Goal: Task Accomplishment & Management: Manage account settings

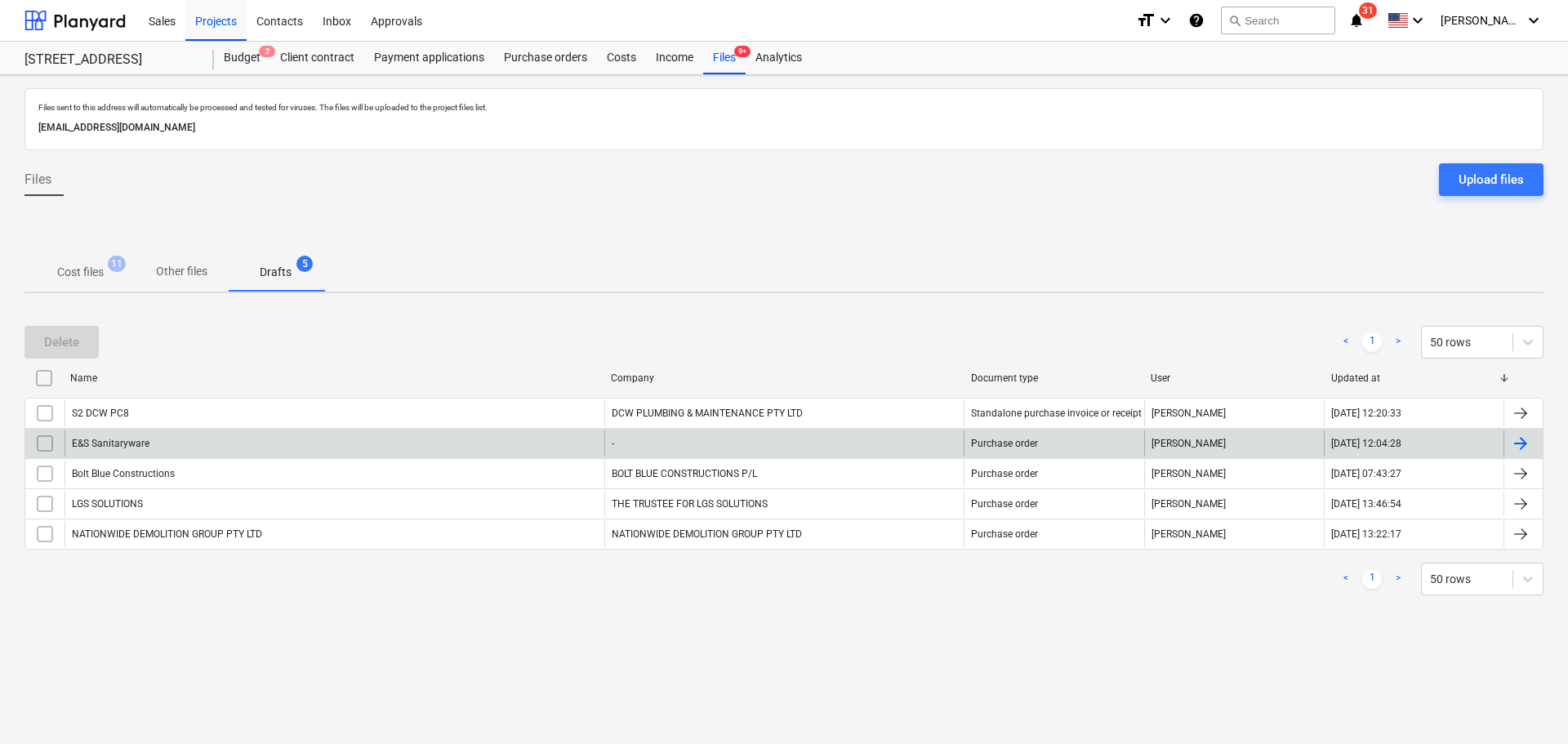
click at [206, 444] on div "E&S Sanitaryware" at bounding box center [335, 443] width 540 height 26
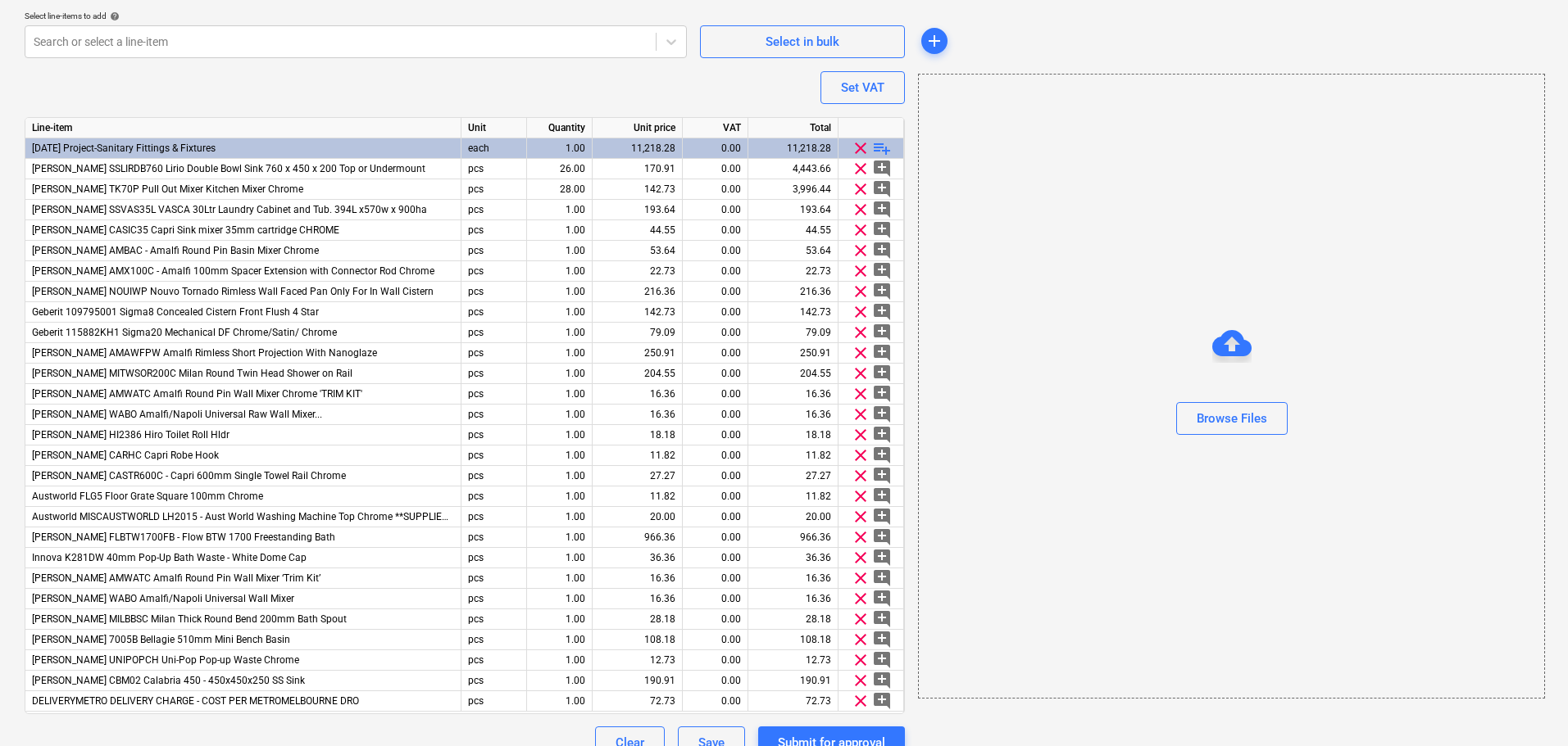
scroll to position [734, 0]
type textarea "x"
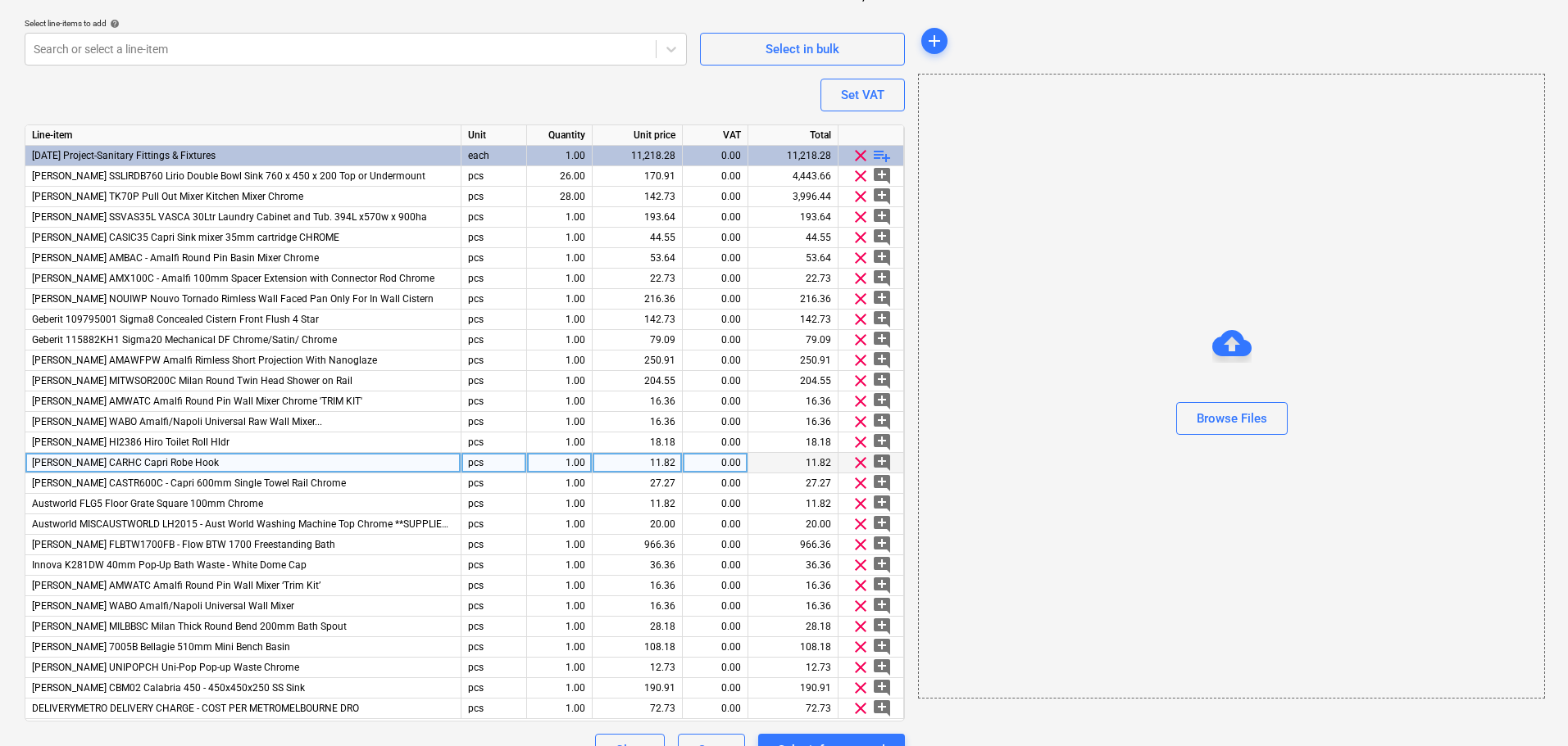
scroll to position [760, 0]
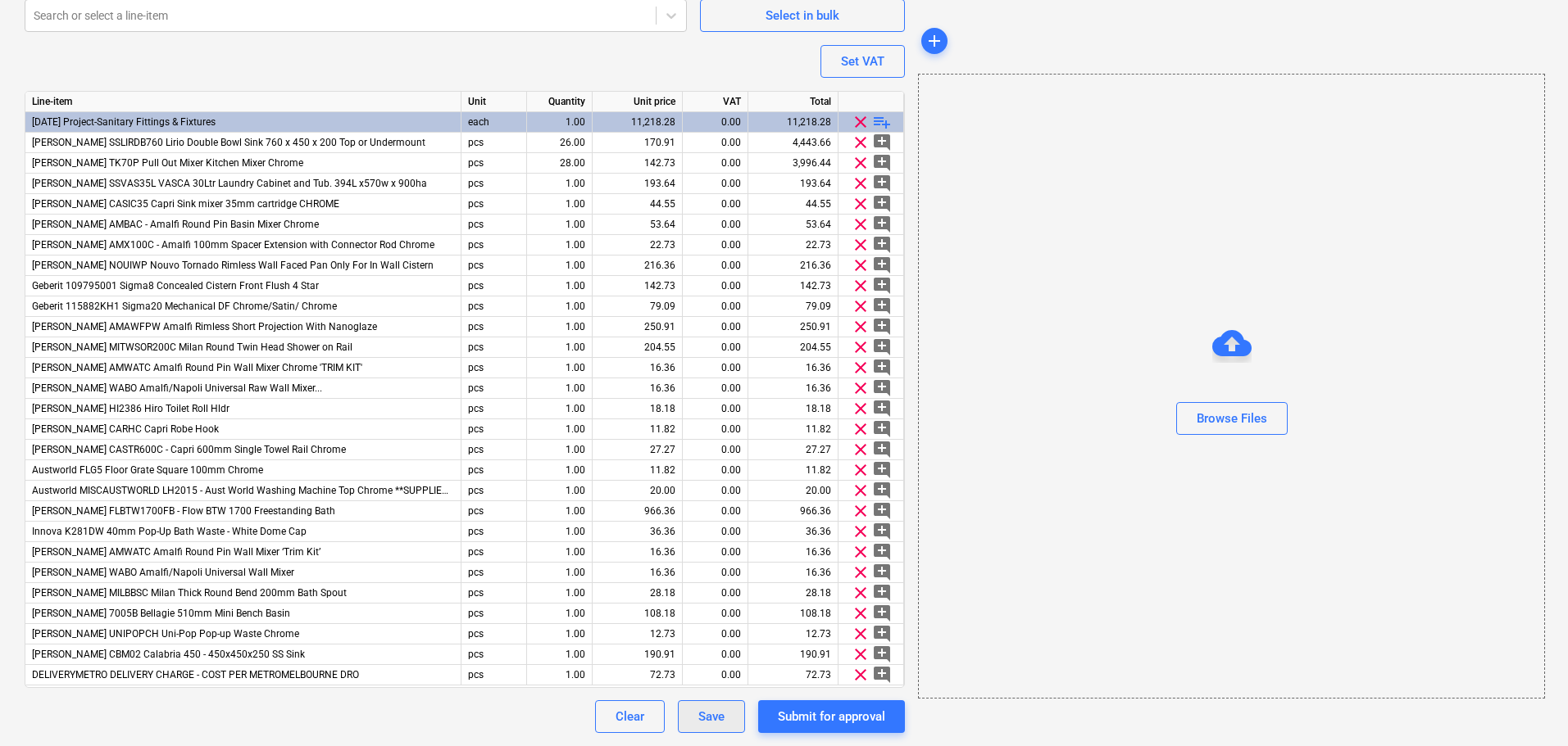
click at [712, 719] on div "Save" at bounding box center [711, 717] width 26 height 22
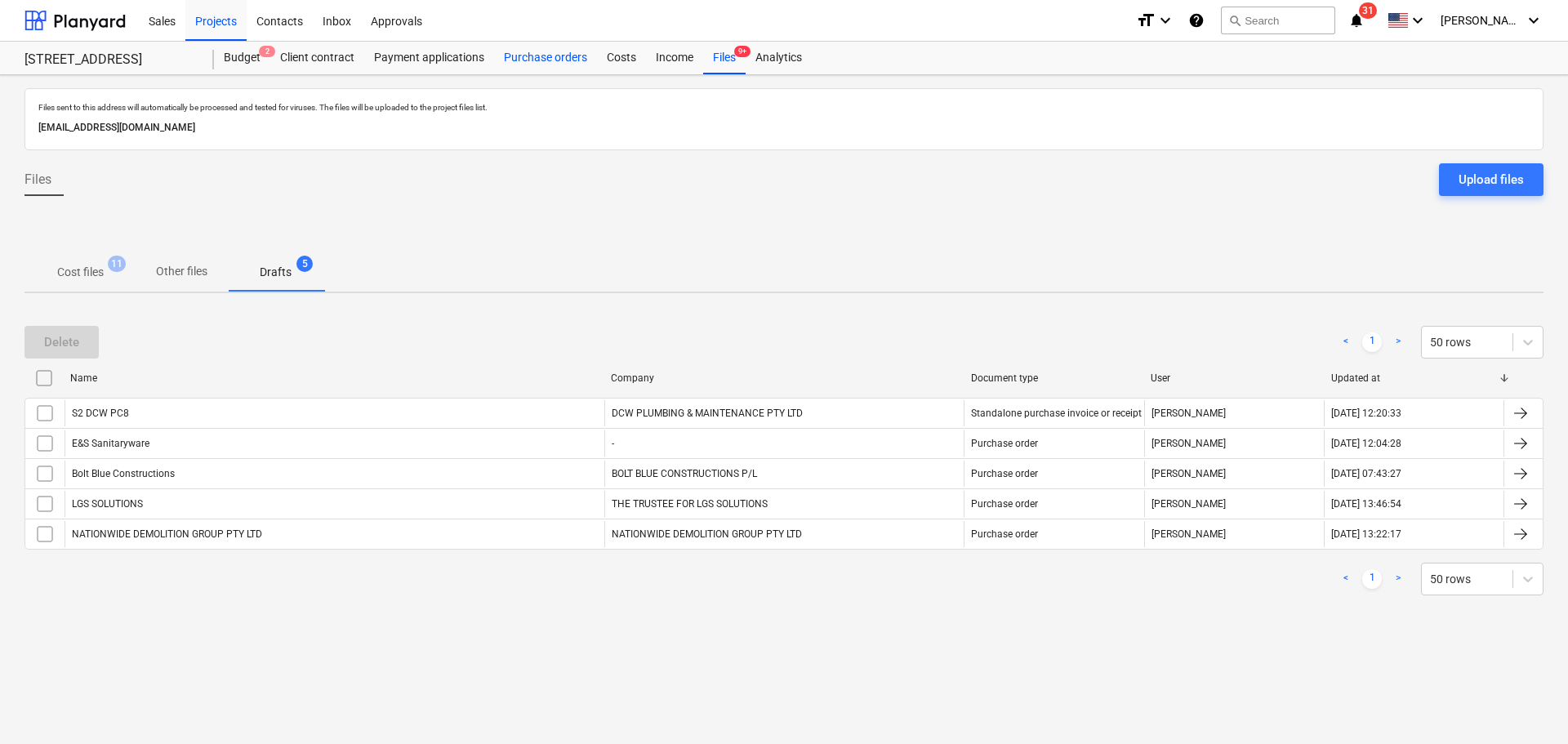
click at [528, 56] on div "Purchase orders" at bounding box center [546, 58] width 103 height 32
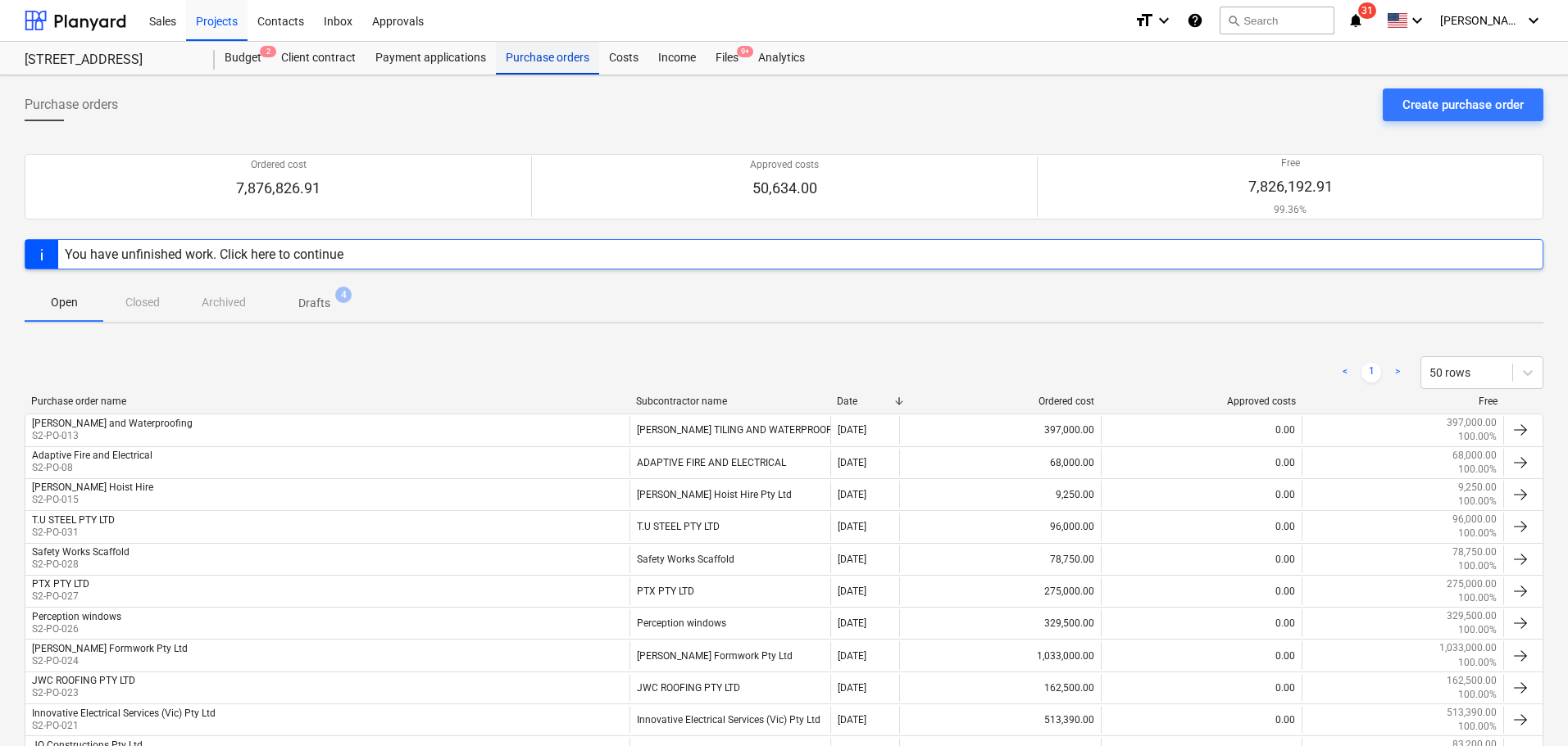
click at [514, 53] on div "Purchase orders" at bounding box center [548, 58] width 103 height 33
click at [635, 60] on div "Costs" at bounding box center [624, 58] width 49 height 33
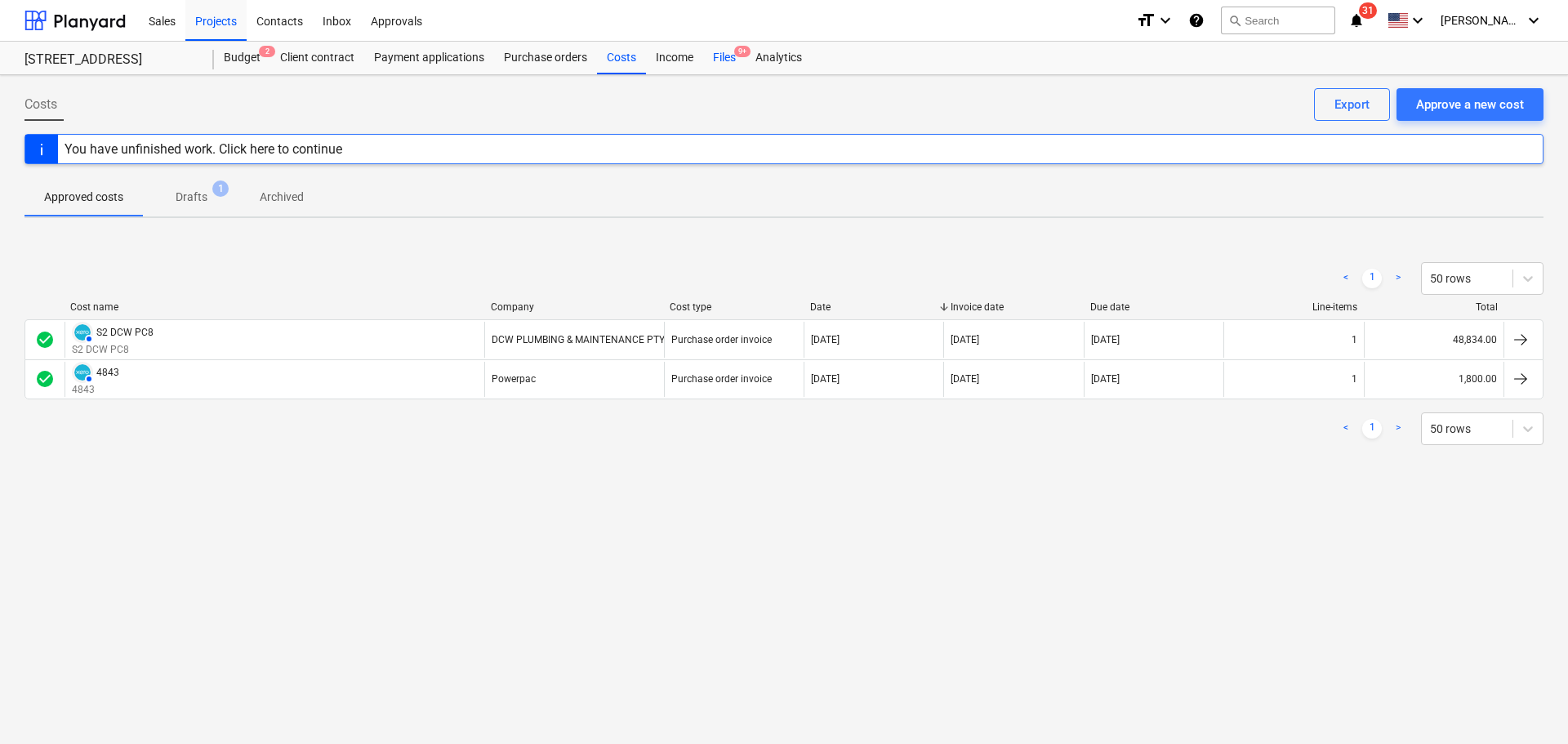
click at [713, 60] on div "Files 9+" at bounding box center [724, 58] width 42 height 32
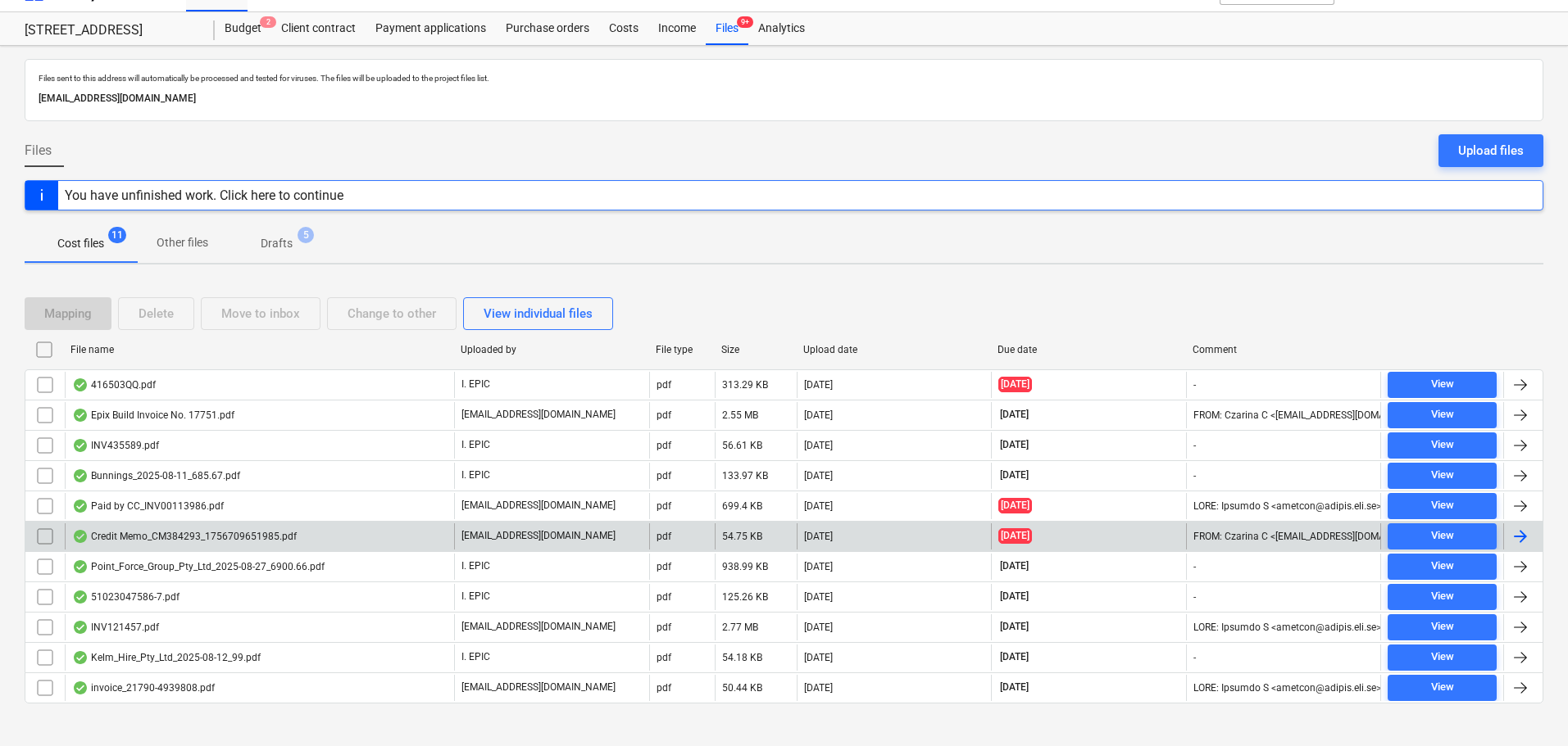
scroll to position [46, 0]
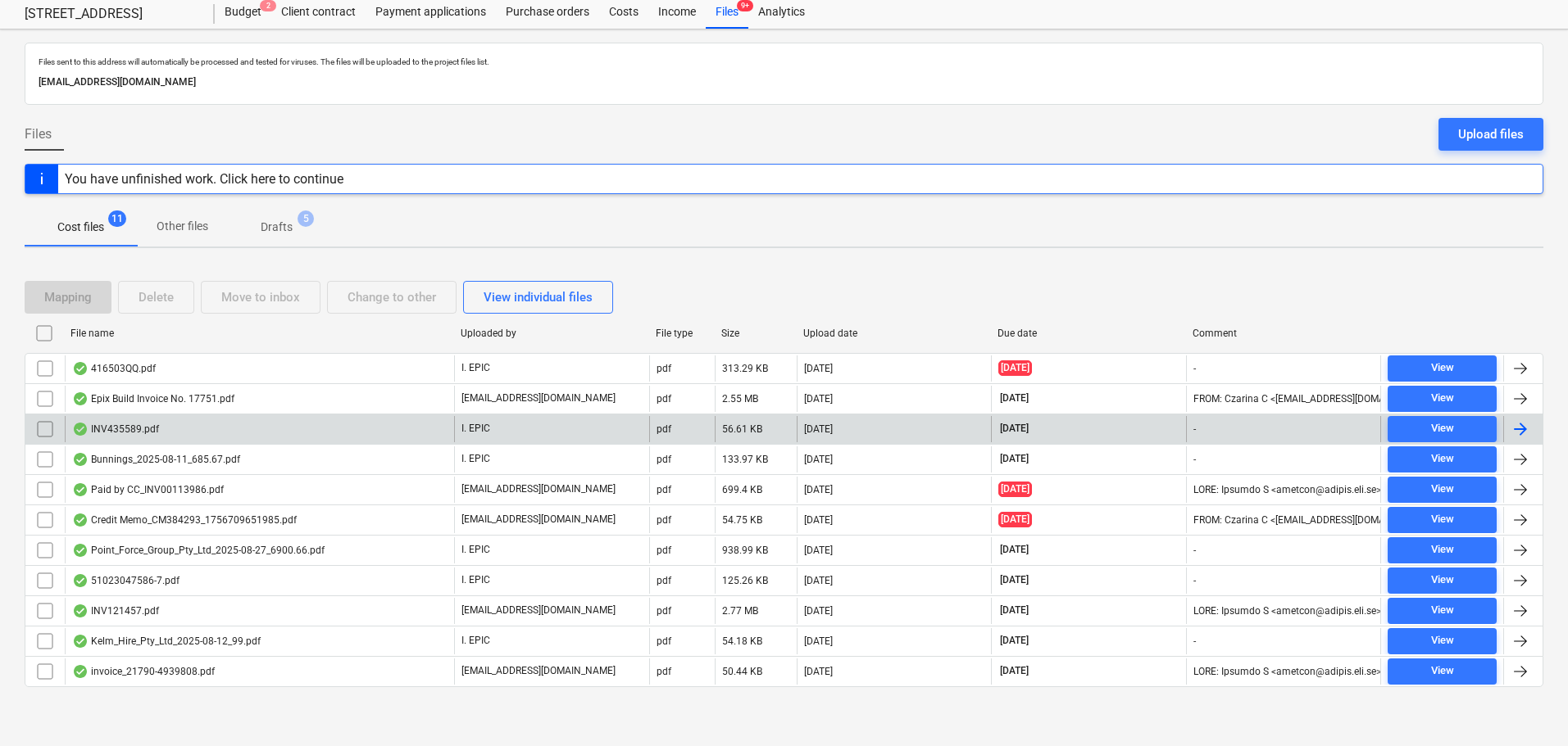
click at [380, 436] on div "INV435589.pdf" at bounding box center [259, 429] width 390 height 26
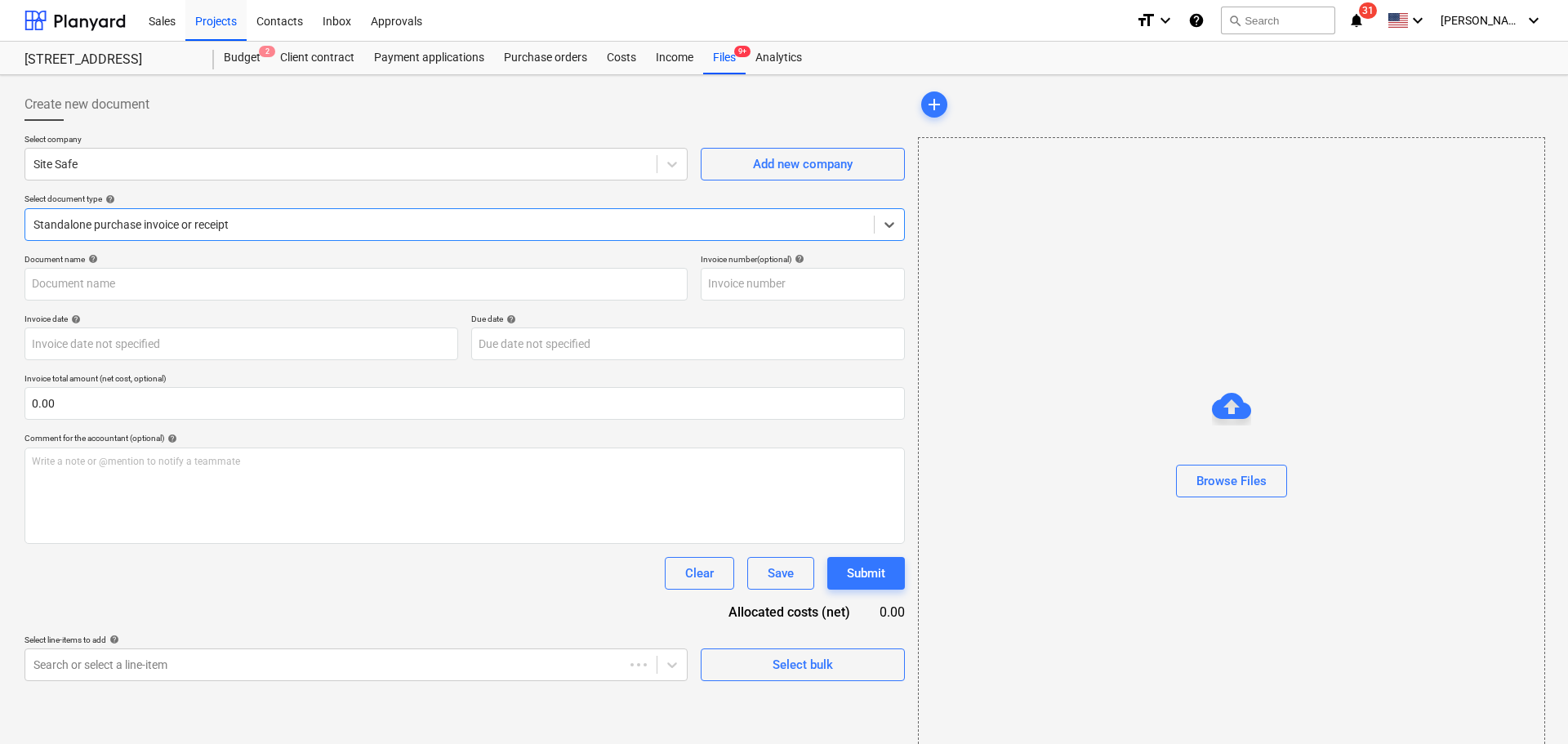
type input "435589"
type input "[DATE]"
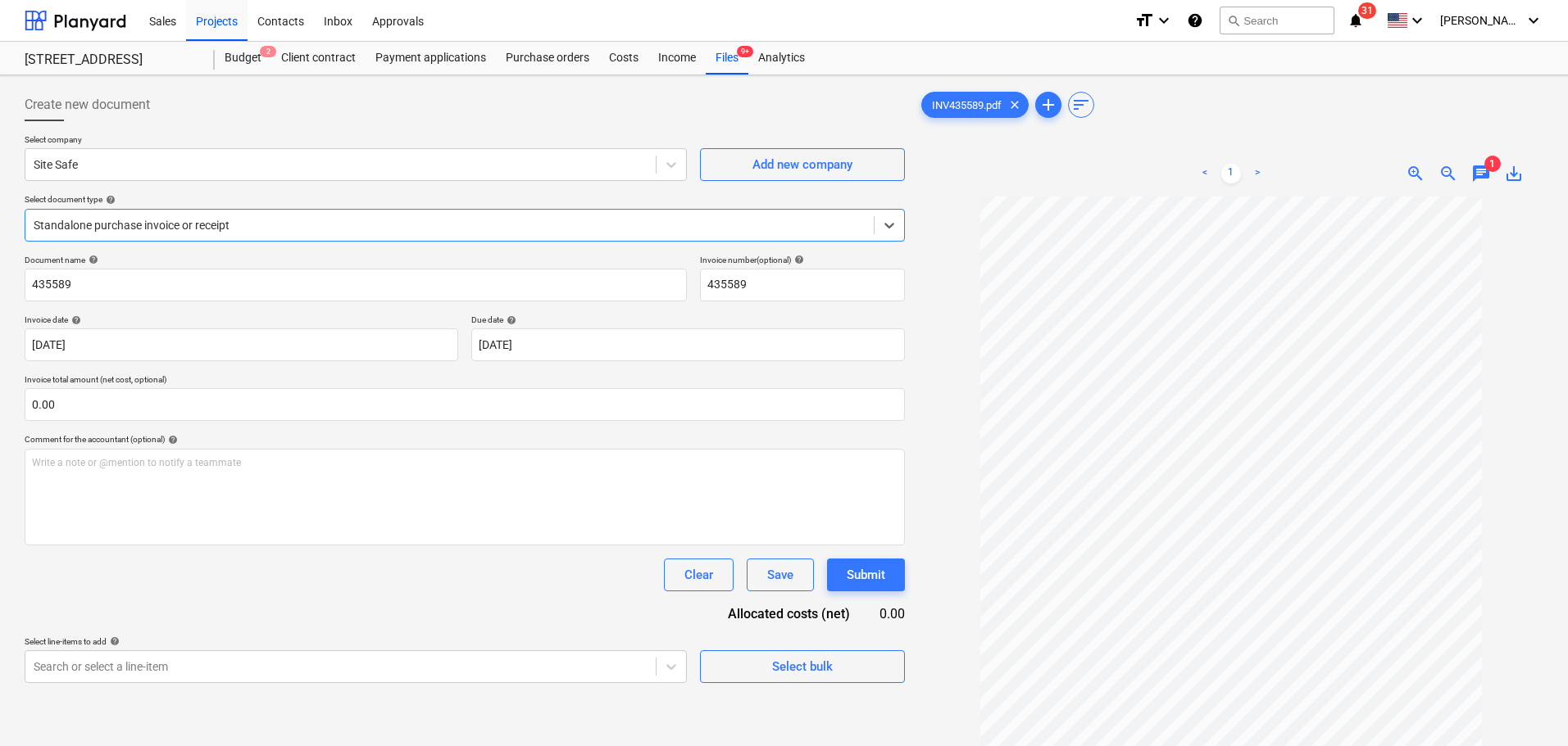
click at [1482, 176] on span "chat" at bounding box center [1481, 173] width 20 height 20
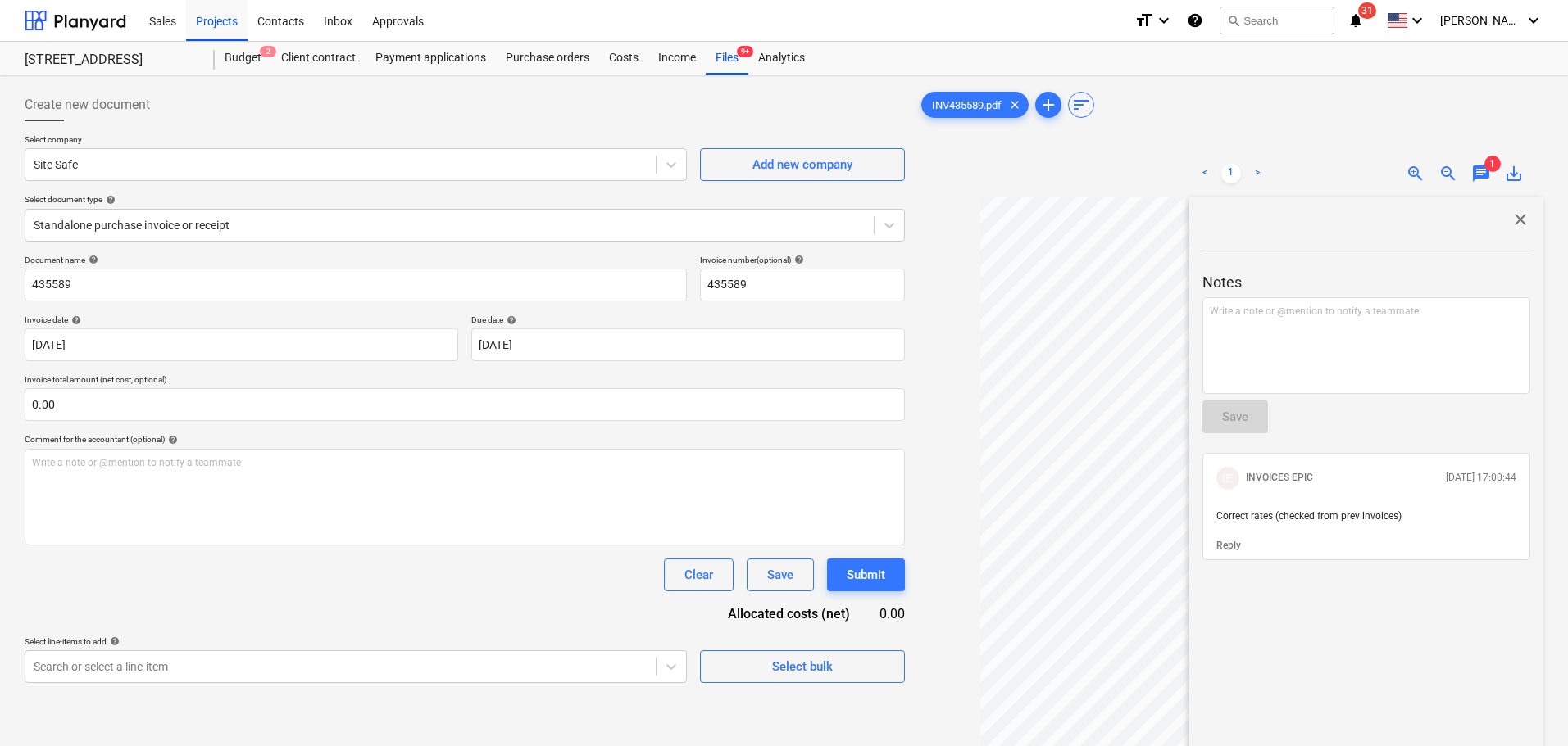
click at [1511, 221] on span "close" at bounding box center [1521, 219] width 20 height 20
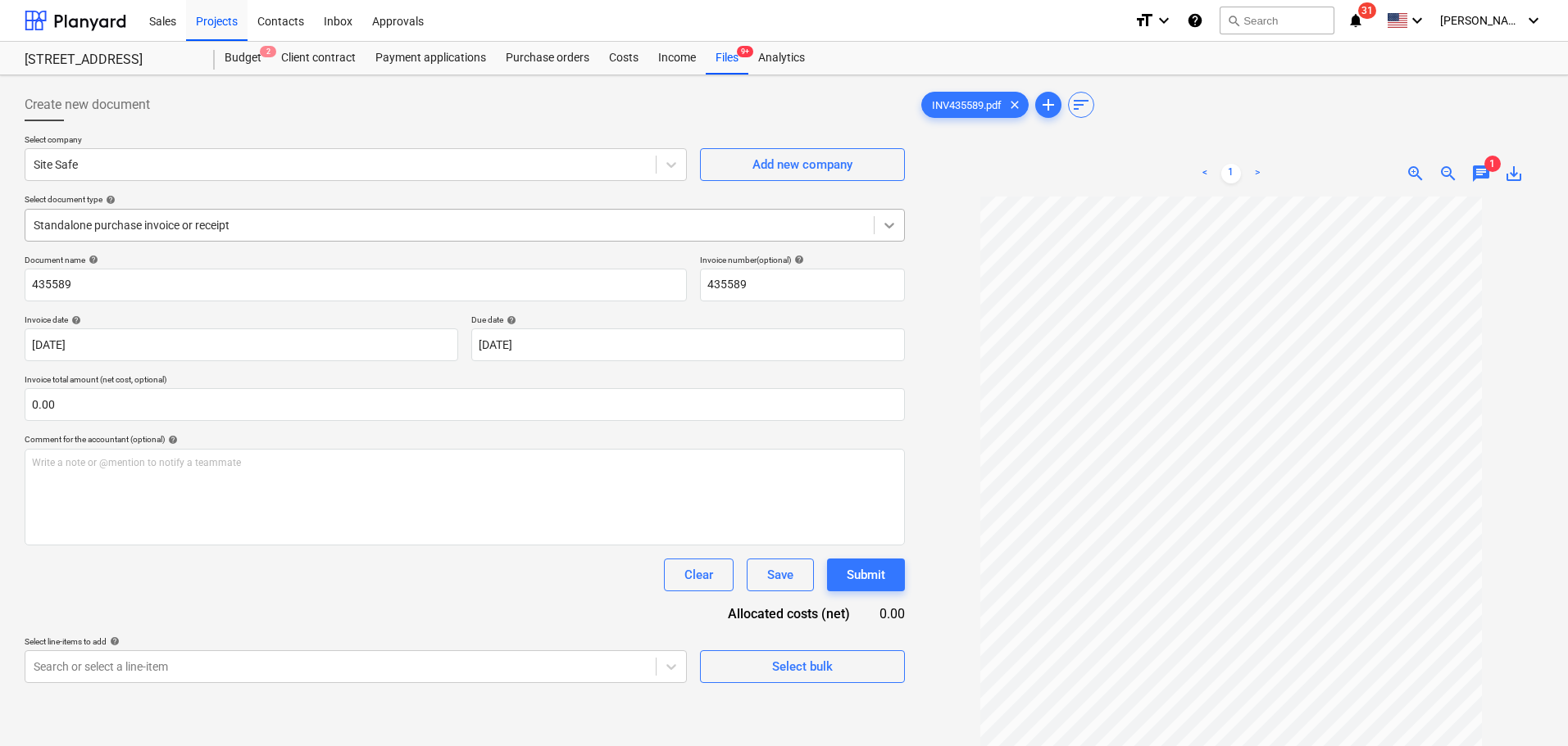
click at [880, 229] on div at bounding box center [889, 225] width 30 height 30
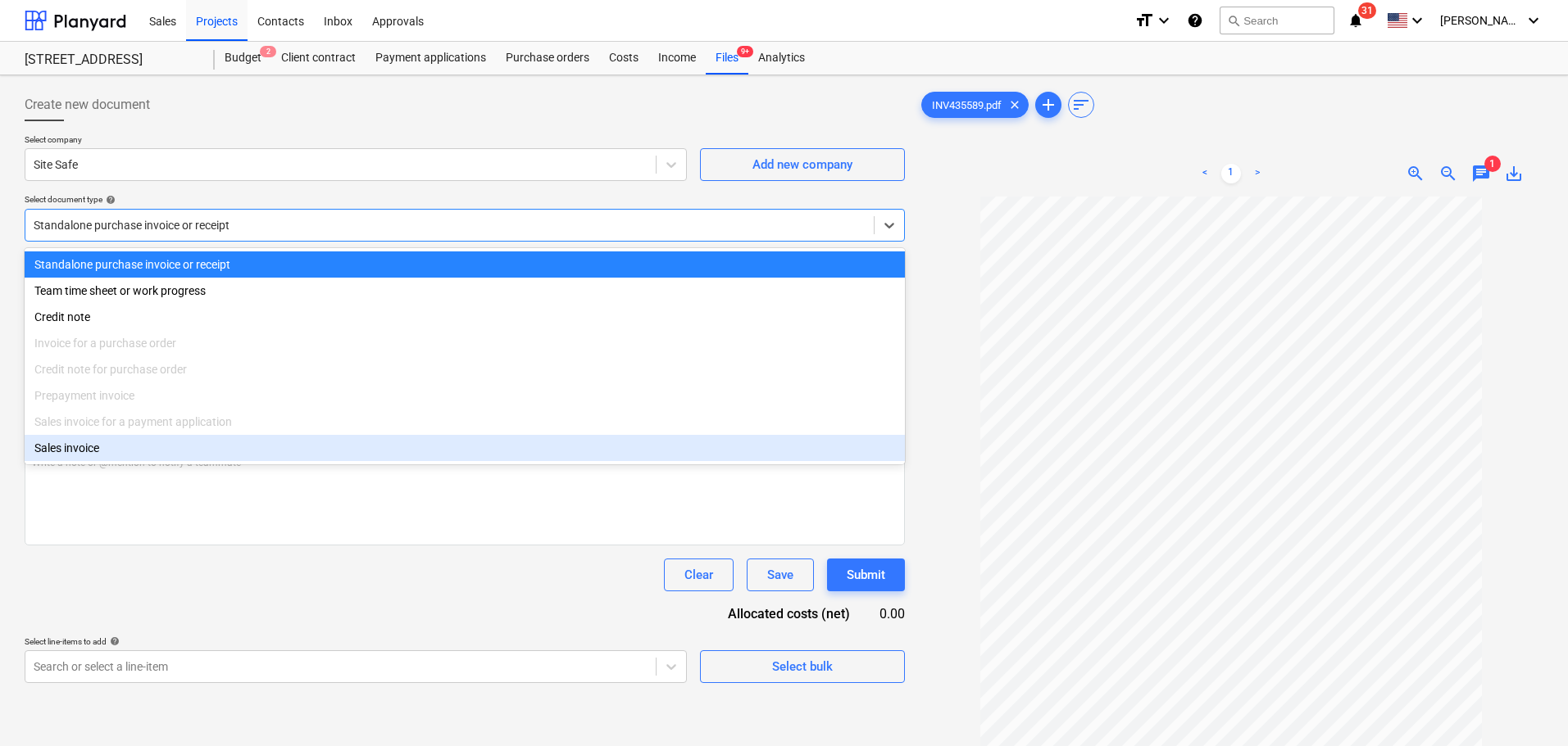
click at [941, 462] on div at bounding box center [1231, 546] width 625 height 700
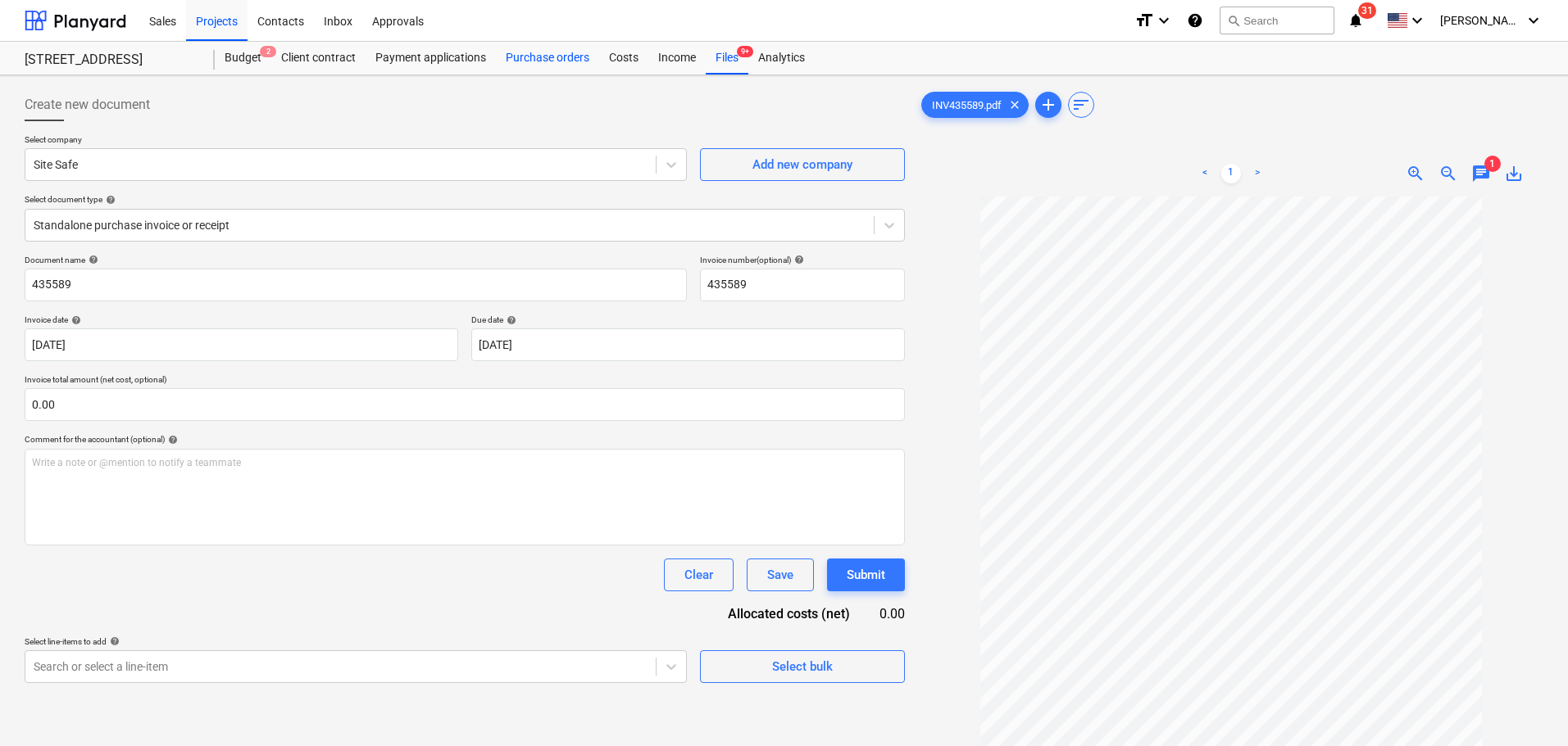
click at [507, 46] on div "Purchase orders" at bounding box center [548, 58] width 103 height 33
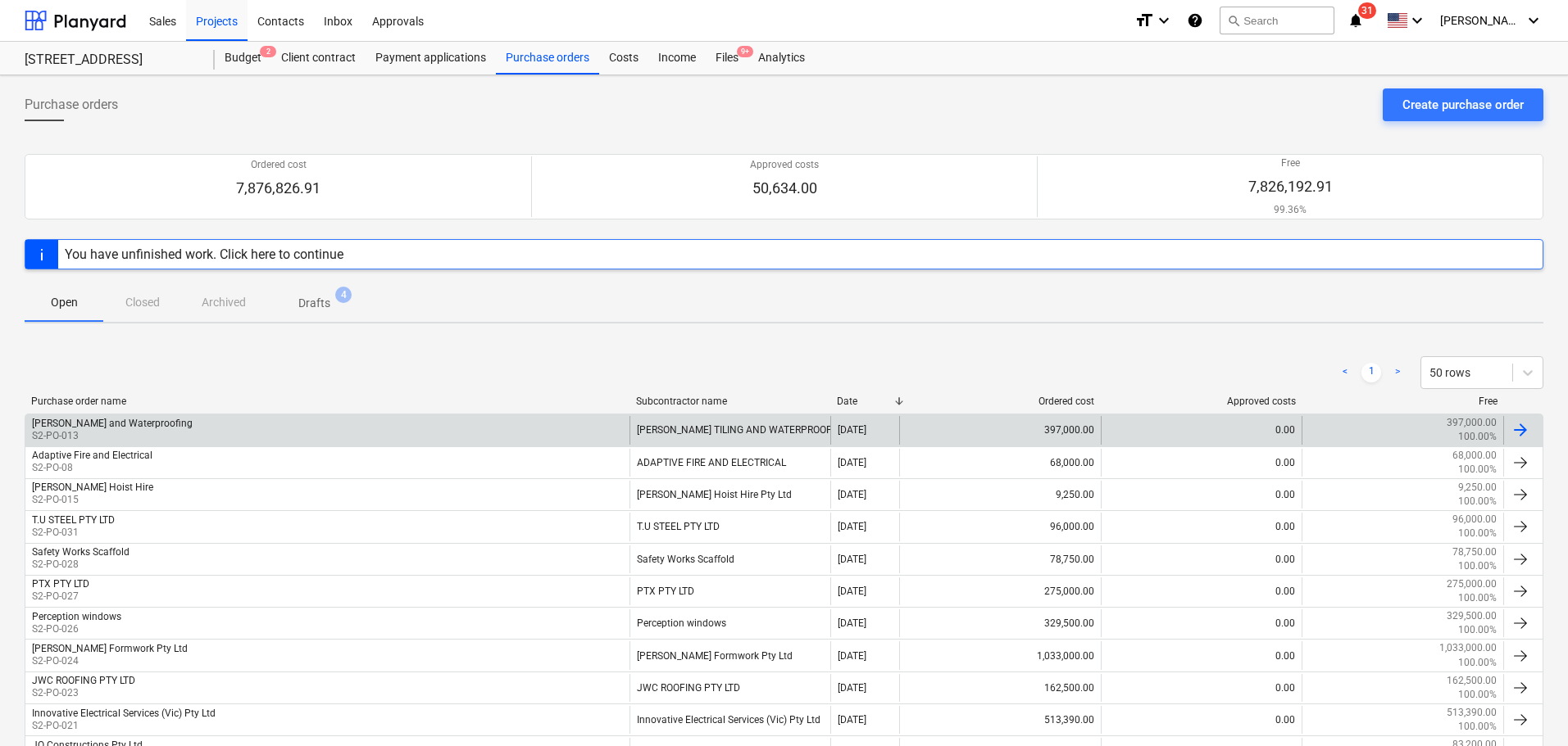
click at [214, 433] on div "[PERSON_NAME] Tiling and Waterproofing S2-PO-013" at bounding box center [327, 430] width 604 height 28
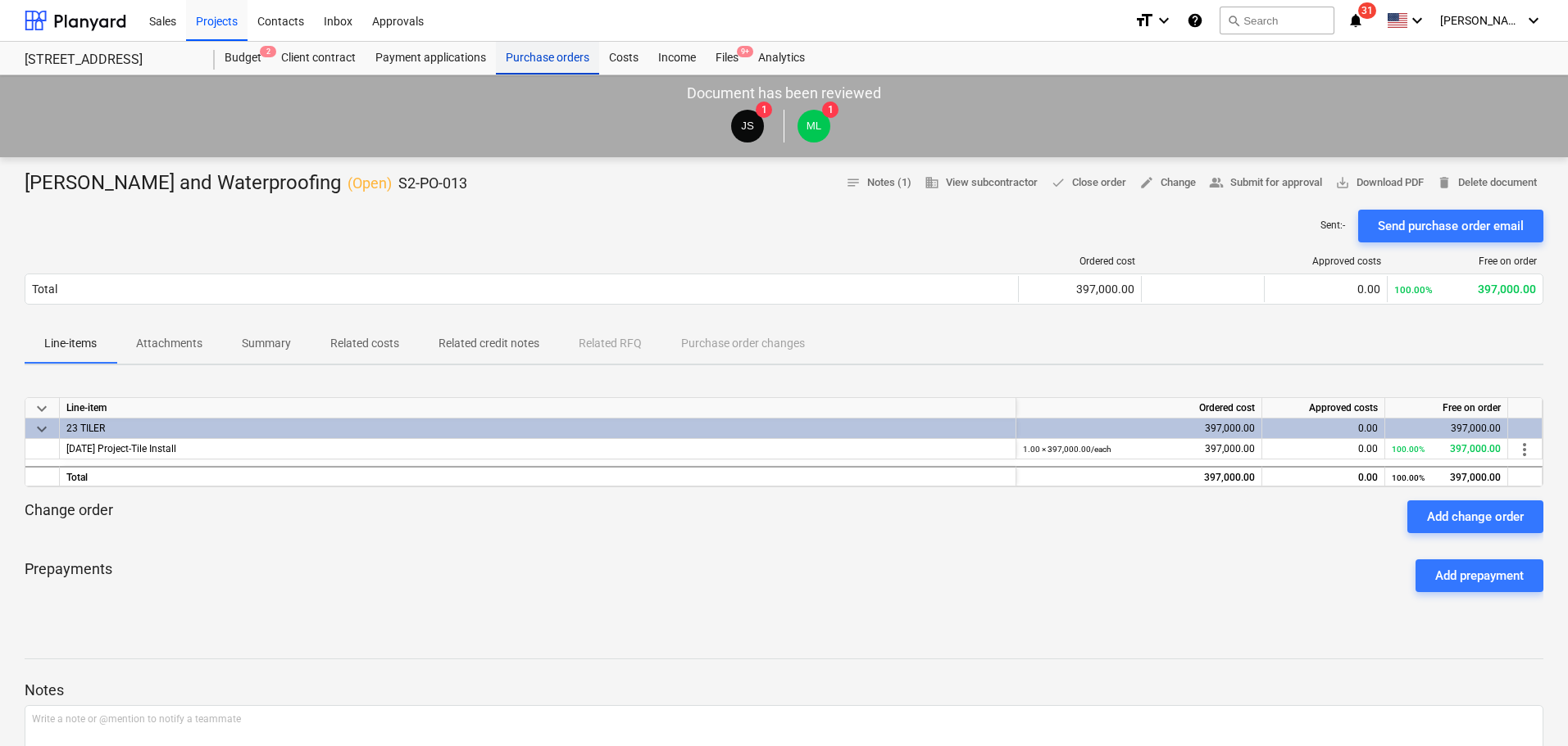
click at [528, 51] on div "Purchase orders" at bounding box center [548, 58] width 103 height 33
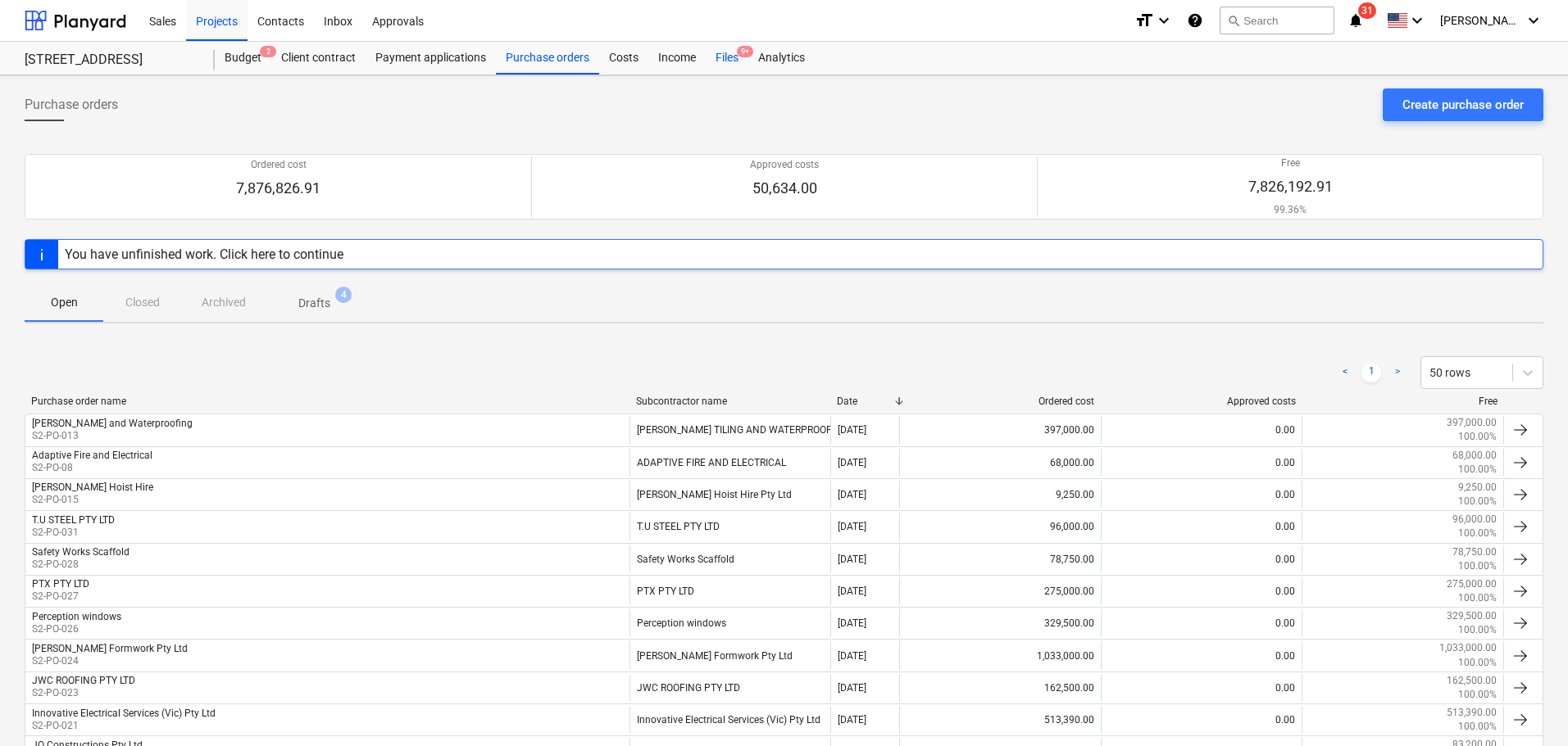
click at [721, 70] on div "Files 9+" at bounding box center [727, 58] width 42 height 33
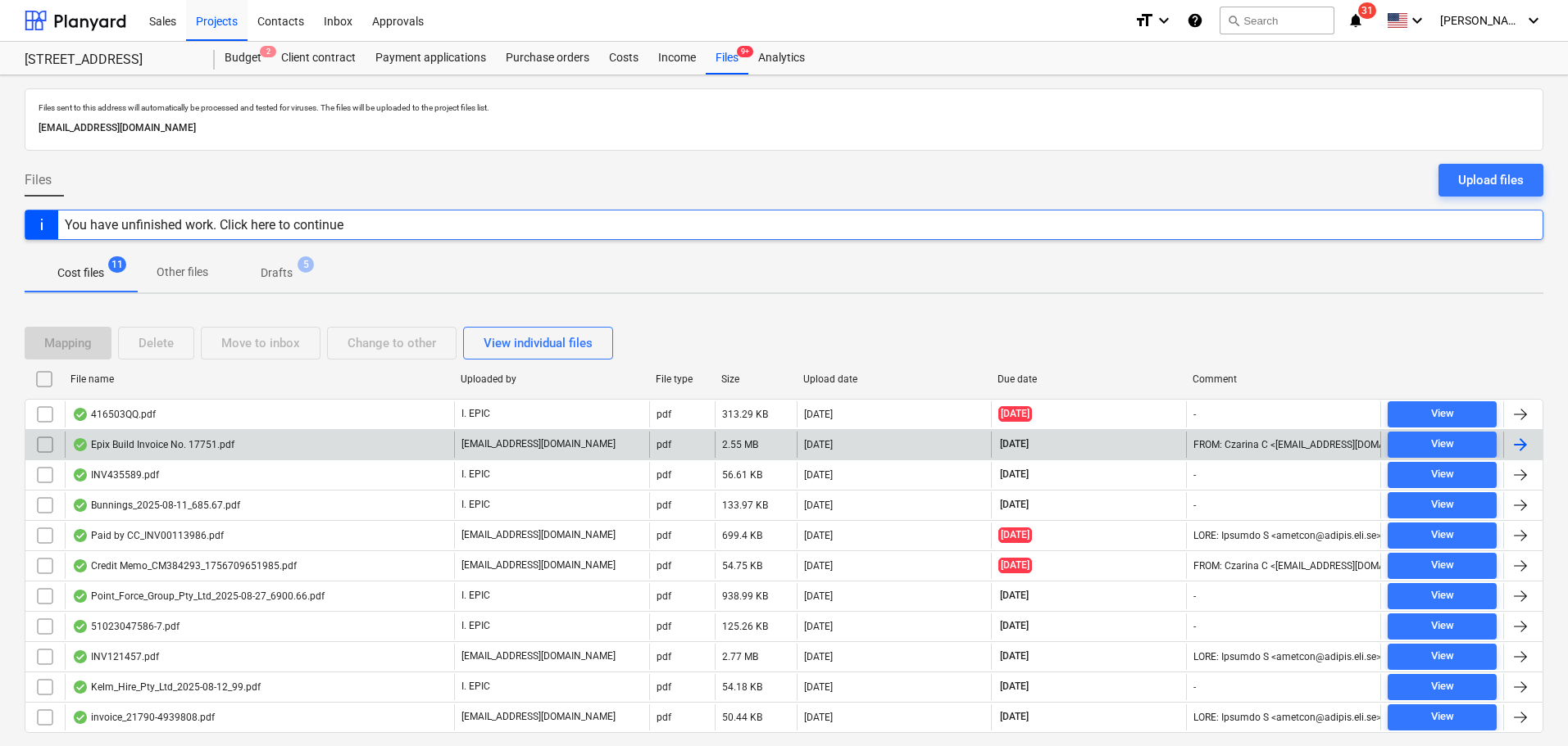
click at [401, 446] on div "Epix Build Invoice No. 17751.pdf" at bounding box center [259, 444] width 390 height 26
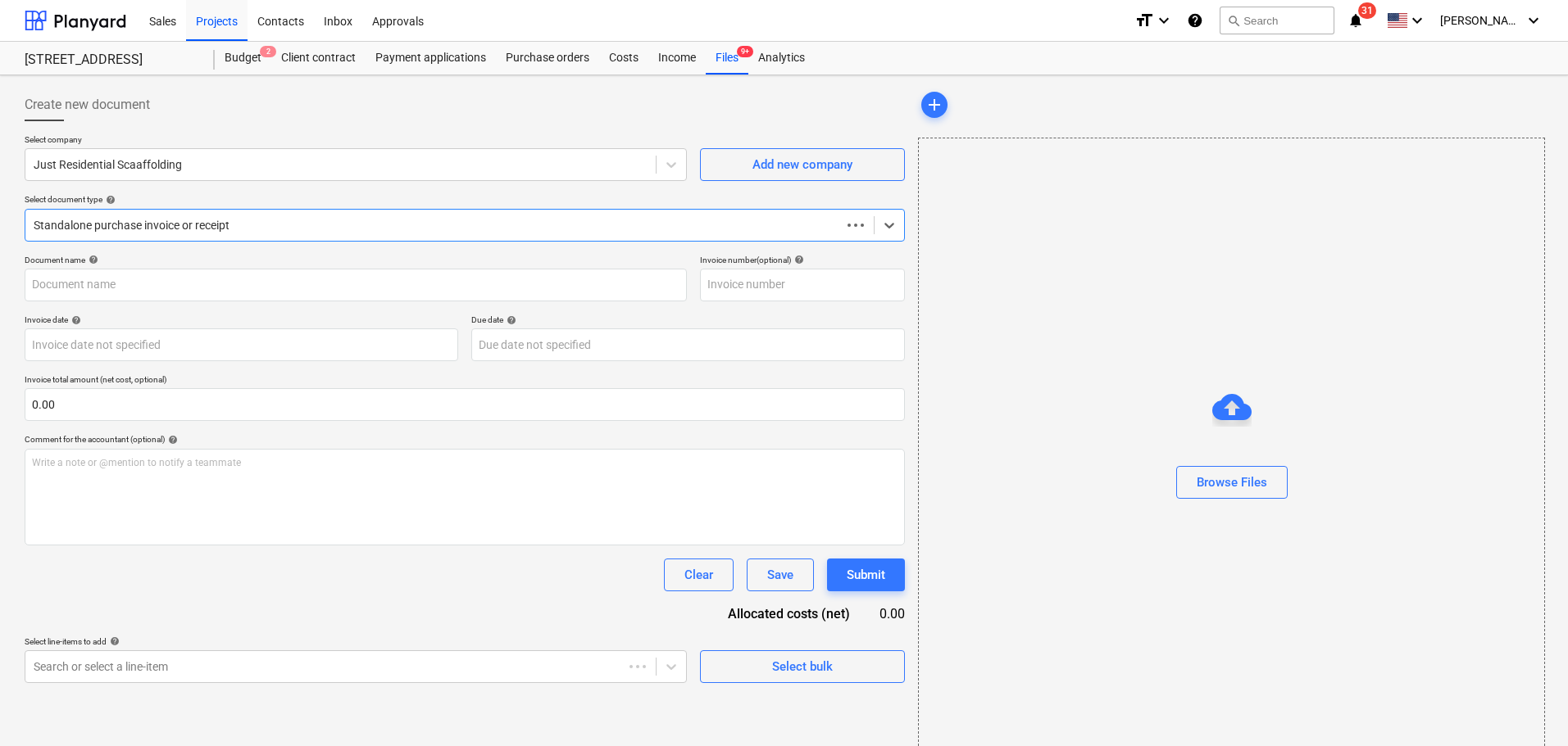
type input "00017751"
type input "[DATE]"
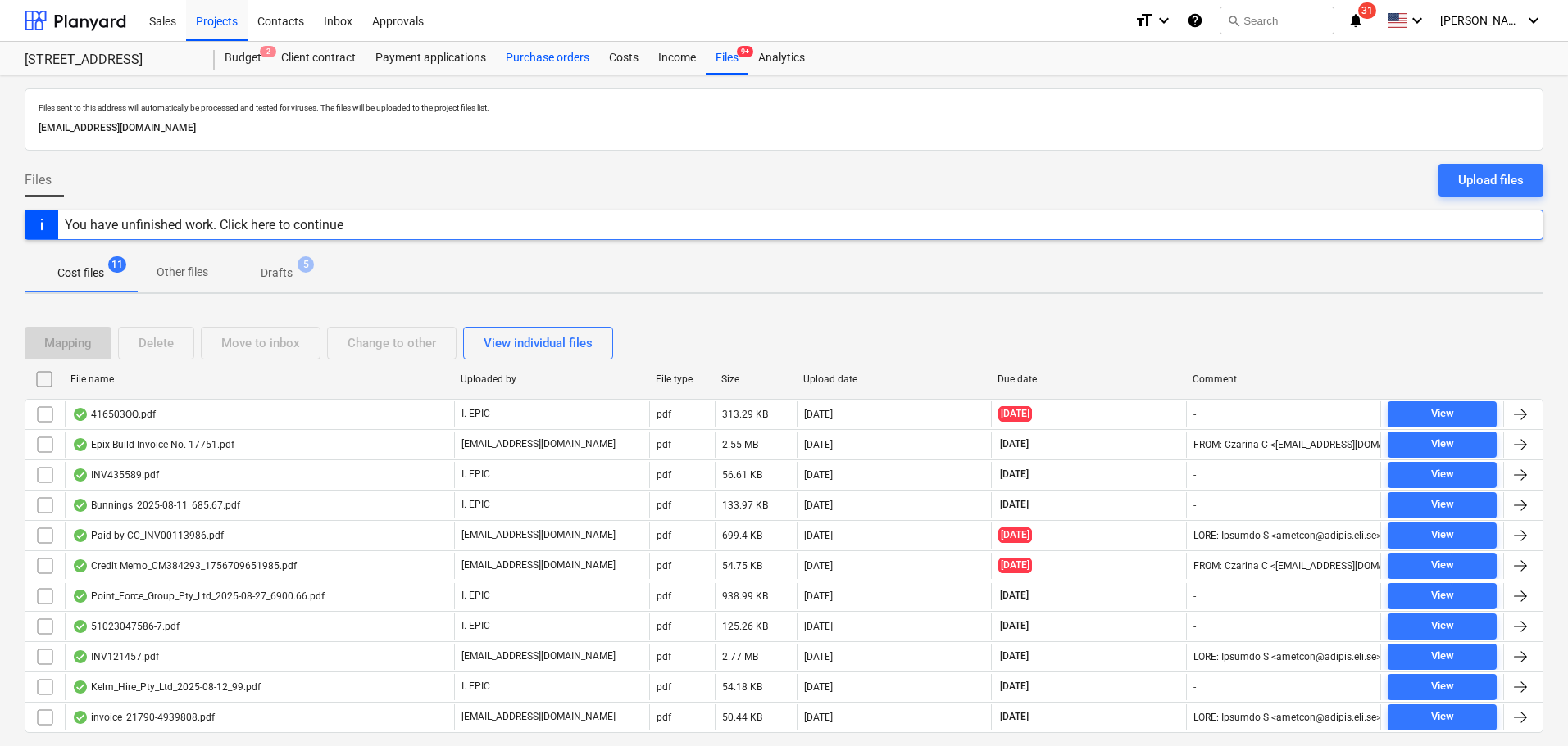
click at [530, 69] on div "Purchase orders" at bounding box center [548, 58] width 103 height 33
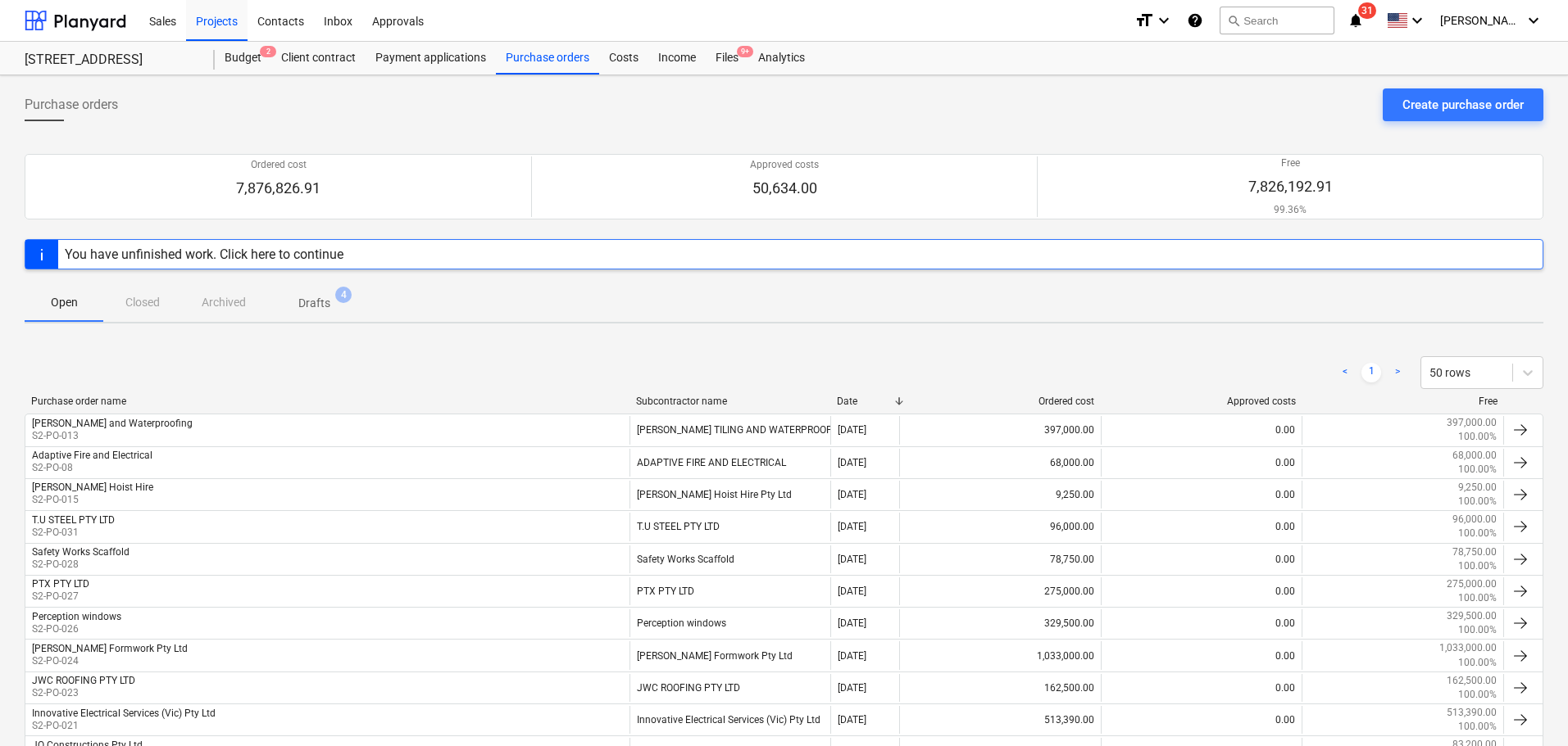
click at [342, 298] on span "4" at bounding box center [343, 294] width 16 height 16
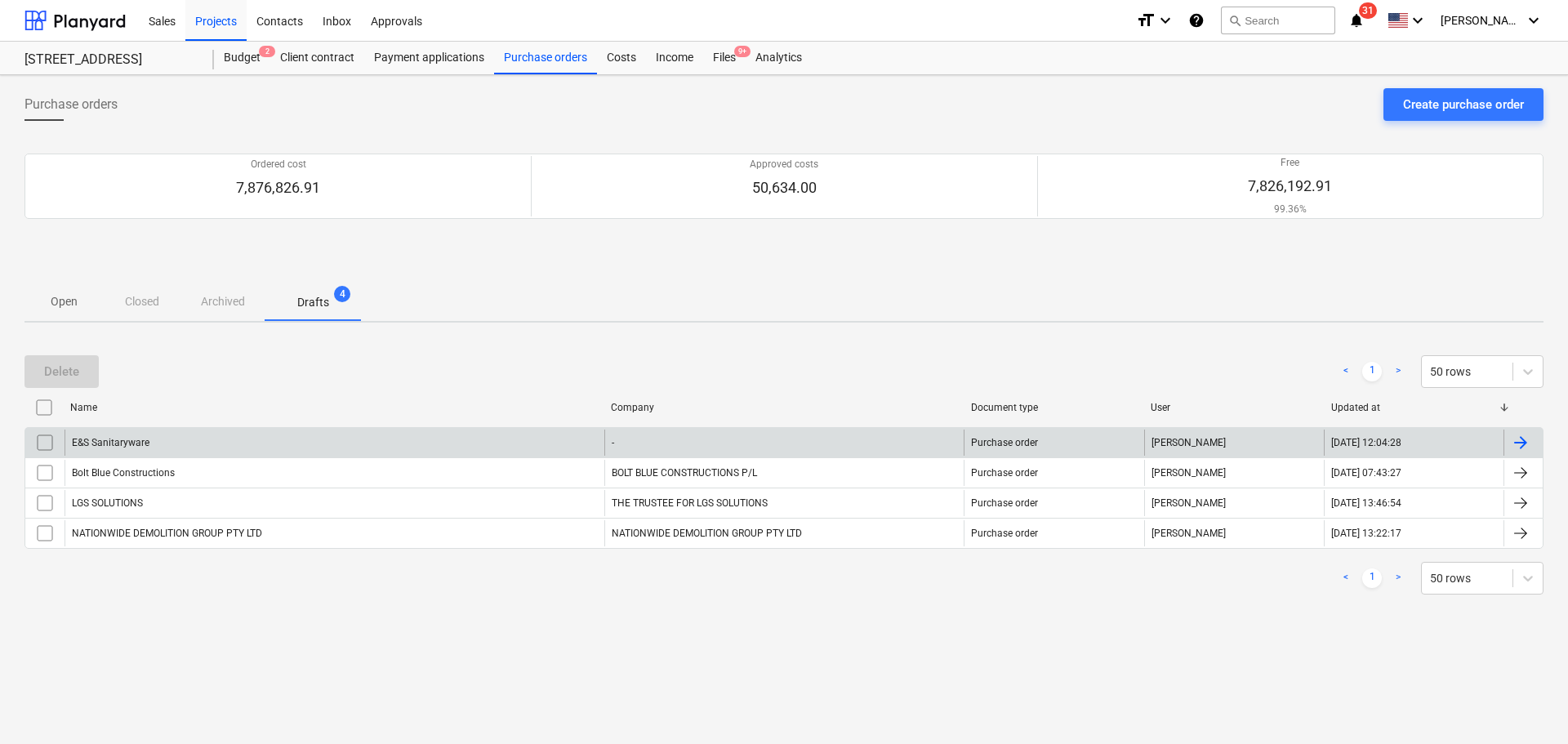
click at [244, 450] on div "E&S Sanitaryware" at bounding box center [335, 442] width 540 height 26
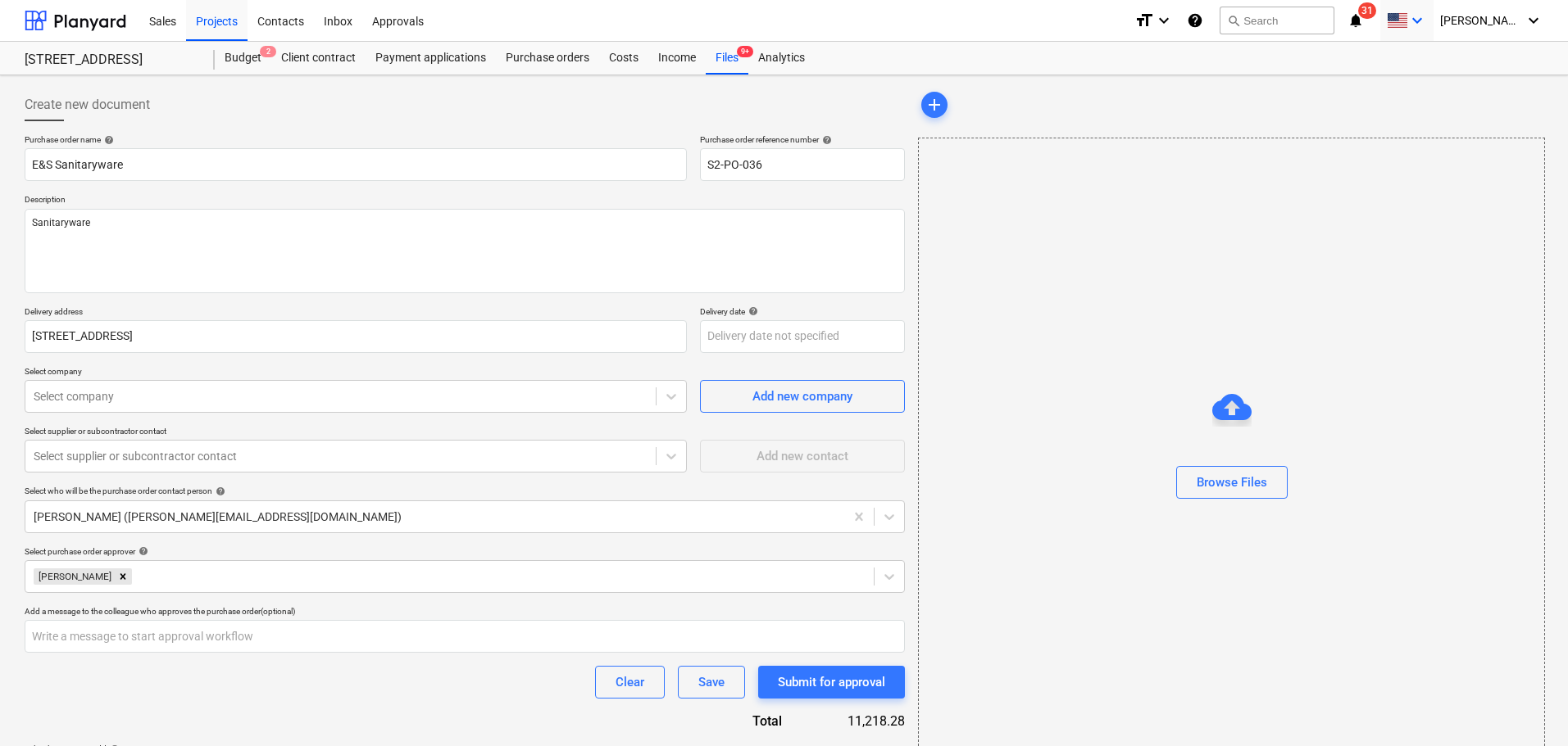
click at [1427, 31] on div "keyboard_arrow_down" at bounding box center [1407, 20] width 40 height 41
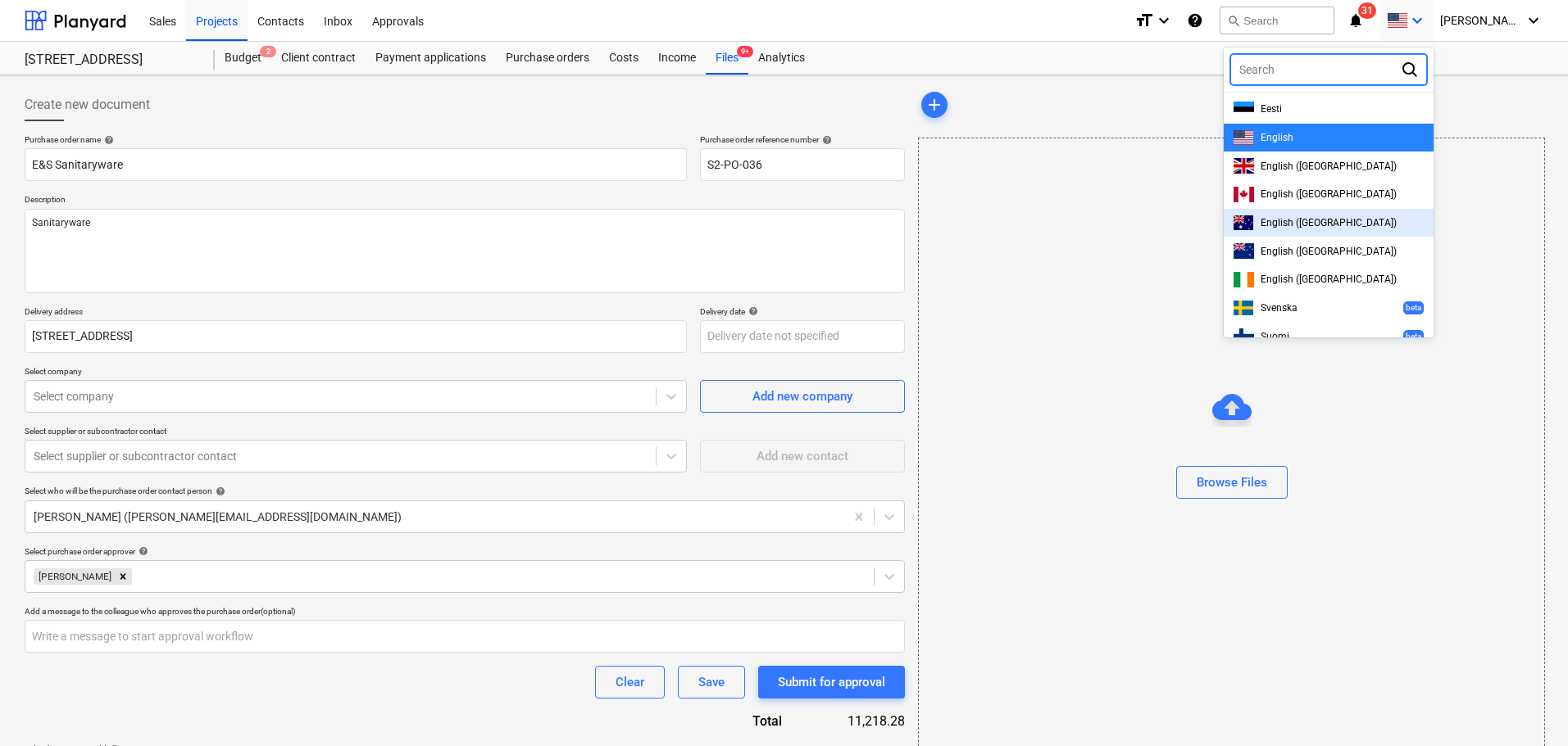
click at [1382, 225] on span "English ([GEOGRAPHIC_DATA])" at bounding box center [1329, 222] width 136 height 12
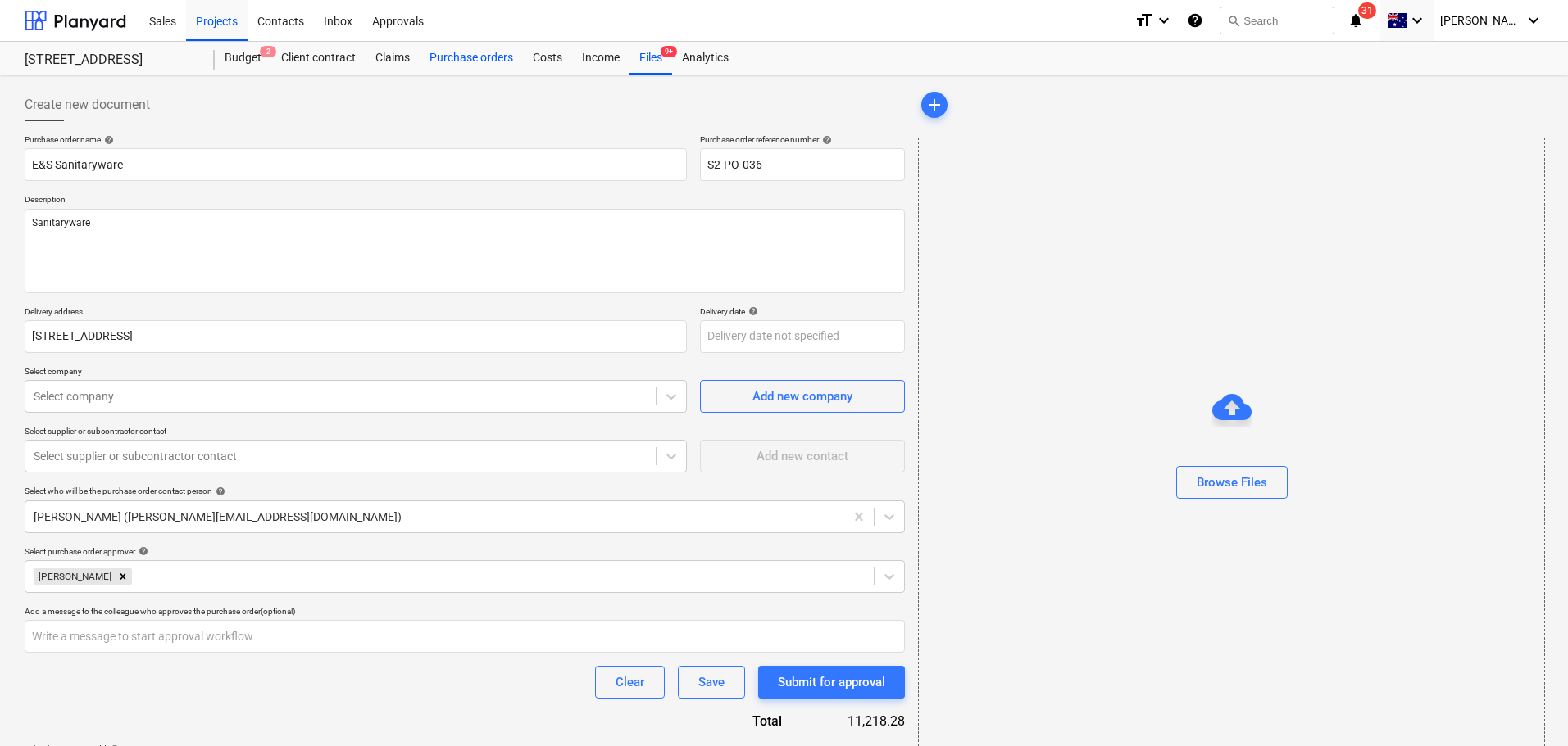
click at [455, 46] on div "Purchase orders" at bounding box center [471, 58] width 103 height 33
type textarea "x"
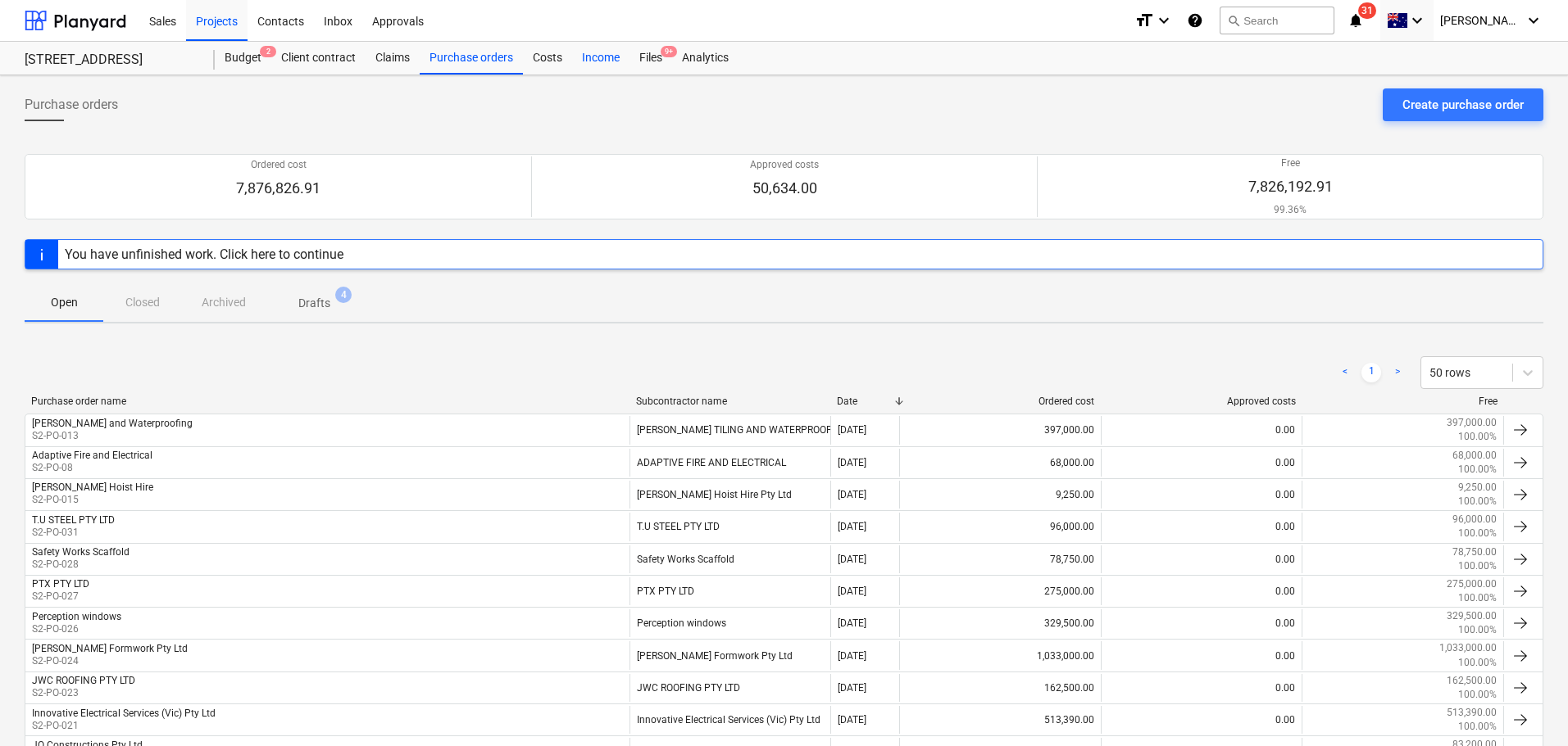
click at [604, 62] on div "Income" at bounding box center [600, 58] width 57 height 33
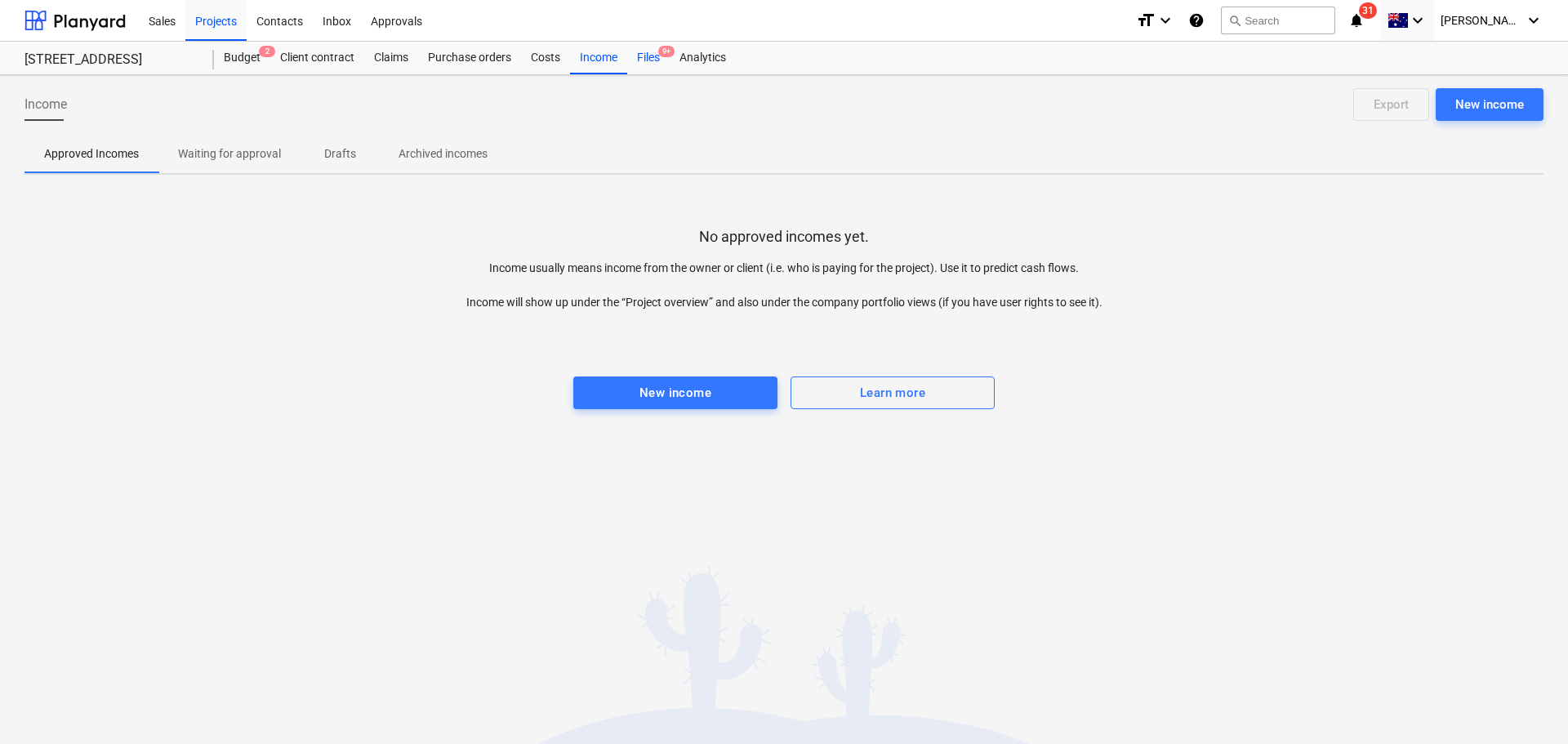
click at [665, 58] on div "Files 9+" at bounding box center [648, 58] width 42 height 32
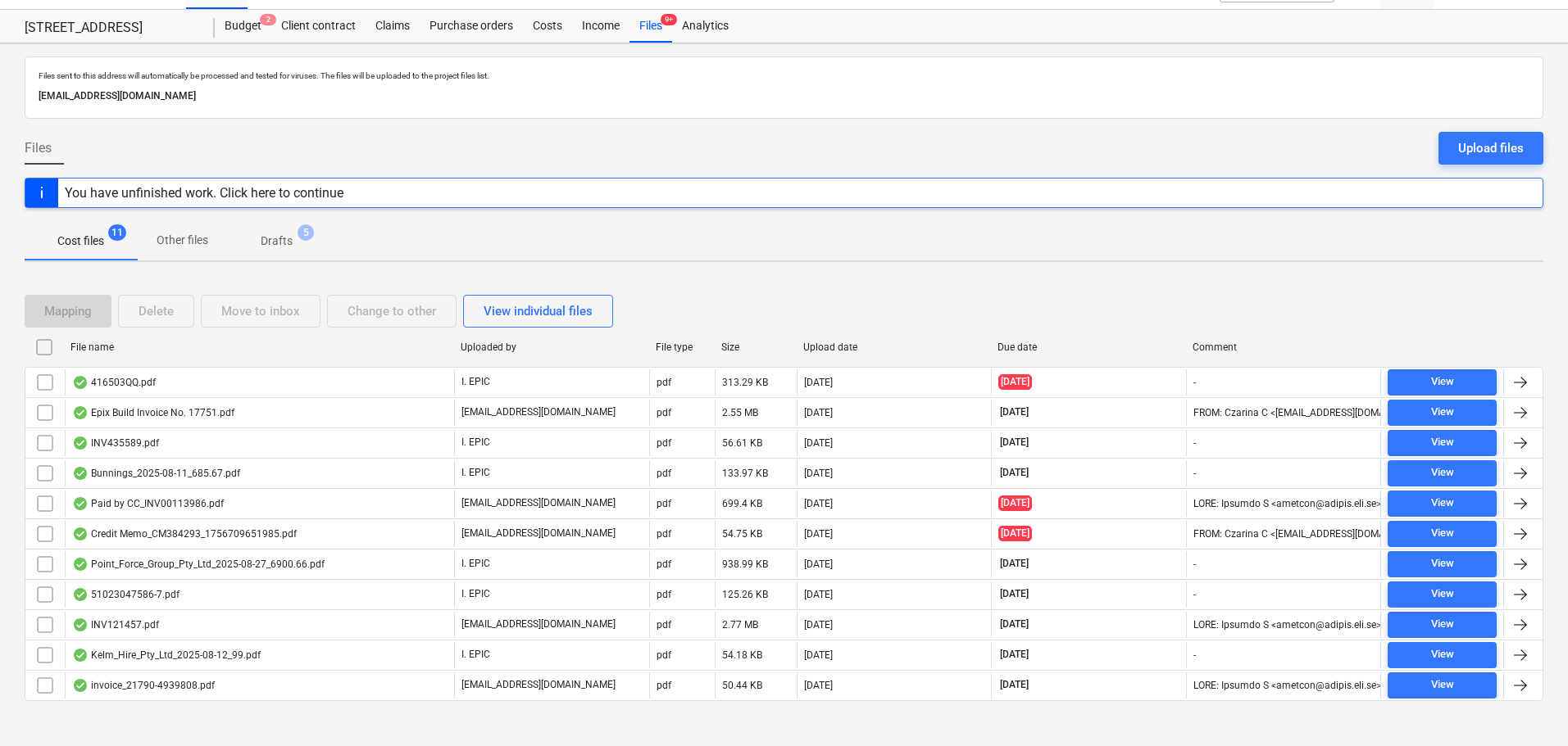
scroll to position [46, 0]
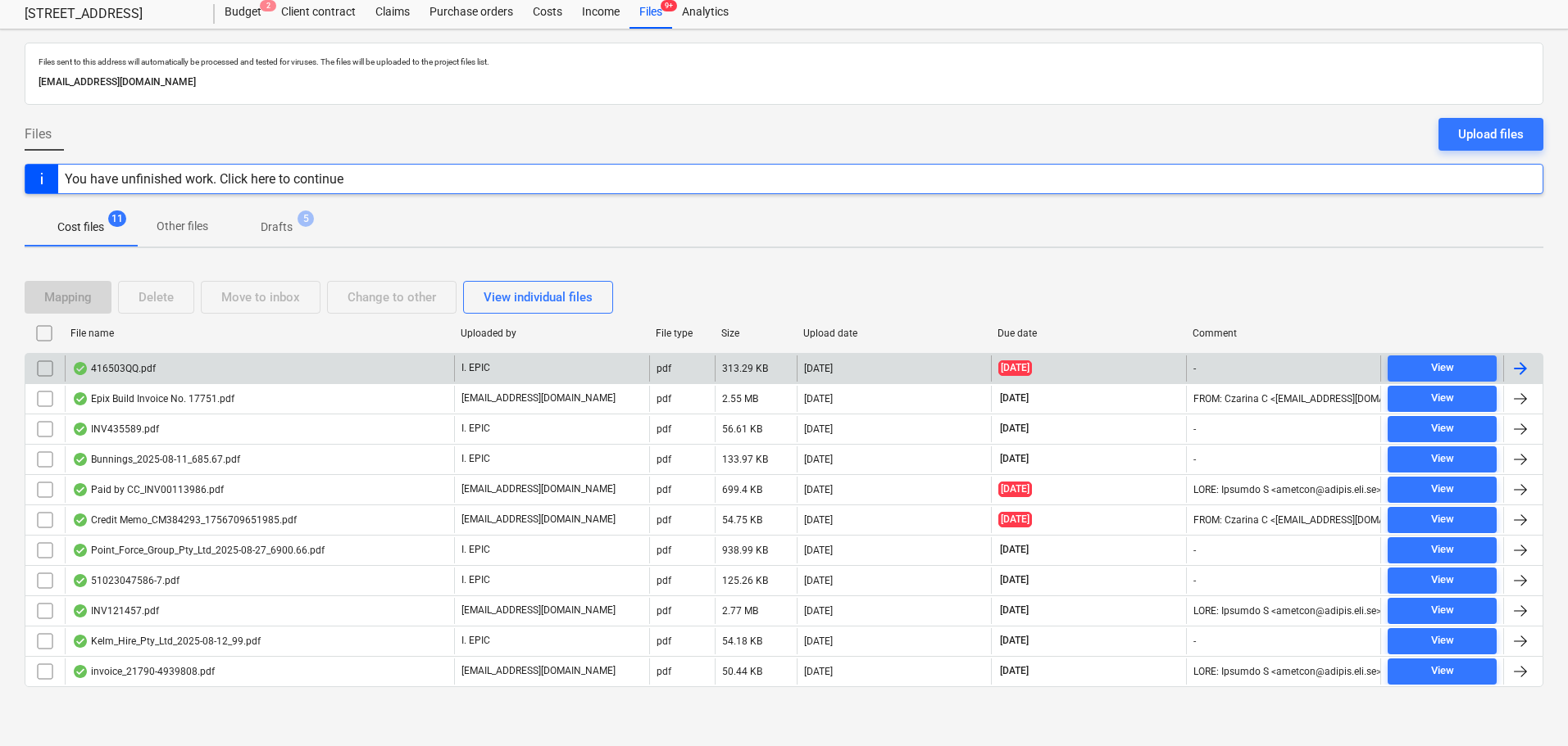
click at [330, 371] on div "416503QQ.pdf" at bounding box center [259, 368] width 390 height 26
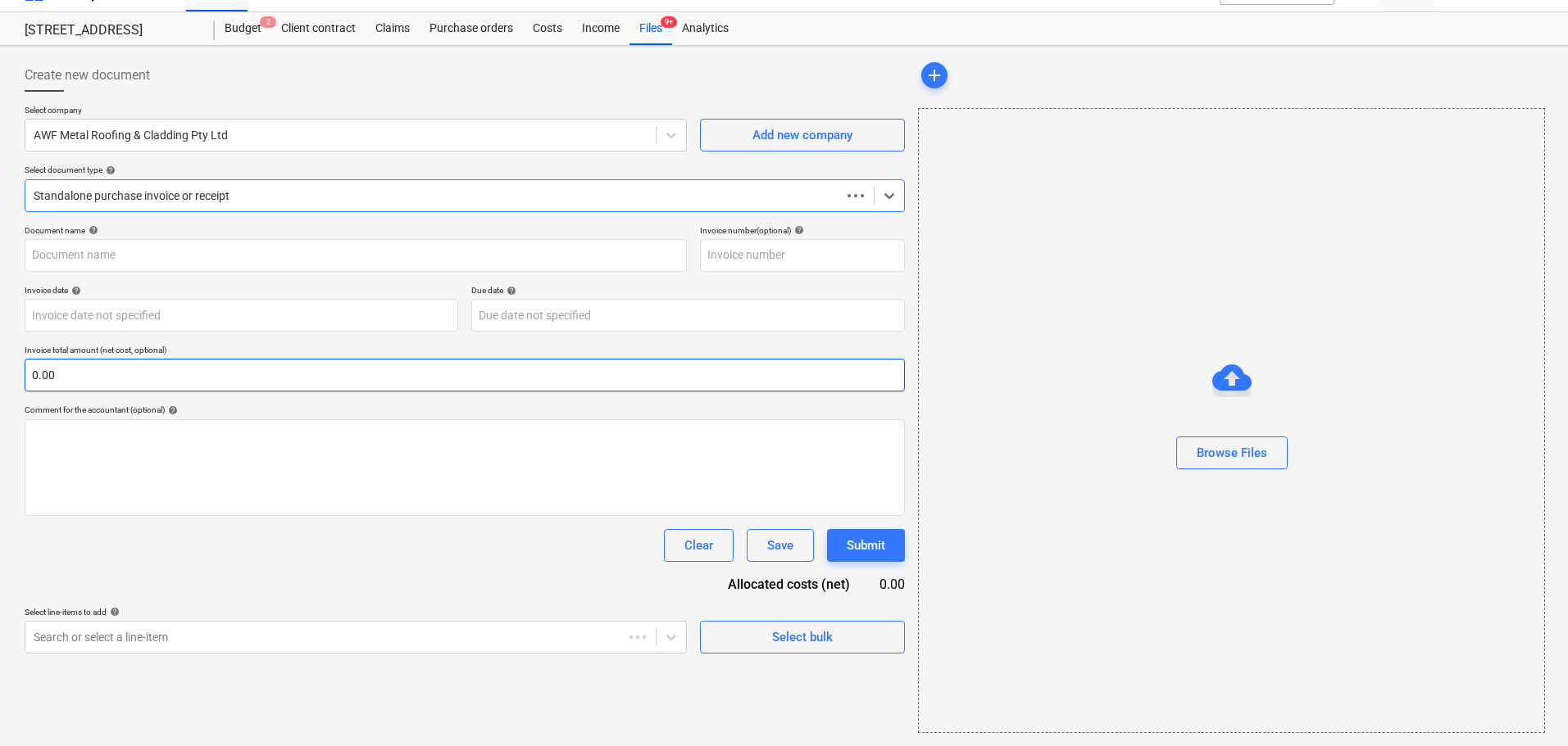
scroll to position [30, 0]
type input "SO416503"
type input "[DATE]"
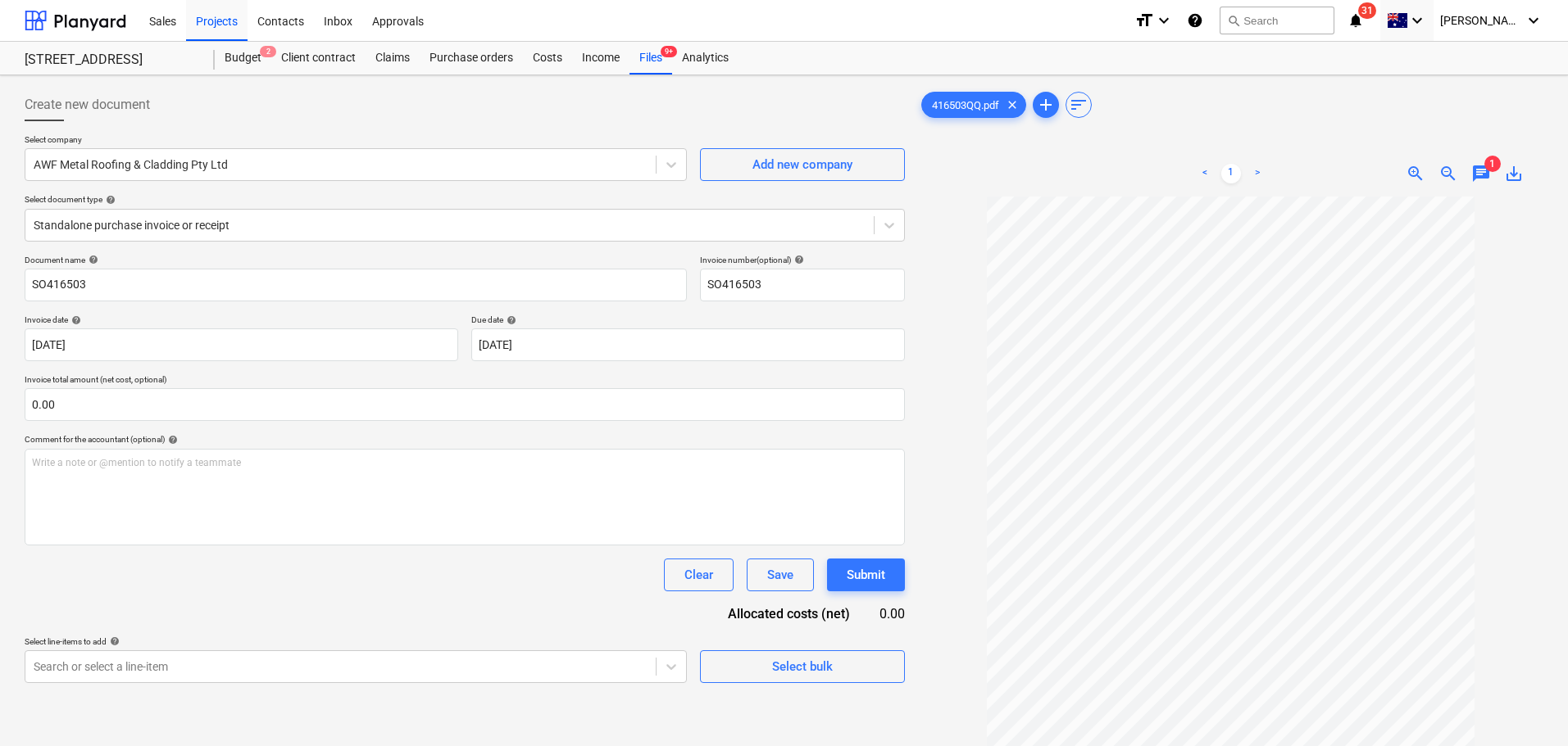
scroll to position [163, 0]
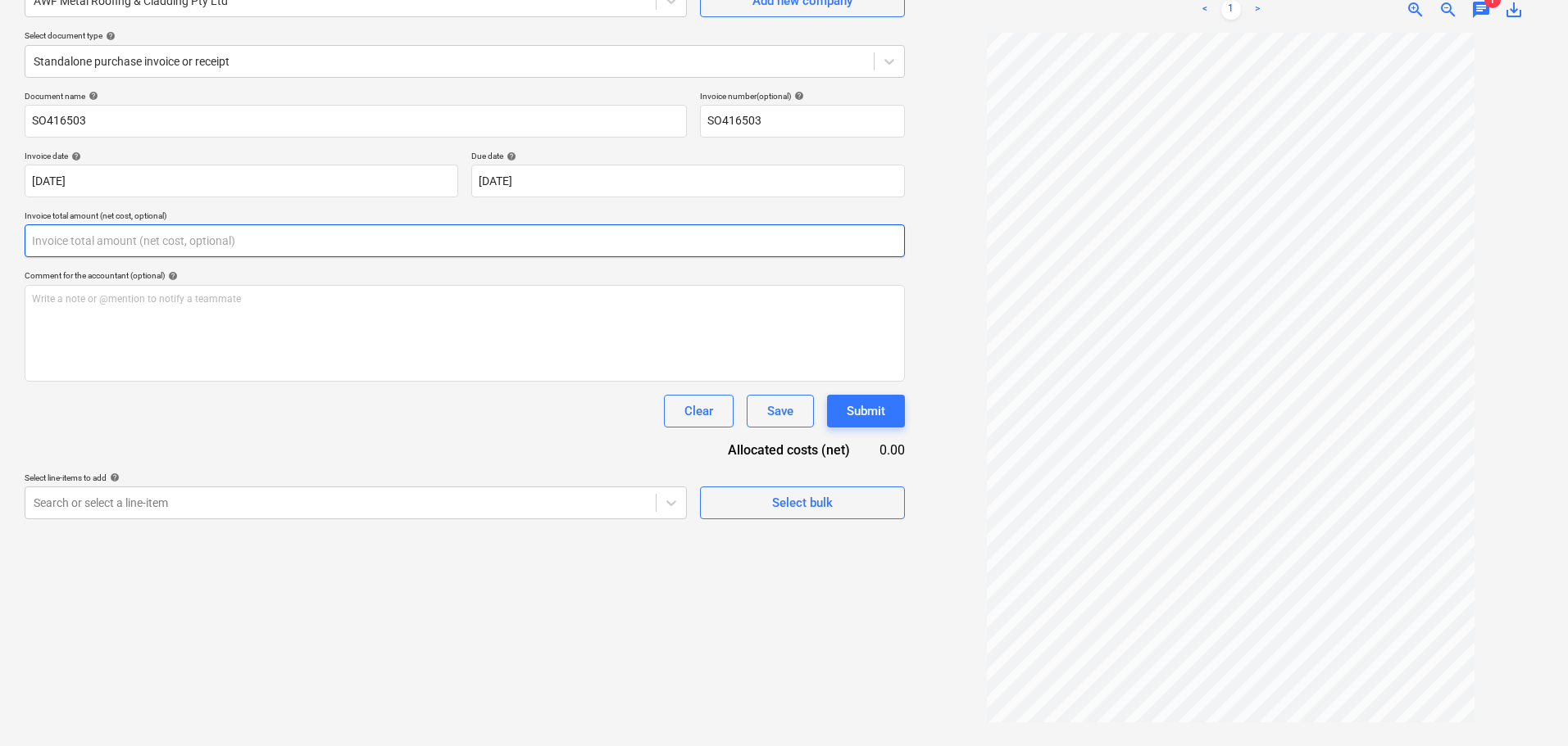
click at [245, 244] on input "text" at bounding box center [465, 241] width 880 height 33
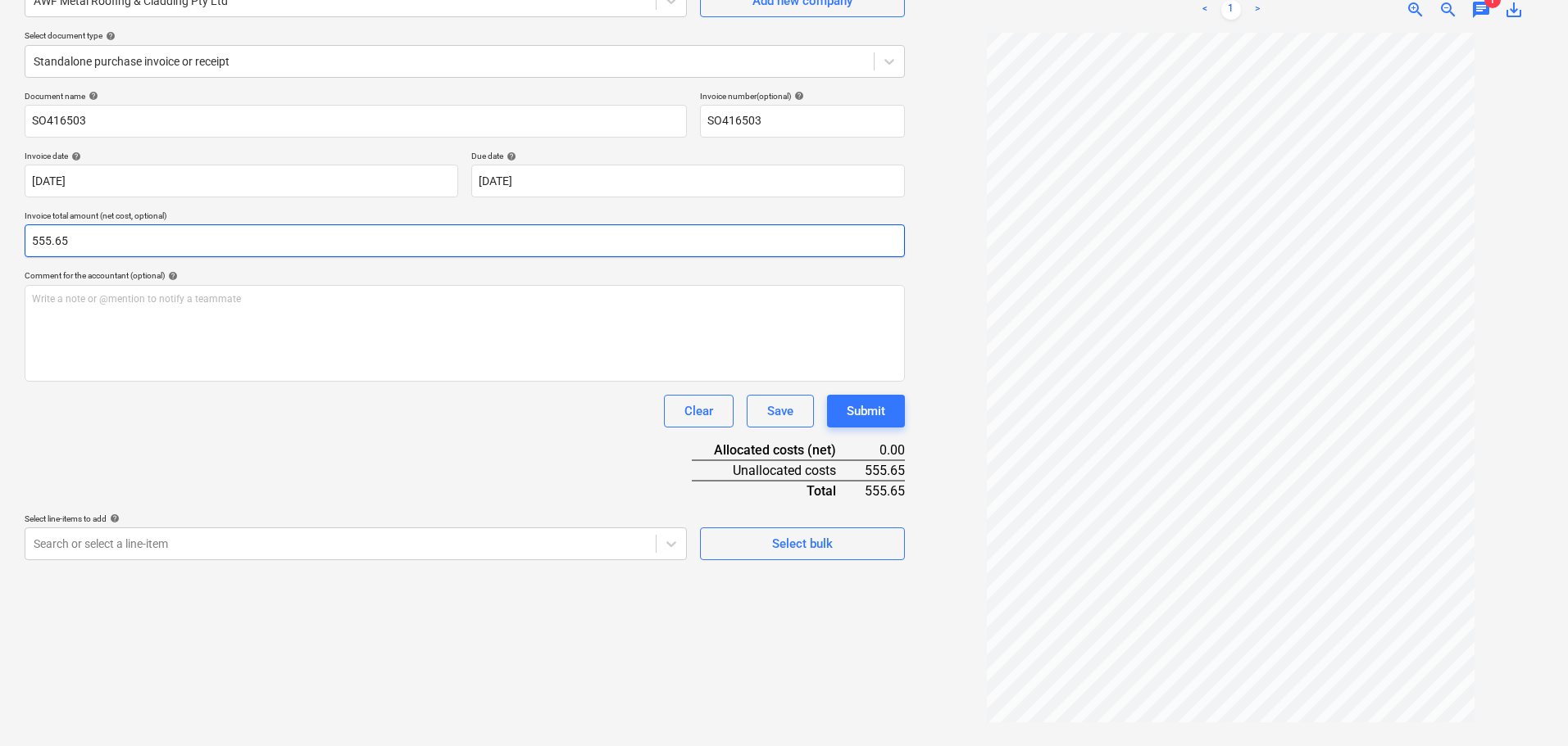
type input "555.65"
click at [414, 489] on div "Document name help SO416503 Invoice number (optional) help SO416503 Invoice dat…" at bounding box center [465, 326] width 880 height 470
click at [427, 545] on body "Sales Projects Contacts Inbox Approvals format_size keyboard_arrow_down help se…" at bounding box center [784, 210] width 1568 height 746
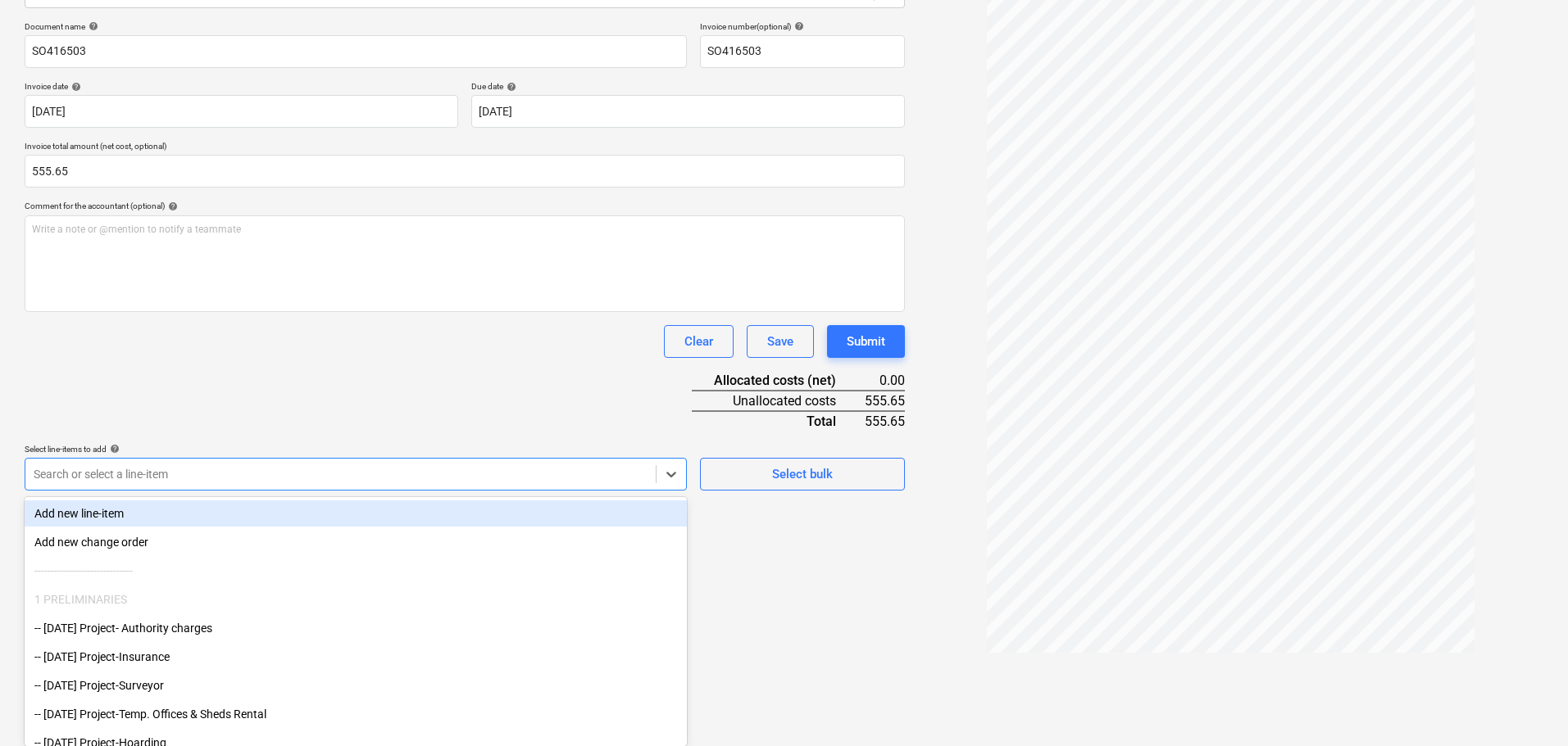
type input "f"
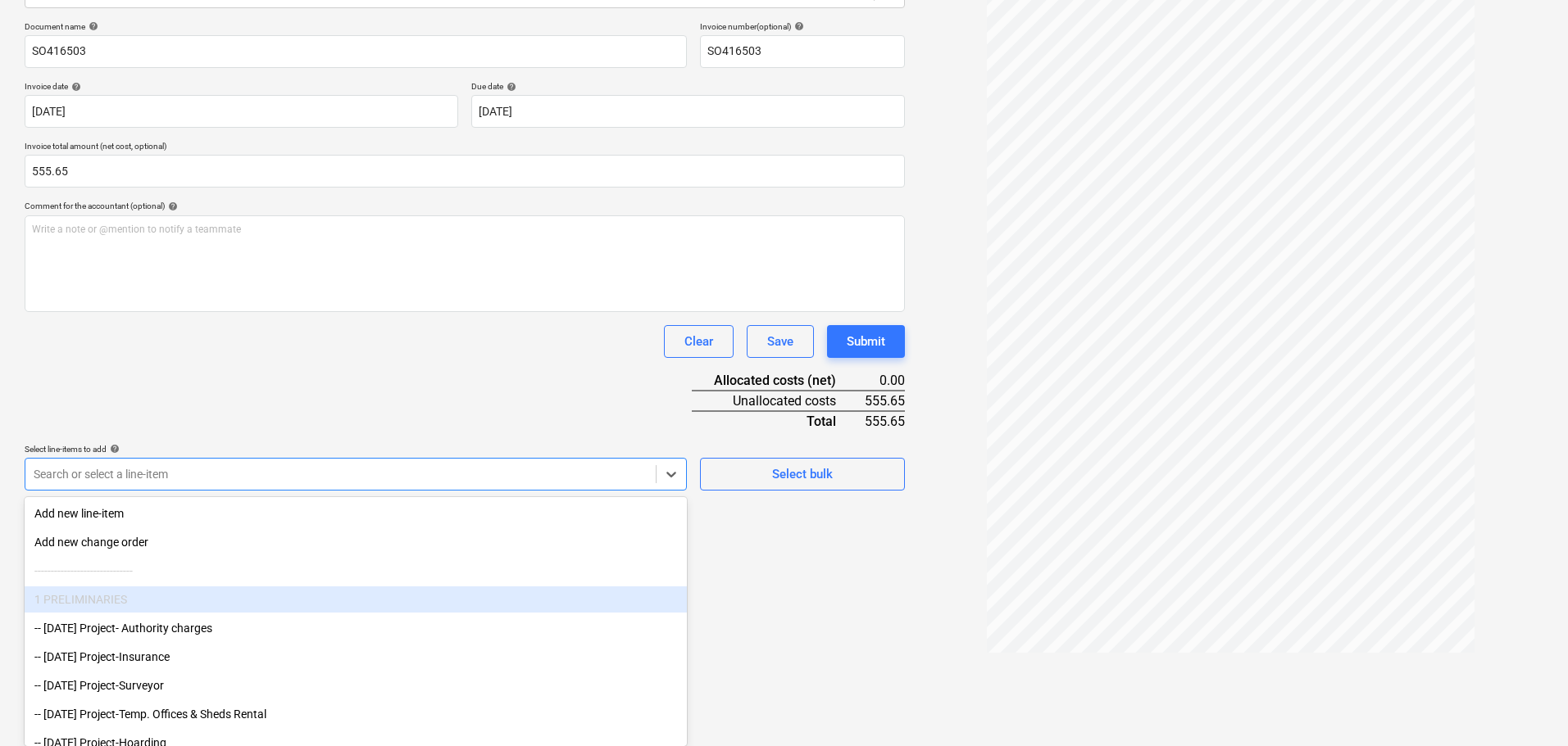
scroll to position [163, 0]
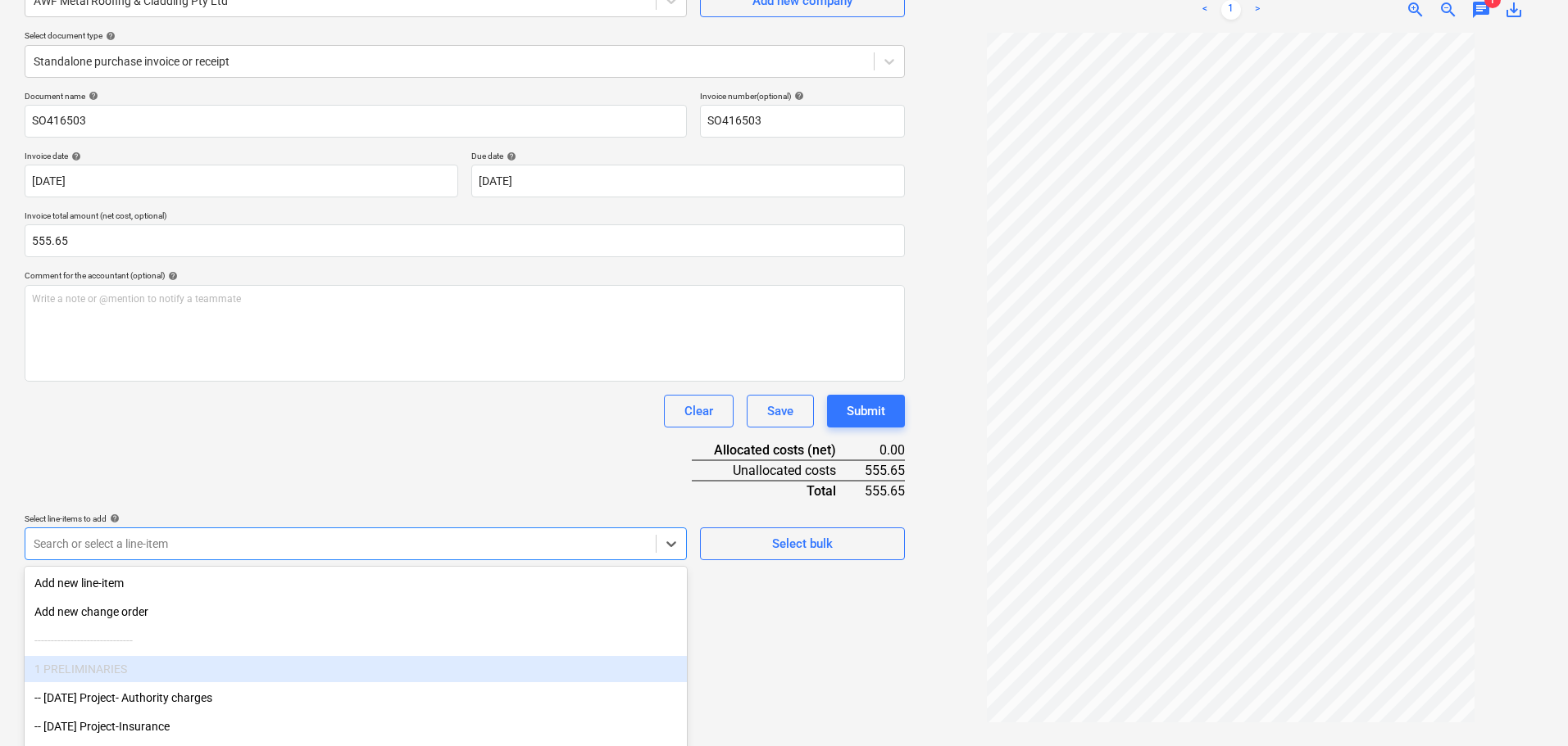
drag, startPoint x: 375, startPoint y: 404, endPoint x: 363, endPoint y: 396, distance: 14.4
click at [368, 401] on div "Document name help SO416503 Invoice number (optional) help SO416503 Invoice dat…" at bounding box center [465, 326] width 880 height 470
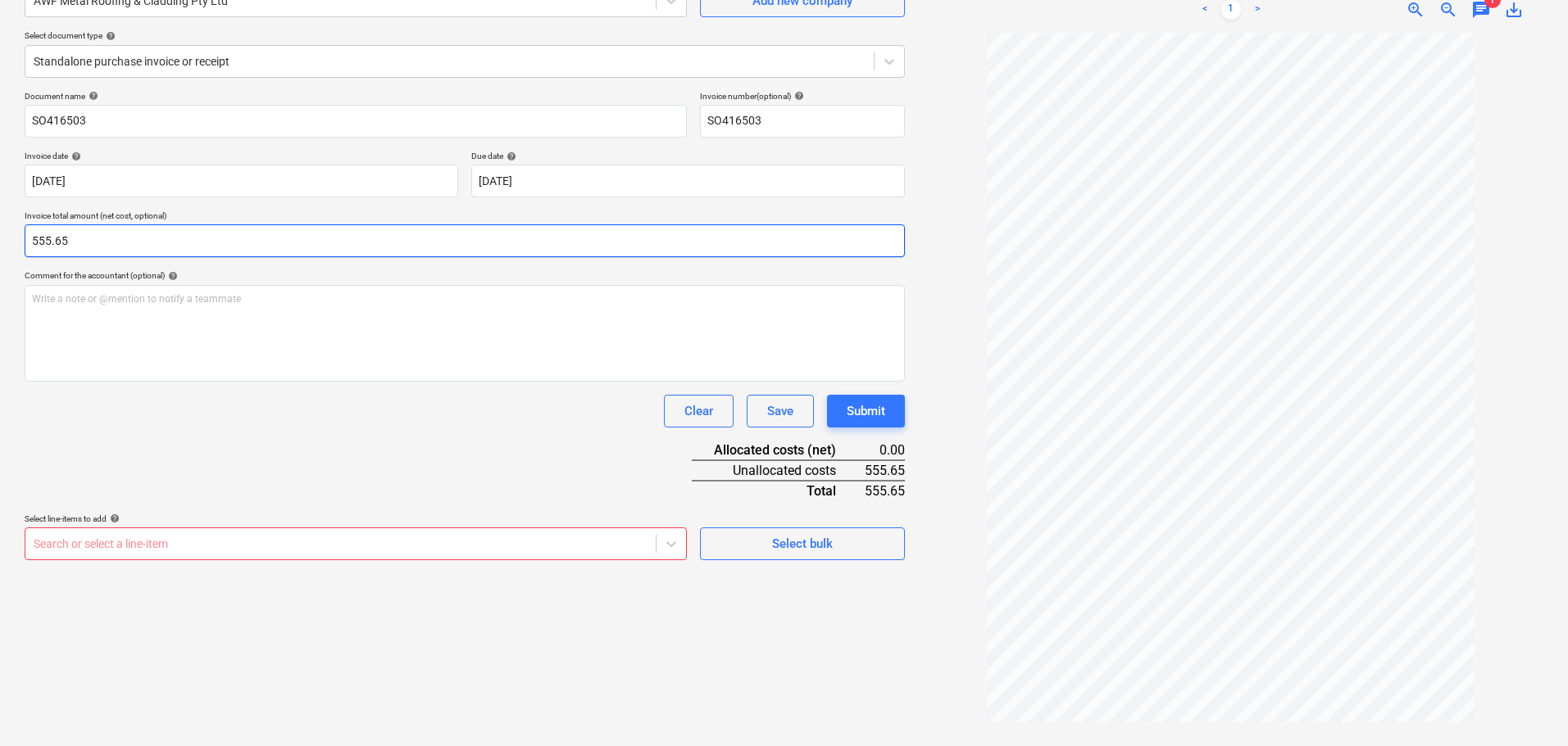
scroll to position [0, 0]
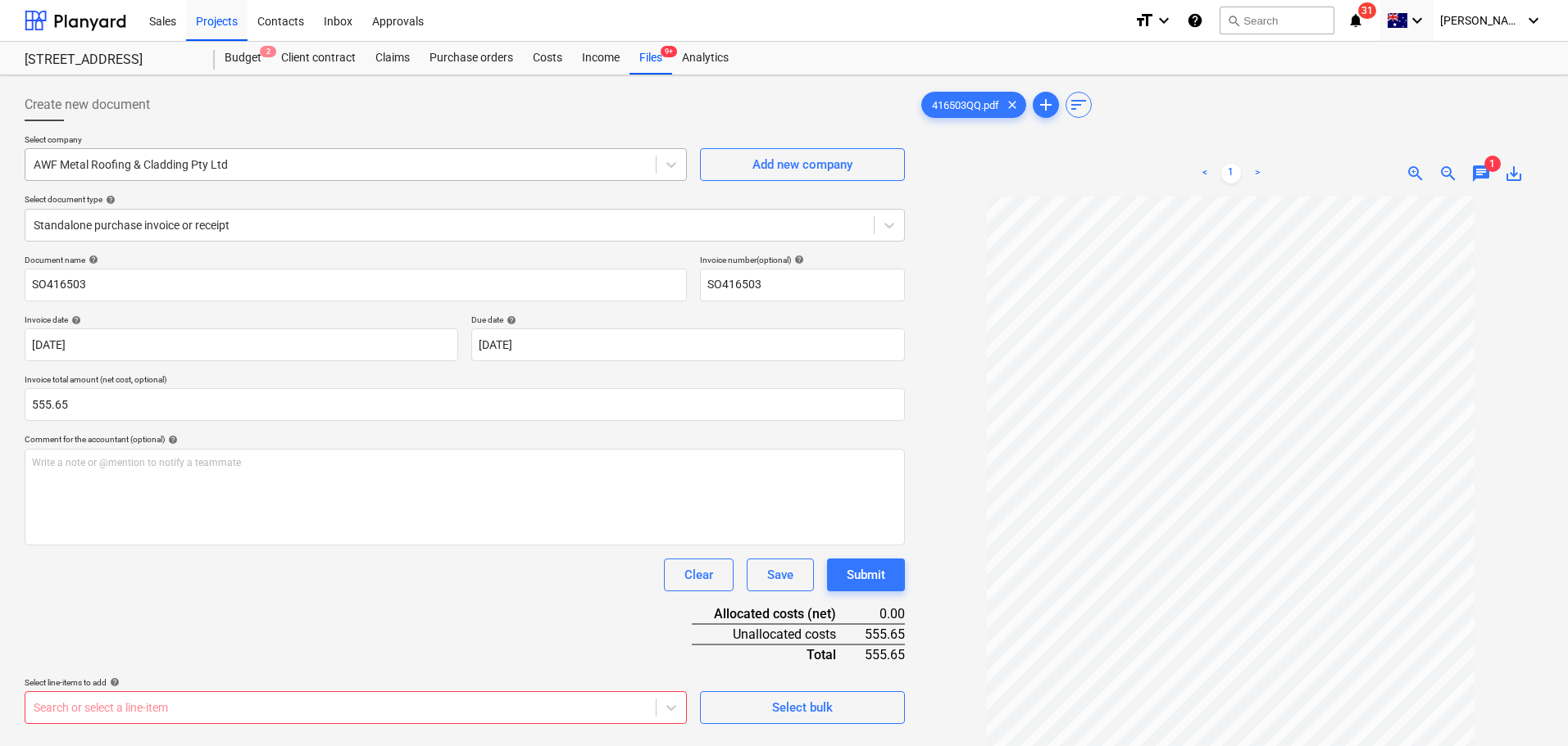
click at [208, 179] on div "AWF Metal Roofing & Cladding Pty Ltd" at bounding box center [355, 164] width 662 height 33
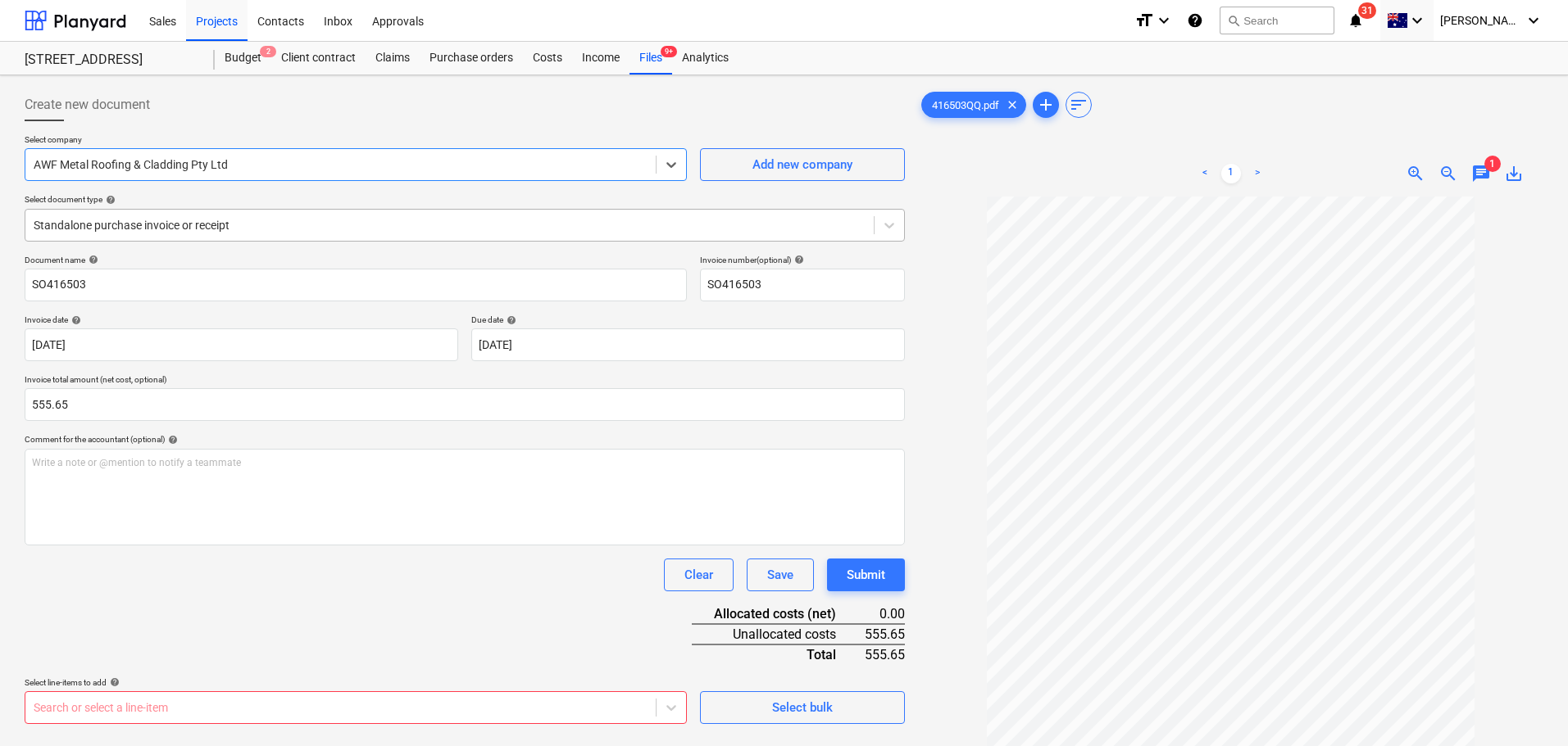
click at [319, 217] on div at bounding box center [449, 225] width 832 height 16
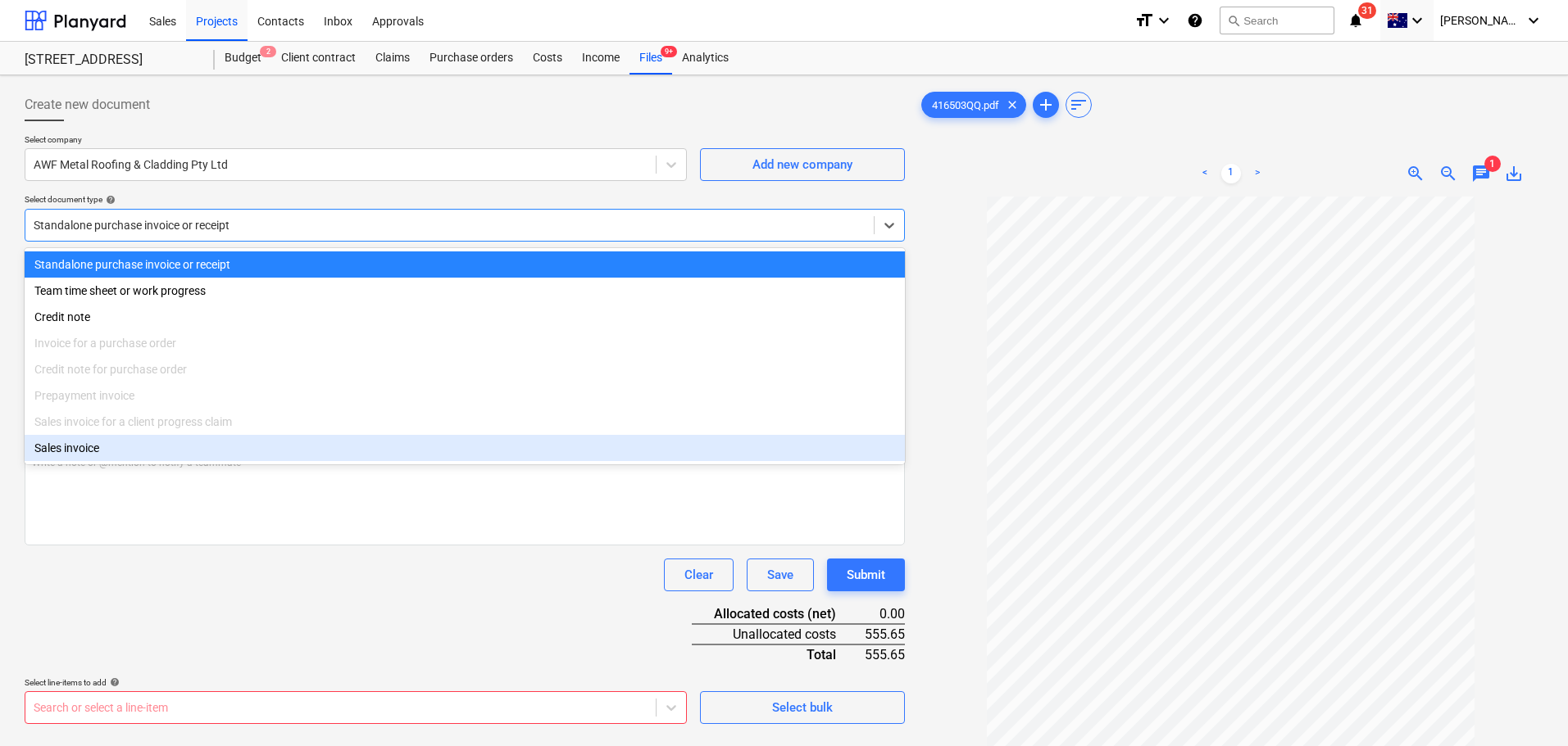
click at [227, 461] on div "Sales invoice" at bounding box center [465, 448] width 880 height 26
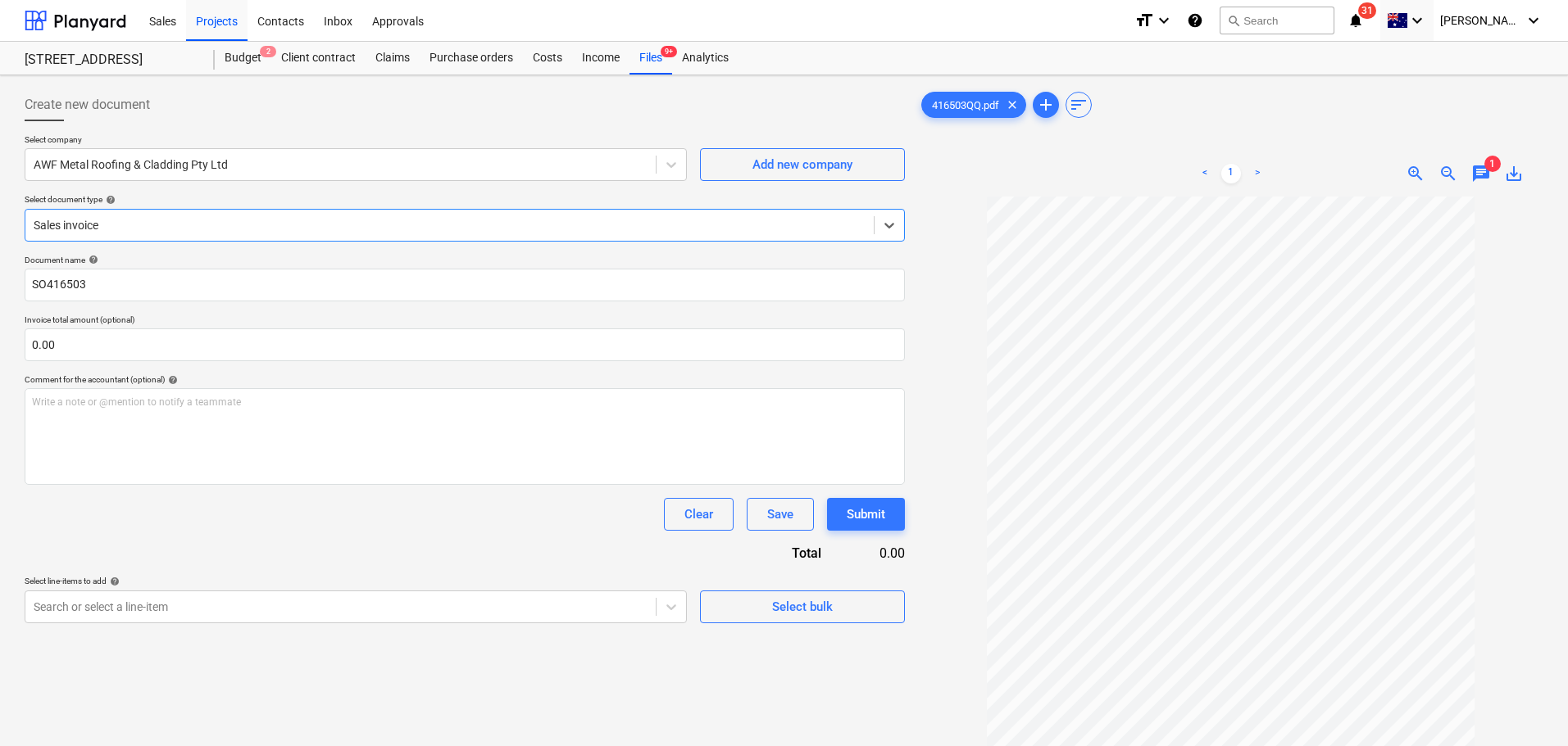
click at [189, 214] on div "Sales invoice" at bounding box center [449, 225] width 849 height 23
click at [230, 203] on div "Select document type help" at bounding box center [465, 200] width 880 height 11
click at [1477, 163] on div "< 1 > zoom_in zoom_out chat 1 save_alt" at bounding box center [1231, 173] width 625 height 46
click at [1478, 173] on span "chat" at bounding box center [1481, 173] width 20 height 20
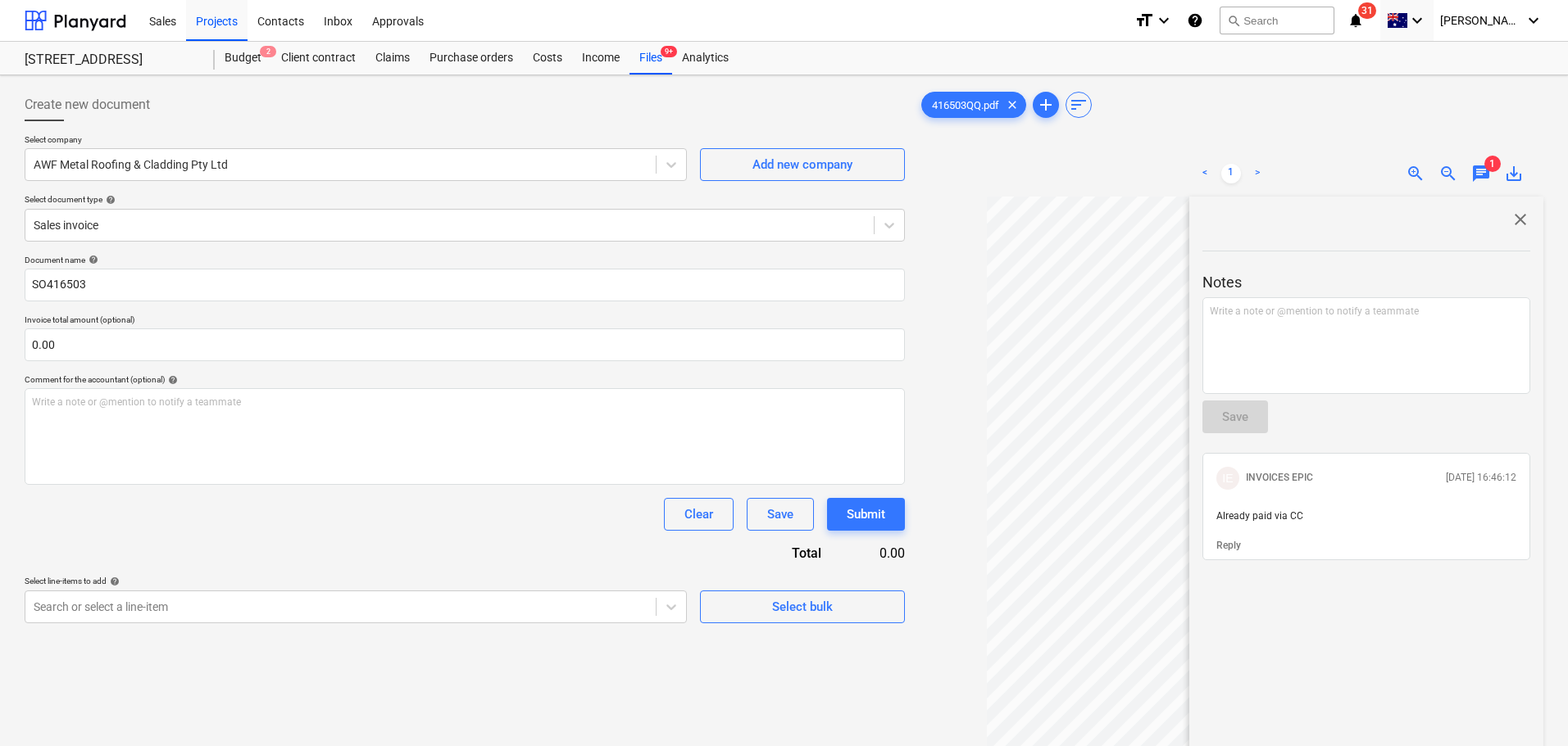
click at [1514, 217] on span "close" at bounding box center [1521, 219] width 20 height 20
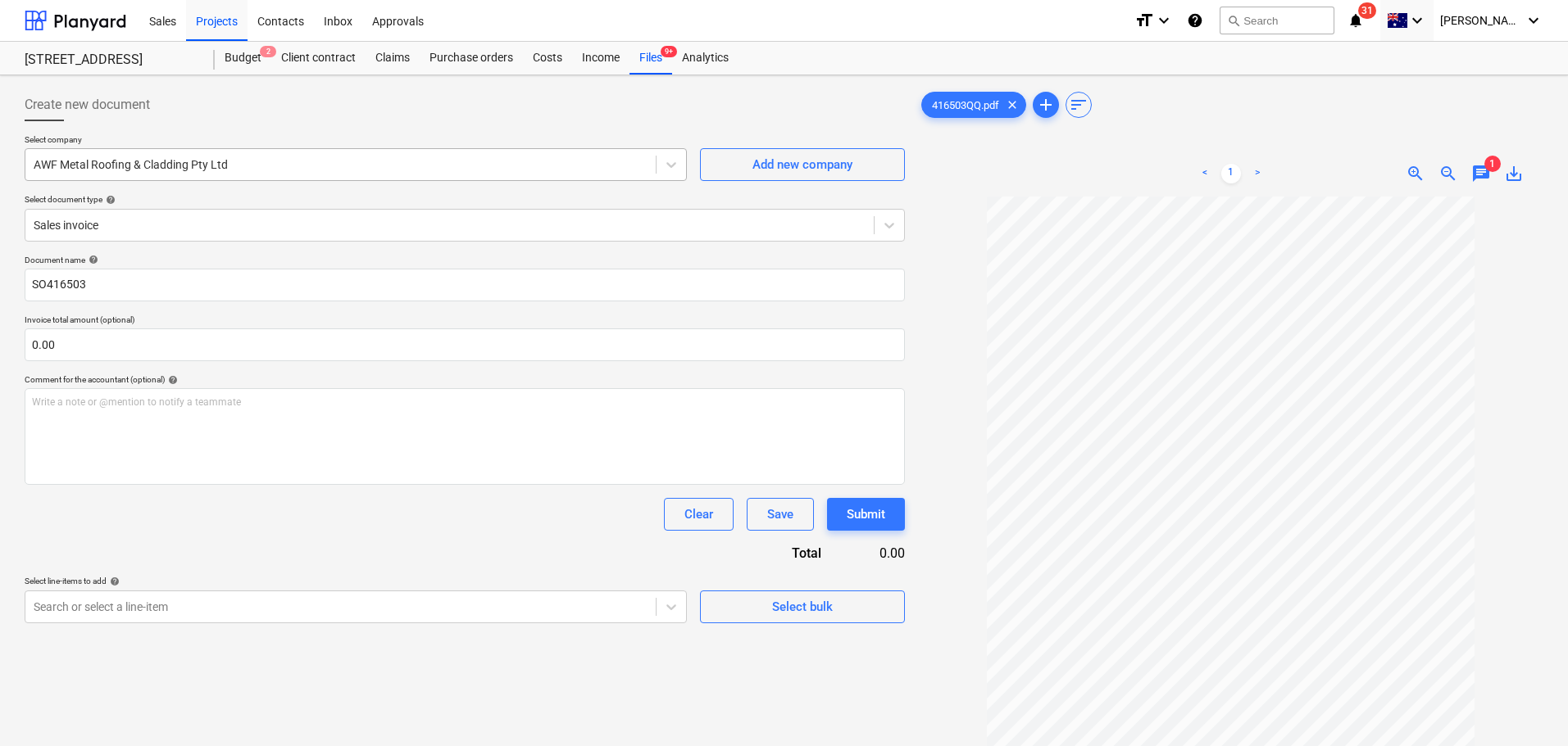
drag, startPoint x: 160, startPoint y: 162, endPoint x: 183, endPoint y: 177, distance: 27.5
click at [160, 161] on div at bounding box center [340, 164] width 614 height 16
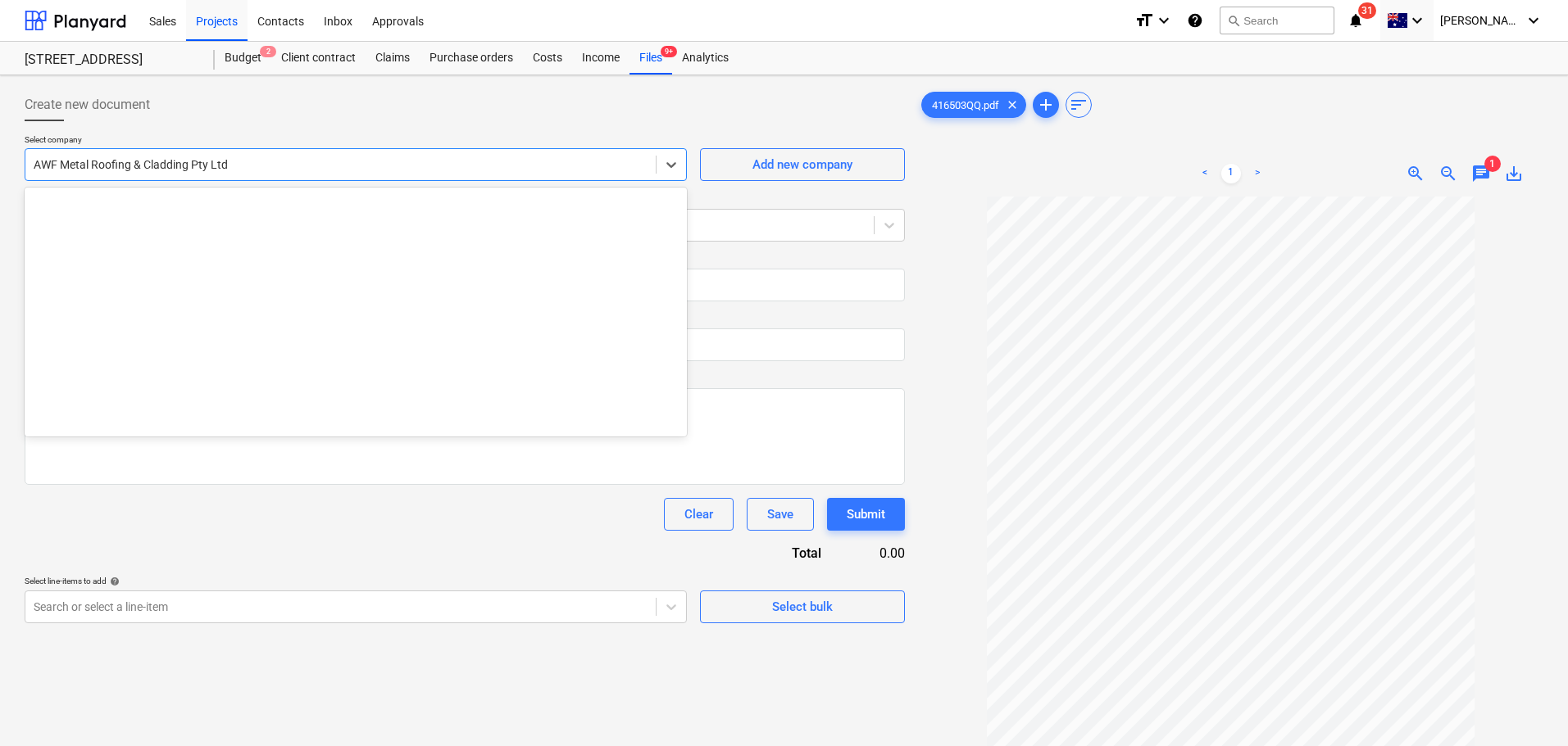
scroll to position [2982, 0]
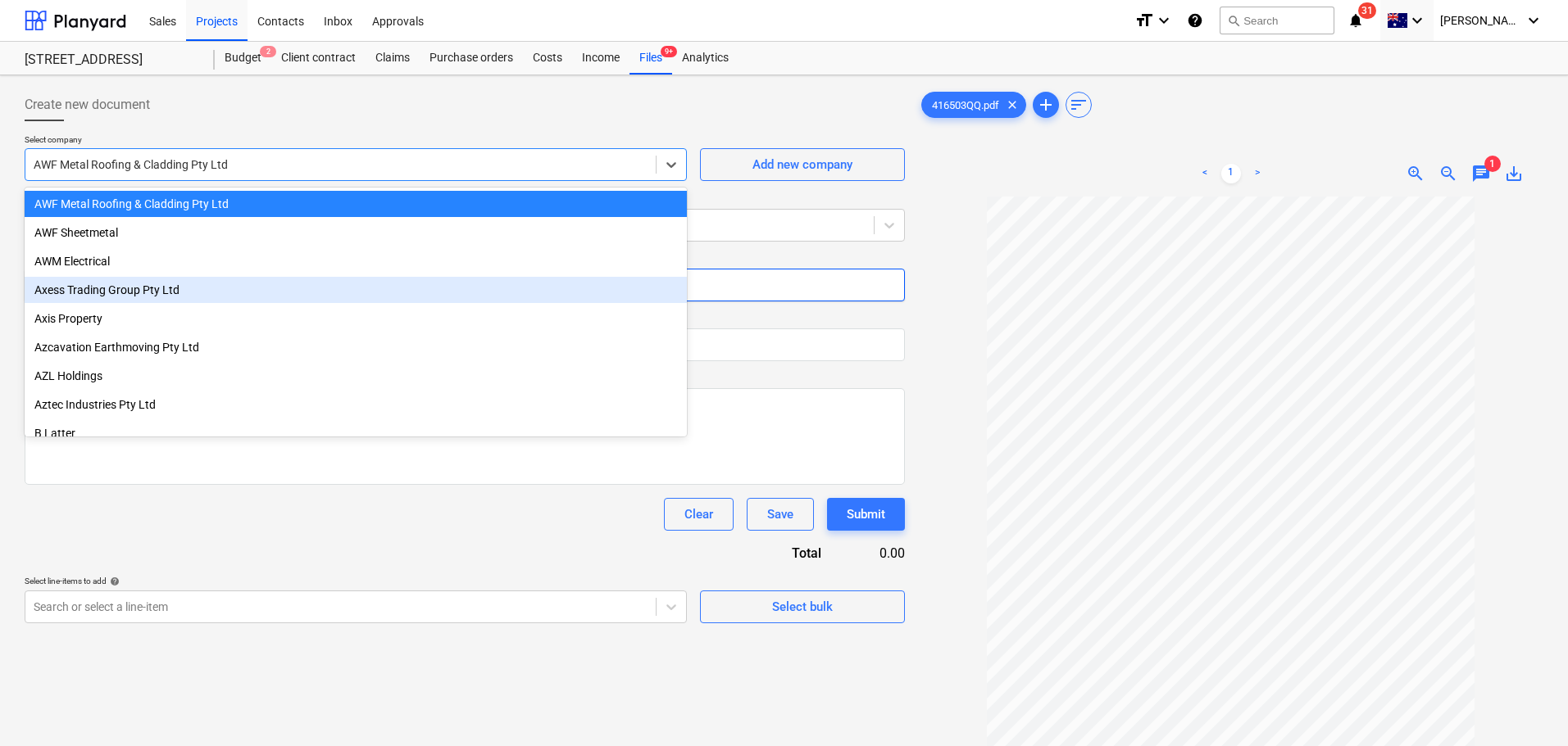
click at [807, 272] on input "SO416503" at bounding box center [465, 285] width 880 height 33
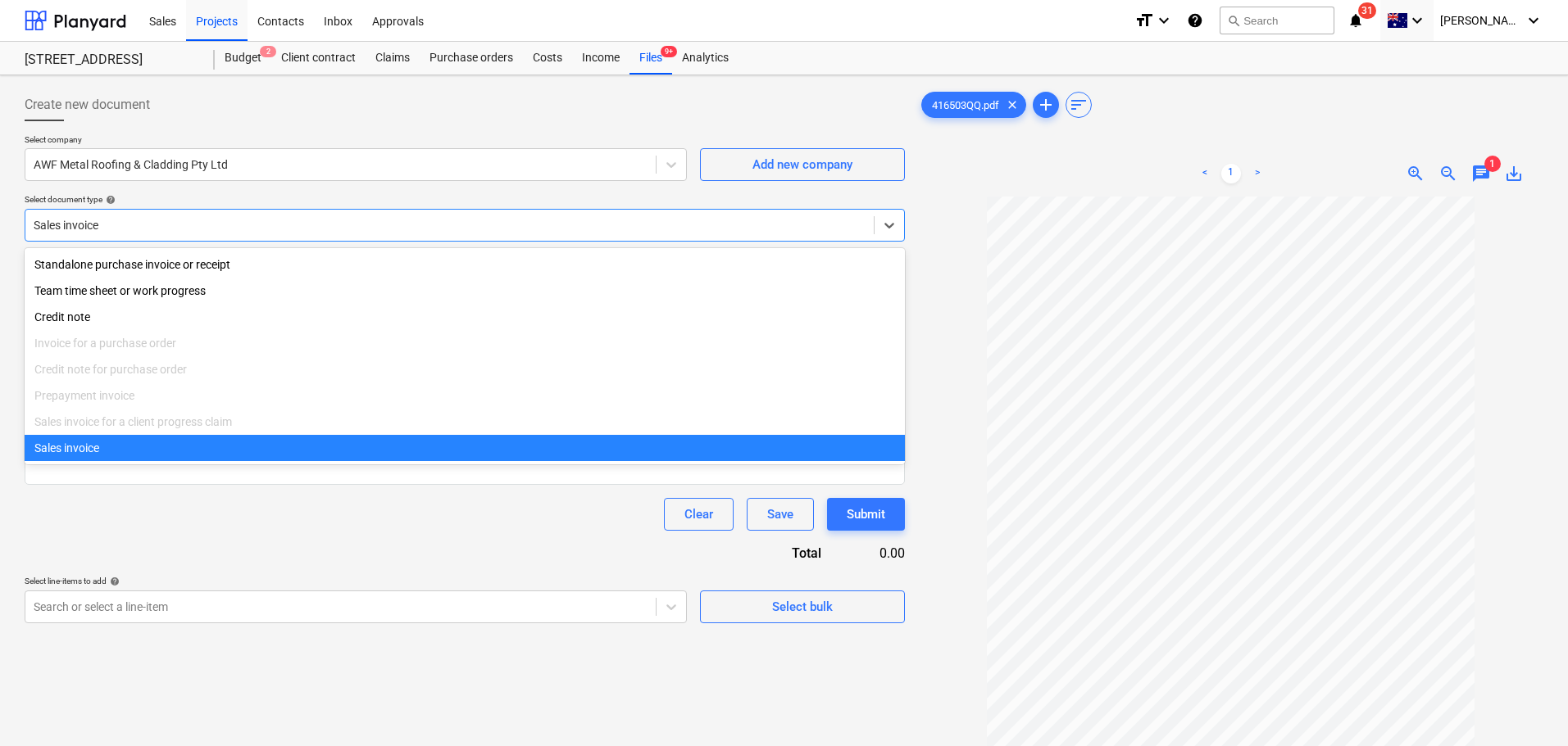
click at [799, 238] on div "Sales invoice" at bounding box center [465, 225] width 880 height 33
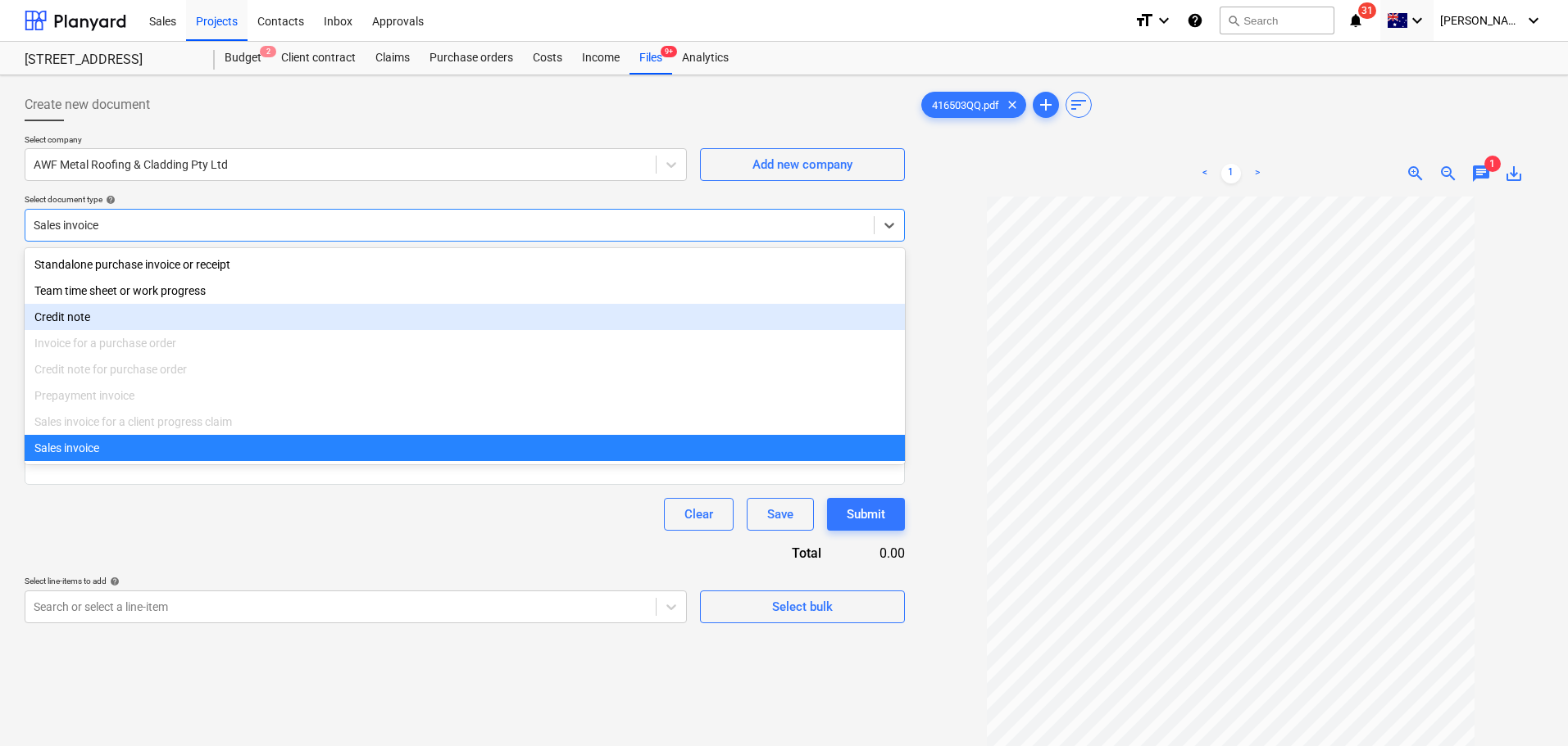
click at [119, 397] on div "Prepayment invoice" at bounding box center [465, 396] width 880 height 26
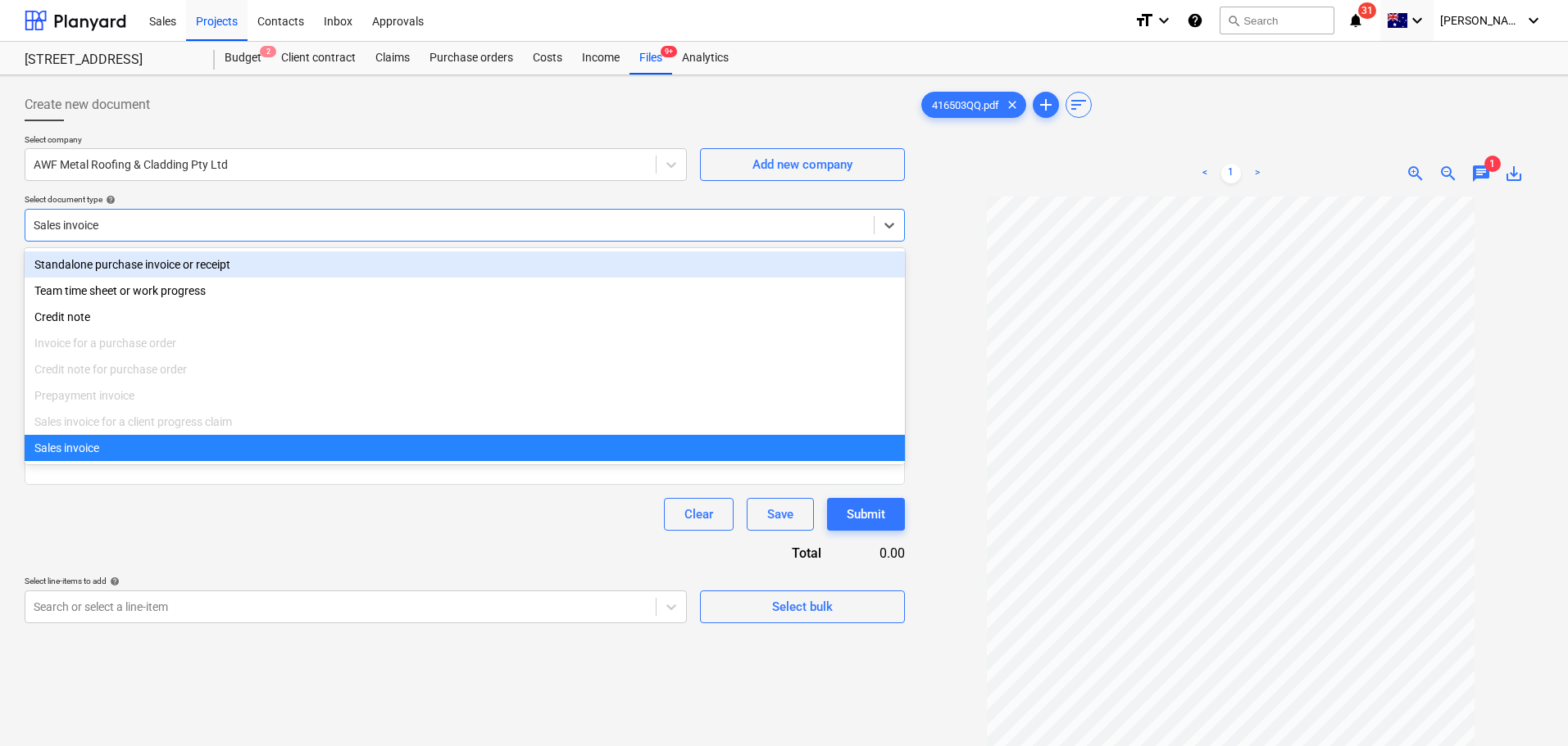
click at [193, 275] on div "Standalone purchase invoice or receipt" at bounding box center [465, 264] width 880 height 26
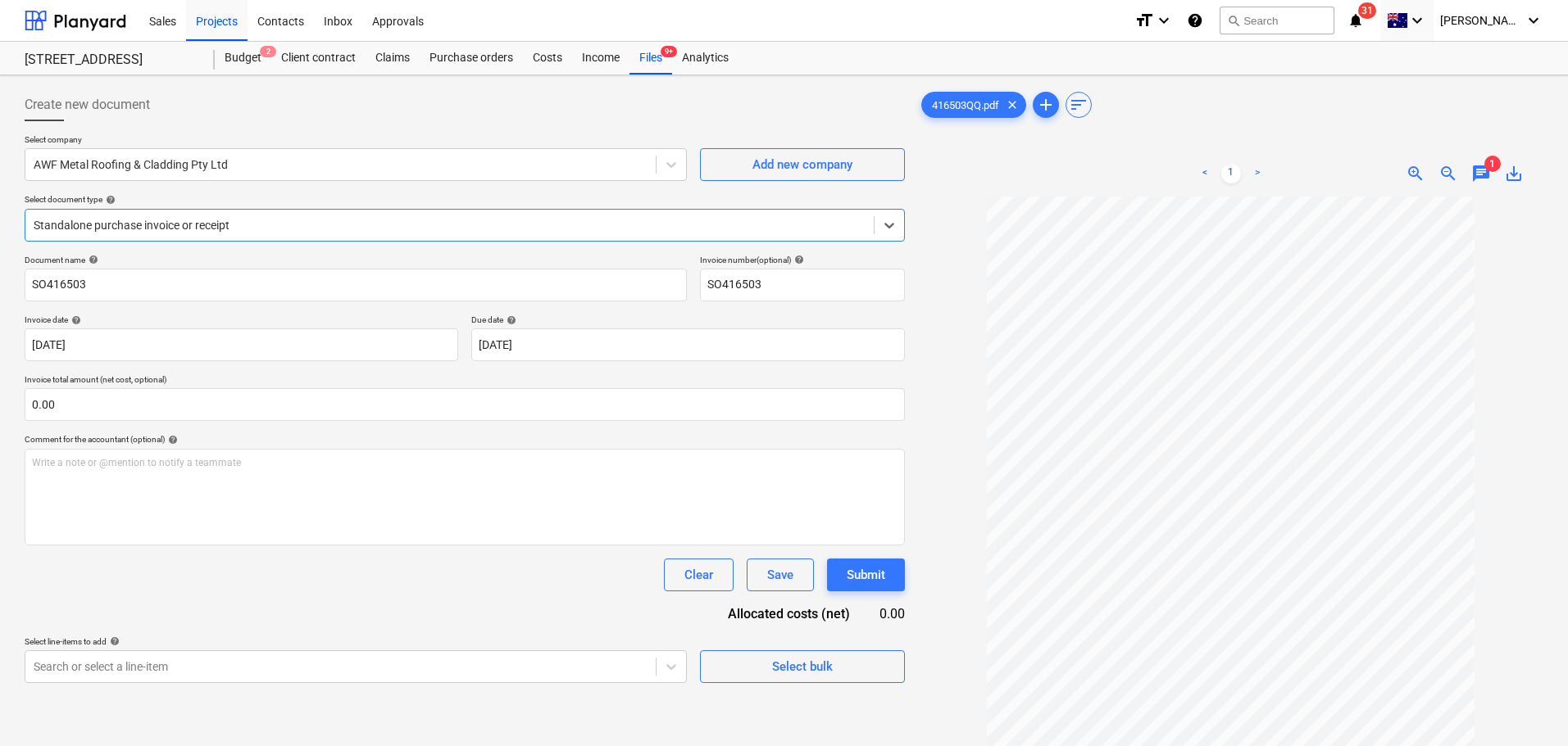
click at [299, 231] on div at bounding box center [449, 225] width 832 height 16
click at [334, 198] on div "Select document type help" at bounding box center [465, 200] width 880 height 11
click at [210, 245] on div "Select company AWF Metal Roofing & Cladding Pty Ltd Add new company Select docu…" at bounding box center [465, 194] width 880 height 120
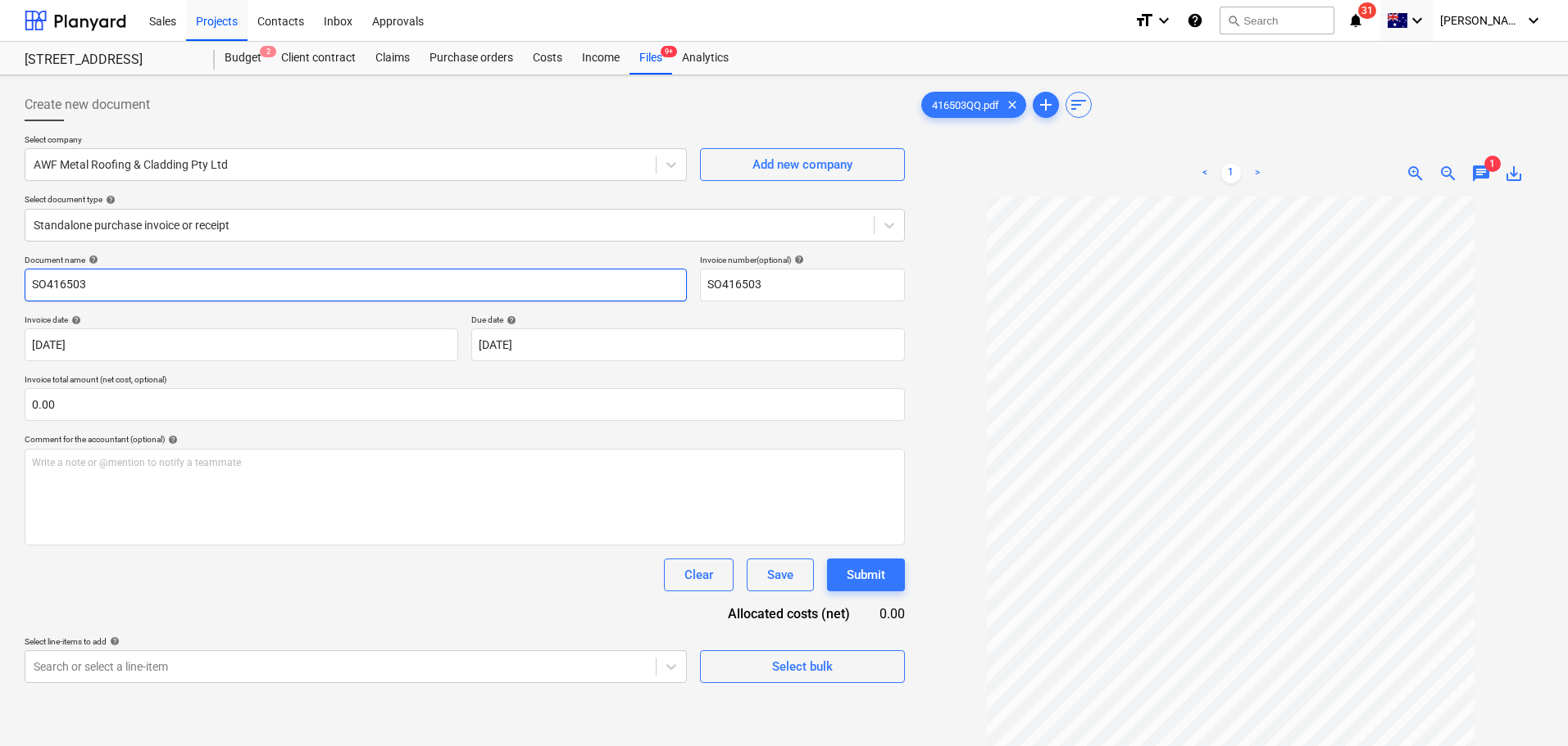
click at [200, 291] on input "SO416503" at bounding box center [355, 285] width 662 height 33
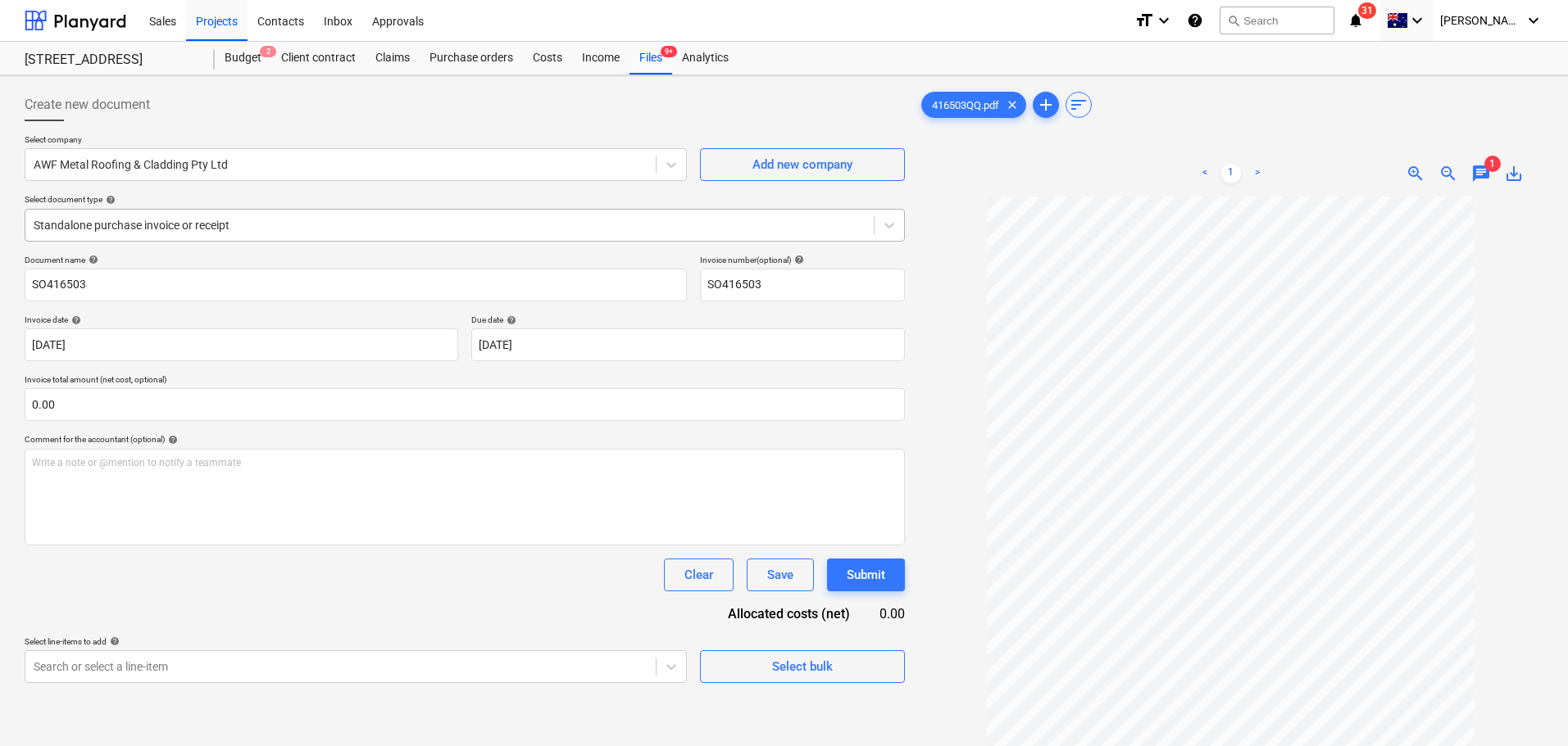
click at [219, 234] on div "Standalone purchase invoice or receipt" at bounding box center [449, 225] width 849 height 23
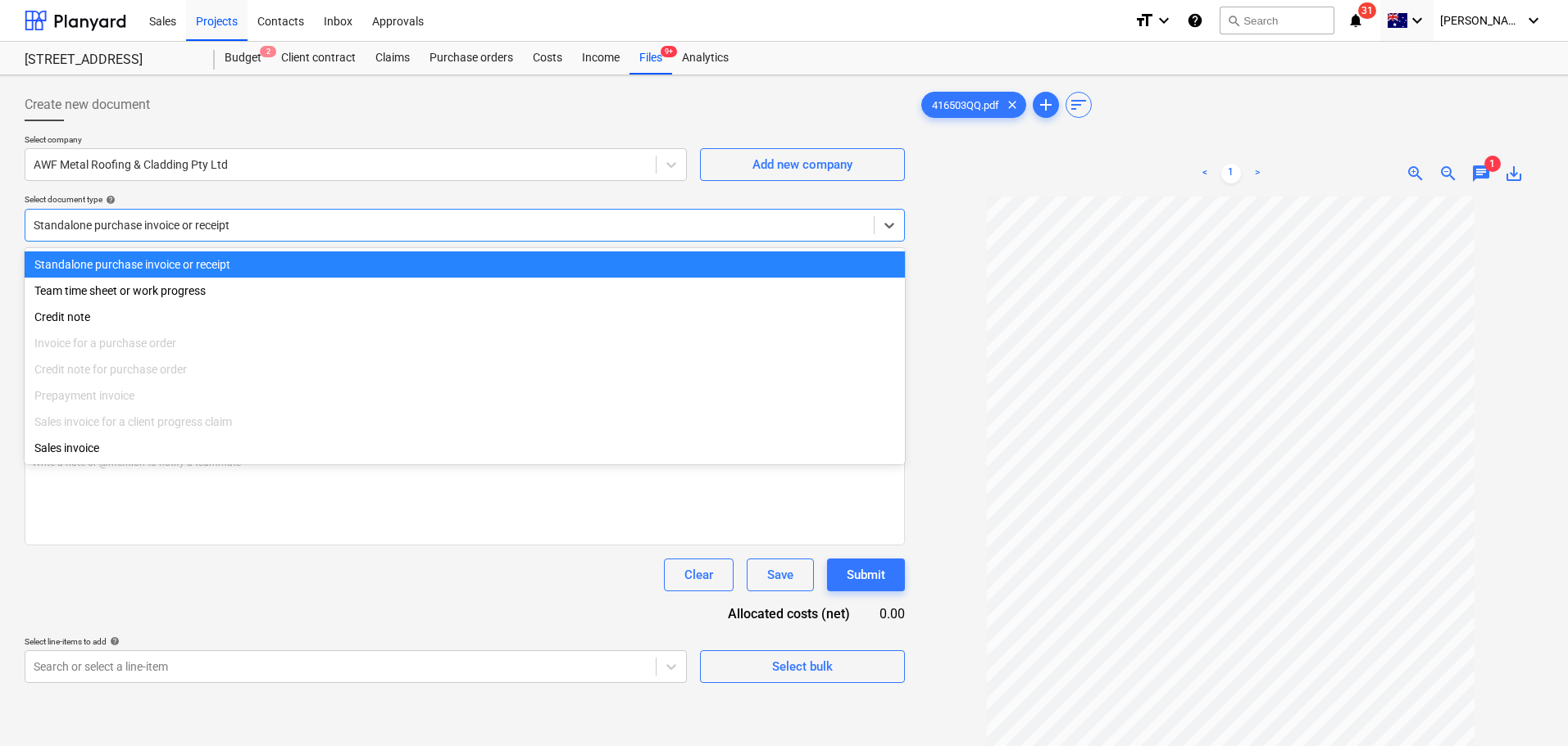
click at [226, 195] on div "Select document type help" at bounding box center [465, 200] width 880 height 11
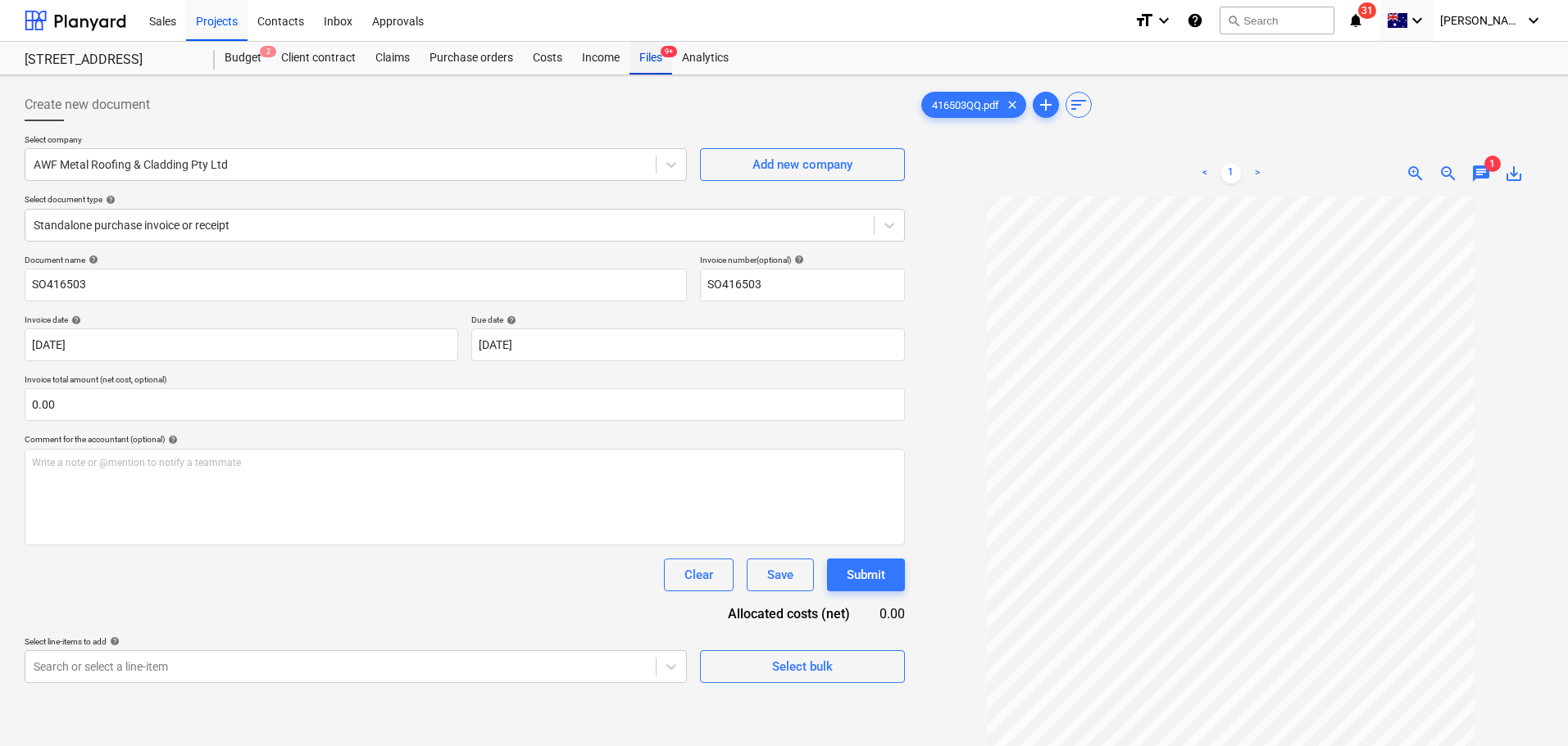
click at [652, 70] on div "Files 9+" at bounding box center [651, 58] width 42 height 33
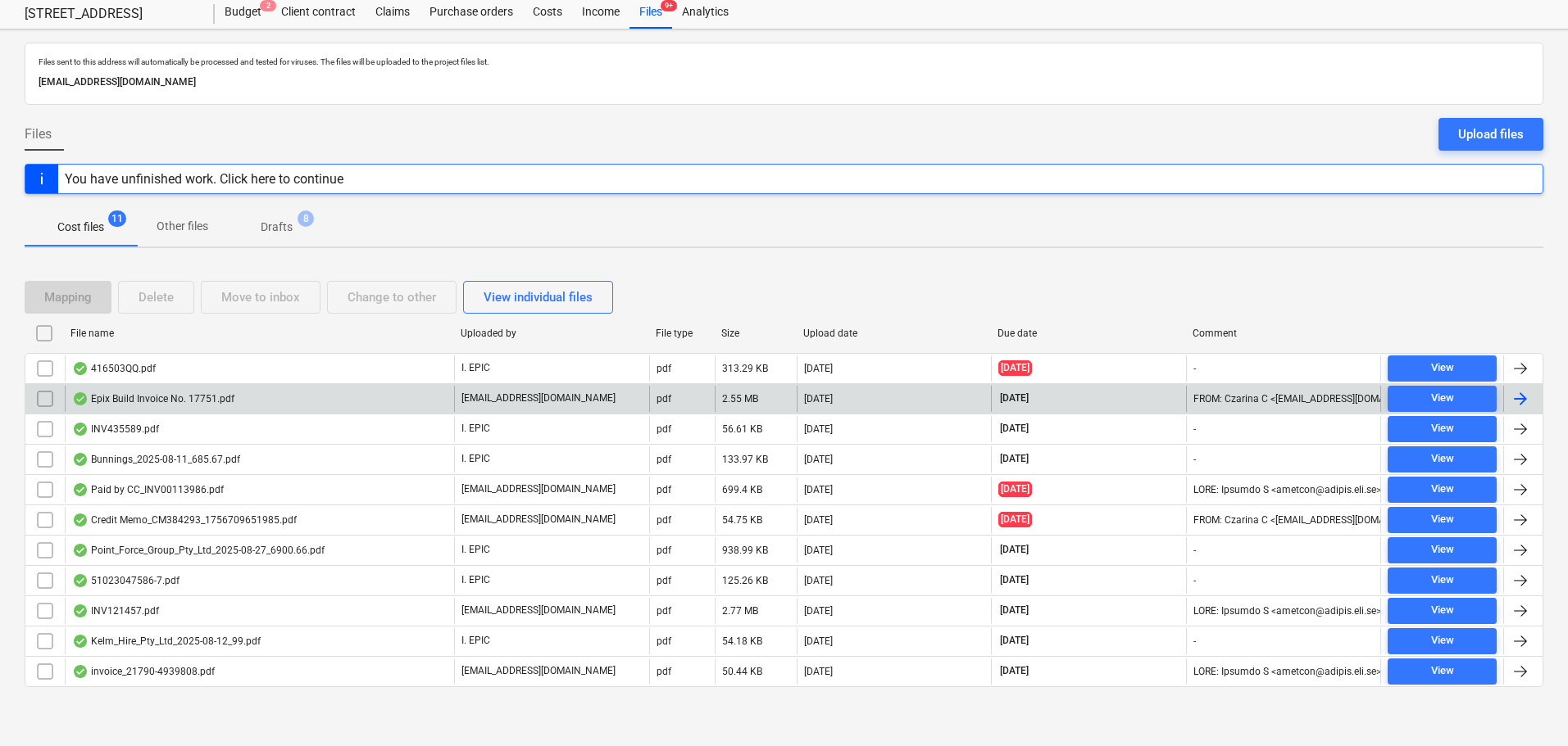
click at [236, 395] on div "Epix Build Invoice No. 17751.pdf" at bounding box center [259, 398] width 390 height 26
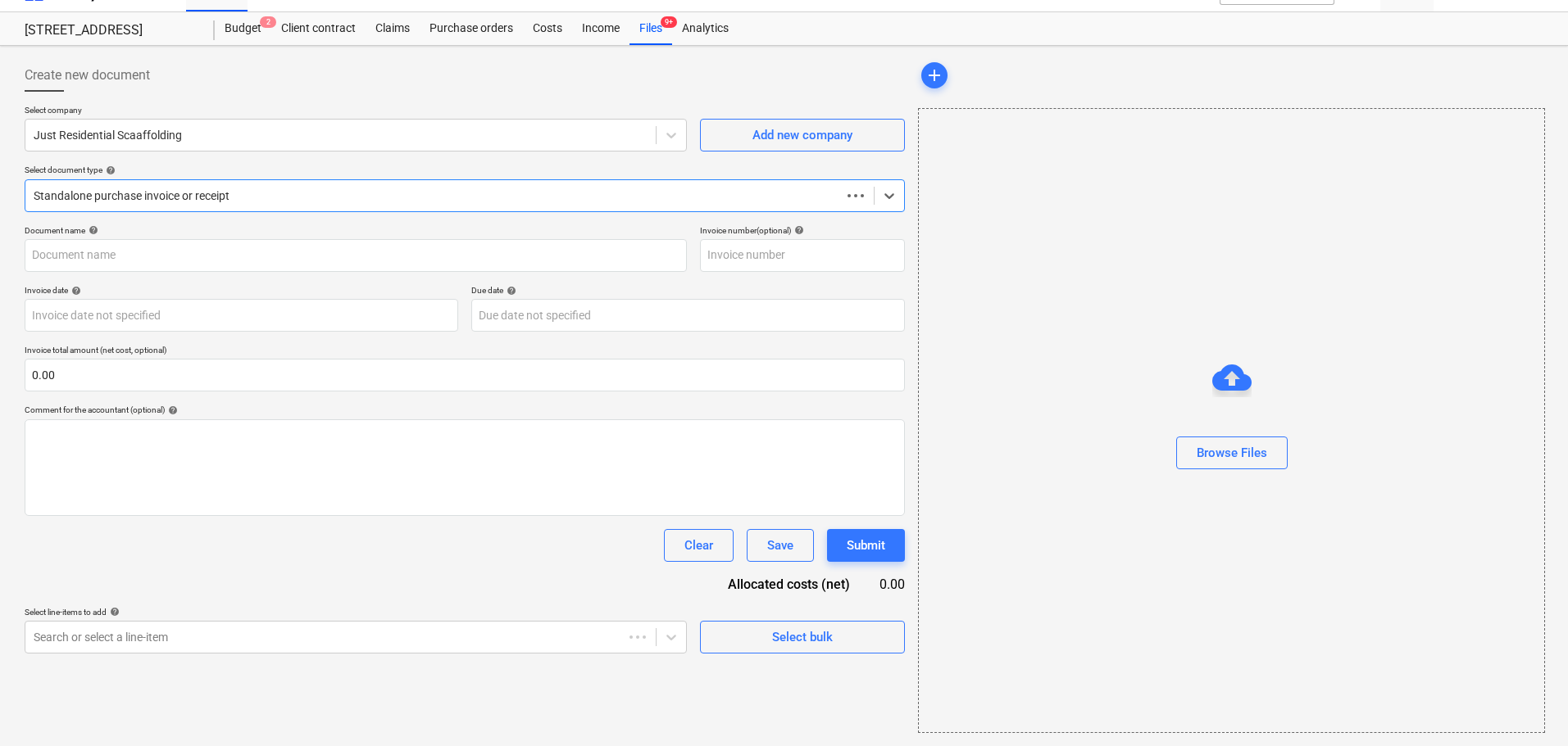
scroll to position [30, 0]
type input "00017751"
type input "[DATE]"
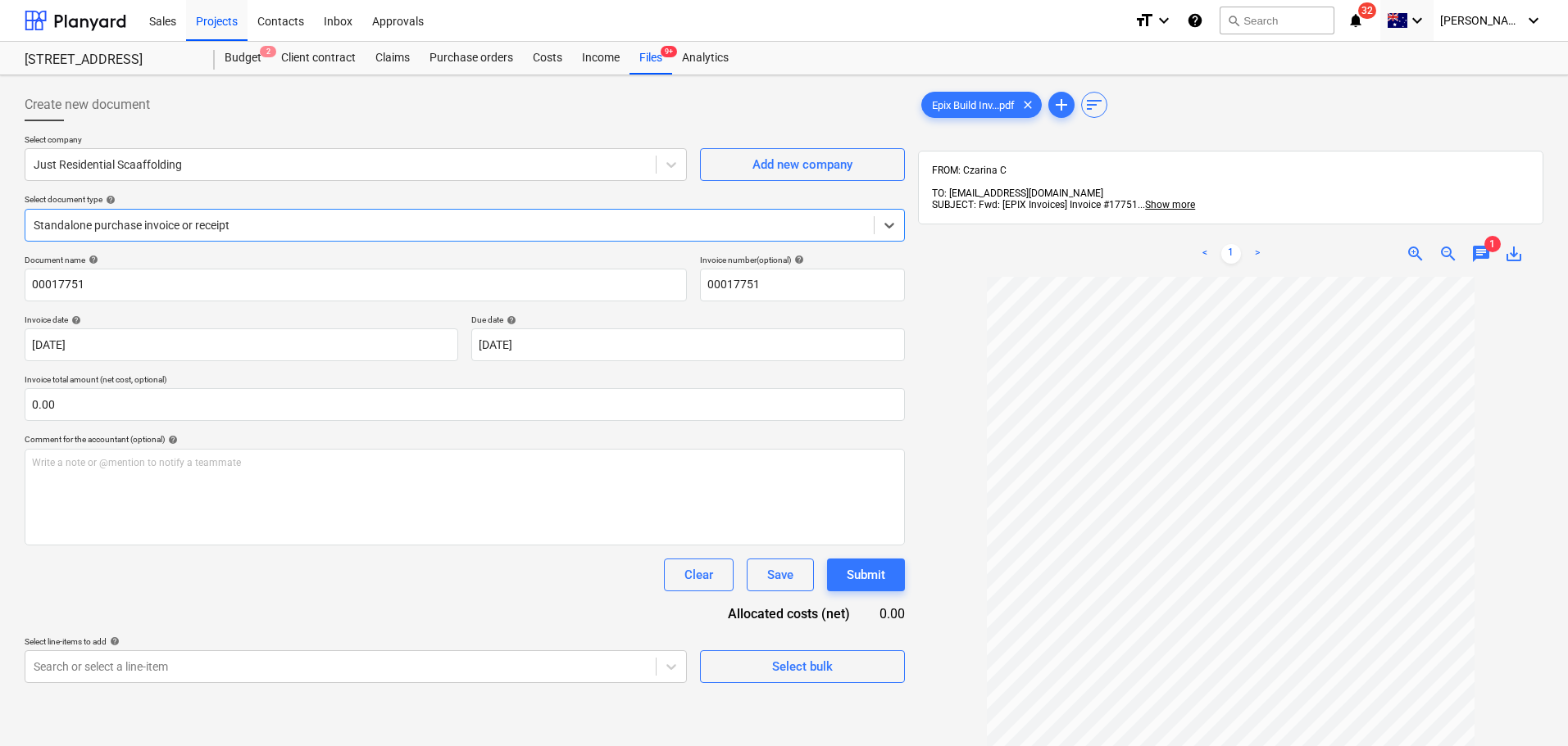
scroll to position [82, 0]
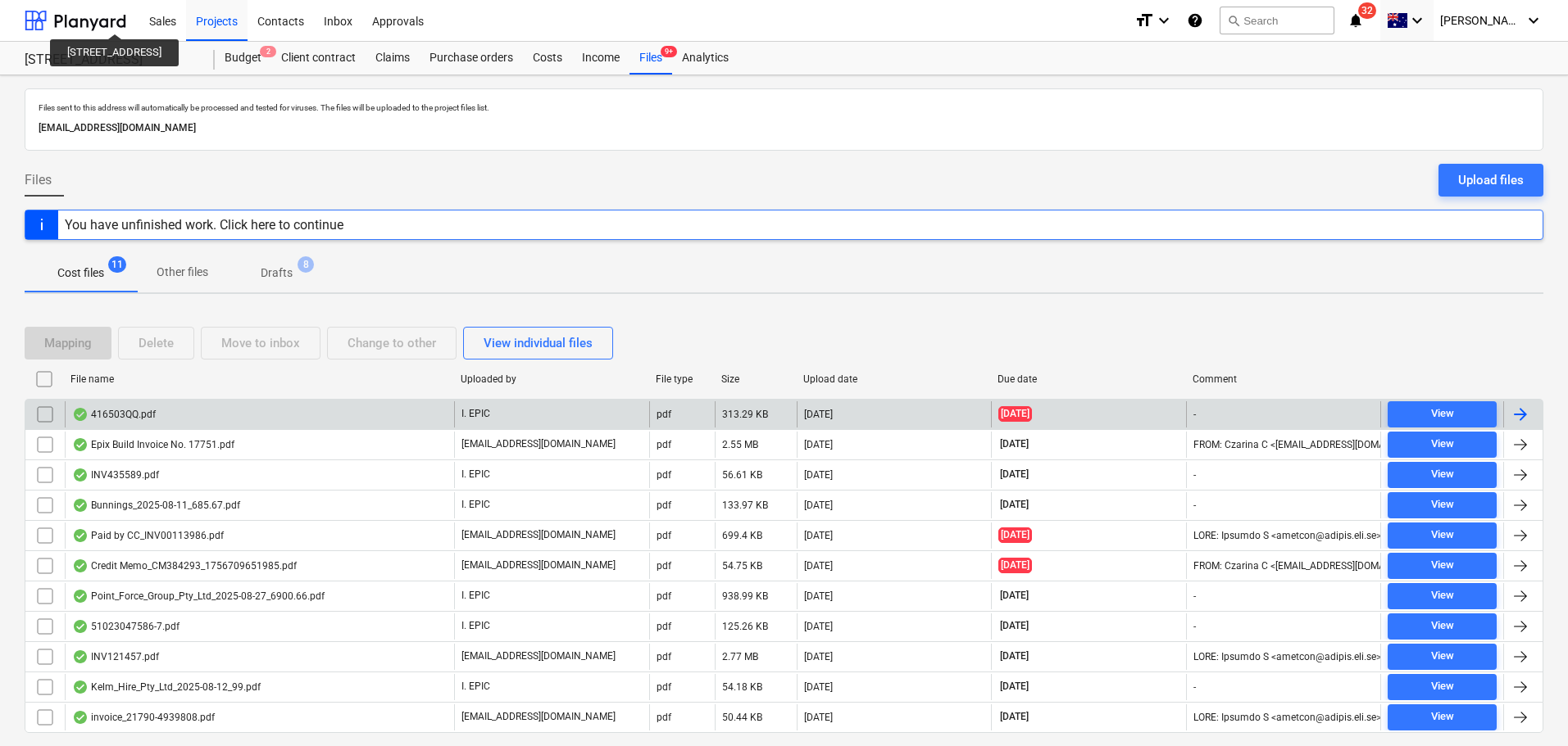
click at [200, 423] on div "416503QQ.pdf" at bounding box center [259, 414] width 390 height 26
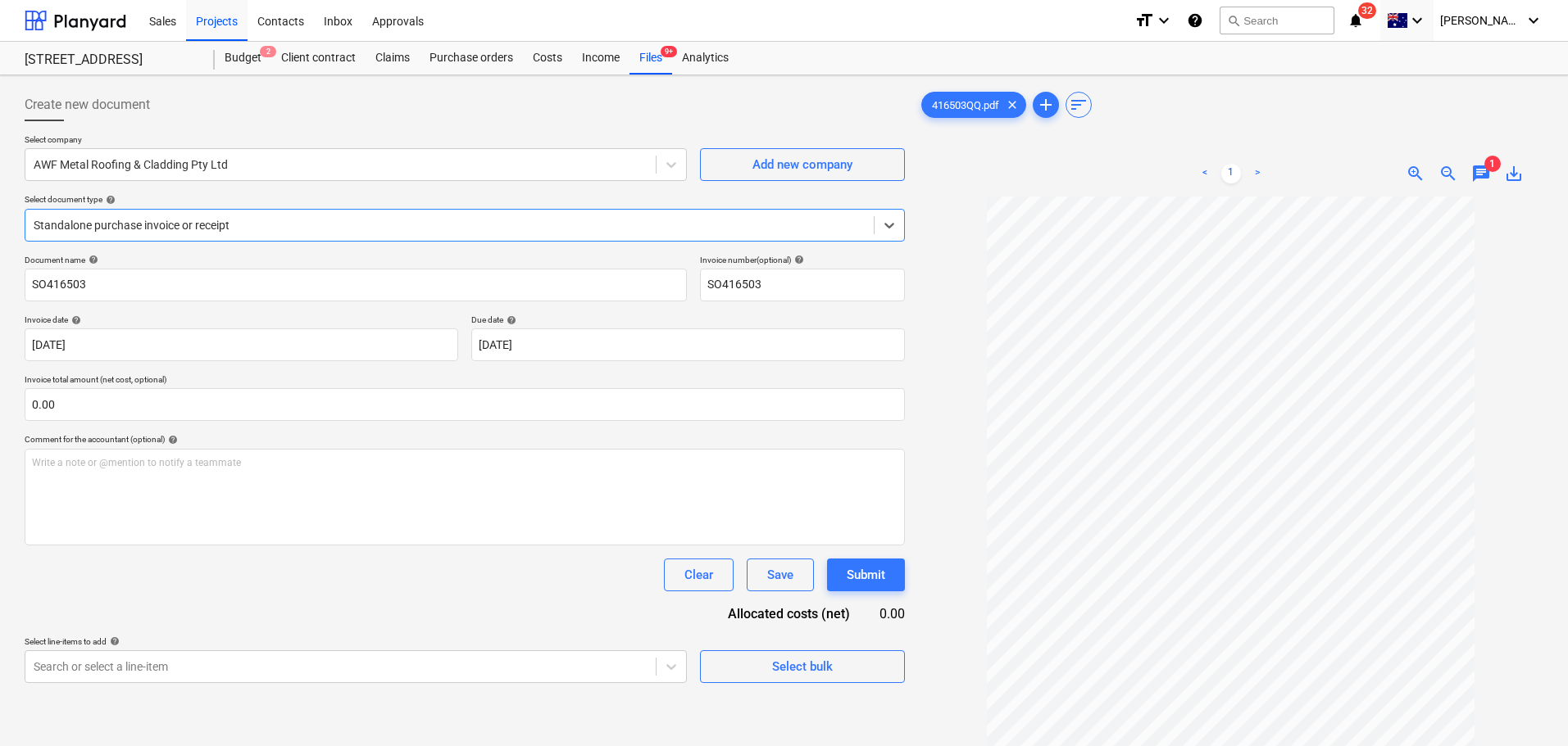
click at [195, 221] on div at bounding box center [449, 225] width 832 height 16
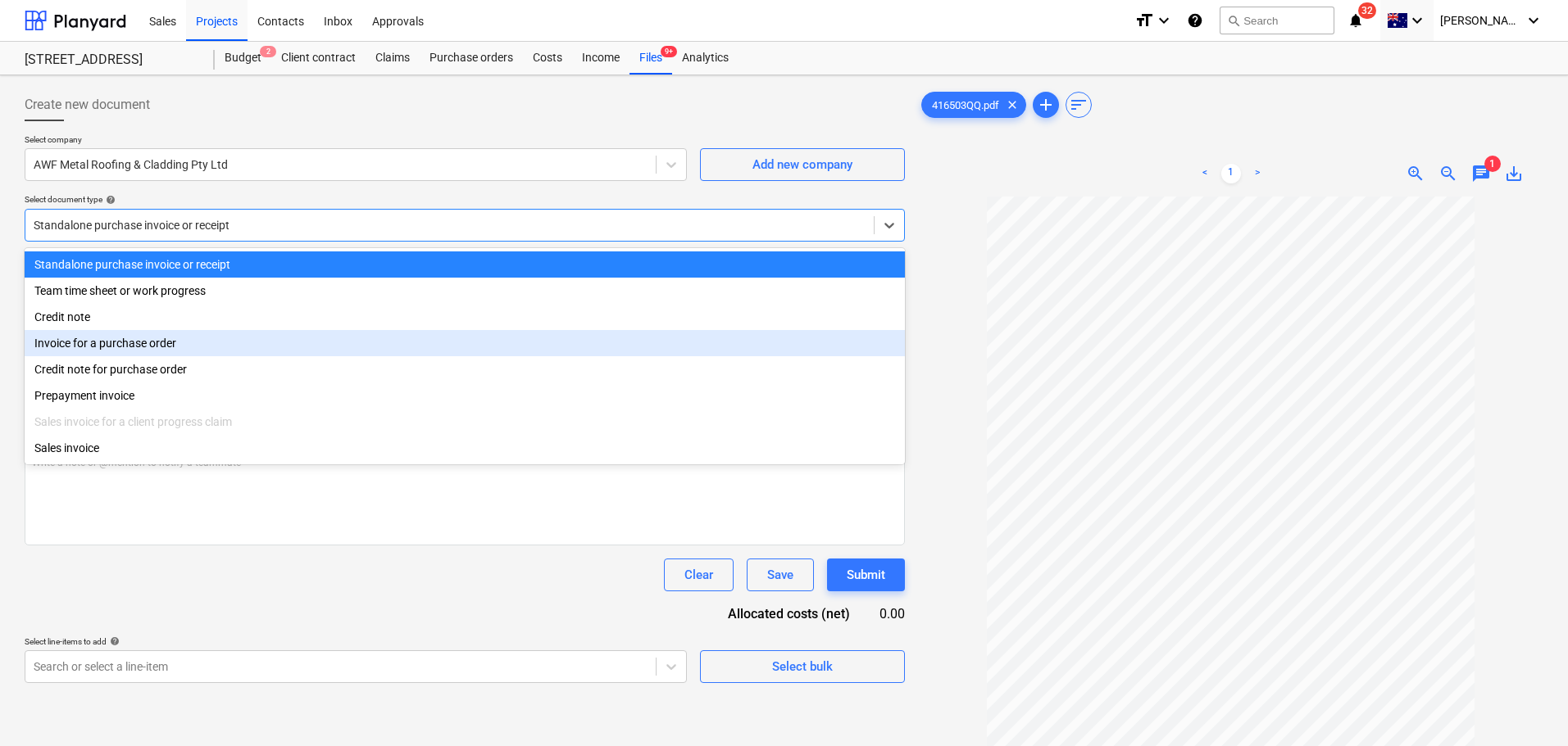
click at [183, 349] on div "Invoice for a purchase order" at bounding box center [465, 343] width 880 height 26
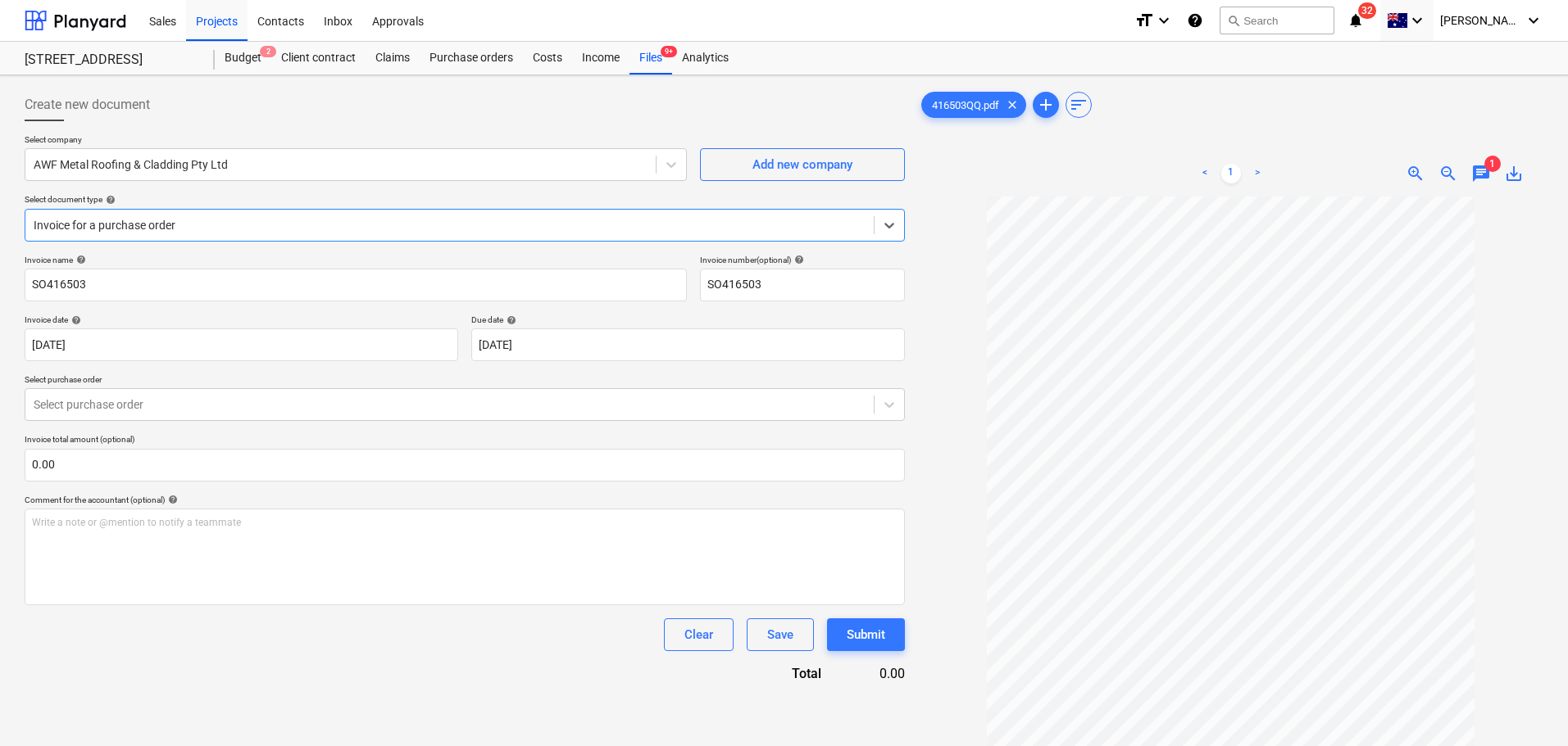
click at [874, 233] on div "Invoice for a purchase order" at bounding box center [449, 225] width 849 height 23
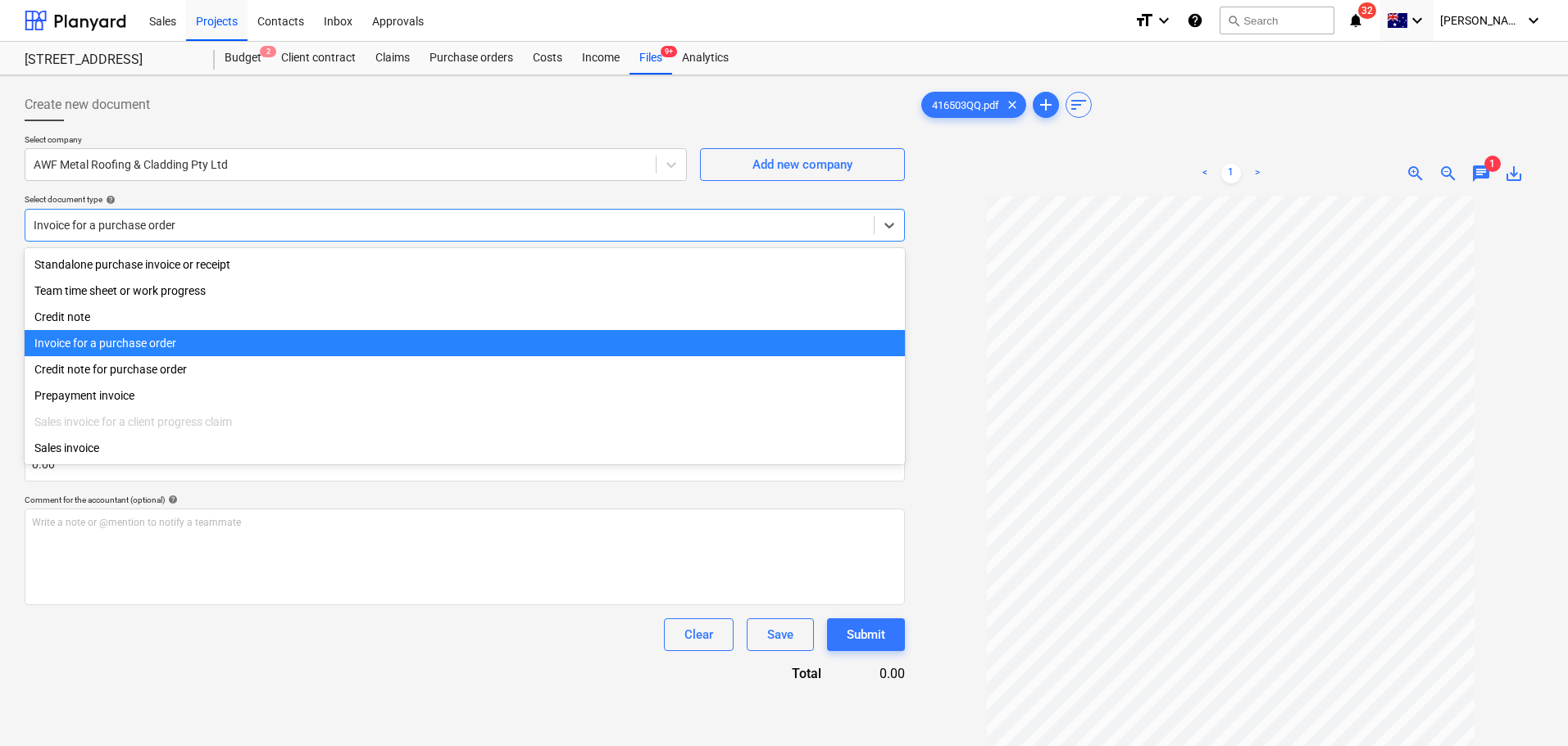
click at [380, 351] on div "Invoice for a purchase order" at bounding box center [465, 343] width 880 height 26
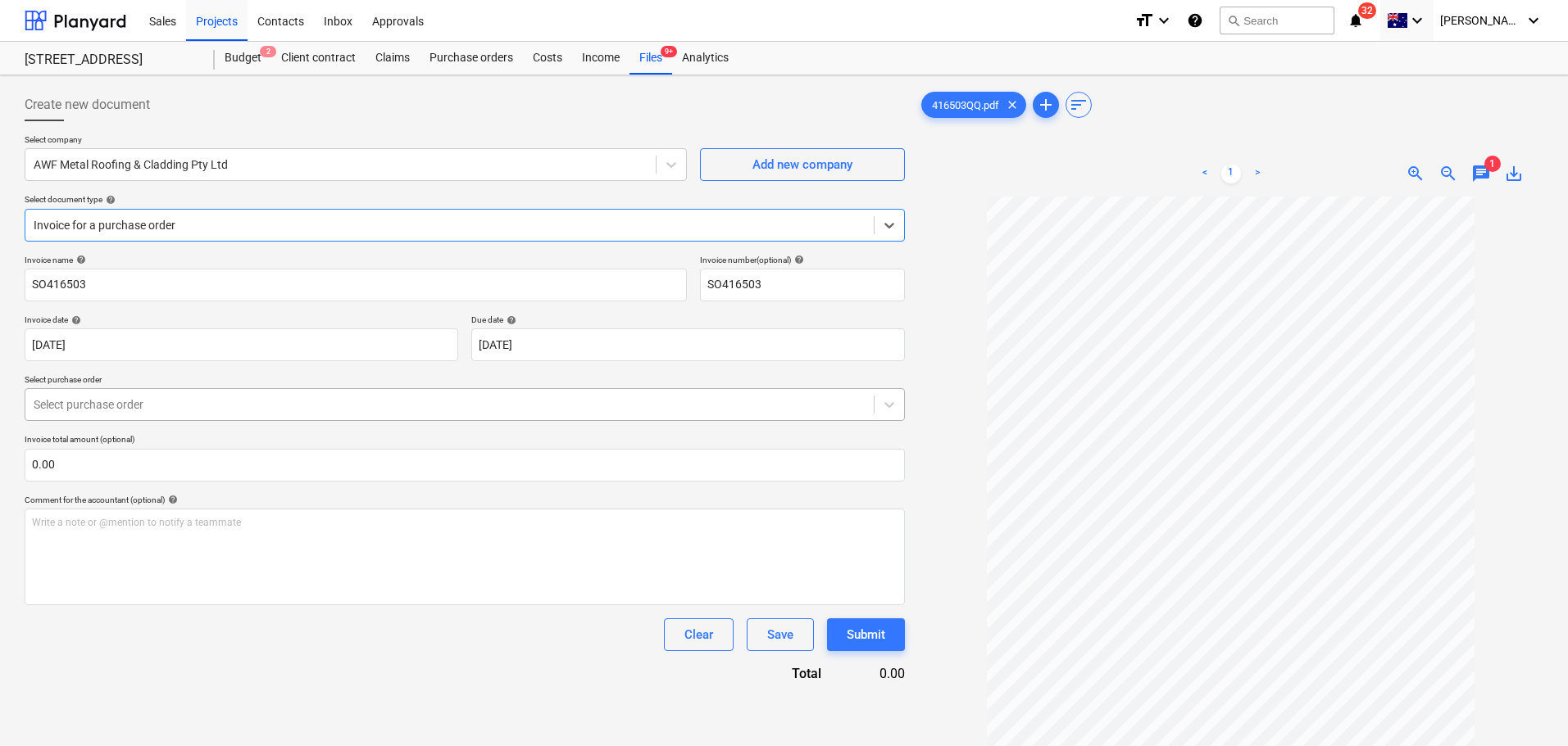
click at [250, 400] on div at bounding box center [449, 405] width 832 height 16
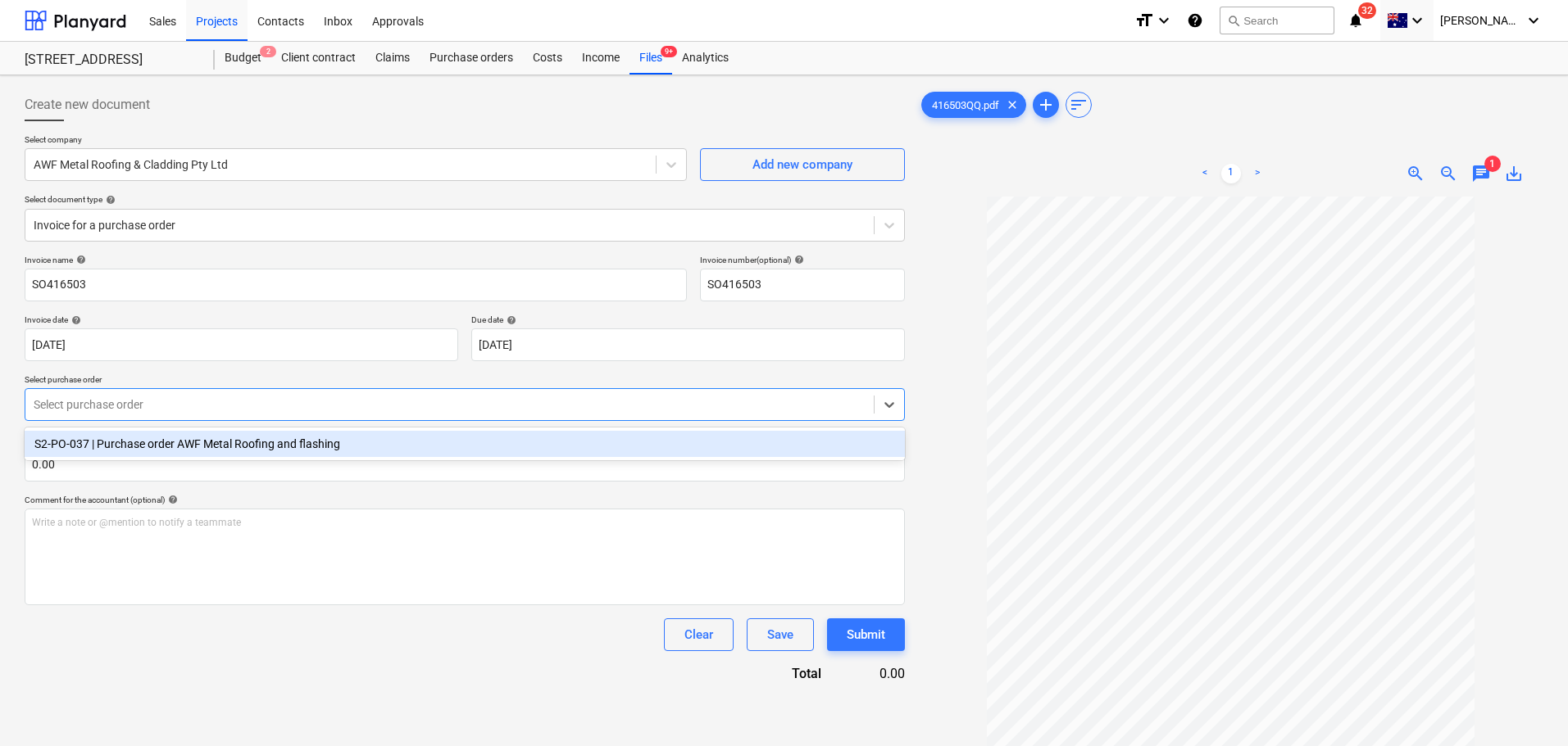
click at [190, 445] on div "S2-PO-037 | Purchase order AWF Metal Roofing and flashing" at bounding box center [465, 443] width 880 height 26
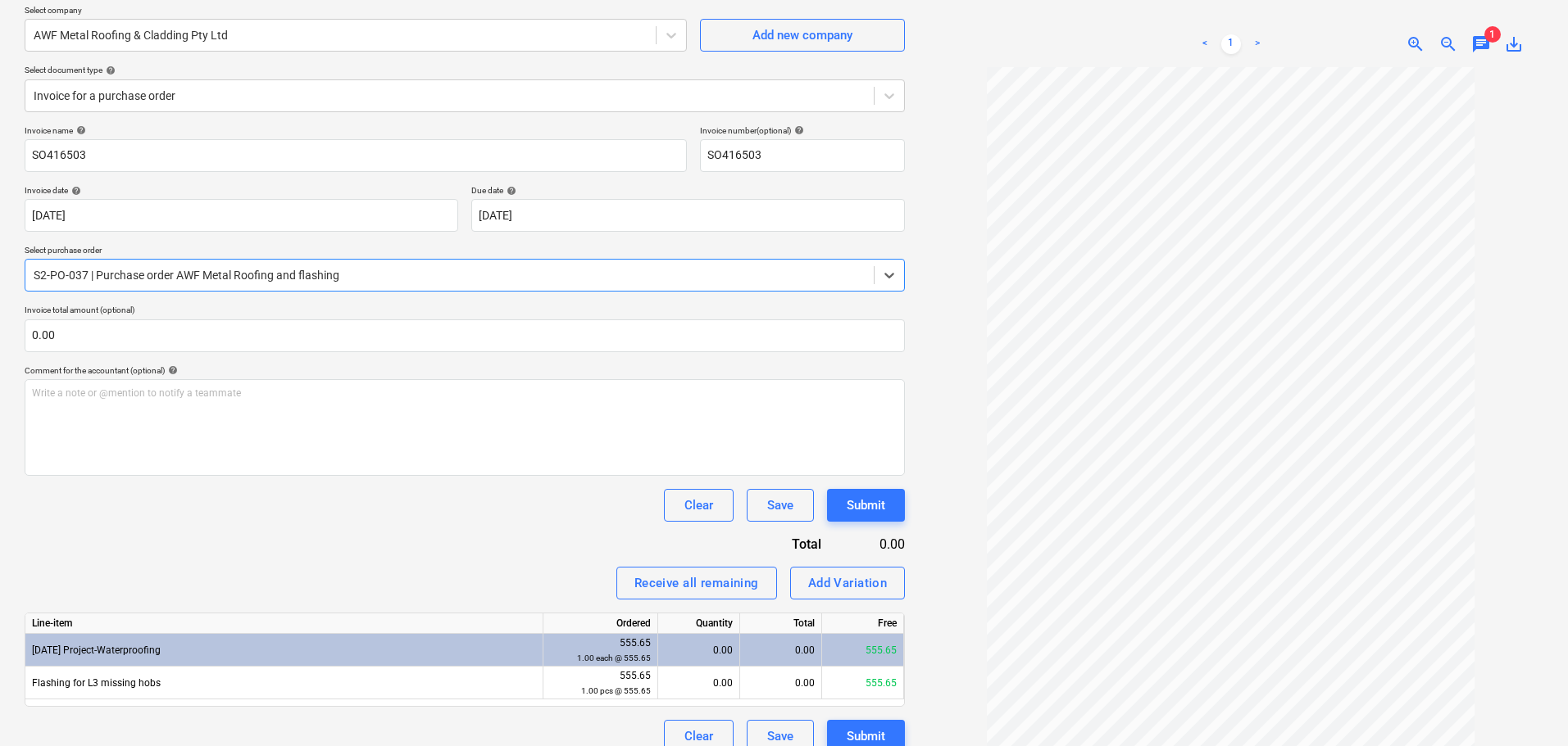
scroll to position [163, 0]
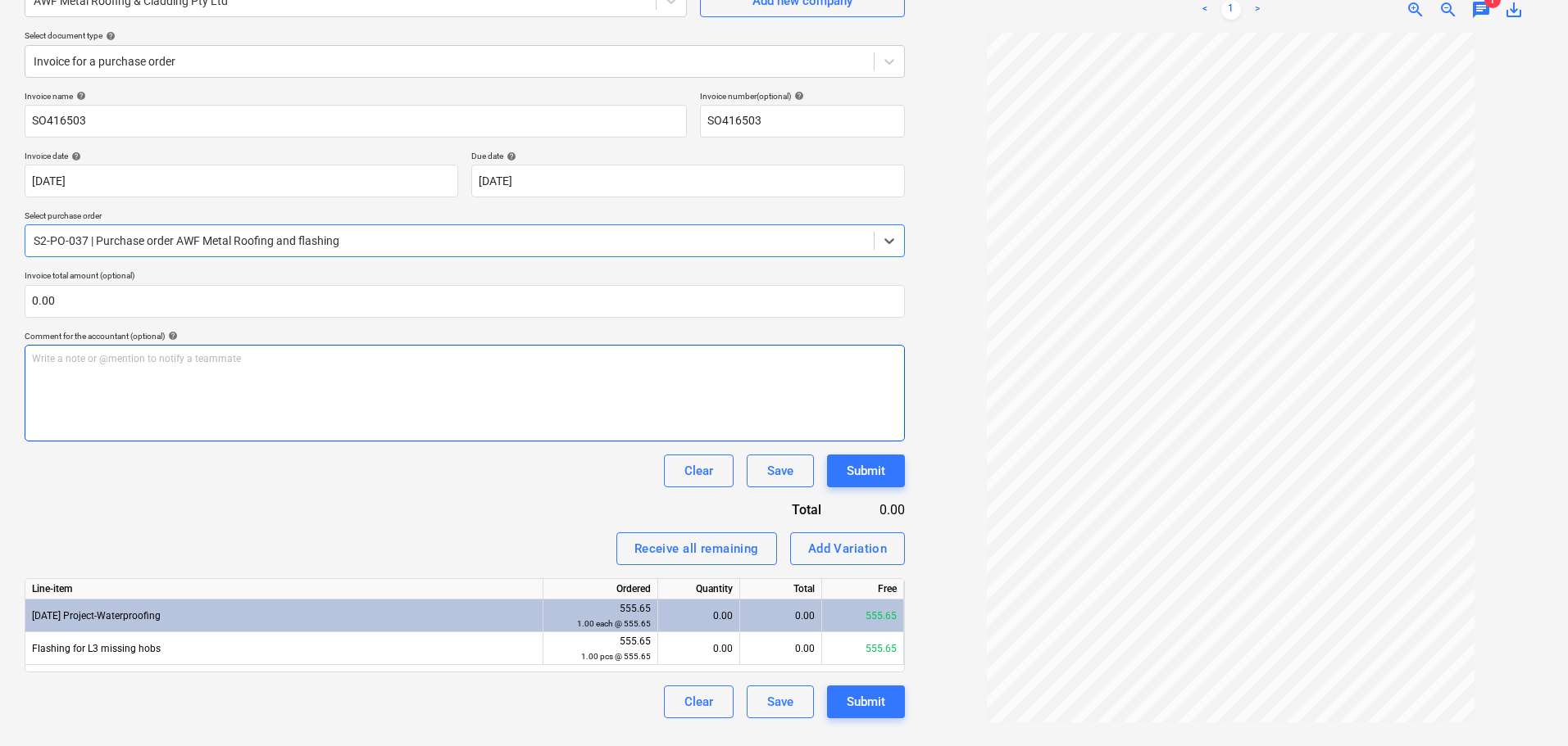
click at [800, 389] on div "Write a note or @mention to notify a teammate [PERSON_NAME]" at bounding box center [465, 393] width 880 height 97
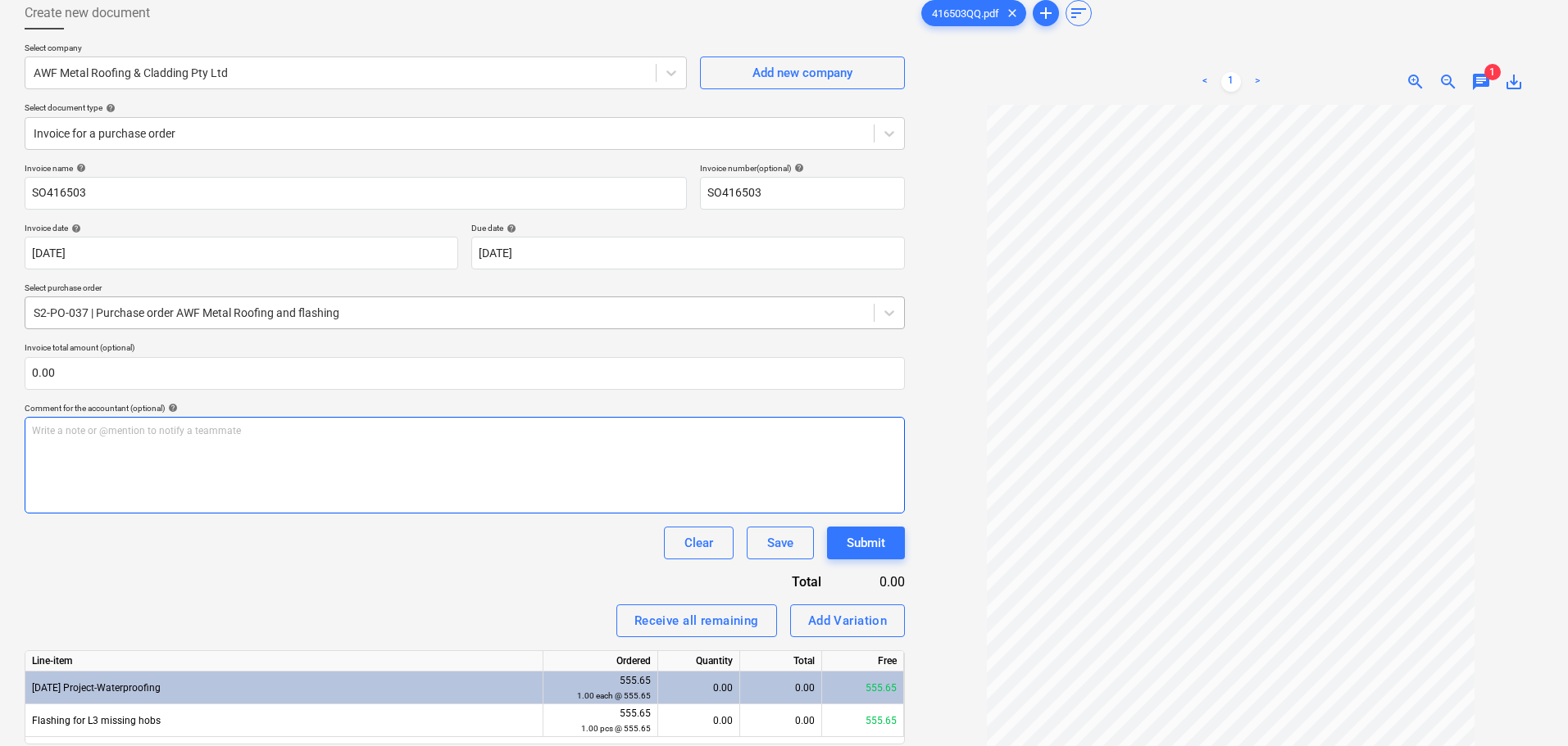
scroll to position [0, 0]
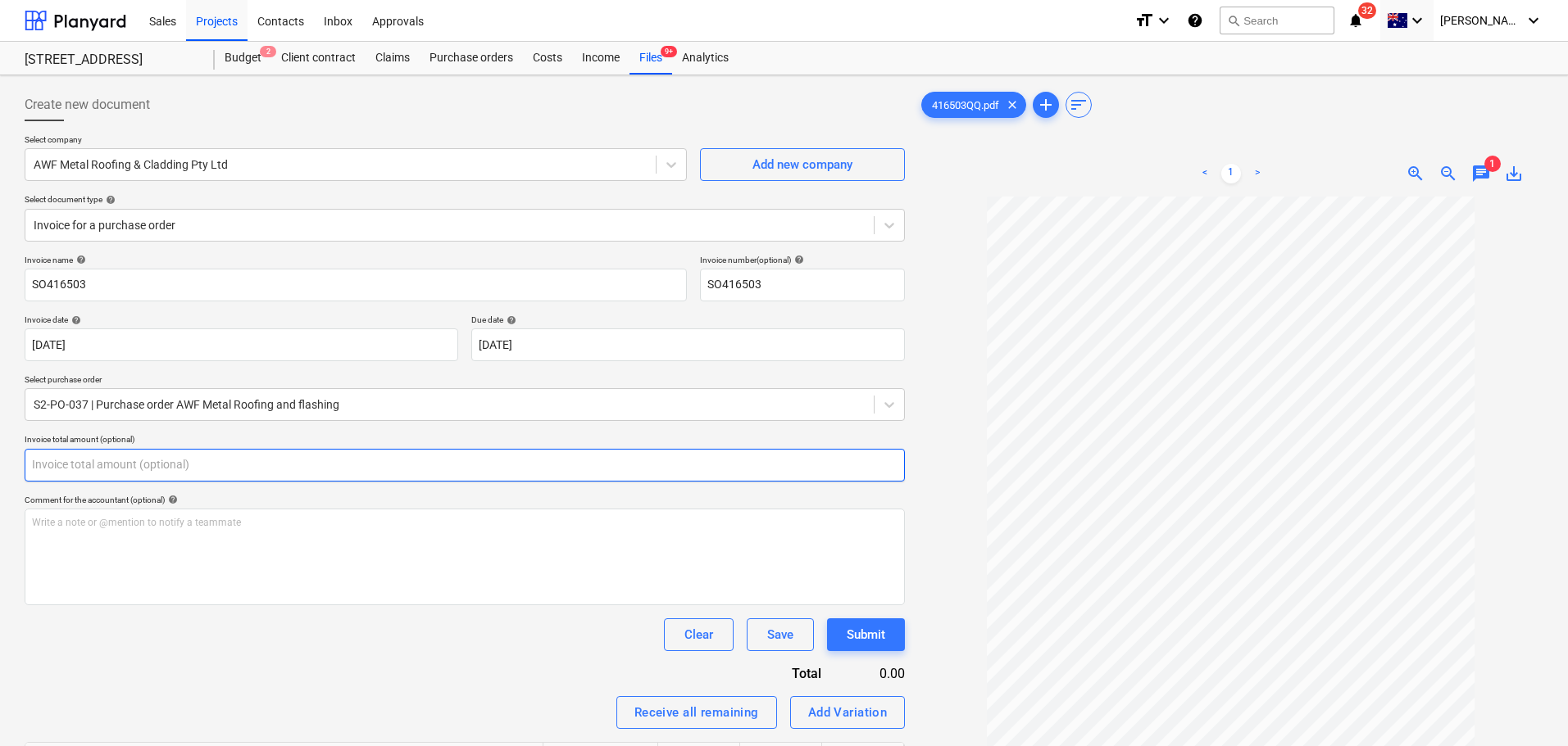
click at [75, 462] on input "text" at bounding box center [465, 465] width 880 height 33
type input "555.65"
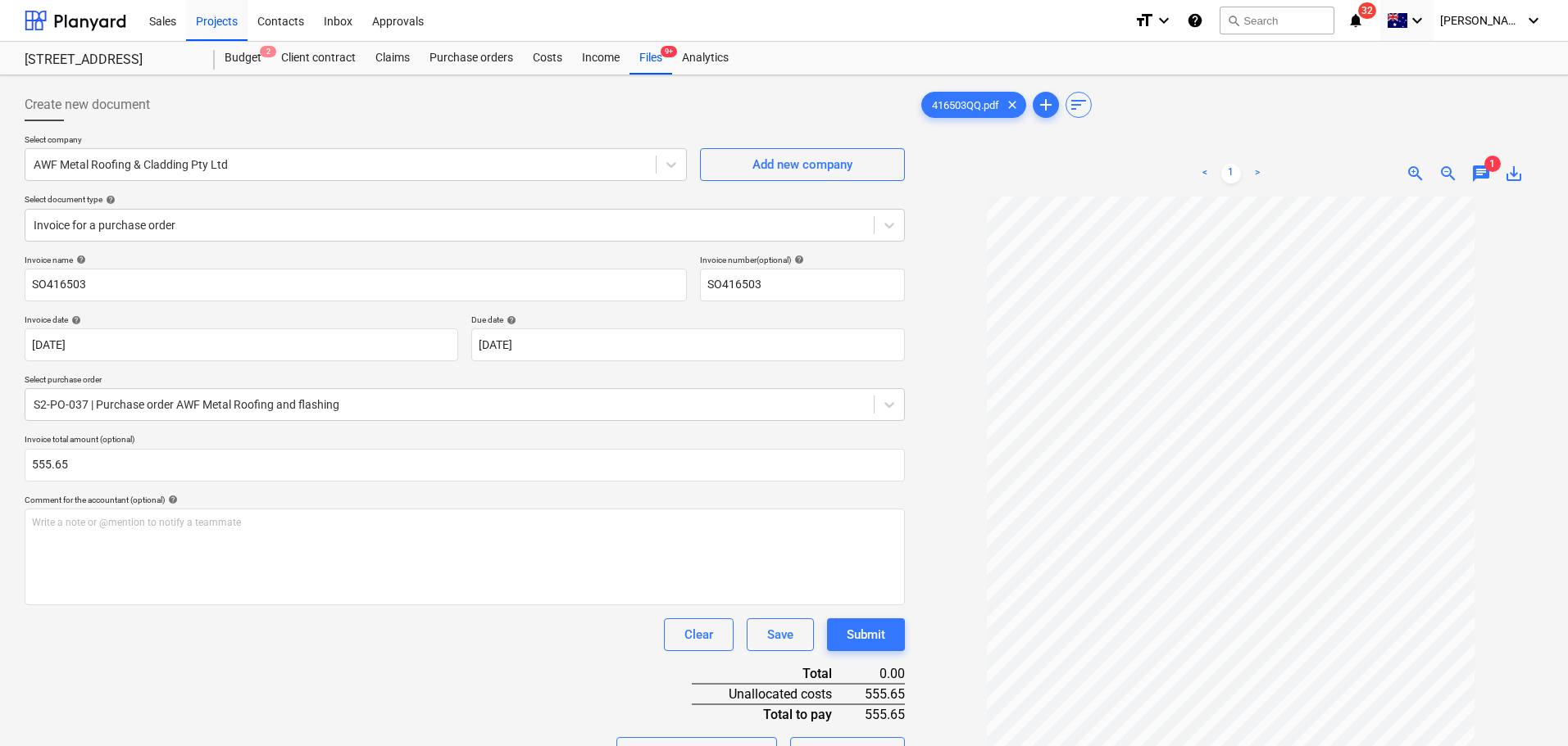
click at [736, 495] on div "Comment for the accountant (optional) help" at bounding box center [465, 500] width 880 height 11
click at [417, 664] on div "Invoice name help SO416503 Invoice number (optional) help SO416503 Invoice date…" at bounding box center [465, 589] width 880 height 668
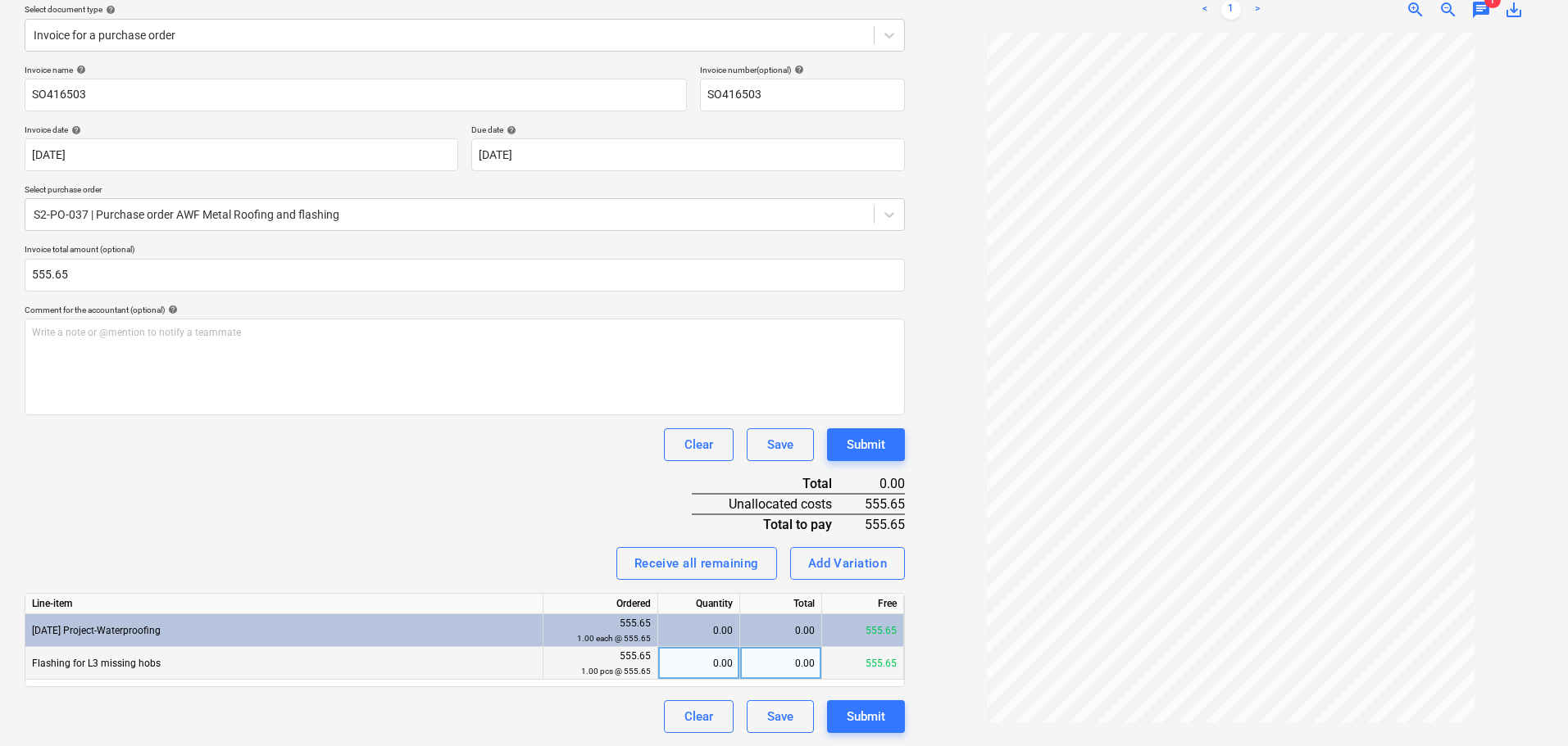
click at [711, 671] on div "0.00" at bounding box center [699, 664] width 68 height 33
click at [794, 629] on div "0.00" at bounding box center [781, 630] width 82 height 33
click at [799, 669] on div "0.00" at bounding box center [781, 664] width 82 height 33
type input "6"
type input "555.65"
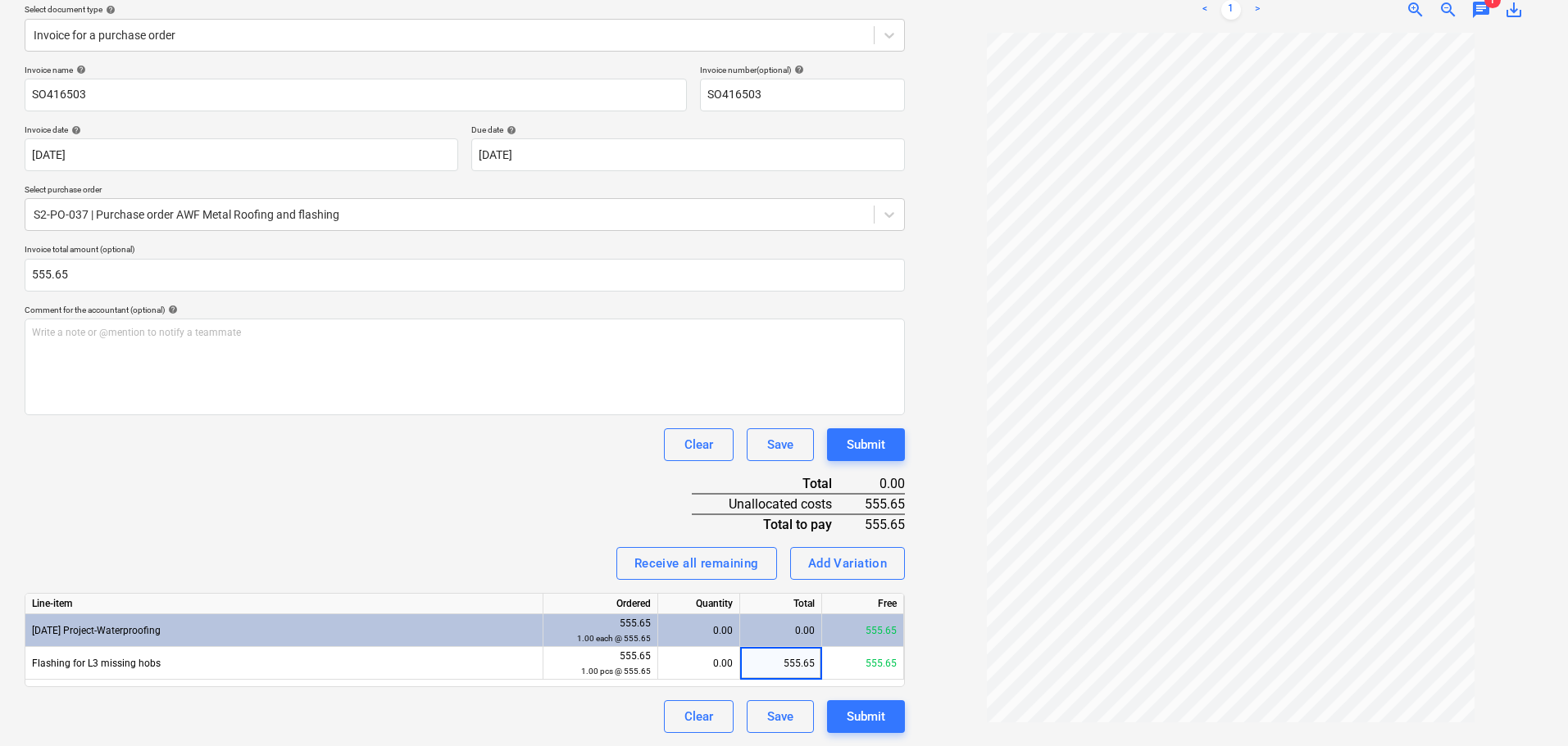
click at [562, 536] on div "Invoice name help SO416503 Invoice number (optional) help SO416503 Invoice date…" at bounding box center [465, 399] width 880 height 668
click at [879, 719] on div "Submit" at bounding box center [866, 717] width 39 height 22
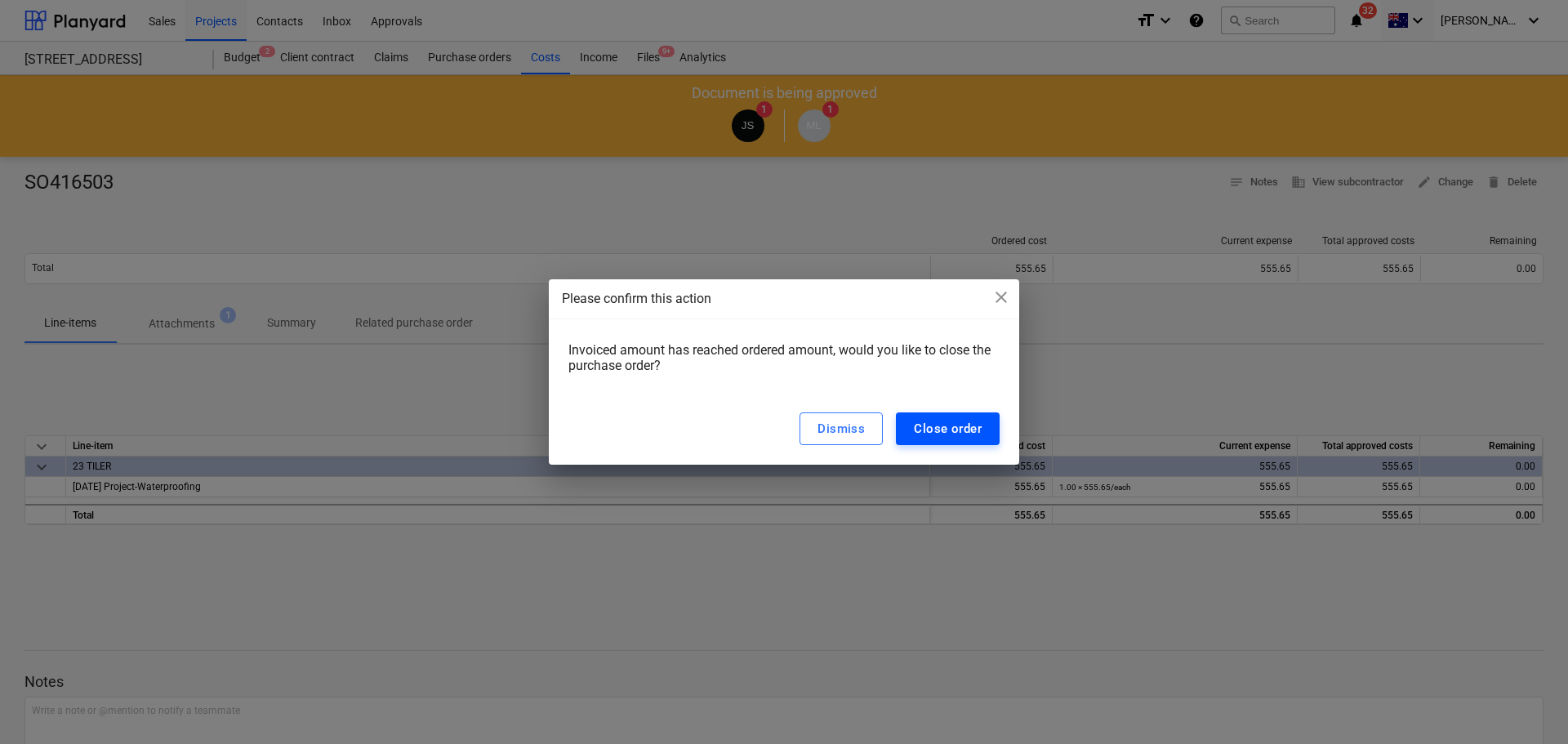
click at [980, 433] on div "Close order" at bounding box center [947, 429] width 68 height 22
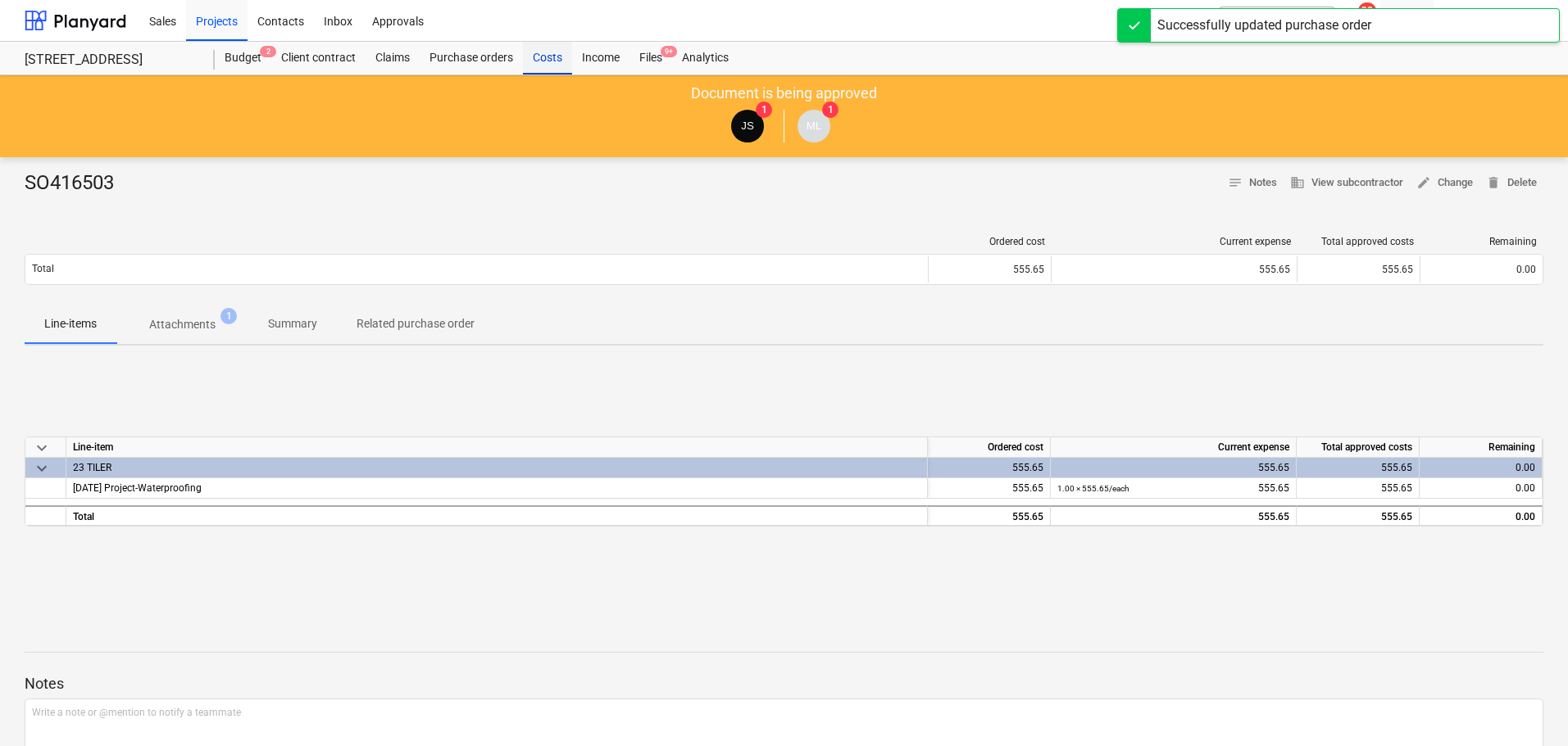
click at [536, 56] on div "Costs" at bounding box center [548, 58] width 49 height 33
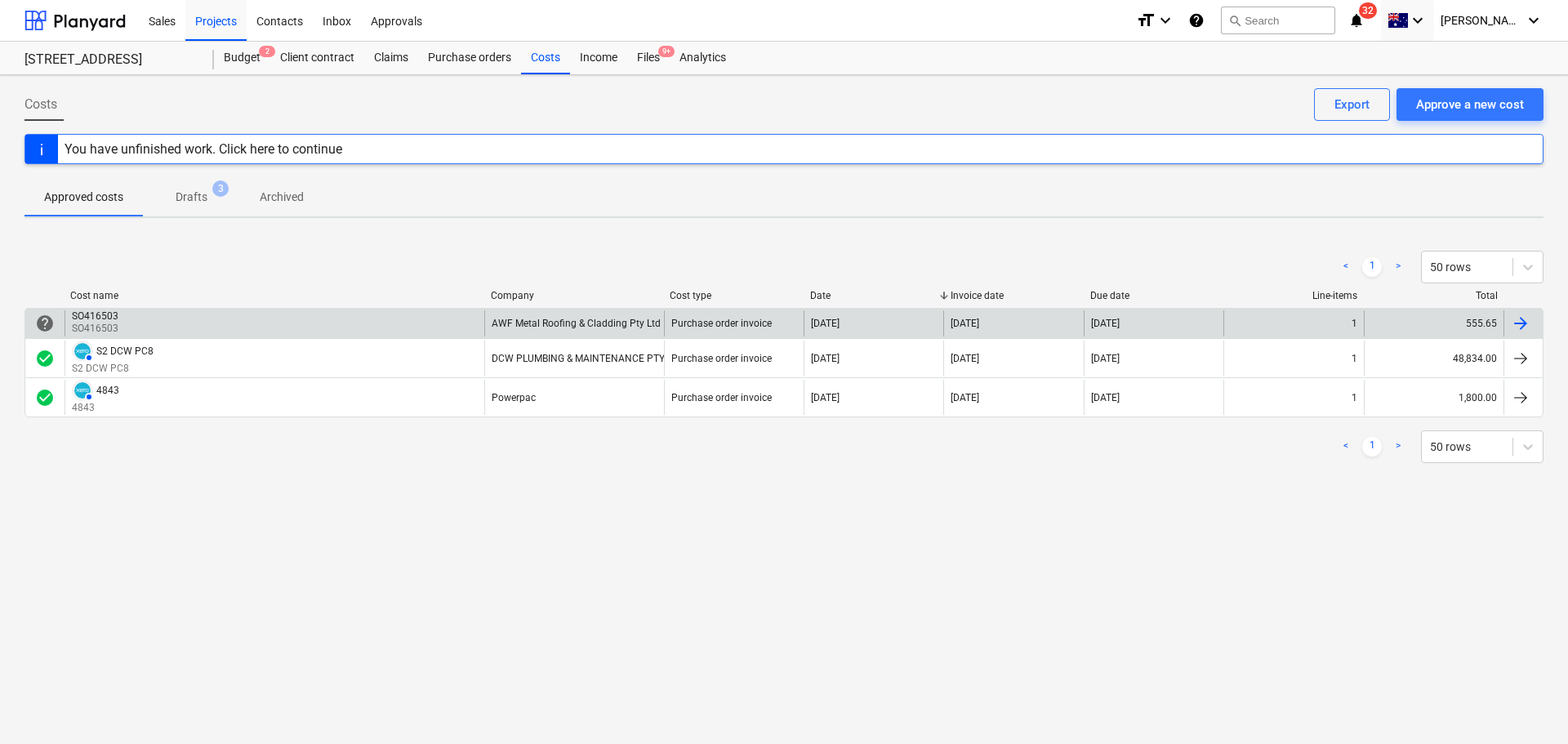
click at [171, 321] on div "SO416503 SO416503" at bounding box center [275, 323] width 420 height 26
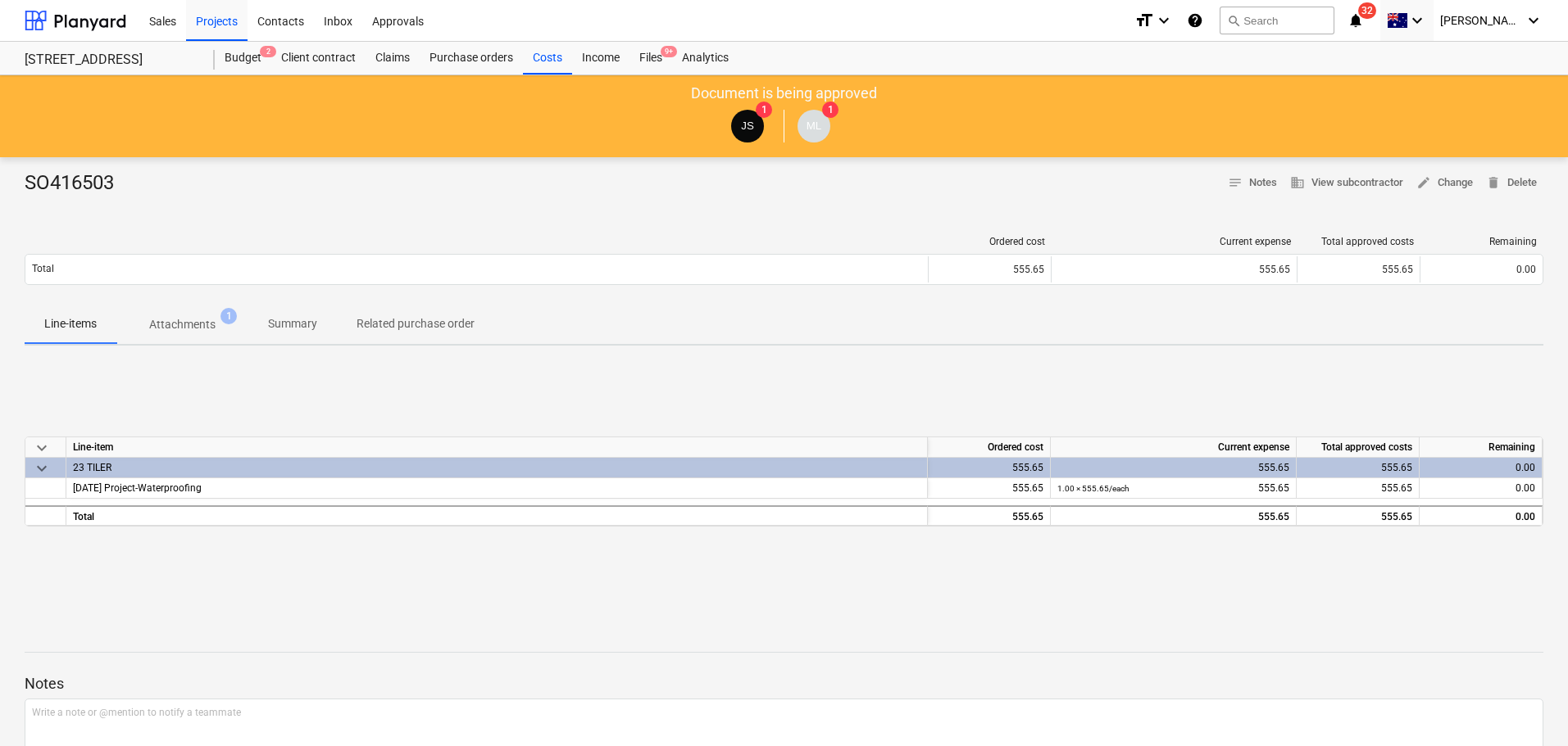
click at [42, 465] on span "keyboard_arrow_down" at bounding box center [42, 469] width 20 height 20
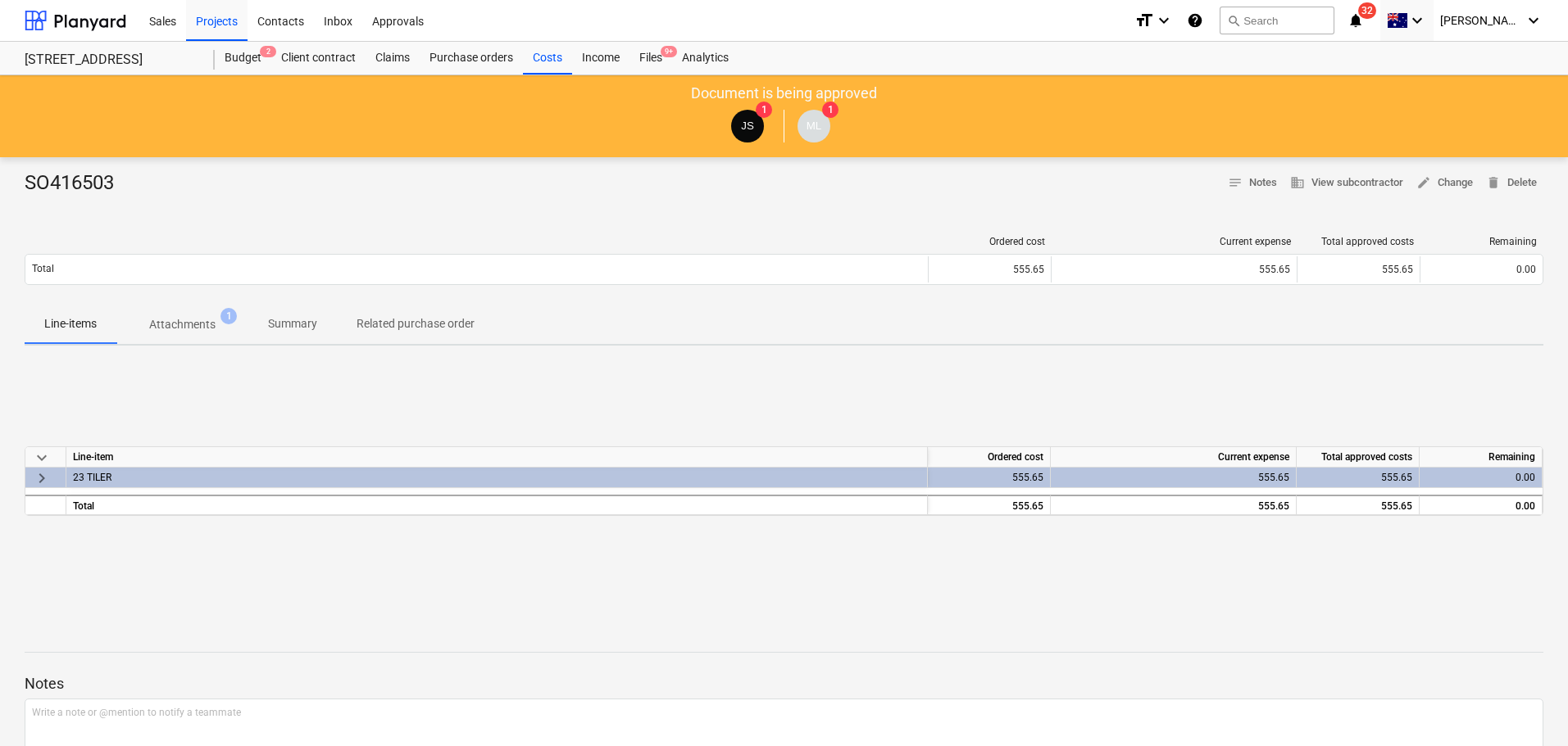
click at [39, 482] on span "keyboard_arrow_right" at bounding box center [42, 479] width 20 height 20
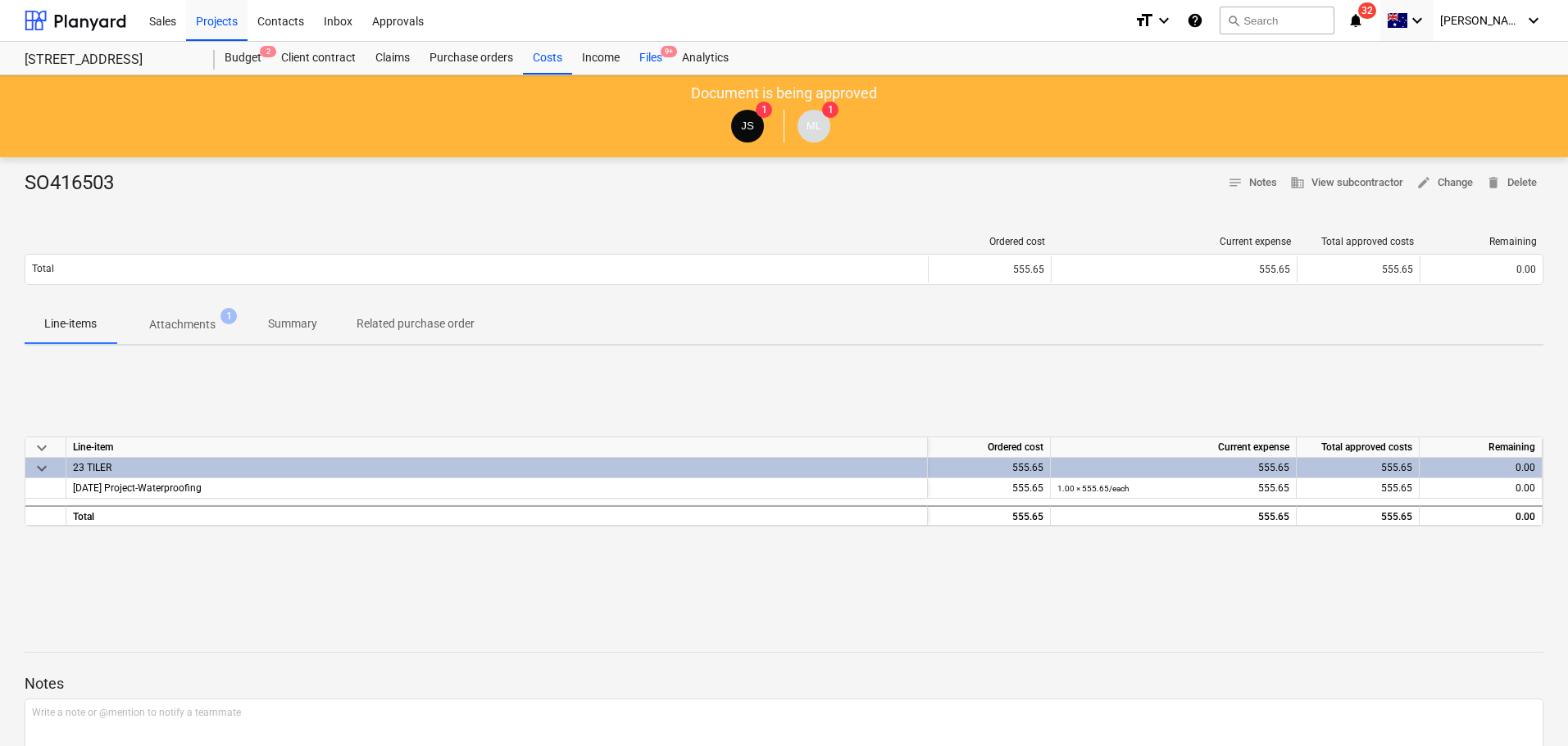
click at [638, 48] on div "Files 9+" at bounding box center [651, 58] width 42 height 33
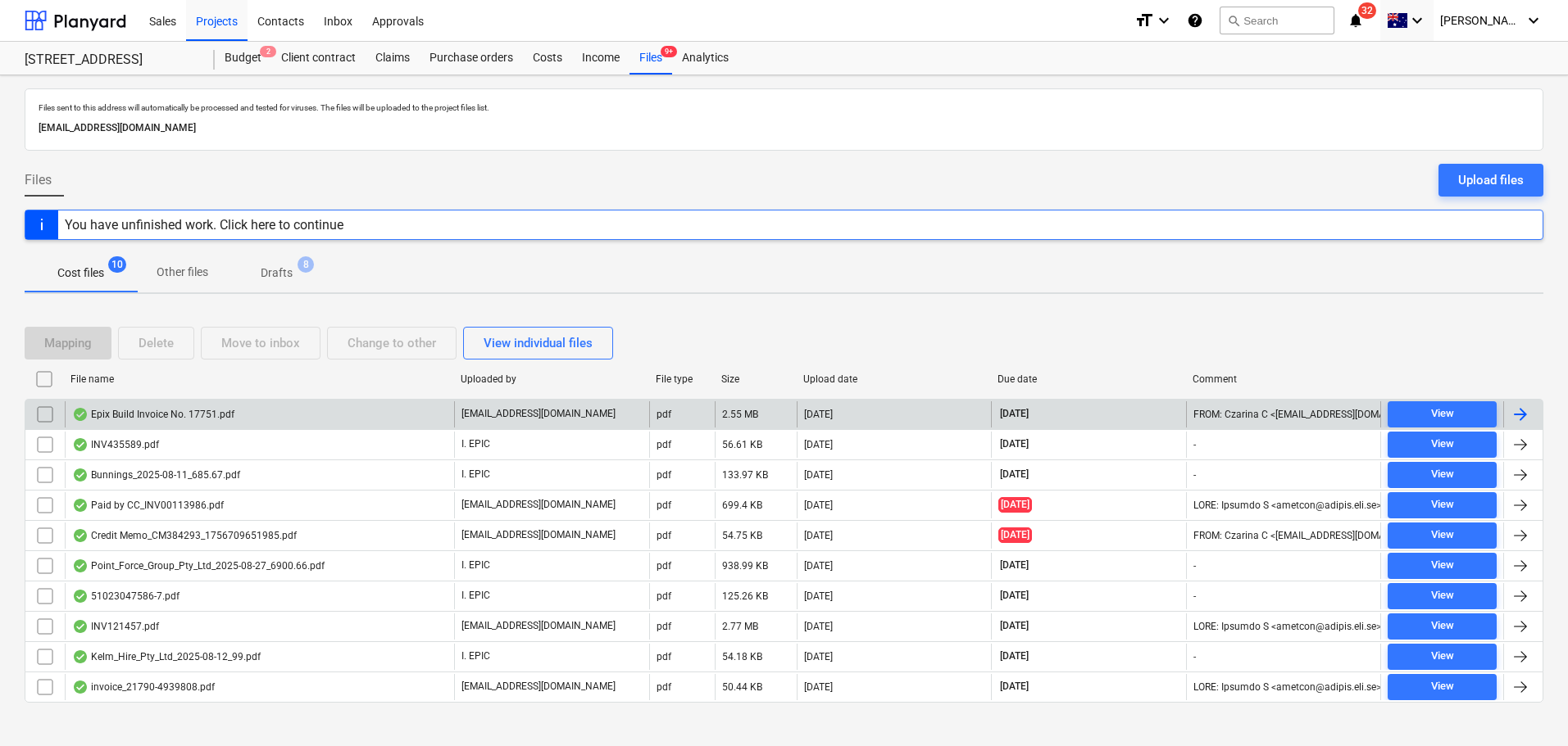
click at [352, 424] on div "Epix Build Invoice No. 17751.pdf" at bounding box center [259, 414] width 390 height 26
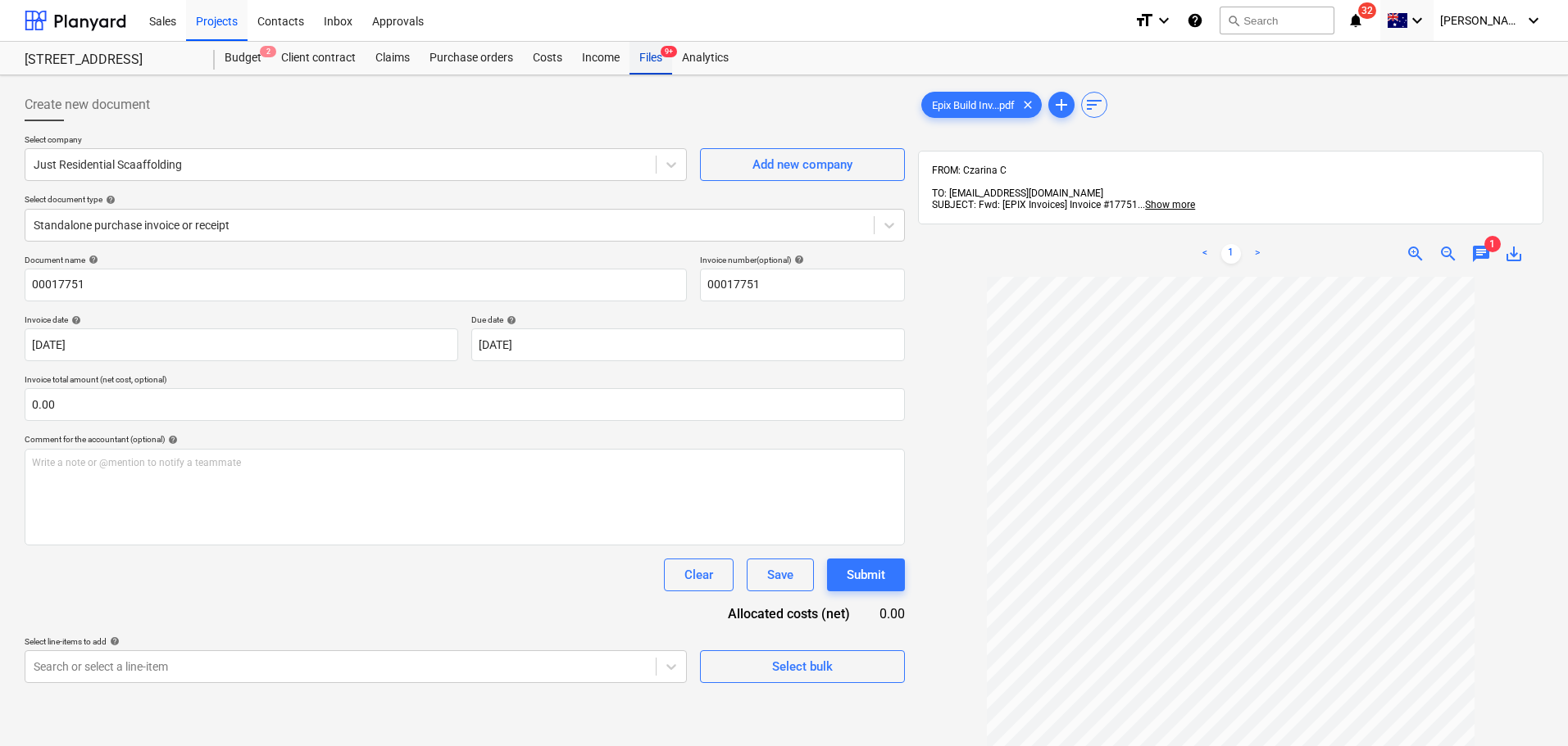
click at [648, 64] on div "Files 9+" at bounding box center [651, 58] width 42 height 33
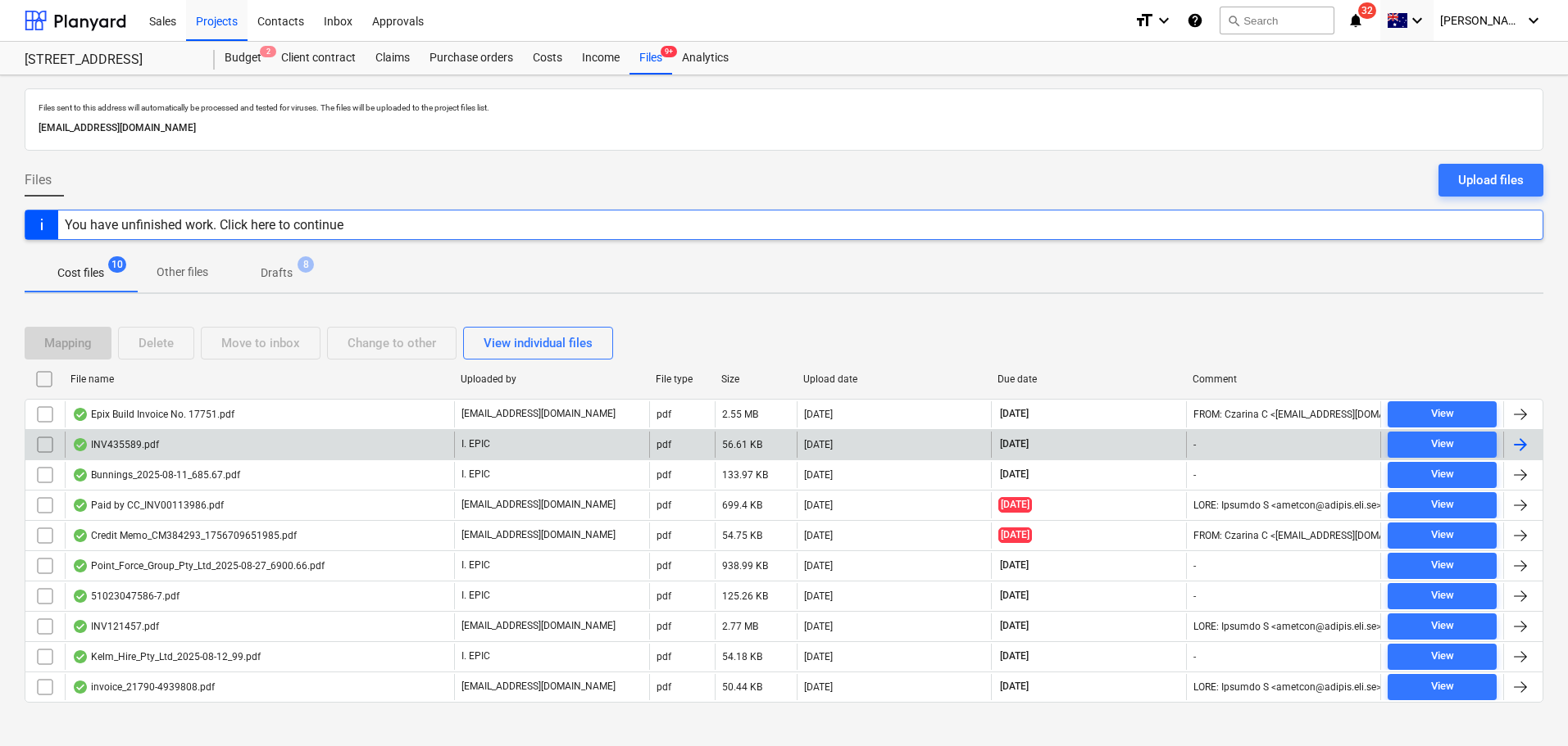
click at [446, 445] on div "INV435589.pdf" at bounding box center [259, 444] width 390 height 26
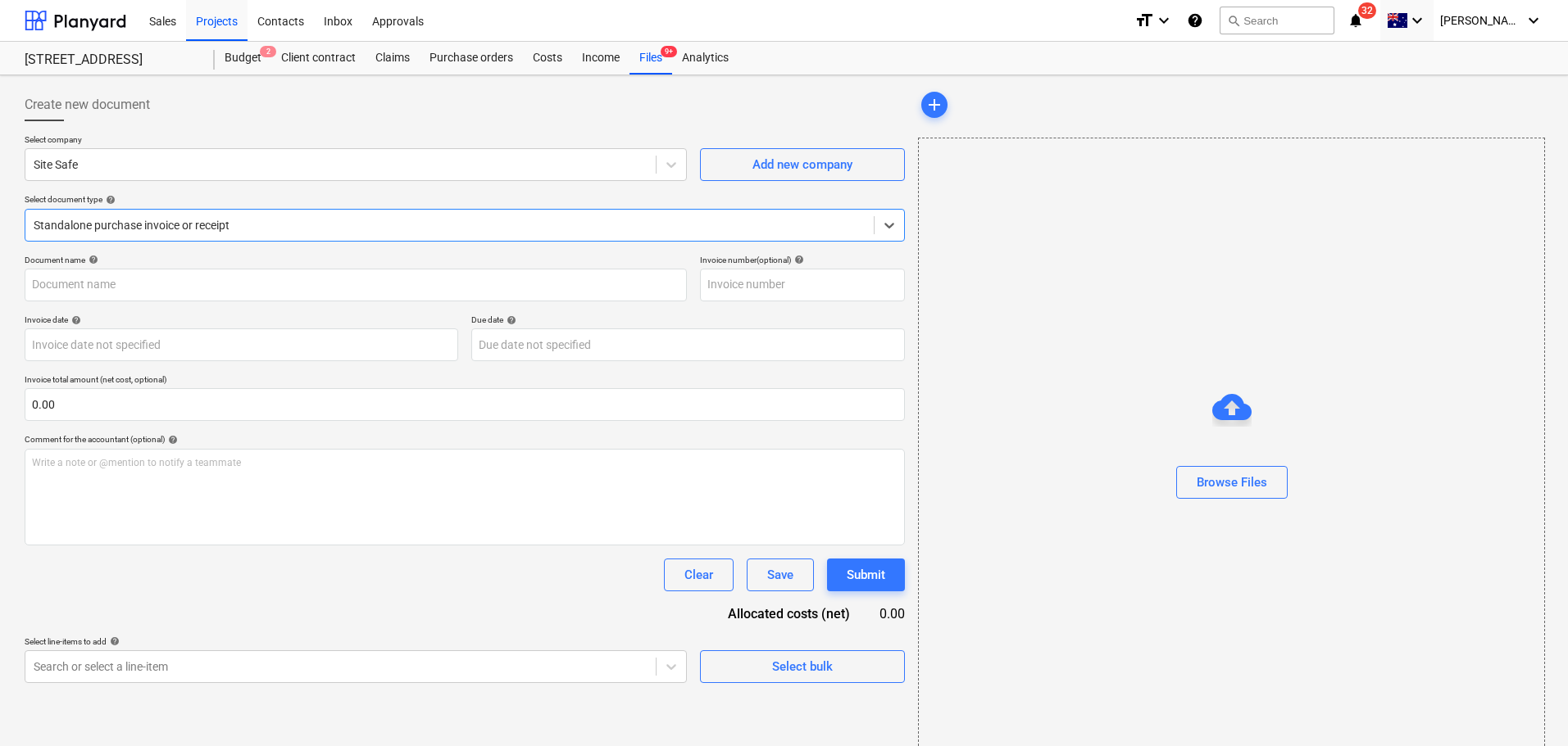
type input "435589"
type input "[DATE]"
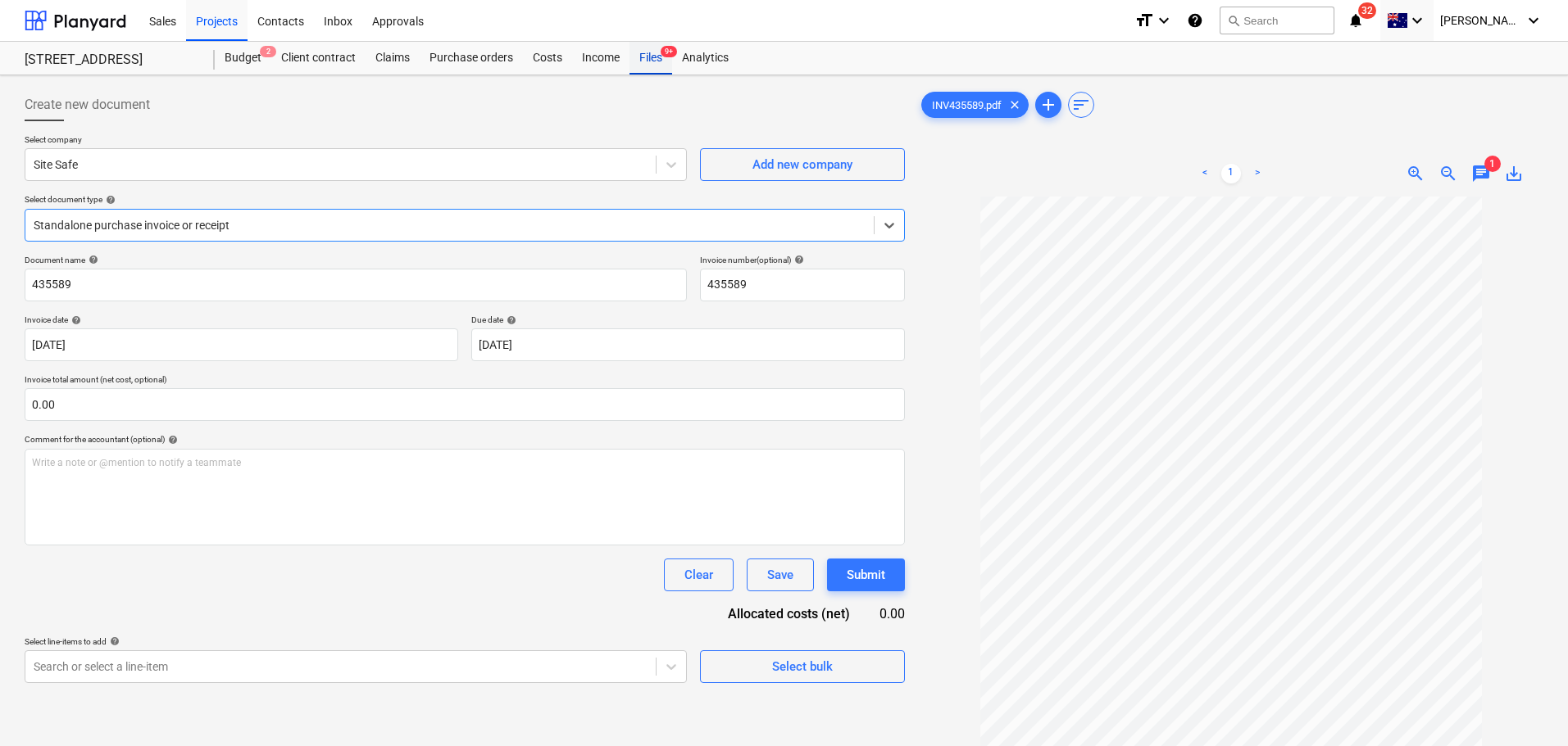
click at [657, 64] on div "Files 9+" at bounding box center [651, 58] width 42 height 33
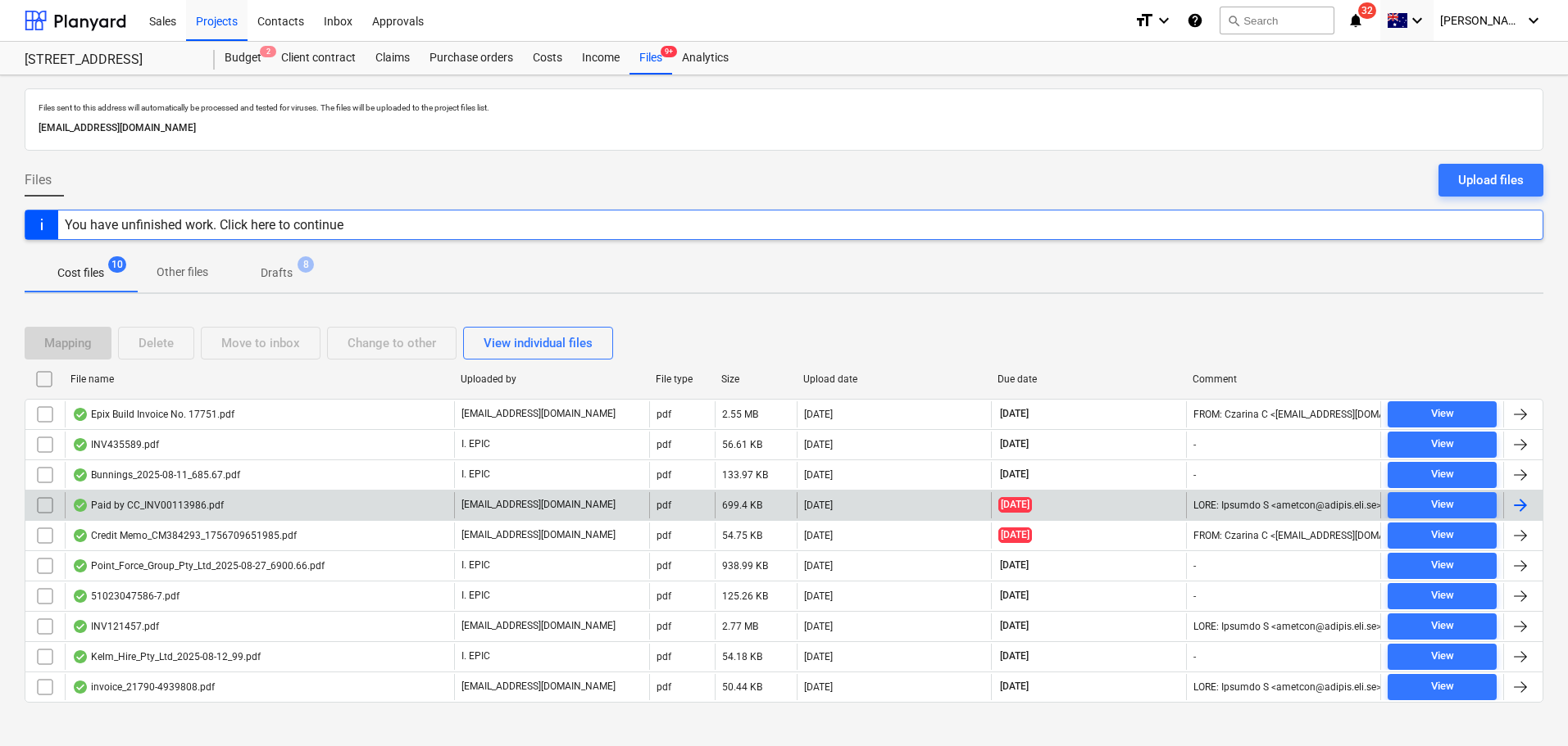
click at [304, 498] on div "Paid by CC_INV00113986.pdf" at bounding box center [259, 505] width 390 height 26
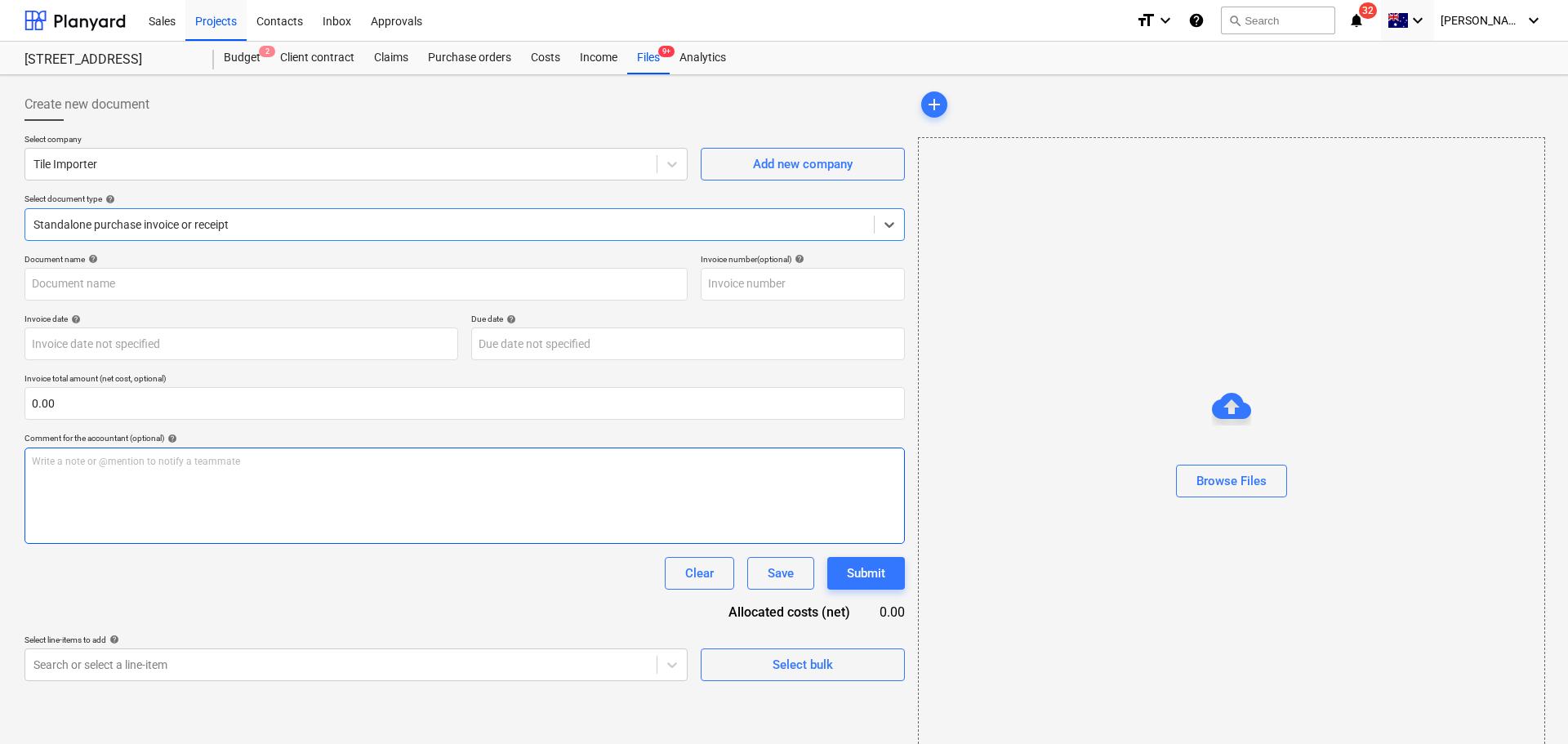
type input "00113986"
type input "[DATE]"
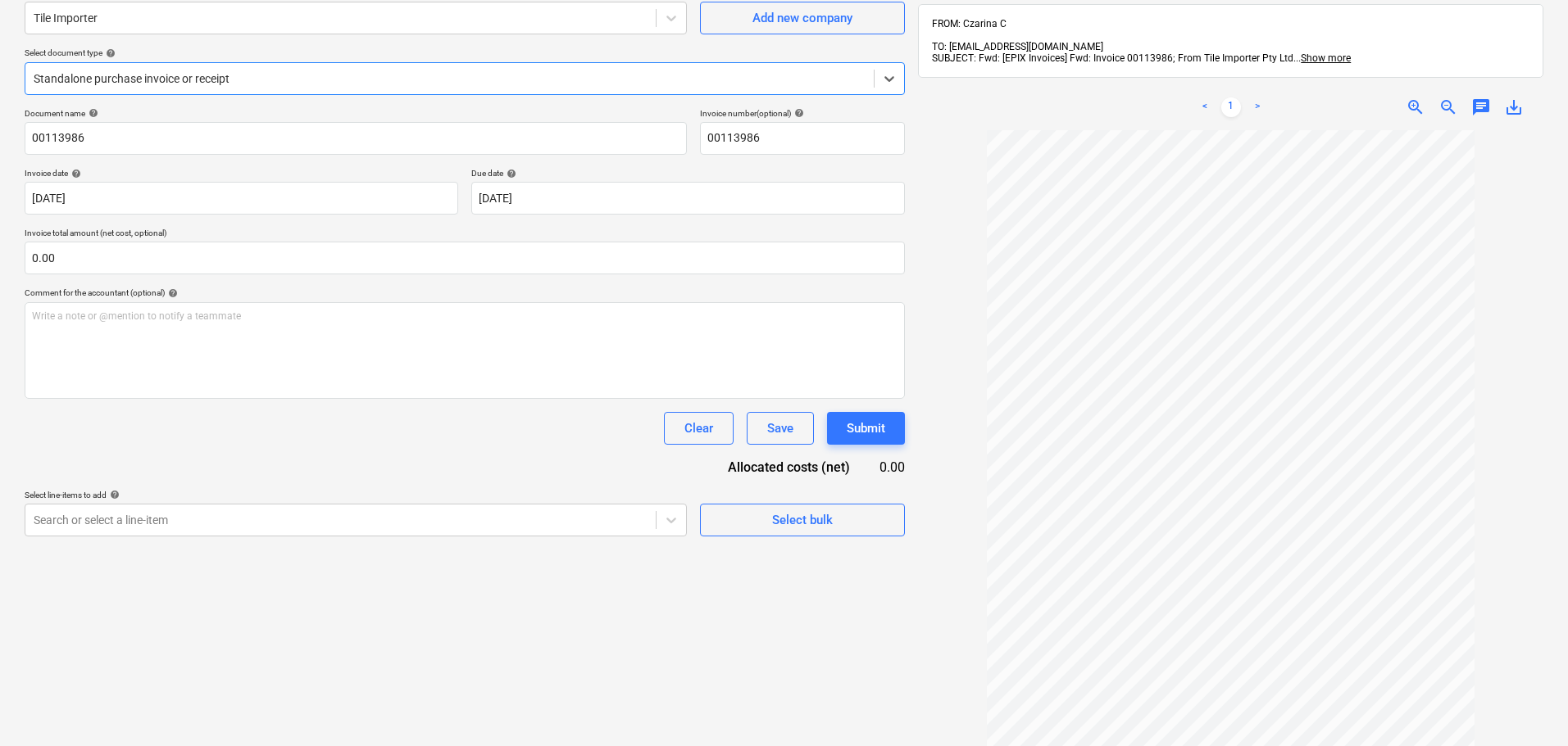
scroll to position [233, 0]
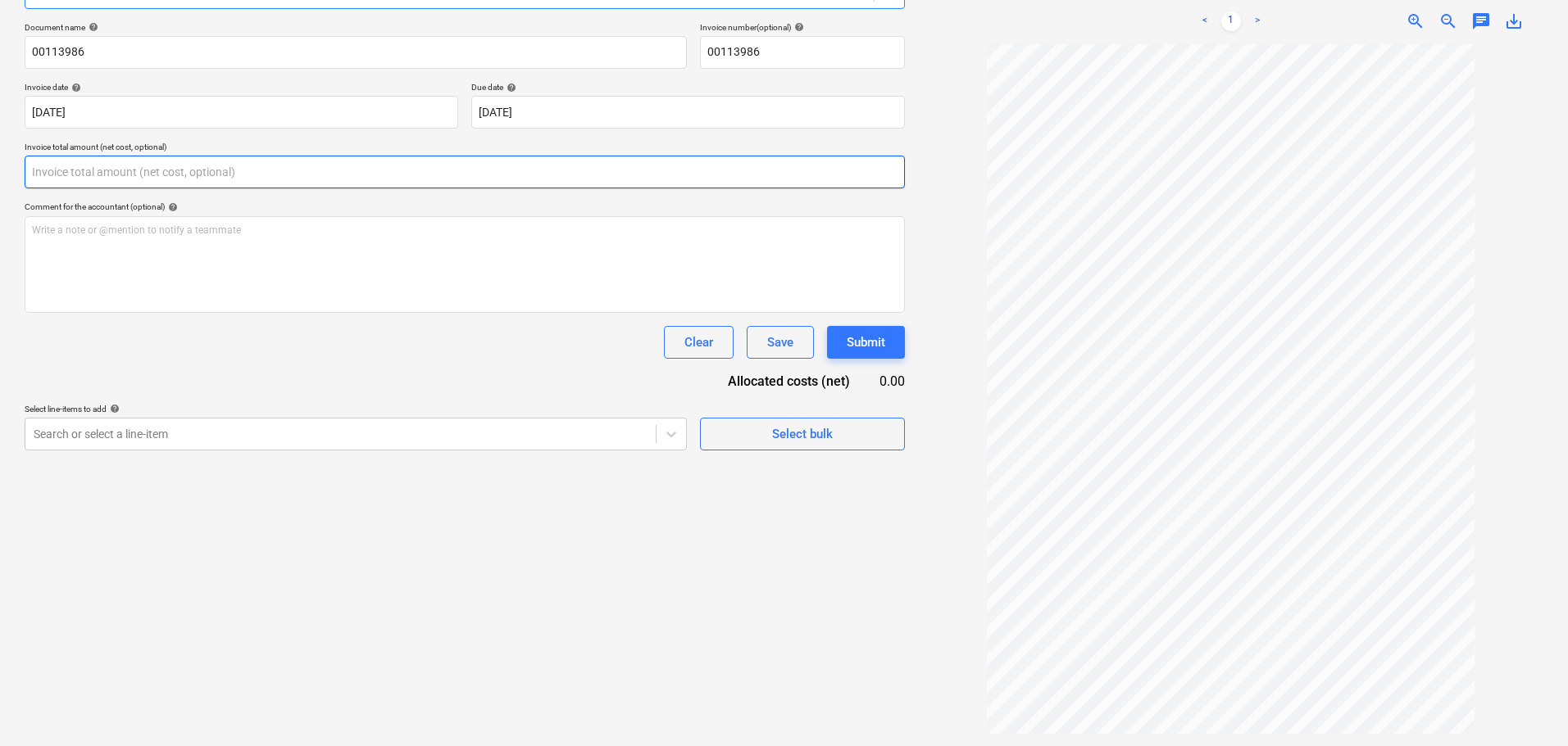
click at [113, 179] on input "text" at bounding box center [465, 172] width 880 height 33
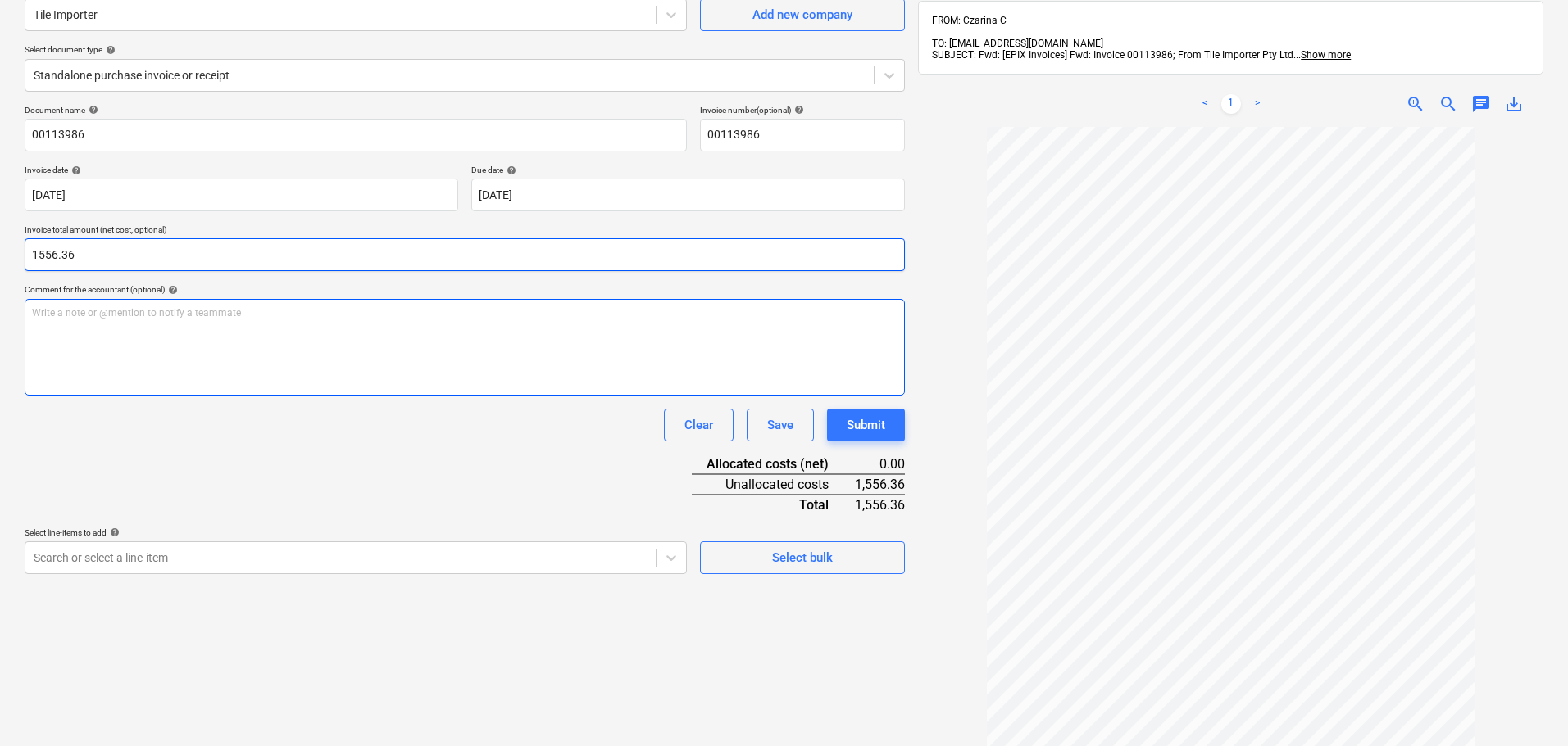
scroll to position [0, 0]
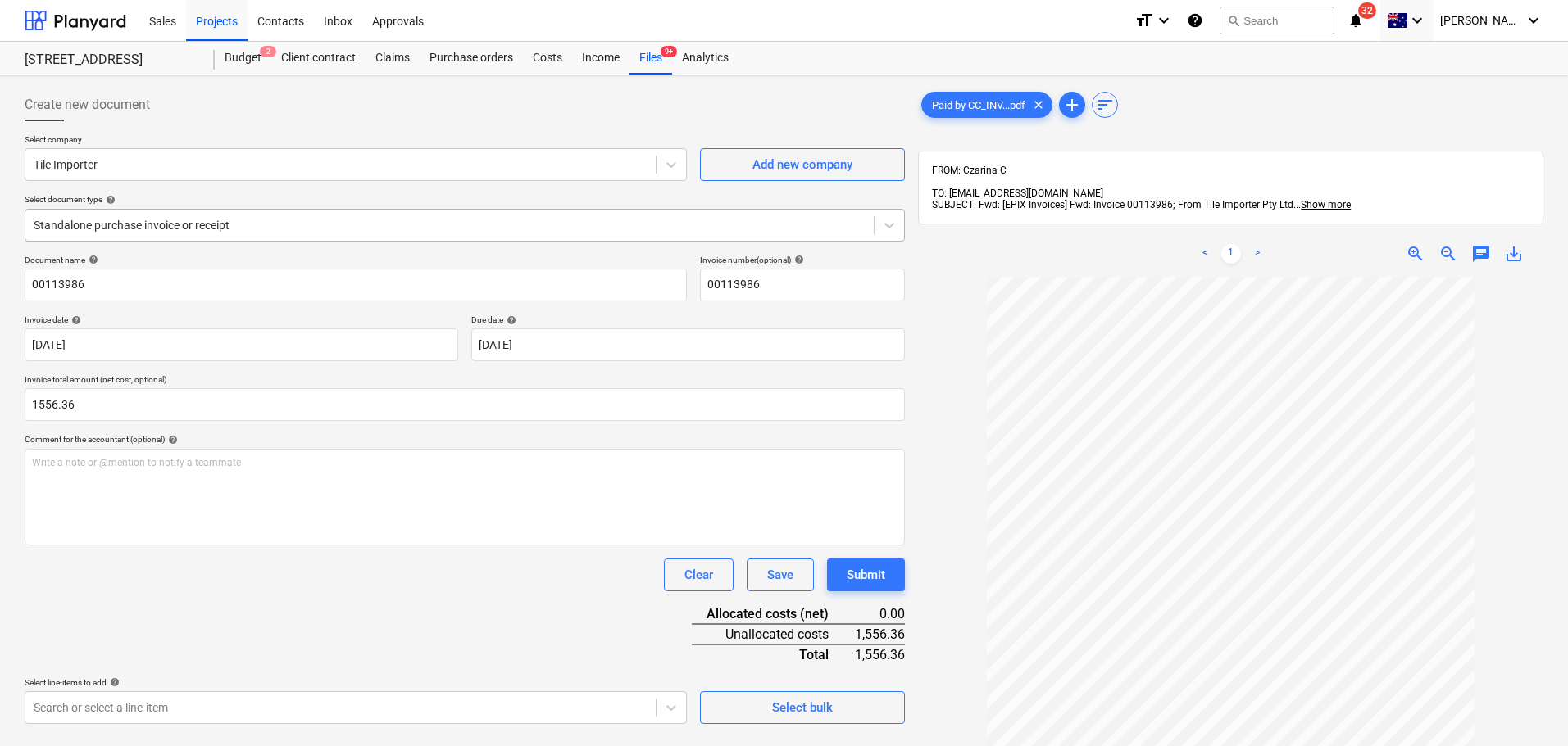
type input "1,556.36"
click at [286, 211] on div "Standalone purchase invoice or receipt" at bounding box center [465, 225] width 880 height 33
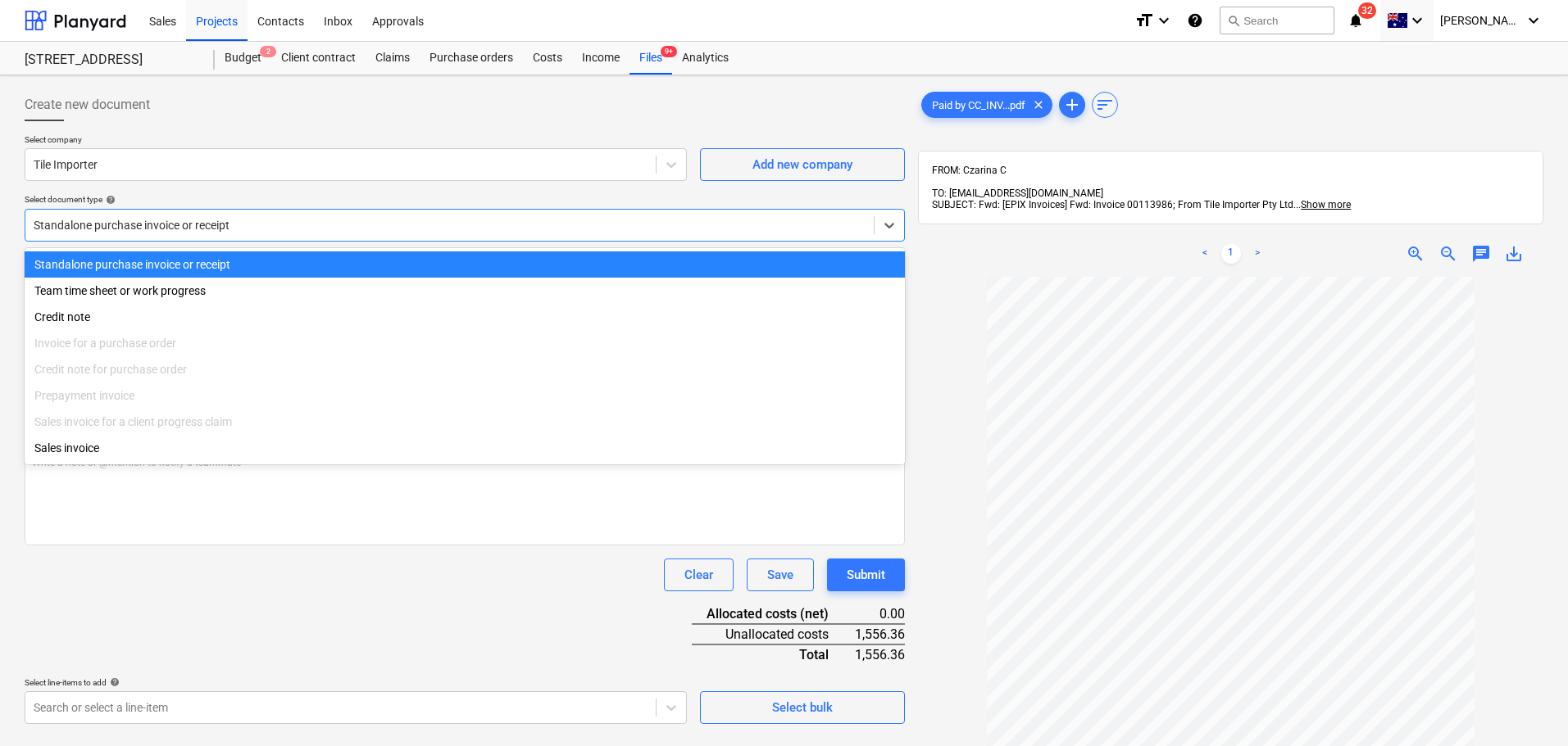
click at [324, 192] on div "Select company Tile Importer Add new company Select document type help option S…" at bounding box center [465, 194] width 880 height 120
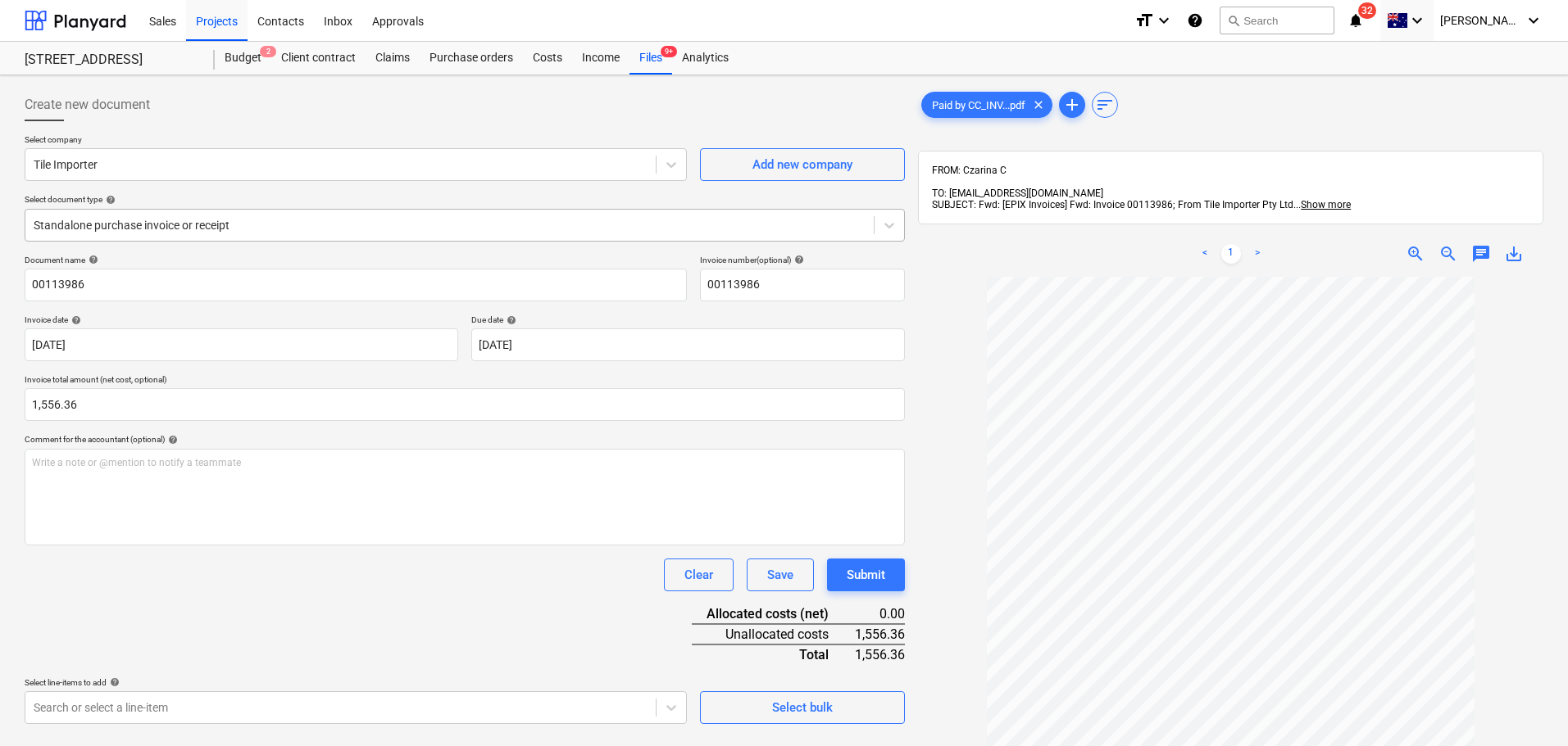
click at [270, 220] on div at bounding box center [449, 225] width 832 height 16
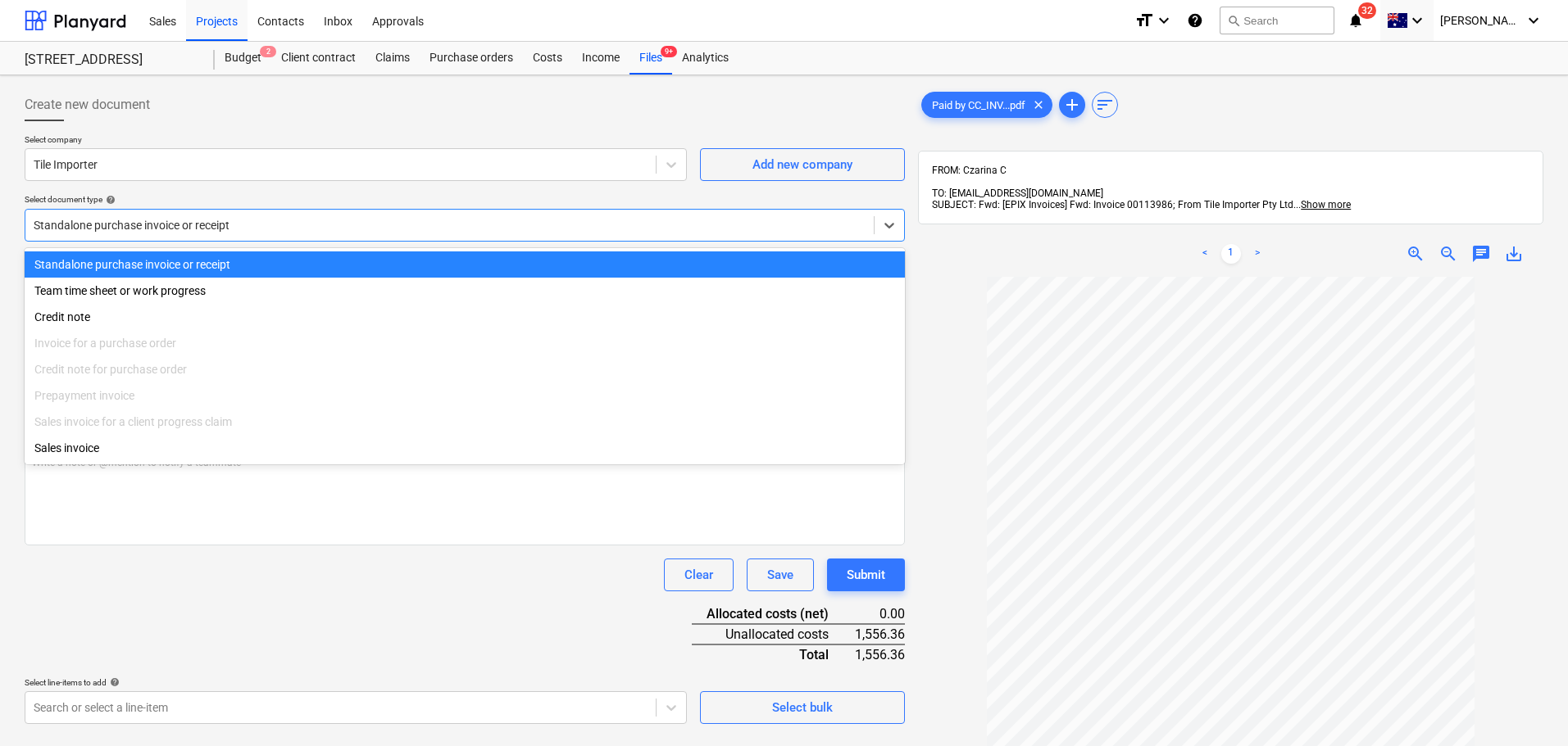
click at [287, 210] on div "Standalone purchase invoice or receipt" at bounding box center [465, 225] width 880 height 33
click at [284, 221] on div at bounding box center [449, 225] width 832 height 16
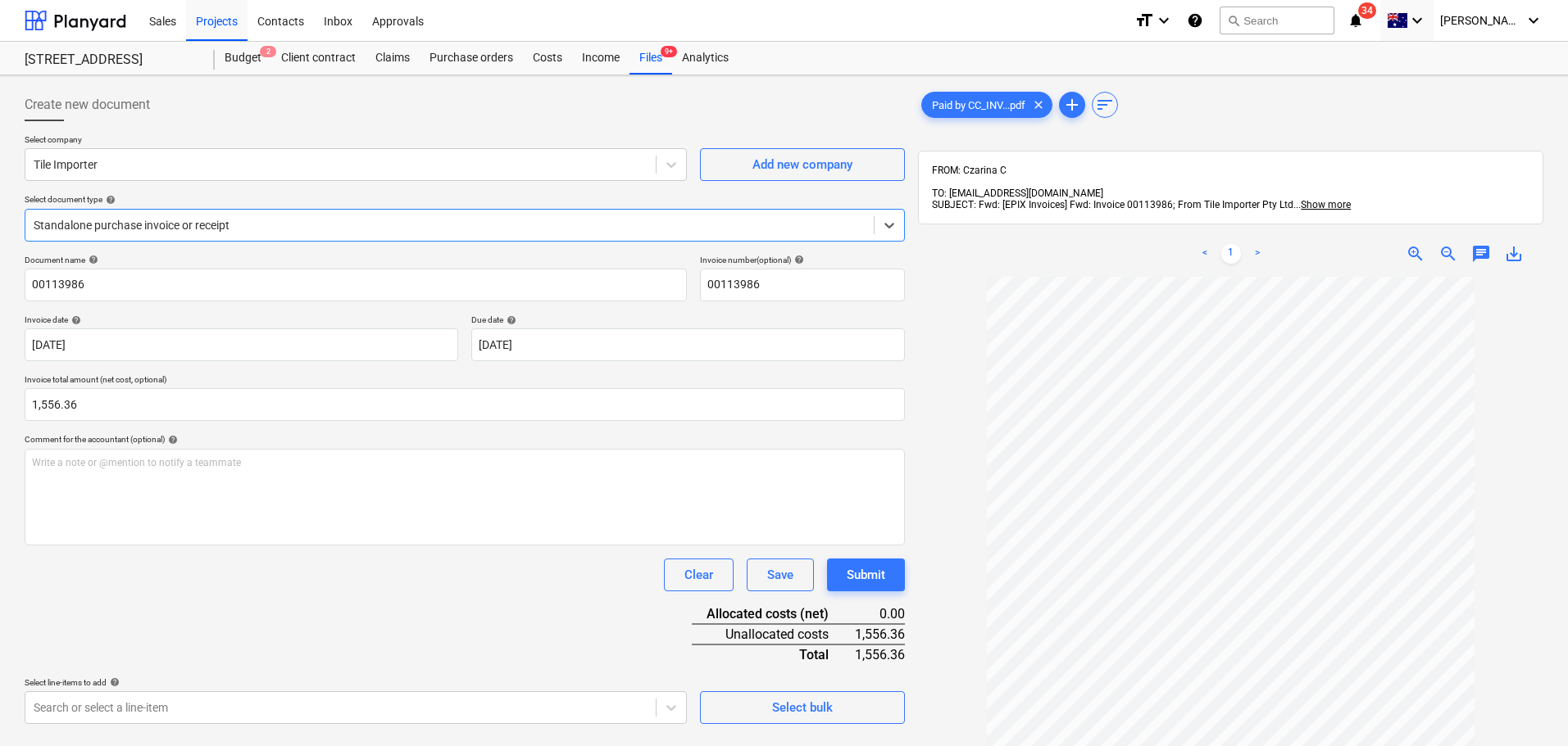
click at [381, 242] on div "Select company Tile Importer Add new company Select document type help option S…" at bounding box center [465, 194] width 880 height 120
click at [375, 209] on div "Standalone purchase invoice or receipt" at bounding box center [465, 225] width 880 height 33
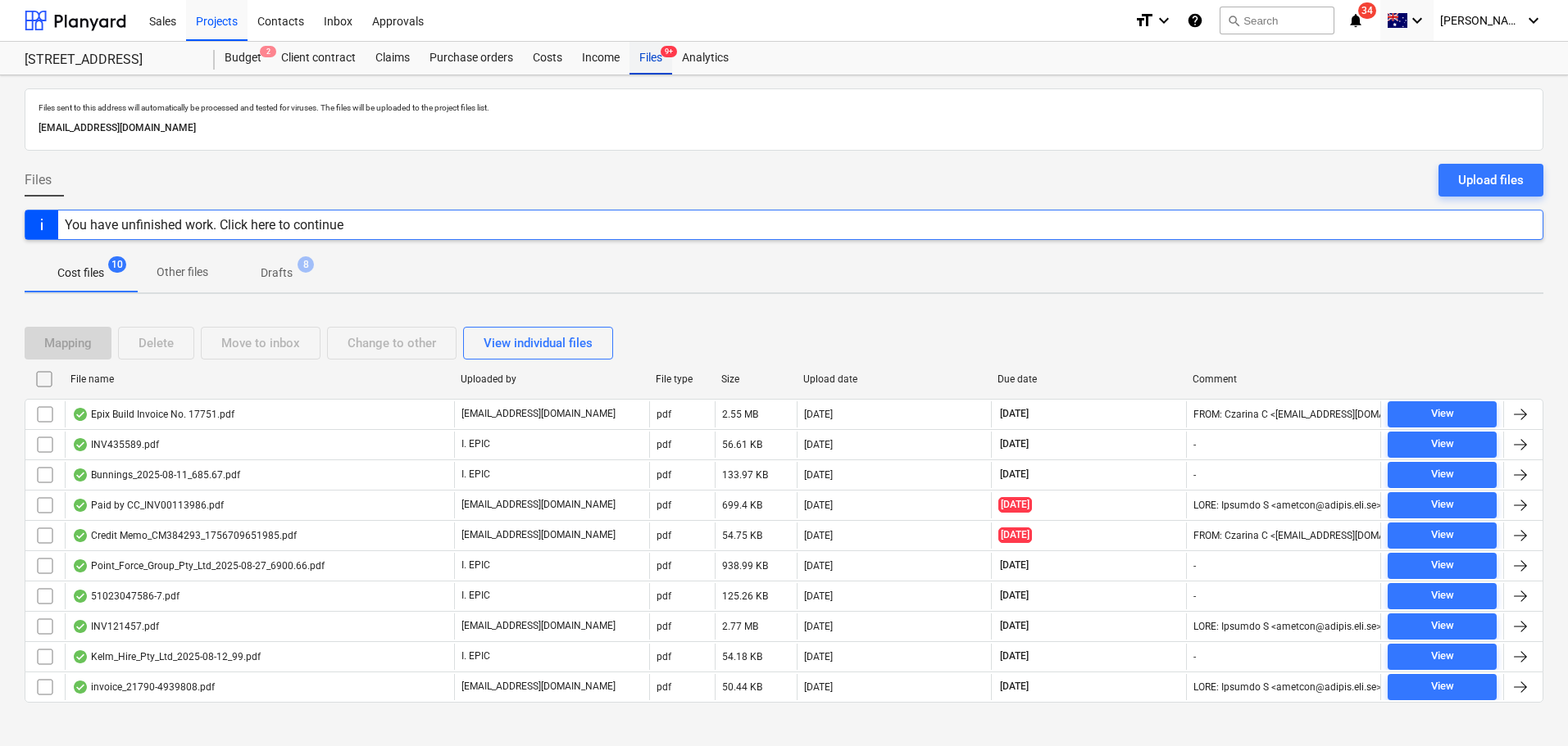
click at [649, 59] on div "Files 9+" at bounding box center [651, 58] width 42 height 33
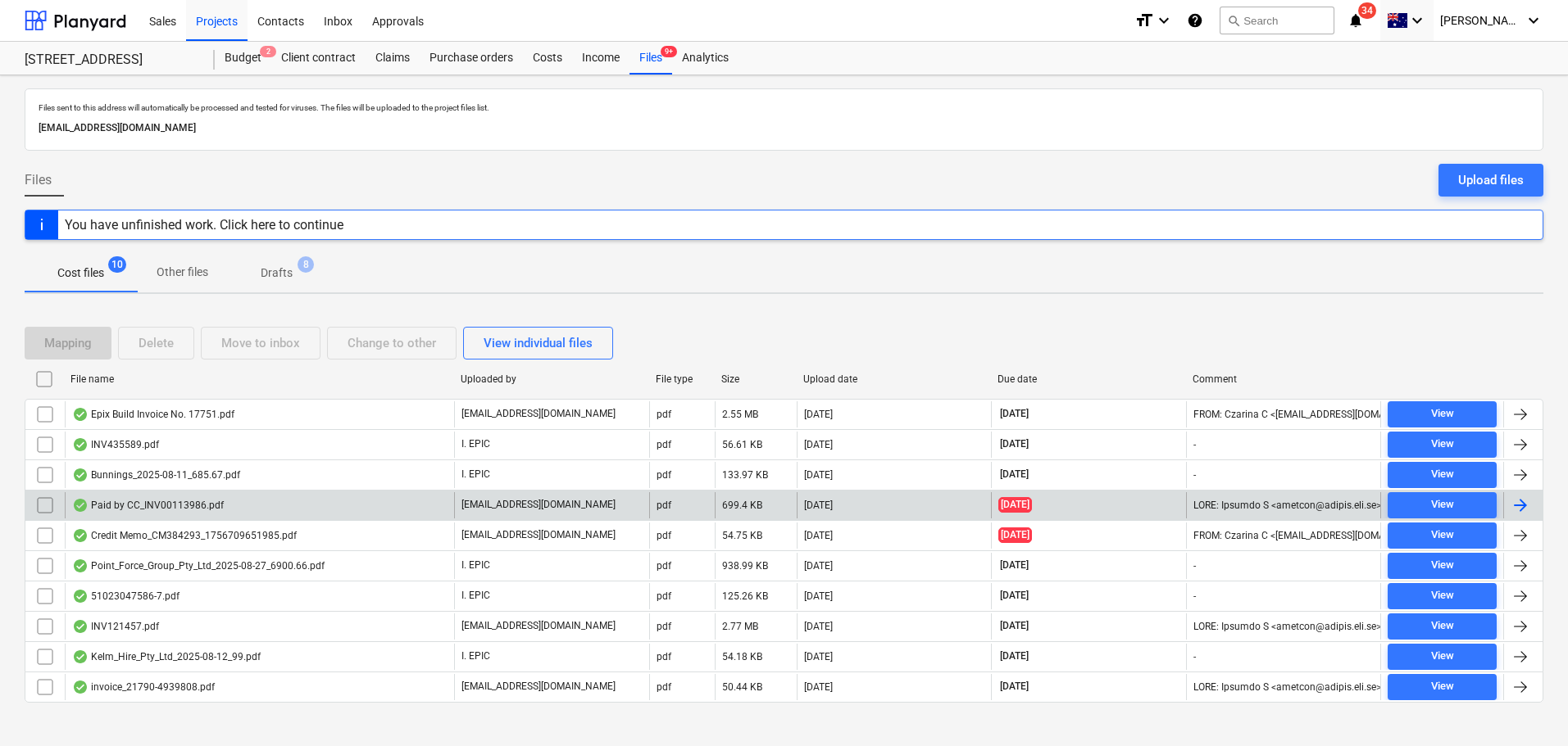
click at [248, 501] on div "Paid by CC_INV00113986.pdf" at bounding box center [259, 505] width 390 height 26
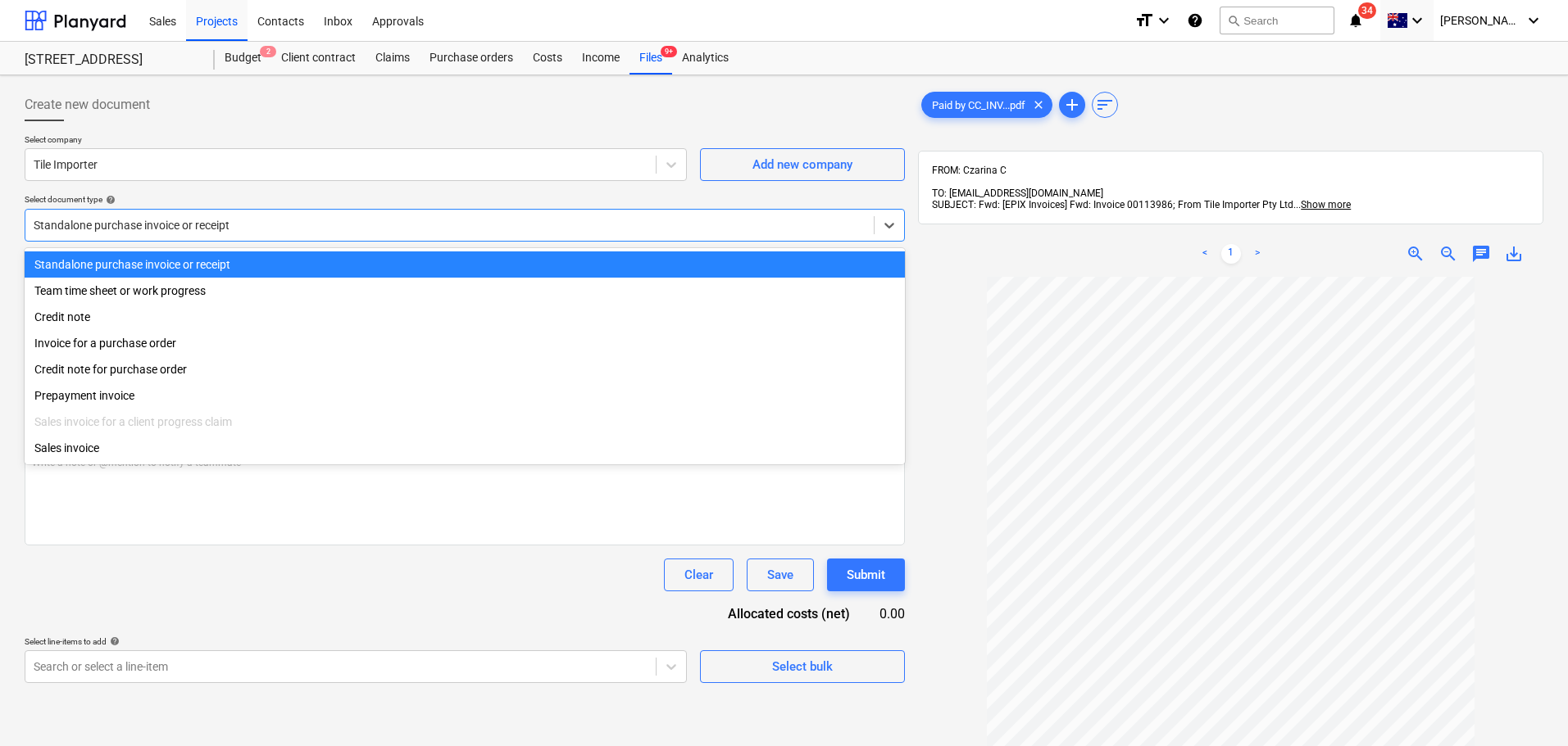
click at [228, 237] on div "Standalone purchase invoice or receipt" at bounding box center [449, 225] width 849 height 23
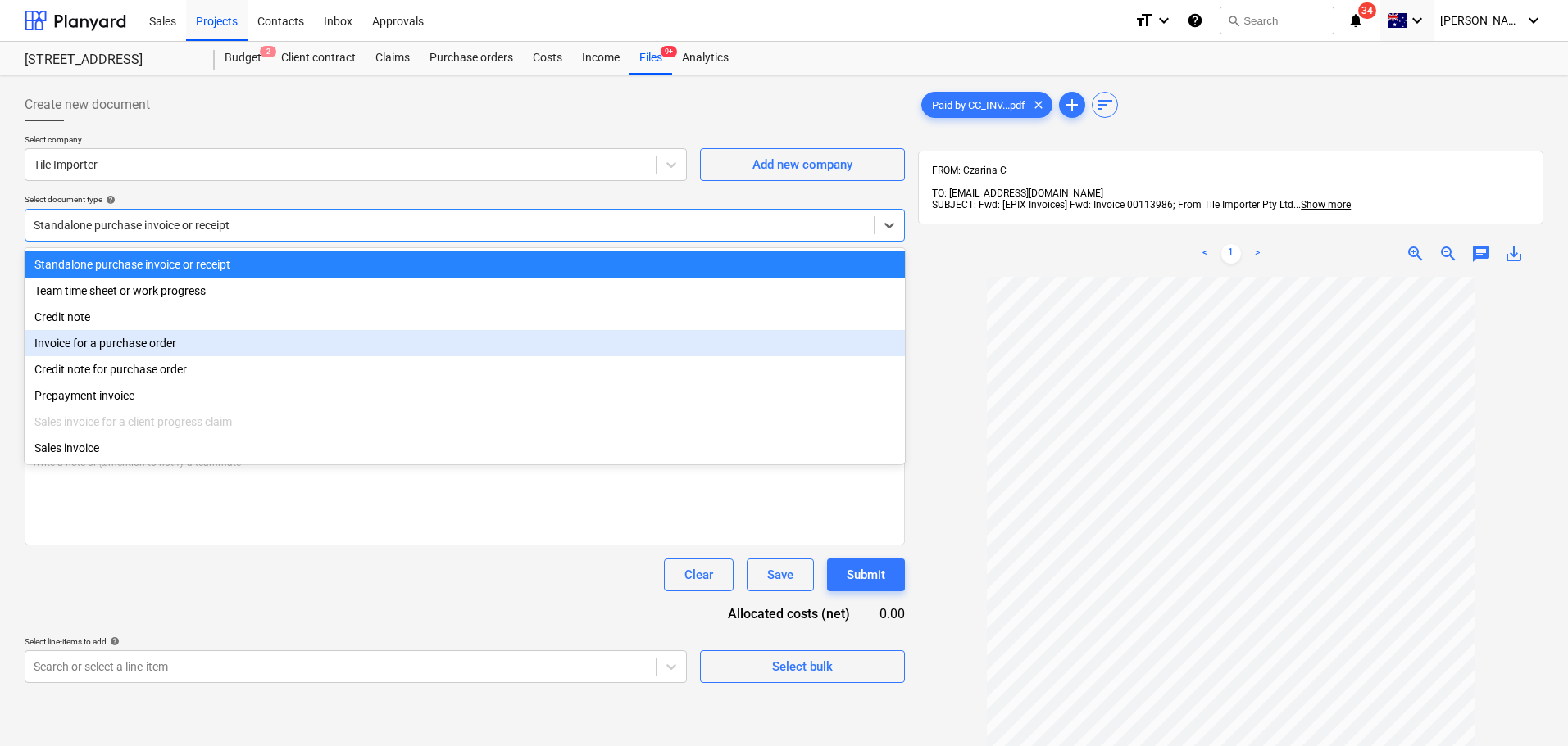
click at [214, 353] on div "Invoice for a purchase order" at bounding box center [465, 343] width 880 height 26
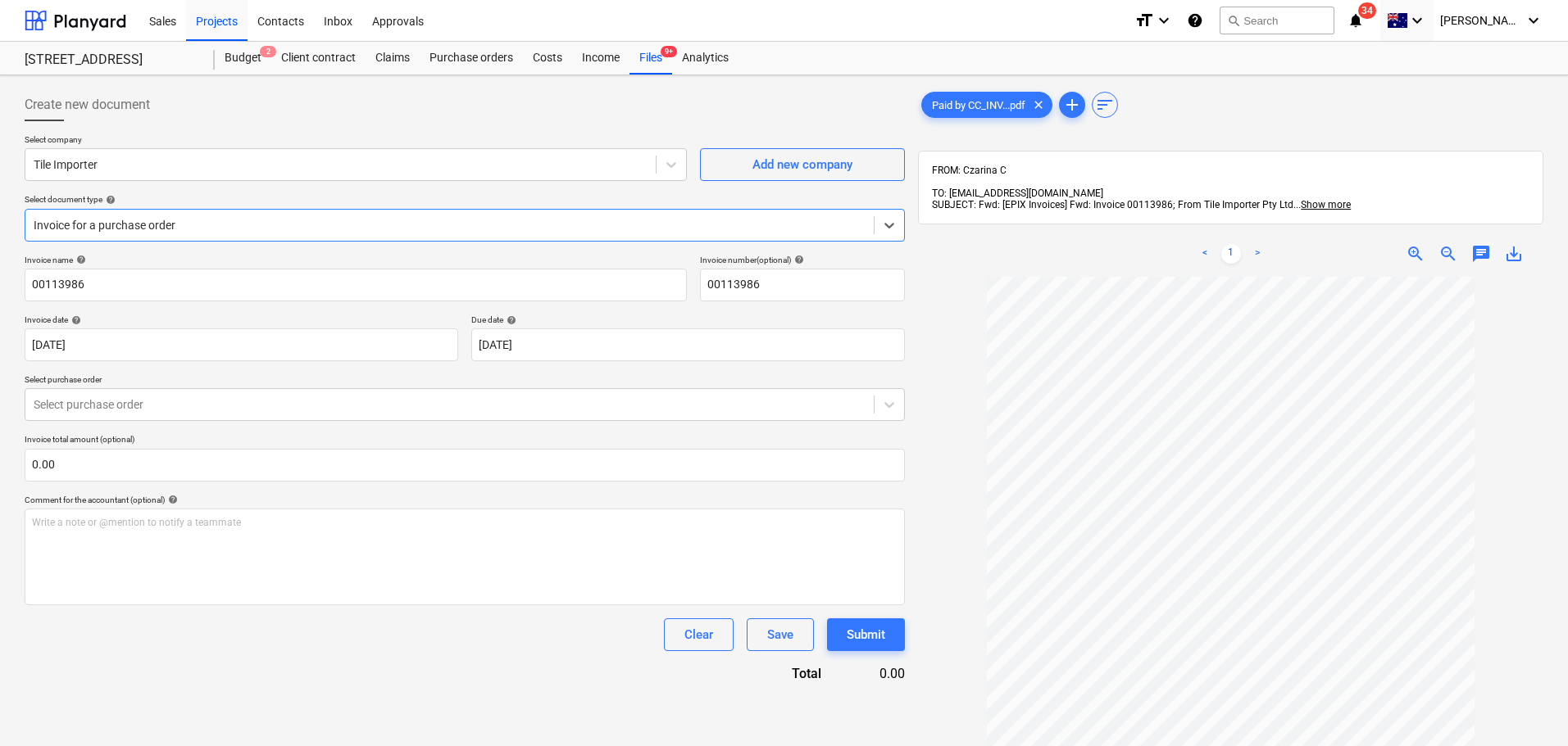
click at [135, 225] on div at bounding box center [449, 225] width 832 height 16
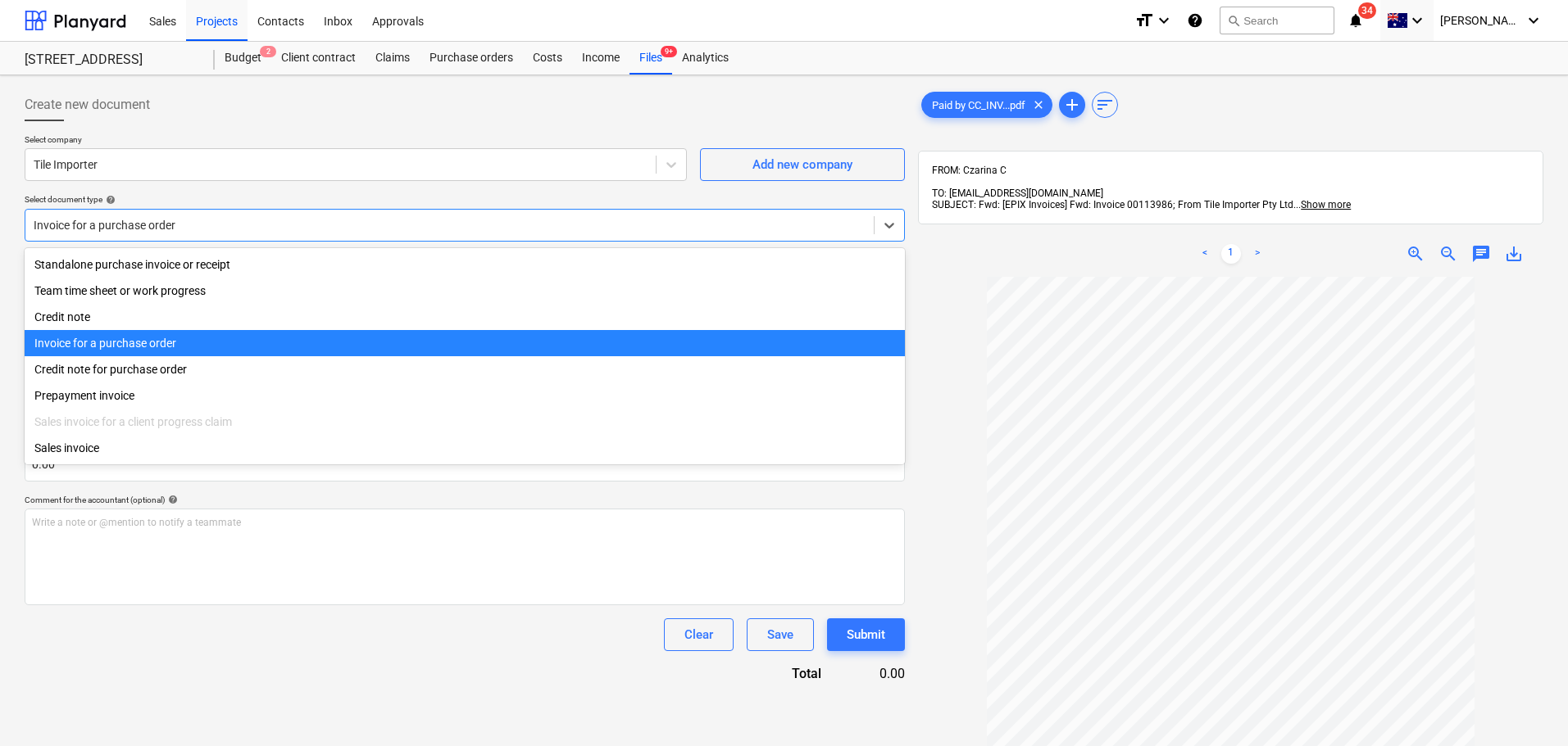
click at [136, 225] on div at bounding box center [449, 225] width 832 height 16
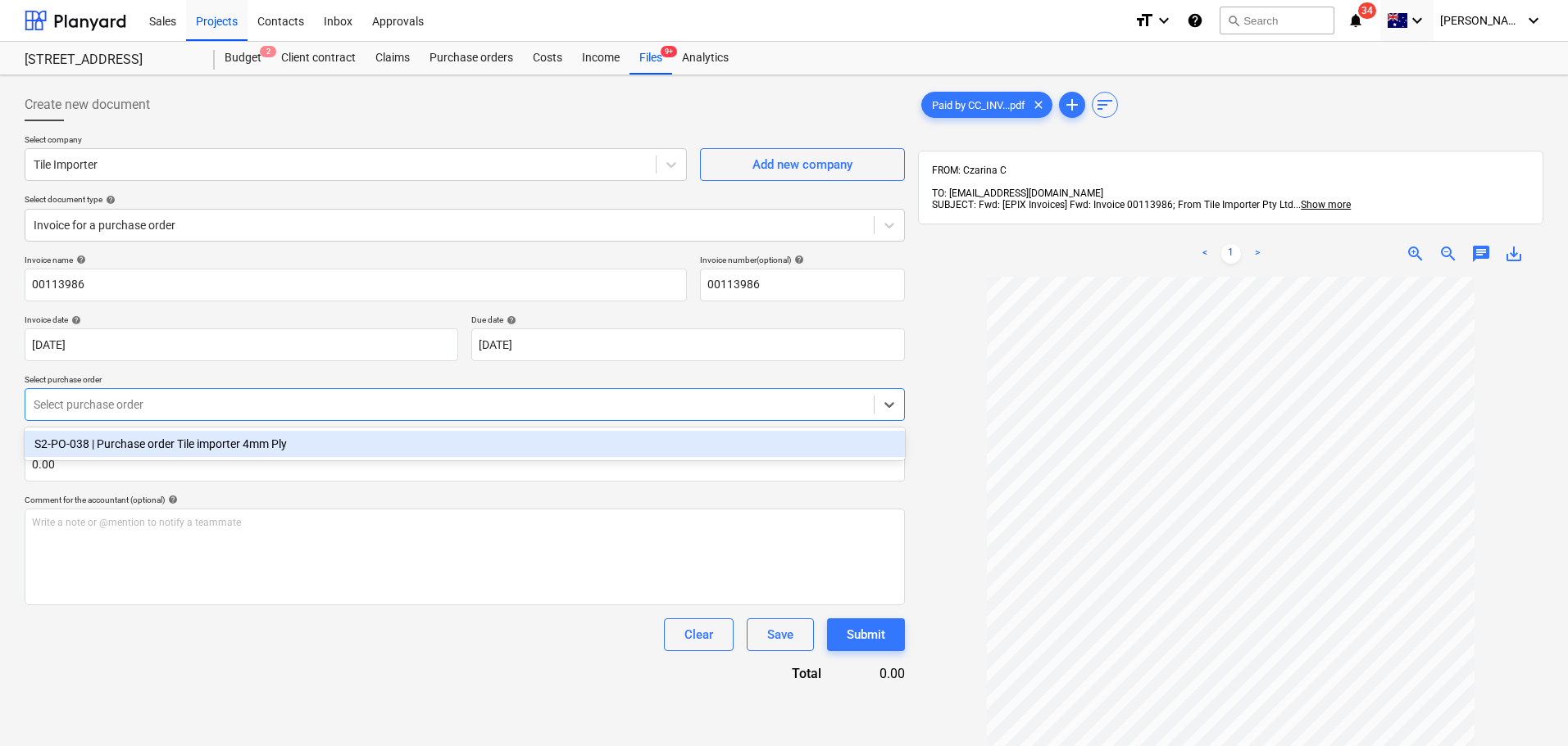
click at [150, 401] on div at bounding box center [449, 405] width 832 height 16
click at [164, 443] on div "S2-PO-038 | Purchase order Tile importer 4mm Ply" at bounding box center [465, 443] width 880 height 26
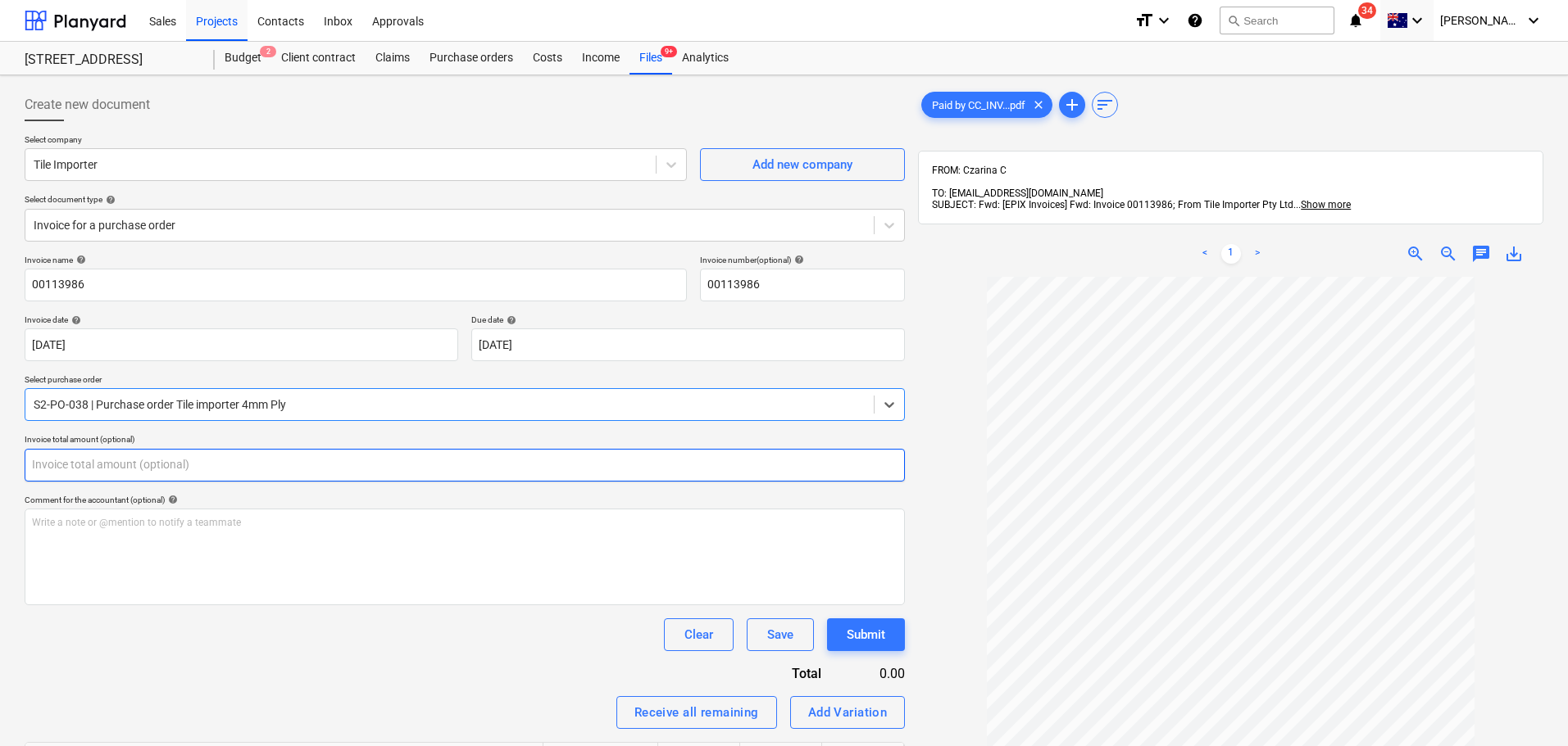
drag, startPoint x: 203, startPoint y: 474, endPoint x: 213, endPoint y: 485, distance: 14.9
click at [204, 474] on input "text" at bounding box center [465, 465] width 880 height 33
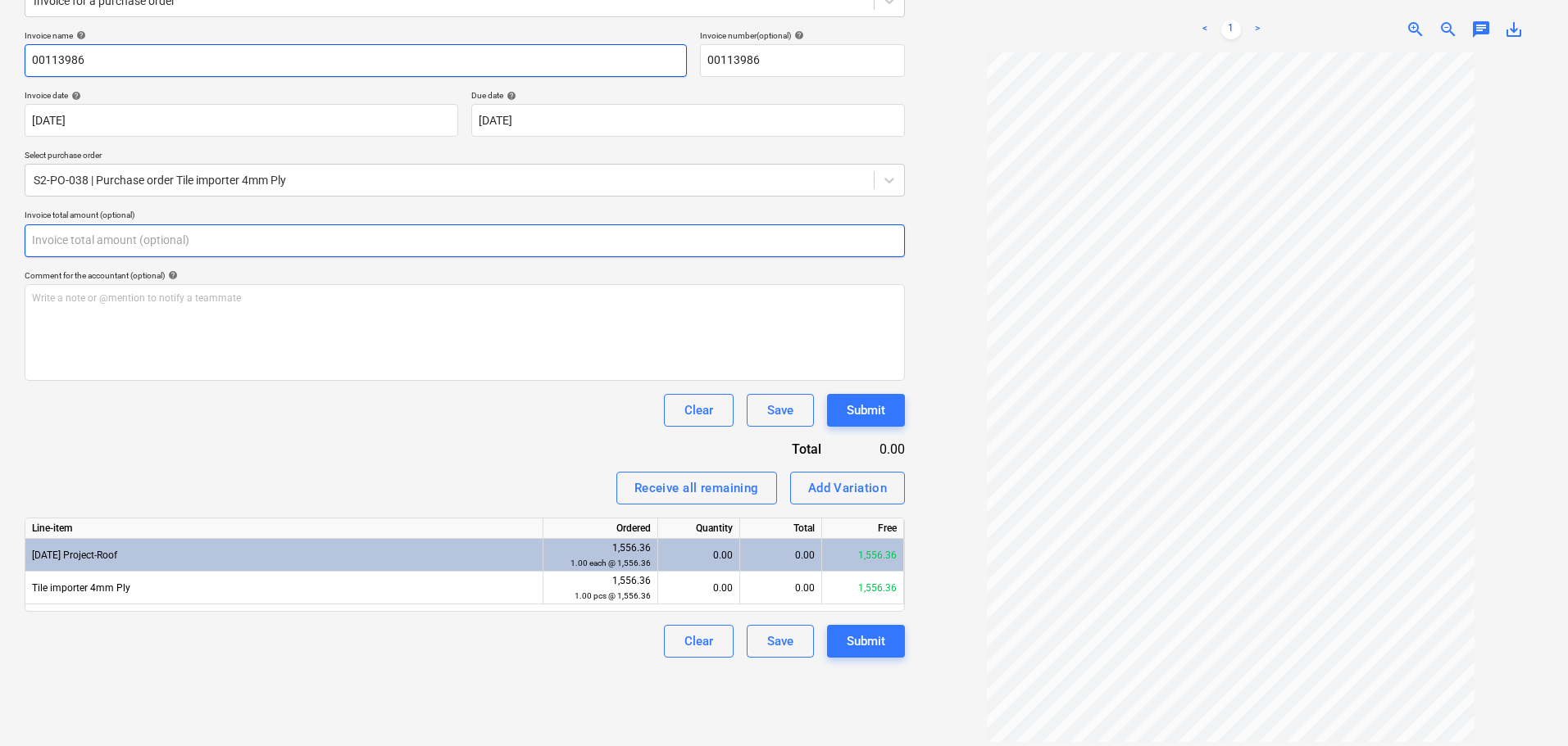
scroll to position [233, 0]
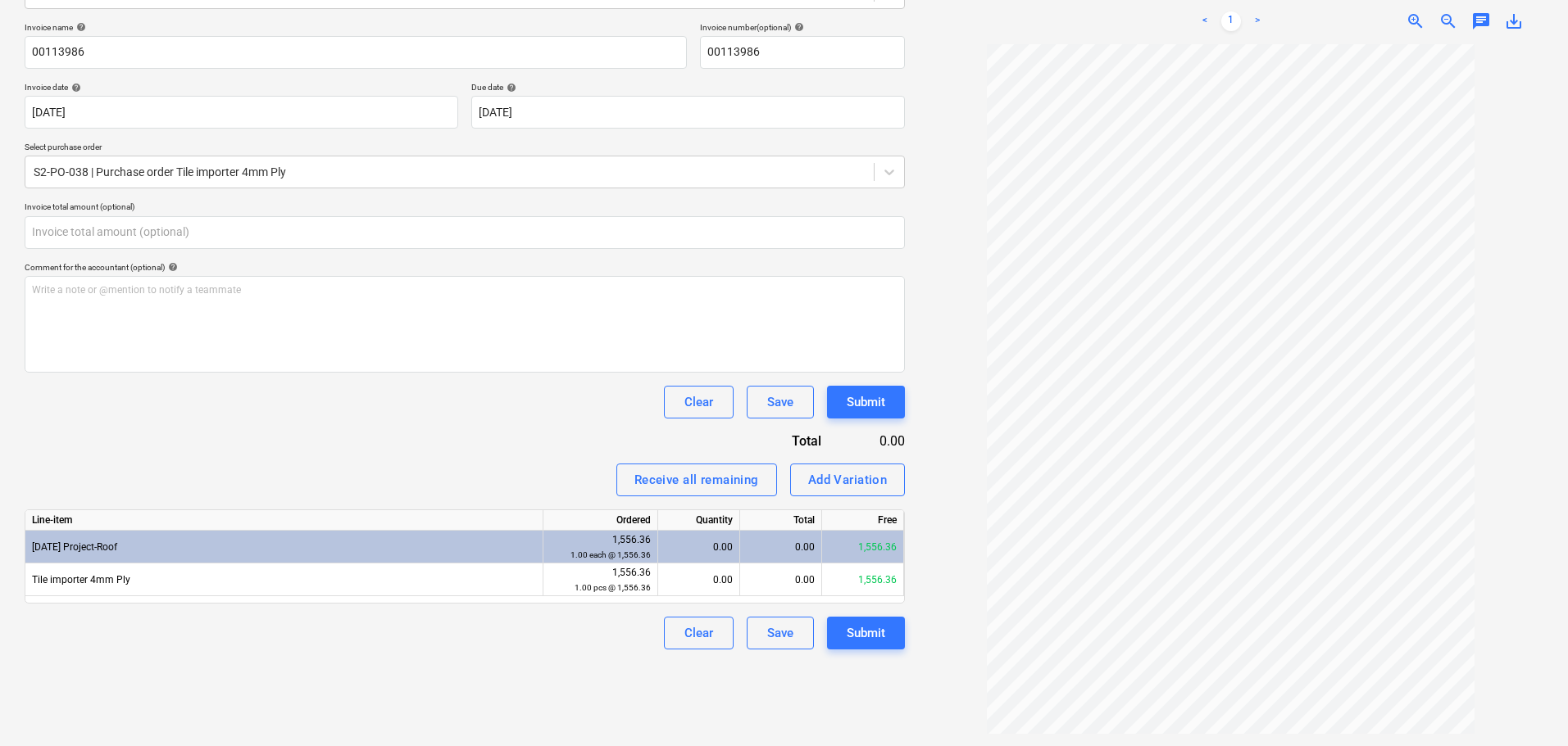
type input "0.00"
click at [796, 542] on div "0.00" at bounding box center [781, 547] width 82 height 33
click at [789, 540] on div "0.00" at bounding box center [781, 547] width 82 height 33
click at [1414, 12] on span "zoom_in" at bounding box center [1416, 22] width 20 height 20
click at [835, 470] on div "Add Variation" at bounding box center [848, 480] width 80 height 22
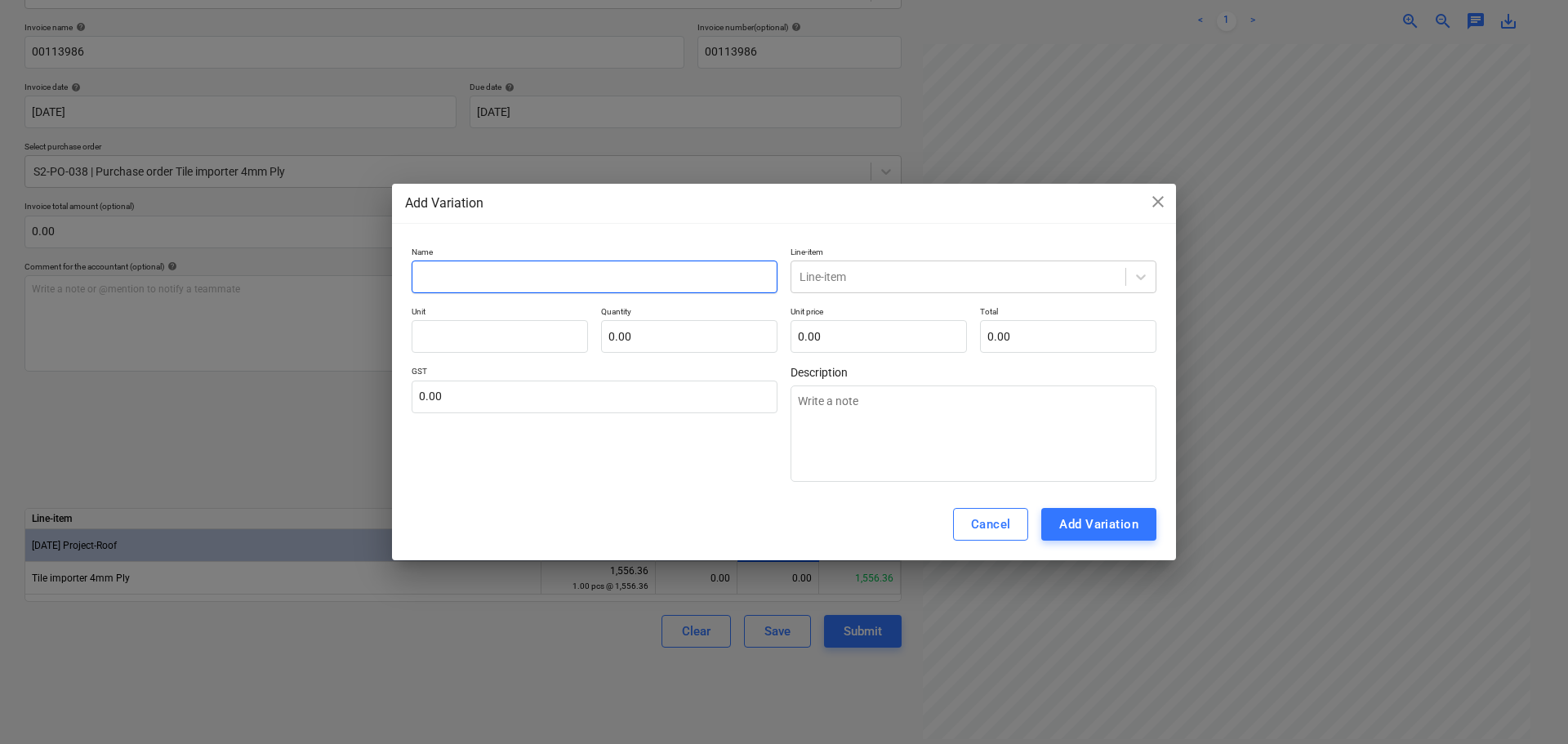
click at [510, 269] on input "text" at bounding box center [594, 277] width 366 height 32
type textarea "x"
type input "D"
type textarea "x"
type input "Del"
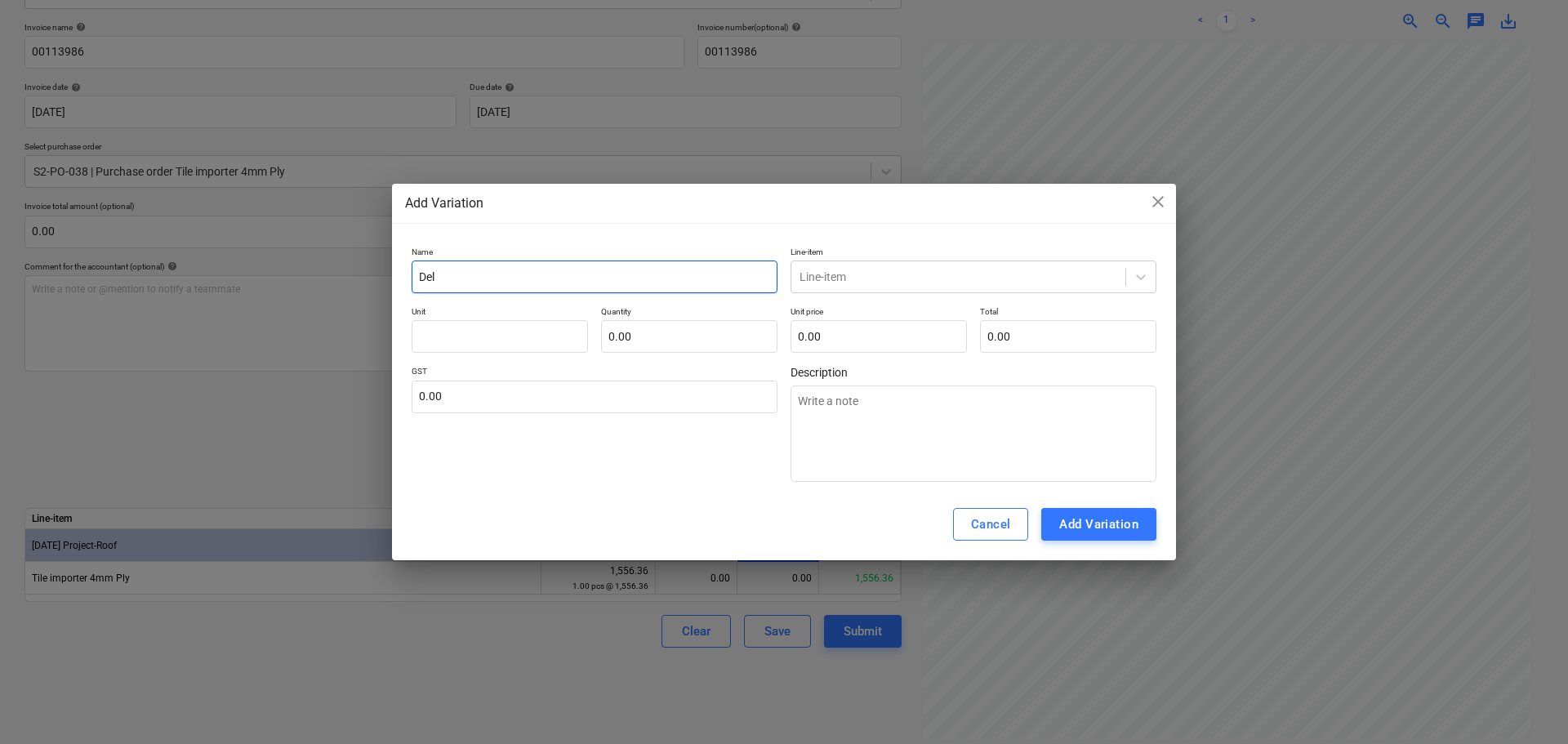
type textarea "x"
type input "Deli"
type textarea "x"
type input "Deliv"
type textarea "x"
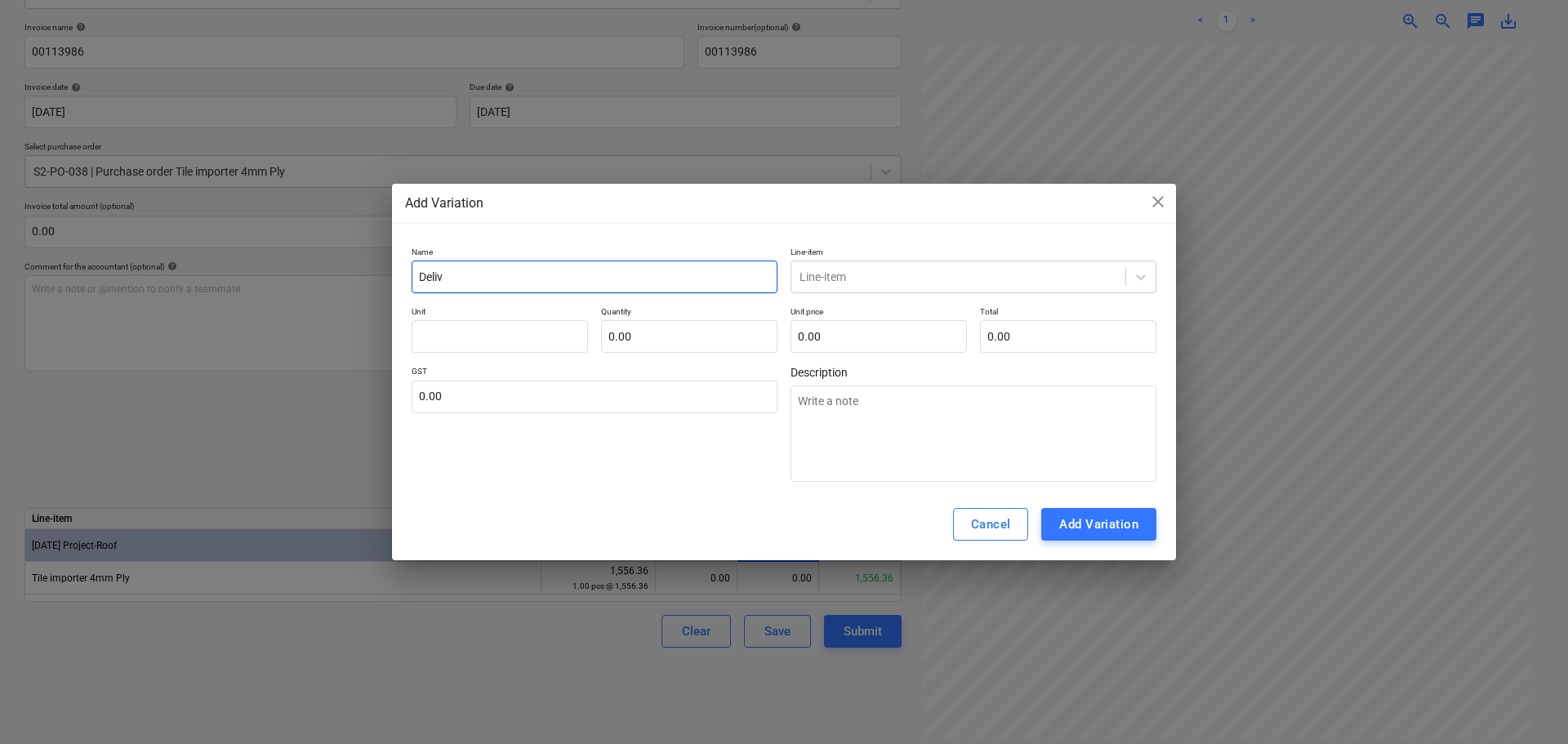
type input "Delive"
type textarea "x"
type input "Deliver"
type textarea "x"
type input "Delivery"
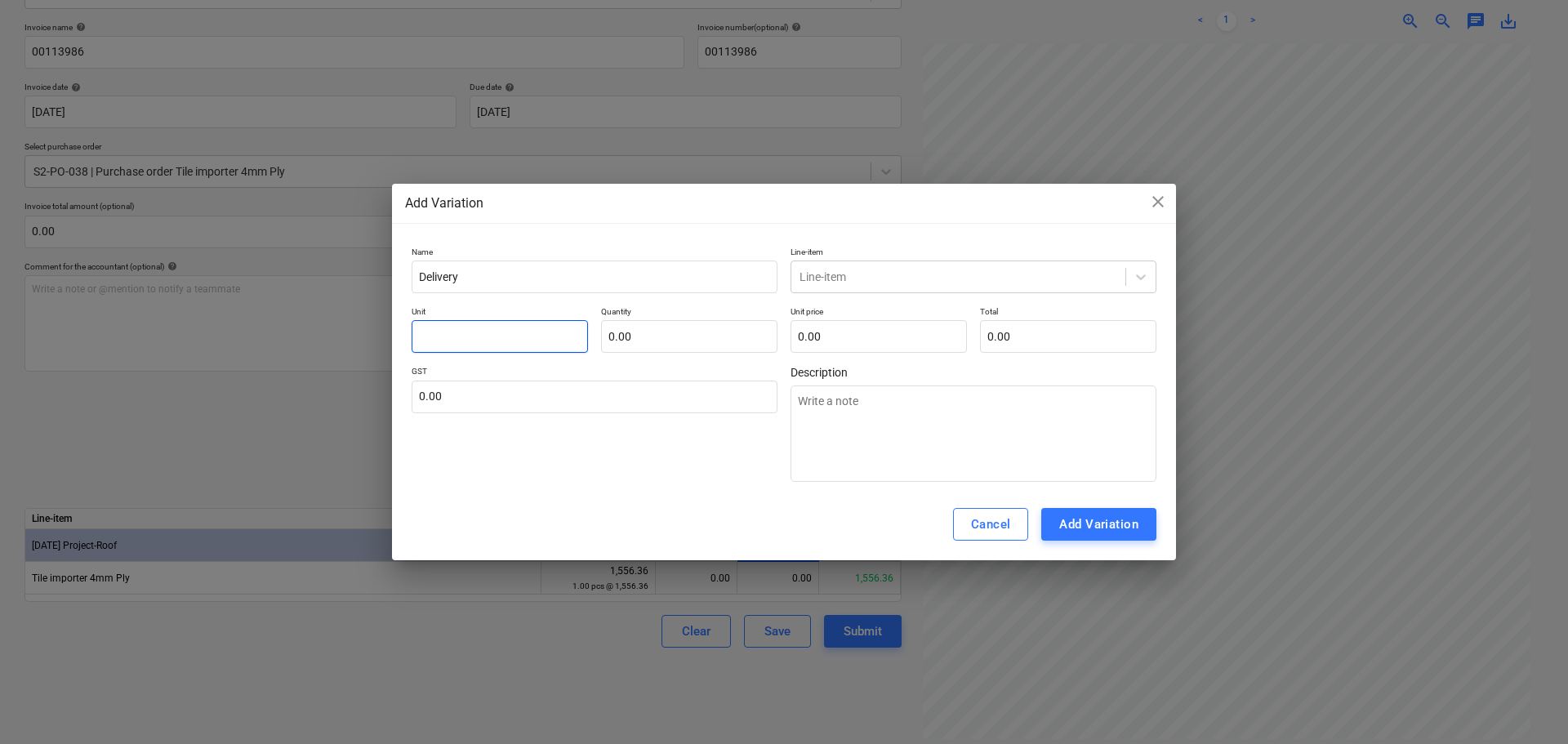
click at [541, 328] on input "text" at bounding box center [500, 337] width 177 height 32
click at [875, 259] on p "Line-item" at bounding box center [974, 253] width 366 height 14
click at [875, 277] on div at bounding box center [958, 277] width 318 height 16
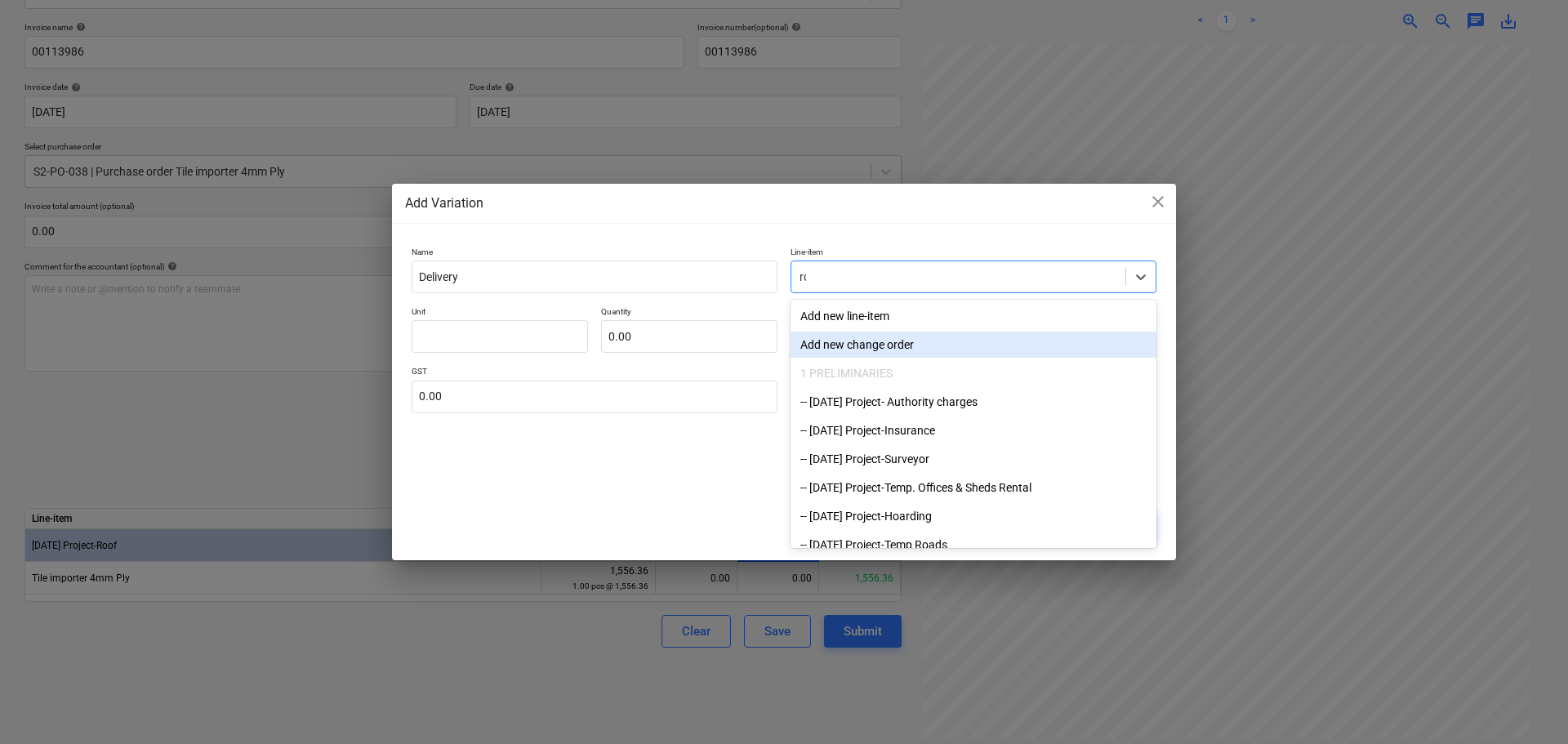
type input "roo"
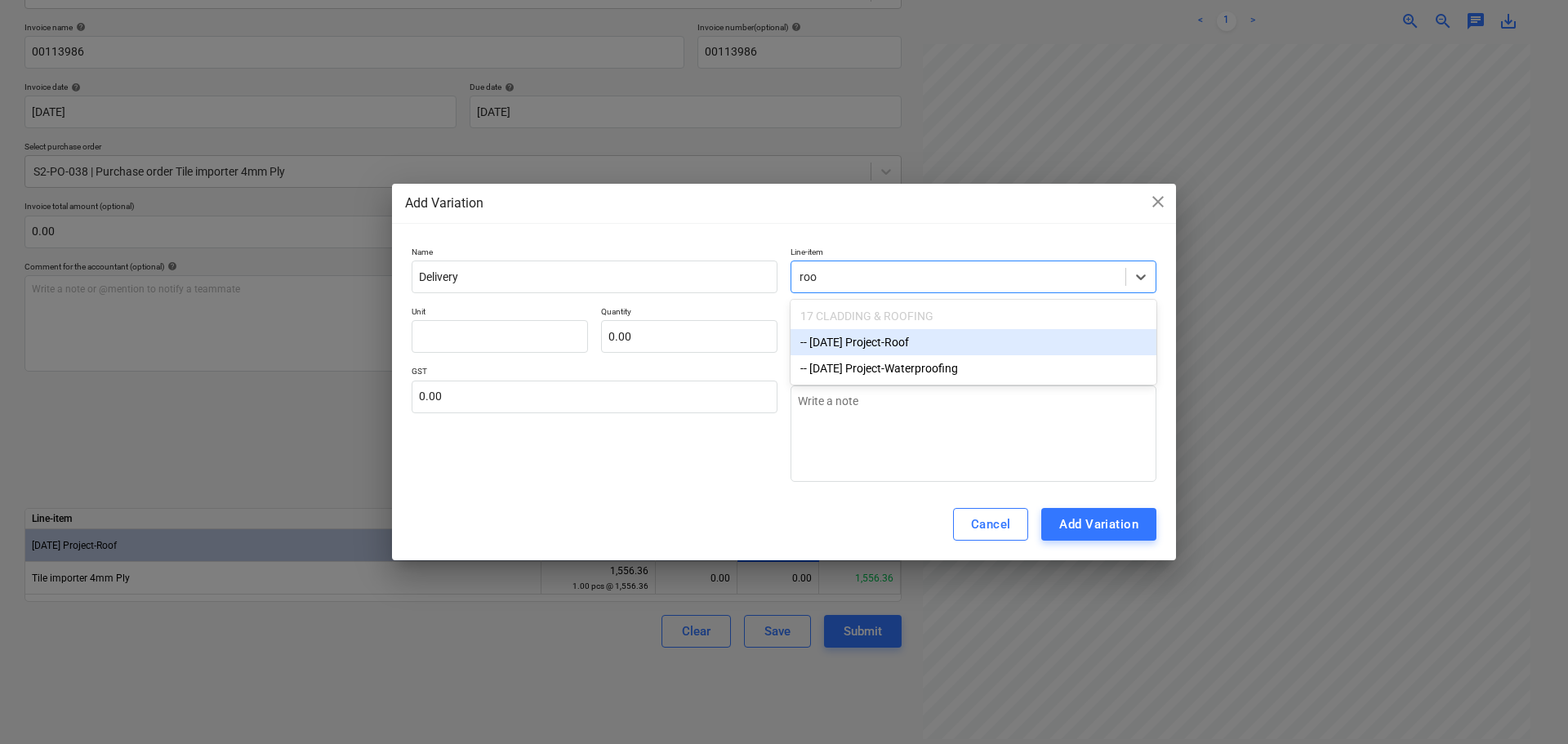
click at [940, 351] on div "-- [DATE] Project-Roof" at bounding box center [974, 342] width 366 height 26
type textarea "x"
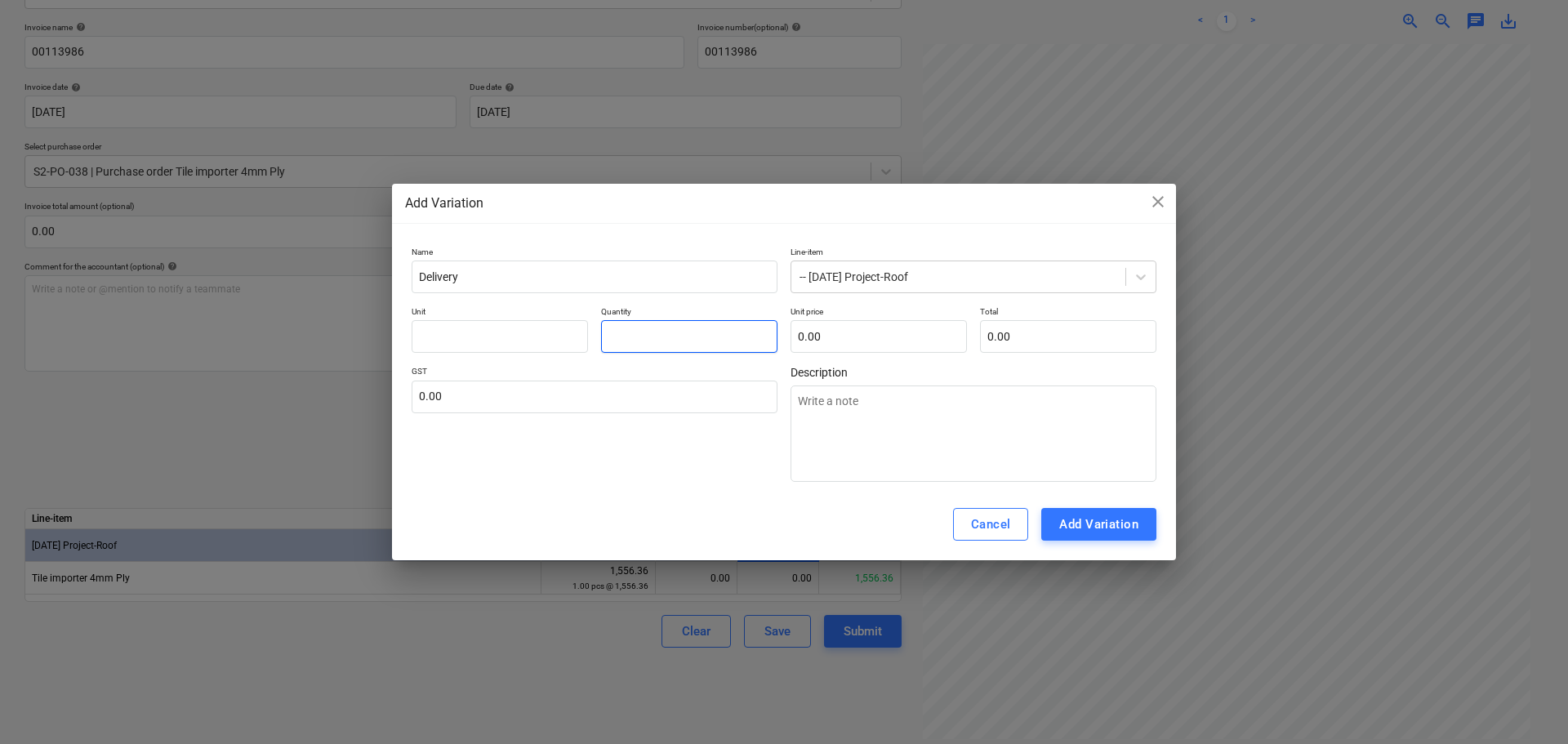
click at [756, 345] on input "text" at bounding box center [690, 337] width 177 height 32
type textarea "x"
type input "1.00"
click at [872, 373] on span "Description" at bounding box center [974, 372] width 366 height 14
click at [832, 343] on input "text" at bounding box center [879, 337] width 177 height 32
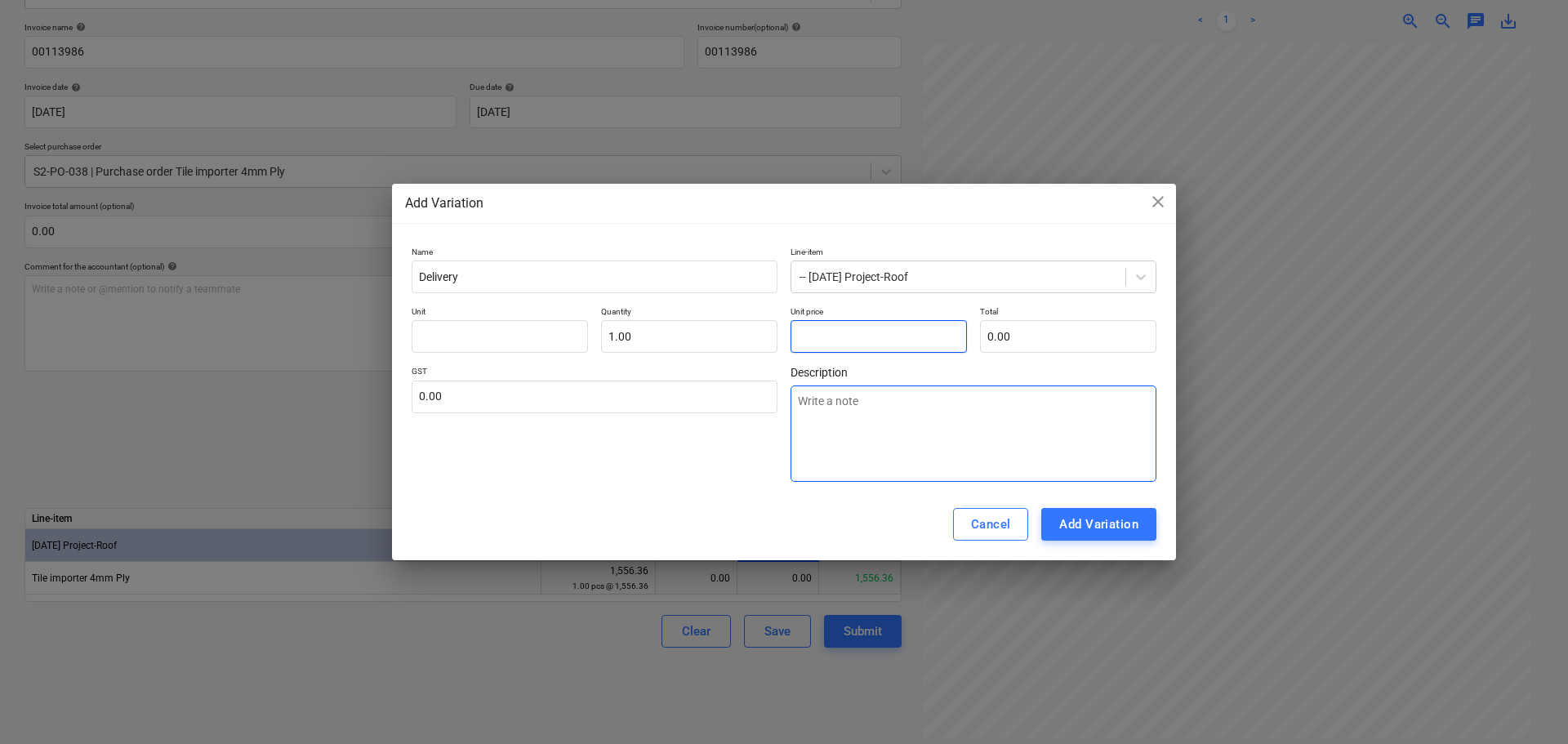
type textarea "x"
type input "1"
type input "1.00"
type textarea "x"
type input "13"
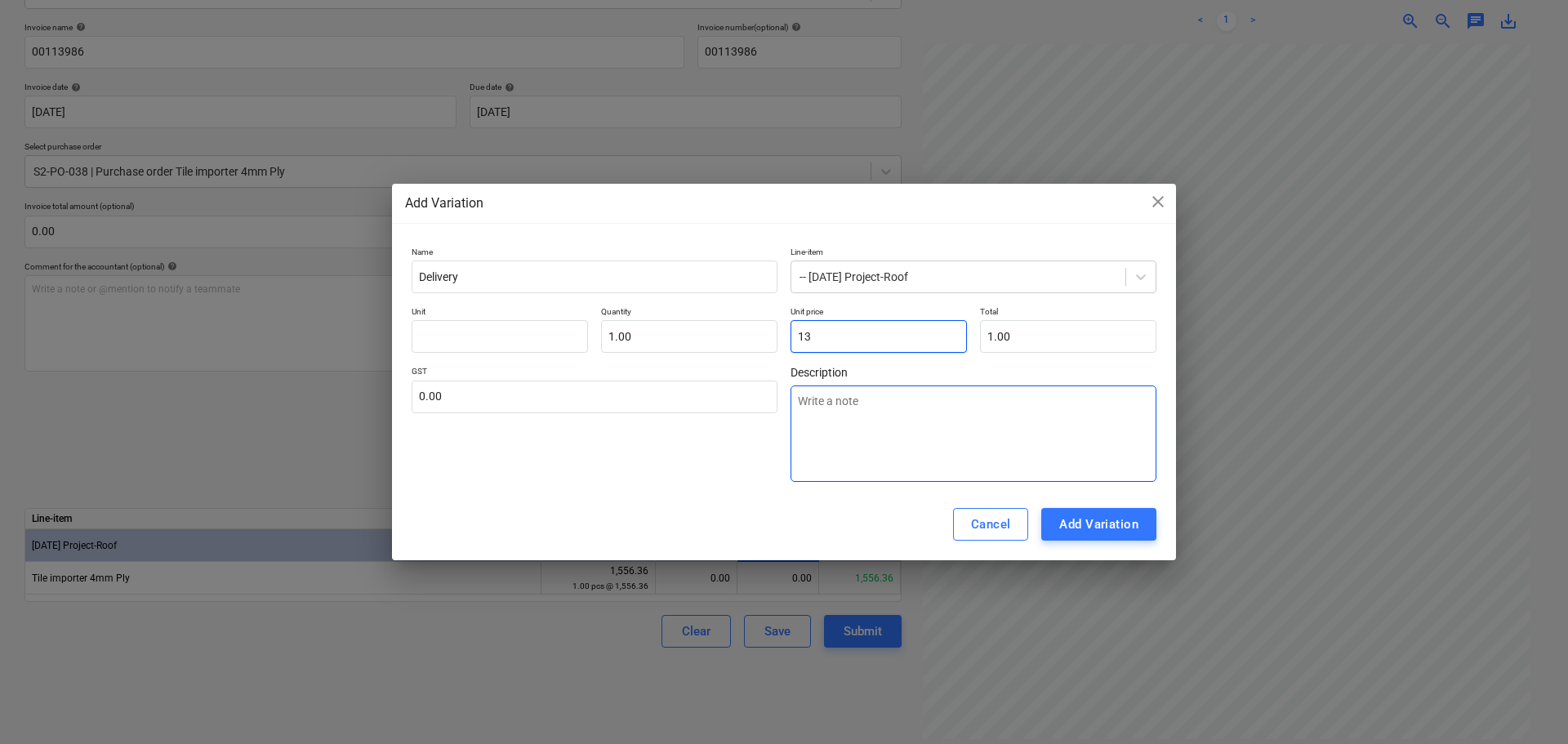
type input "13.00"
type textarea "x"
type input "137"
type input "137.00"
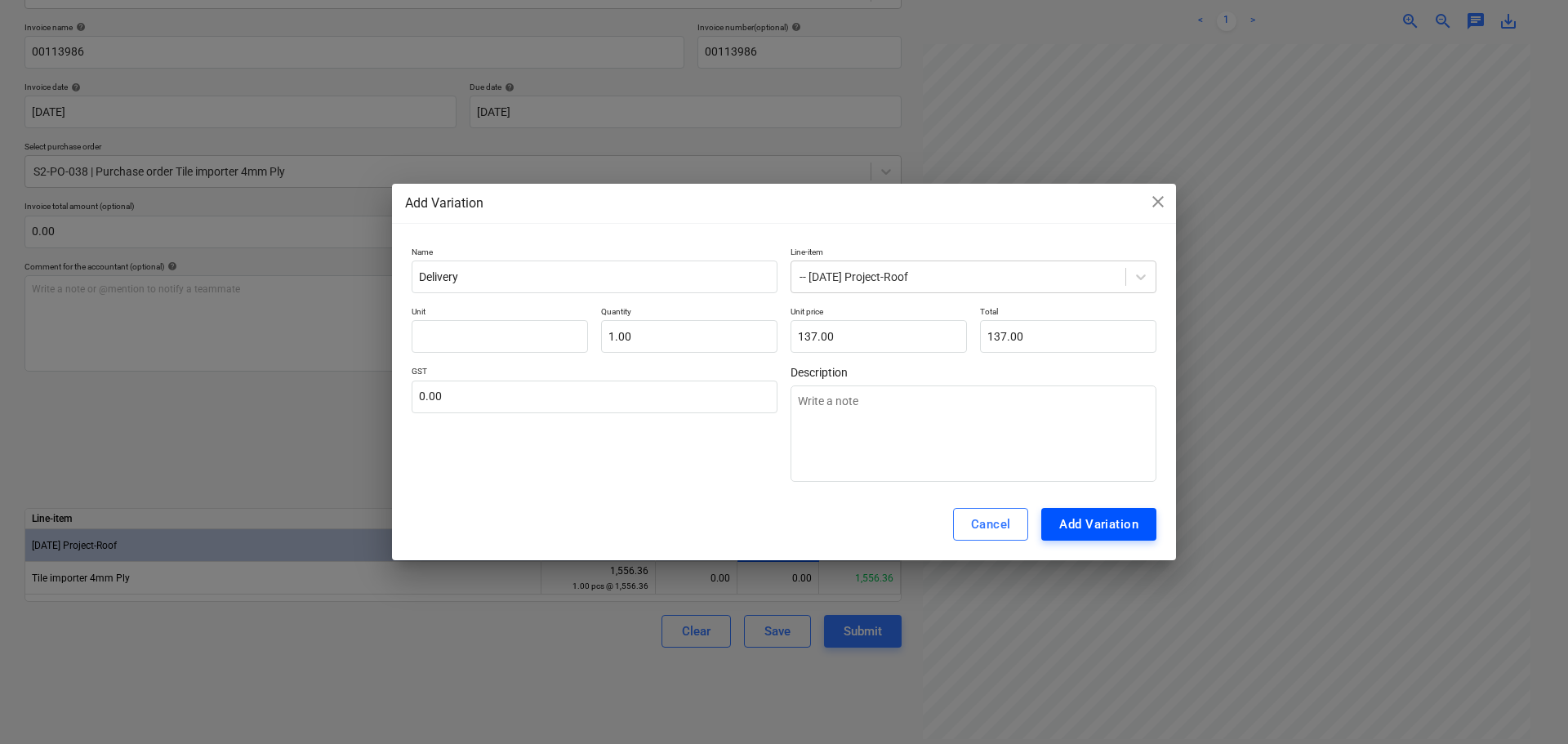
click at [1082, 534] on div "Add Variation" at bounding box center [1099, 525] width 79 height 22
click at [1084, 516] on div "Add Variation" at bounding box center [1099, 525] width 79 height 22
click at [507, 416] on div "GST 0.00" at bounding box center [594, 423] width 366 height 116
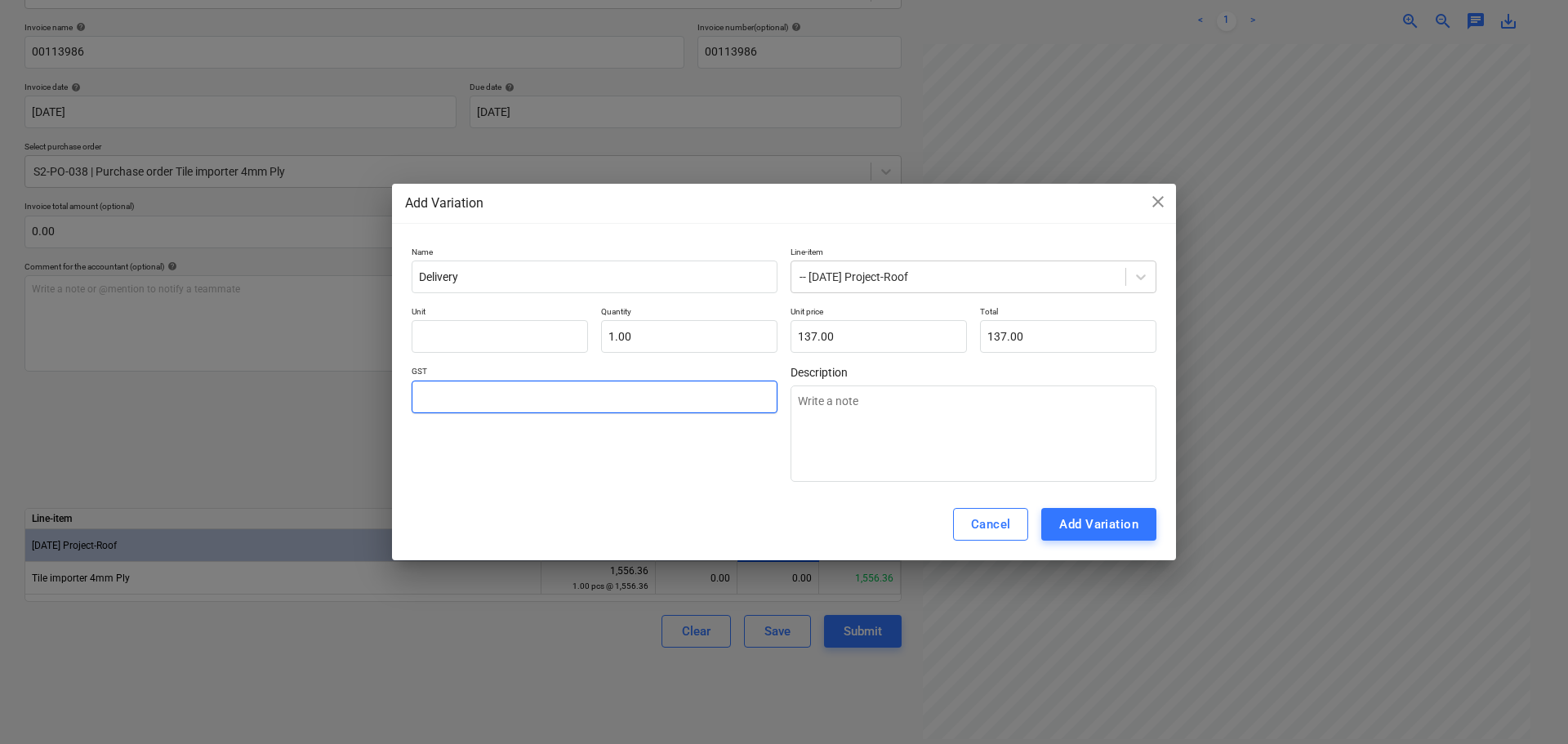
click at [440, 395] on input "text" at bounding box center [594, 397] width 366 height 32
type input "137"
type input "0.00"
drag, startPoint x: 1125, startPoint y: 335, endPoint x: 1015, endPoint y: 336, distance: 110.0
click at [1015, 336] on input "137" at bounding box center [1068, 337] width 177 height 32
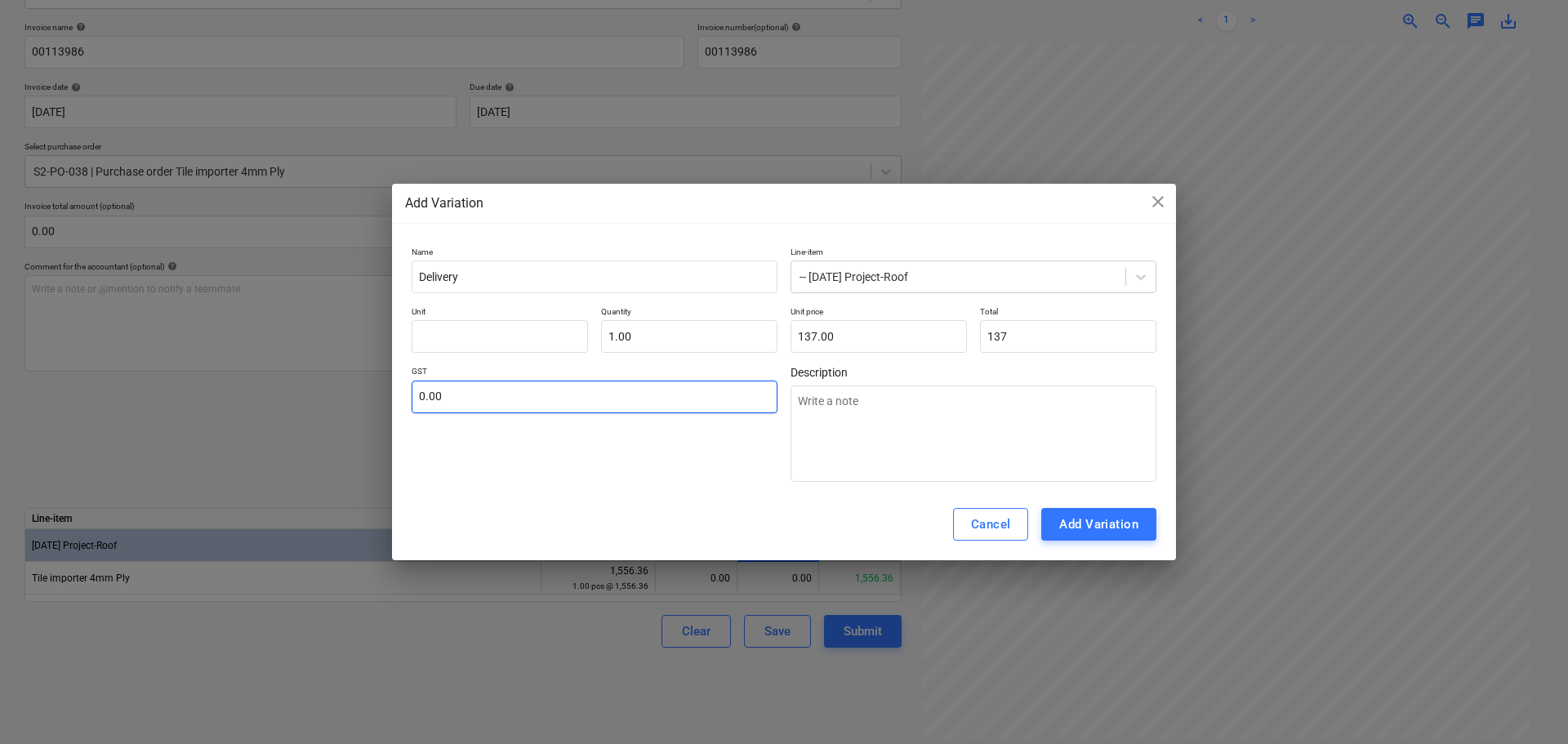
type input "137.00"
click at [418, 397] on input "text" at bounding box center [594, 397] width 366 height 32
paste input "137"
type textarea "x"
type input "137"
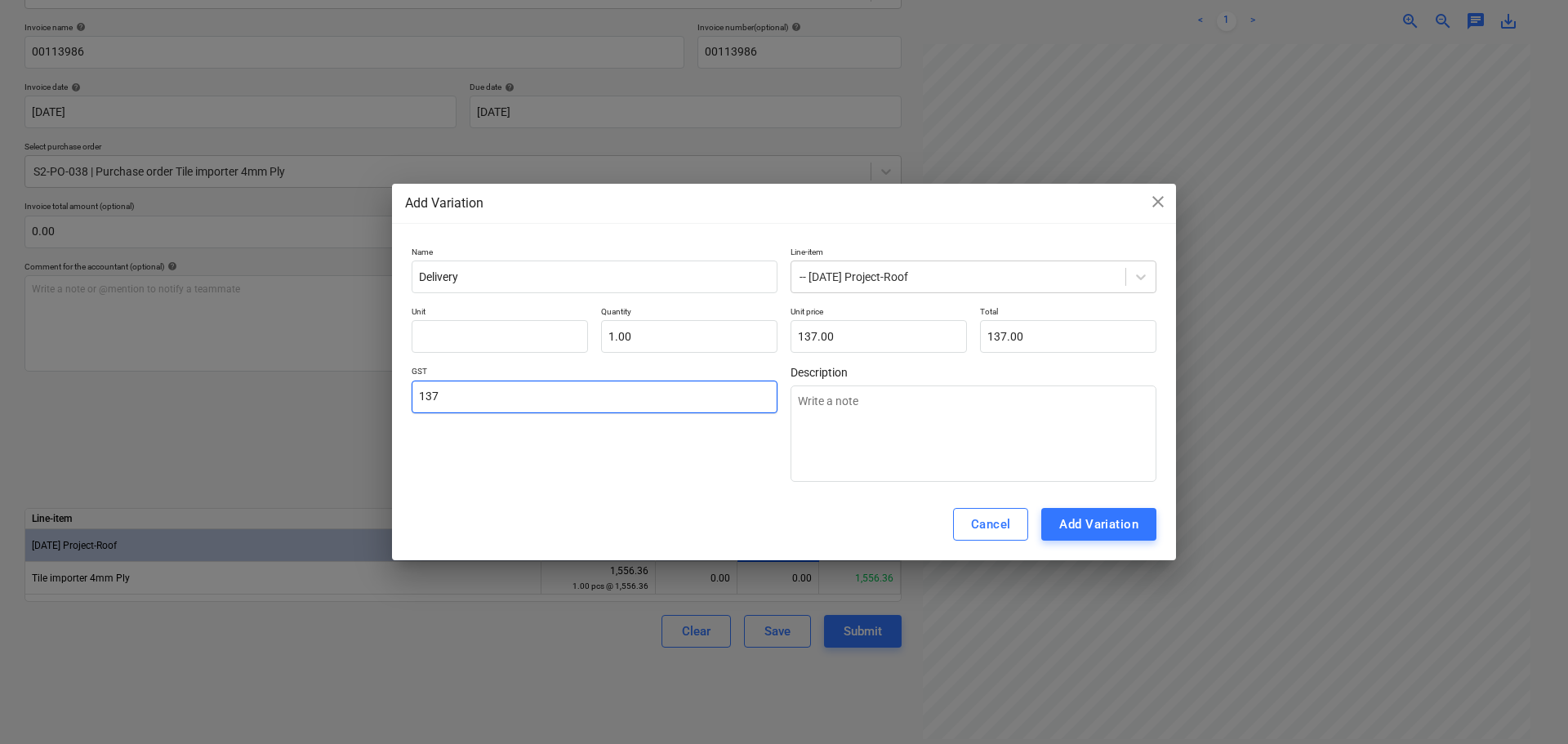
type textarea "x"
type input "13"
type textarea "x"
type input "1"
type textarea "x"
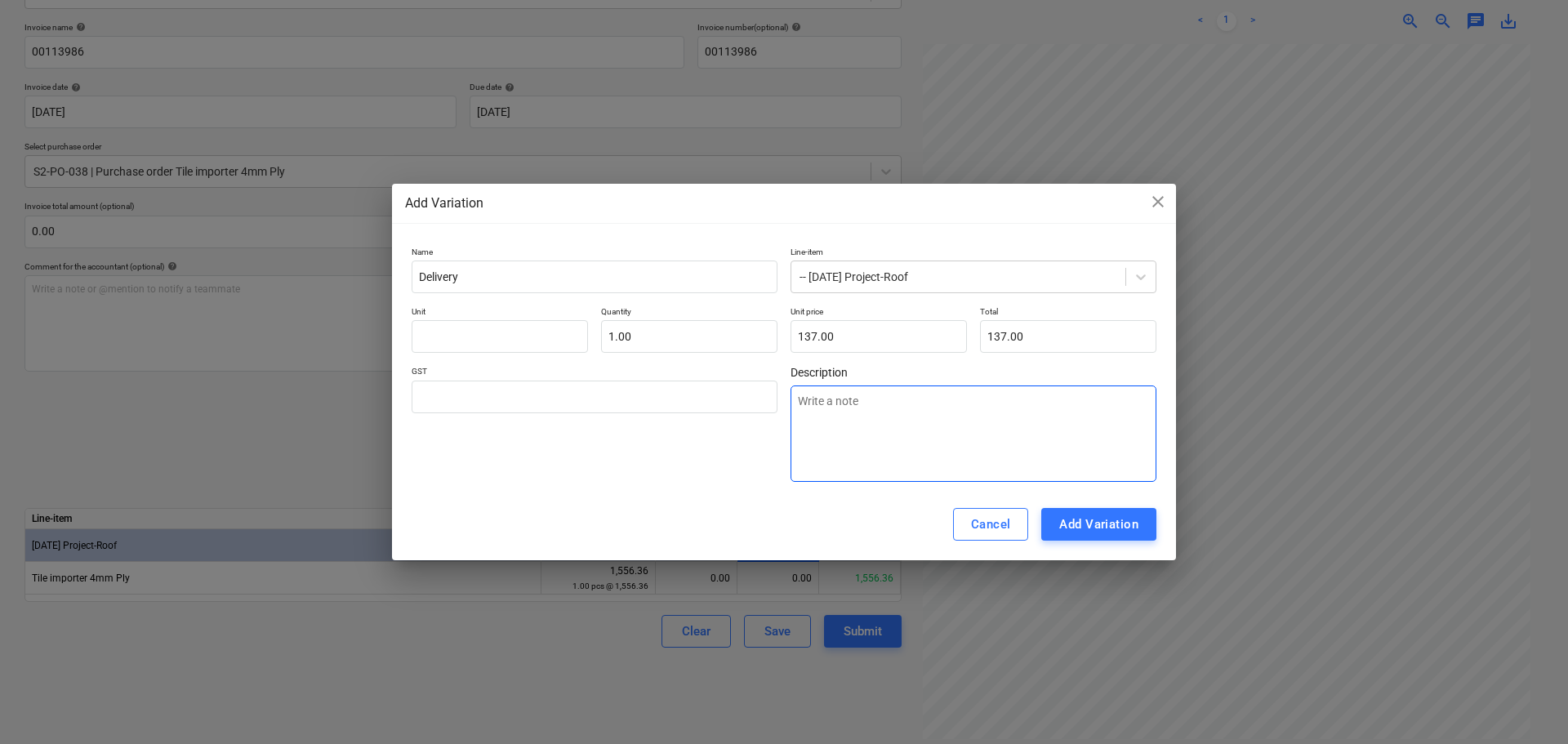
type input "0.00"
click at [1074, 401] on textarea at bounding box center [974, 433] width 366 height 96
click at [1083, 370] on span "Description" at bounding box center [974, 372] width 366 height 14
click at [1084, 520] on div "Add Variation" at bounding box center [1099, 525] width 79 height 22
click at [995, 534] on div "Cancel" at bounding box center [991, 525] width 40 height 22
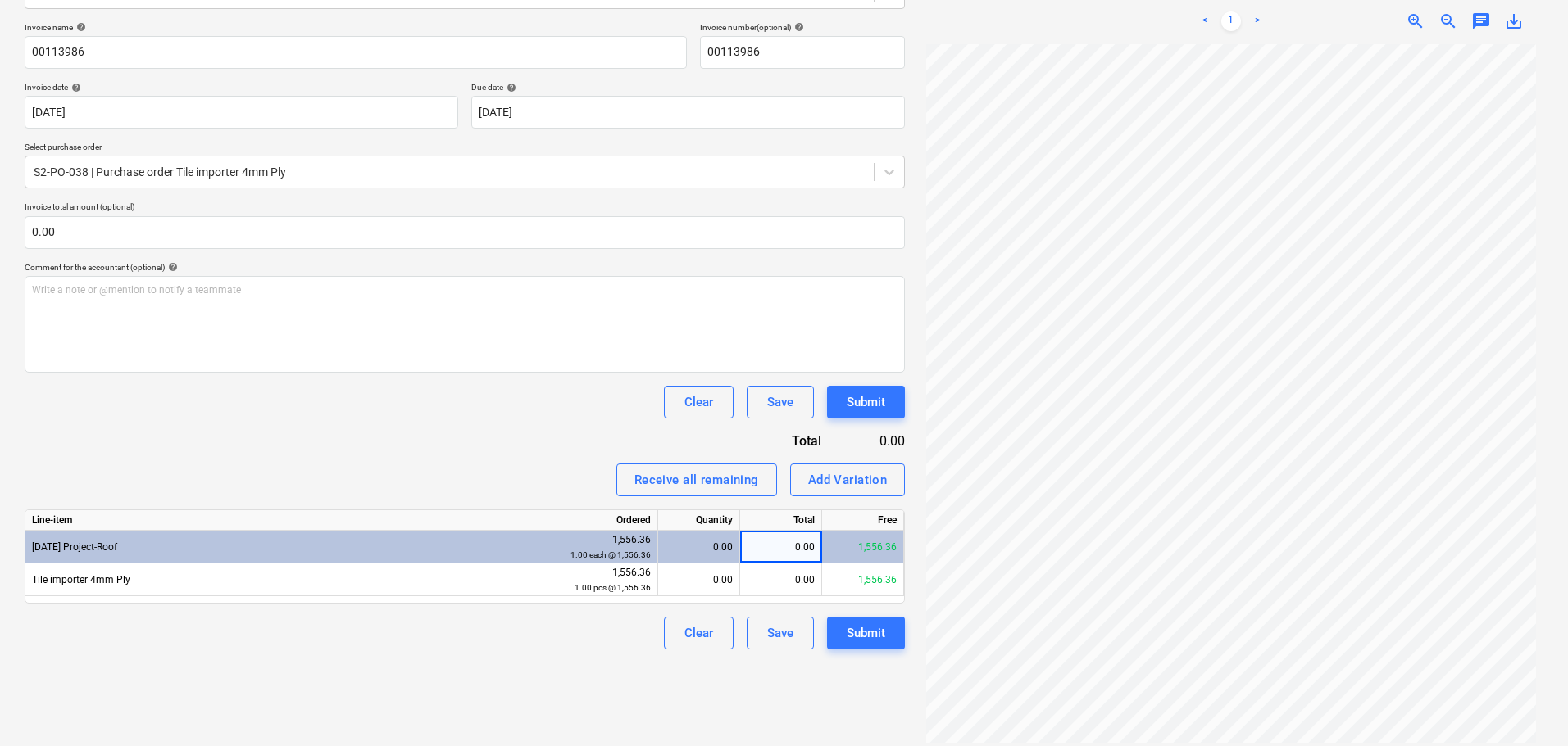
scroll to position [164, 0]
click at [611, 562] on div "1.00 each @ 1,556.36" at bounding box center [601, 555] width 101 height 15
click at [642, 542] on div "1,556.36 1.00 each @ 1,556.36" at bounding box center [601, 548] width 101 height 31
click at [613, 546] on div "1,556.36 1.00 each @ 1,556.36" at bounding box center [601, 548] width 101 height 31
click at [759, 543] on div "0.00" at bounding box center [781, 547] width 82 height 33
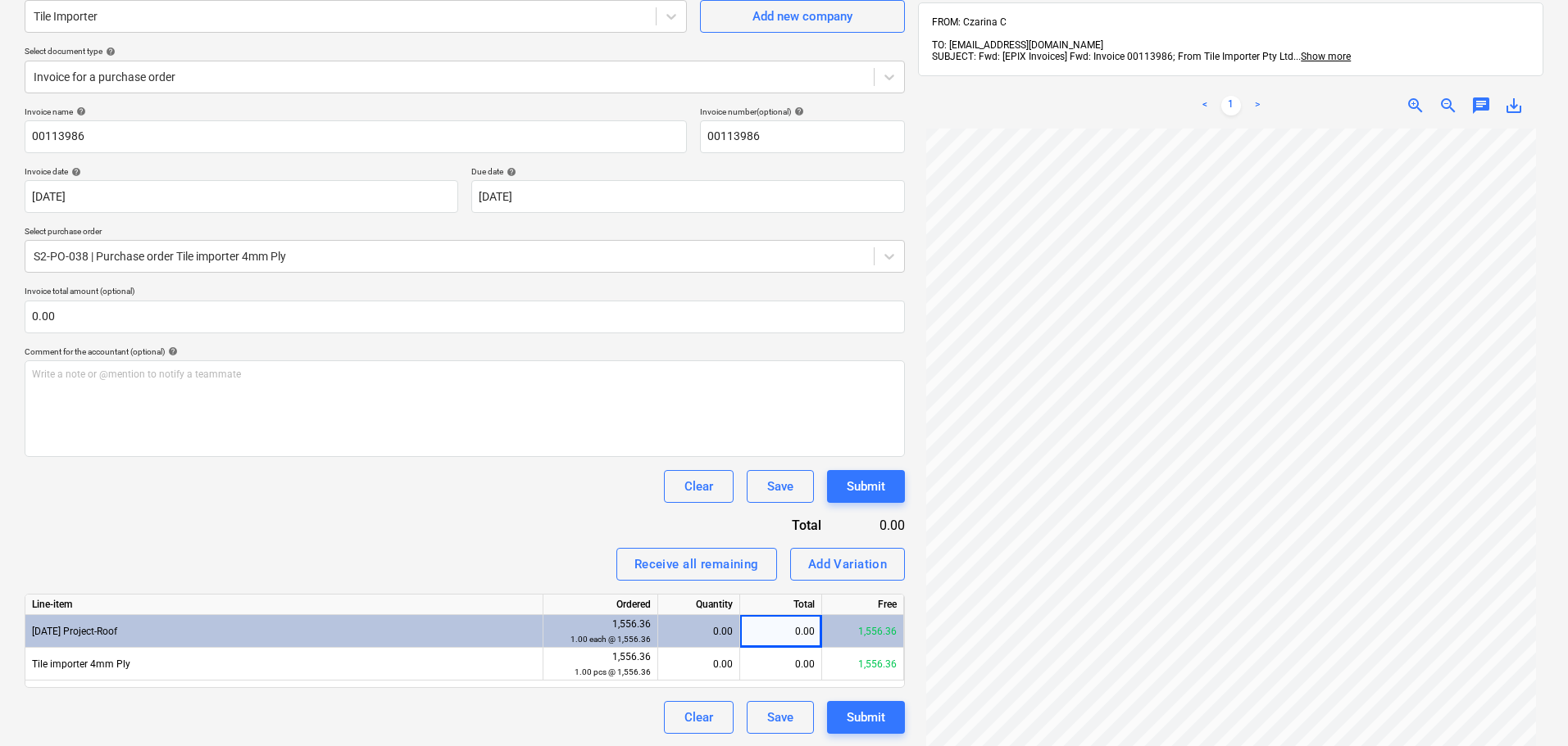
scroll to position [233, 0]
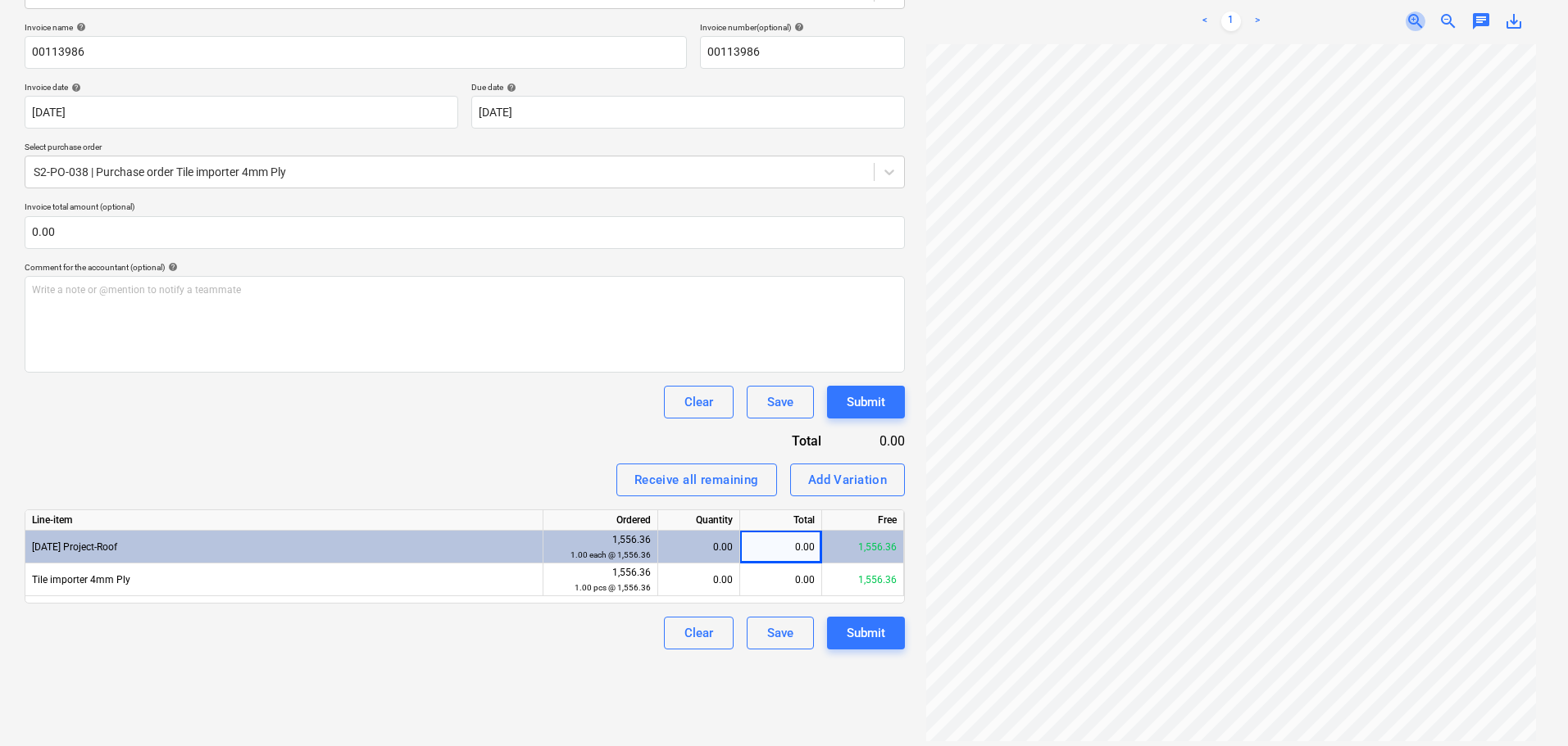
click at [1416, 15] on span "zoom_in" at bounding box center [1416, 22] width 20 height 20
click at [1412, 12] on span "zoom_in" at bounding box center [1416, 22] width 20 height 20
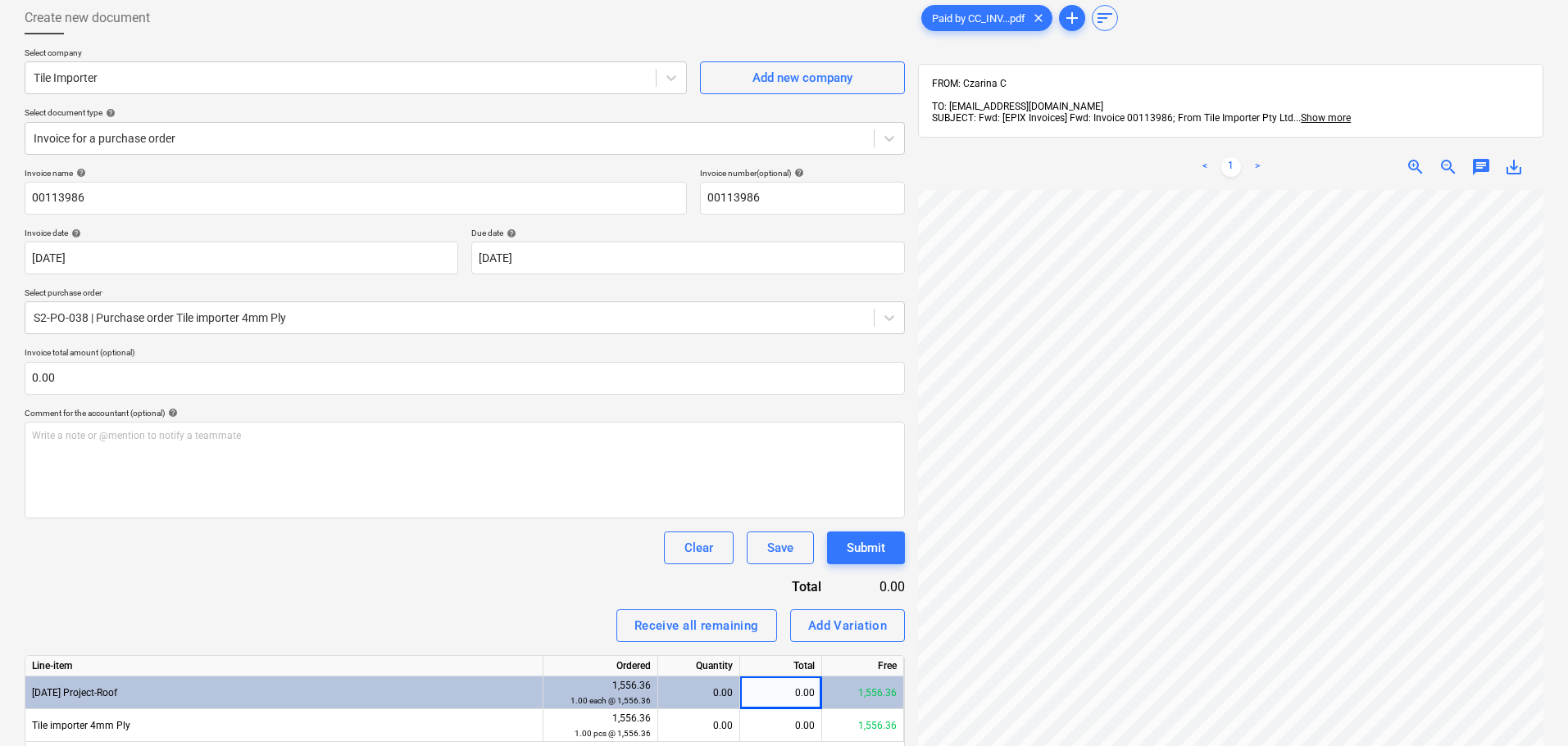
scroll to position [0, 0]
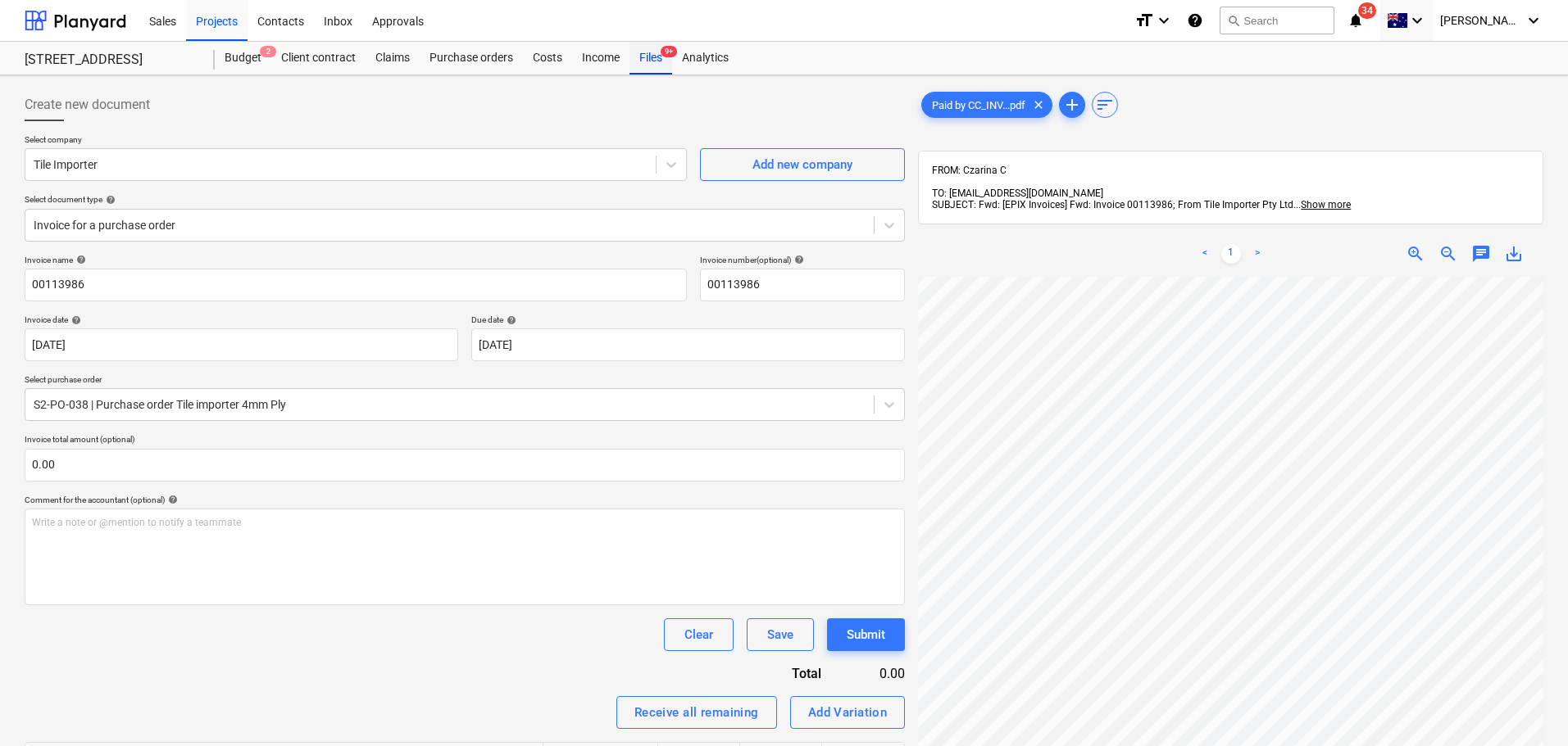
click at [656, 61] on div "Files 9+" at bounding box center [651, 58] width 42 height 33
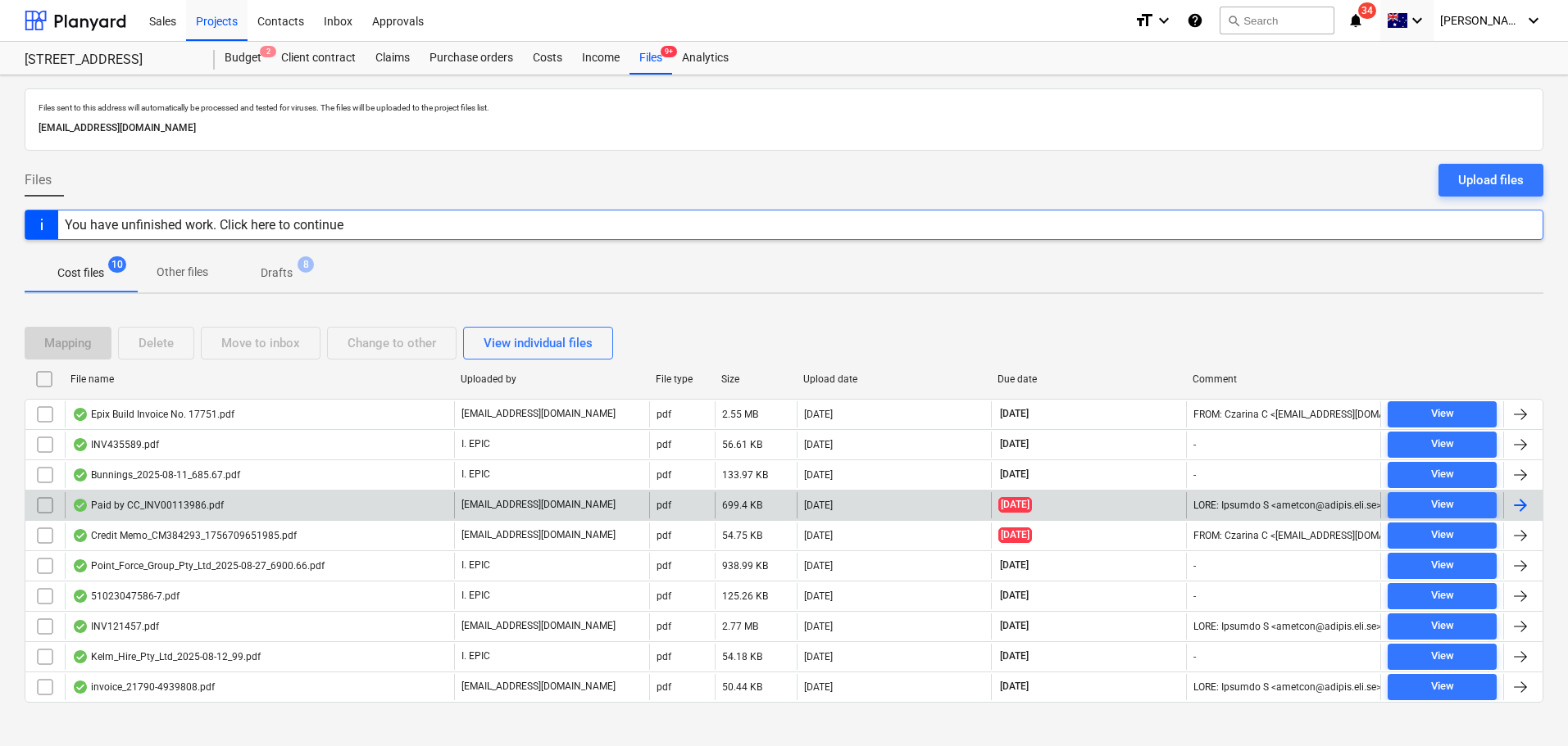
click at [277, 508] on div "Paid by CC_INV00113986.pdf" at bounding box center [259, 505] width 390 height 26
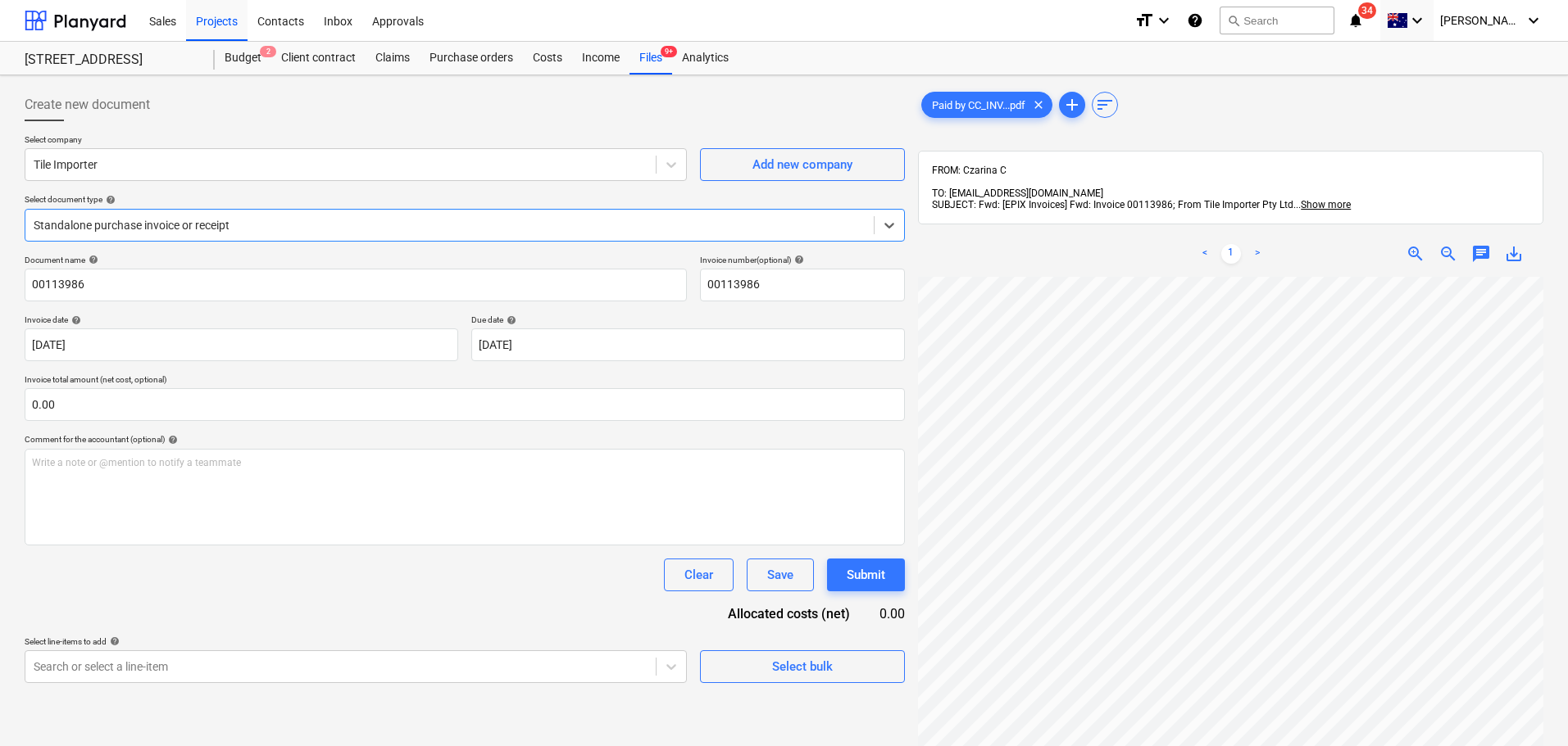
click at [120, 230] on div at bounding box center [449, 225] width 832 height 16
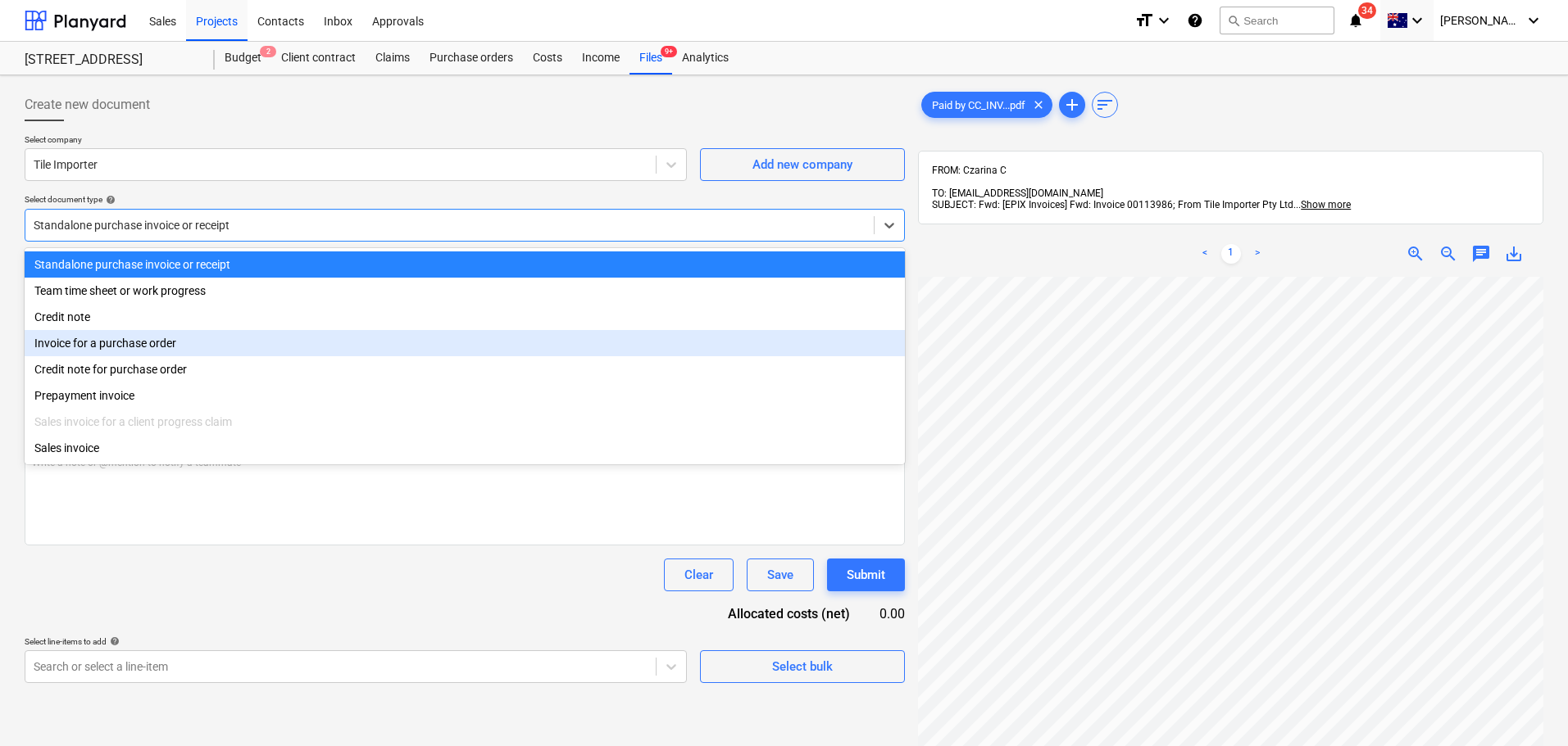
click at [192, 349] on div "Invoice for a purchase order" at bounding box center [465, 343] width 880 height 26
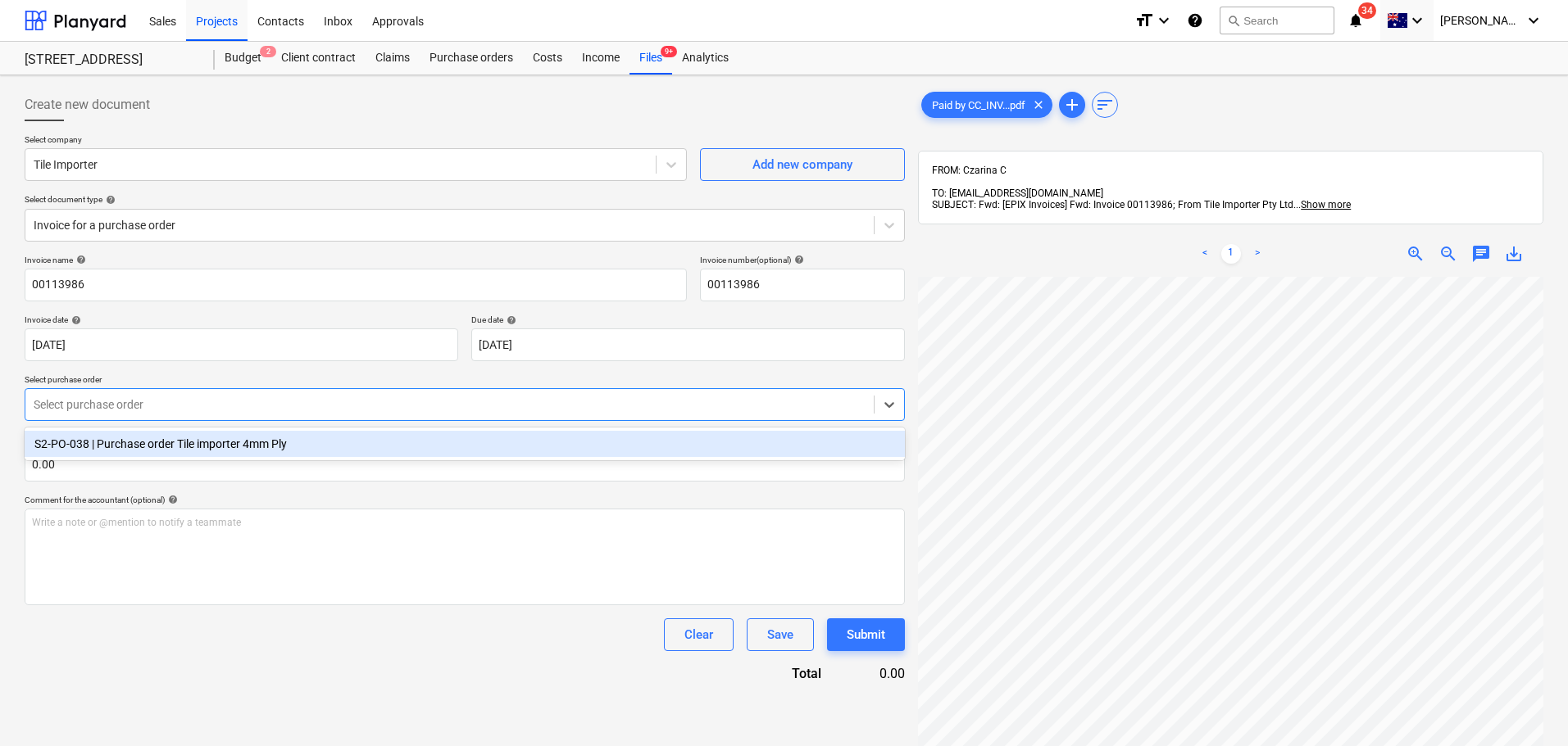
click at [129, 407] on div at bounding box center [449, 405] width 832 height 16
click at [127, 445] on div "S2-PO-038 | Purchase order Tile importer 4mm Ply" at bounding box center [465, 443] width 880 height 26
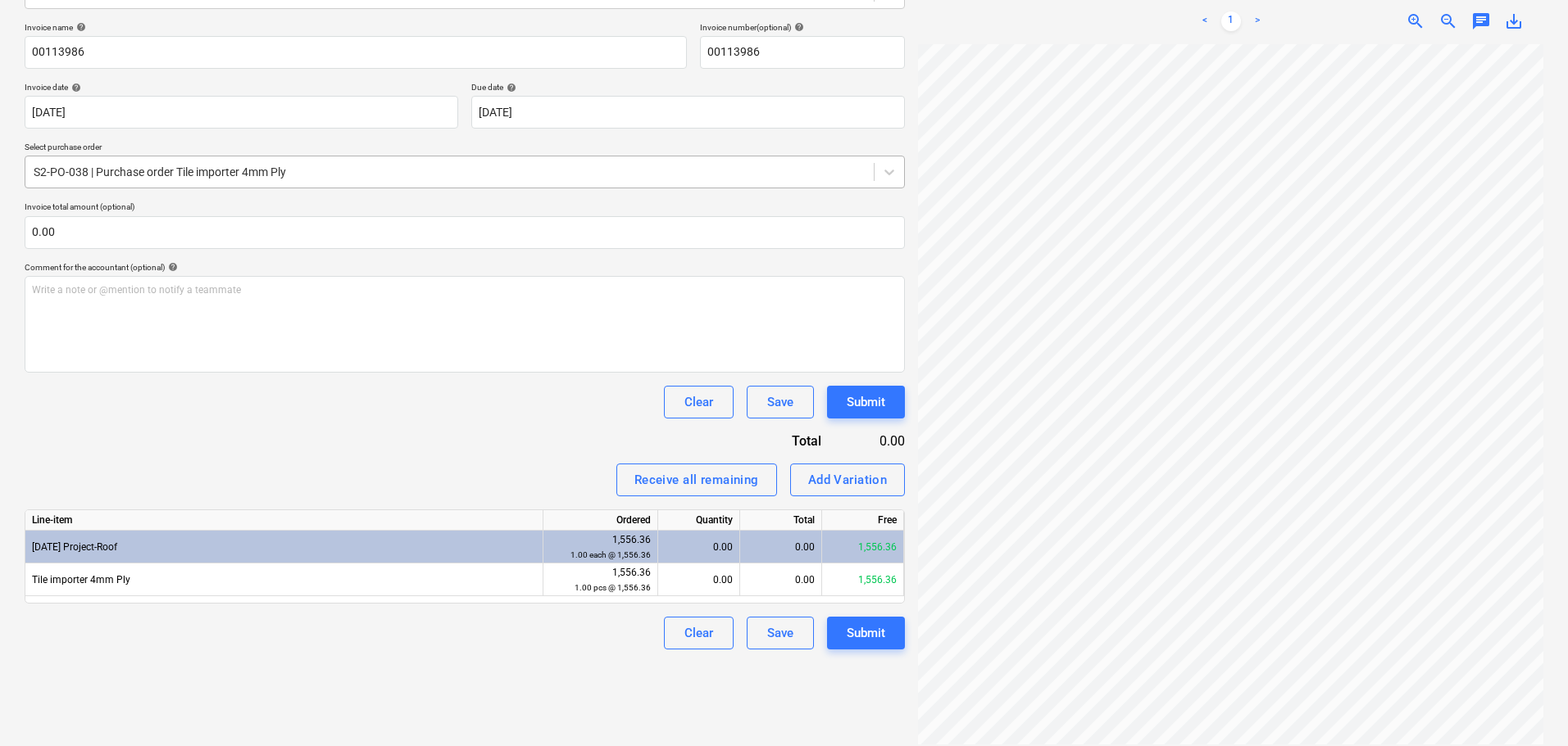
scroll to position [344, 196]
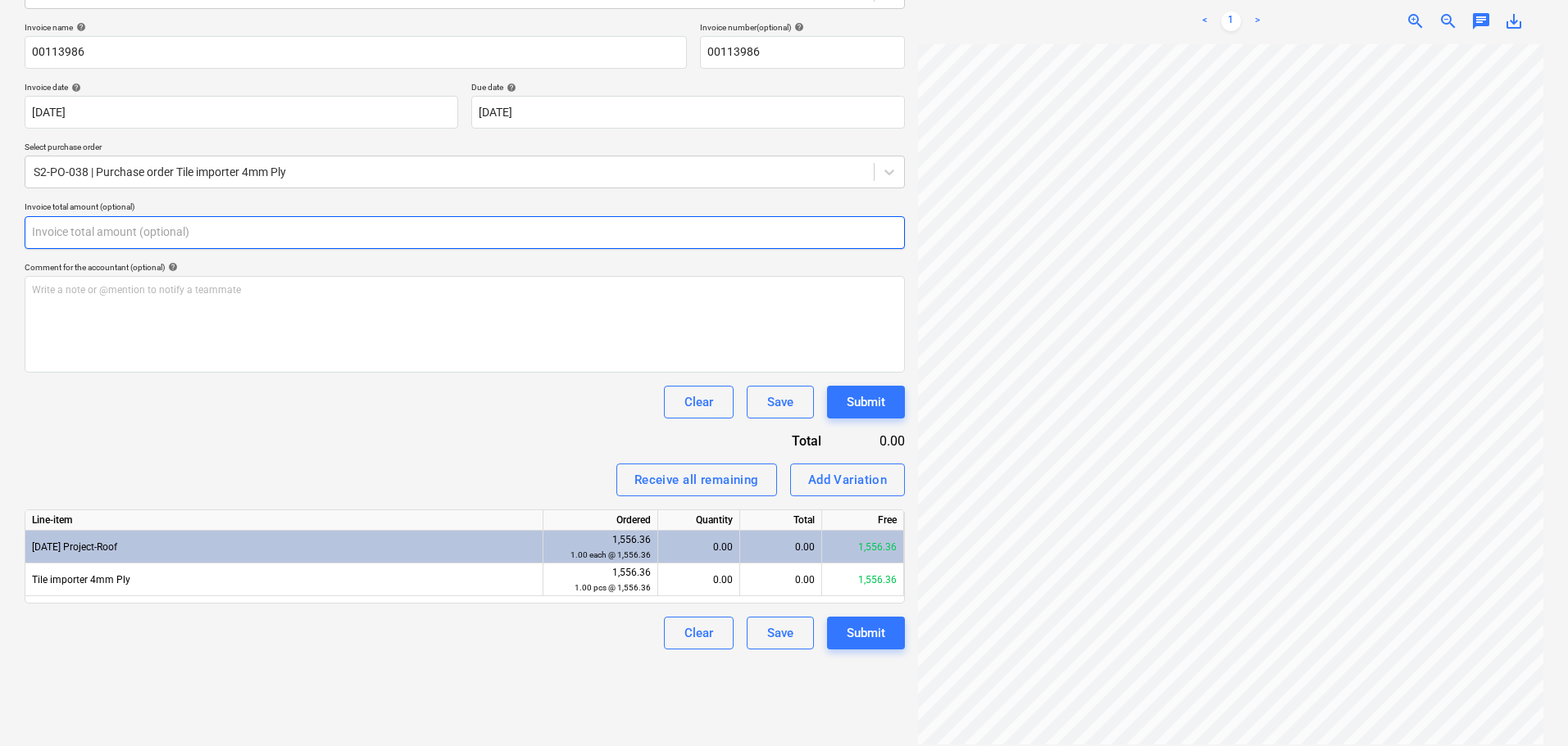
click at [56, 241] on input "text" at bounding box center [465, 232] width 880 height 33
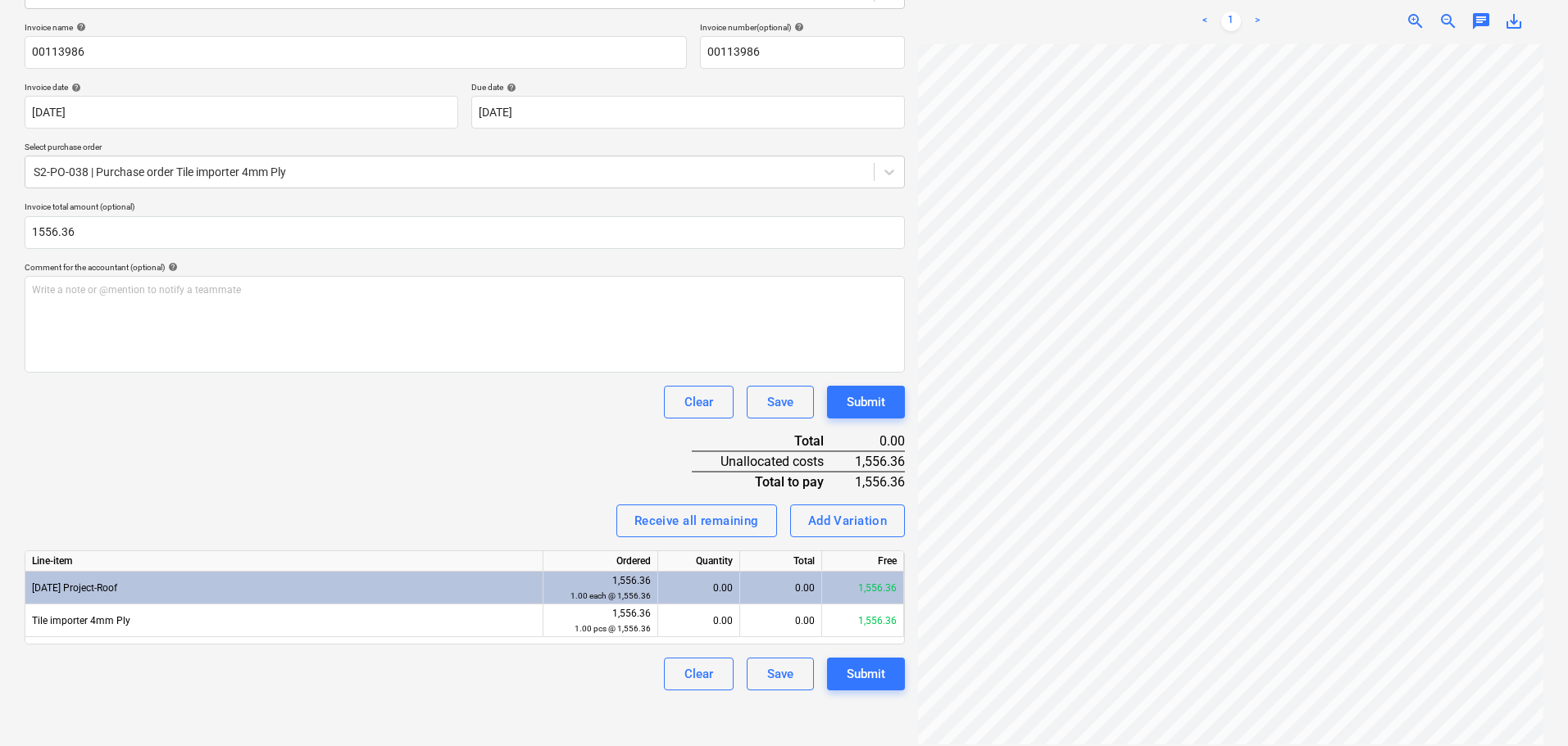
type input "1,556.36"
click at [489, 427] on div "Invoice name help 00113986 Invoice number (optional) help 00113986 Invoice date…" at bounding box center [465, 356] width 880 height 668
click at [787, 577] on div "0.00" at bounding box center [781, 588] width 82 height 33
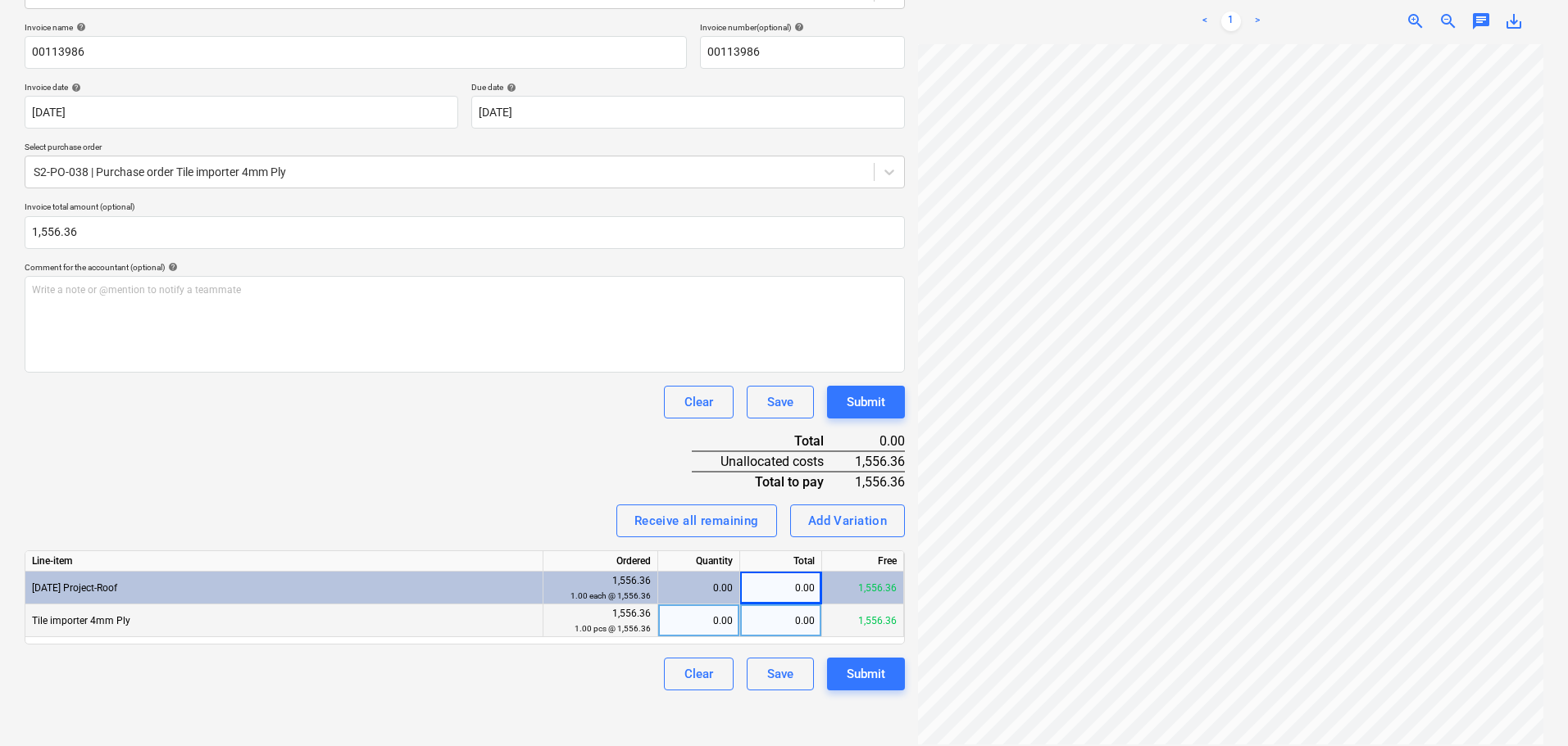
click at [810, 610] on div "0.00" at bounding box center [781, 620] width 82 height 33
type input "1556.36"
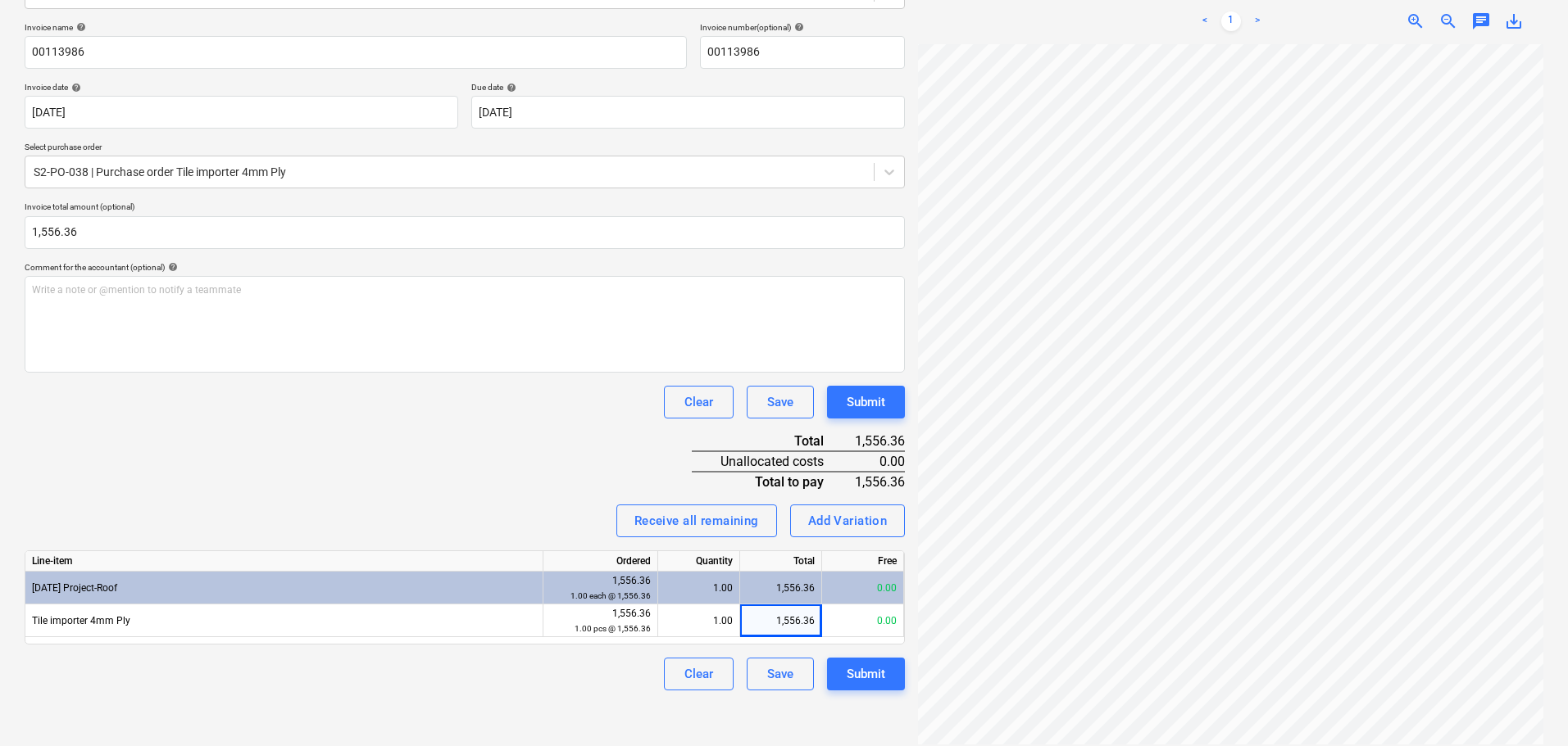
click at [634, 700] on div "Create new document Select company Tile Importer Add new company Select documen…" at bounding box center [465, 300] width 894 height 902
click at [860, 677] on div "Submit" at bounding box center [866, 675] width 39 height 22
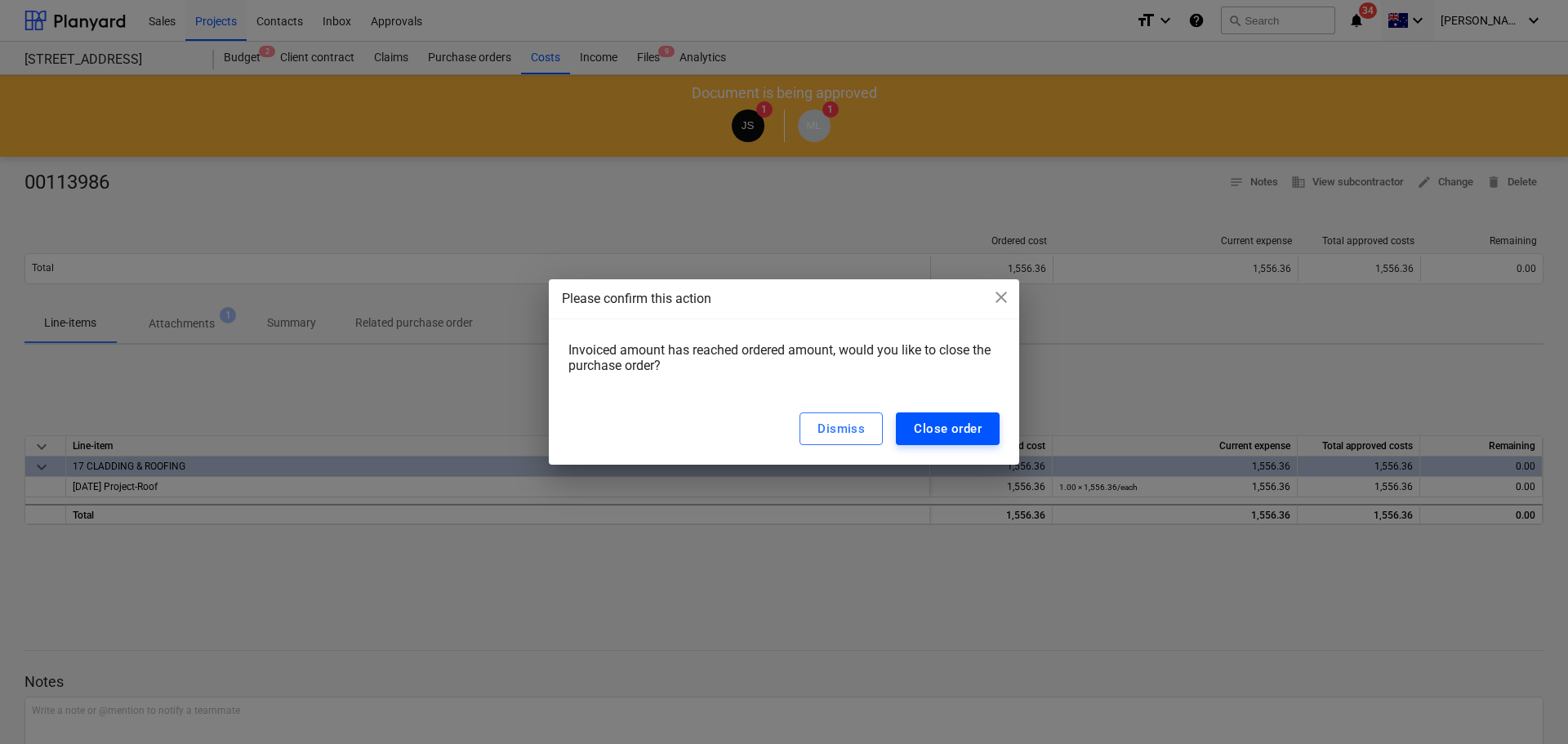
click at [961, 444] on button "Close order" at bounding box center [947, 429] width 104 height 32
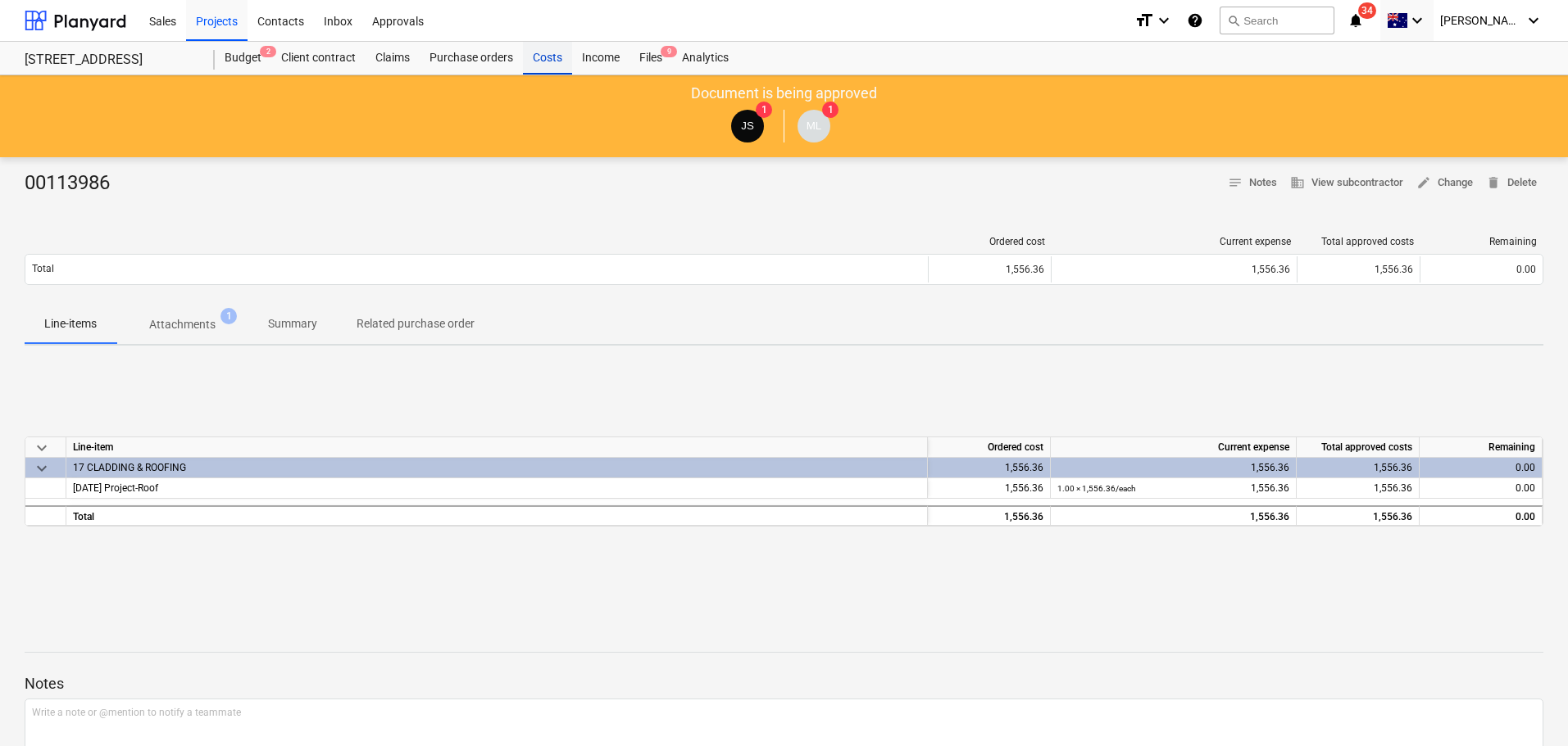
click at [556, 51] on div "Costs" at bounding box center [548, 58] width 49 height 33
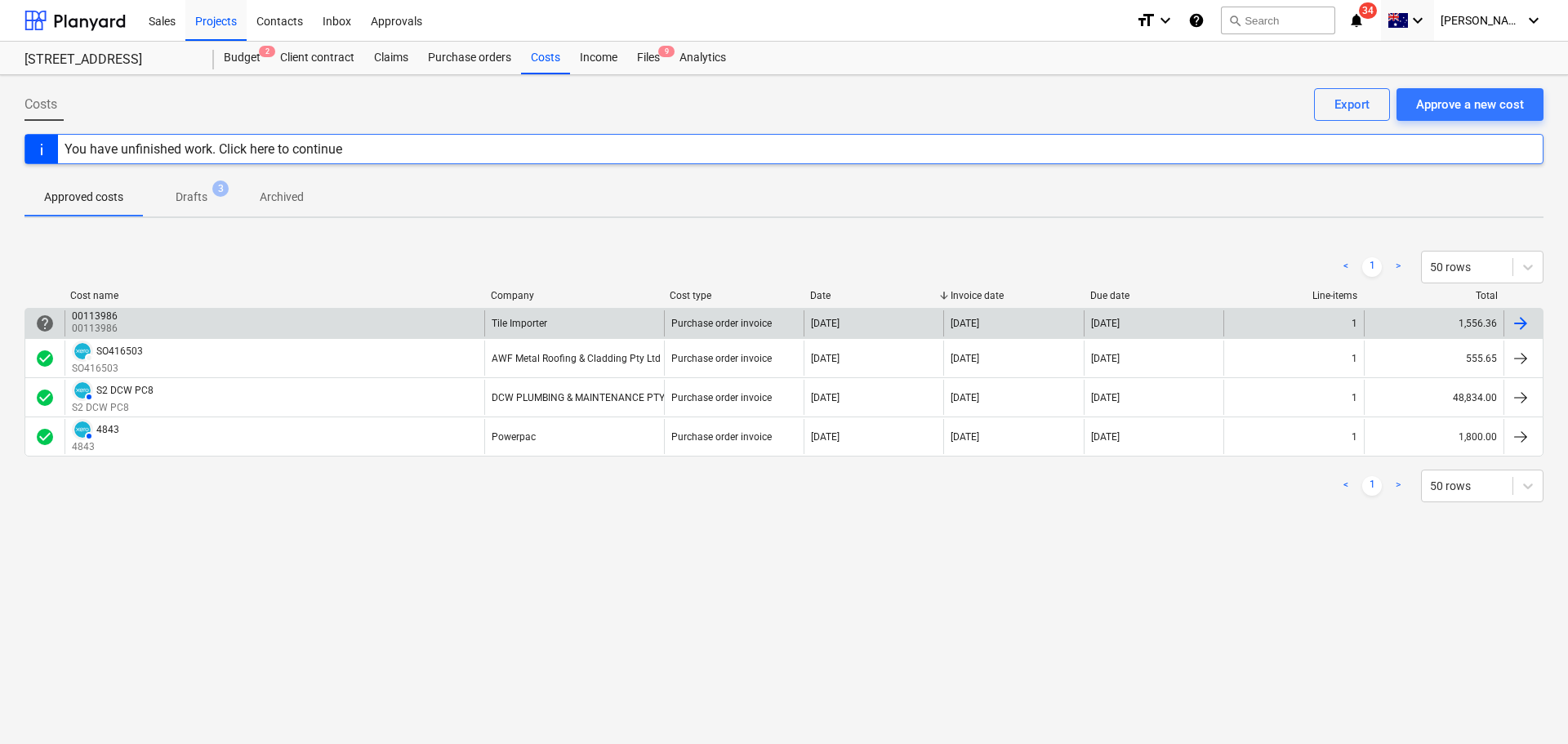
click at [133, 321] on div "00113986 00113986" at bounding box center [275, 323] width 420 height 26
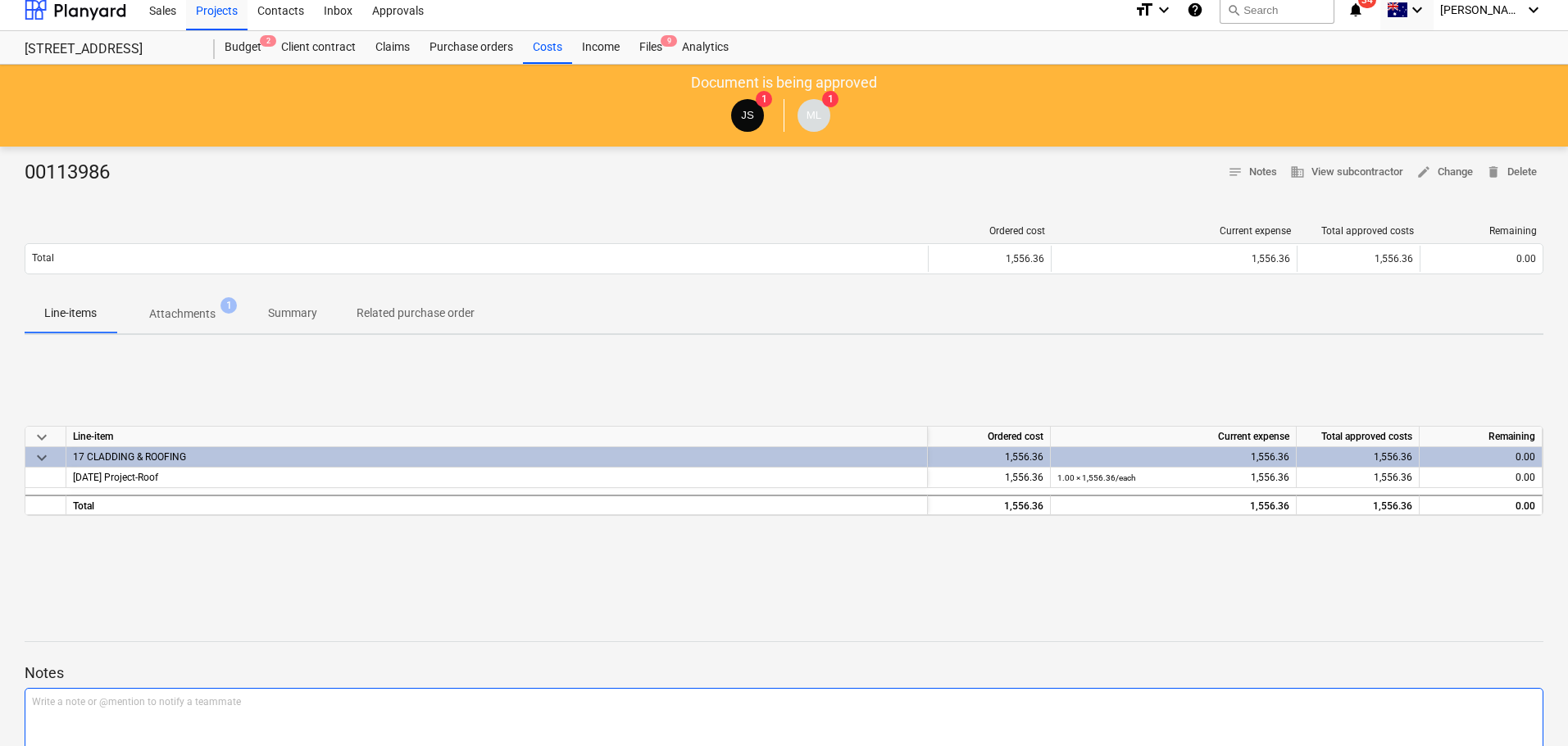
scroll to position [115, 0]
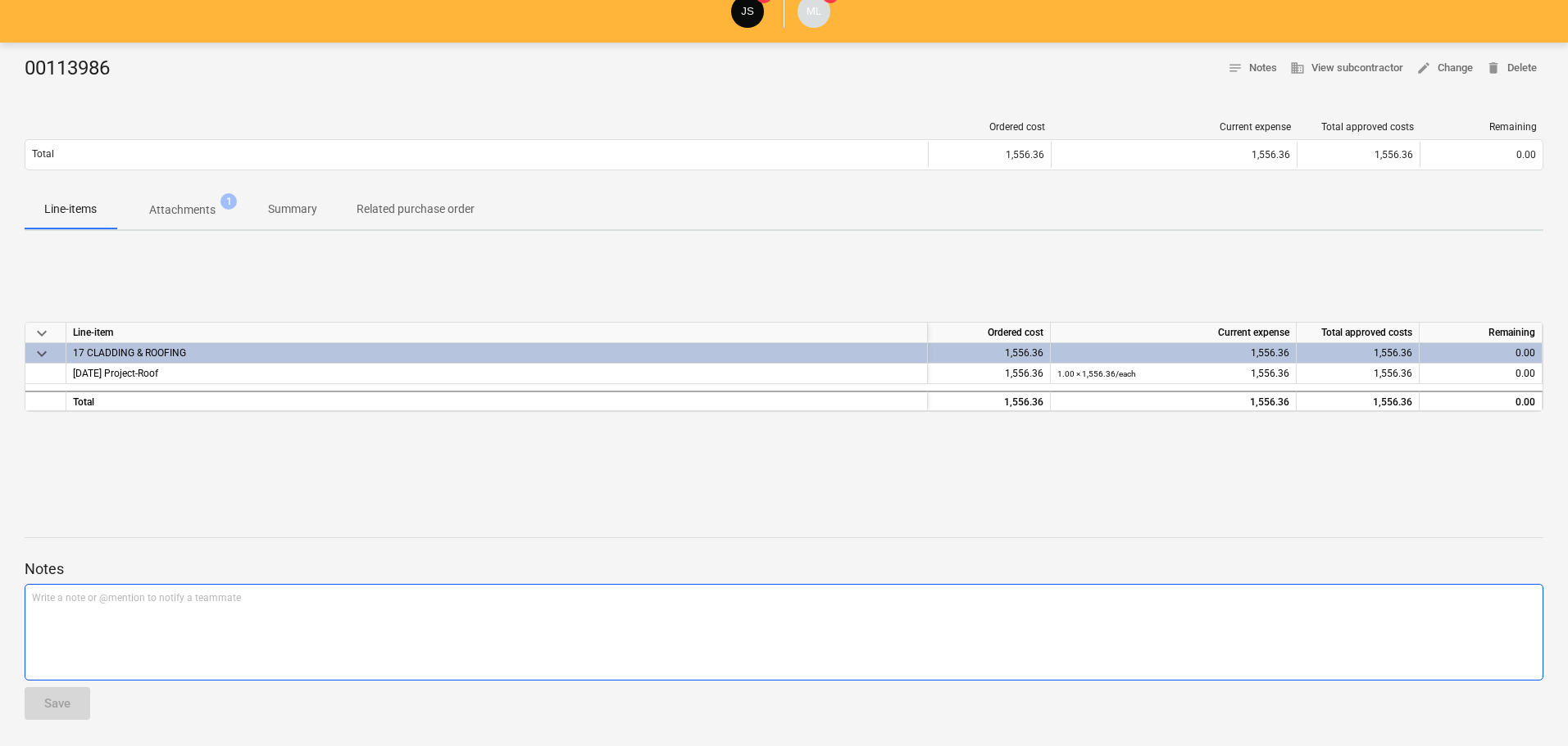
click at [295, 633] on div "Write a note or @mention to notify a teammate [PERSON_NAME]" at bounding box center [784, 632] width 1519 height 97
click at [51, 690] on button "Save" at bounding box center [57, 704] width 66 height 33
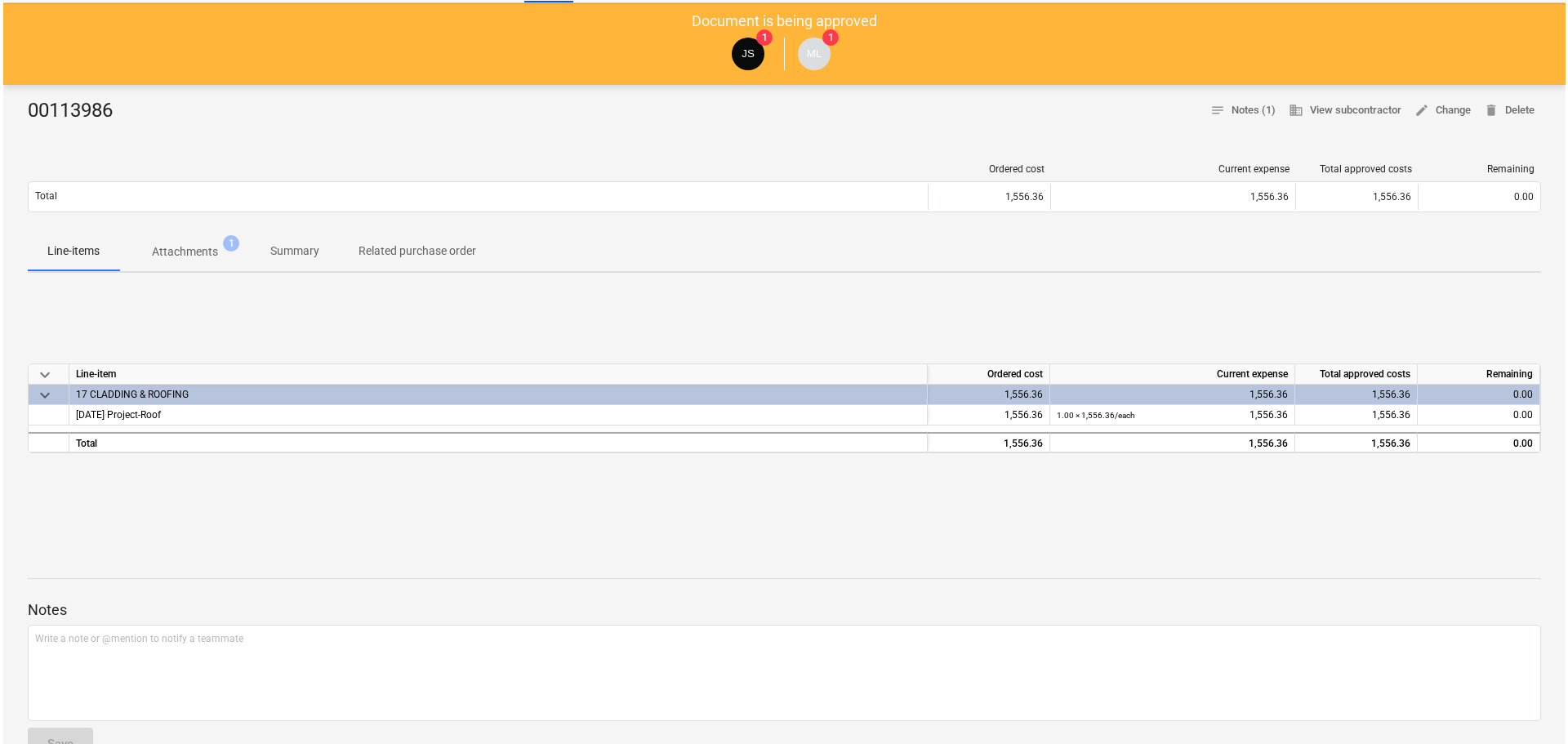
scroll to position [0, 0]
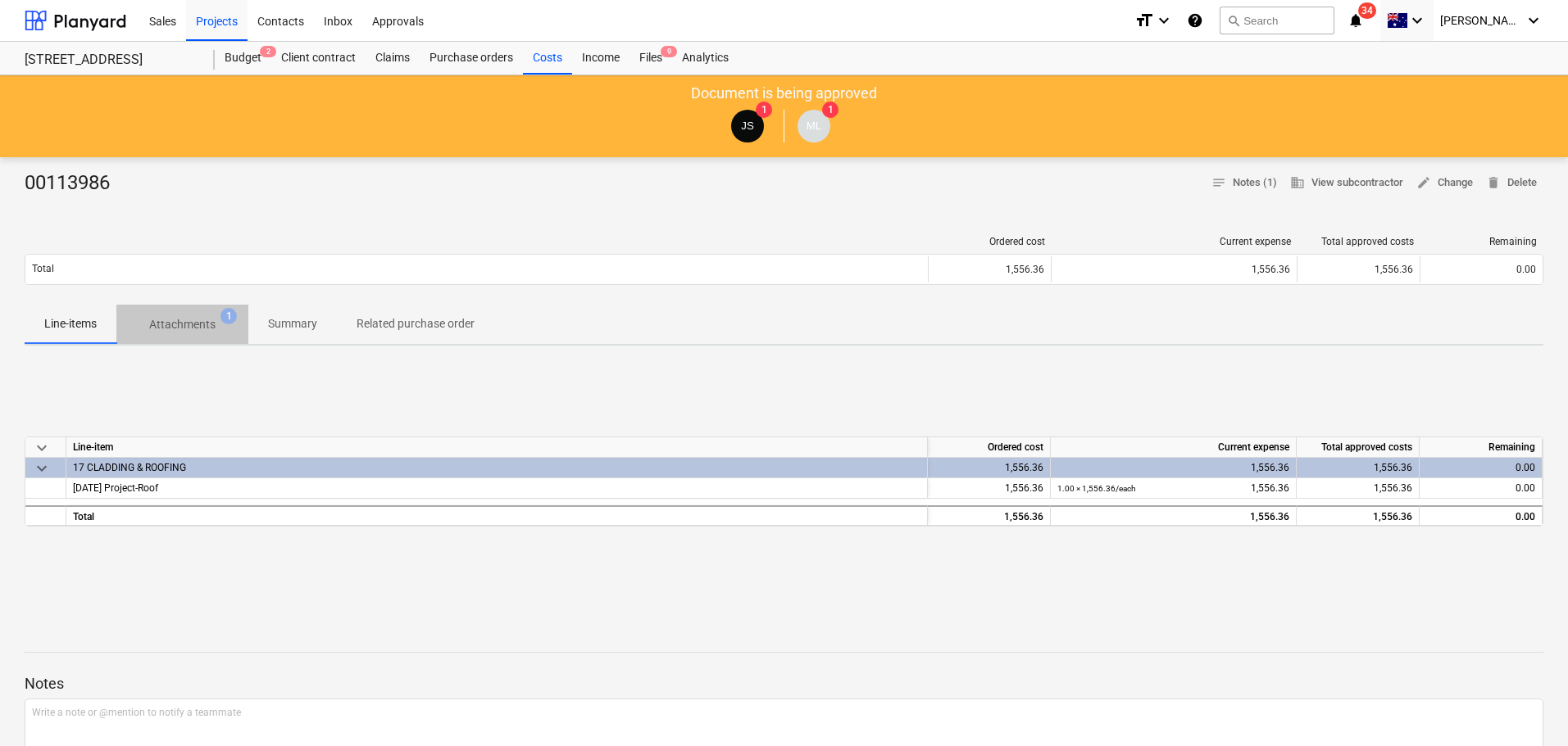
click at [190, 331] on p "Attachments" at bounding box center [182, 324] width 66 height 17
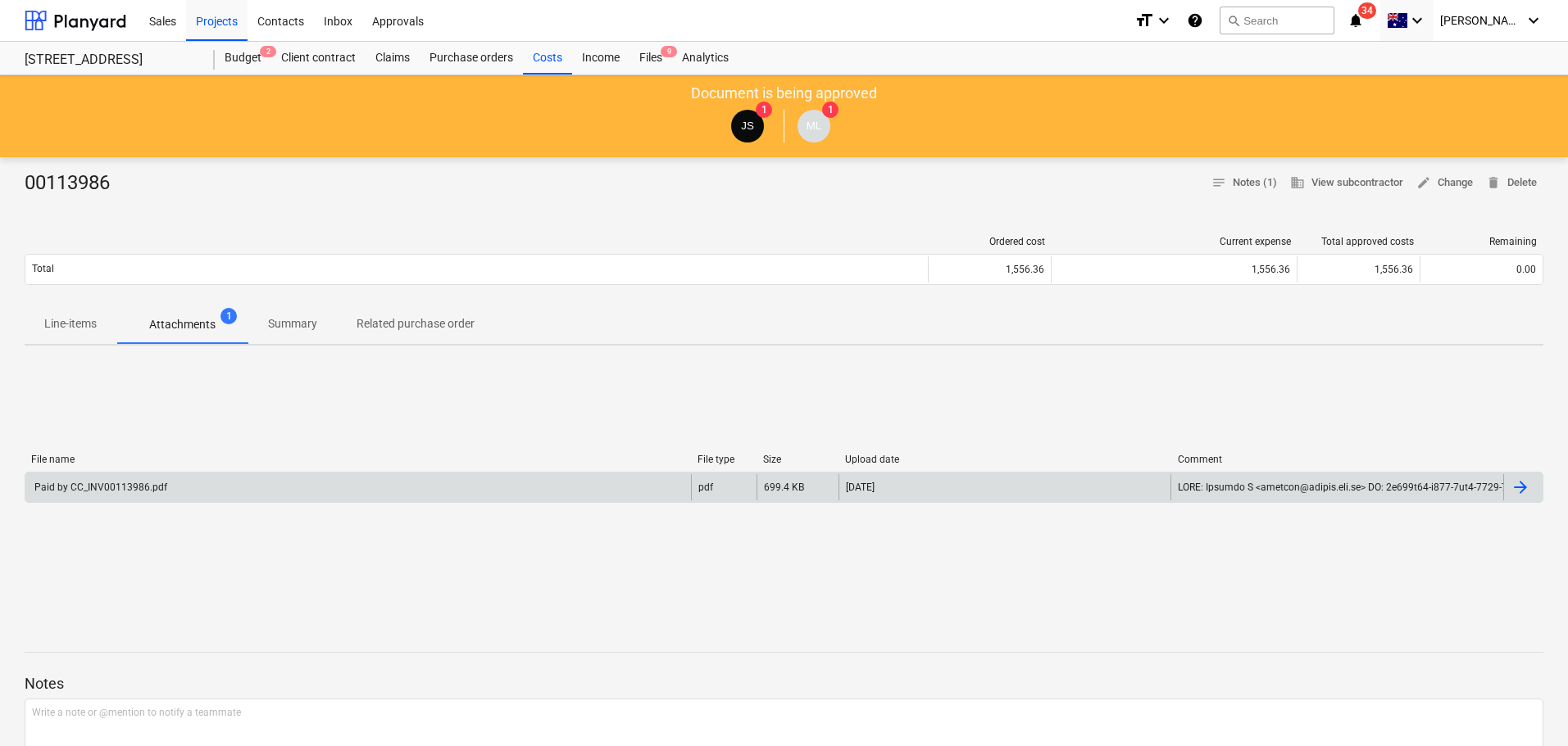
click at [131, 497] on div "Paid by CC_INV00113986.pdf" at bounding box center [358, 487] width 665 height 26
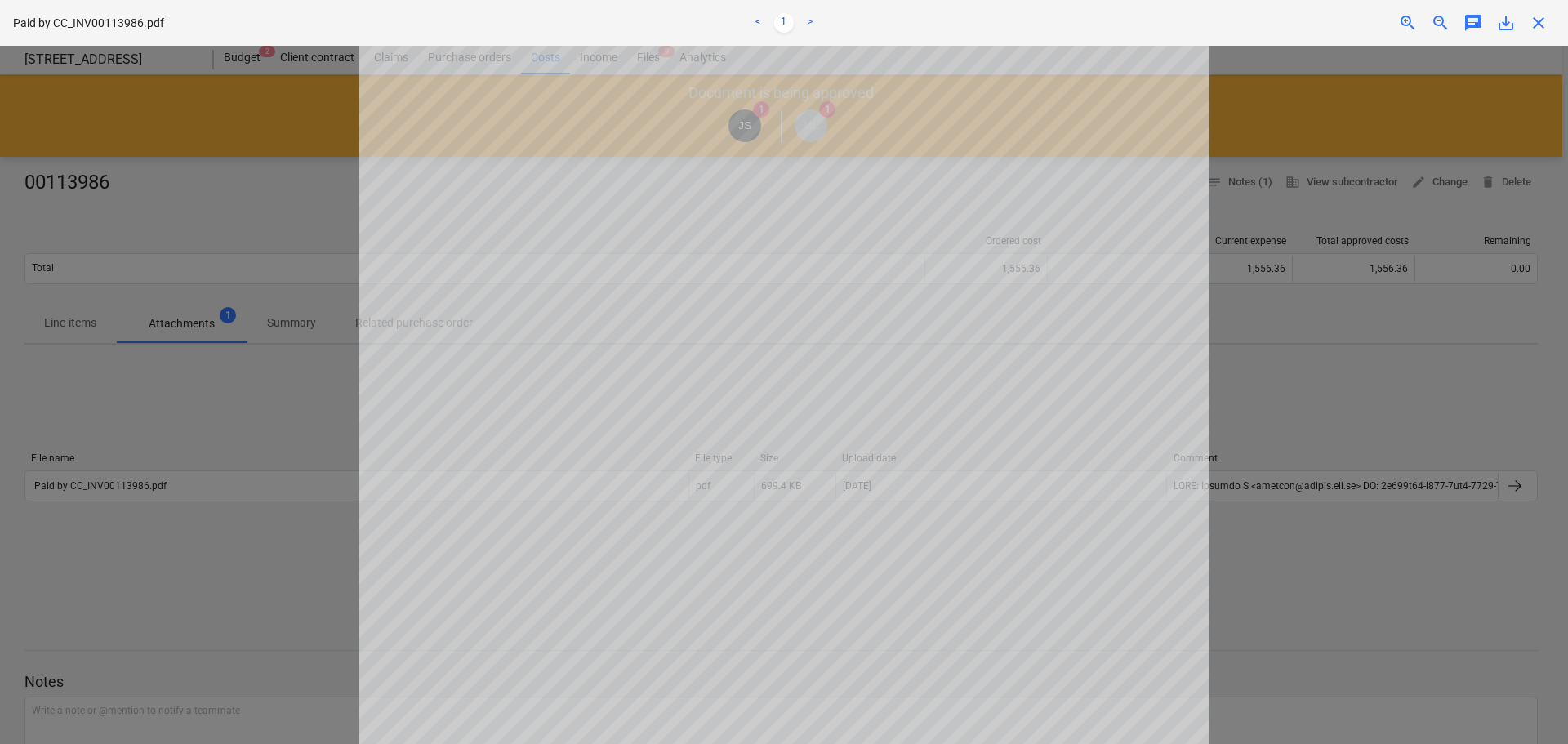
click at [263, 531] on div at bounding box center [784, 395] width 1568 height 698
click at [218, 316] on div at bounding box center [784, 395] width 1568 height 698
click at [1543, 17] on span "close" at bounding box center [1539, 23] width 20 height 20
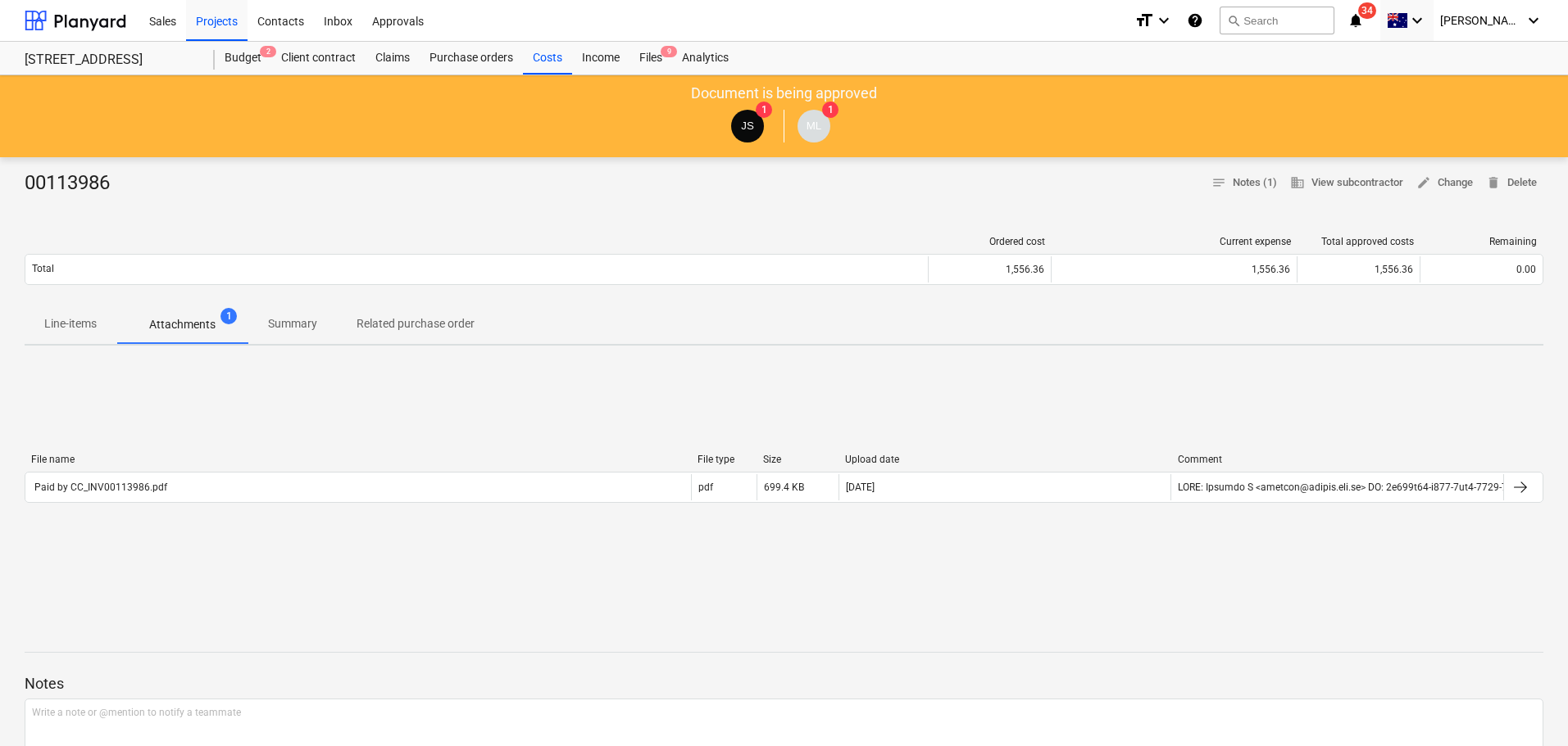
click at [75, 310] on button "Line-items" at bounding box center [70, 324] width 92 height 40
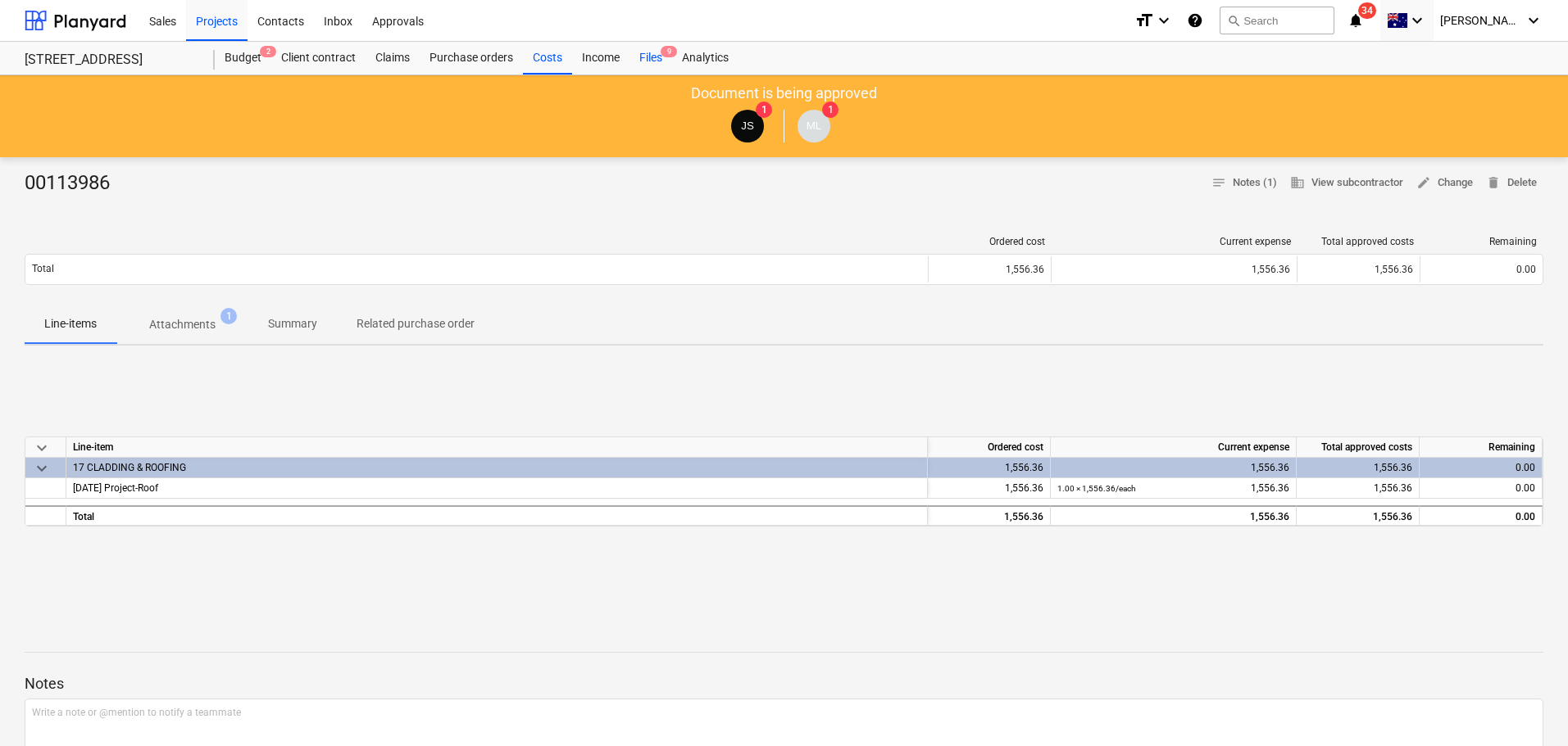
click at [648, 57] on div "Files 9" at bounding box center [651, 58] width 42 height 33
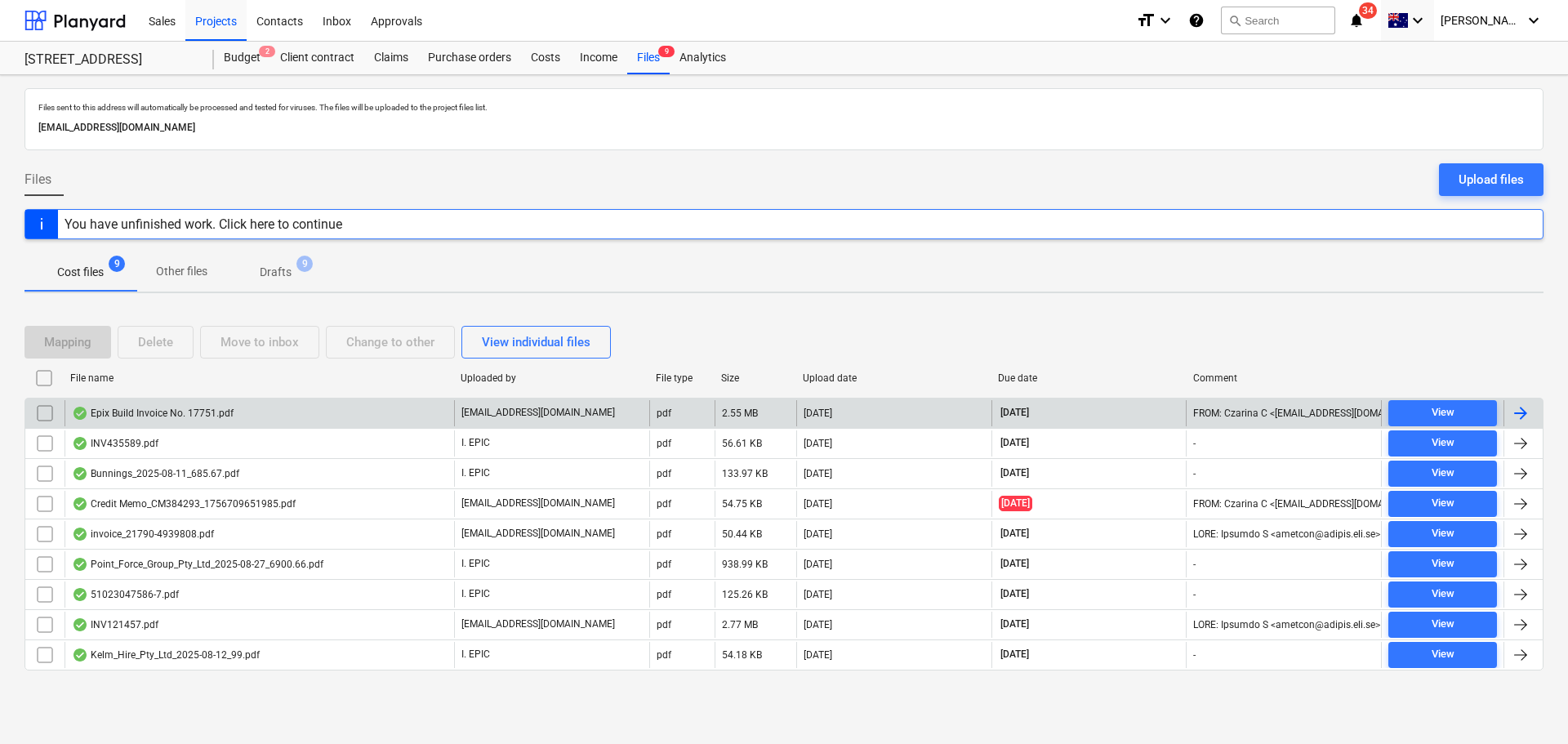
click at [230, 417] on div "Epix Build Invoice No. 17751.pdf" at bounding box center [153, 413] width 162 height 14
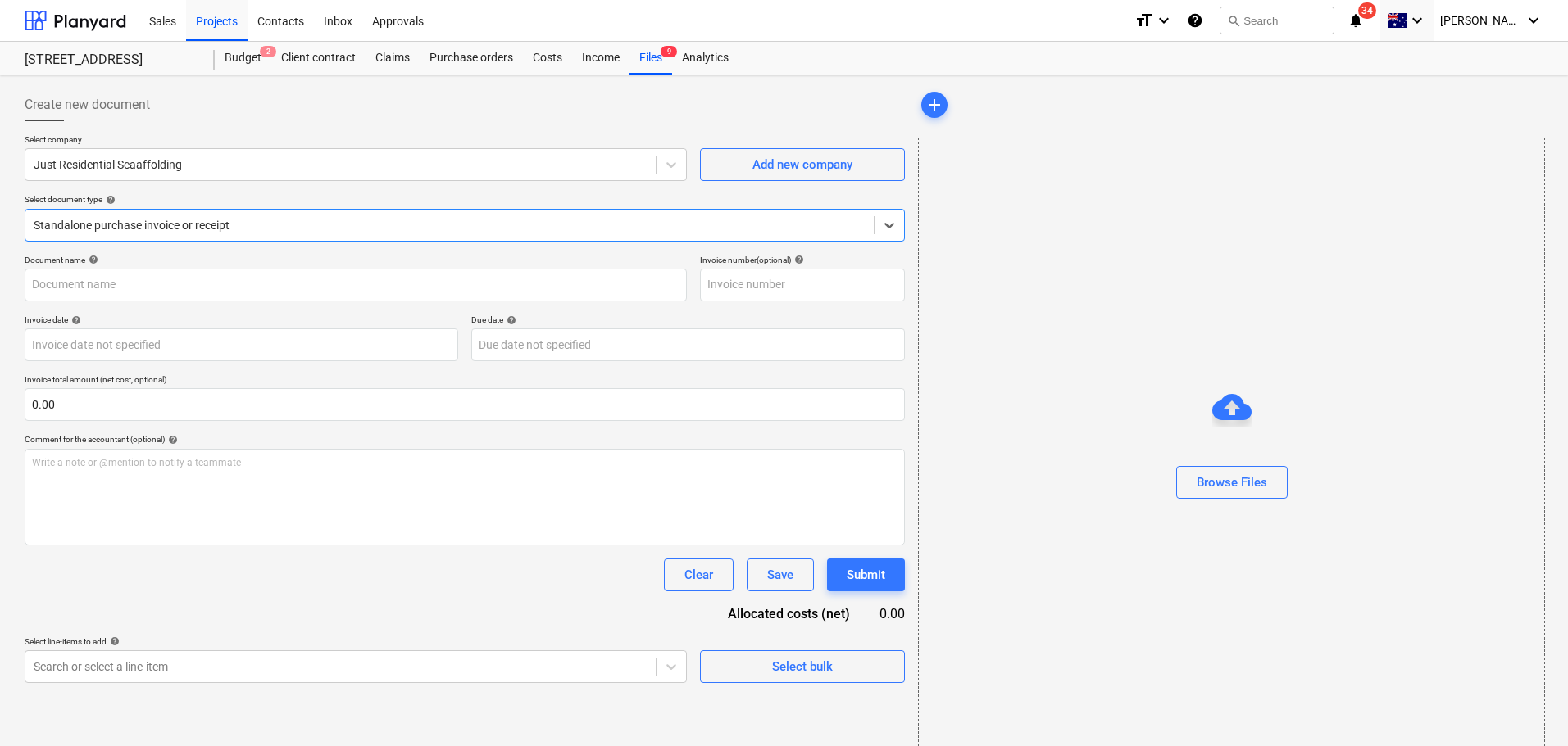
type input "00017751"
type input "[DATE]"
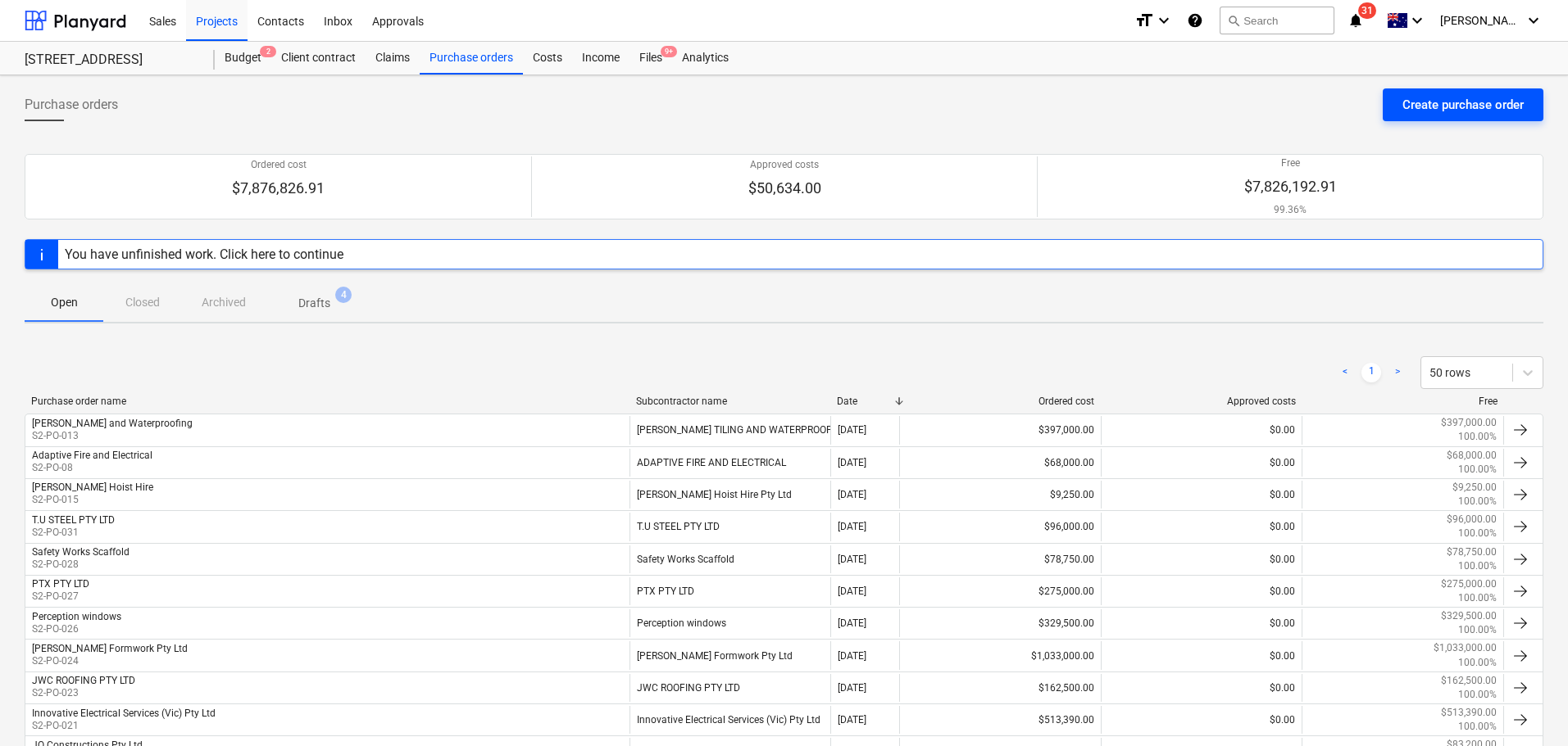
click at [1428, 106] on div "Create purchase order" at bounding box center [1463, 105] width 121 height 22
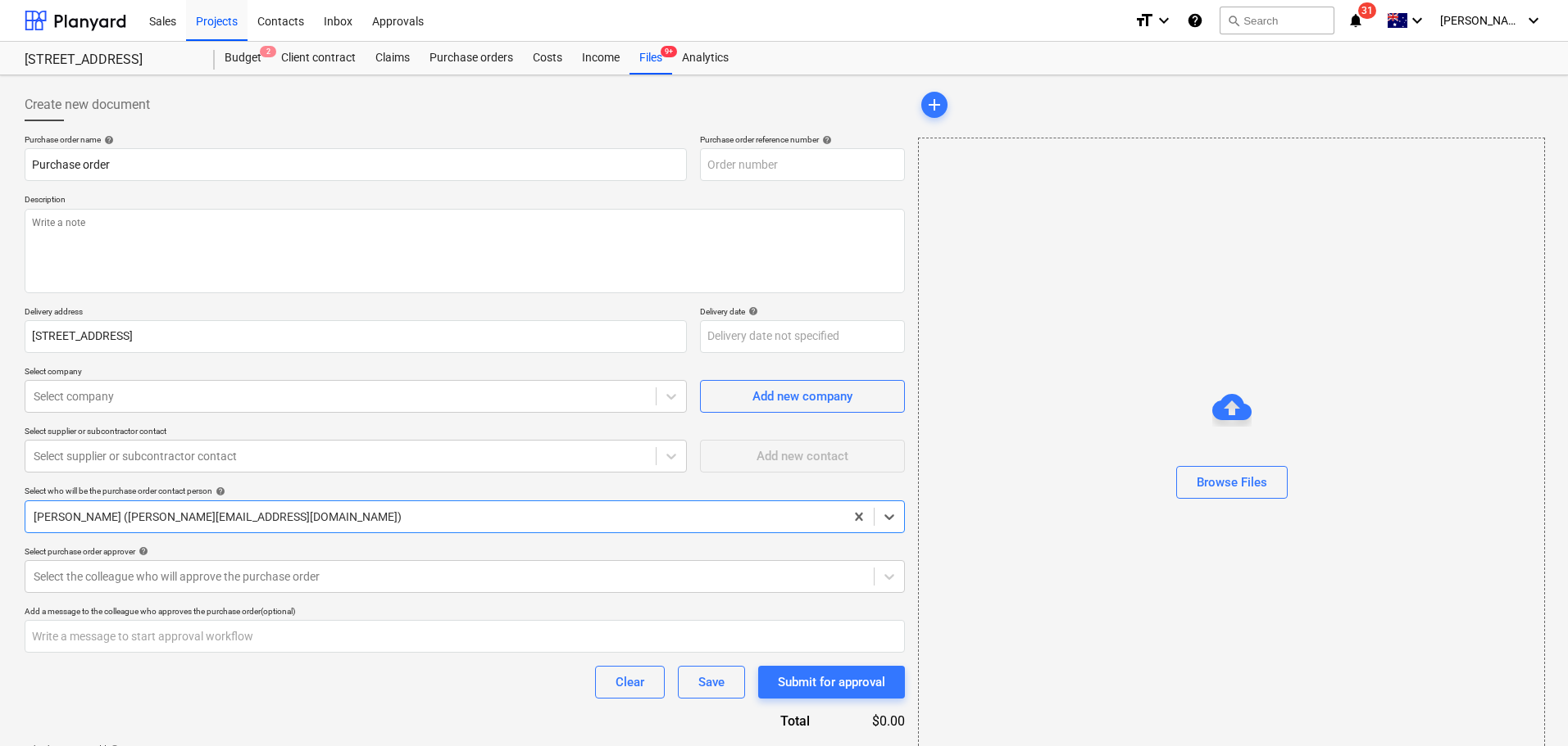
type textarea "x"
type input "S2-PO-037"
click at [146, 167] on input "Purchase order" at bounding box center [355, 164] width 662 height 33
type textarea "x"
type input "Purchase order"
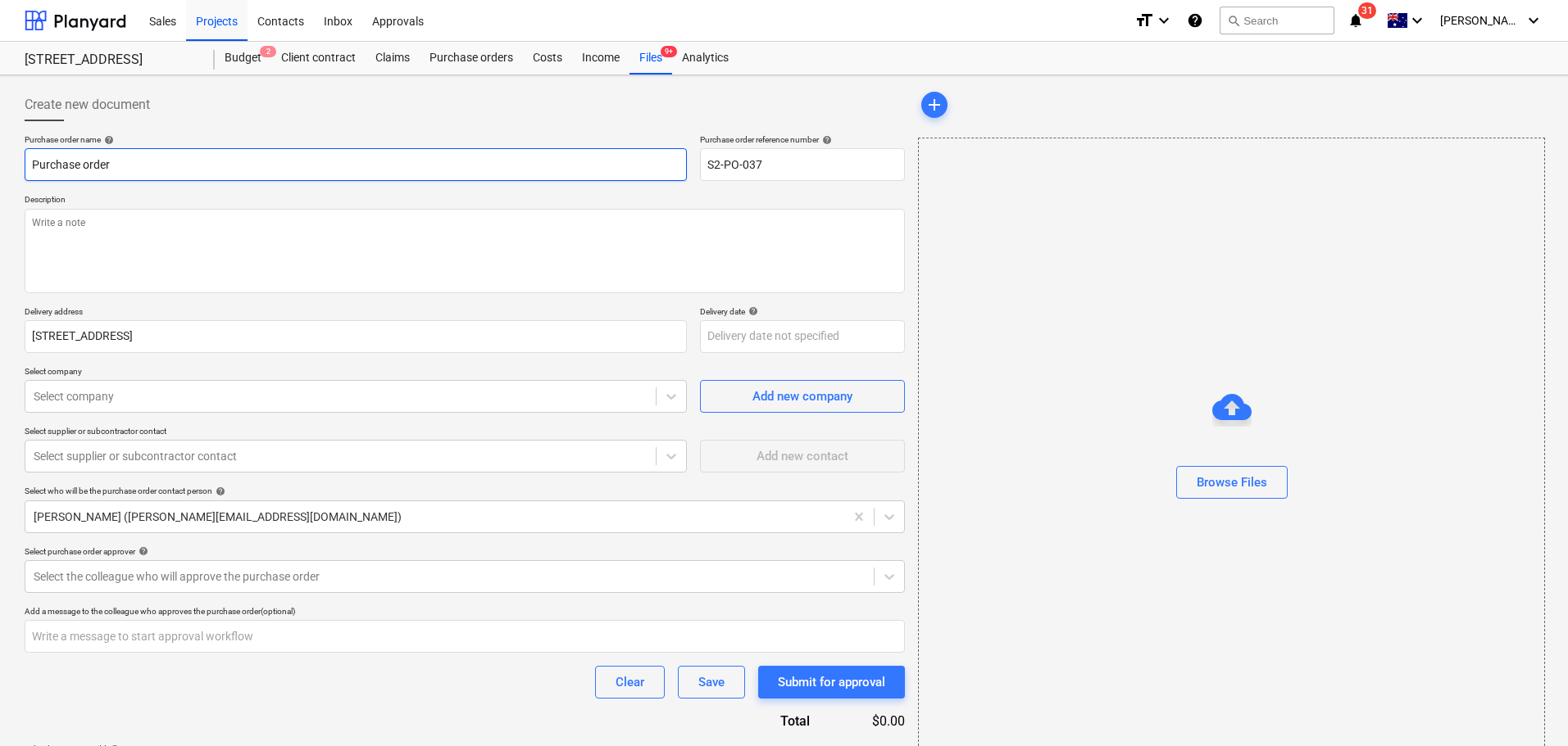
type textarea "x"
type input "Purchase order A"
type textarea "x"
type input "Purchase order AW"
type textarea "x"
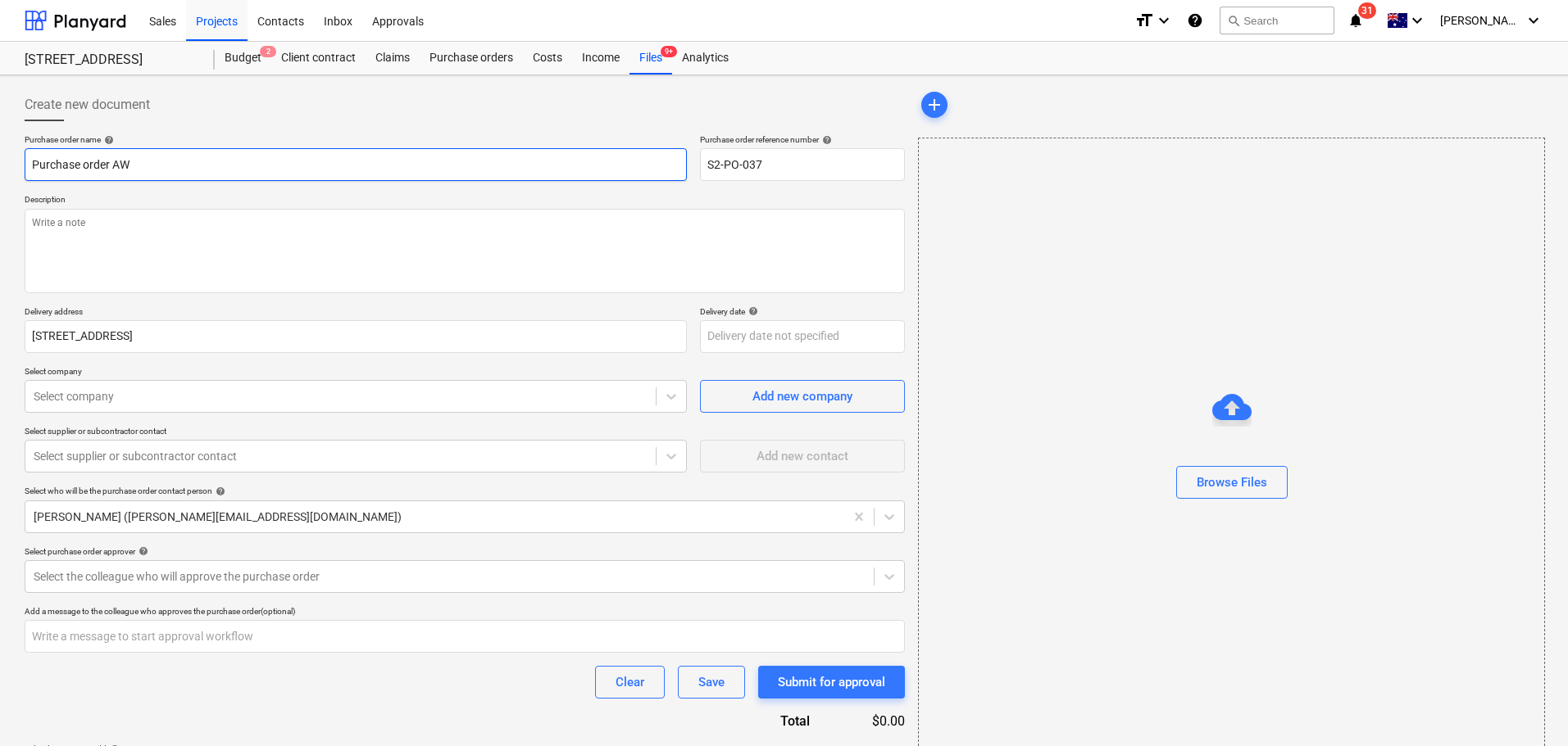
type input "Purchase order AWF"
type textarea "x"
type input "Purchase order AWF"
type textarea "x"
type input "Purchase order AWF M"
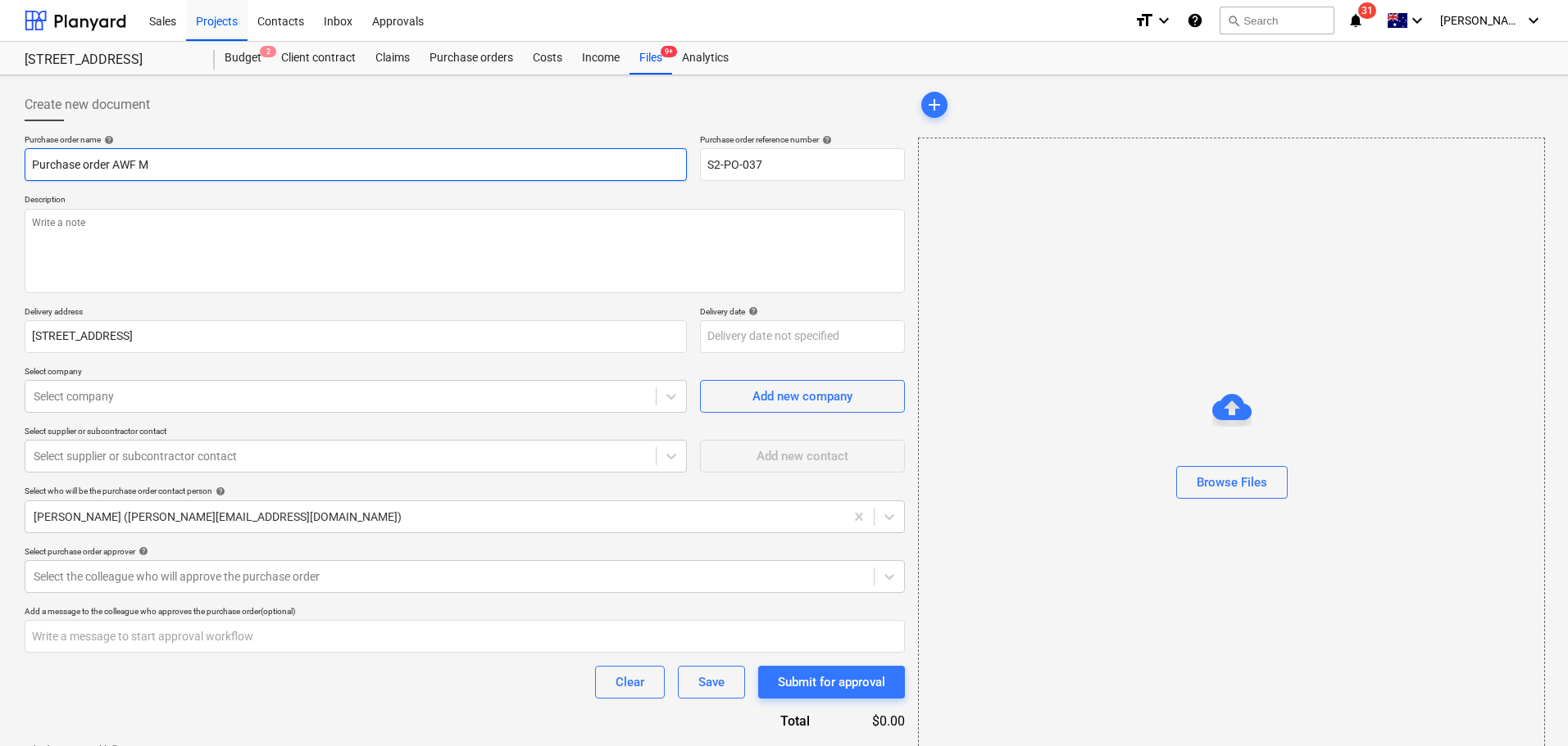
type textarea "x"
type input "Purchase order AWF Me"
type textarea "x"
type input "Purchase order AWF Met"
type textarea "x"
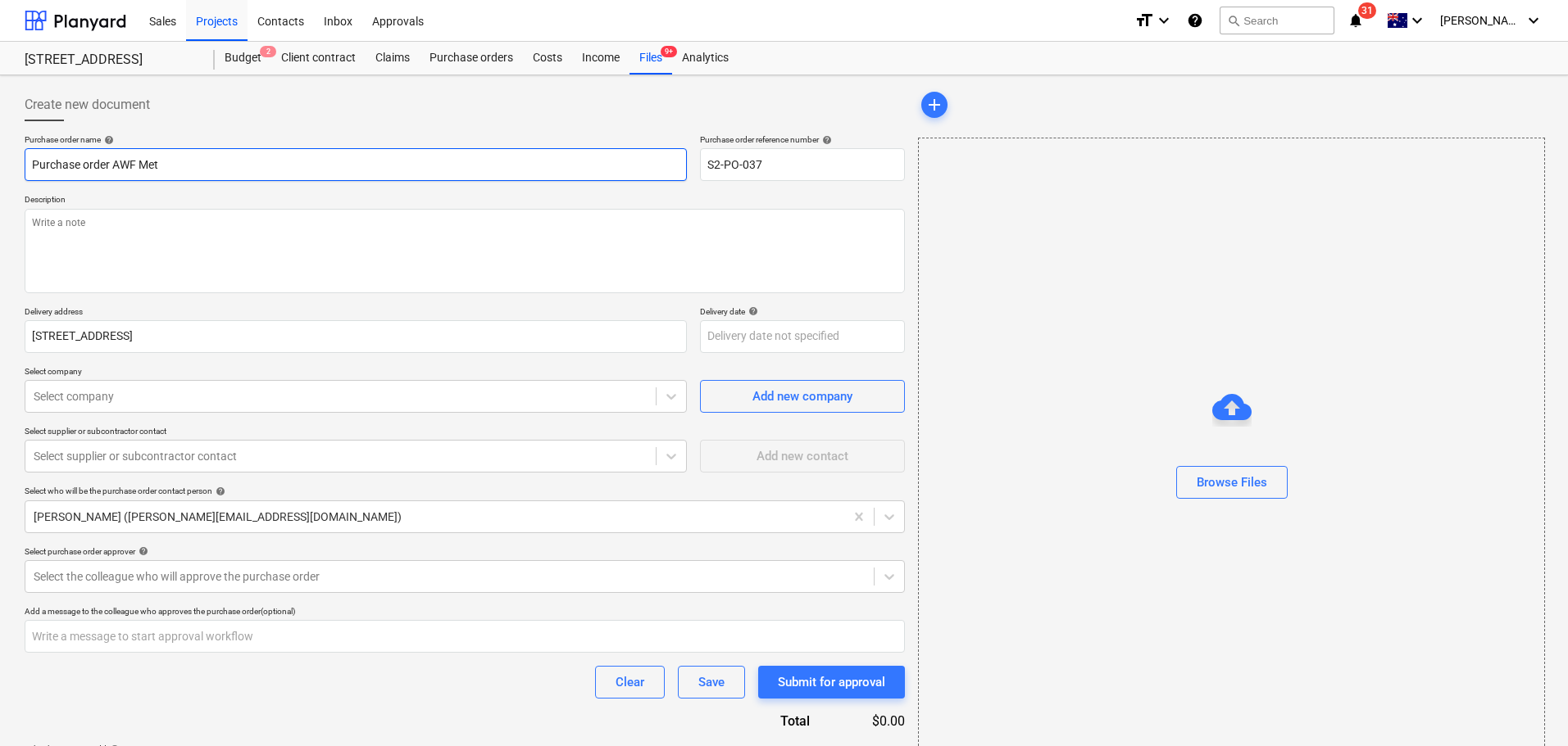
type input "Purchase order AWF Meta"
type textarea "x"
type input "Purchase order AWF Metal"
type textarea "x"
type input "Purchase order AWF Metal"
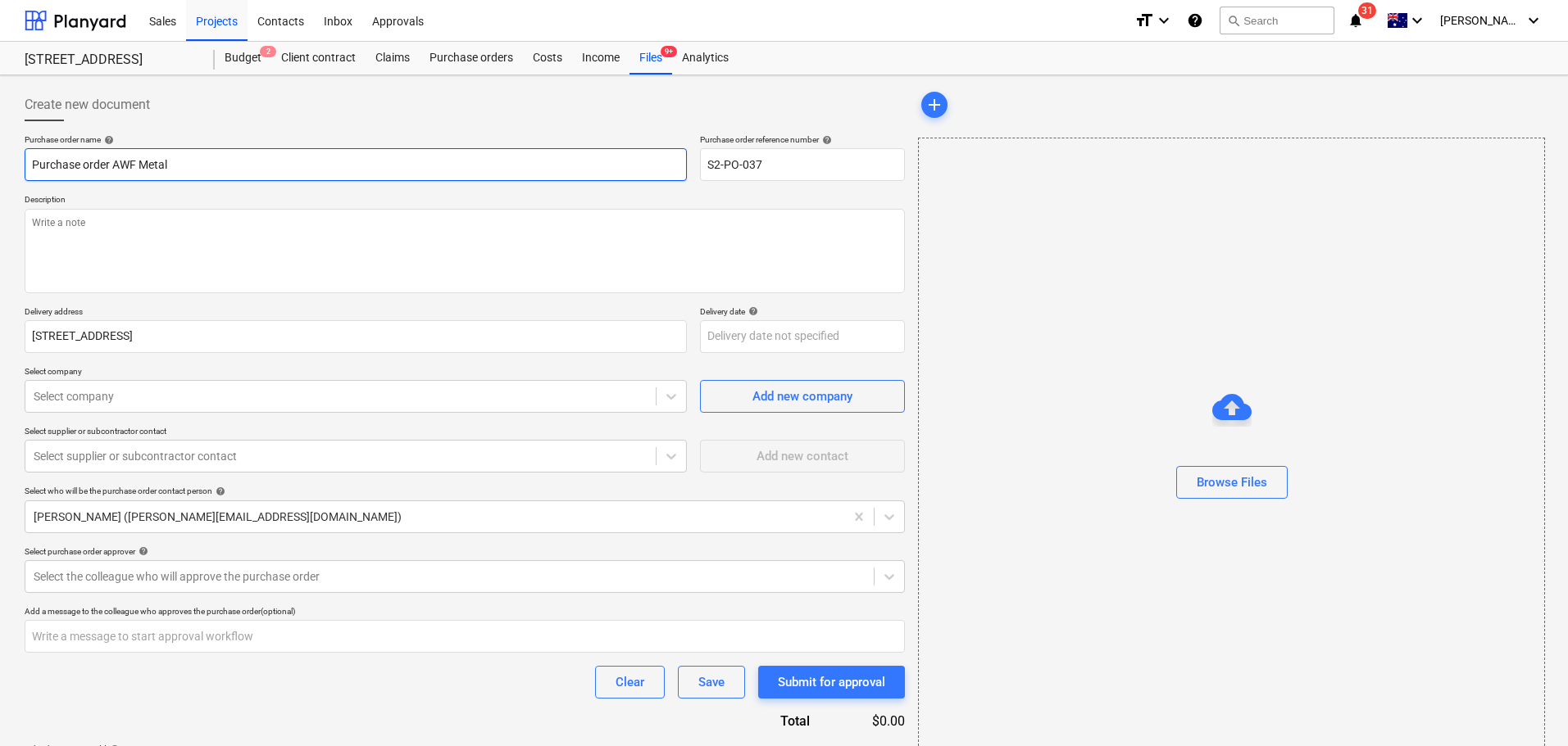
type textarea "x"
type input "Purchase order AWF Metal R"
type textarea "x"
type input "Purchase order AWF Metal Ro"
type textarea "x"
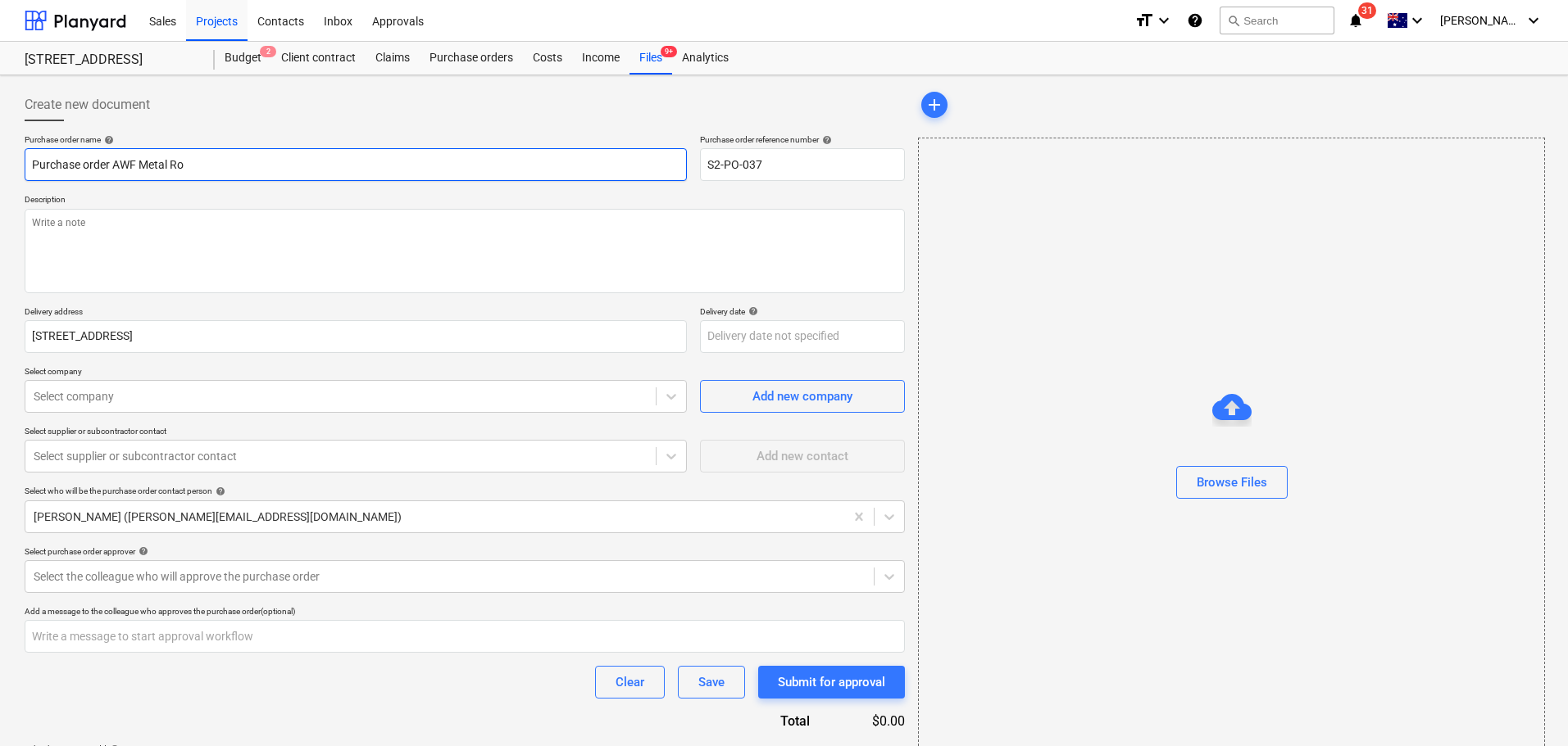
type input "Purchase order AWF Metal Roo"
type textarea "x"
type input "Purchase order AWF Metal Roof"
type textarea "x"
type input "Purchase order AWF Metal Roofin"
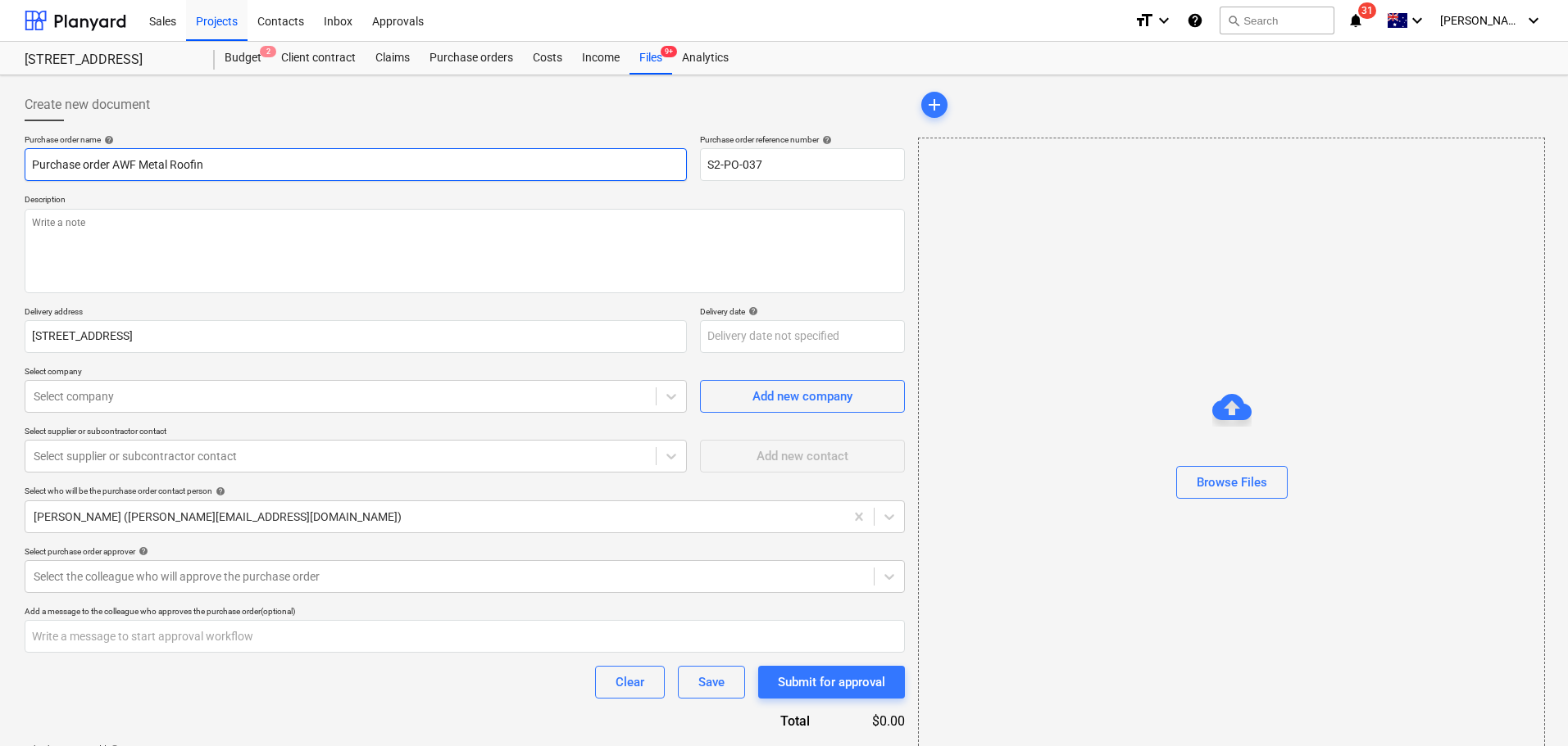
type textarea "x"
type input "Purchase order AWF Metal Roofing"
type textarea "x"
type input "Purchase order AWF Metal Roofing"
type textarea "x"
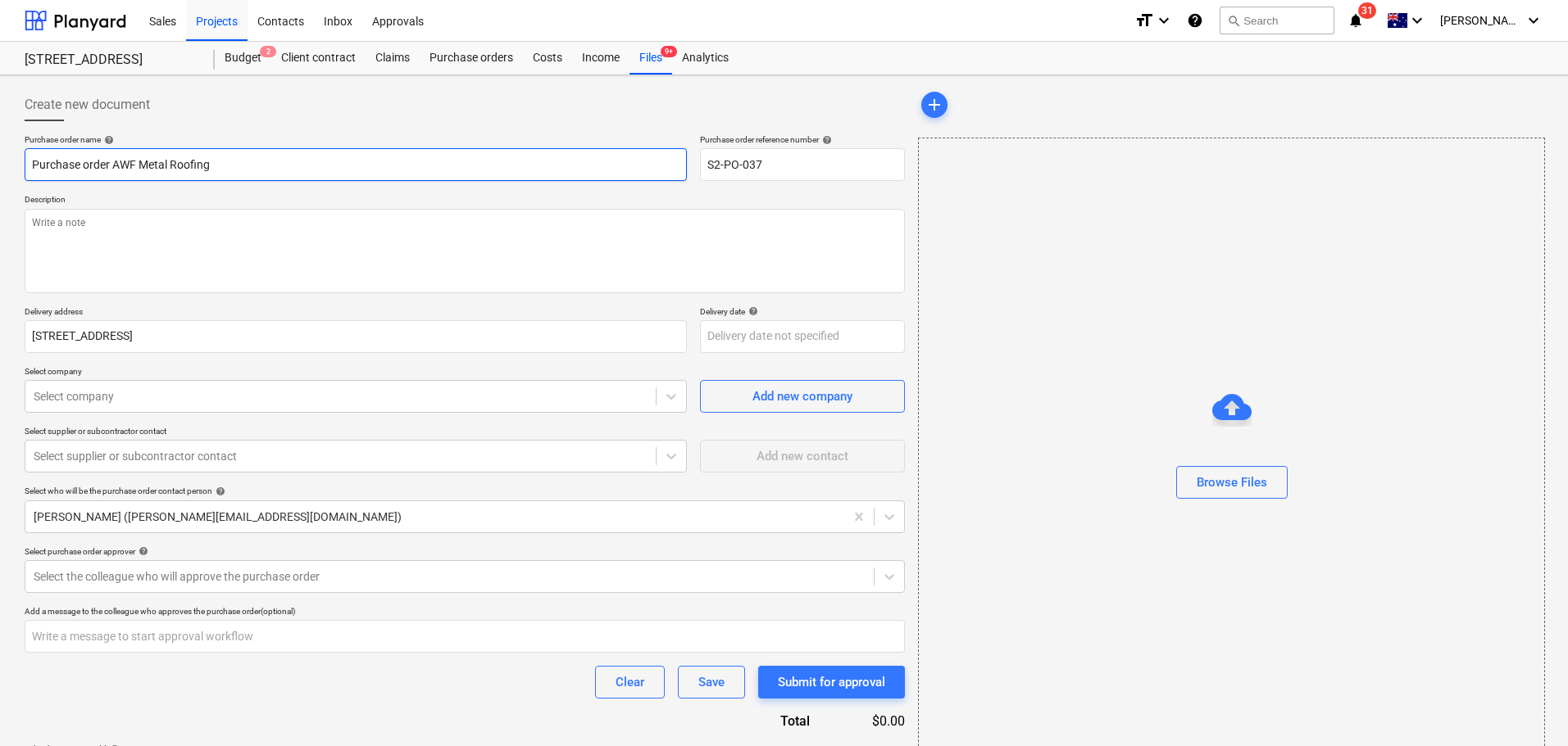
type input "Purchase order AWF Metal Roofing a"
type textarea "x"
type input "Purchase order AWF Metal Roofing an"
type textarea "x"
type input "Purchase order AWF Metal Roofing and"
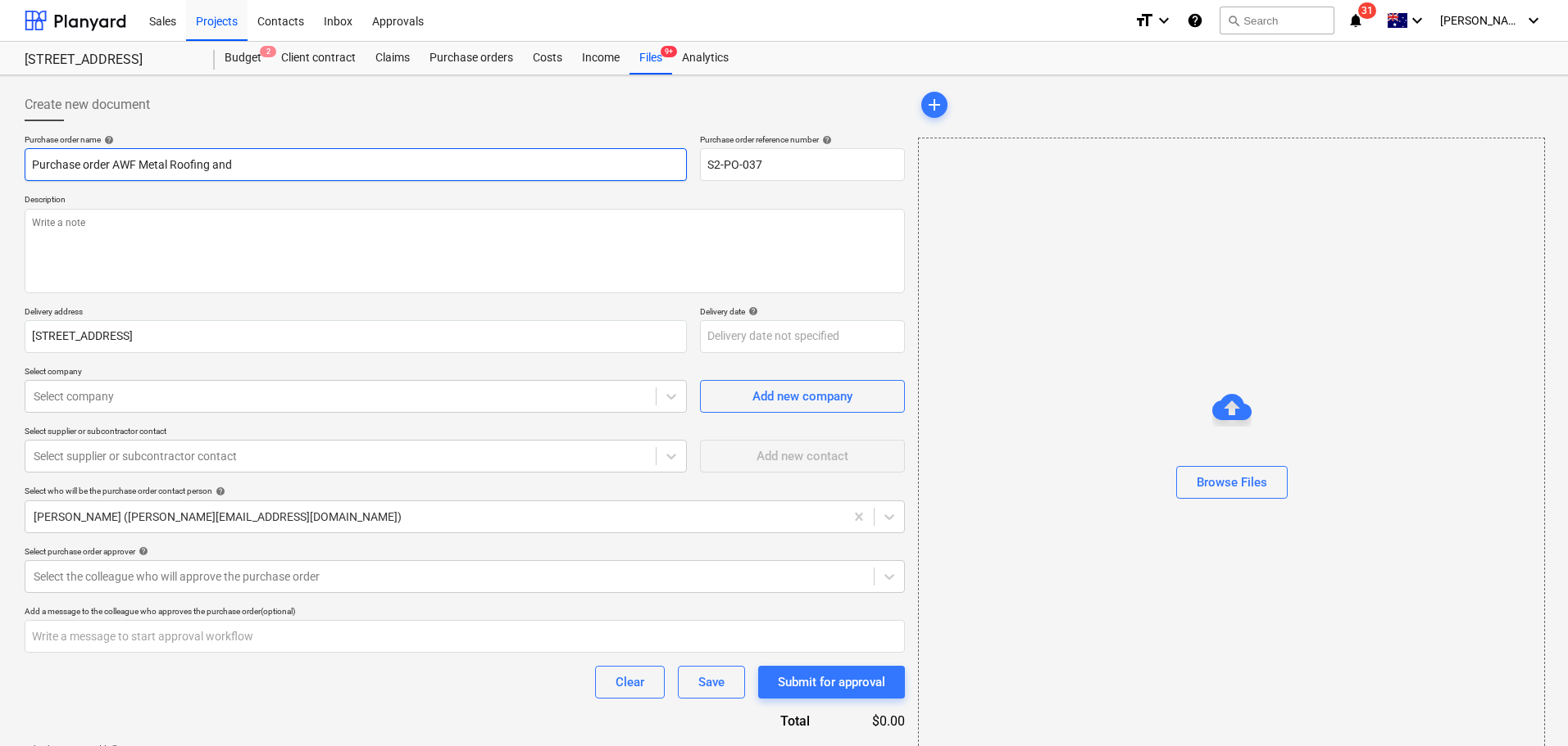
type textarea "x"
type input "Purchase order AWF Metal Roofing and fkl"
type textarea "x"
type input "Purchase order AWF Metal Roofing and fkla"
type textarea "x"
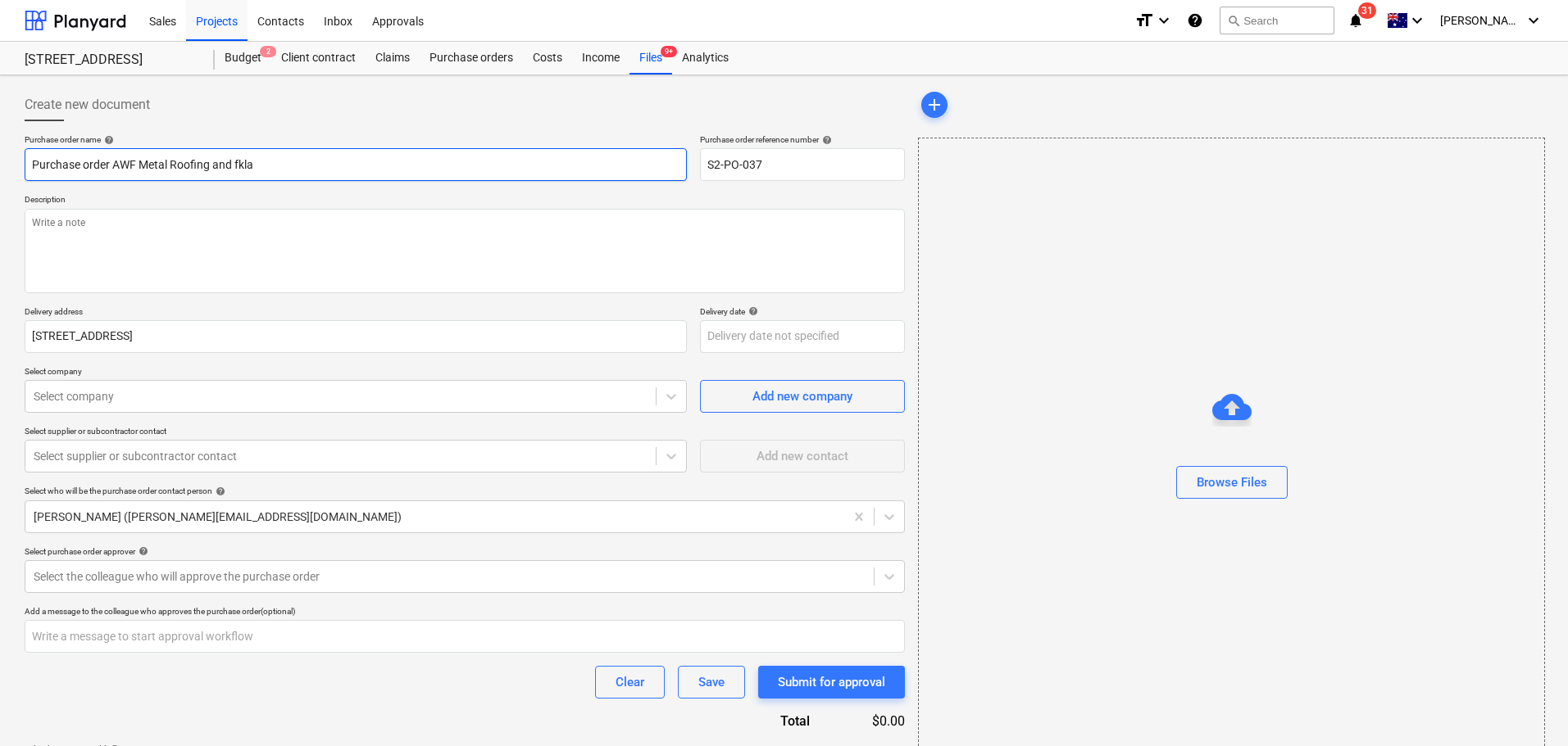
type input "Purchase order AWF Metal Roofing and fklas"
type textarea "x"
type input "Purchase order AWF Metal Roofing and fklash"
type textarea "x"
type input "Purchase order AWF Metal Roofing and fklashi"
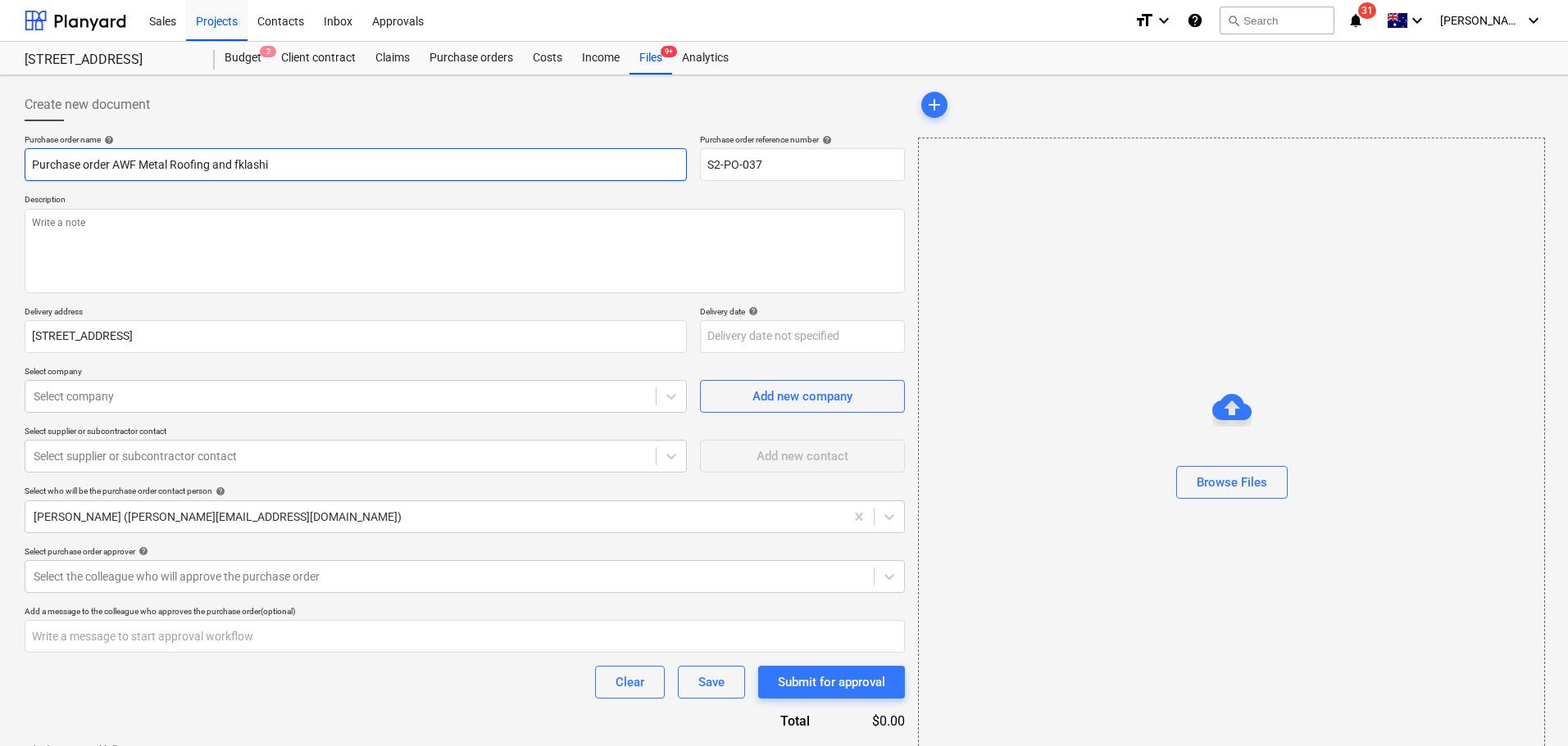
type textarea "x"
type input "Purchase order AWF Metal Roofing and fklashin"
type textarea "x"
type input "Purchase order AWF Metal Roofing and fklashing"
click at [245, 162] on input "Purchase order AWF Metal Roofing and fklashing" at bounding box center [355, 164] width 662 height 33
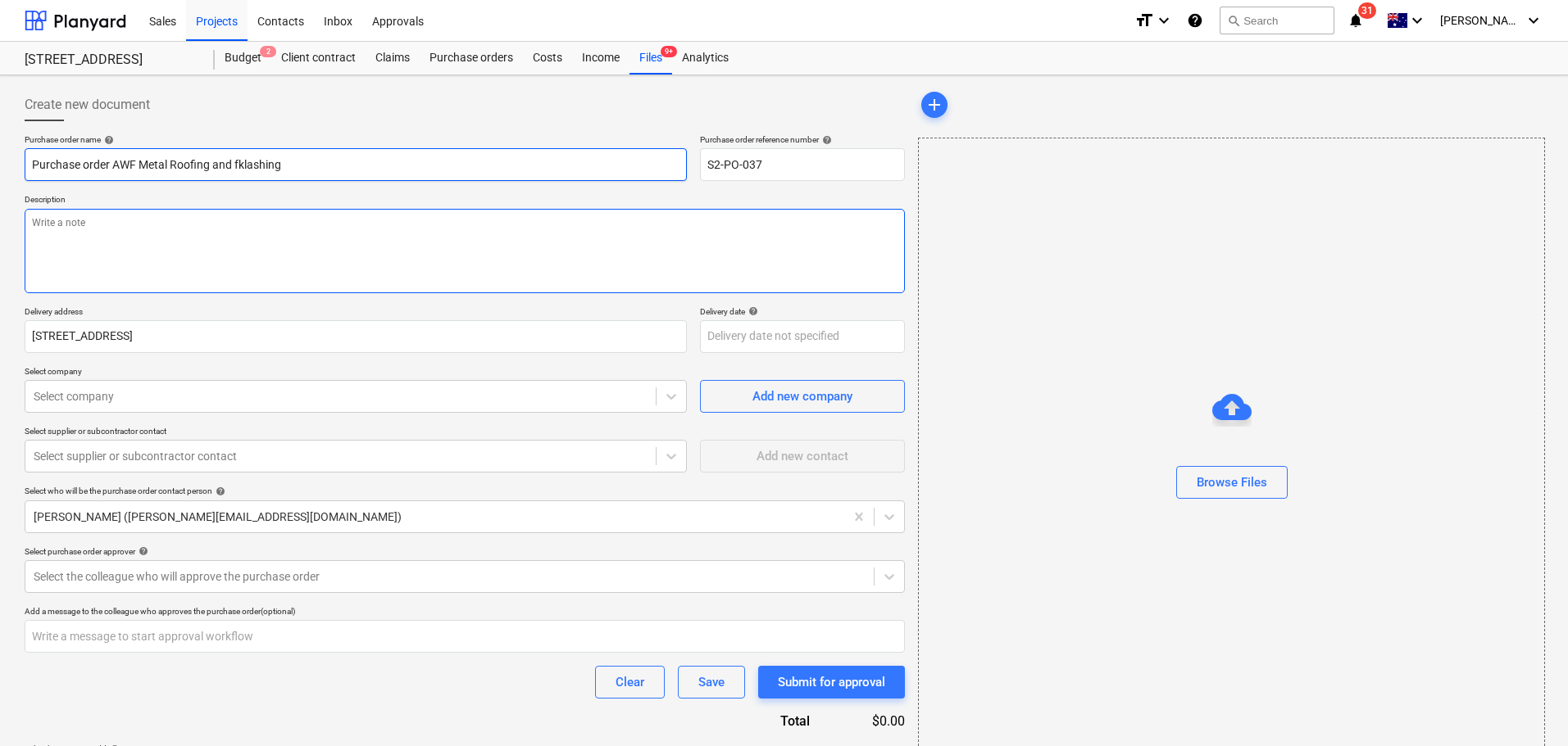
type textarea "x"
type input "Purchase order AWF Metal Roofing and flashing"
click at [416, 260] on textarea at bounding box center [465, 250] width 880 height 84
type textarea "x"
type textarea "F"
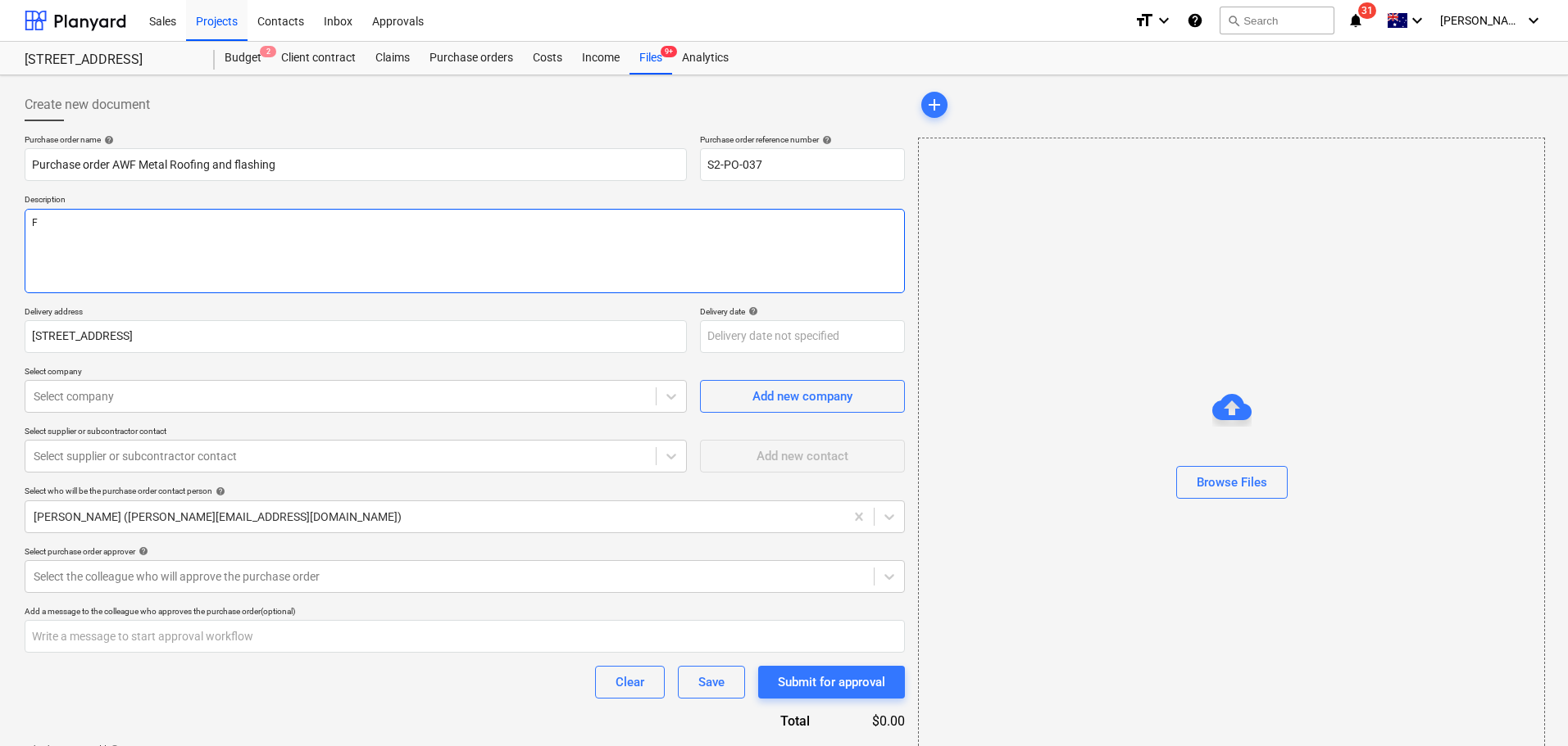
type textarea "x"
type textarea "FL"
type textarea "x"
type textarea "FLa"
type textarea "x"
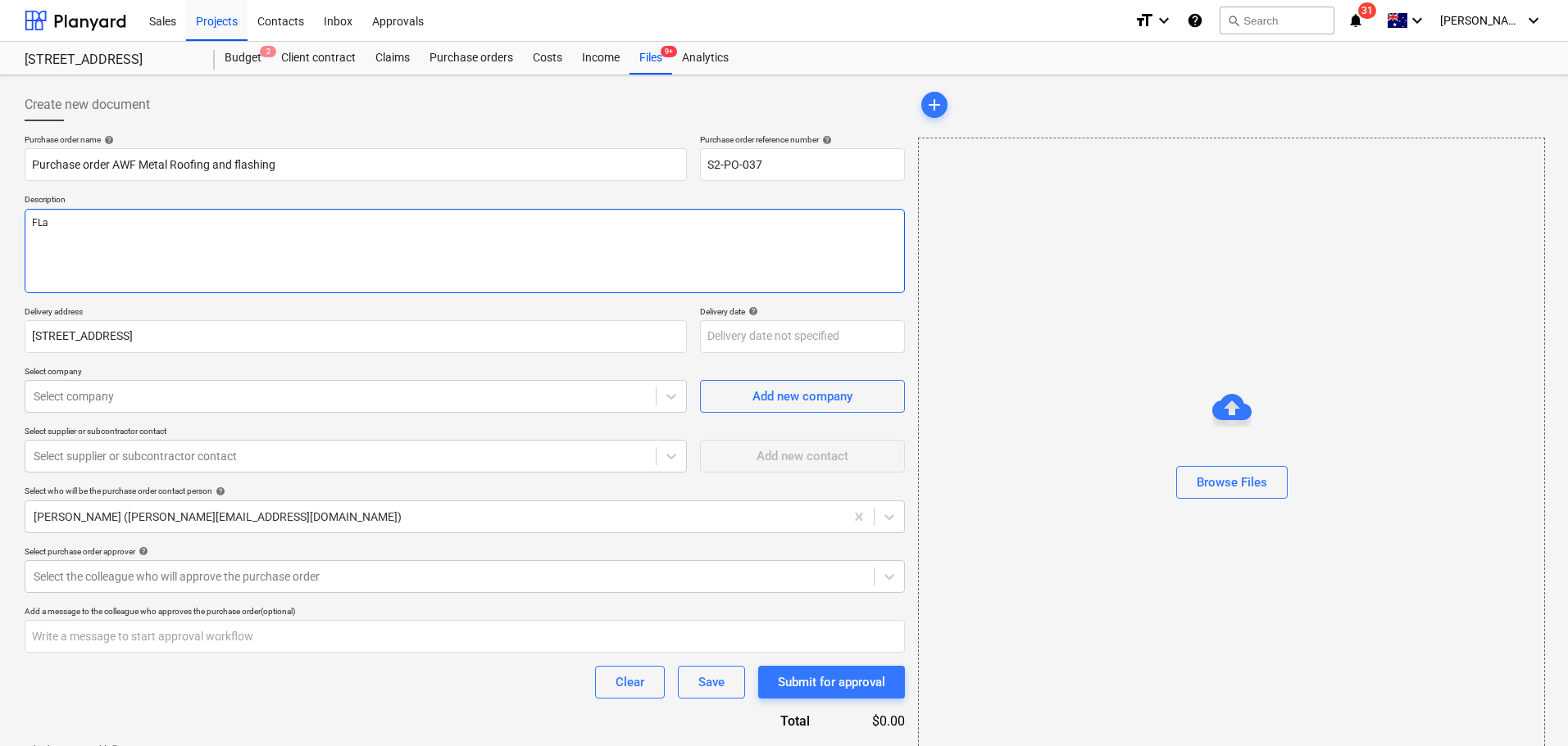
type textarea "FLas"
type textarea "x"
type textarea "FLash"
type textarea "x"
type textarea "FLashi"
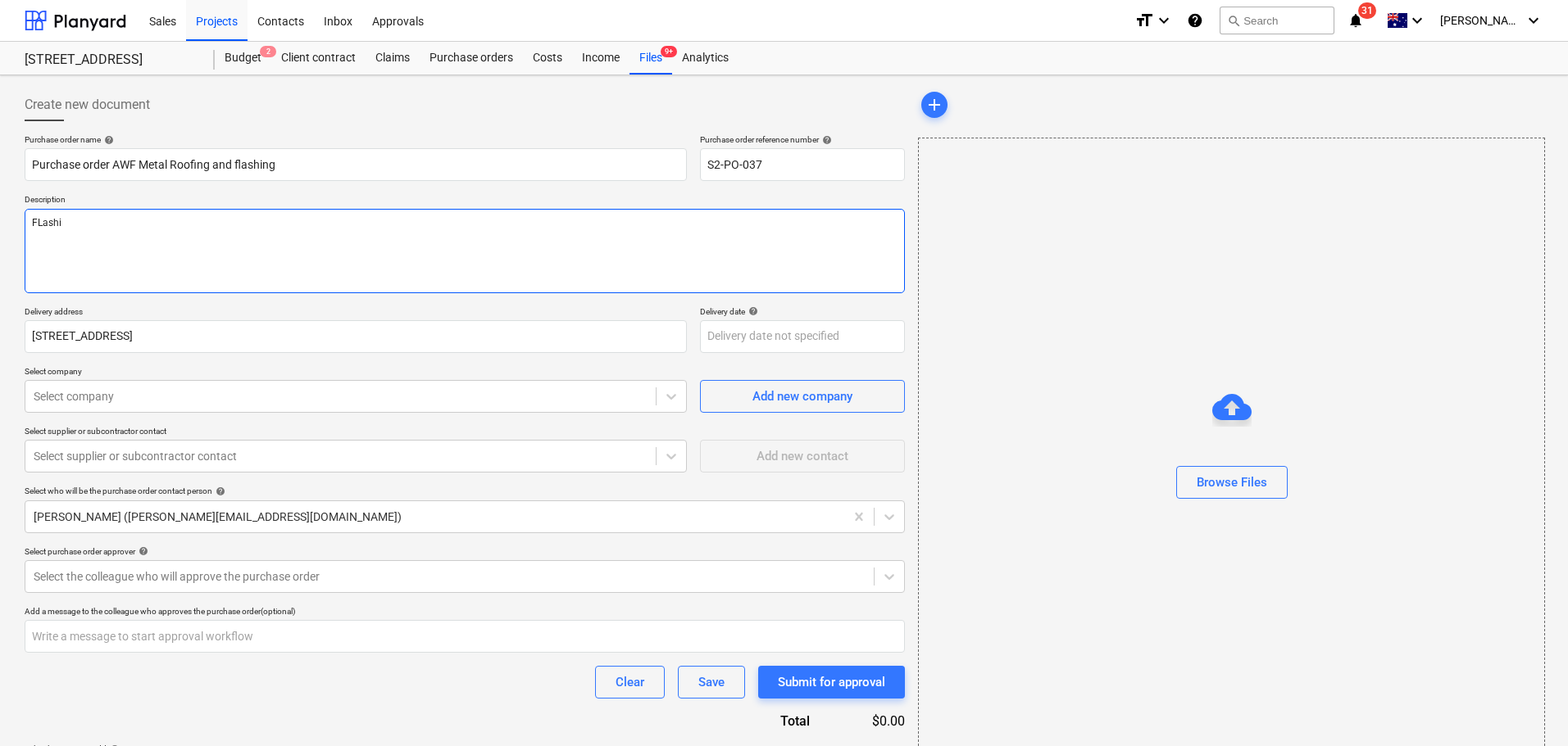
type textarea "x"
type textarea "FLashin"
type textarea "x"
type textarea "FLashing"
type textarea "x"
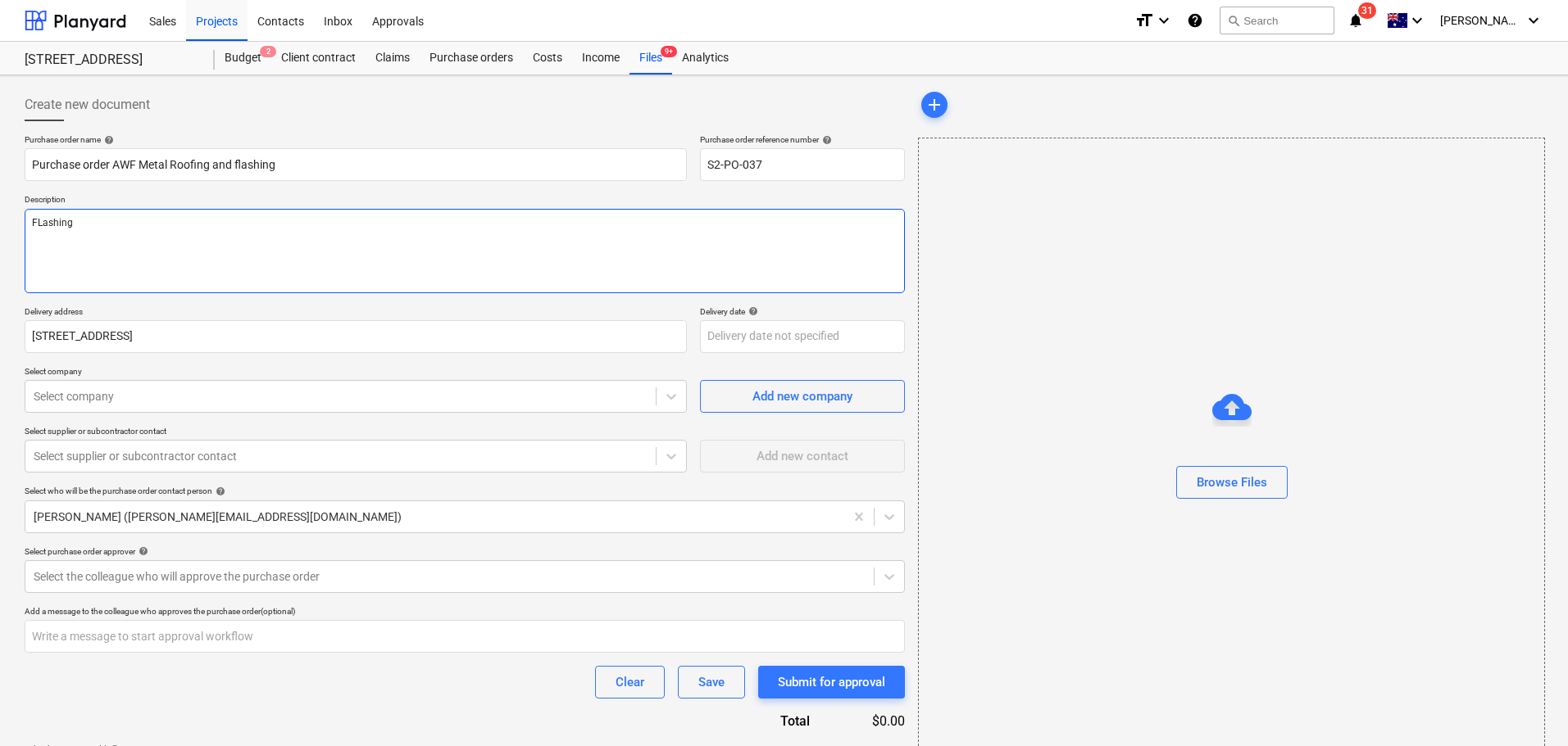
type textarea "FLashings"
type textarea "x"
type textarea "FLashings"
type textarea "x"
type textarea "FLashings fo"
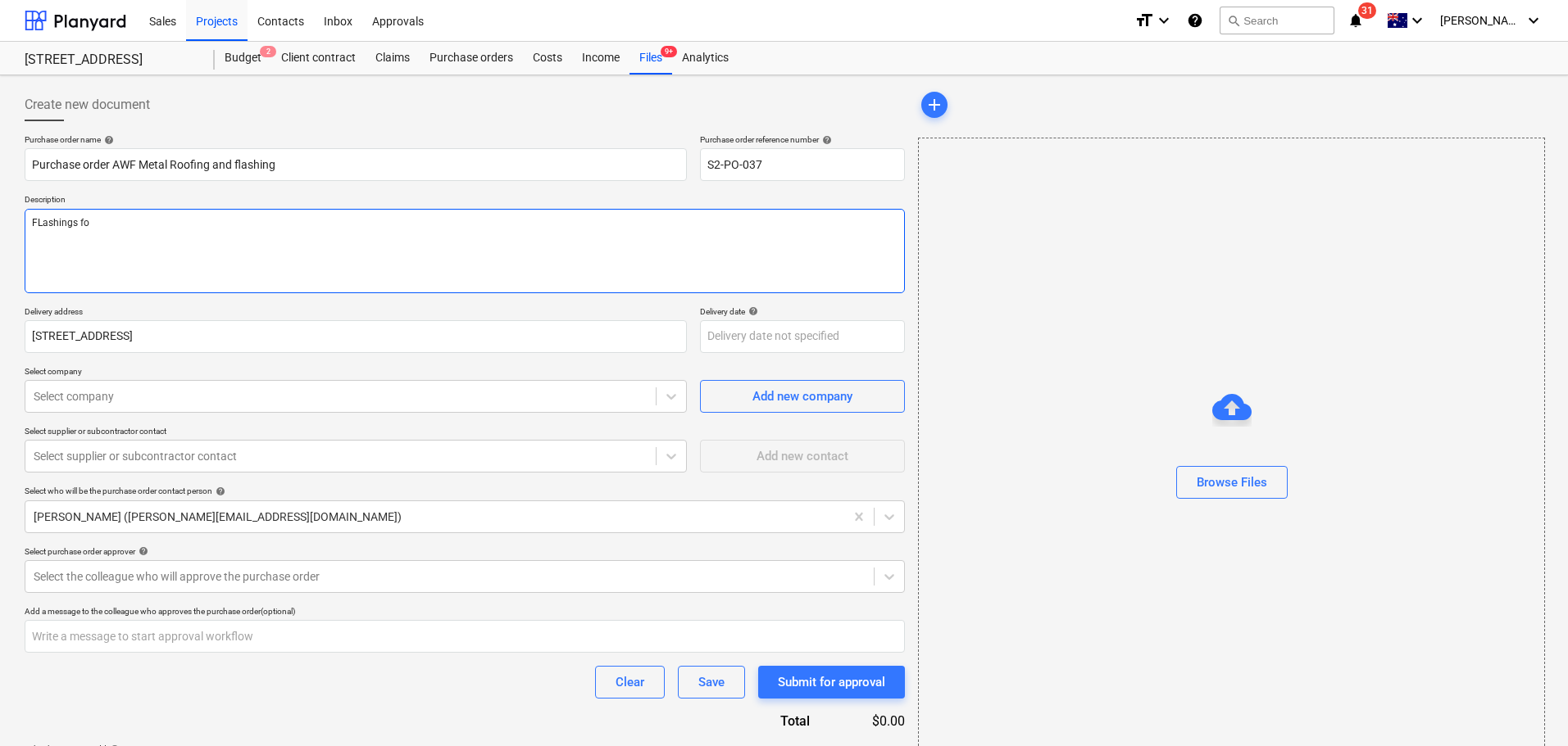
type textarea "x"
type textarea "FLashings for"
type textarea "x"
type textarea "FLashings for L"
type textarea "x"
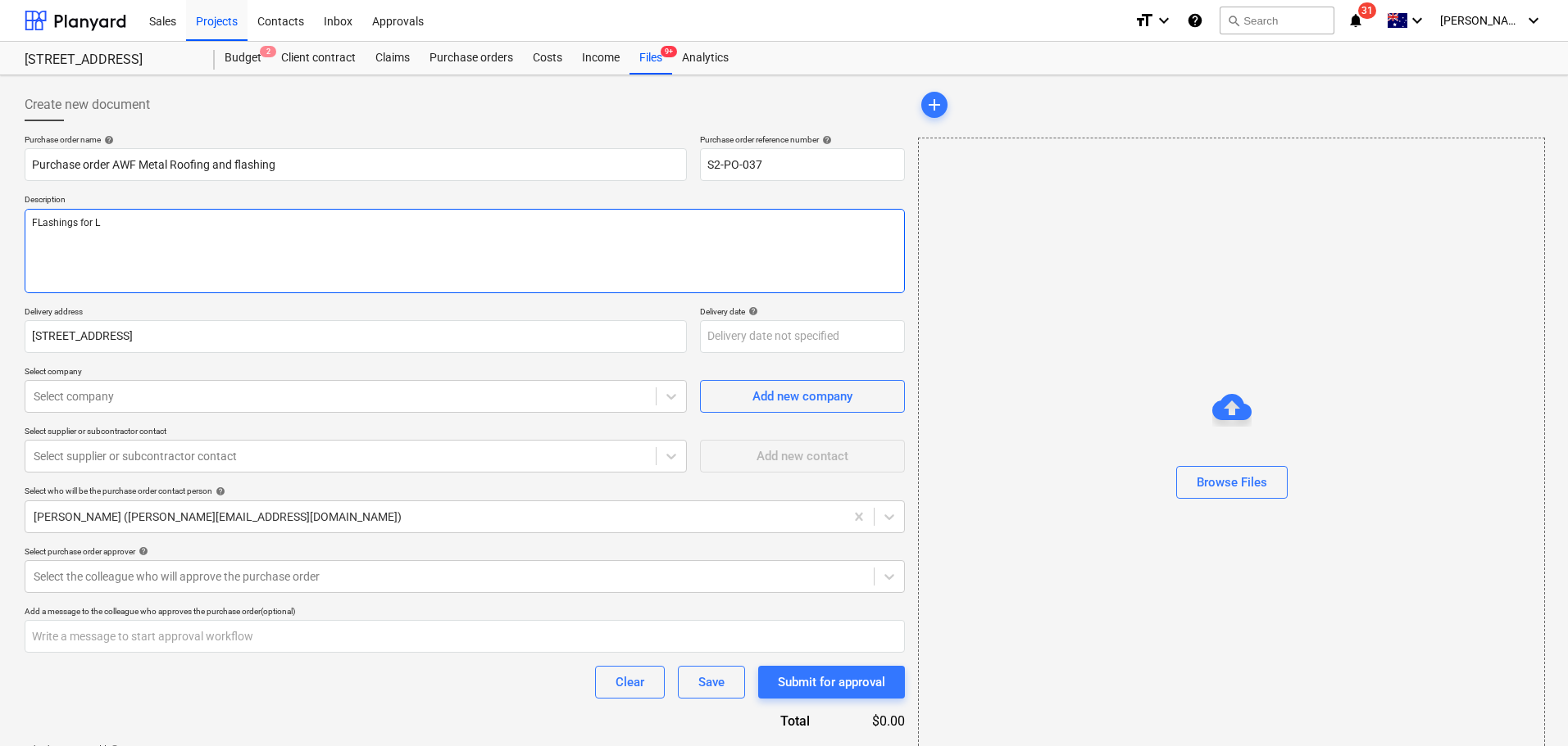
type textarea "FLashings for L3"
type textarea "x"
type textarea "Fashings for L3"
type textarea "x"
type textarea "Flashings for L3"
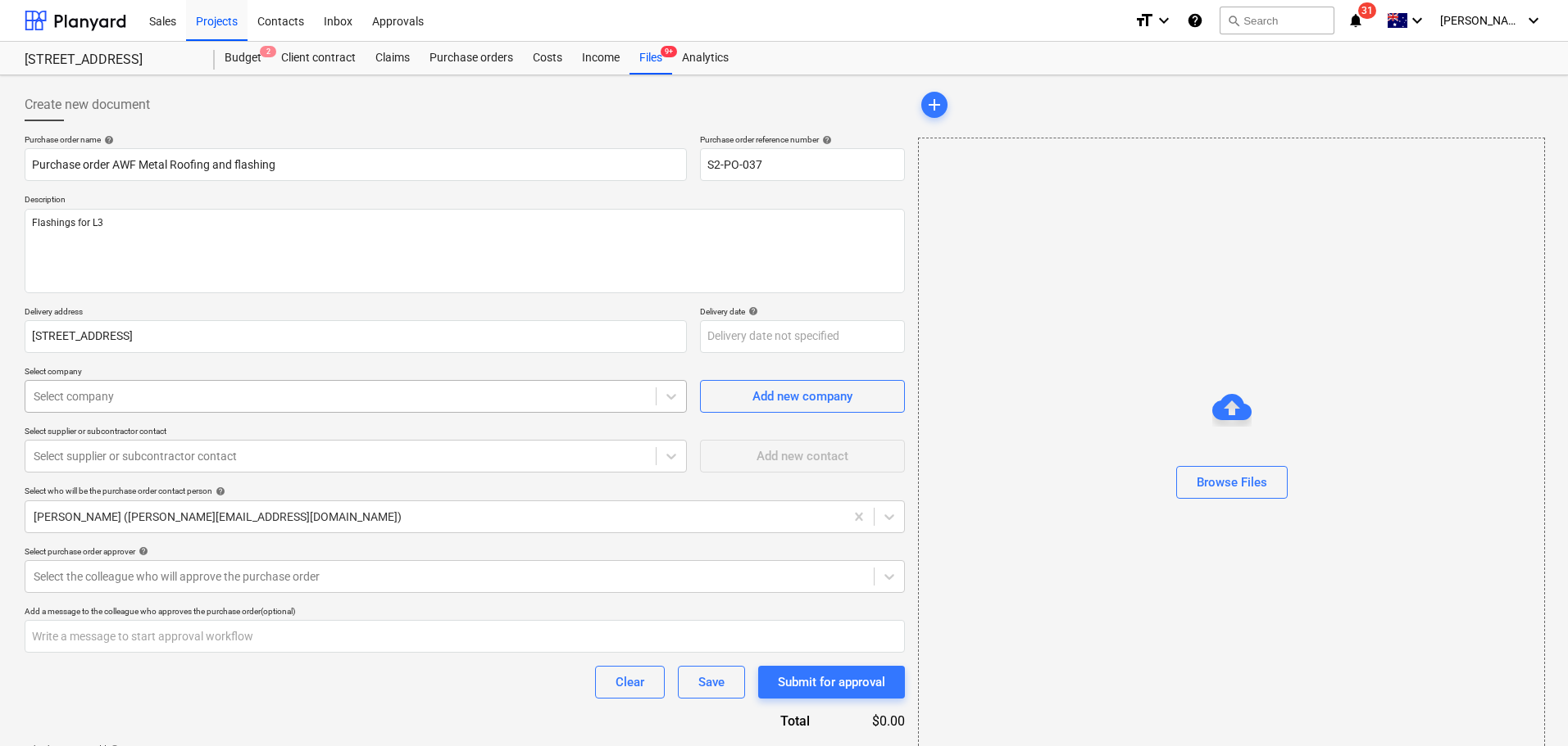
type textarea "x"
click at [545, 400] on div at bounding box center [340, 396] width 614 height 16
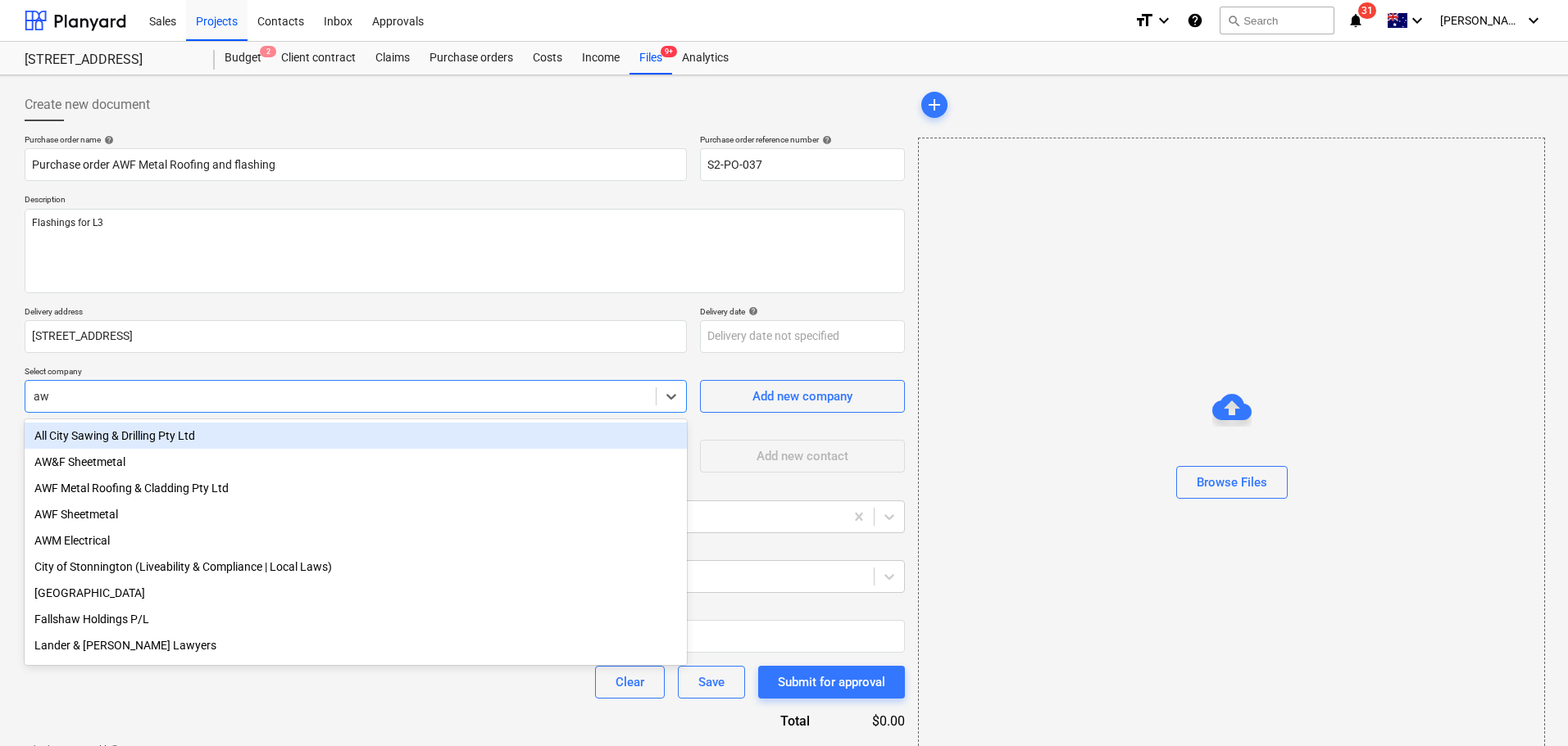
type input "awf"
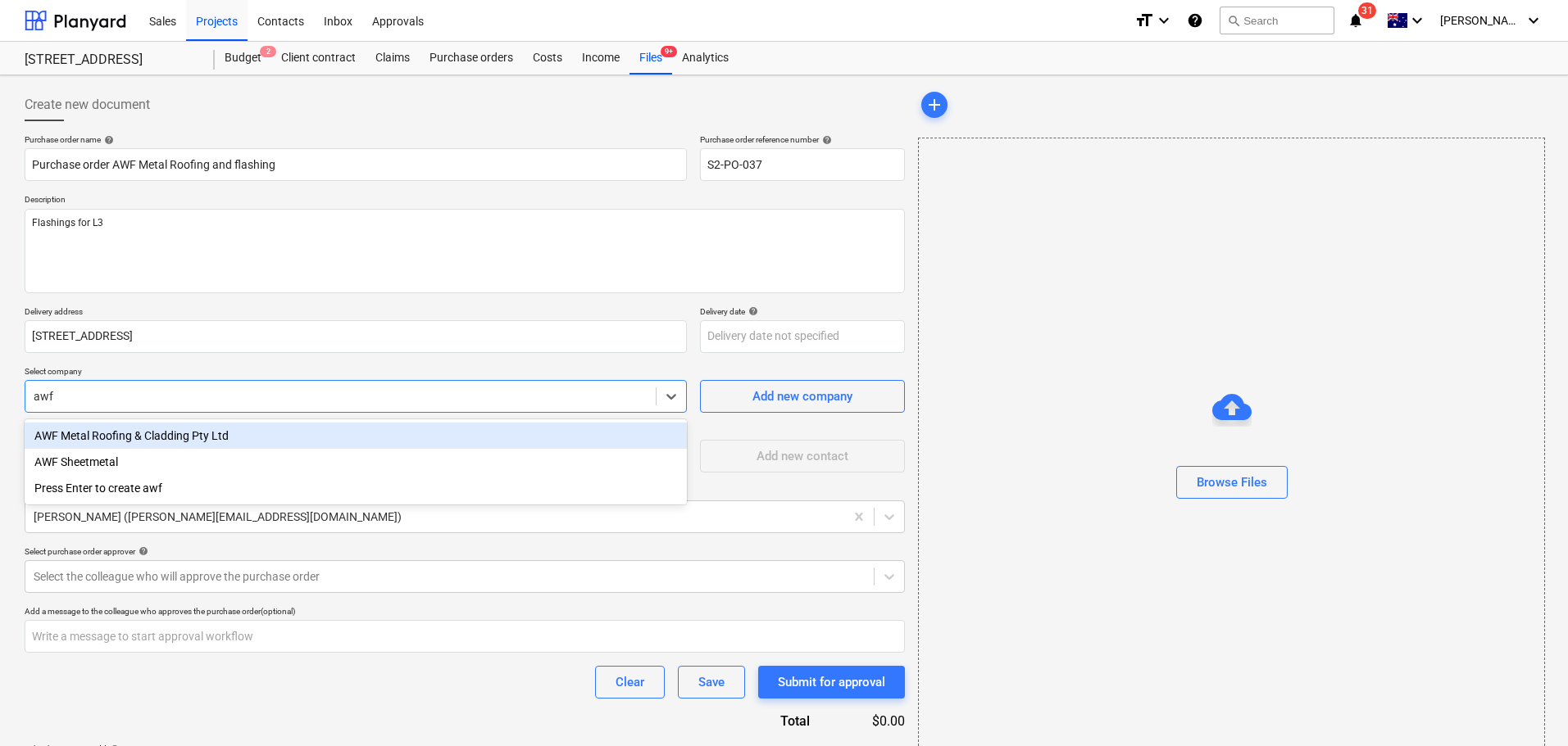
click at [526, 438] on div "AWF Metal Roofing & Cladding Pty Ltd" at bounding box center [355, 435] width 662 height 26
type textarea "x"
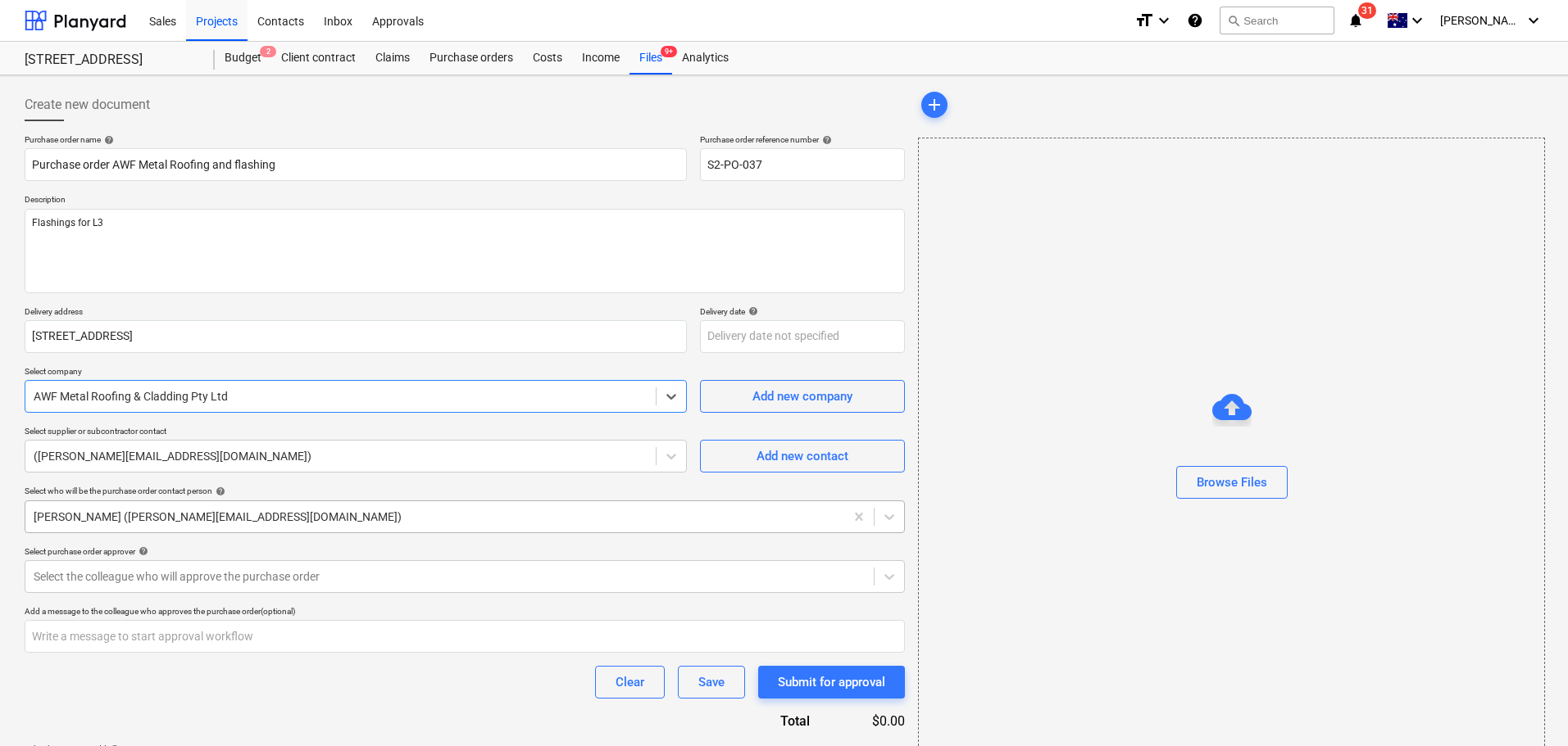
click at [447, 507] on div "[PERSON_NAME] ([PERSON_NAME][EMAIL_ADDRESS][DOMAIN_NAME])" at bounding box center [435, 517] width 819 height 23
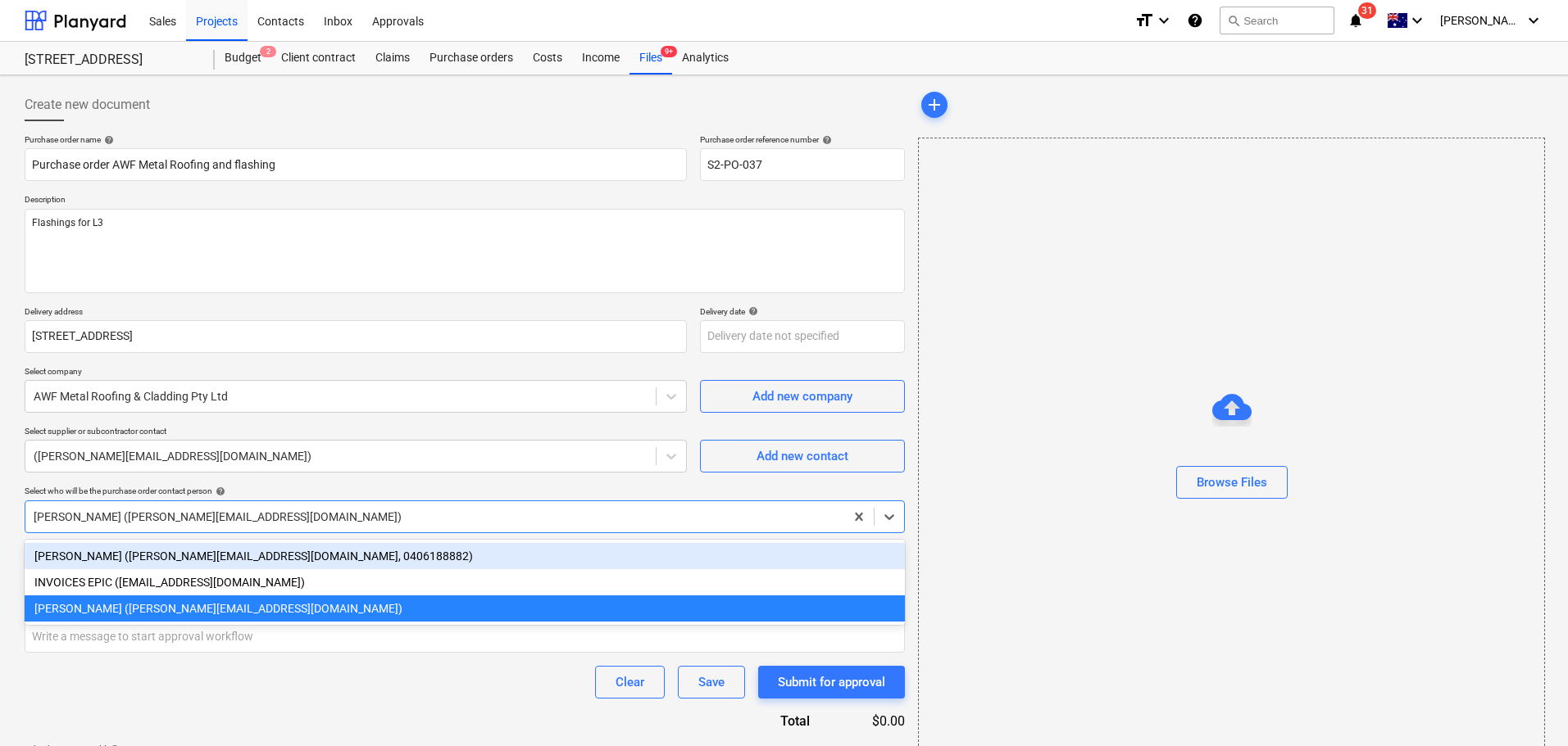
click at [449, 507] on div "[PERSON_NAME] ([PERSON_NAME][EMAIL_ADDRESS][DOMAIN_NAME])" at bounding box center [435, 517] width 819 height 23
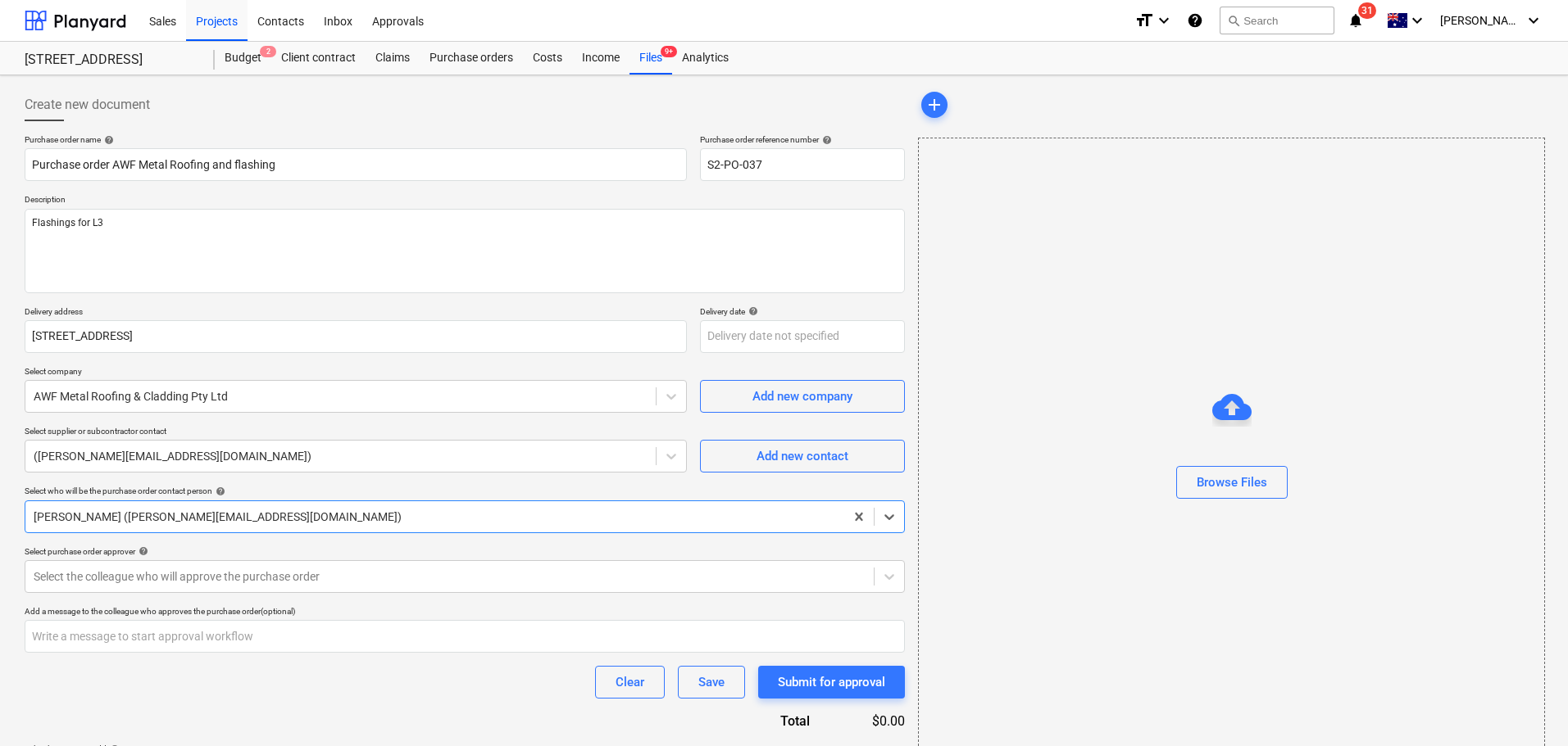
click at [404, 519] on div at bounding box center [435, 517] width 803 height 16
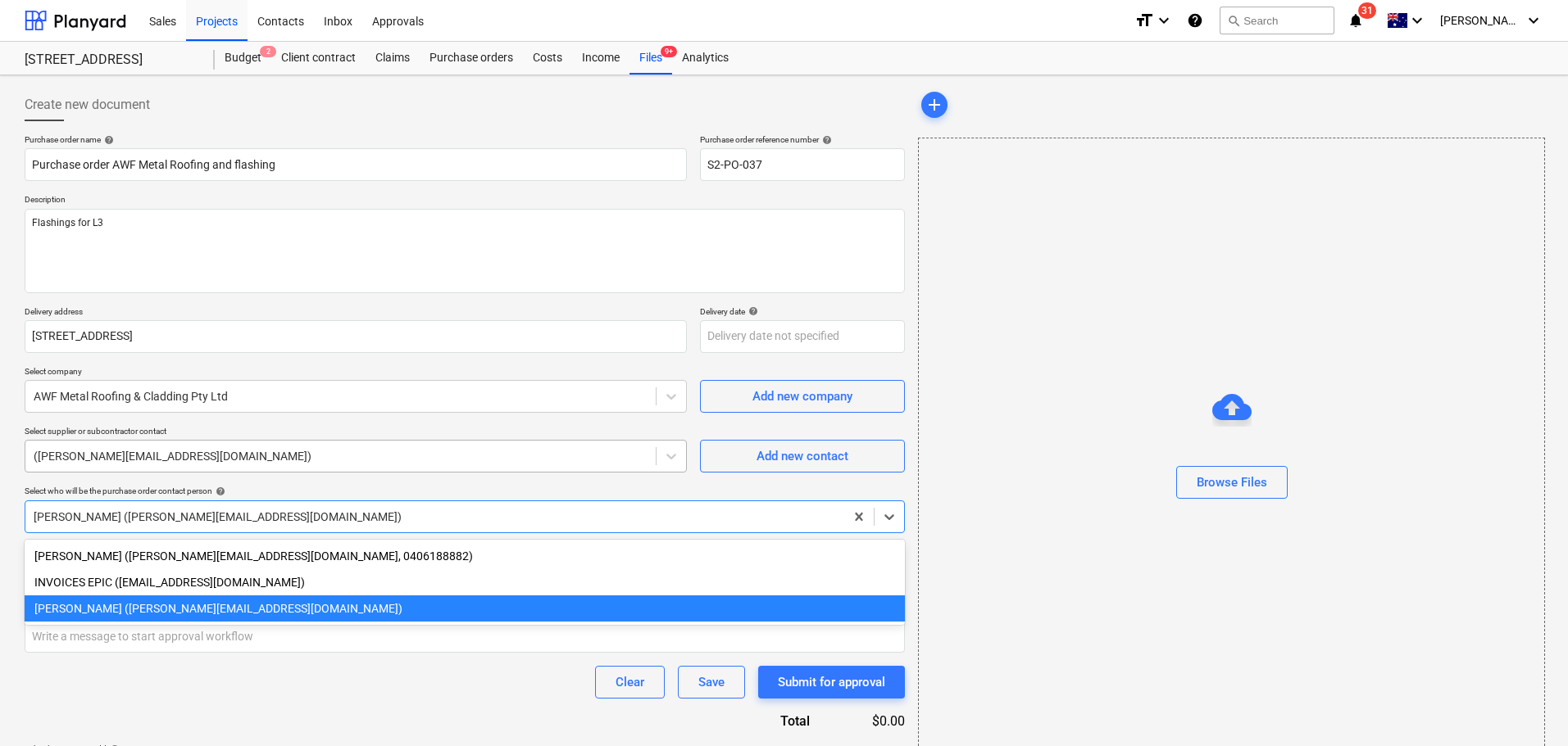
click at [418, 446] on div "(jacob@epxbuild.com.au)" at bounding box center [340, 456] width 630 height 23
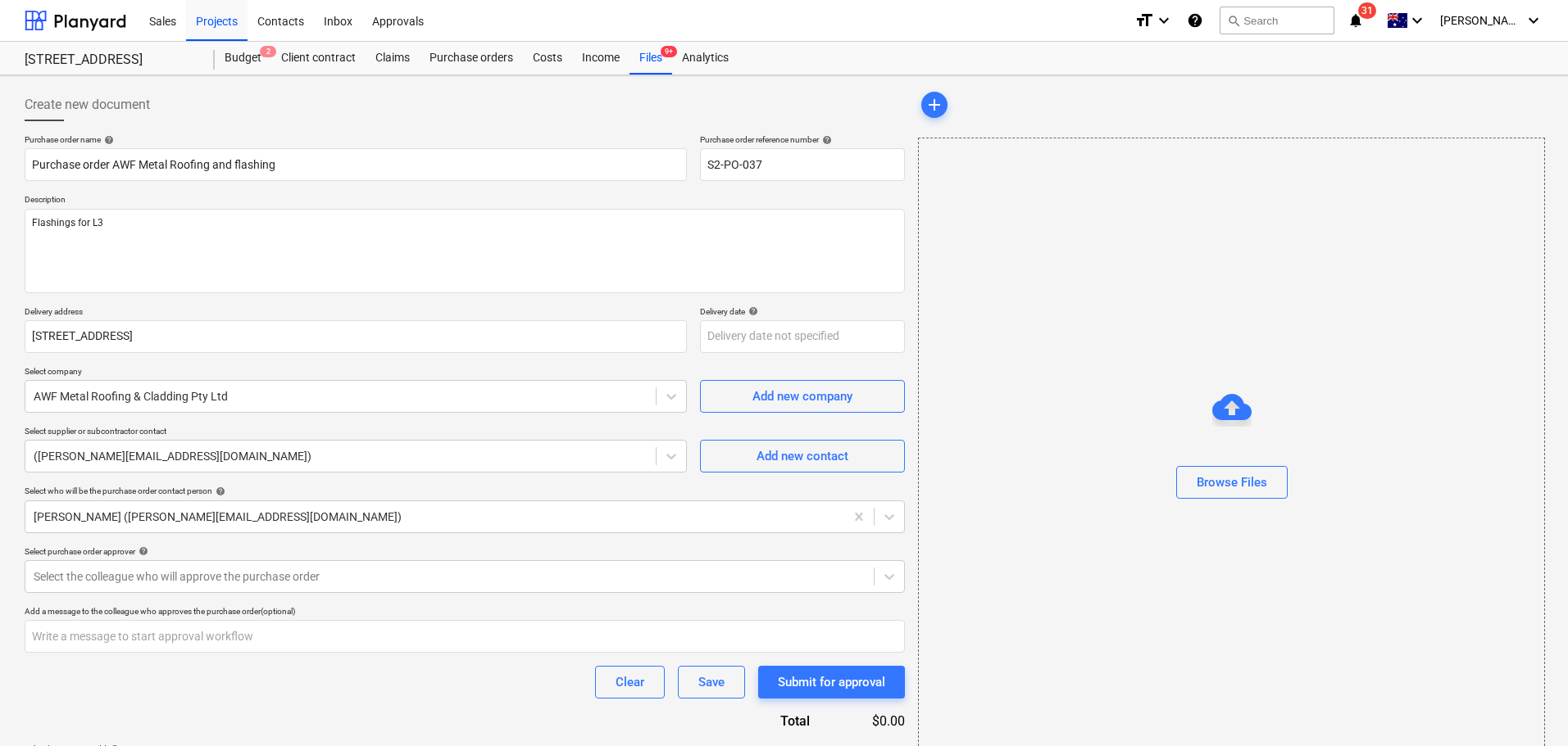
click at [370, 533] on div "Purchase order name help Purchase order AWF Metal Roofing and flashing Purchase…" at bounding box center [465, 462] width 880 height 657
click at [371, 527] on div "[PERSON_NAME] ([PERSON_NAME][EMAIL_ADDRESS][DOMAIN_NAME])" at bounding box center [435, 517] width 819 height 23
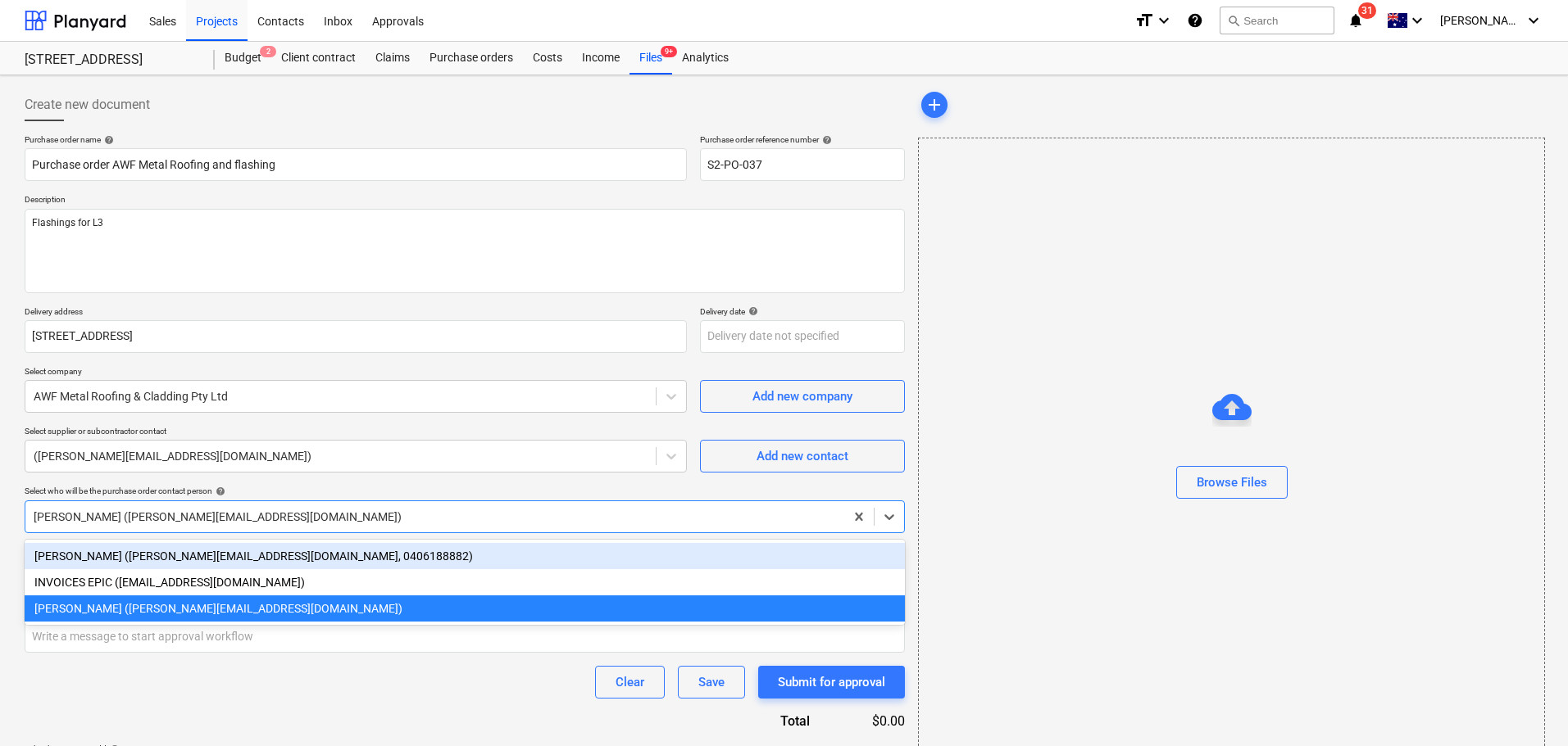
click at [362, 562] on div "Matt Lebon (matt@epicbuilds.com.au, 0406188882)" at bounding box center [465, 555] width 880 height 26
type textarea "x"
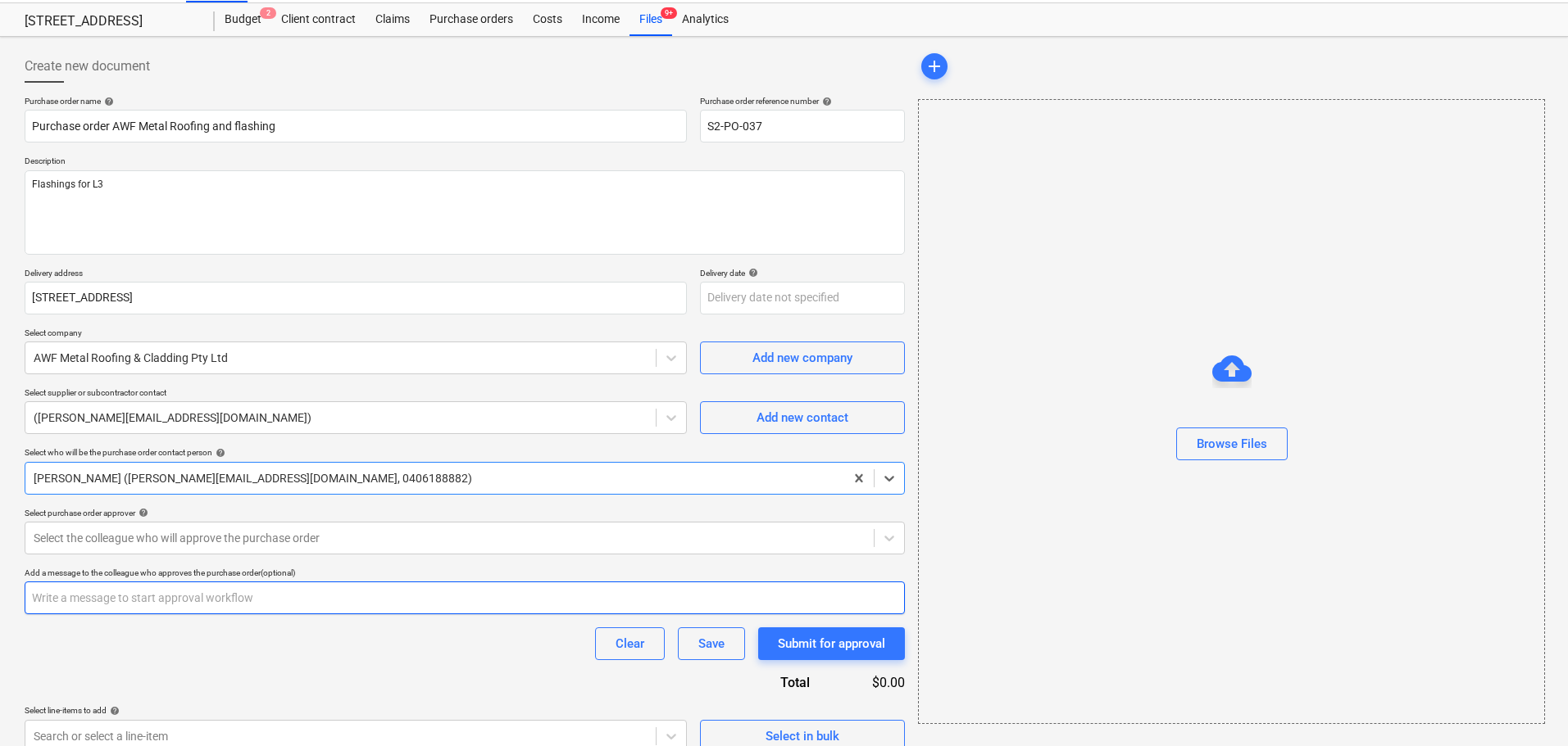
scroll to position [58, 0]
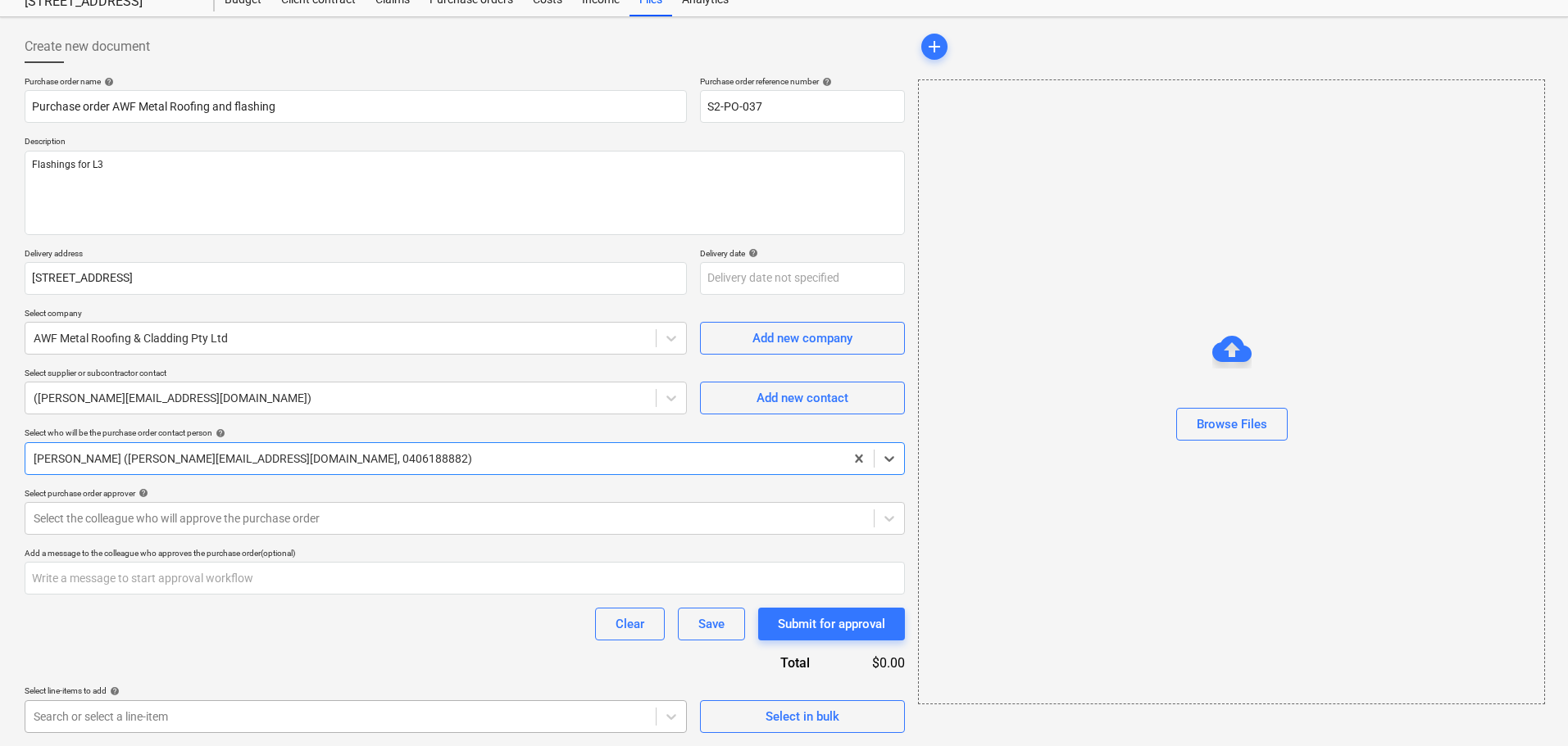
click at [286, 688] on body "Sales Projects Contacts Inbox Approvals format_size keyboard_arrow_down help se…" at bounding box center [784, 315] width 1568 height 746
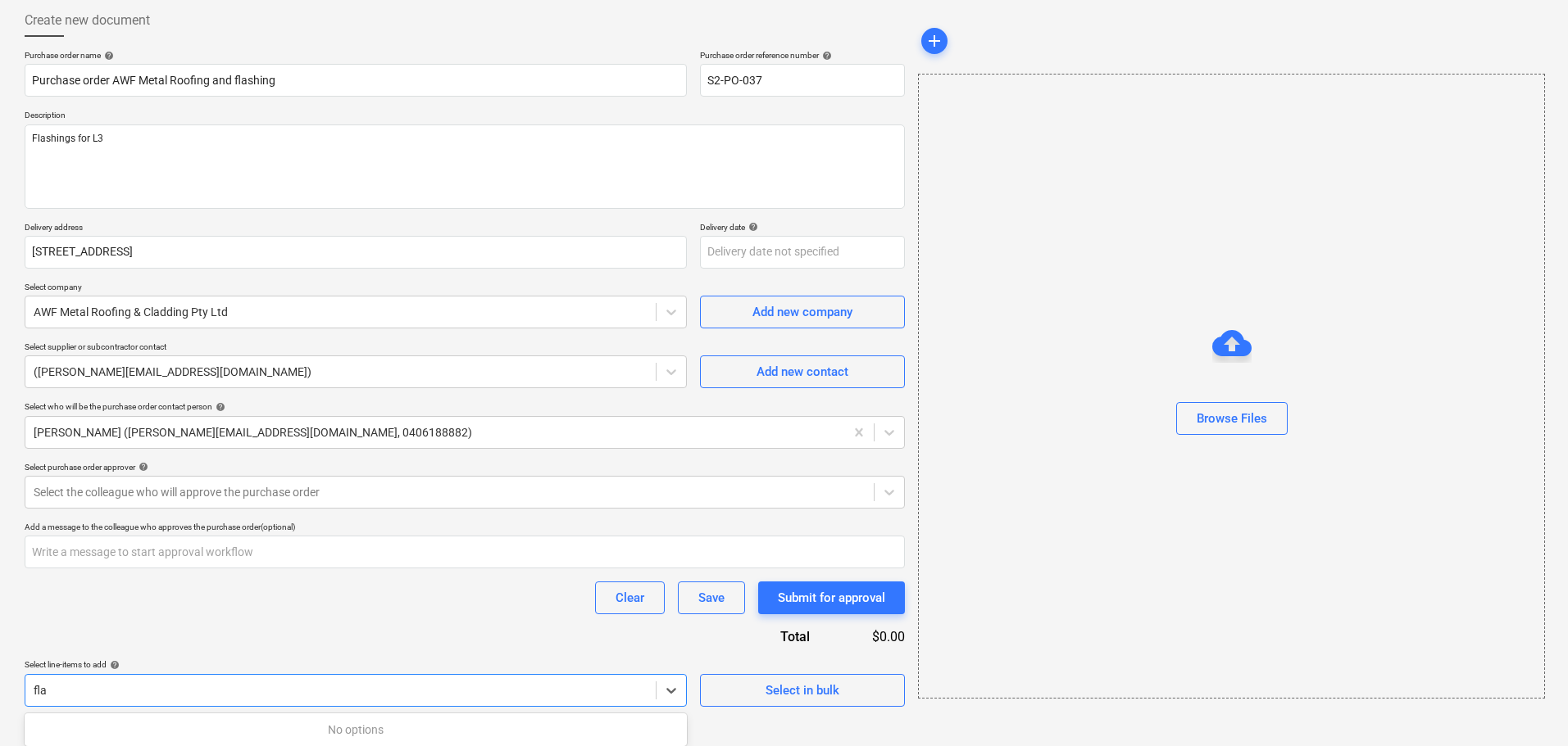
scroll to position [85, 0]
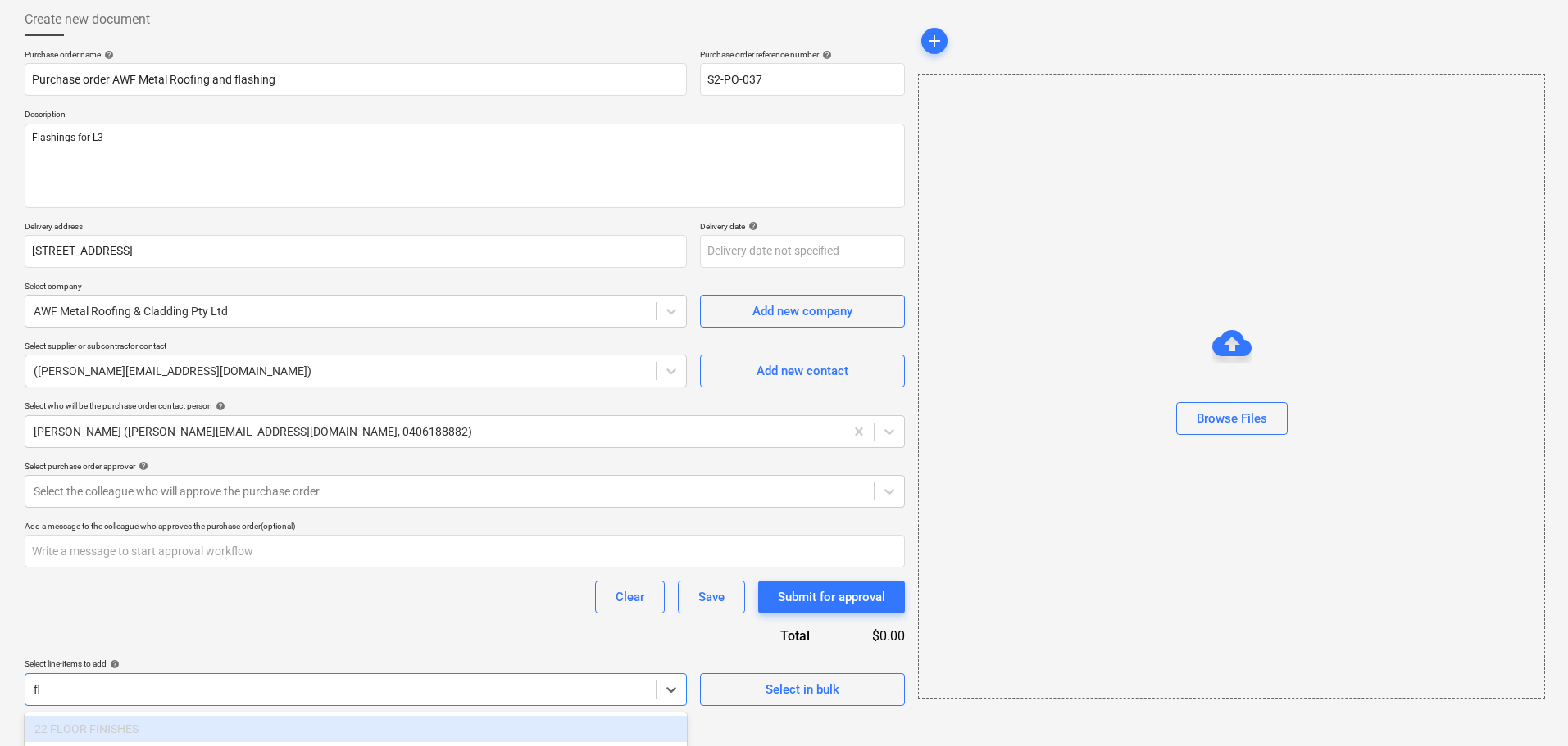
type input "f"
type input "wat"
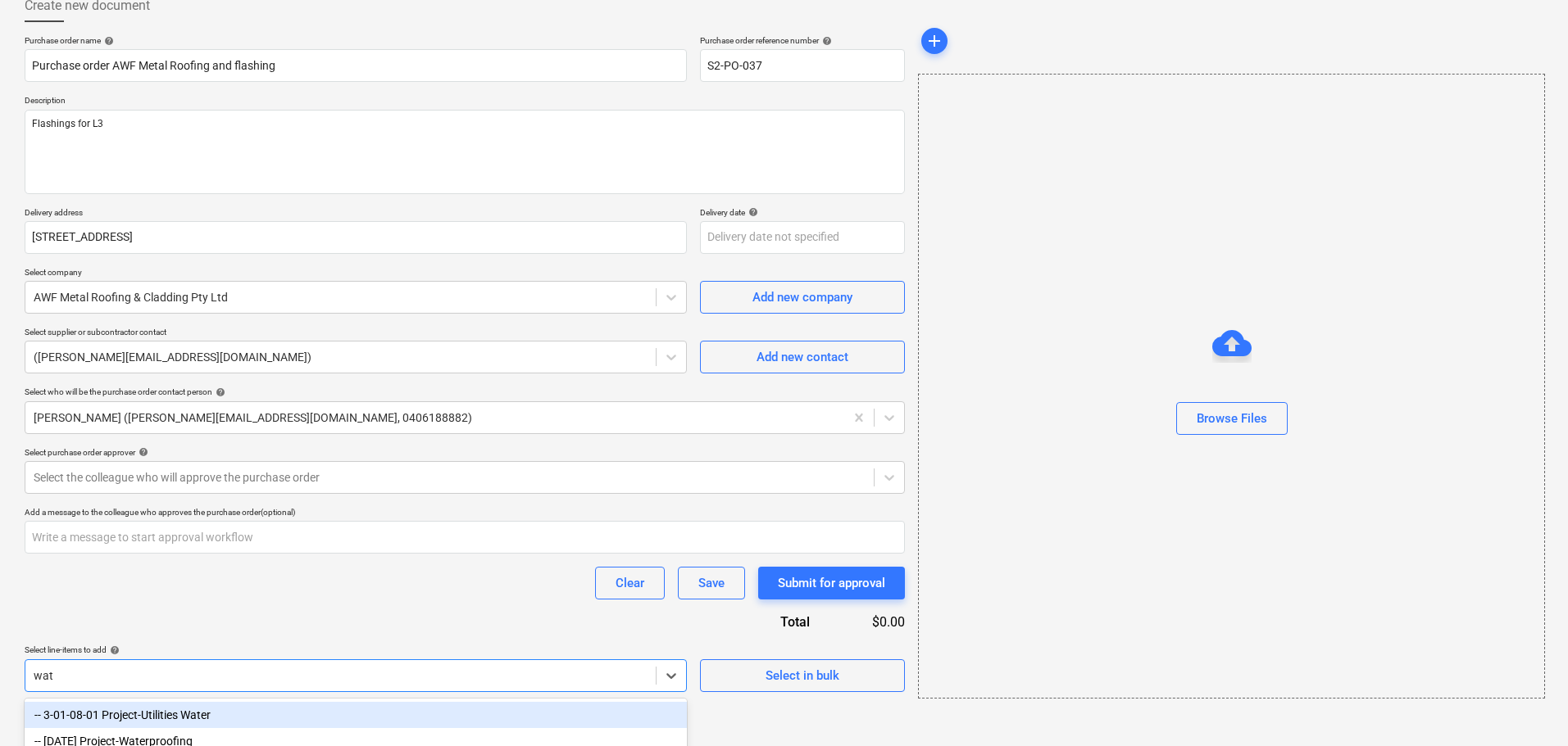
scroll to position [112, 0]
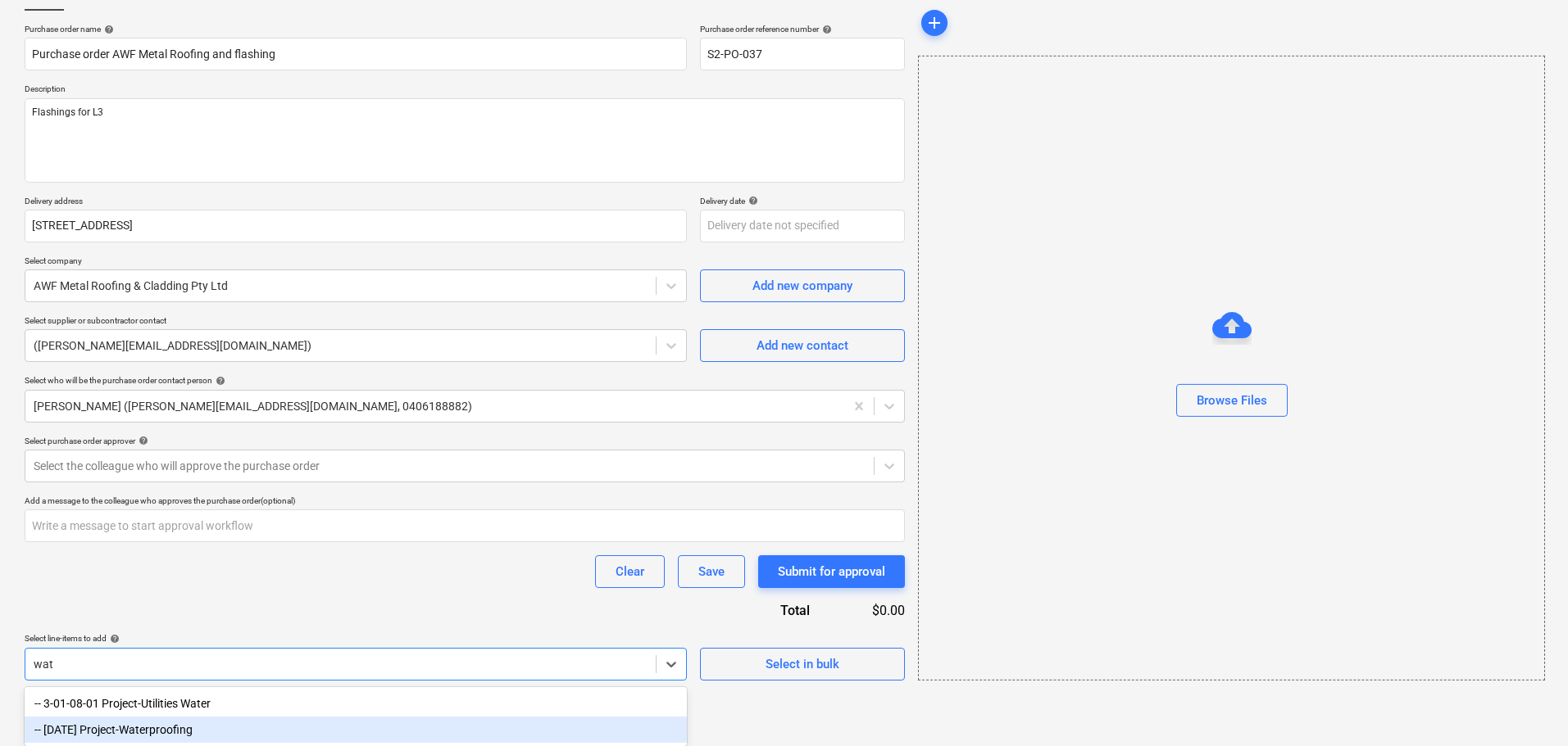
drag, startPoint x: 196, startPoint y: 732, endPoint x: 228, endPoint y: 679, distance: 61.9
click at [197, 732] on div "-- [DATE] Project-Waterproofing" at bounding box center [355, 730] width 662 height 26
type textarea "x"
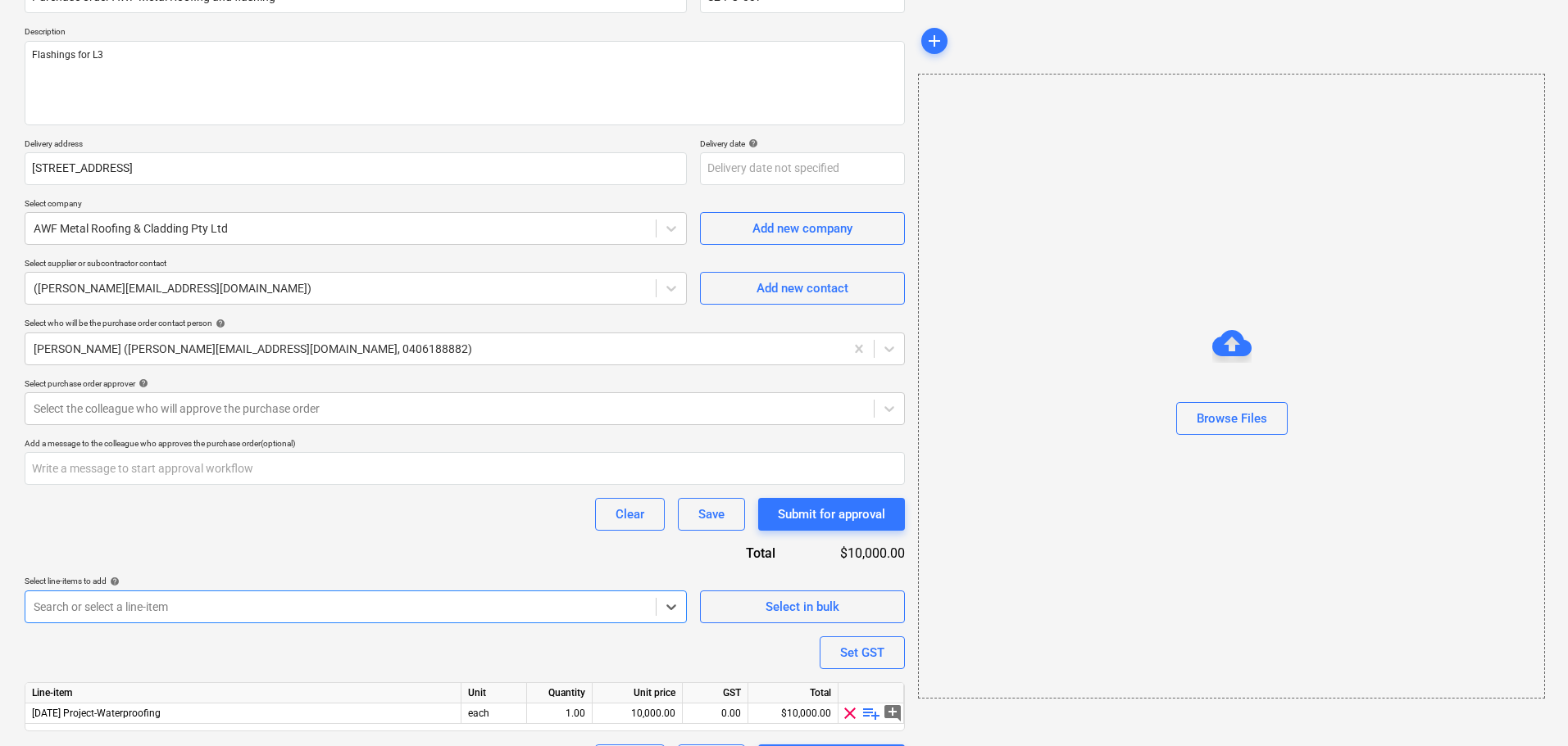
scroll to position [212, 0]
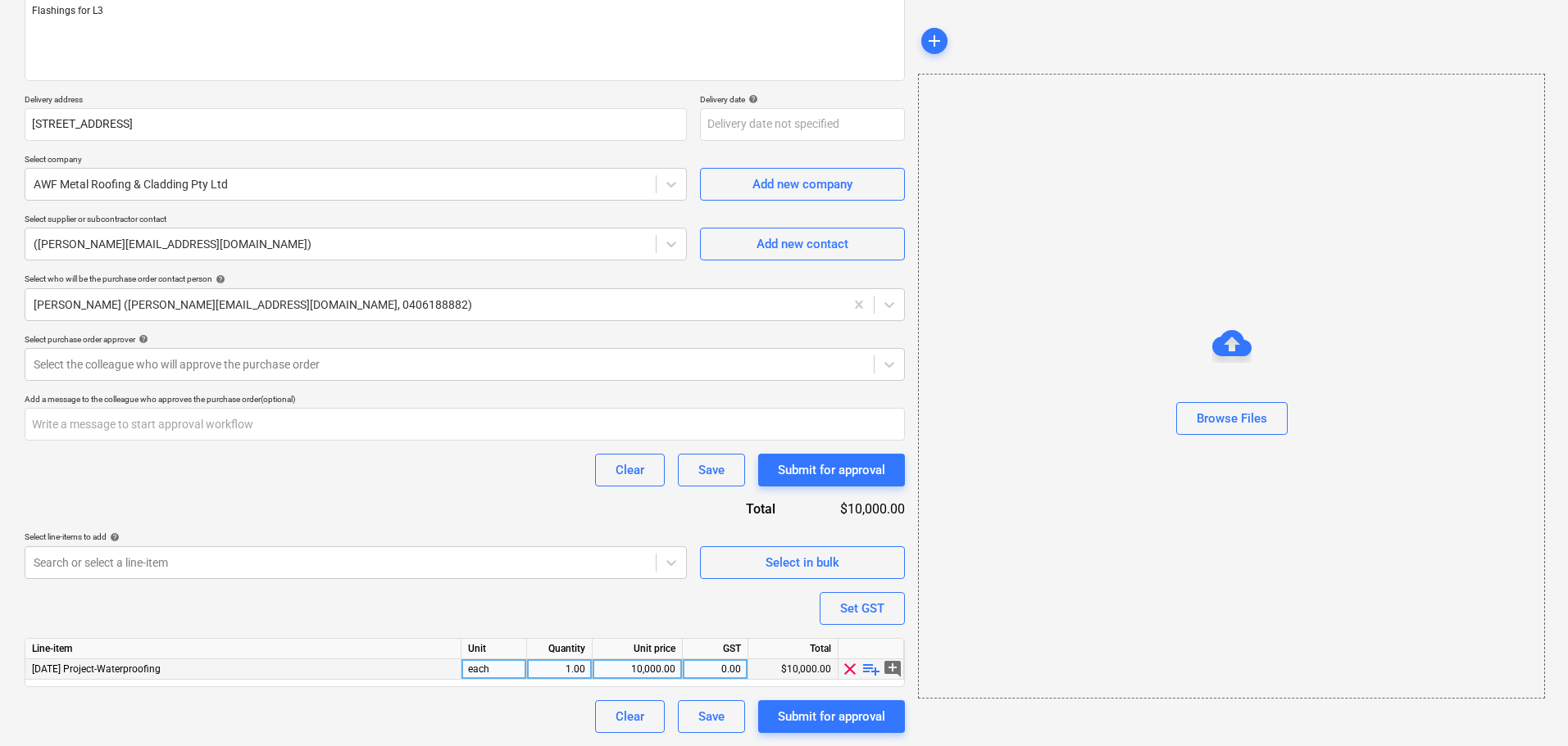
click at [873, 673] on span "playlist_add" at bounding box center [871, 669] width 20 height 20
type textarea "x"
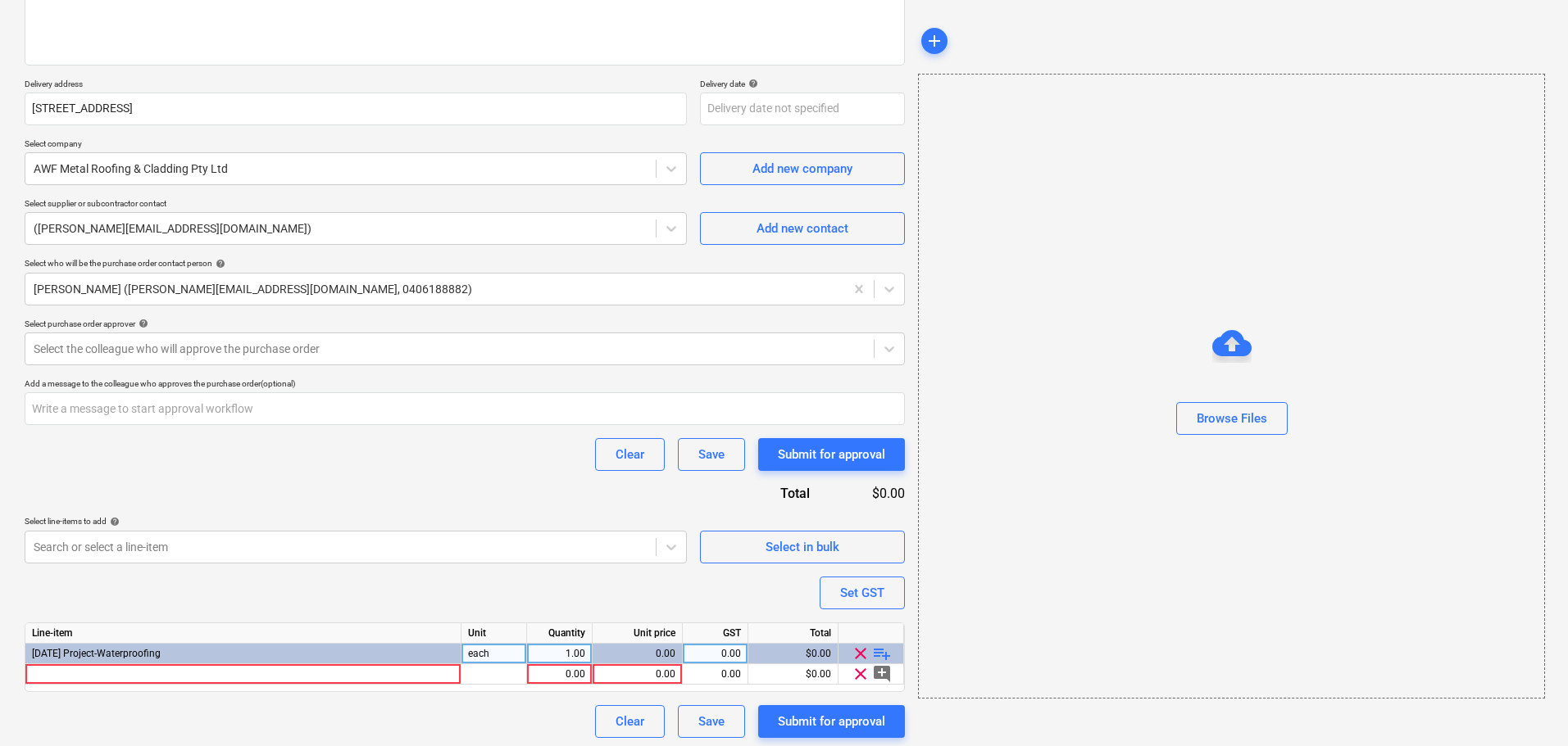
scroll to position [233, 0]
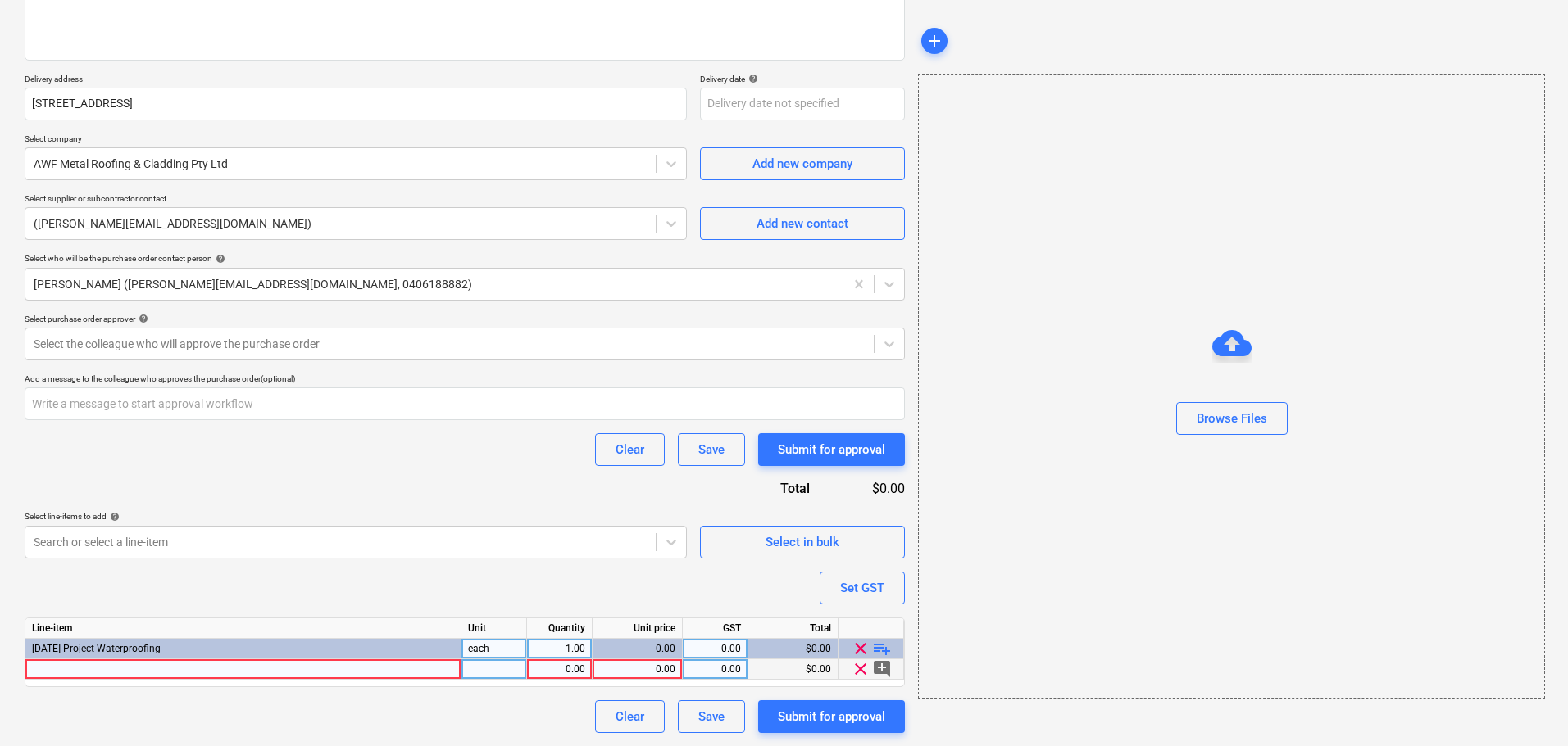
click at [311, 669] on div at bounding box center [243, 669] width 437 height 21
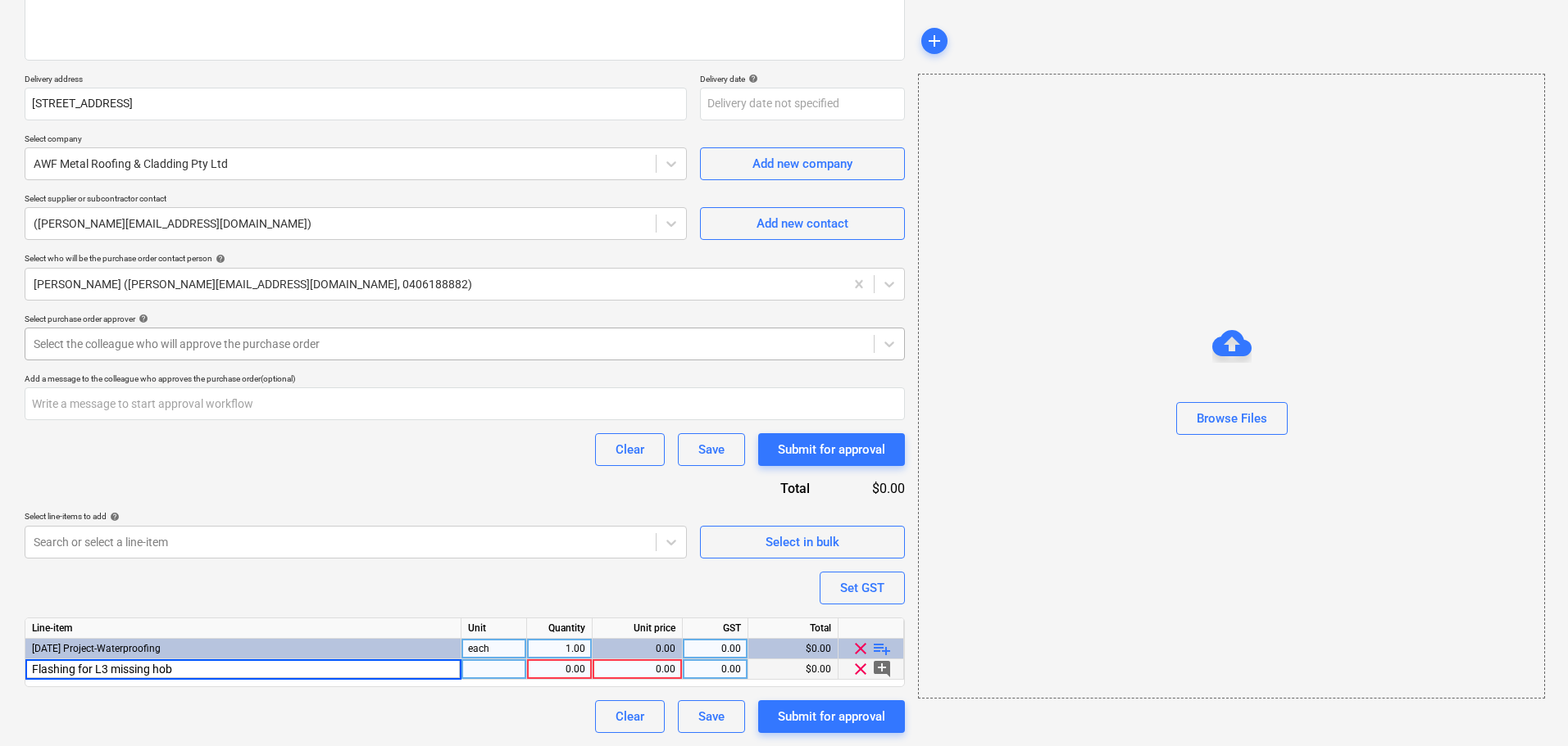
type input "Flashing for L3 missing hobs"
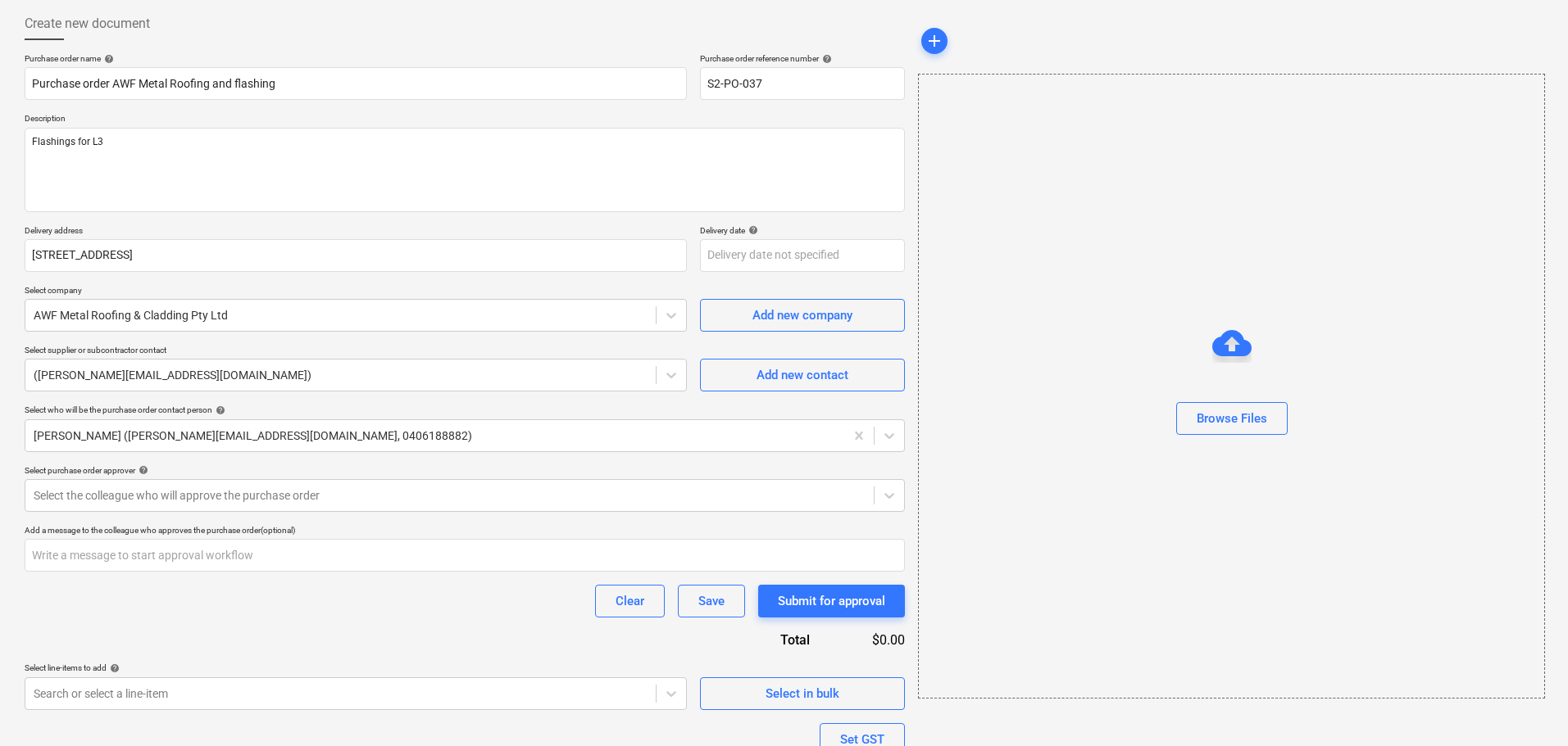
scroll to position [69, 0]
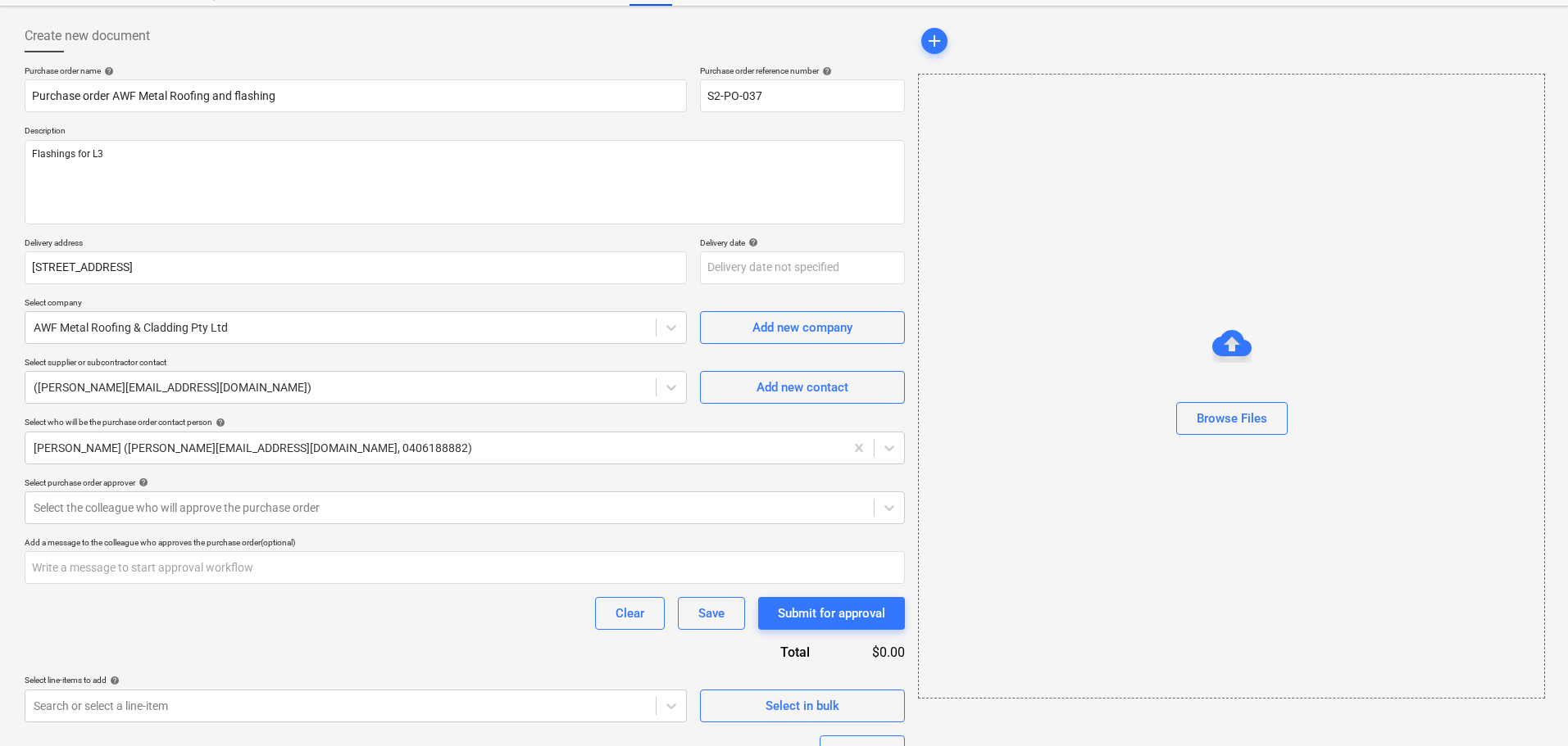
type textarea "x"
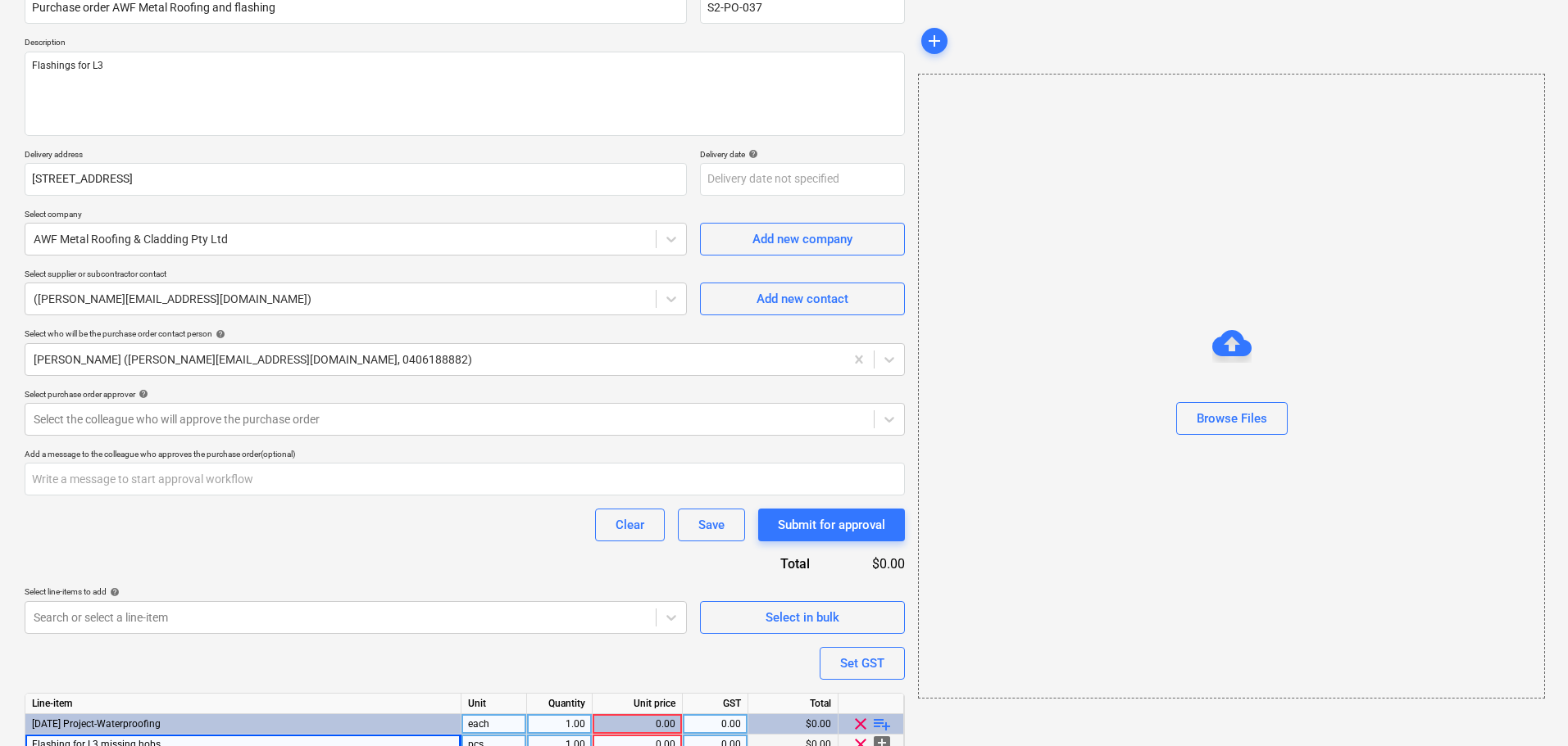
scroll to position [233, 0]
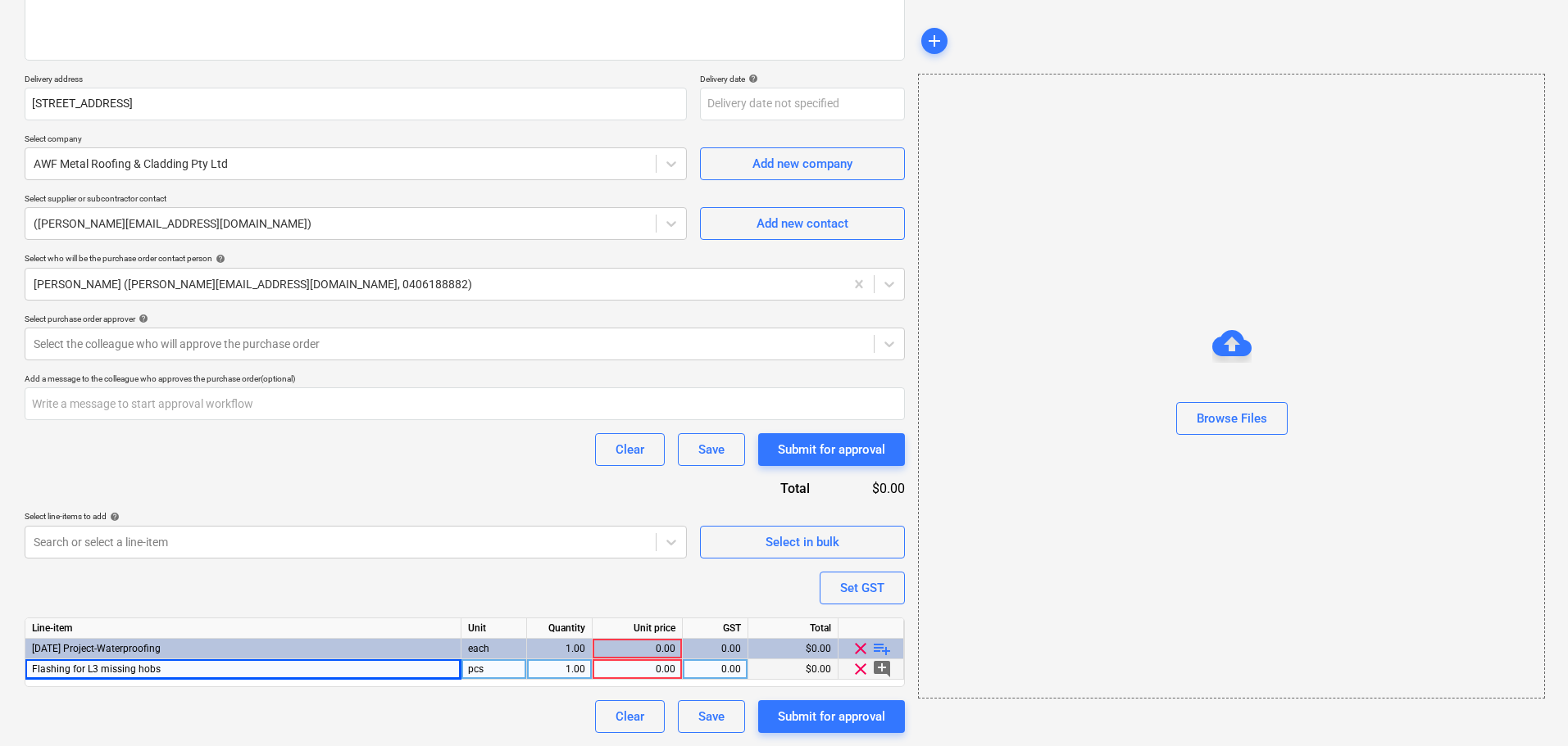
click at [228, 673] on div "Flashing for L3 missing hobs" at bounding box center [243, 669] width 437 height 21
click at [240, 670] on input "Flashing for L3 missing hobs" at bounding box center [243, 669] width 436 height 20
click at [639, 673] on div "0.00" at bounding box center [637, 669] width 76 height 21
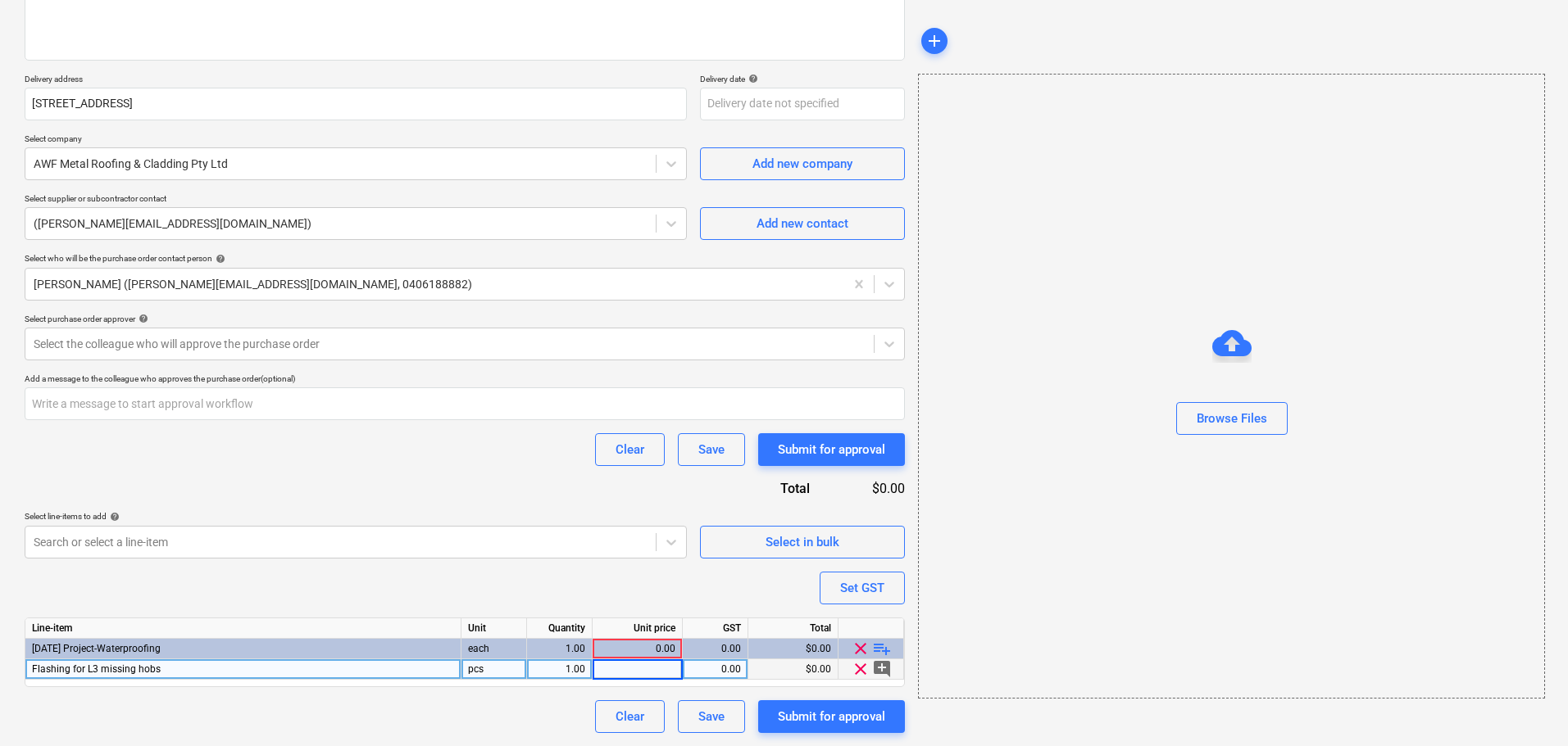
type input "555.65"
click at [579, 589] on div "Purchase order name help Purchase order AWF Metal Roofing and flashing Purchase…" at bounding box center [465, 317] width 880 height 832
click at [796, 726] on div "Submit for approval" at bounding box center [831, 717] width 108 height 22
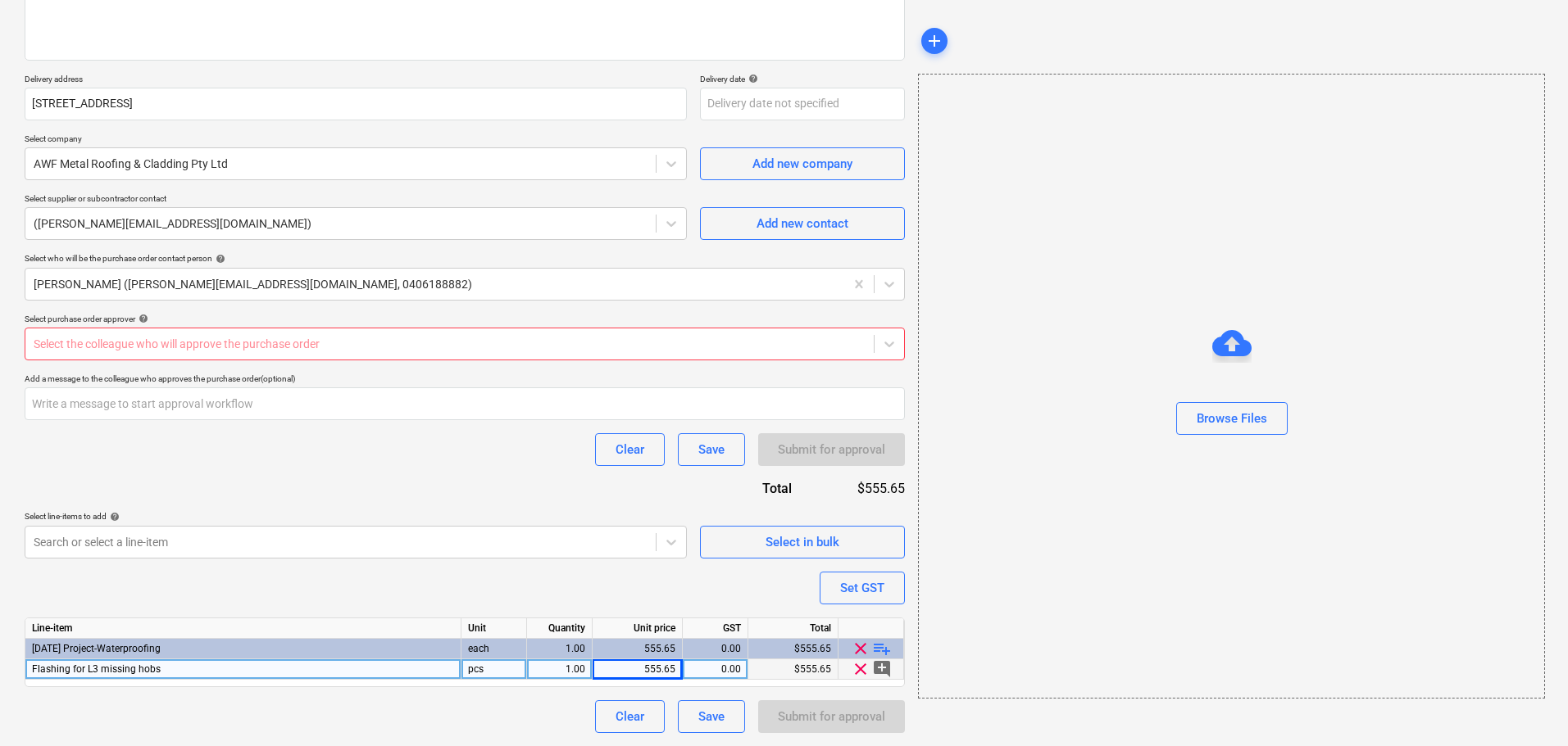
click at [310, 322] on div "Select purchase order approver help" at bounding box center [465, 319] width 880 height 11
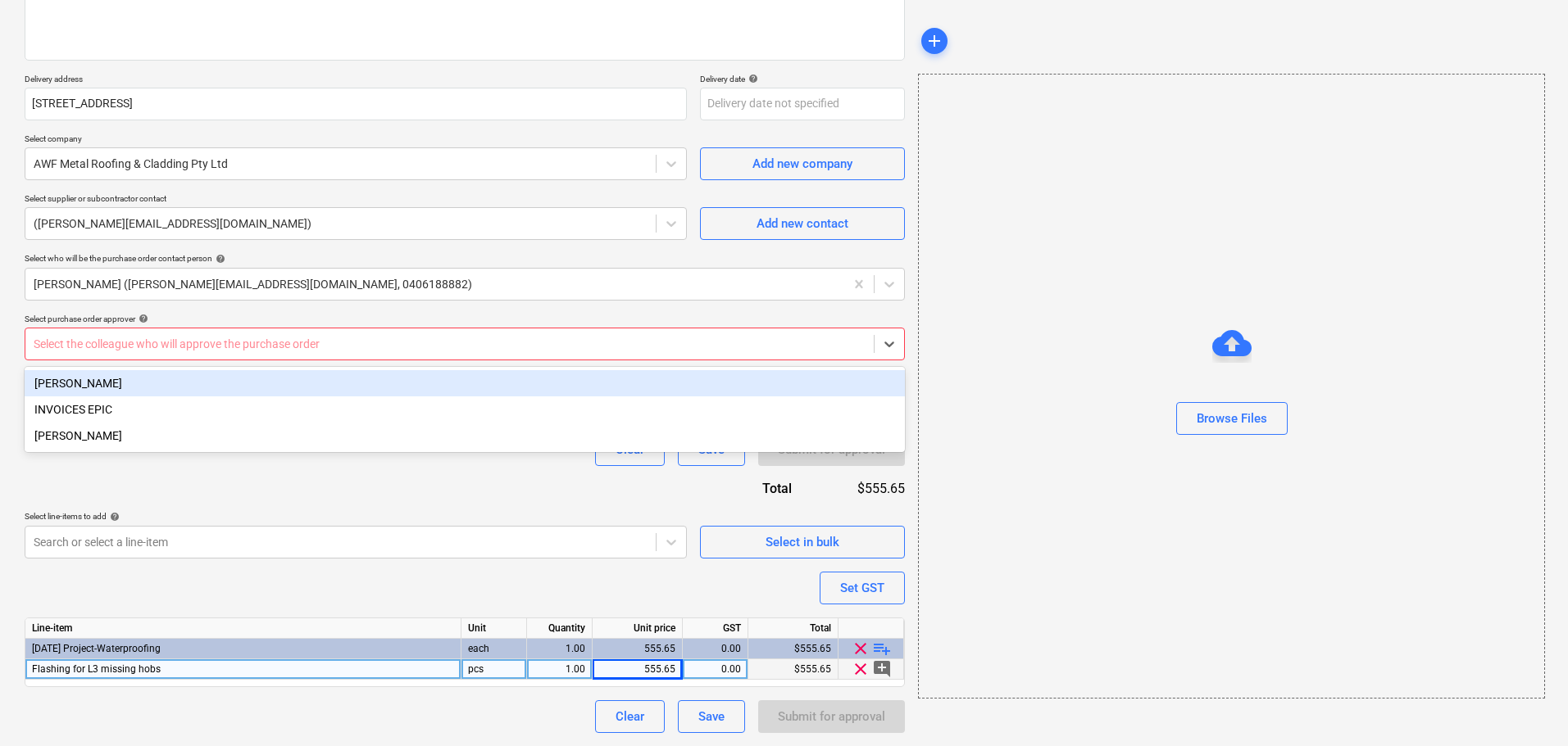
drag, startPoint x: 309, startPoint y: 342, endPoint x: 320, endPoint y: 357, distance: 18.6
click at [309, 343] on div at bounding box center [449, 344] width 832 height 16
click at [315, 386] on div "[PERSON_NAME]" at bounding box center [465, 383] width 880 height 26
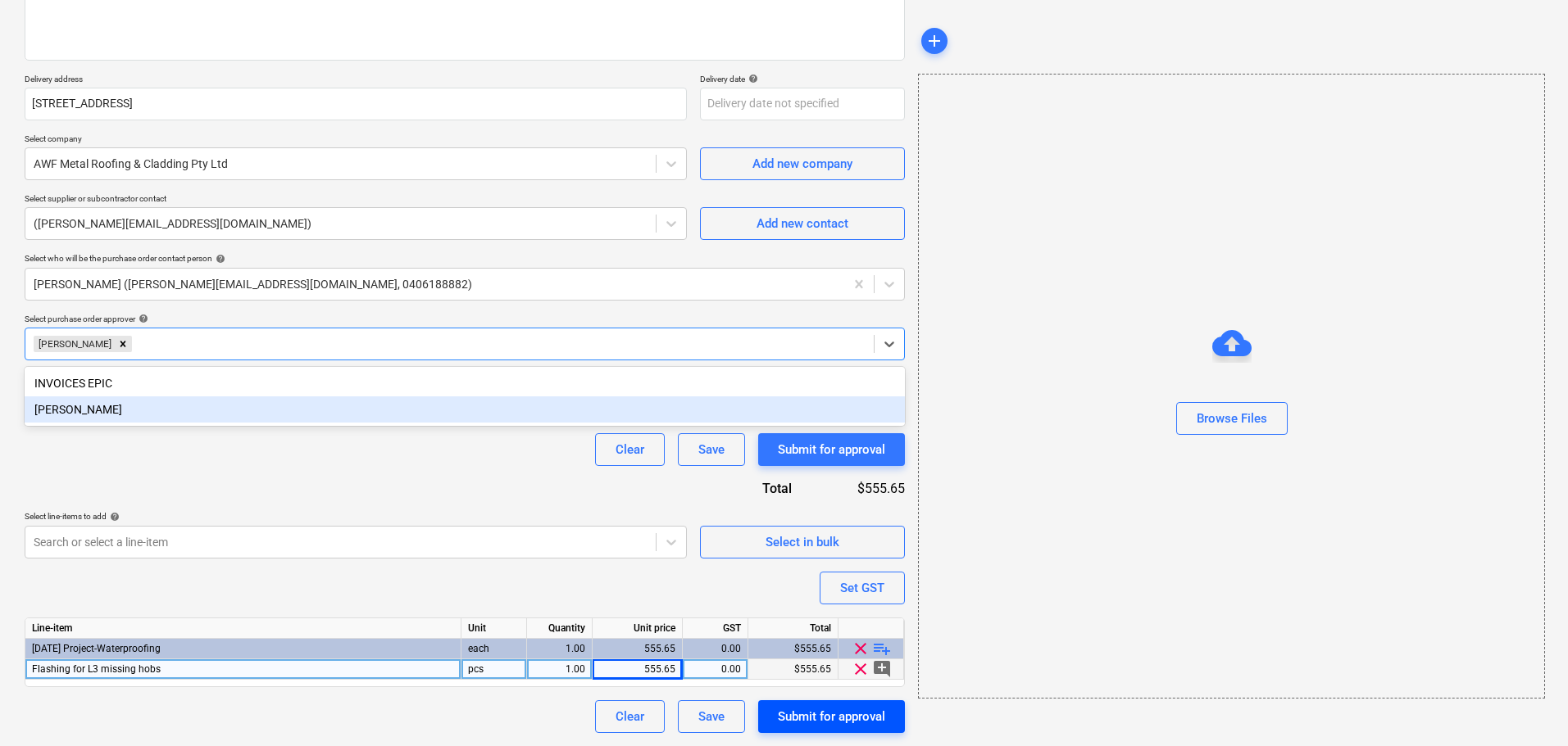
click at [835, 723] on div "Submit for approval" at bounding box center [831, 717] width 108 height 22
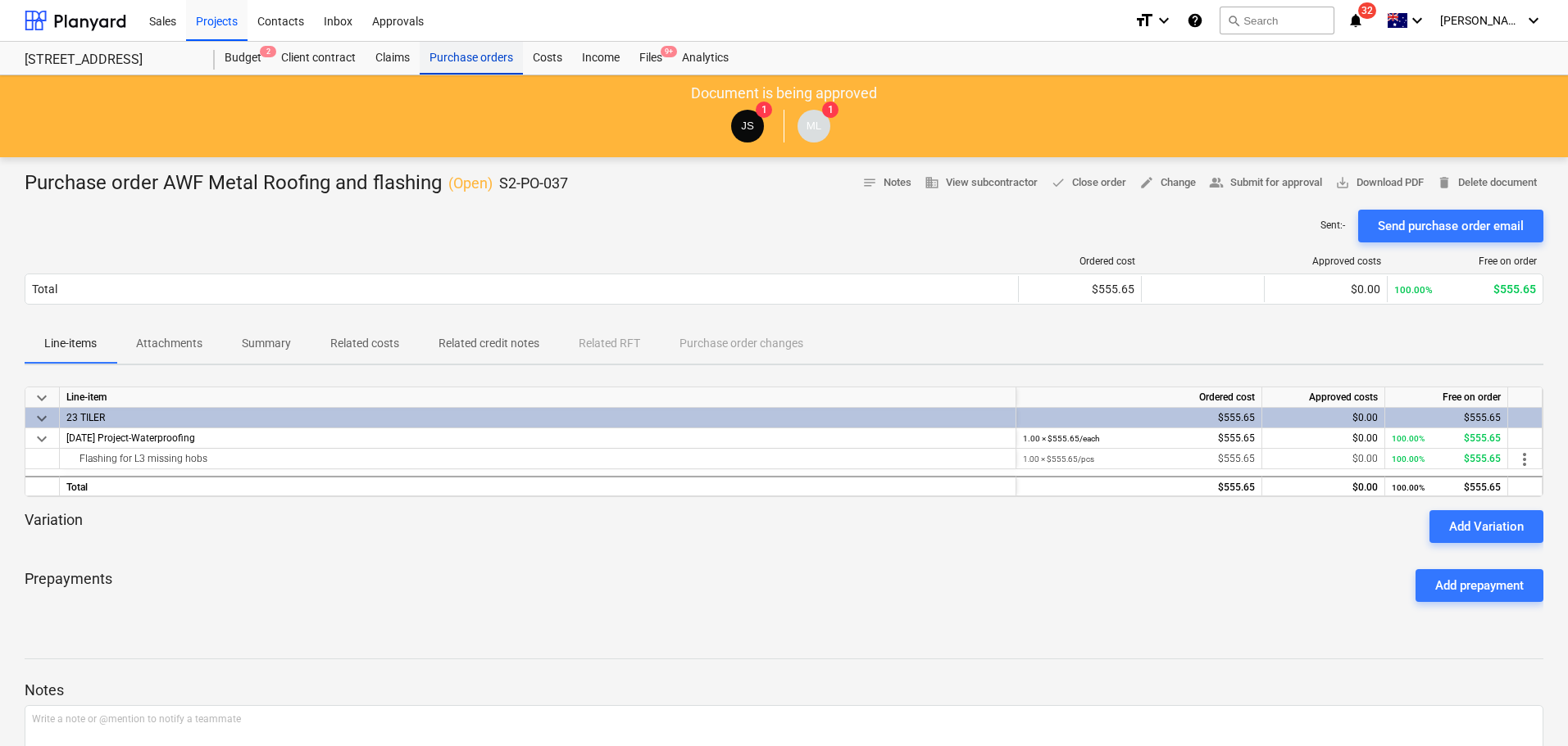
click at [454, 64] on div "Purchase orders" at bounding box center [471, 58] width 103 height 33
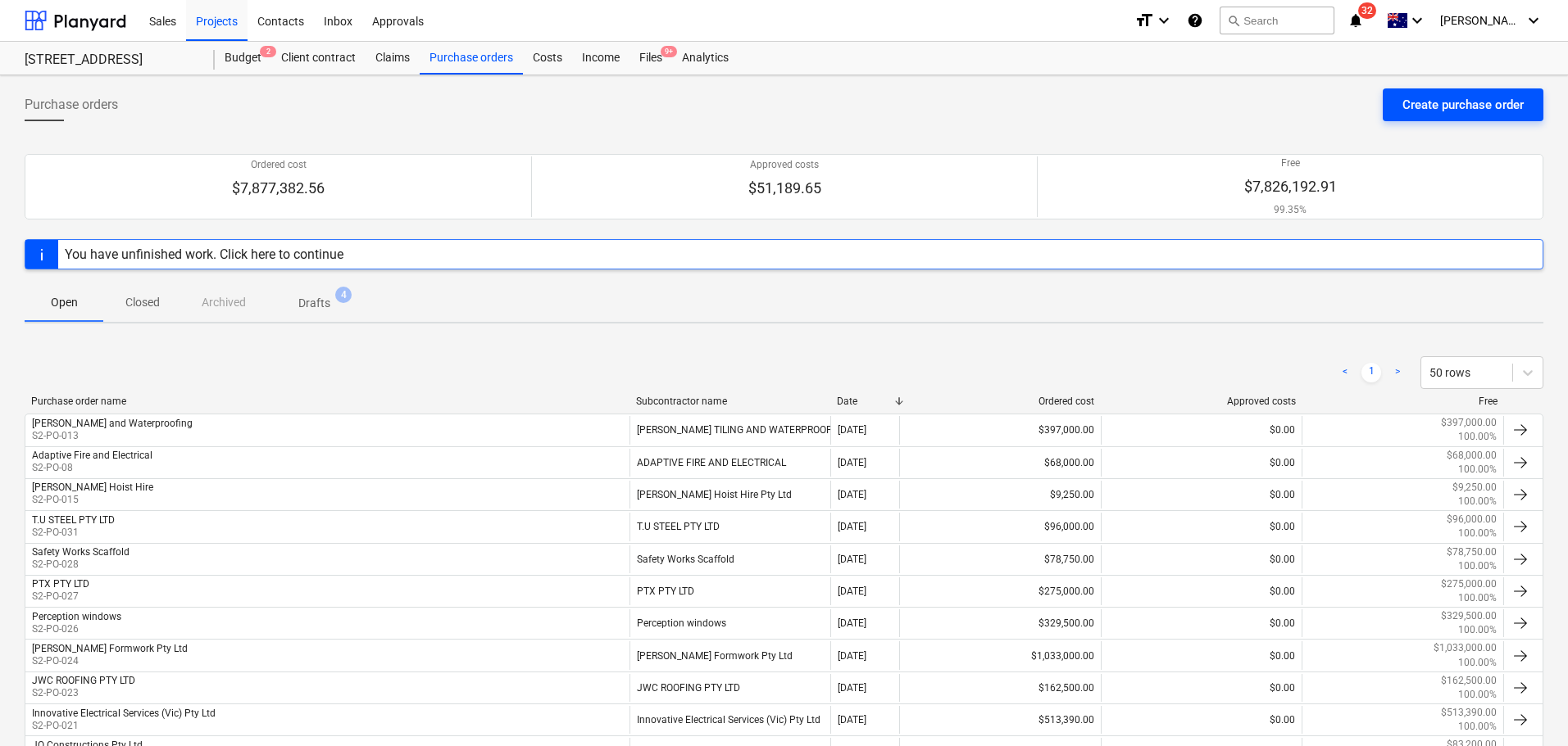
click at [1403, 110] on div "Create purchase order" at bounding box center [1463, 105] width 121 height 22
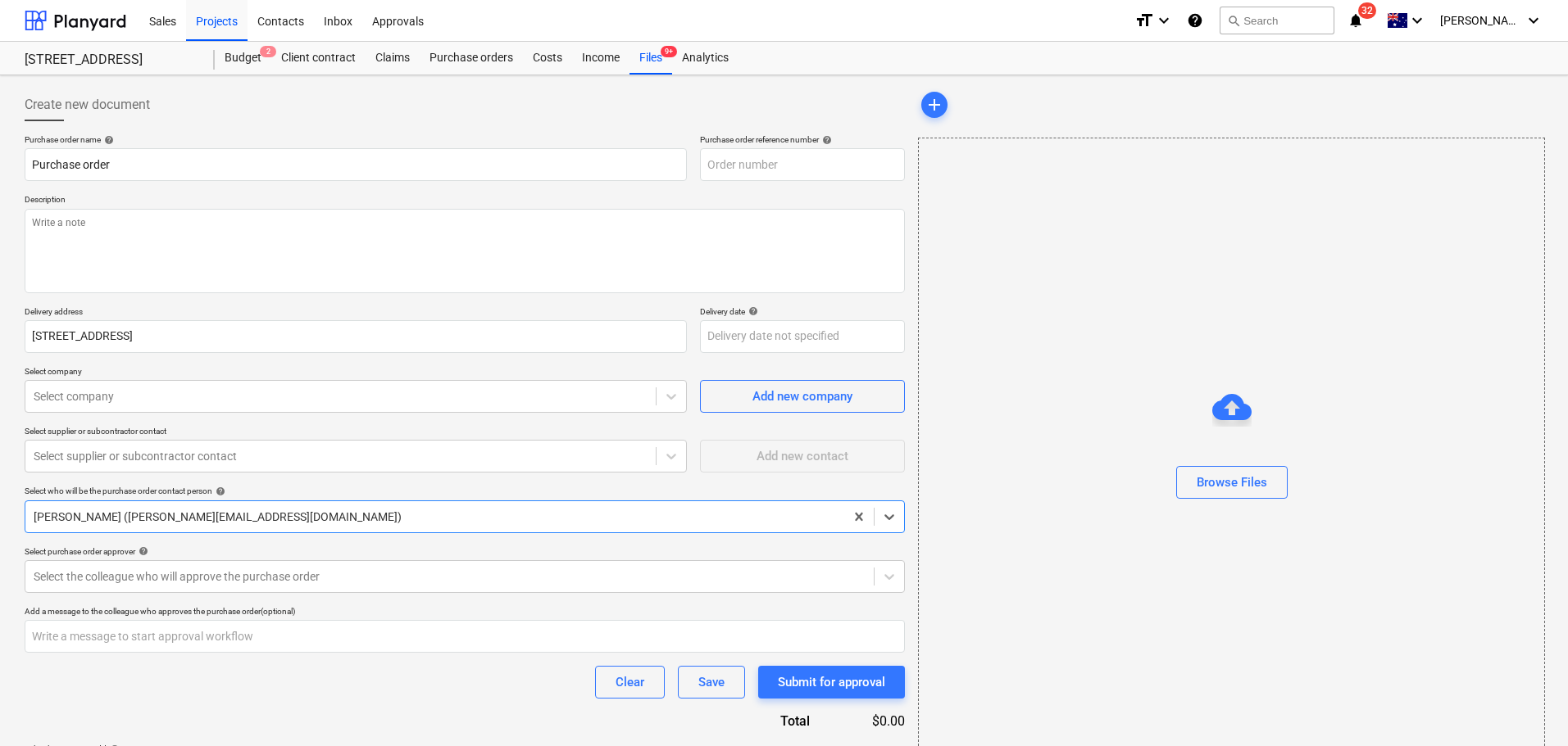
type textarea "x"
type input "S2-PO-038"
click at [193, 170] on input "Purchase order" at bounding box center [355, 164] width 662 height 33
type textarea "x"
type input "Purchase order"
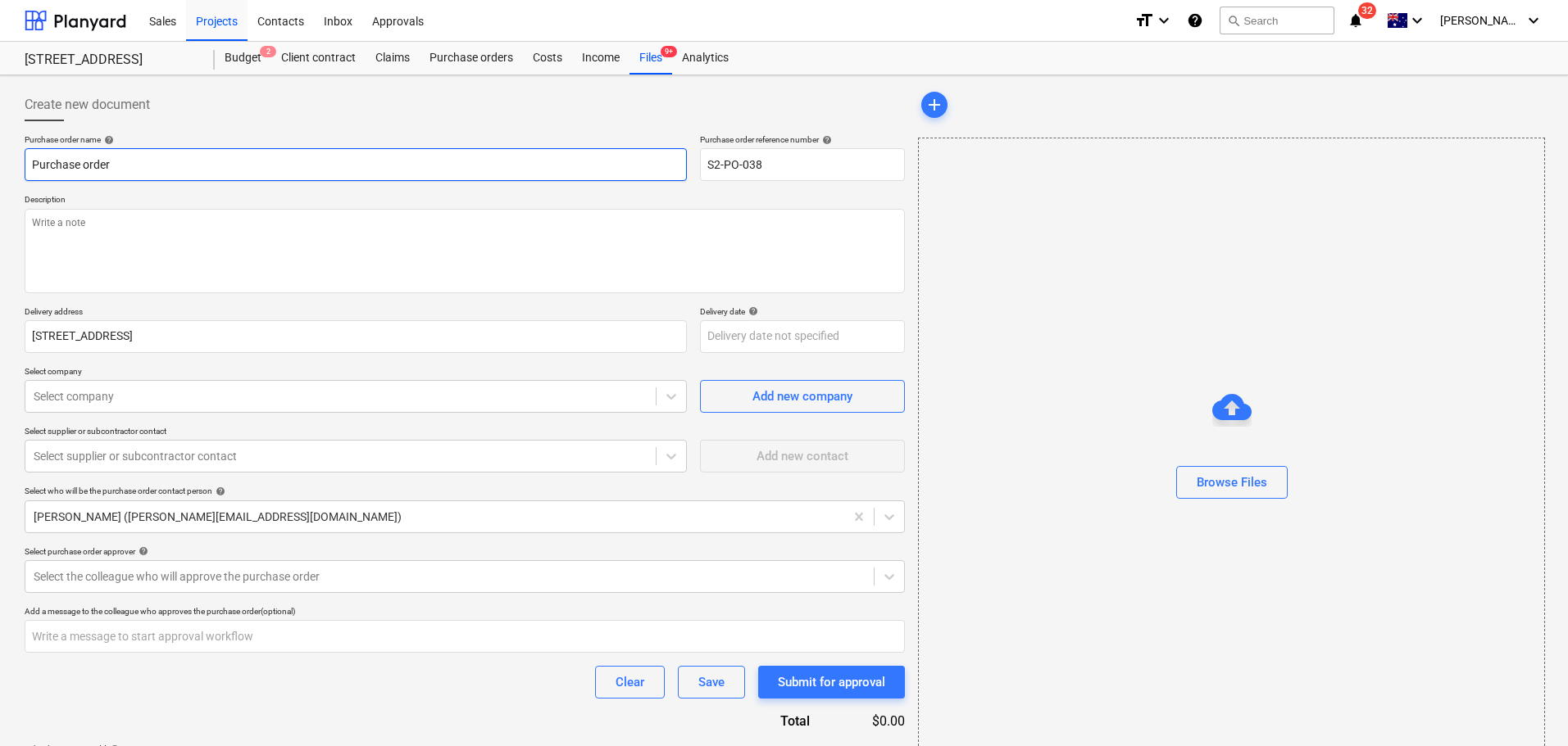
type textarea "x"
type input "Purchase order T"
type textarea "x"
type input "Purchase order Til"
type textarea "x"
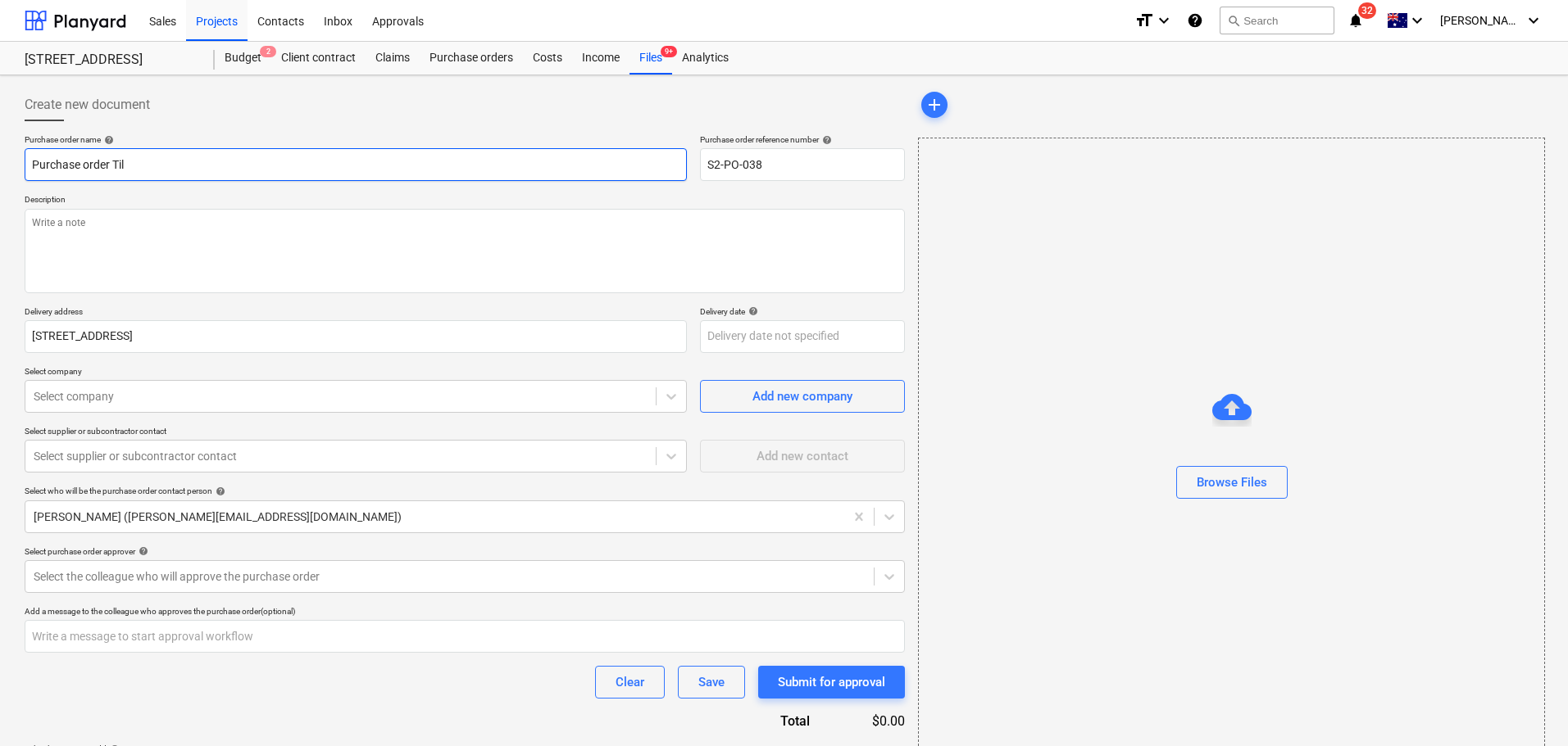
type input "Purchase order Tile"
type textarea "x"
type input "Purchase order Tile"
type textarea "x"
type input "Purchase order Tile i"
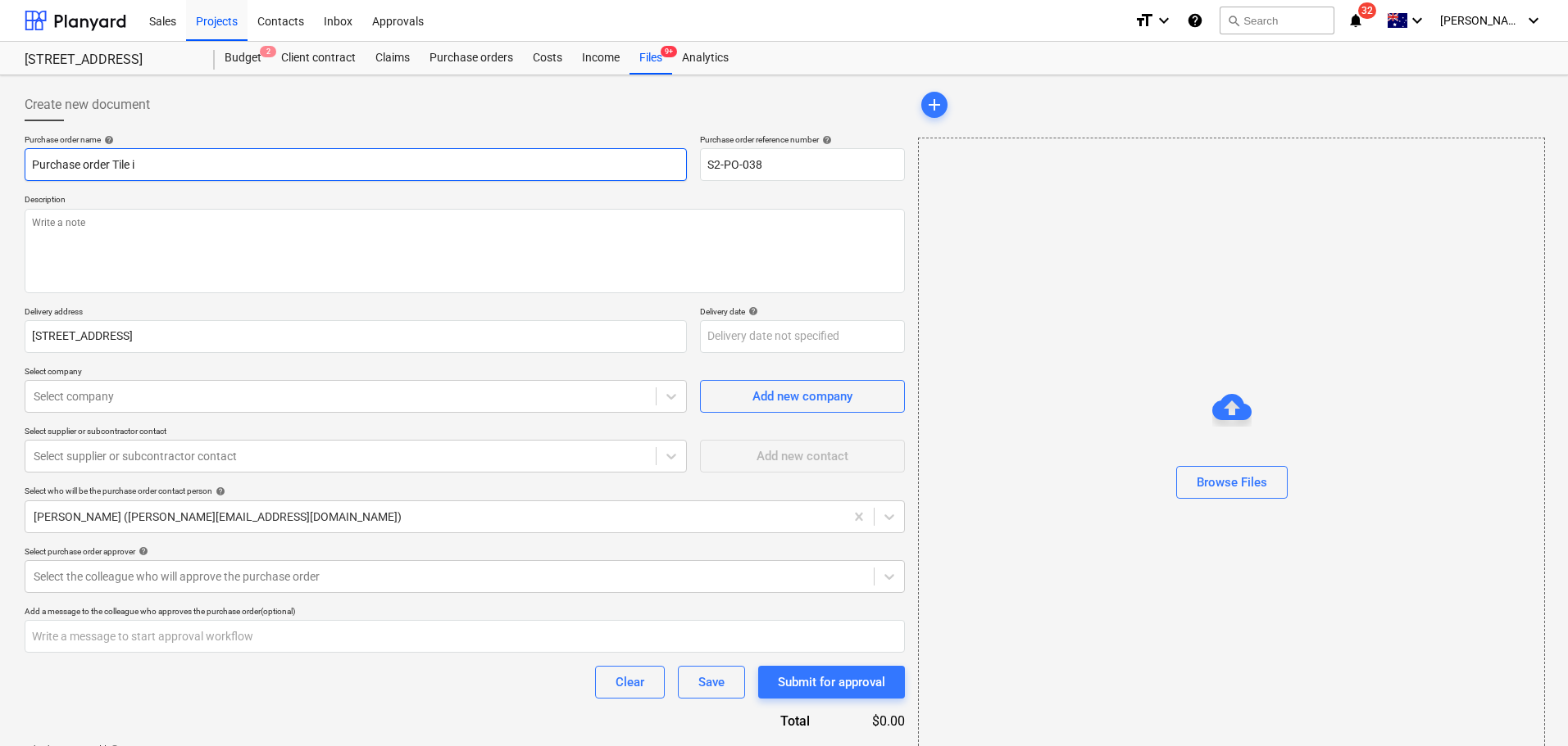
type textarea "x"
type input "Purchase order Tile im"
type textarea "x"
type input "Purchase order Tile imp"
type textarea "x"
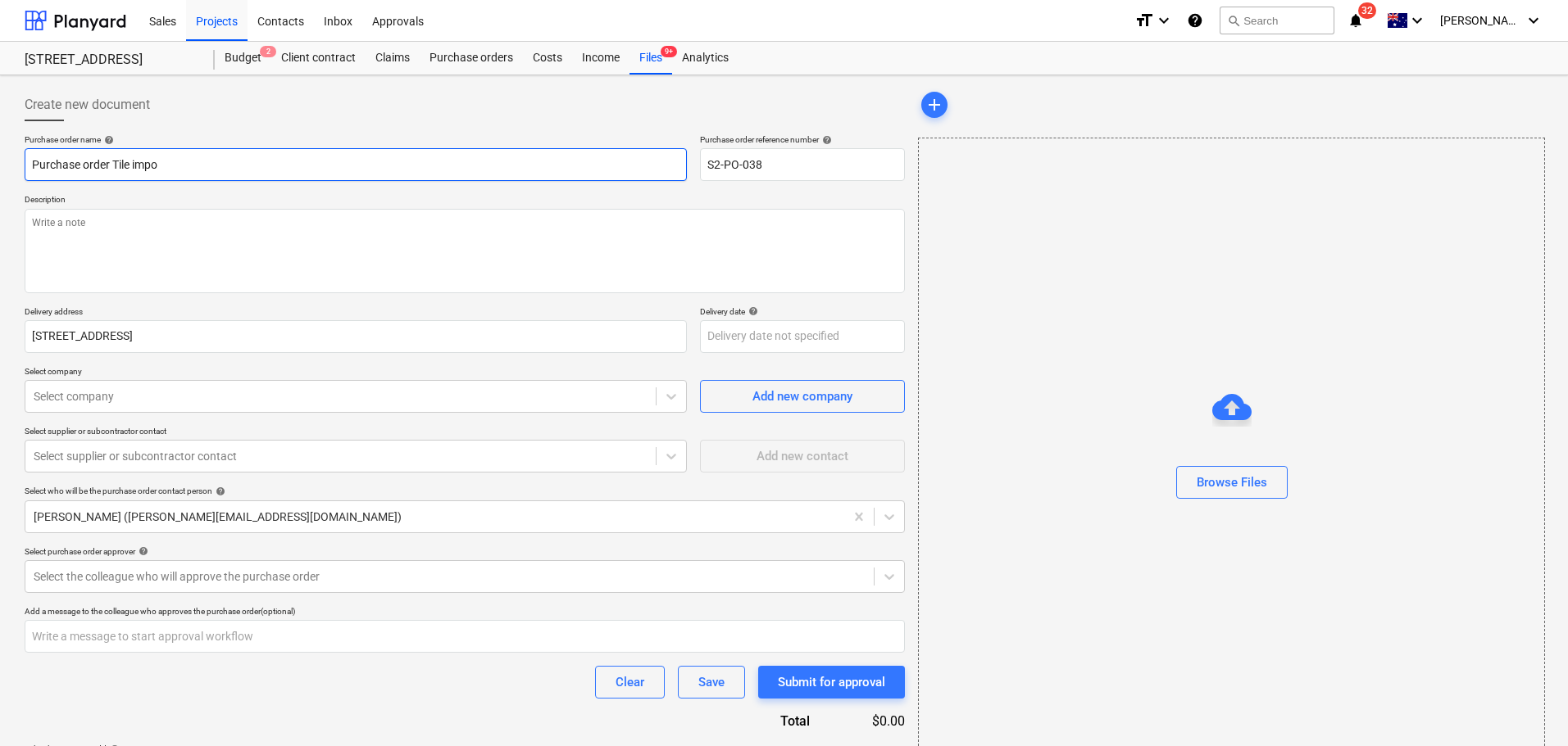
type input "Purchase order Tile impor"
type textarea "x"
type input "Purchase order Tile import"
type textarea "x"
type input "Purchase order Tile importe"
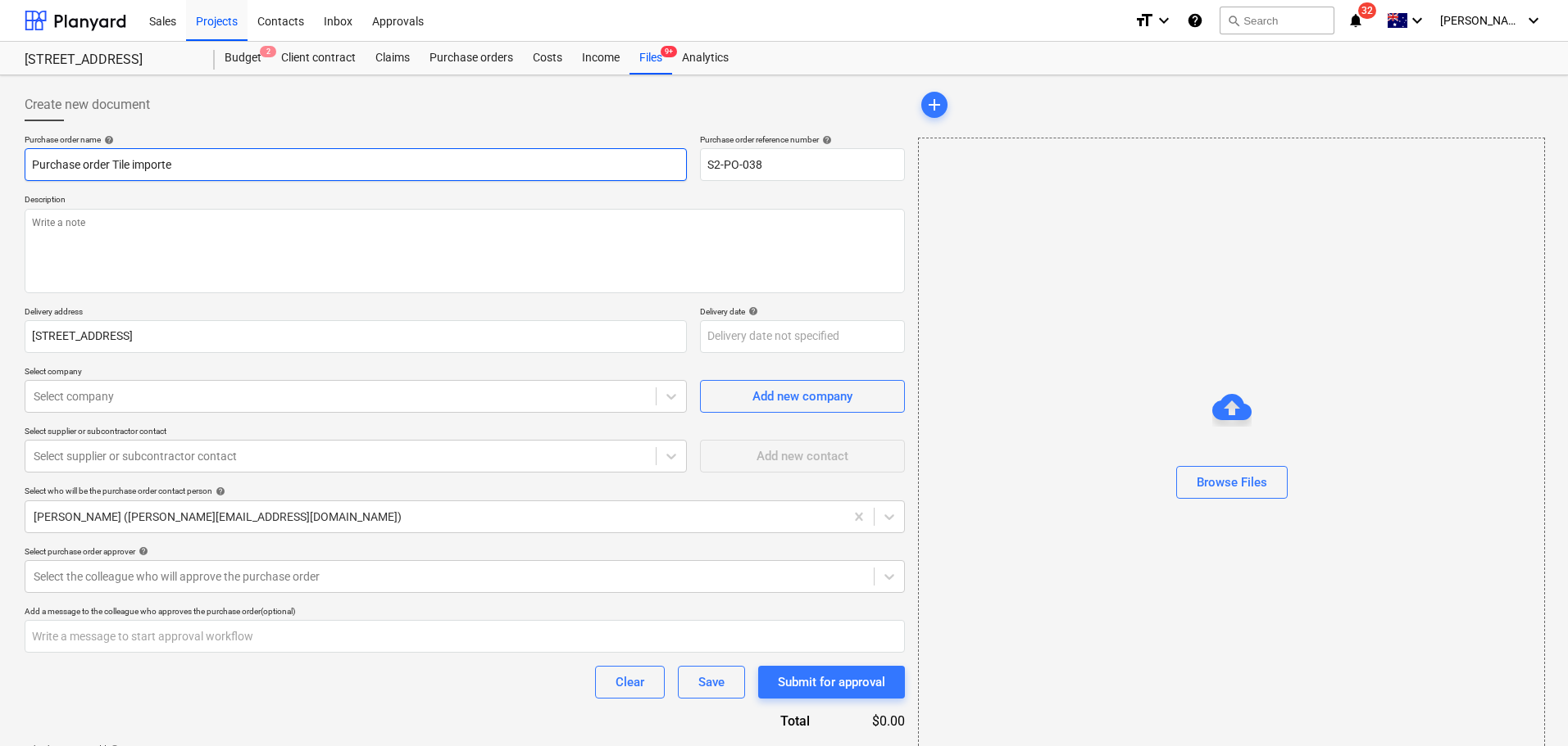
type textarea "x"
type input "Purchase order Tile importer"
type textarea "x"
type input "Purchase order Tile importer"
type textarea "x"
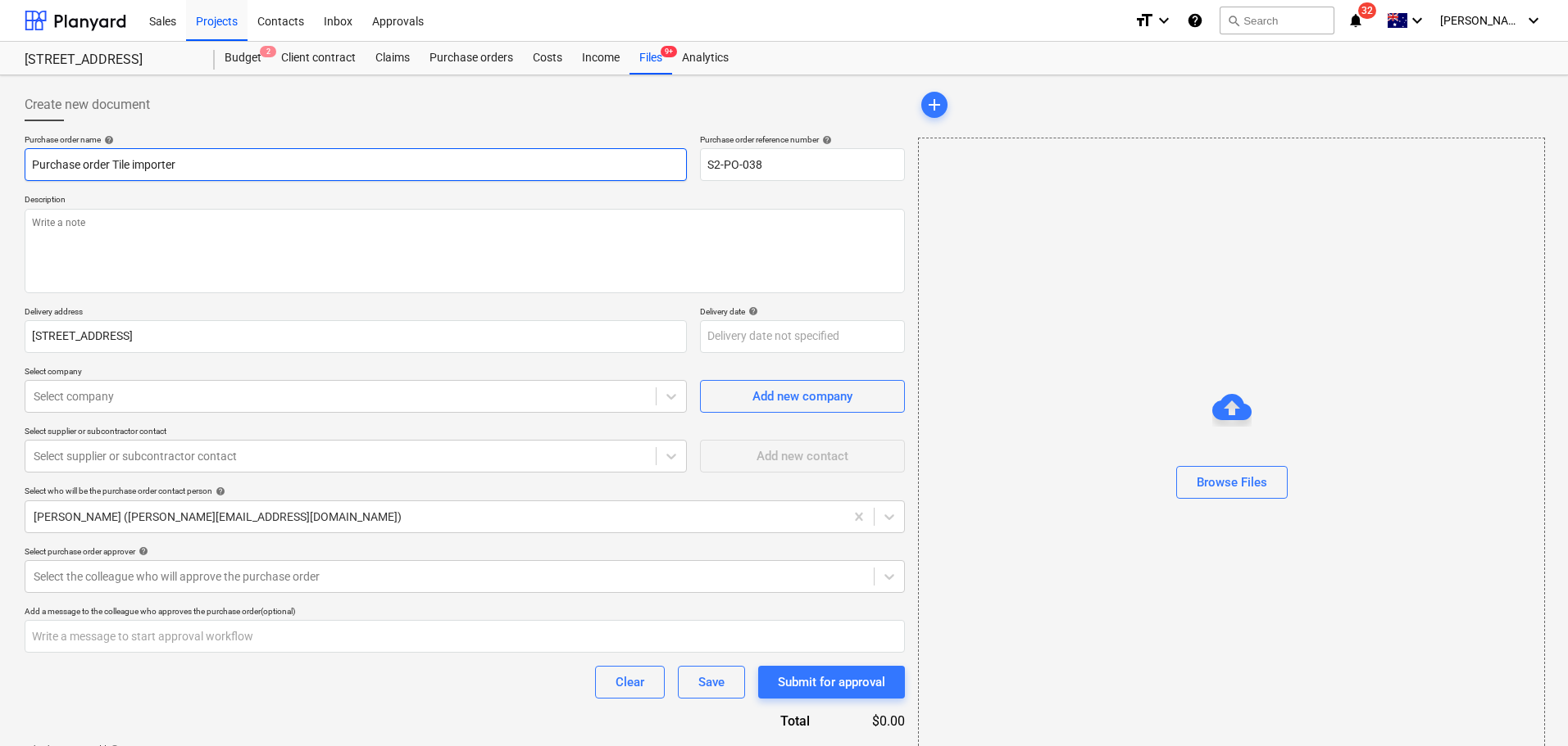
type input "Purchase order Tile importer 4"
type textarea "x"
type input "Purchase order Tile importer 4m"
type textarea "x"
type input "Purchase order Tile importer 4mm"
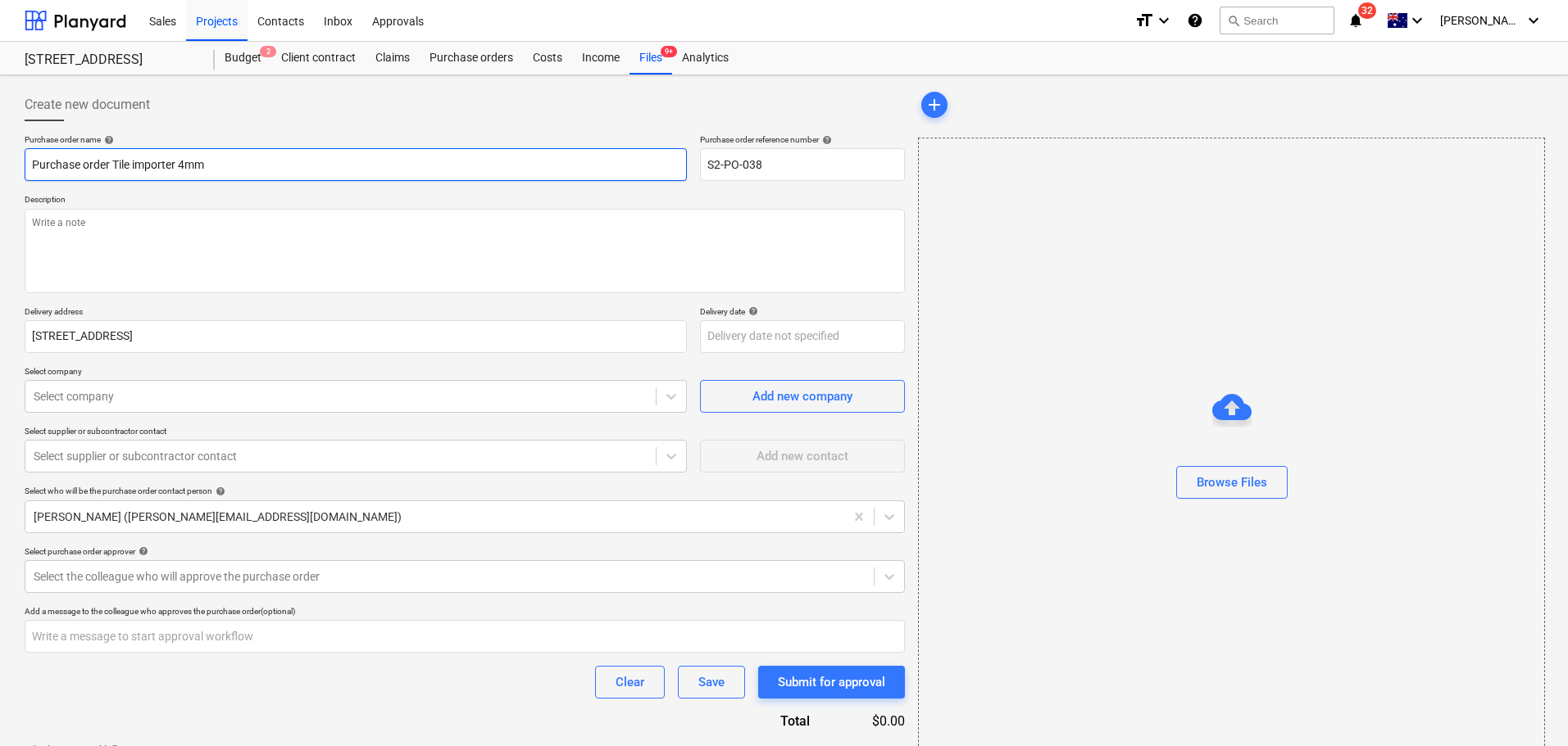
type textarea "x"
type input "Purchase order Tile importer 4mm"
type textarea "x"
type input "Purchase order Tile importer 4mm P"
type textarea "x"
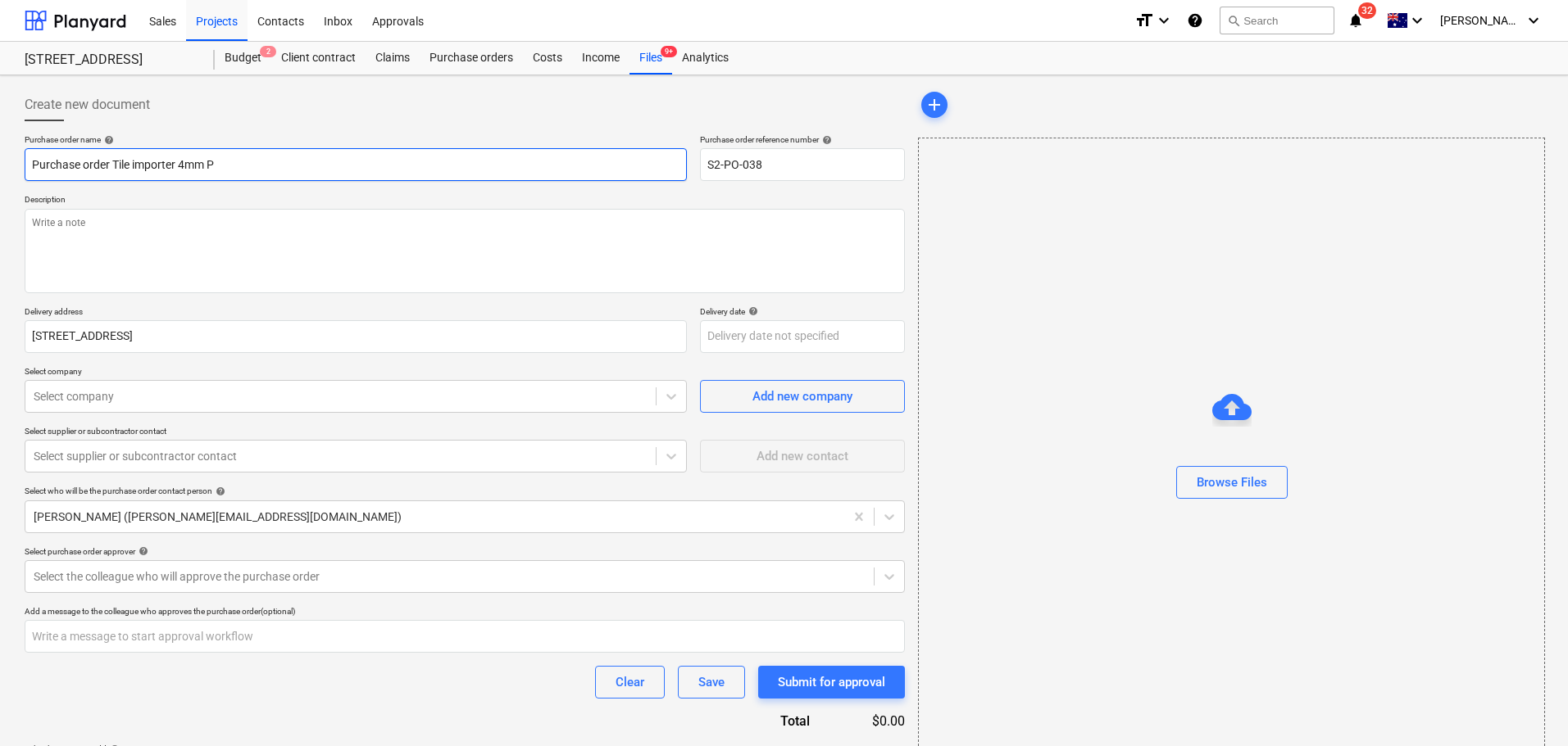
type input "Purchase order Tile importer 4mm Pl"
type textarea "x"
drag, startPoint x: 278, startPoint y: 177, endPoint x: 114, endPoint y: 168, distance: 164.2
click at [114, 168] on input "Purchase order Tile importer 4mm Ply" at bounding box center [355, 164] width 662 height 33
type input "Purchase order Tile importer 4mm Ply"
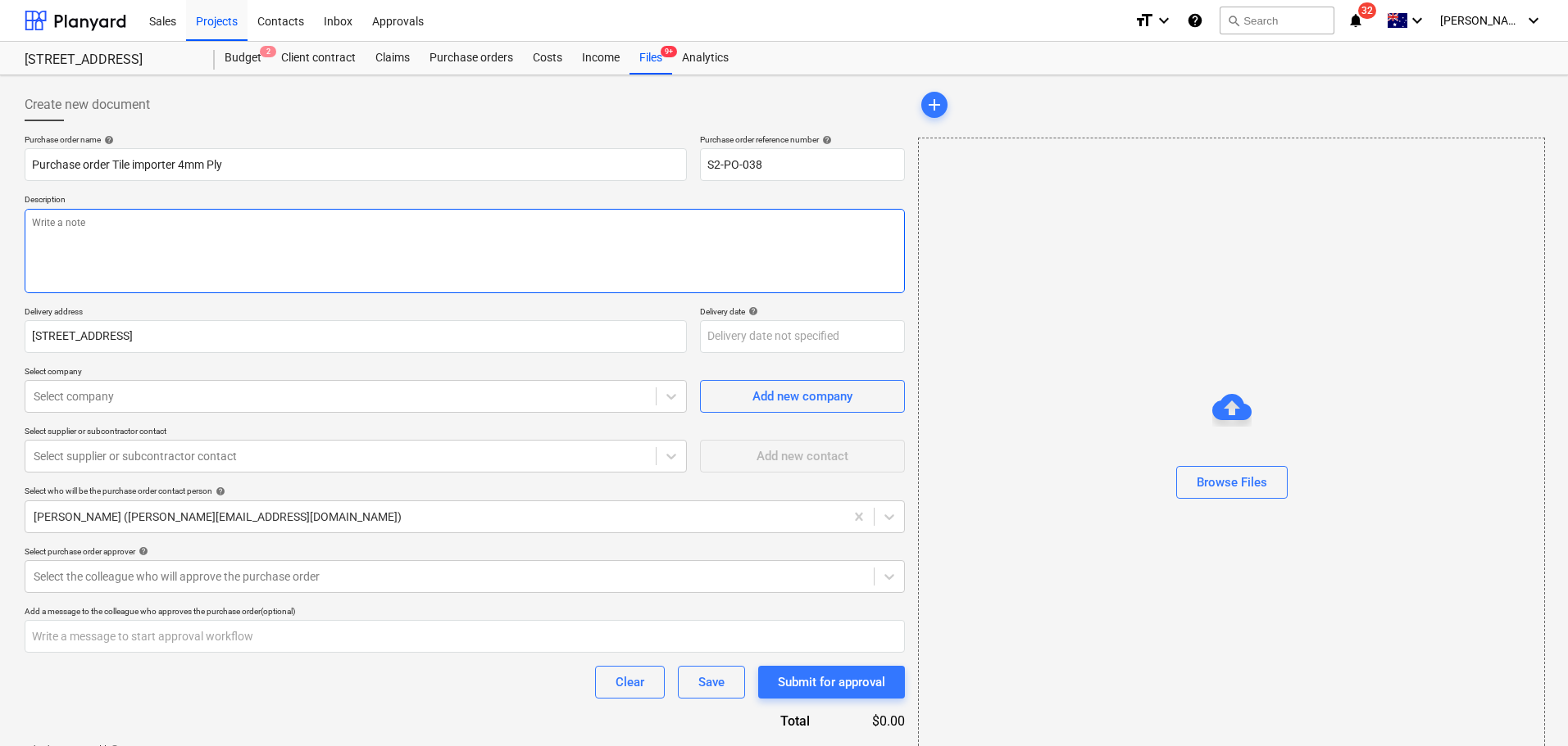
click at [106, 241] on textarea at bounding box center [465, 250] width 880 height 84
paste textarea "Tile importer 4mm Ply"
type textarea "x"
type textarea "Tile importer 4mm Ply"
type textarea "x"
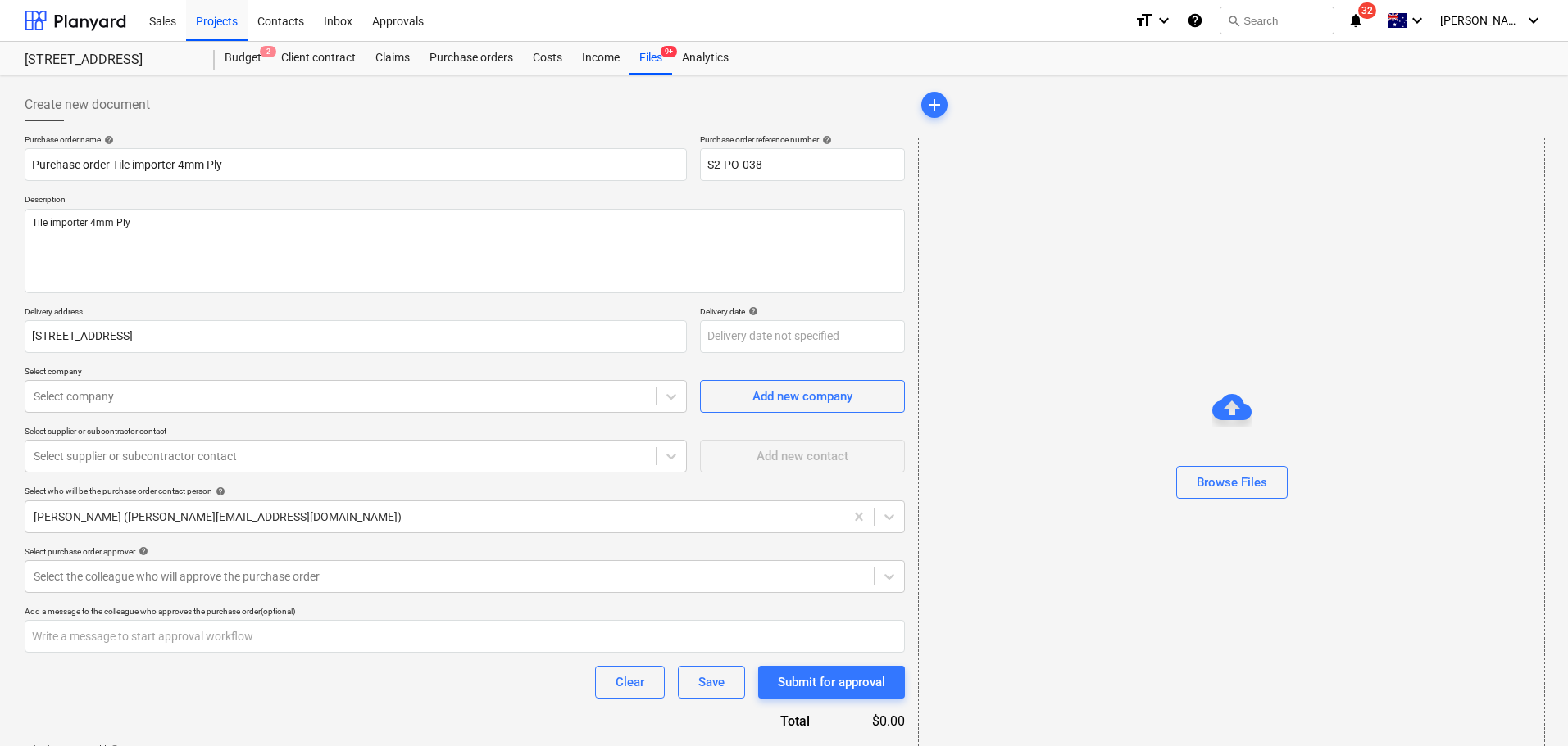
click at [142, 378] on p "Select company" at bounding box center [355, 372] width 662 height 14
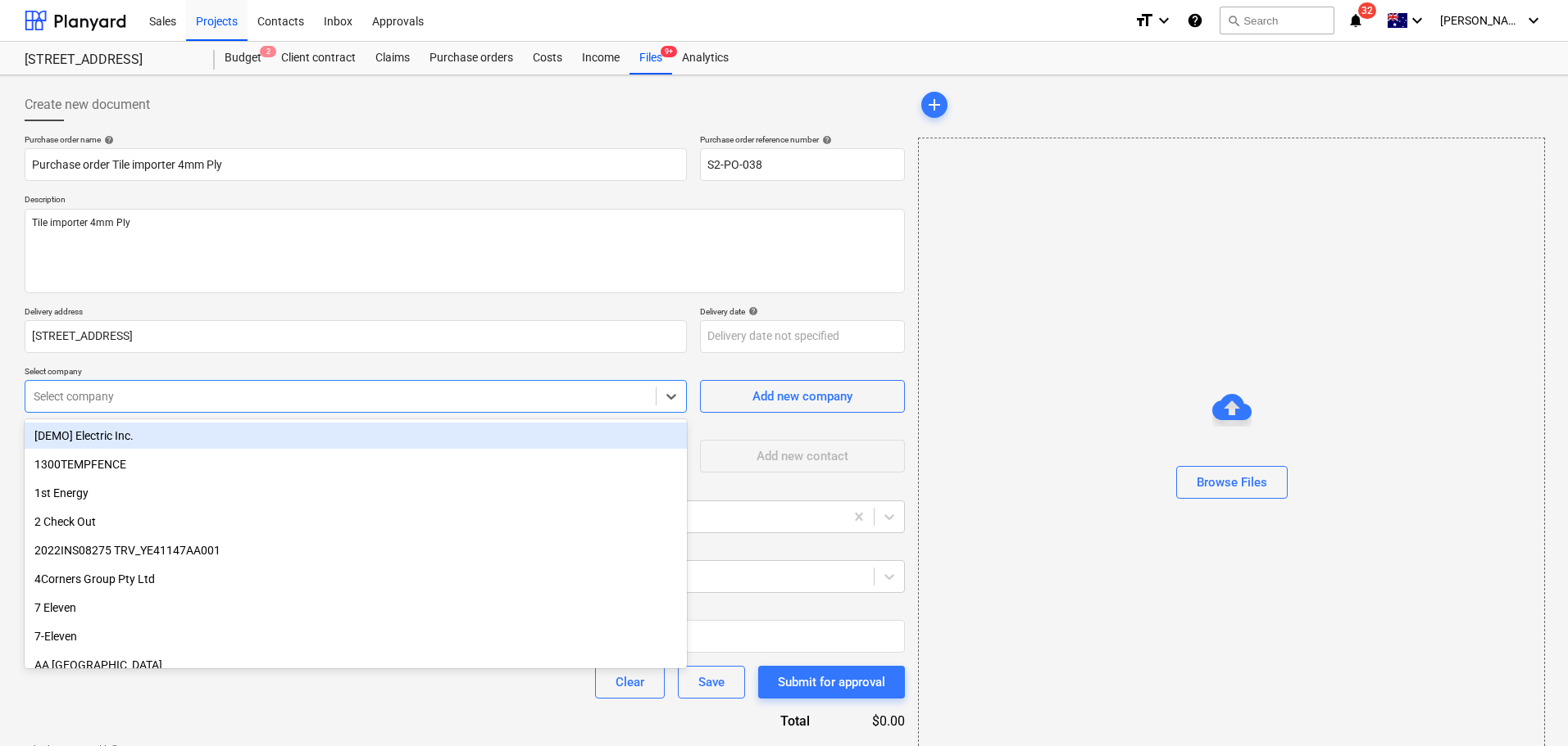
click at [145, 393] on div at bounding box center [340, 396] width 614 height 16
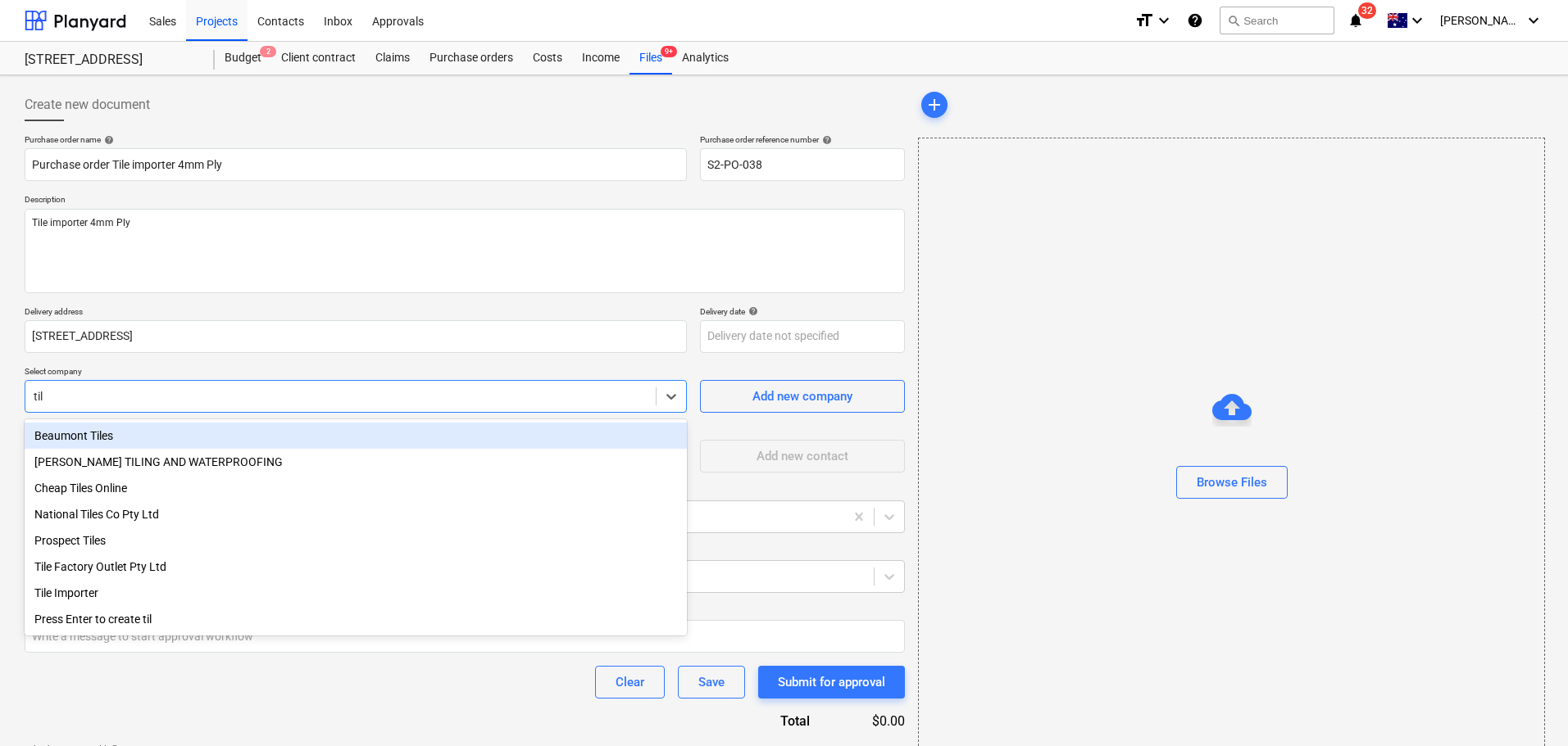
type input "tile"
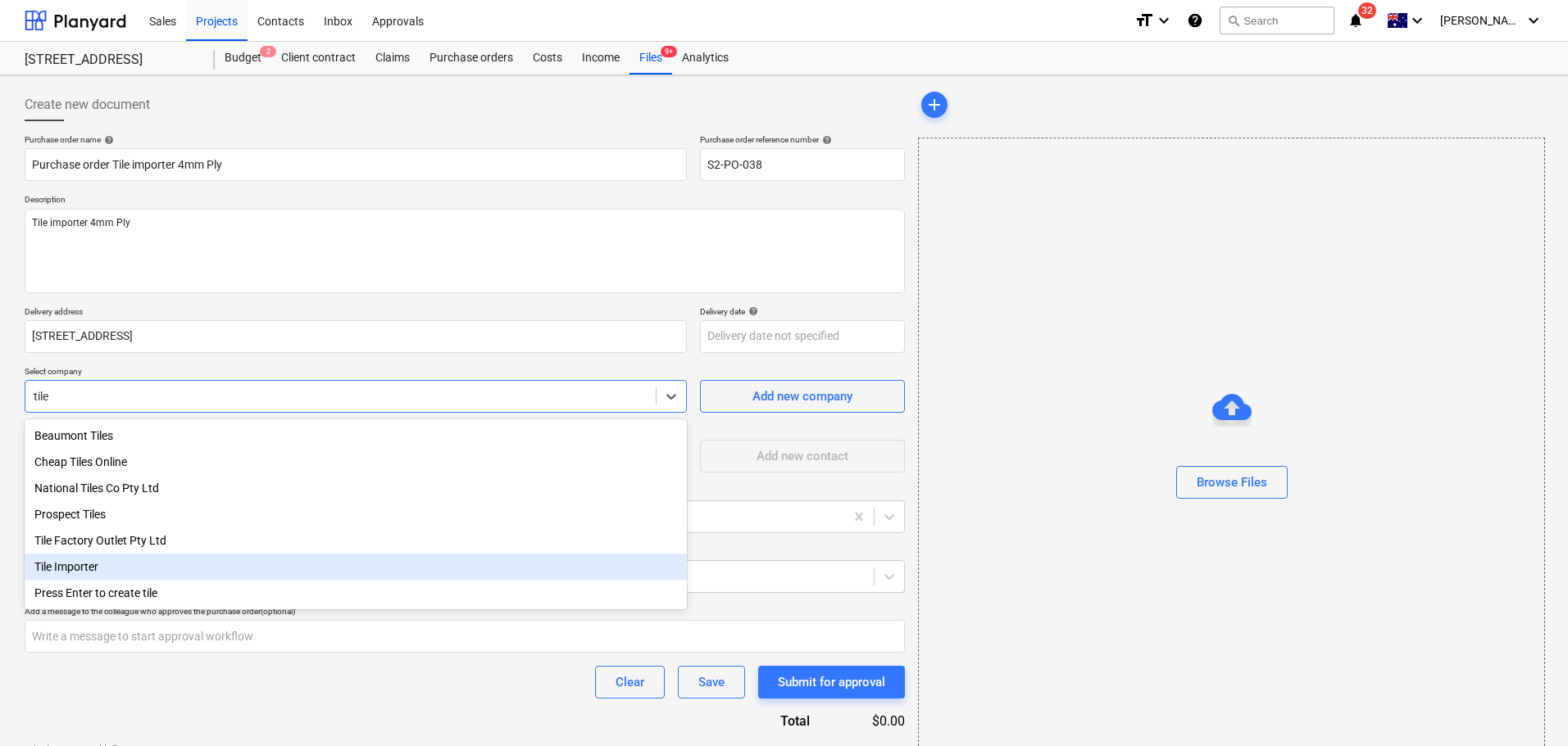
click at [161, 578] on div "Tile Importer" at bounding box center [355, 566] width 662 height 26
type textarea "x"
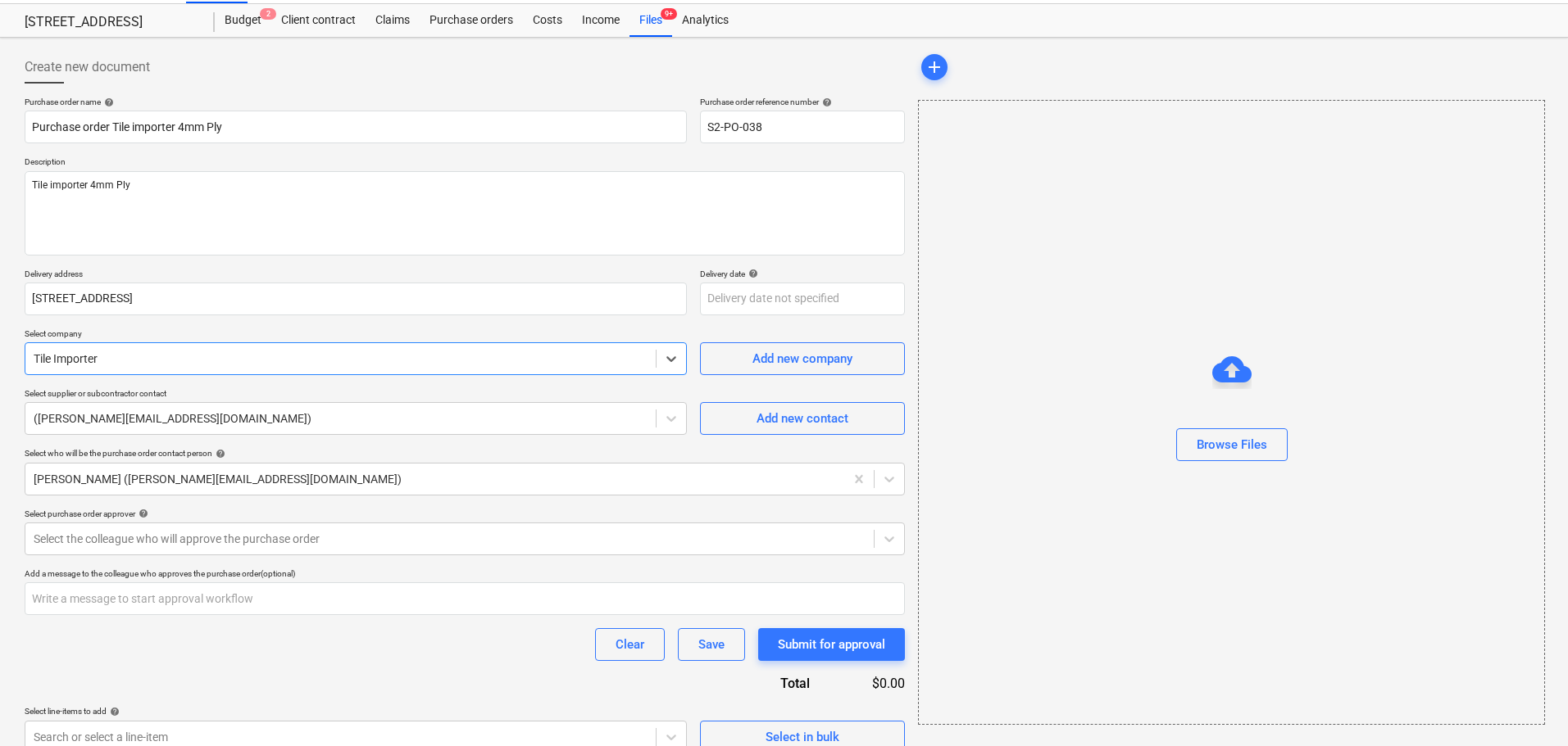
scroll to position [58, 0]
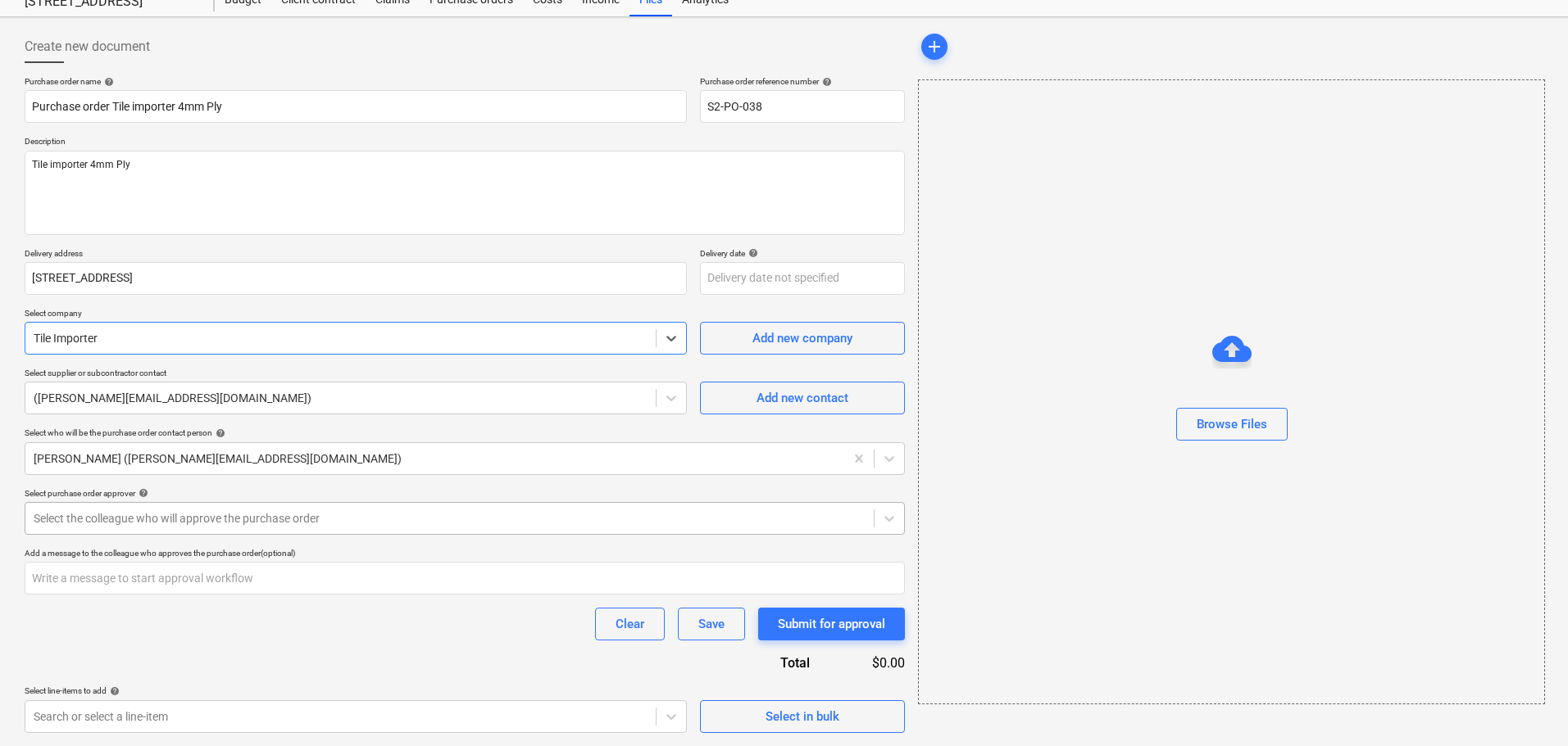
click at [169, 529] on div "Select the colleague who will approve the purchase order" at bounding box center [449, 518] width 849 height 23
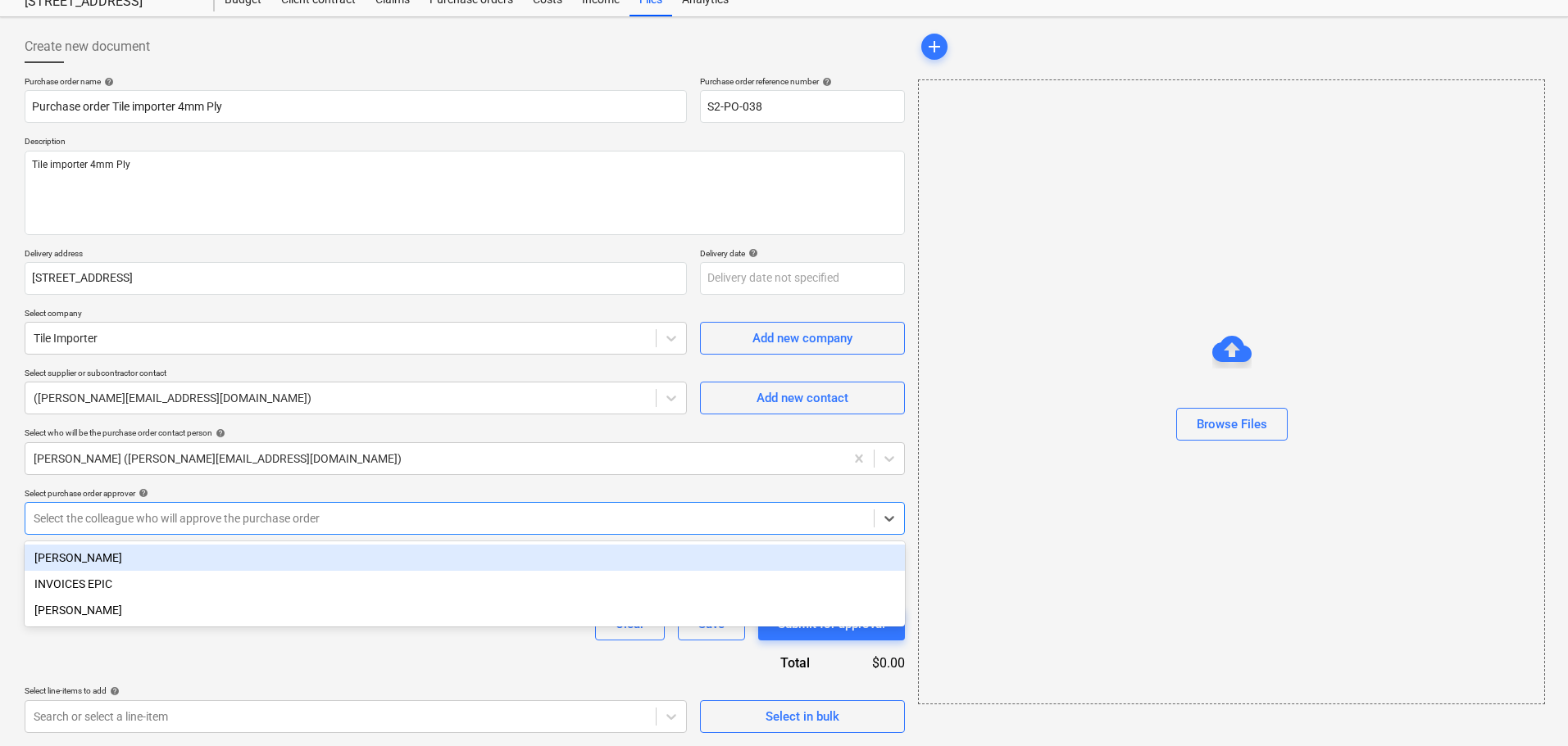
click at [148, 554] on div "[PERSON_NAME]" at bounding box center [465, 557] width 880 height 26
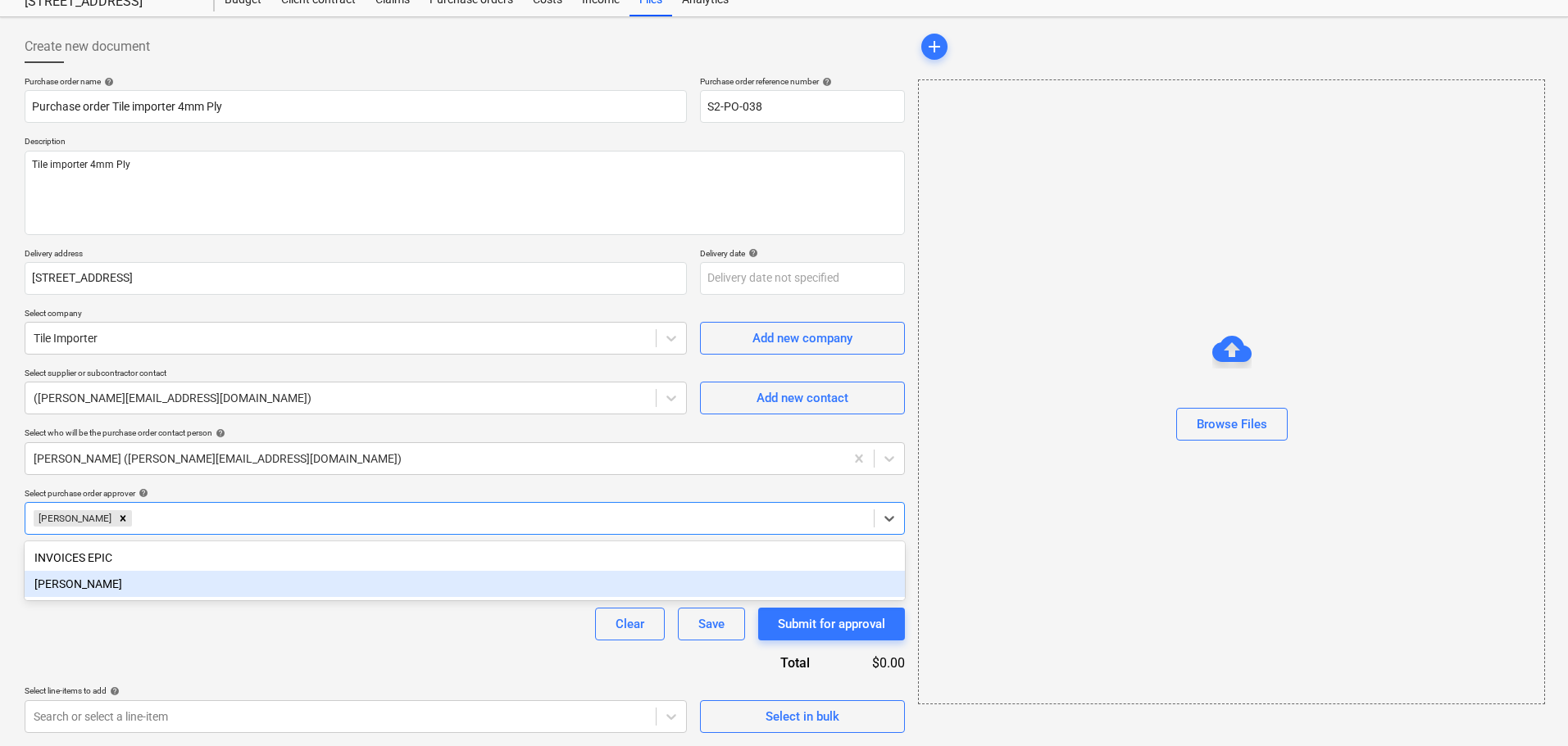
drag, startPoint x: 258, startPoint y: 639, endPoint x: 264, endPoint y: 650, distance: 12.5
click at [258, 643] on div "Purchase order name help Purchase order Tile importer 4mm Ply Purchase order re…" at bounding box center [465, 404] width 880 height 657
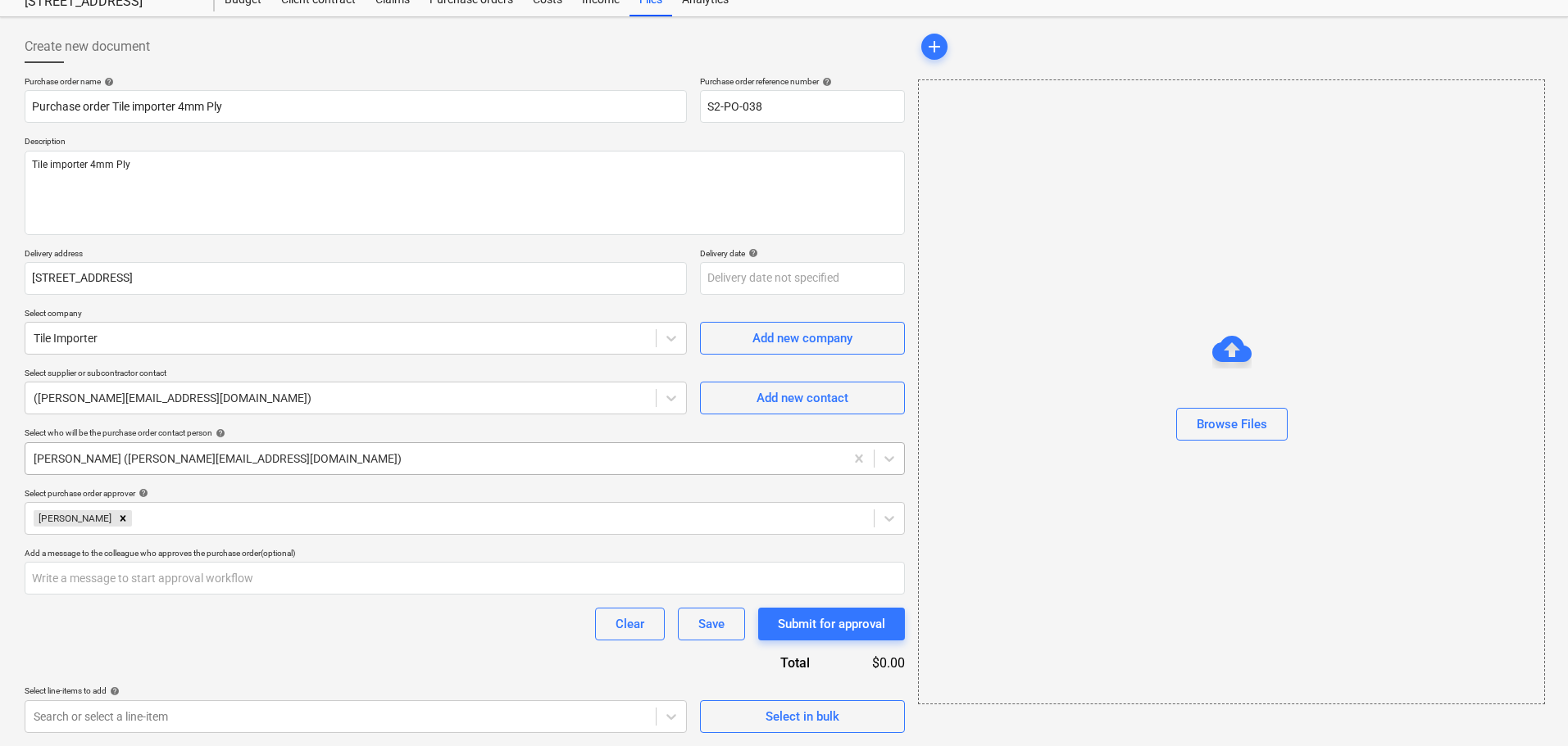
type textarea "x"
click at [343, 688] on body "Sales Projects Contacts Inbox Approvals format_size keyboard_arrow_down help se…" at bounding box center [784, 315] width 1568 height 746
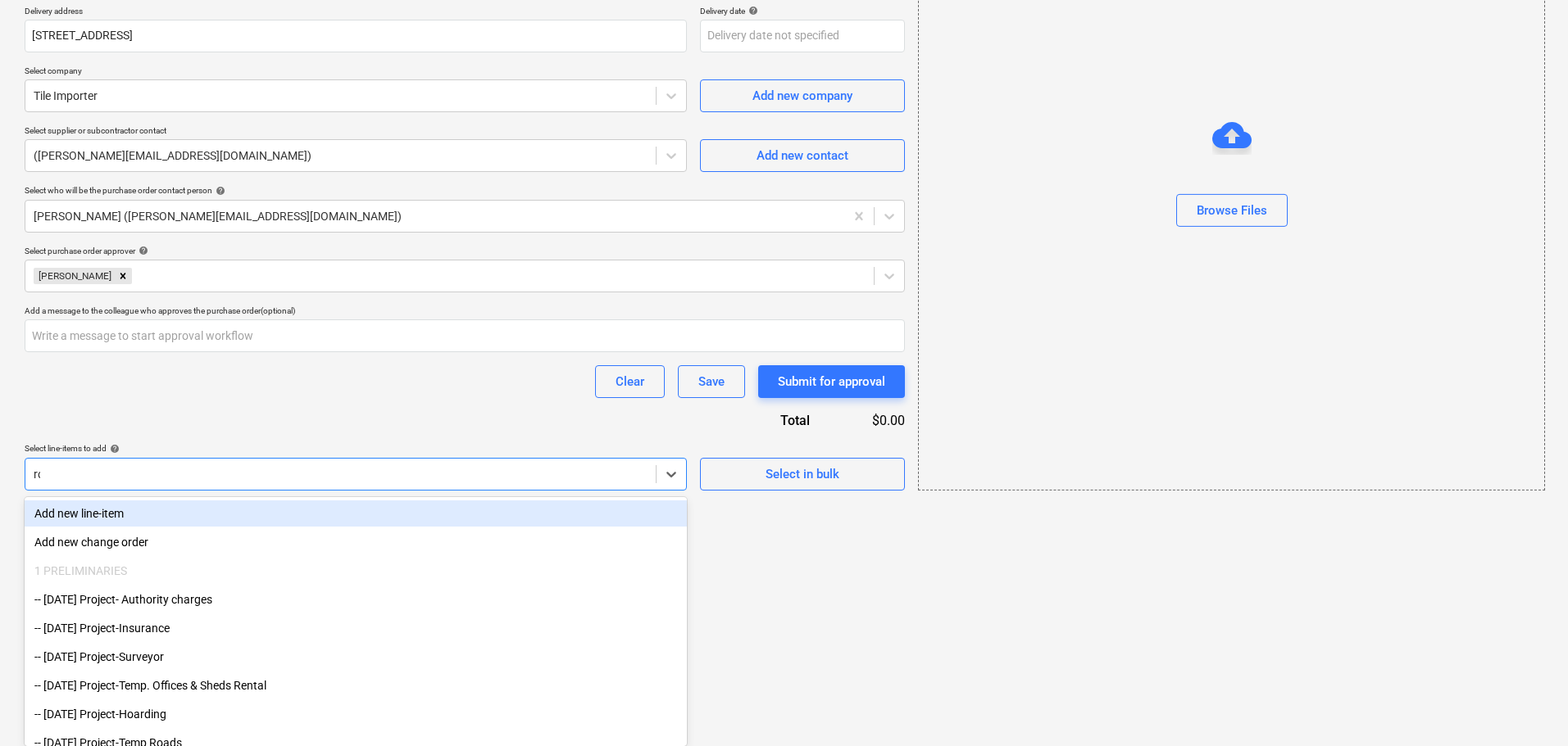
scroll to position [139, 0]
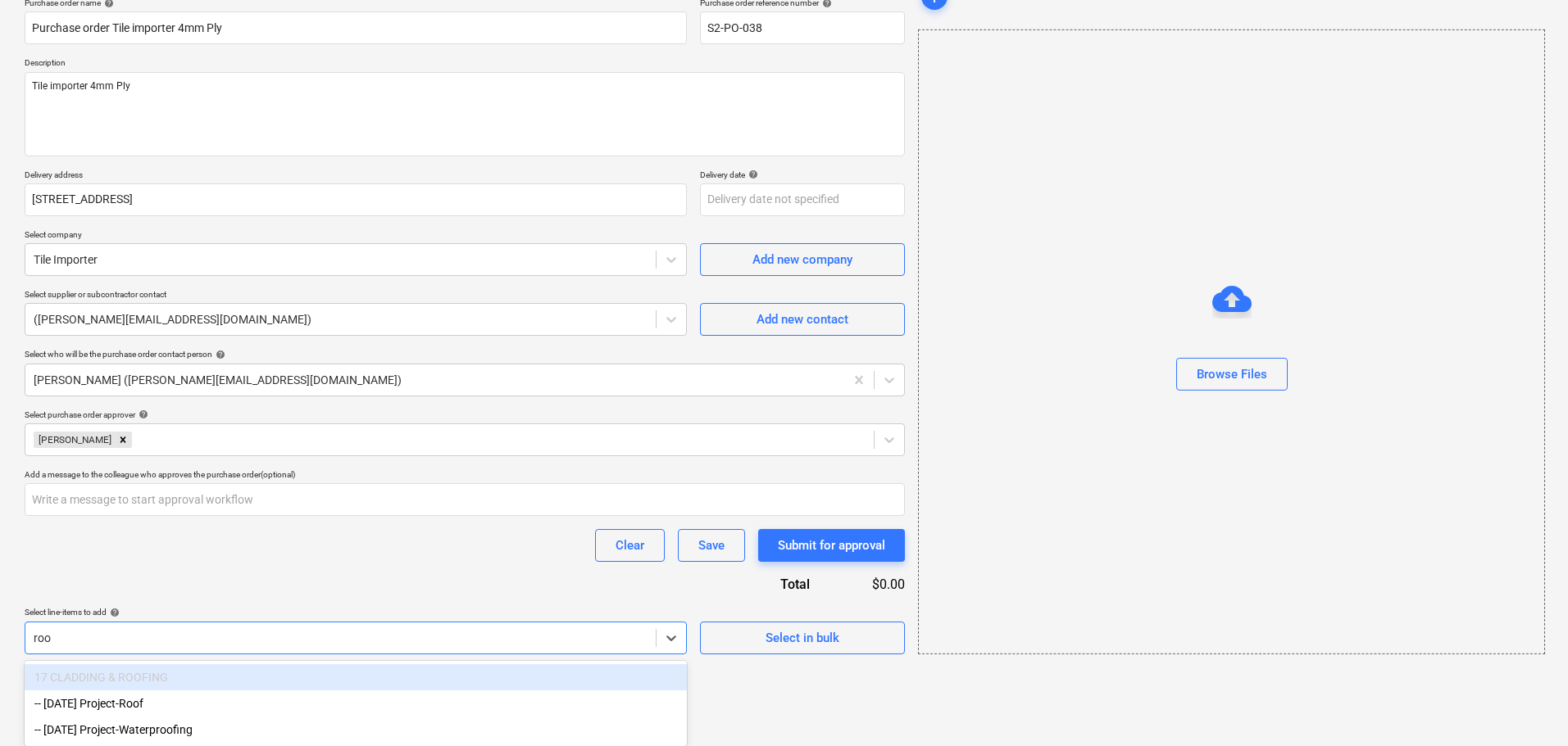
type input "roof"
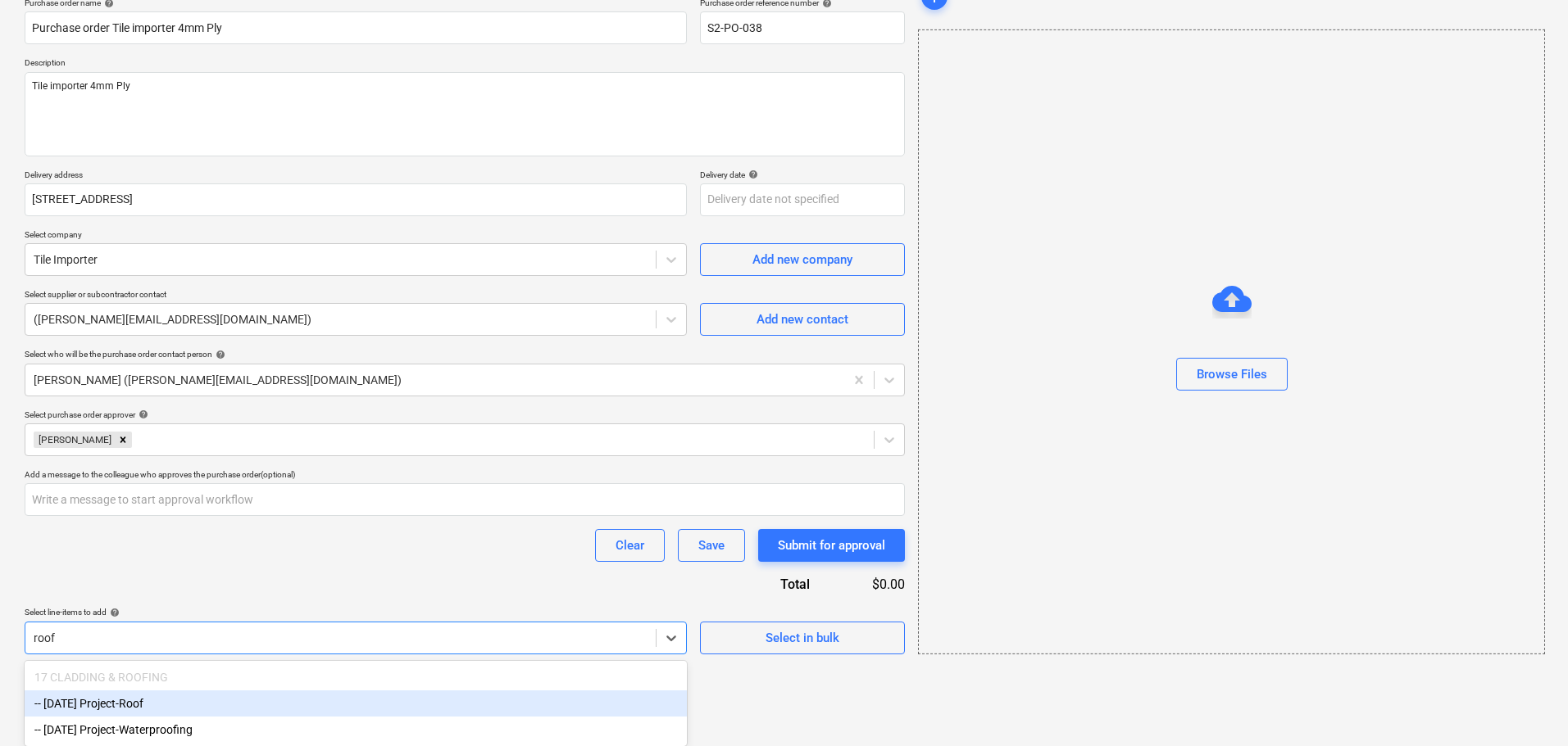
click at [246, 700] on div "-- [DATE] Project-Roof" at bounding box center [355, 704] width 662 height 26
type textarea "x"
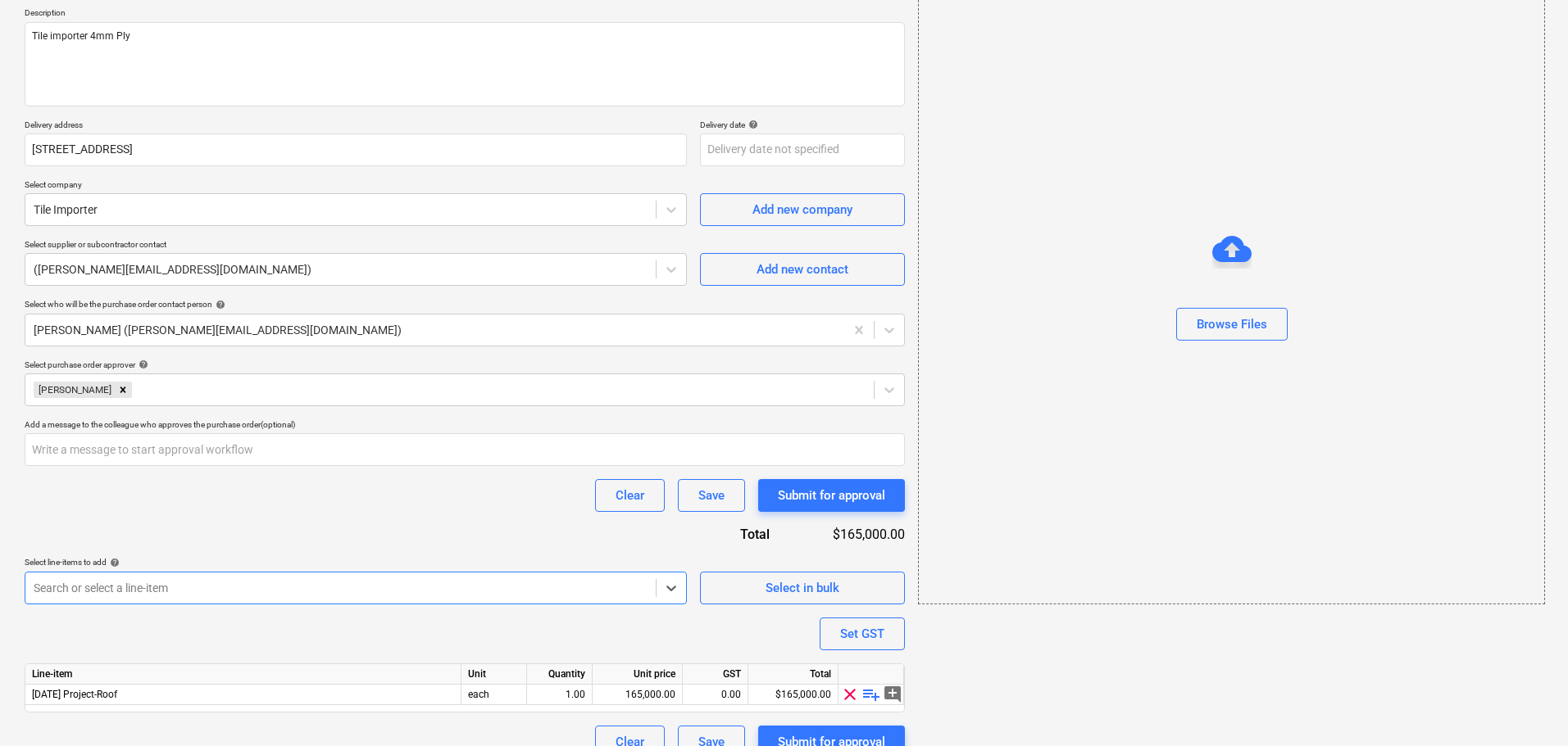
scroll to position [212, 0]
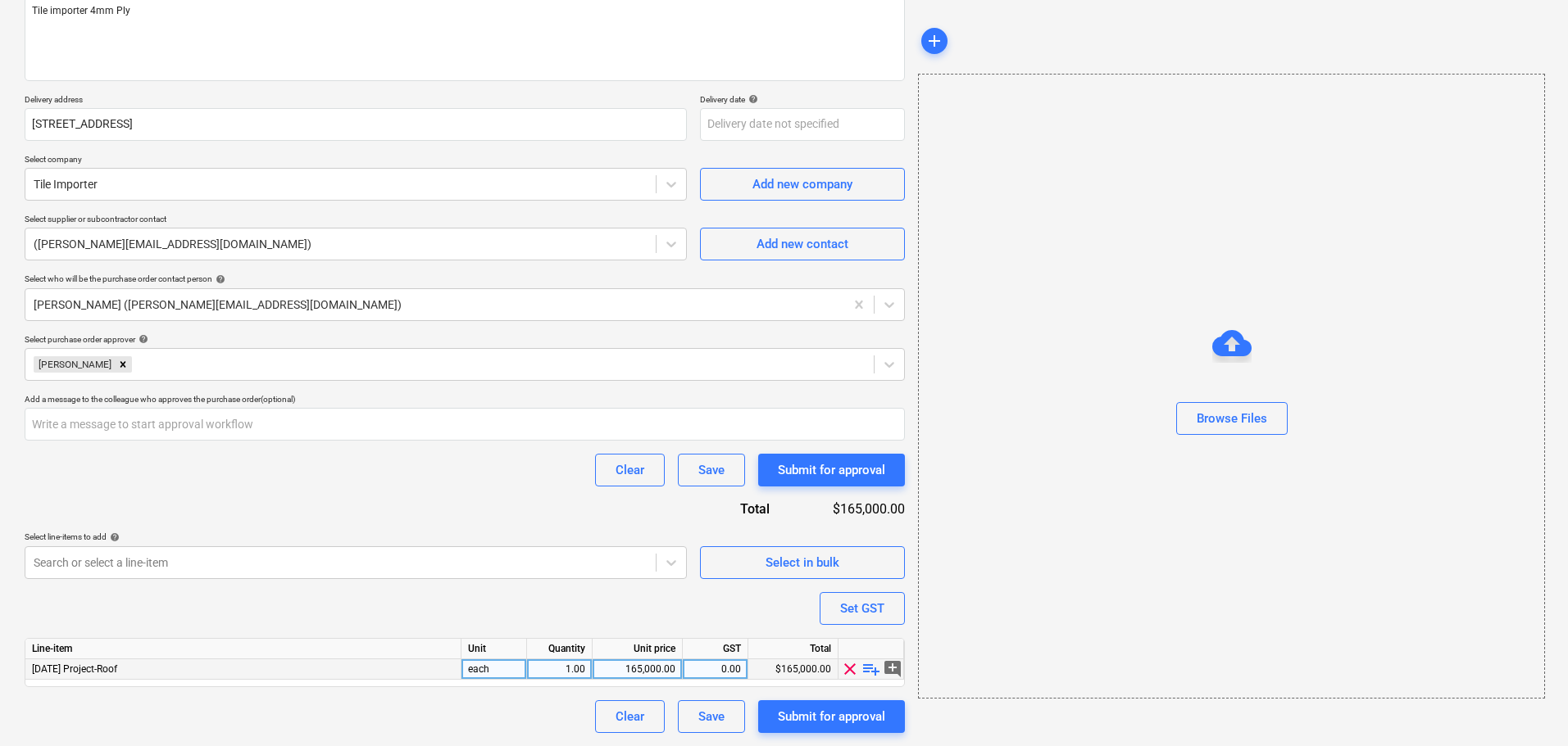
click at [895, 673] on span "add_comment" at bounding box center [893, 669] width 20 height 20
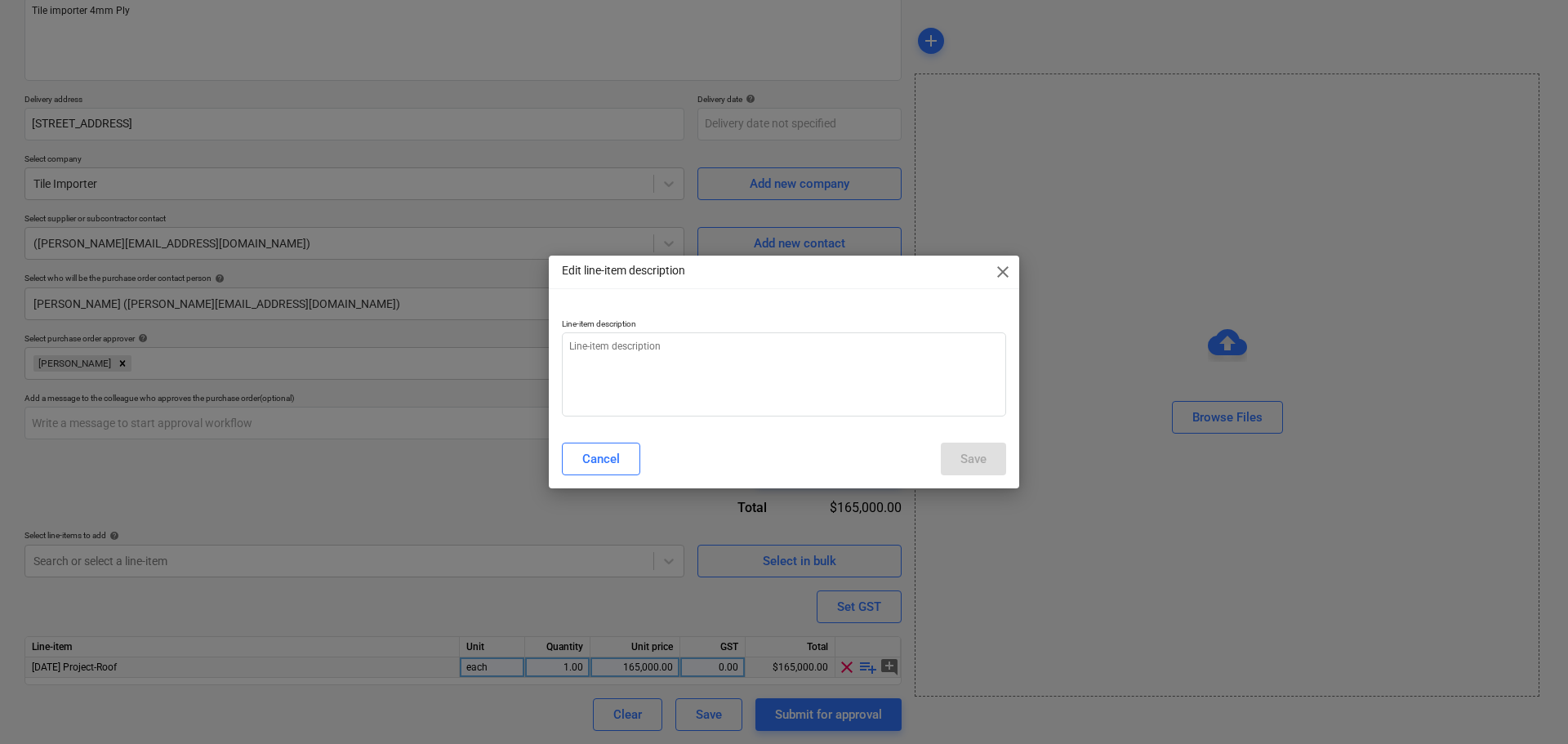
click at [1001, 271] on span "close" at bounding box center [1003, 272] width 20 height 20
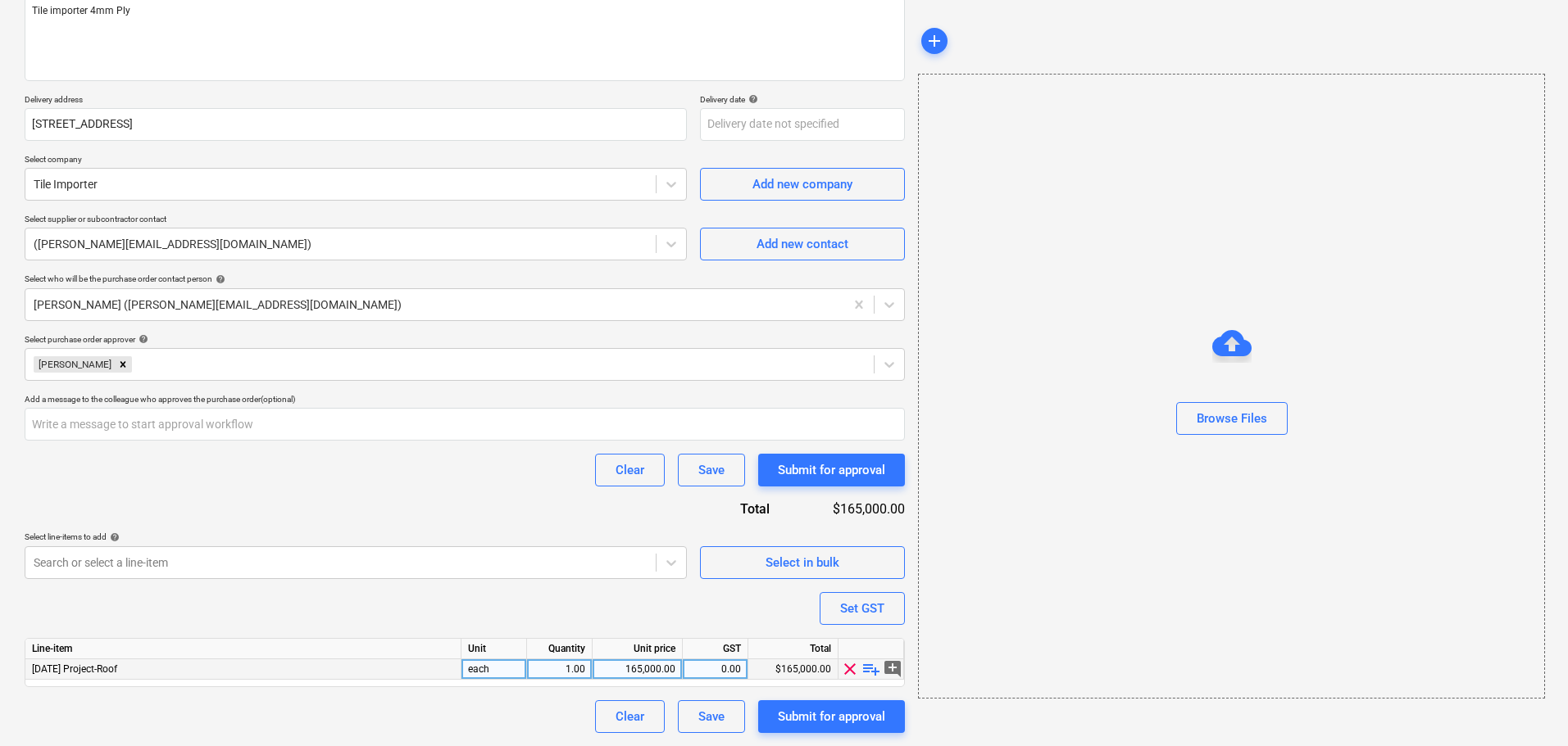
click at [871, 674] on span "playlist_add" at bounding box center [871, 669] width 20 height 20
type textarea "x"
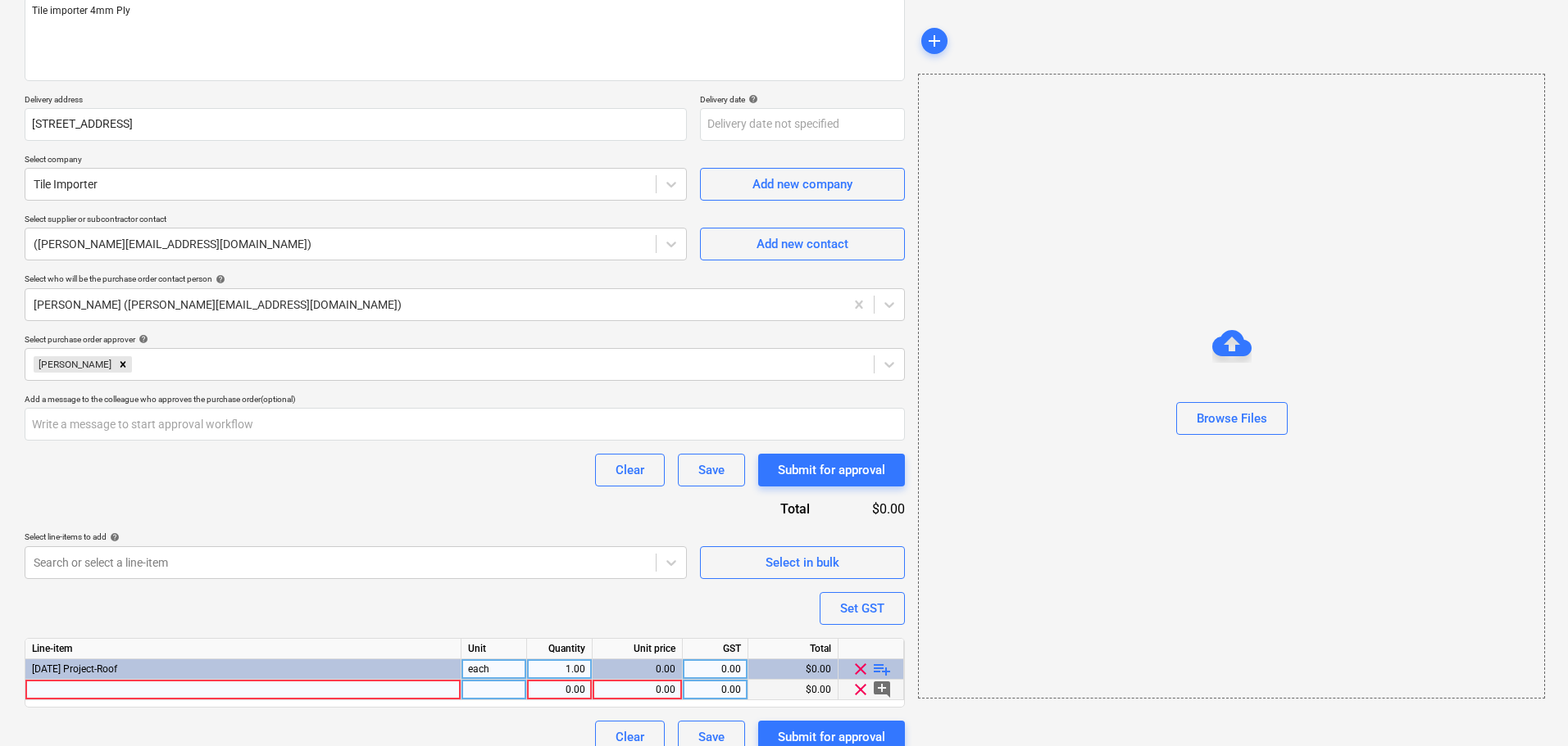
click at [220, 692] on div at bounding box center [243, 690] width 437 height 21
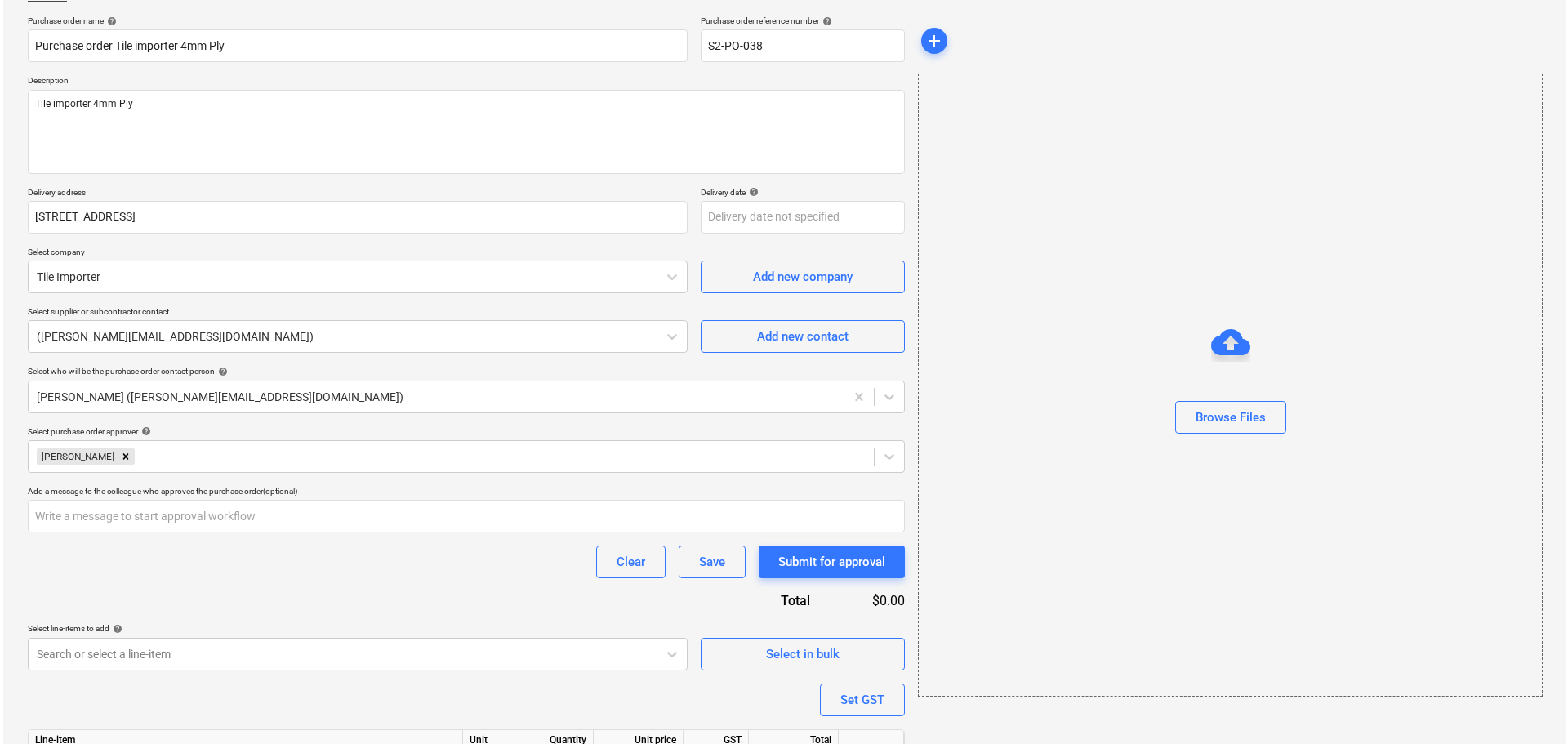
scroll to position [232, 0]
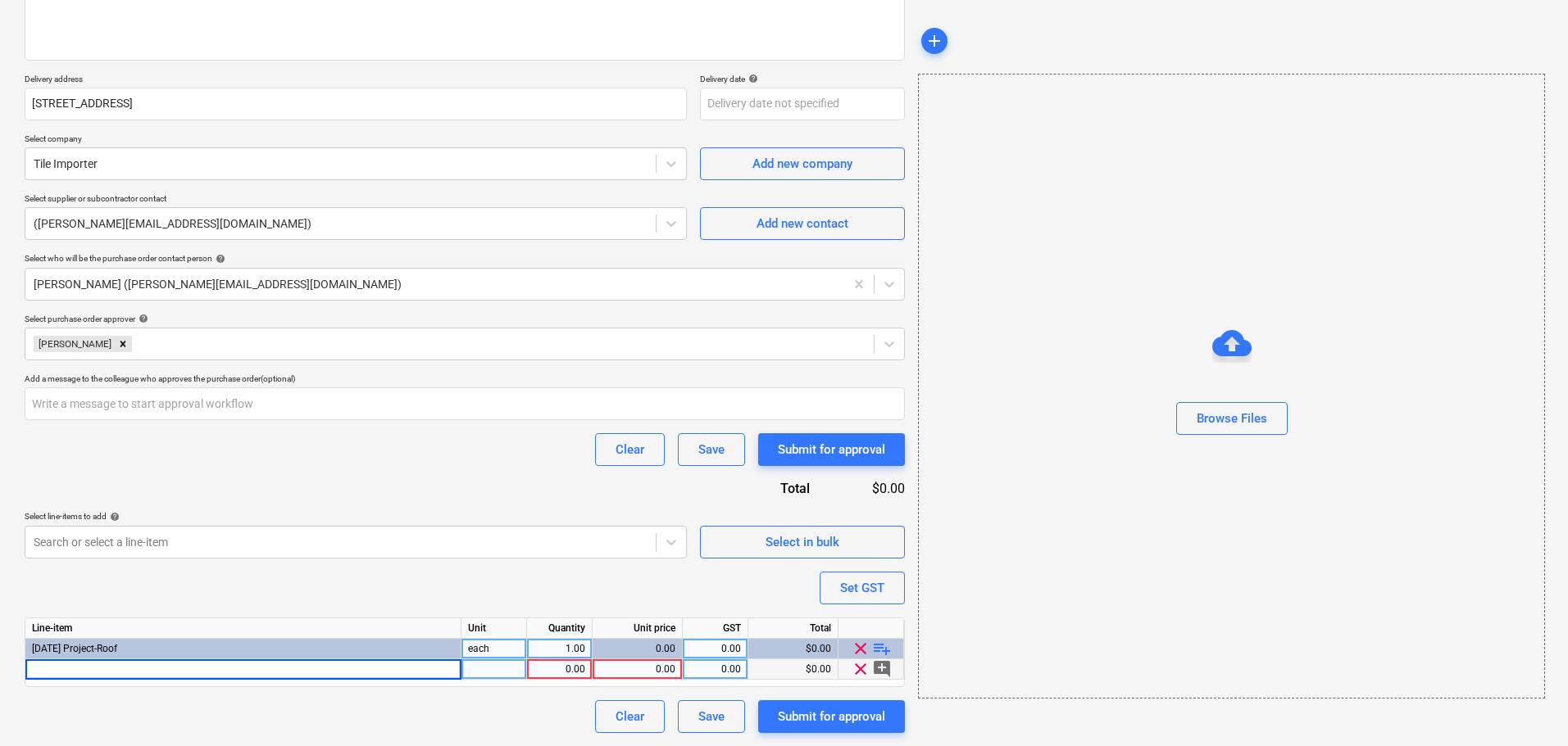
type input "Tile importer 4mm Ply"
click at [635, 673] on div "0.00" at bounding box center [637, 669] width 76 height 21
click at [663, 671] on div "0.00" at bounding box center [637, 669] width 76 height 21
type input "1556.36"
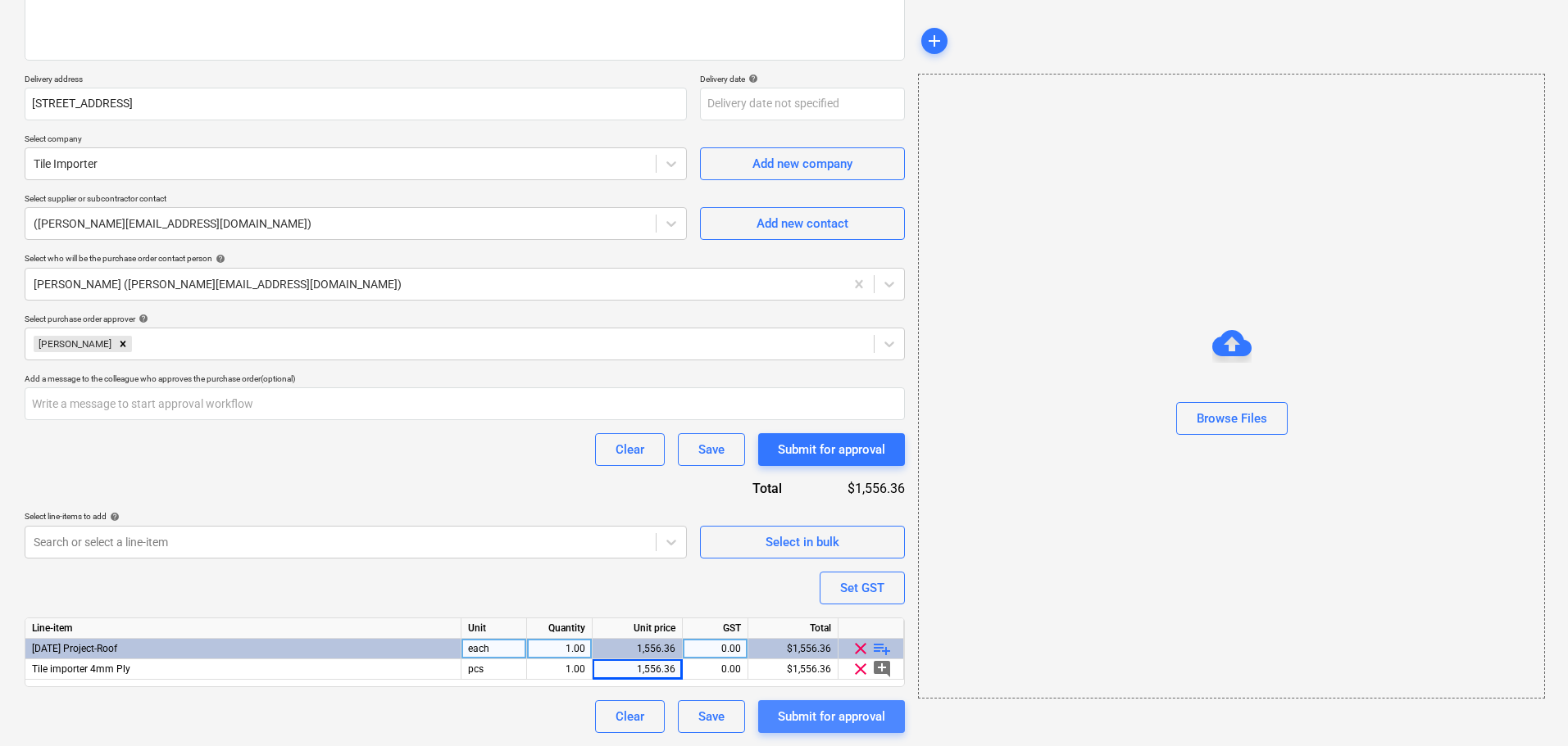
click at [844, 722] on div "Submit for approval" at bounding box center [831, 717] width 108 height 22
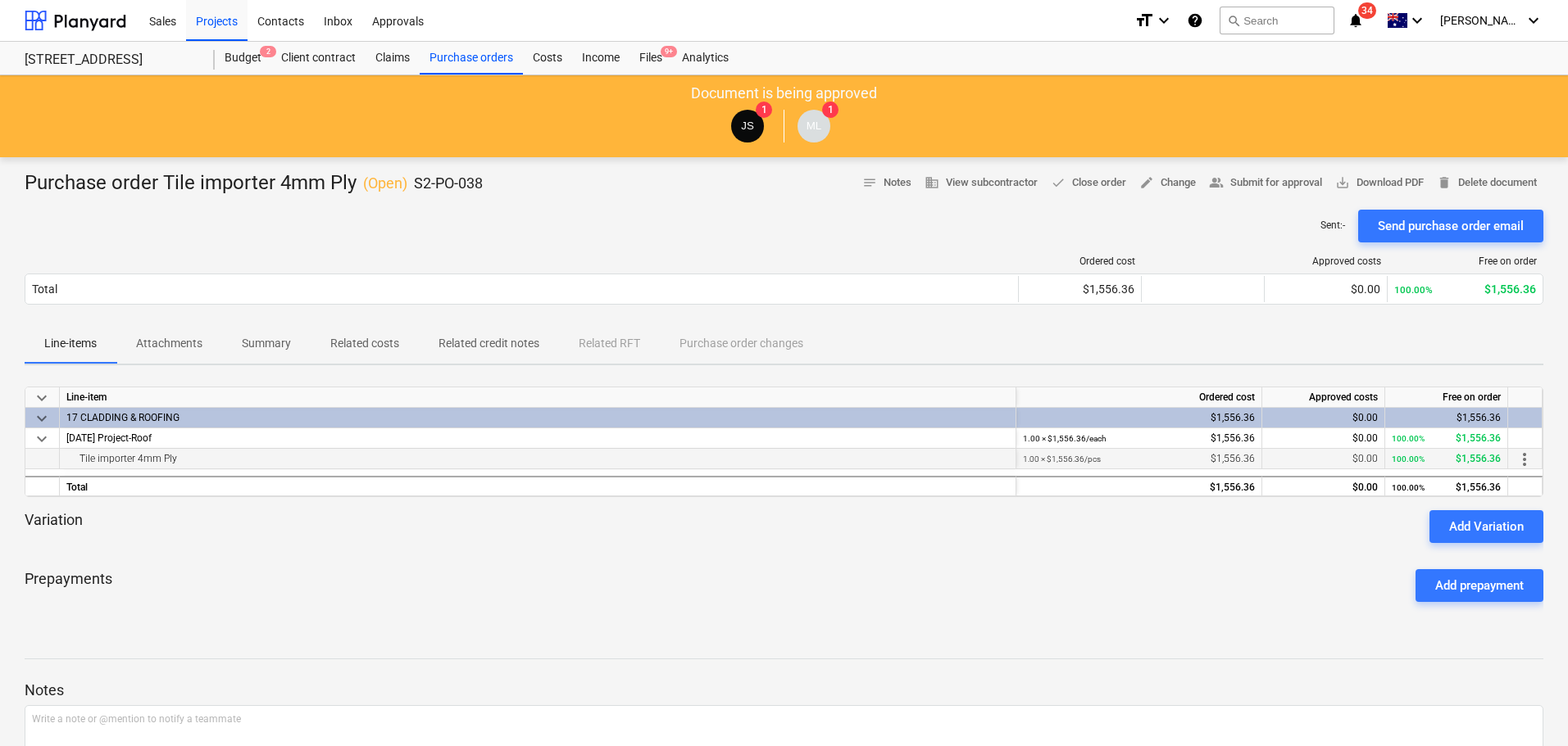
drag, startPoint x: 1197, startPoint y: 452, endPoint x: 1217, endPoint y: 455, distance: 20.2
click at [1197, 452] on div "1.00 × $1,556.36 / pcs $1,556.36" at bounding box center [1139, 459] width 232 height 21
click at [1231, 435] on div "1.00 × $1,556.36 / each $1,556.36" at bounding box center [1139, 438] width 232 height 21
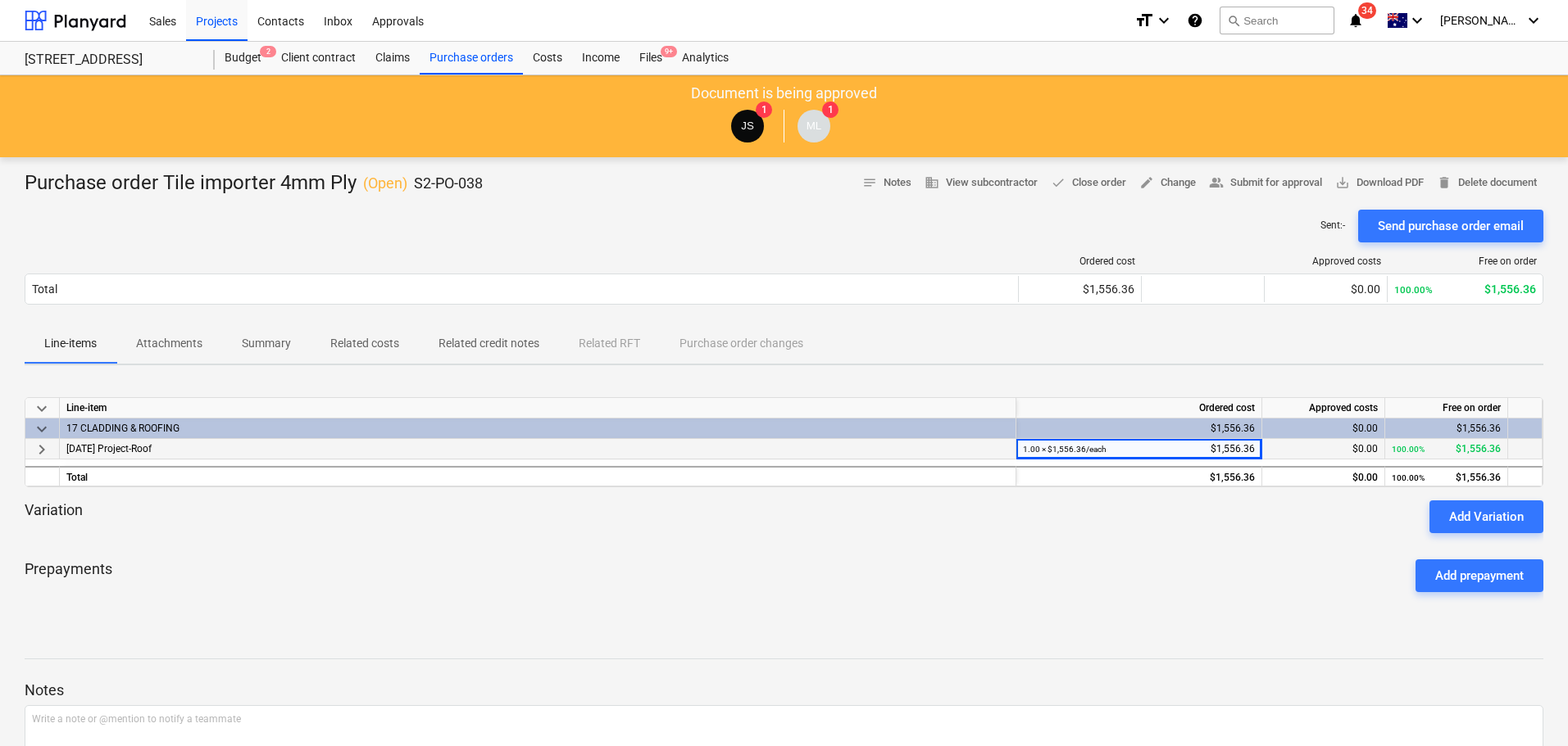
click at [1232, 431] on div "$1,556.36" at bounding box center [1139, 428] width 232 height 21
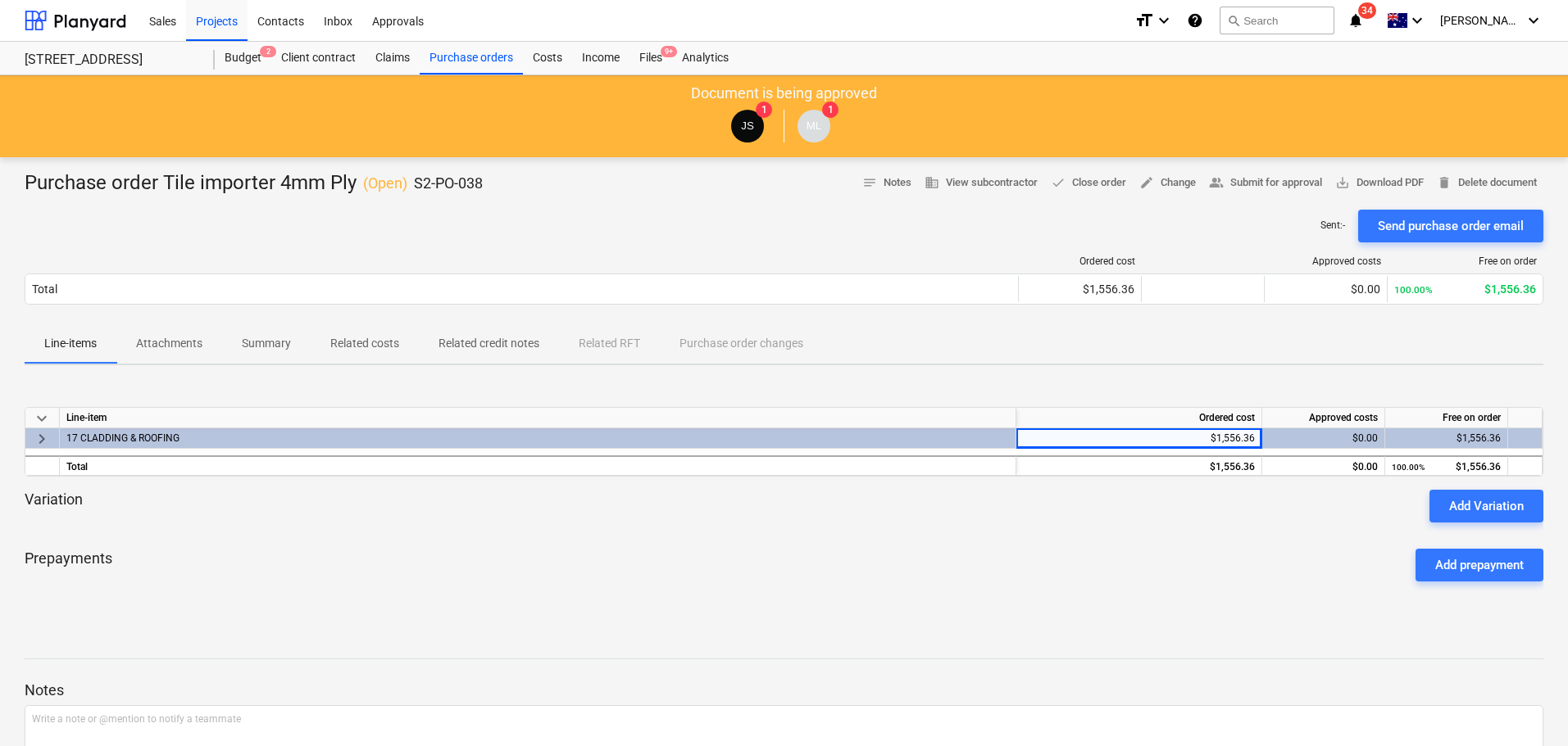
click at [1226, 440] on div "$1,556.36" at bounding box center [1139, 438] width 232 height 21
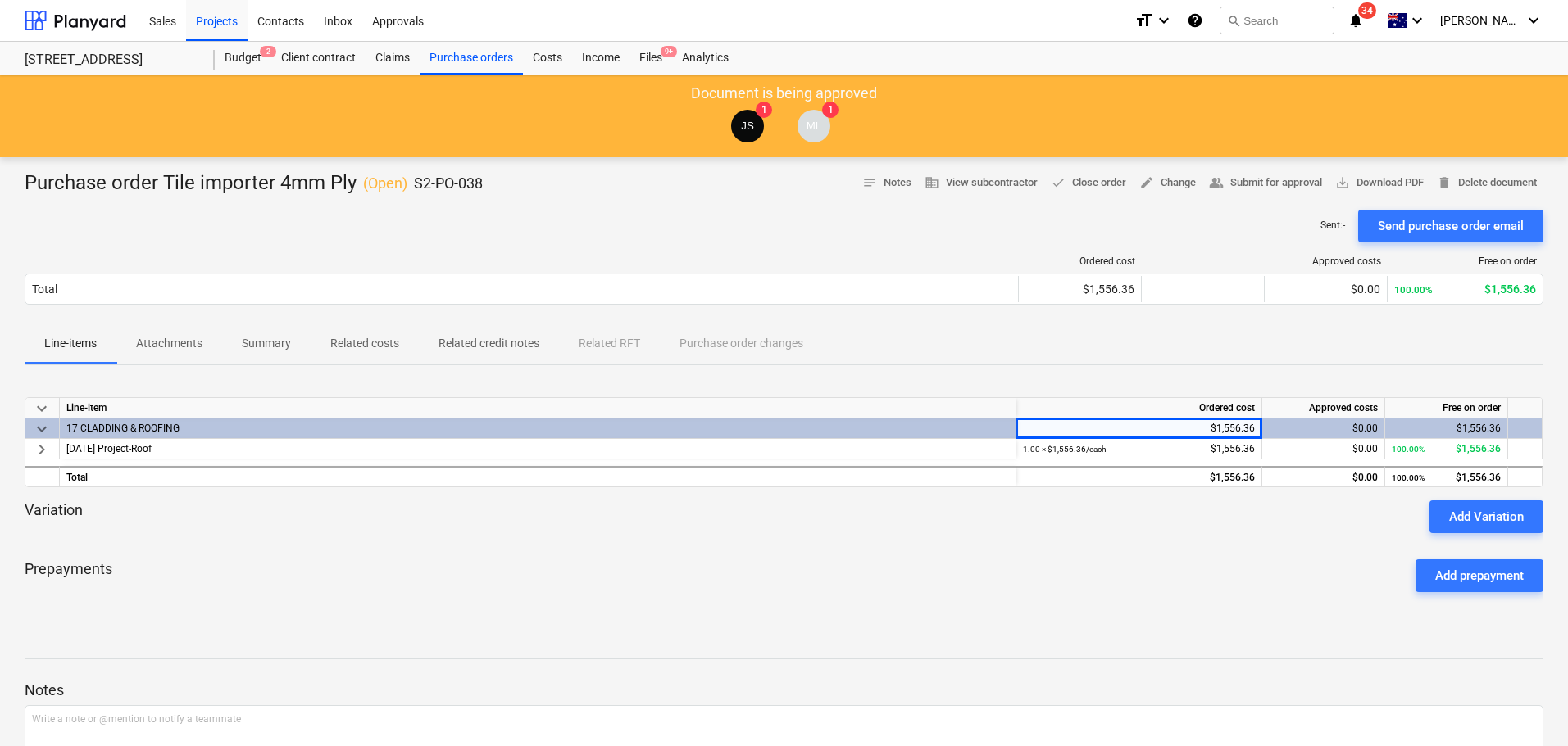
click at [1226, 440] on div "1.00 × $1,556.36 / each $1,556.36" at bounding box center [1139, 449] width 232 height 21
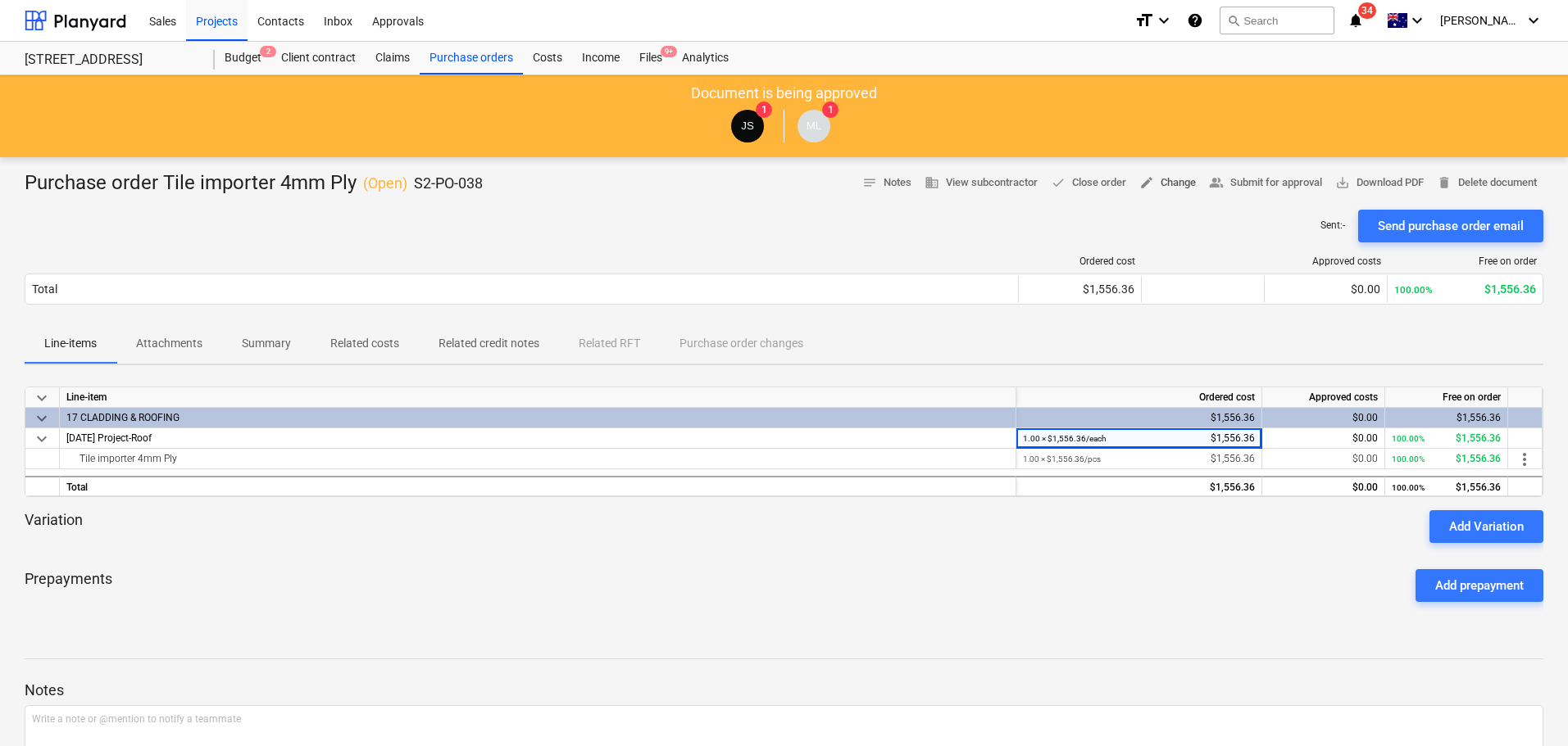
click at [1150, 184] on span "edit Change" at bounding box center [1168, 182] width 57 height 19
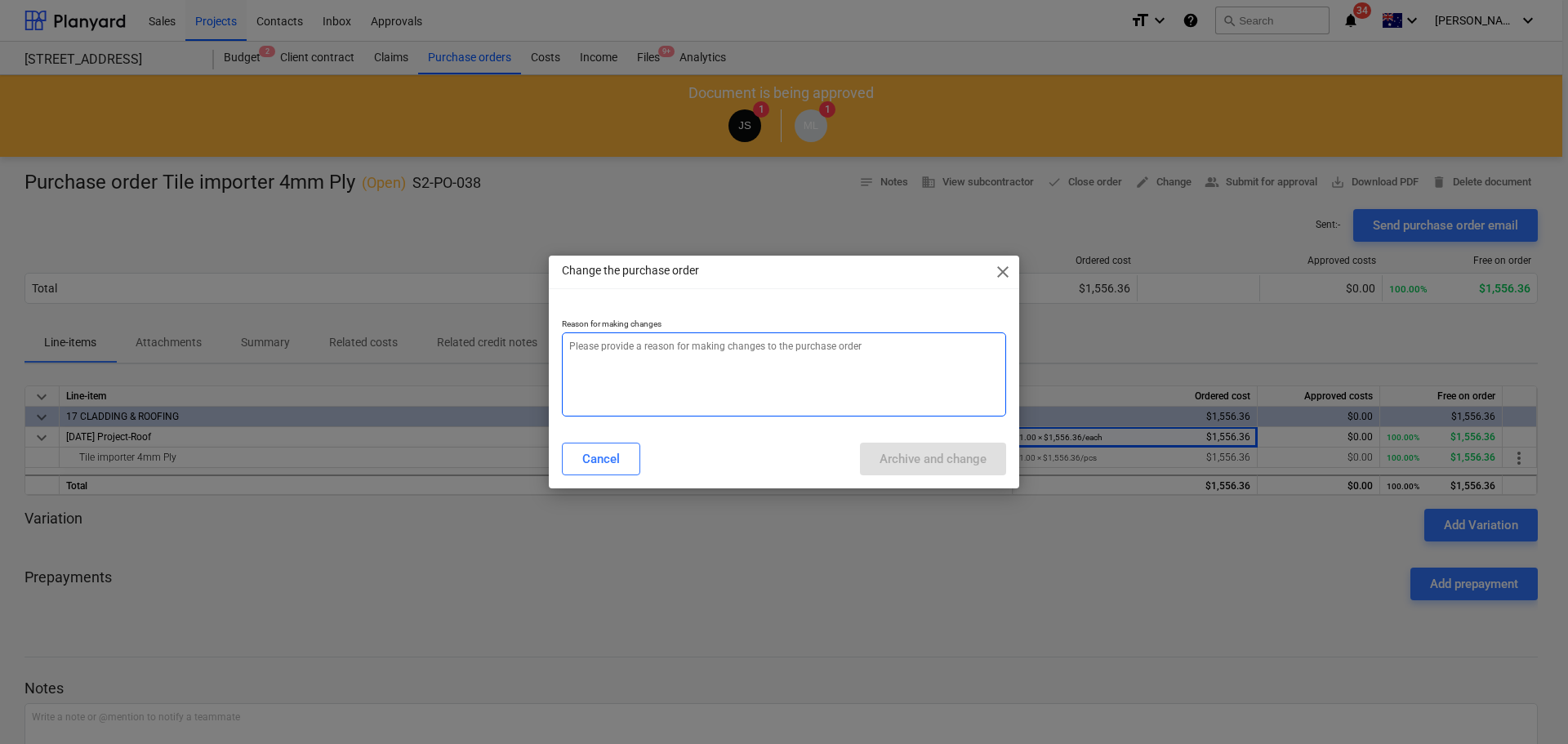
click at [894, 415] on textarea at bounding box center [784, 374] width 444 height 84
type textarea "Wrong amount"
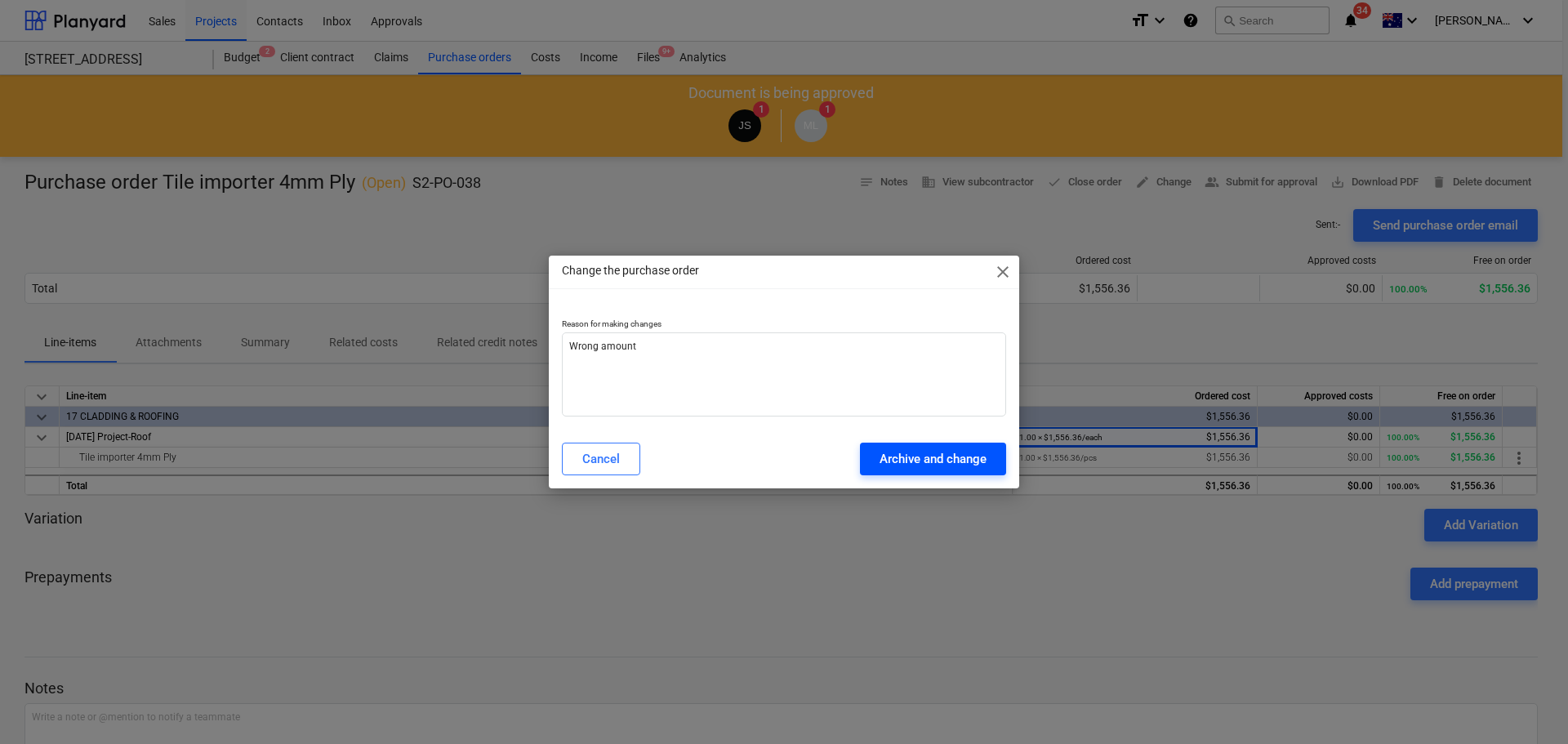
click at [923, 463] on div "Archive and change" at bounding box center [933, 459] width 107 height 22
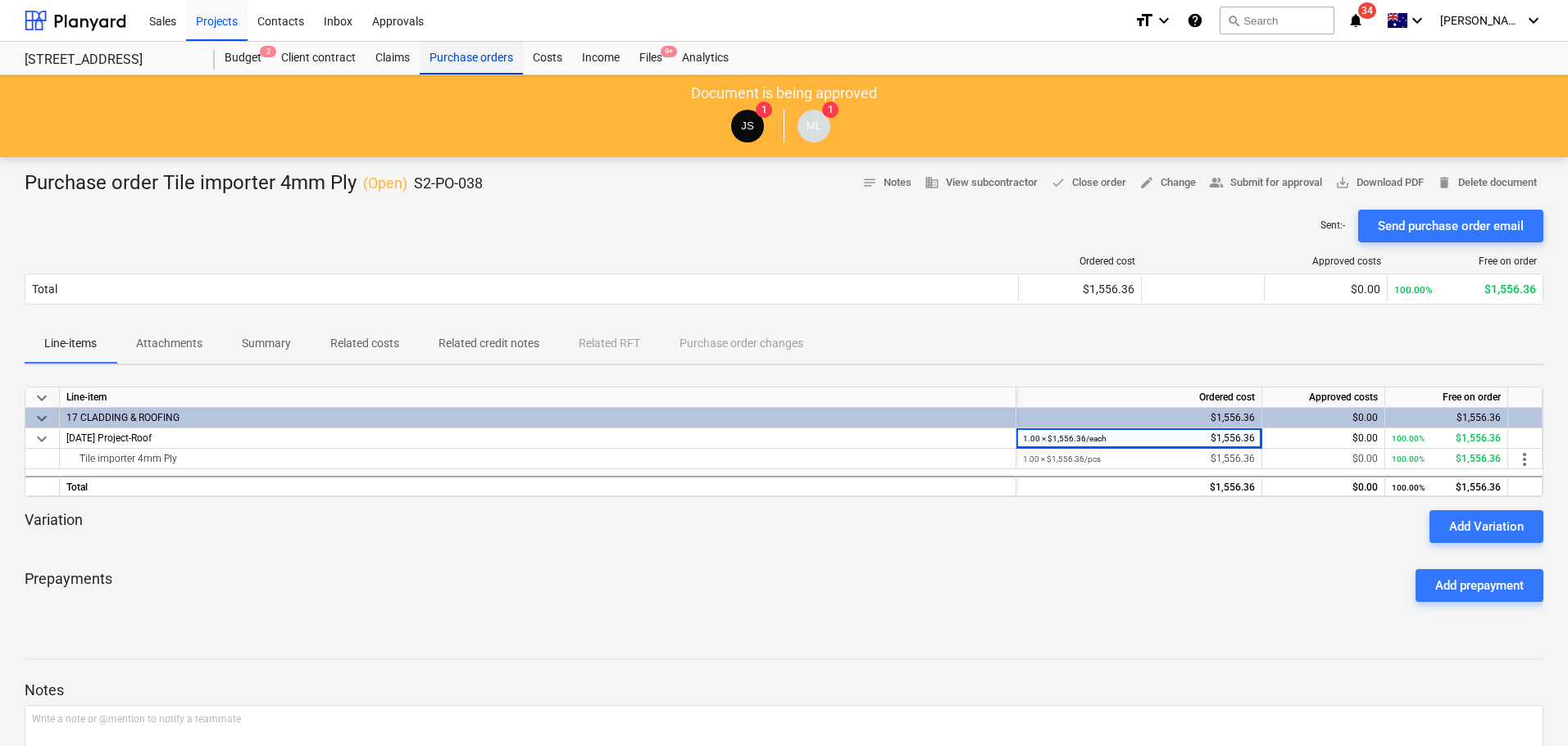
click at [493, 57] on div "Purchase orders" at bounding box center [471, 58] width 103 height 33
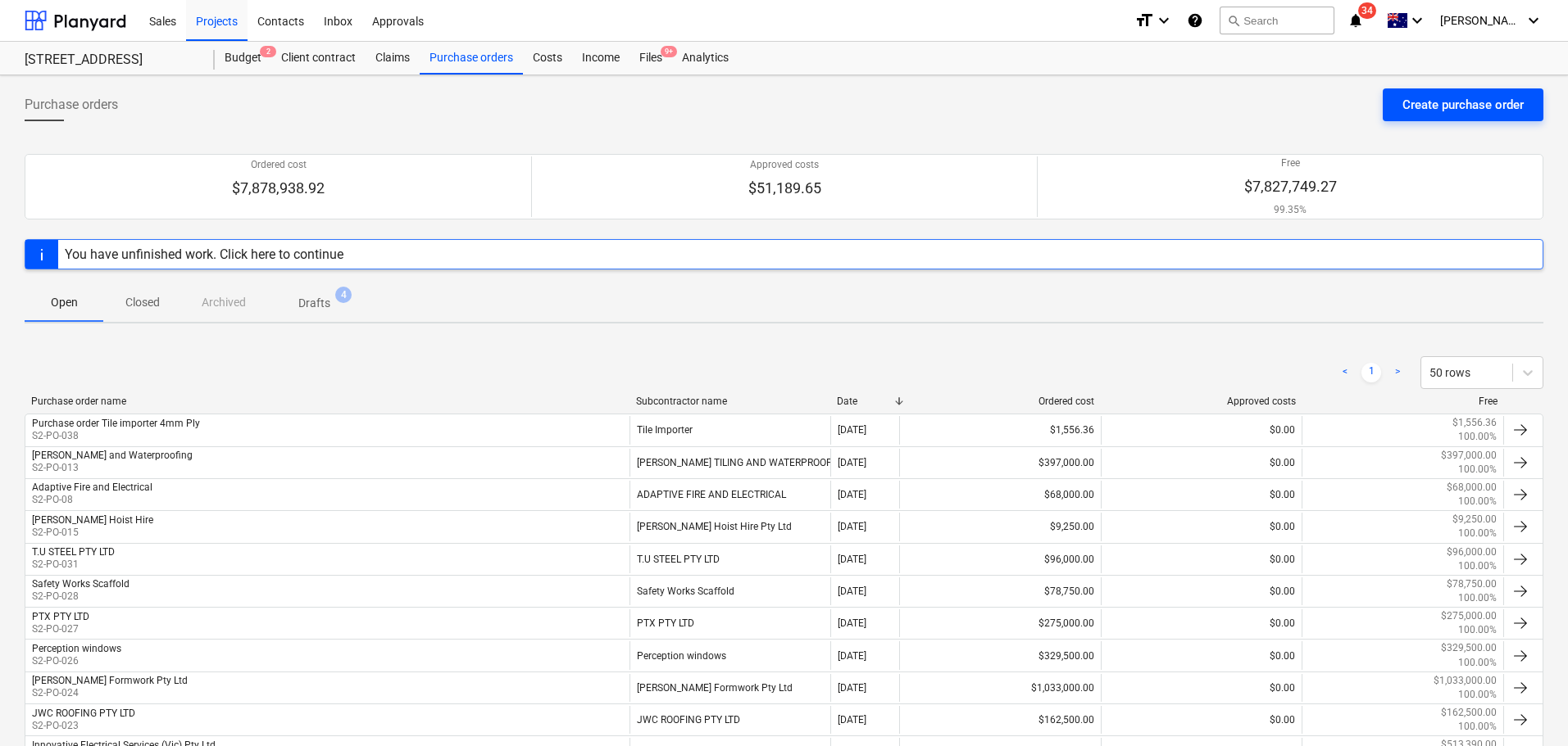
click at [1459, 99] on div "Create purchase order" at bounding box center [1463, 105] width 121 height 22
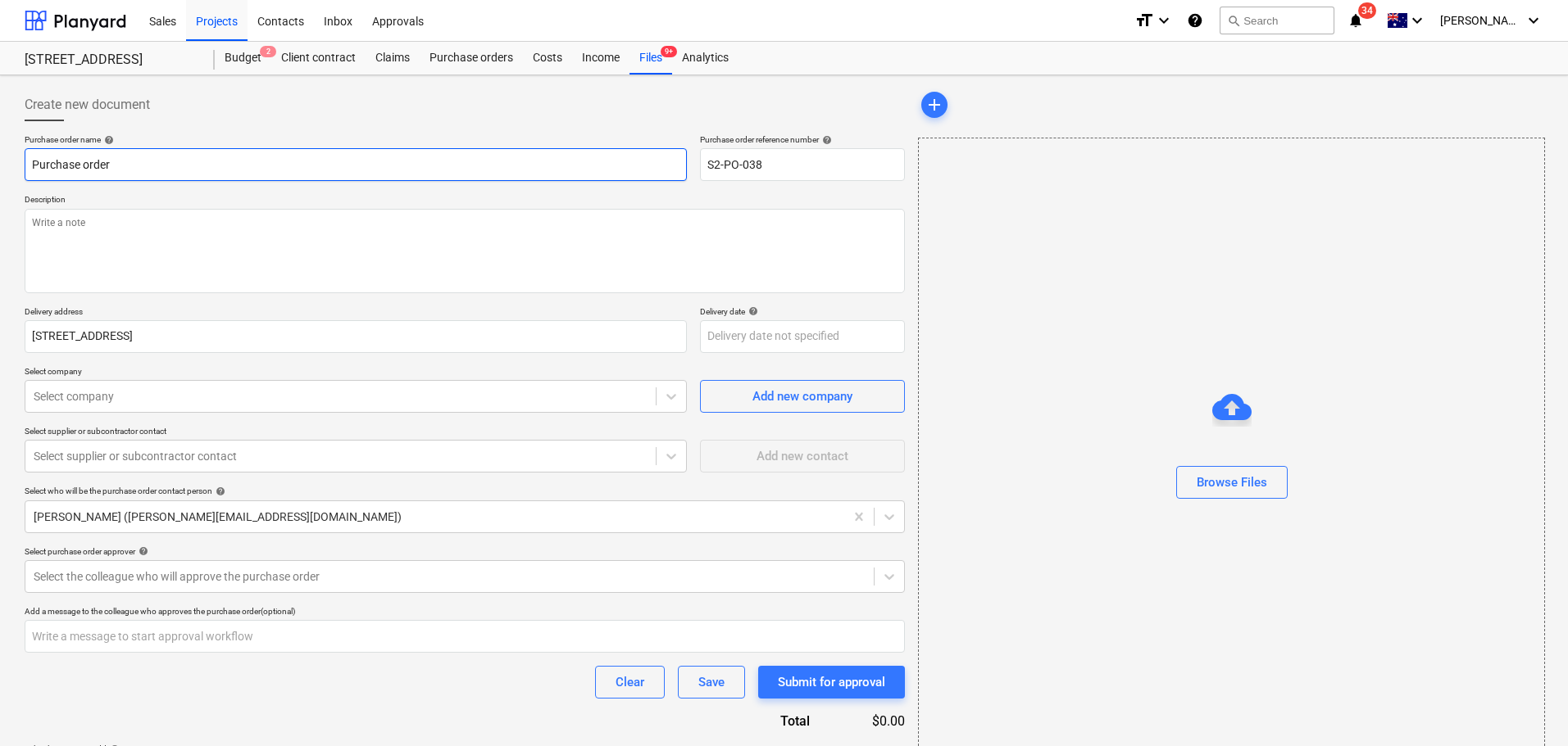
click at [165, 164] on input "Purchase order" at bounding box center [355, 164] width 662 height 33
drag, startPoint x: 290, startPoint y: 168, endPoint x: 111, endPoint y: 163, distance: 179.1
click at [111, 163] on input "Purchase order Tile importer 4mm ply" at bounding box center [355, 164] width 662 height 33
type input "Purchase order Tile importer 4mm ply"
click at [276, 232] on textarea at bounding box center [465, 250] width 880 height 84
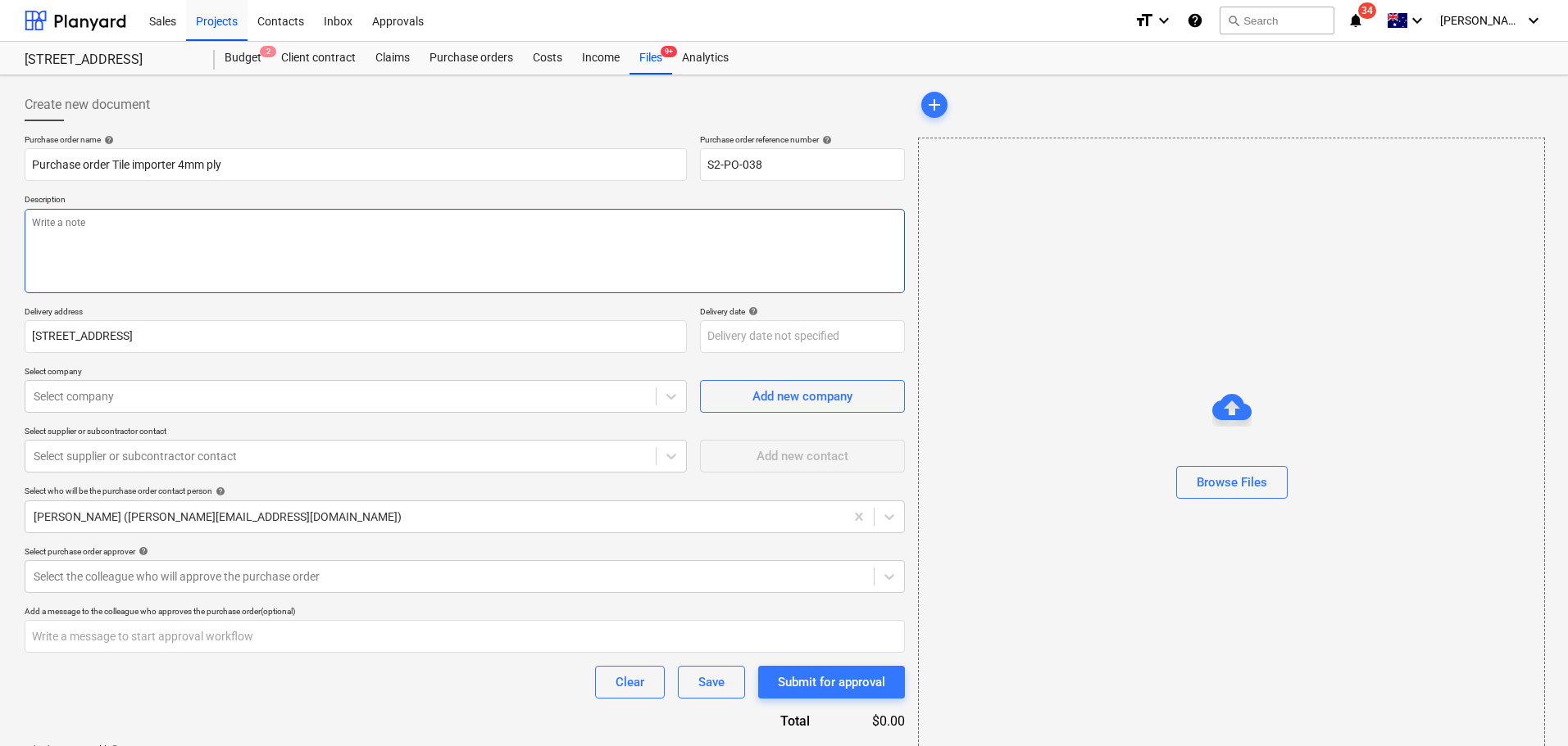
paste textarea "Tile importer 4mm ply"
type textarea "Tile importer 4mm ply"
click at [140, 562] on div "Select the colleague who will approve the purchase order" at bounding box center [465, 576] width 880 height 33
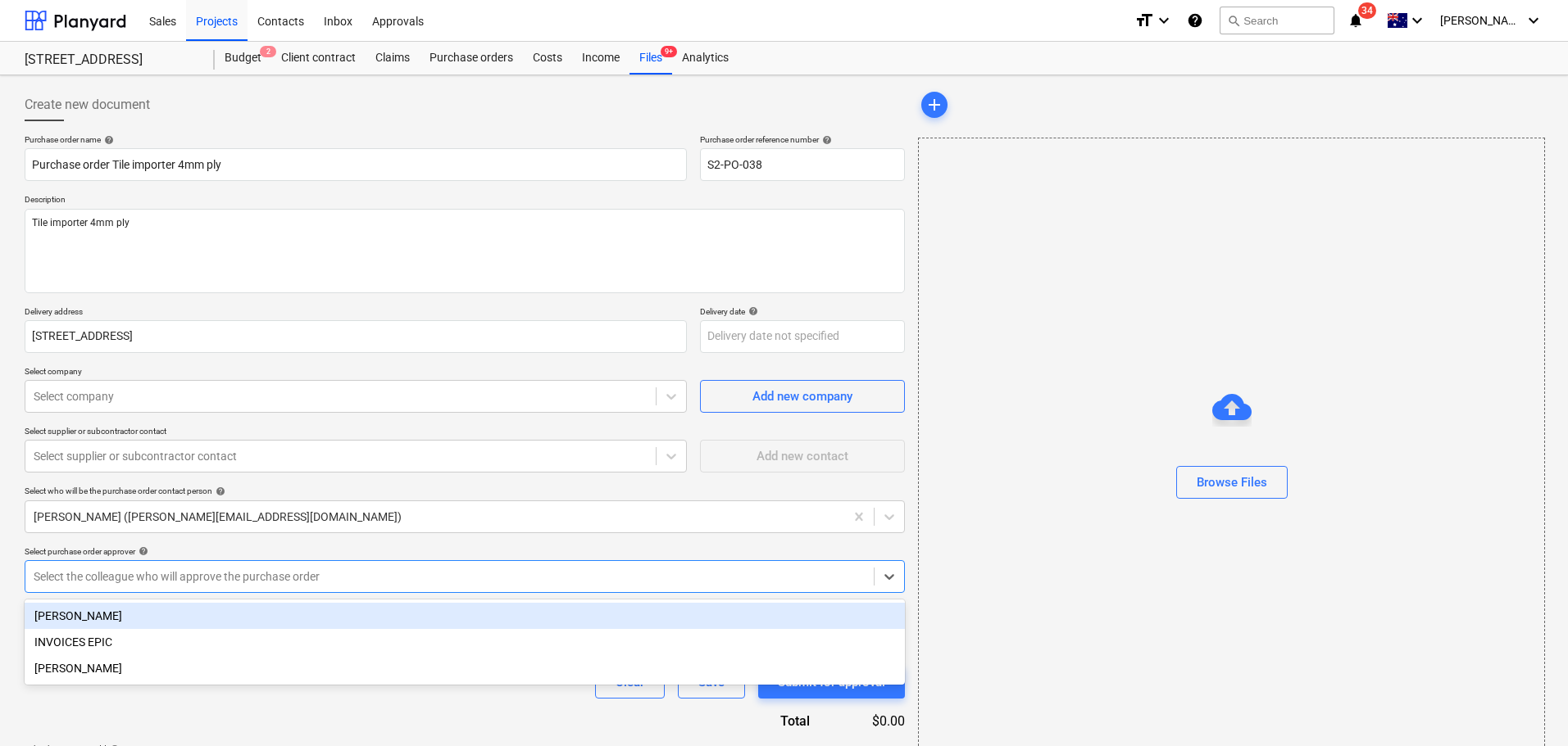
click at [148, 616] on div "[PERSON_NAME]" at bounding box center [465, 616] width 880 height 26
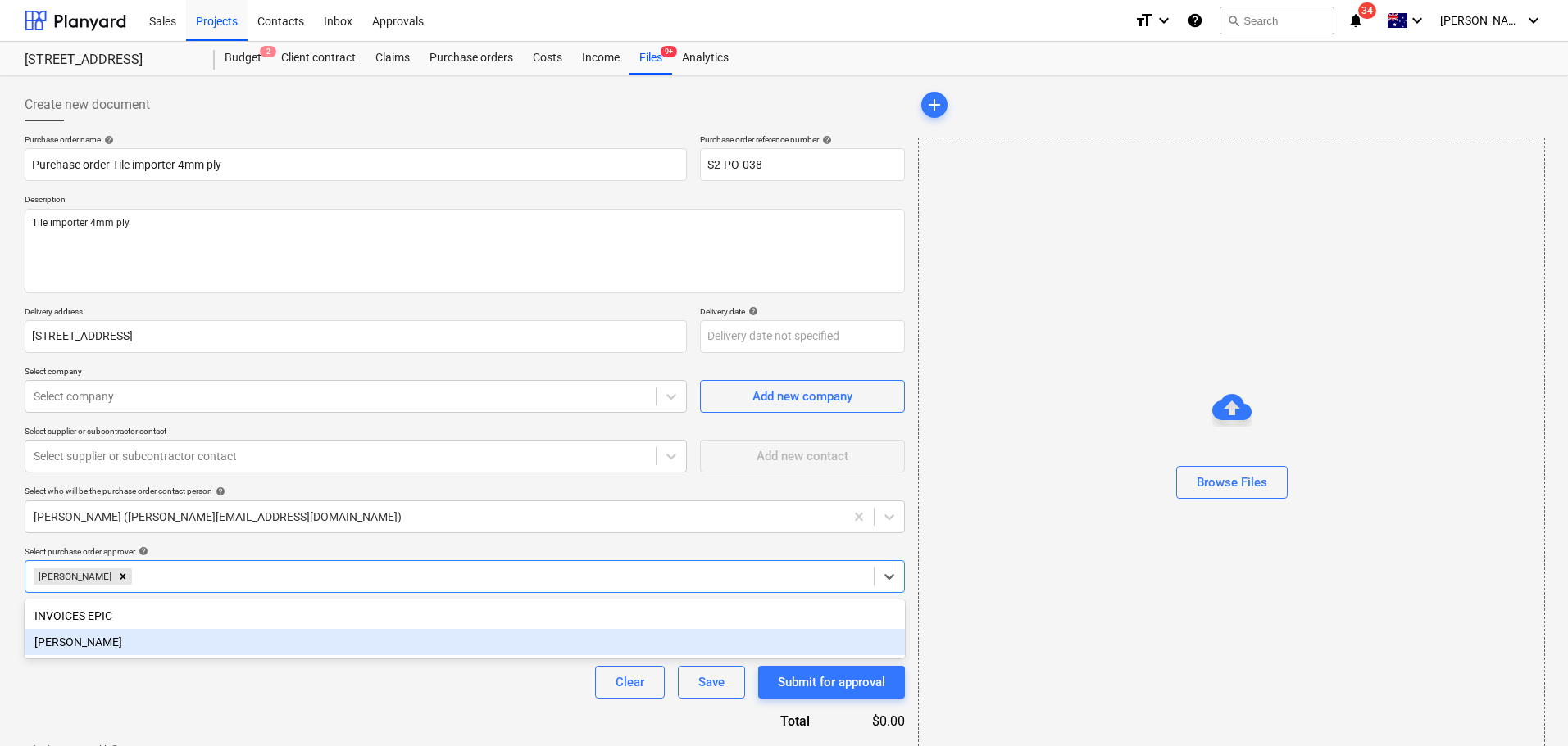
click at [176, 711] on div "Purchase order name help Purchase order Tile importer 4mm ply Purchase order re…" at bounding box center [465, 462] width 880 height 657
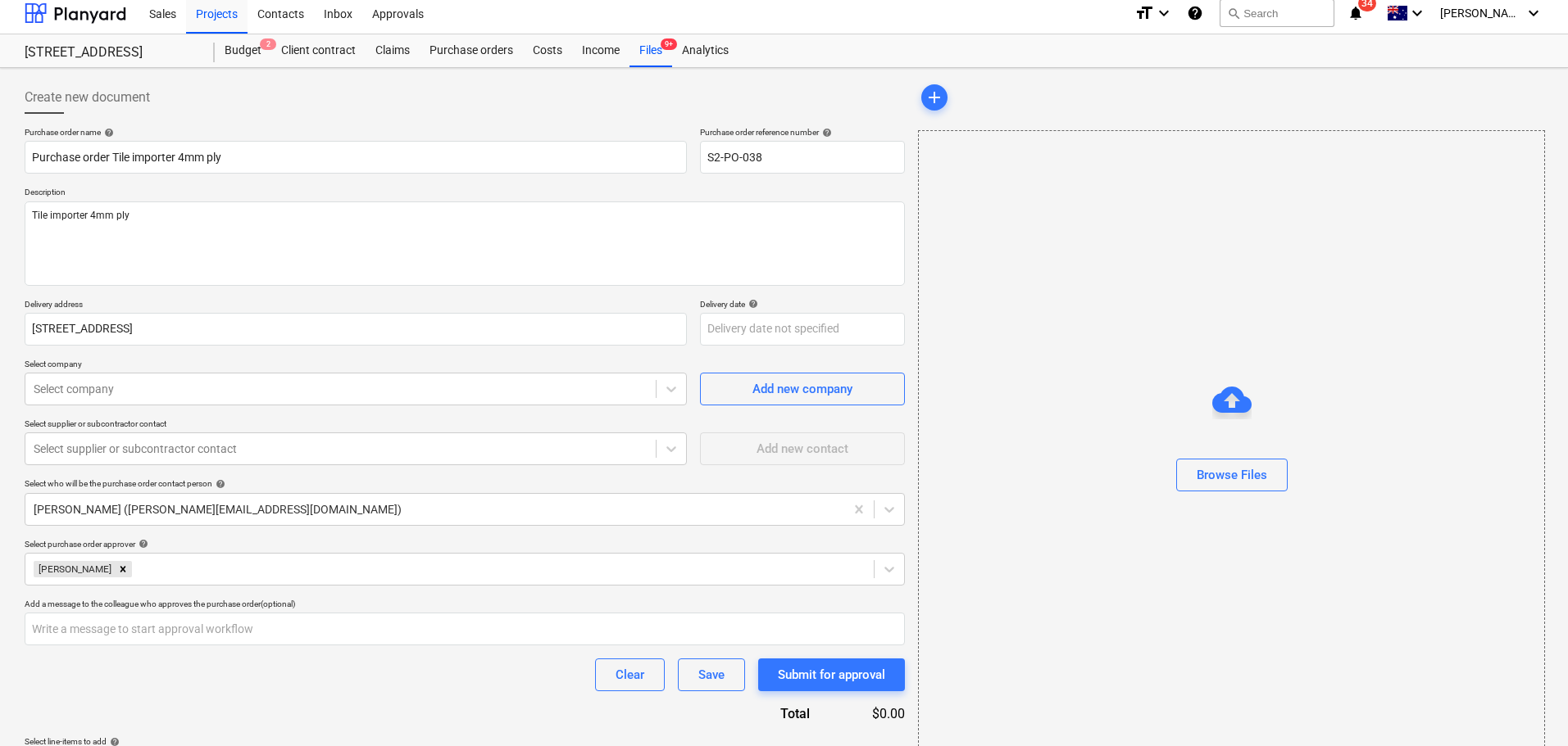
scroll to position [58, 0]
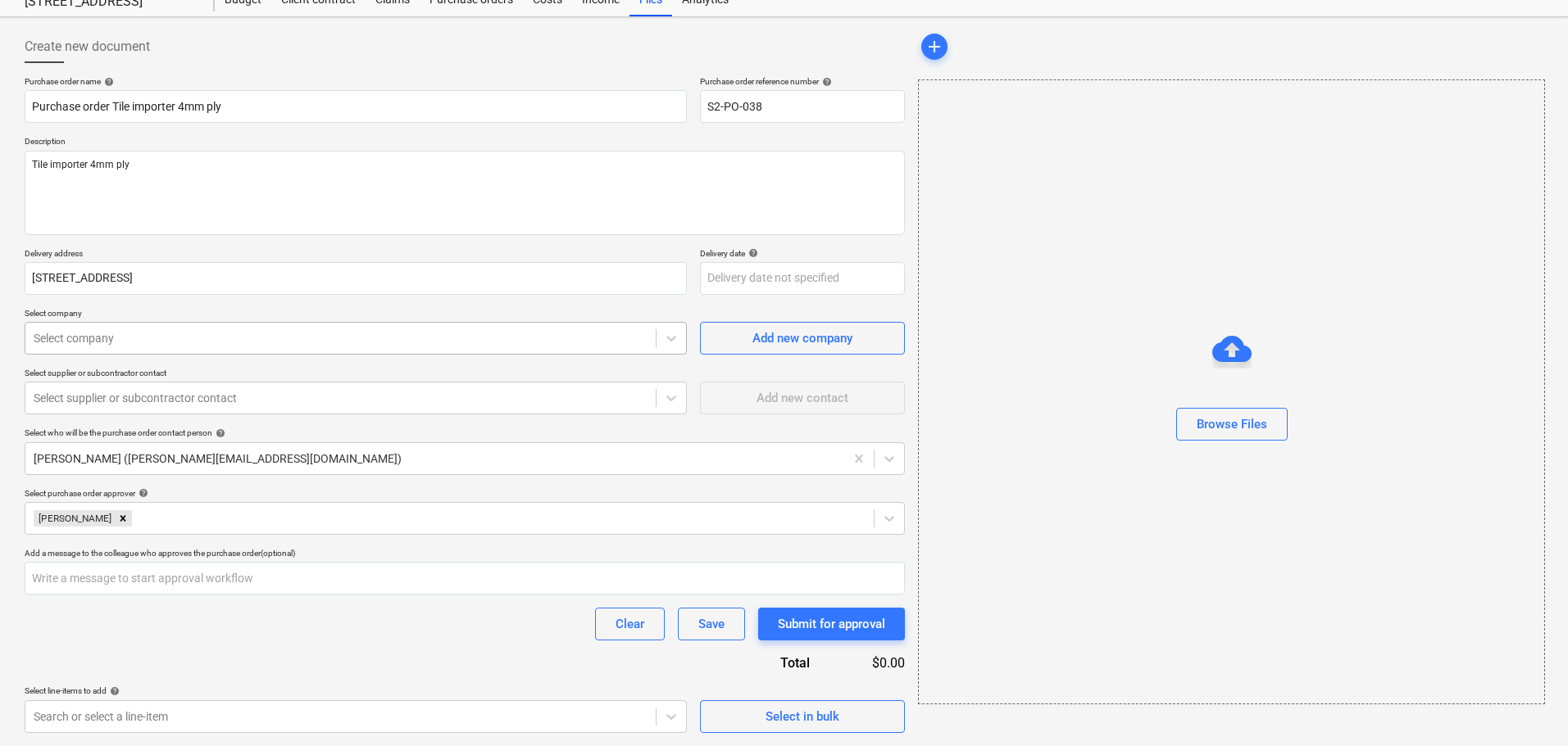
click at [132, 340] on div at bounding box center [340, 339] width 614 height 16
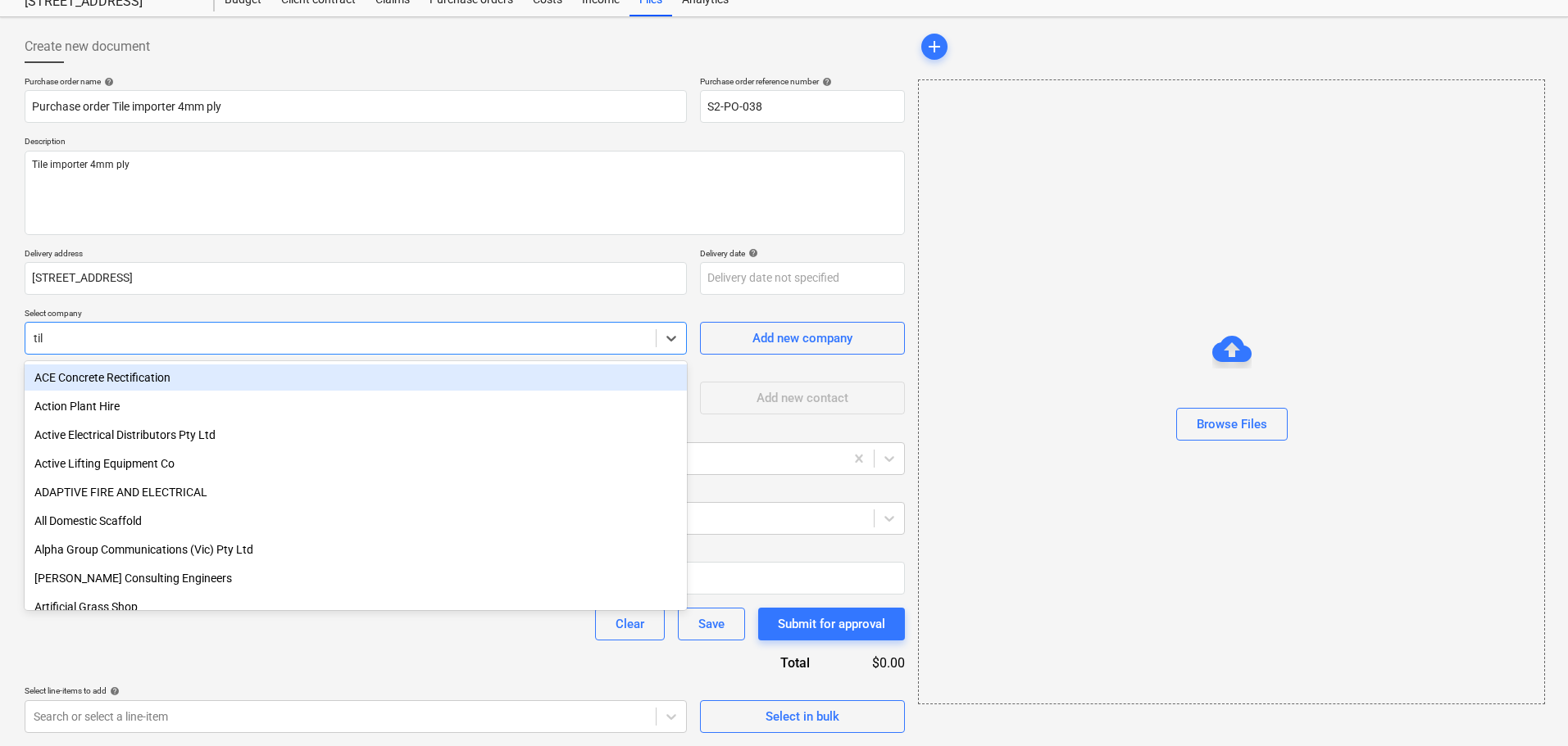
type input "tile"
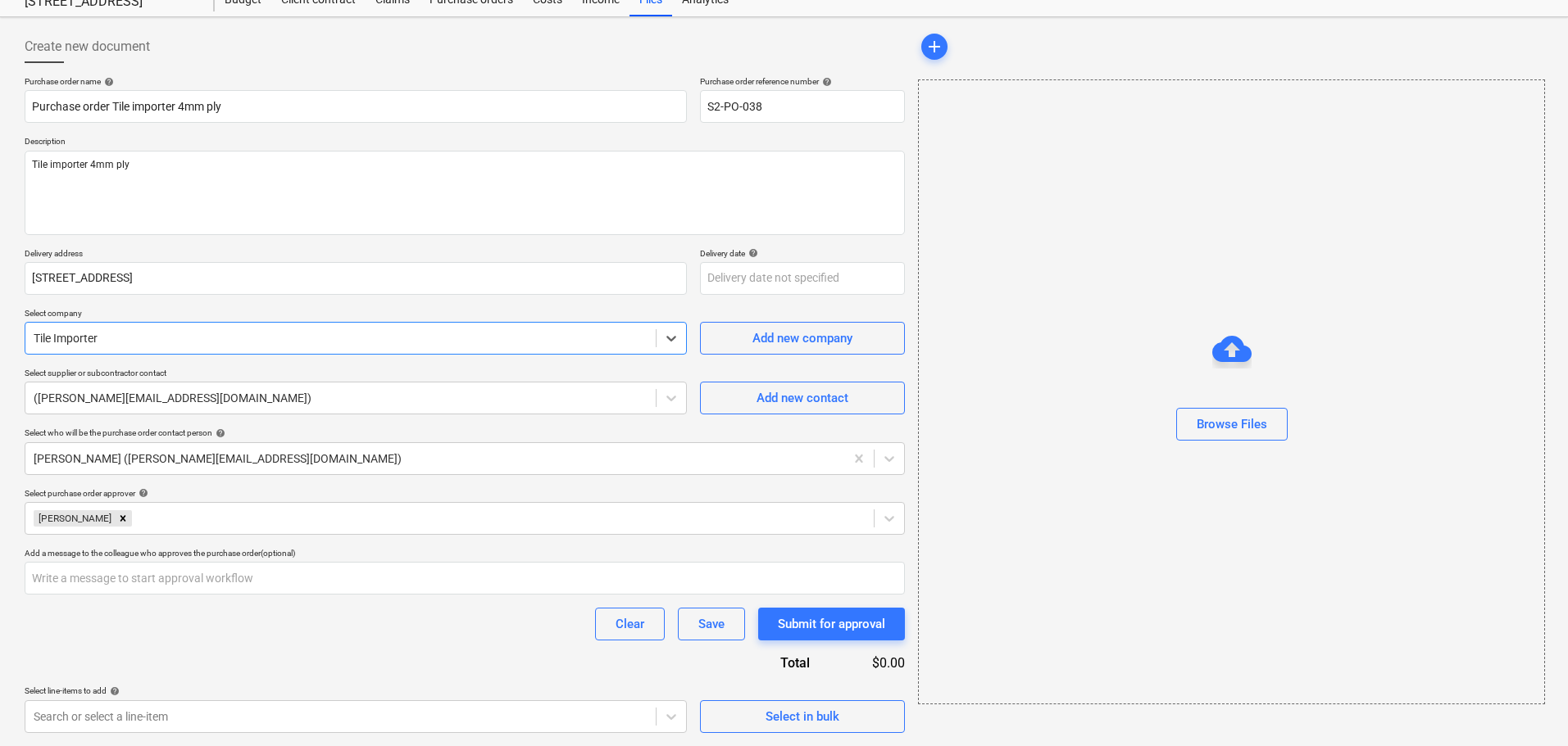
click at [291, 733] on div "Create new document Purchase order name help Purchase order Tile importer 4mm p…" at bounding box center [465, 381] width 894 height 716
click at [303, 688] on body "Sales Projects Contacts Inbox Approvals format_size keyboard_arrow_down help se…" at bounding box center [784, 315] width 1568 height 746
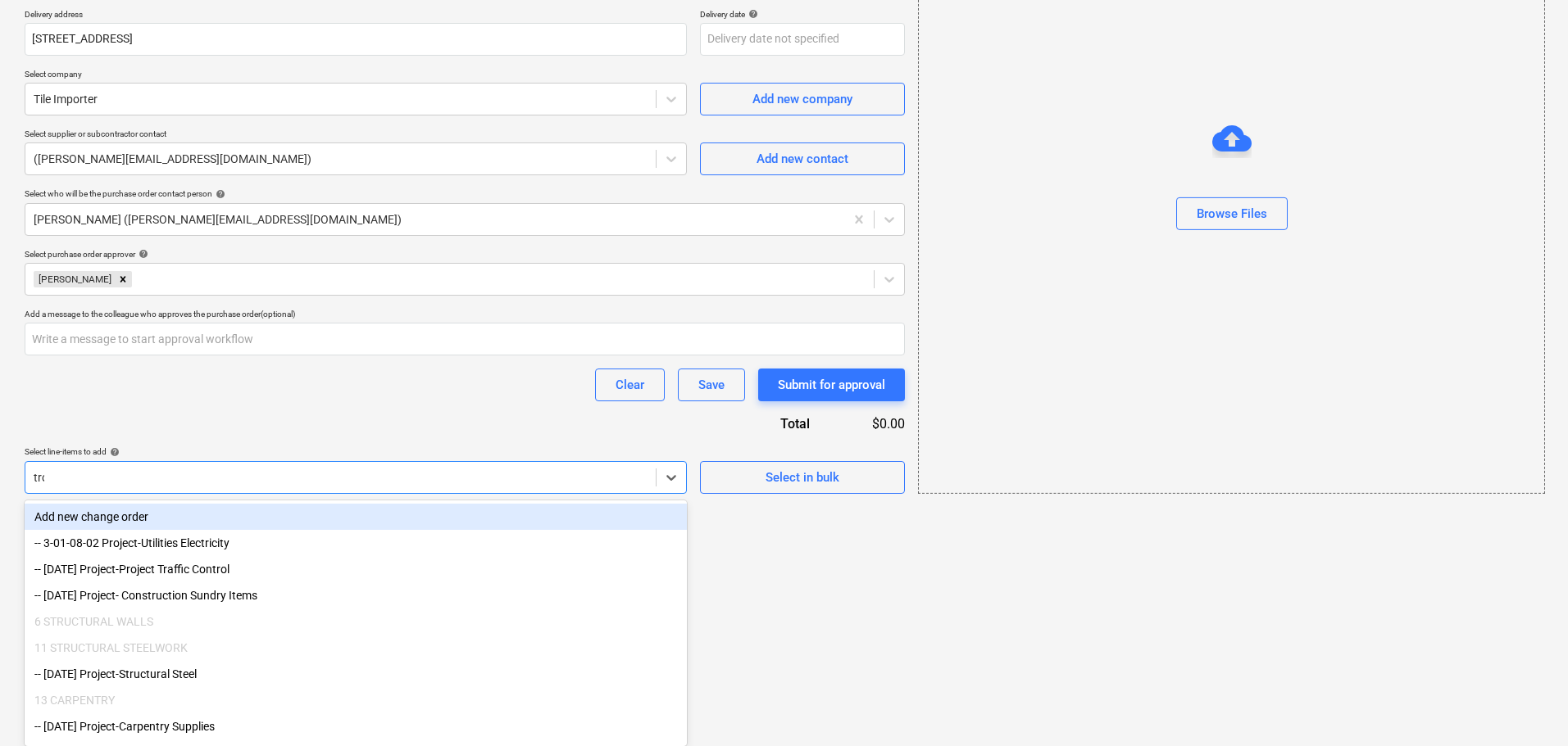
scroll to position [85, 0]
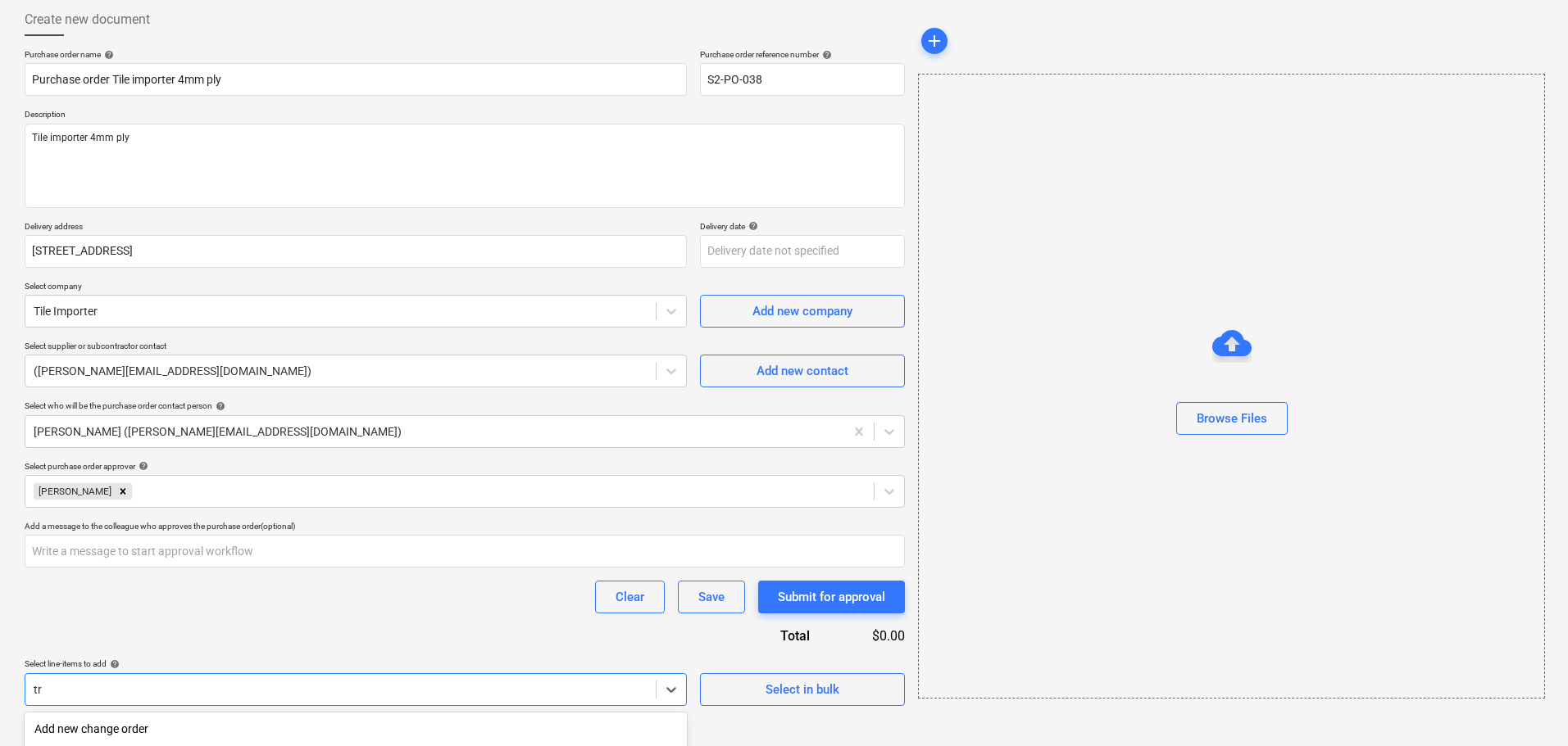
type input "t"
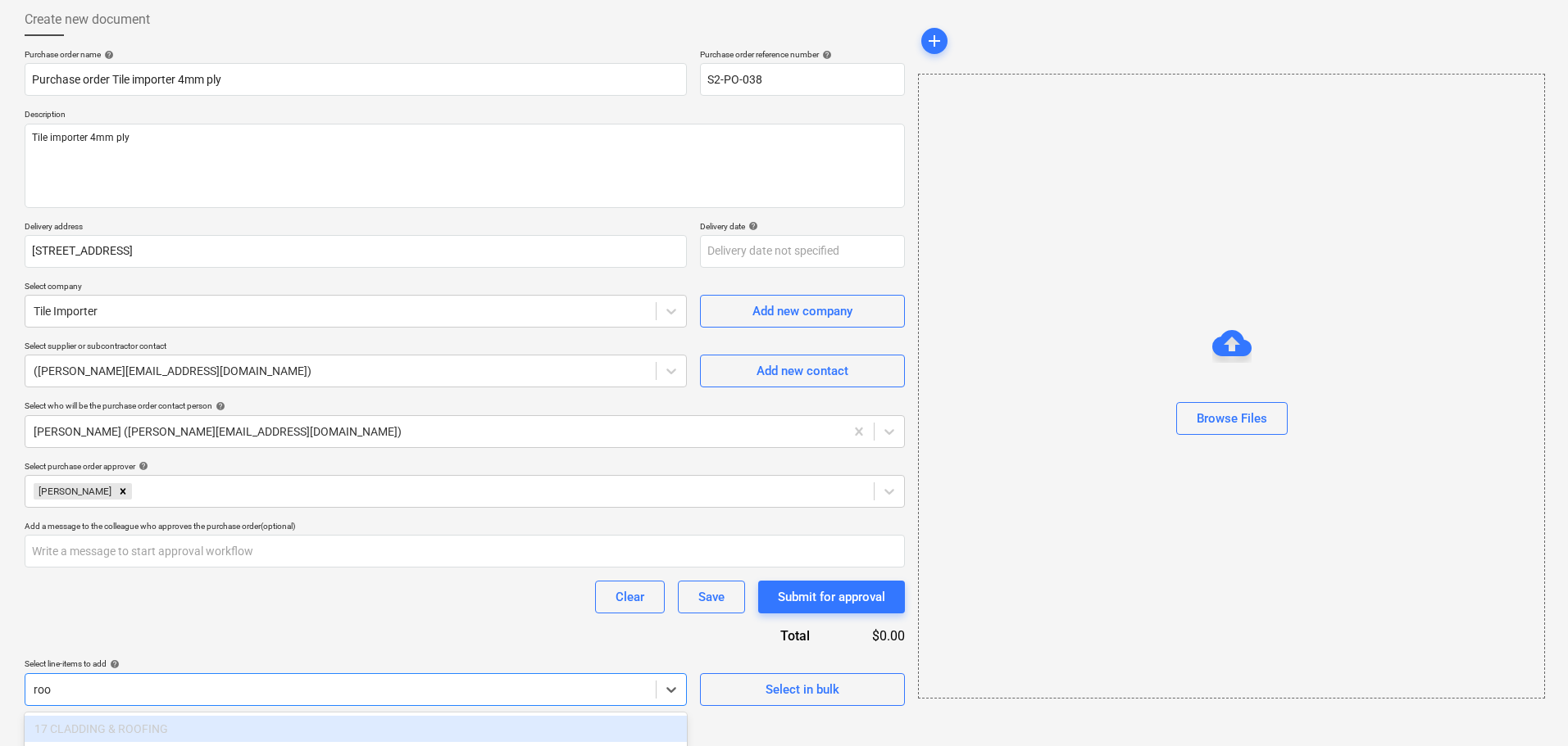
type input "roof"
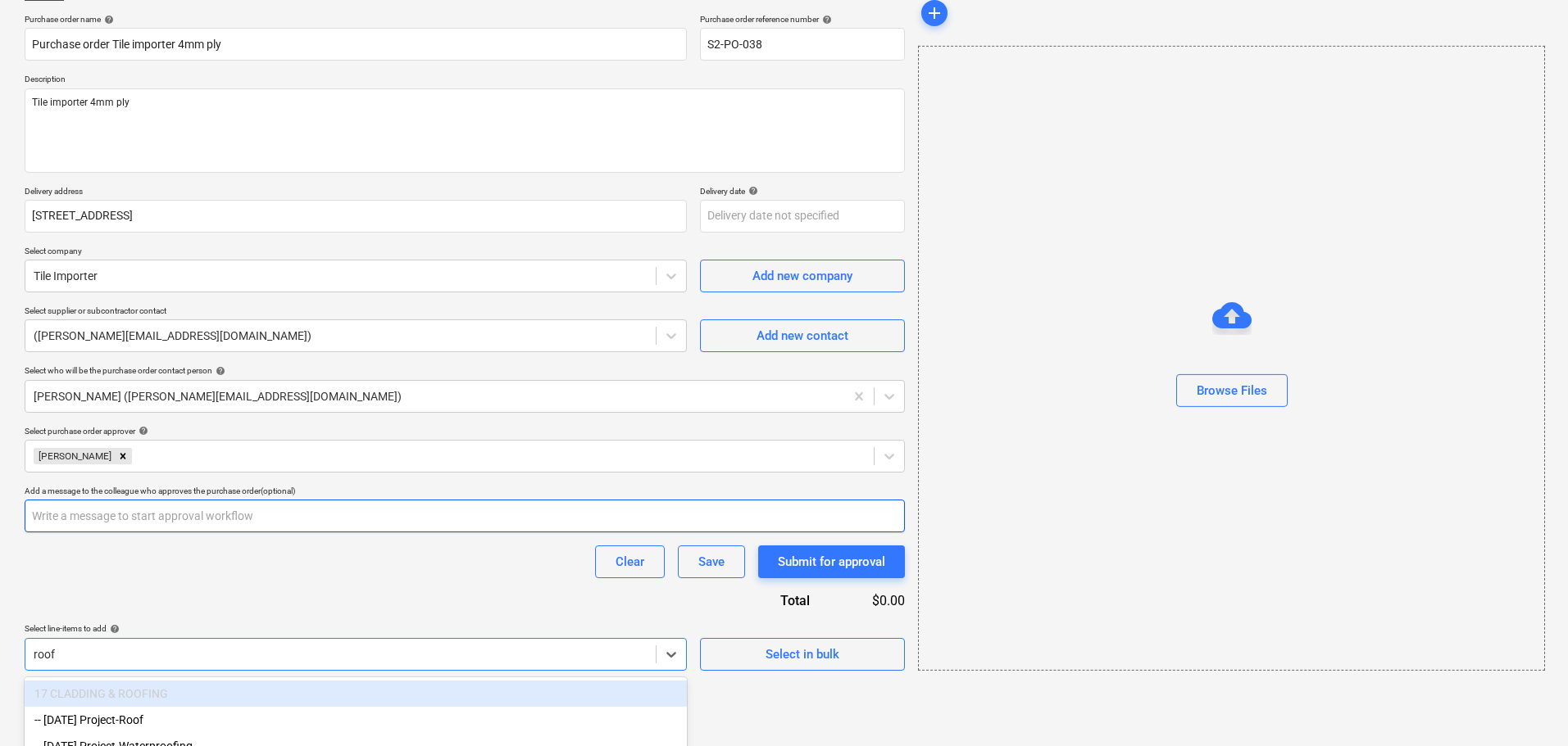
scroll to position [139, 0]
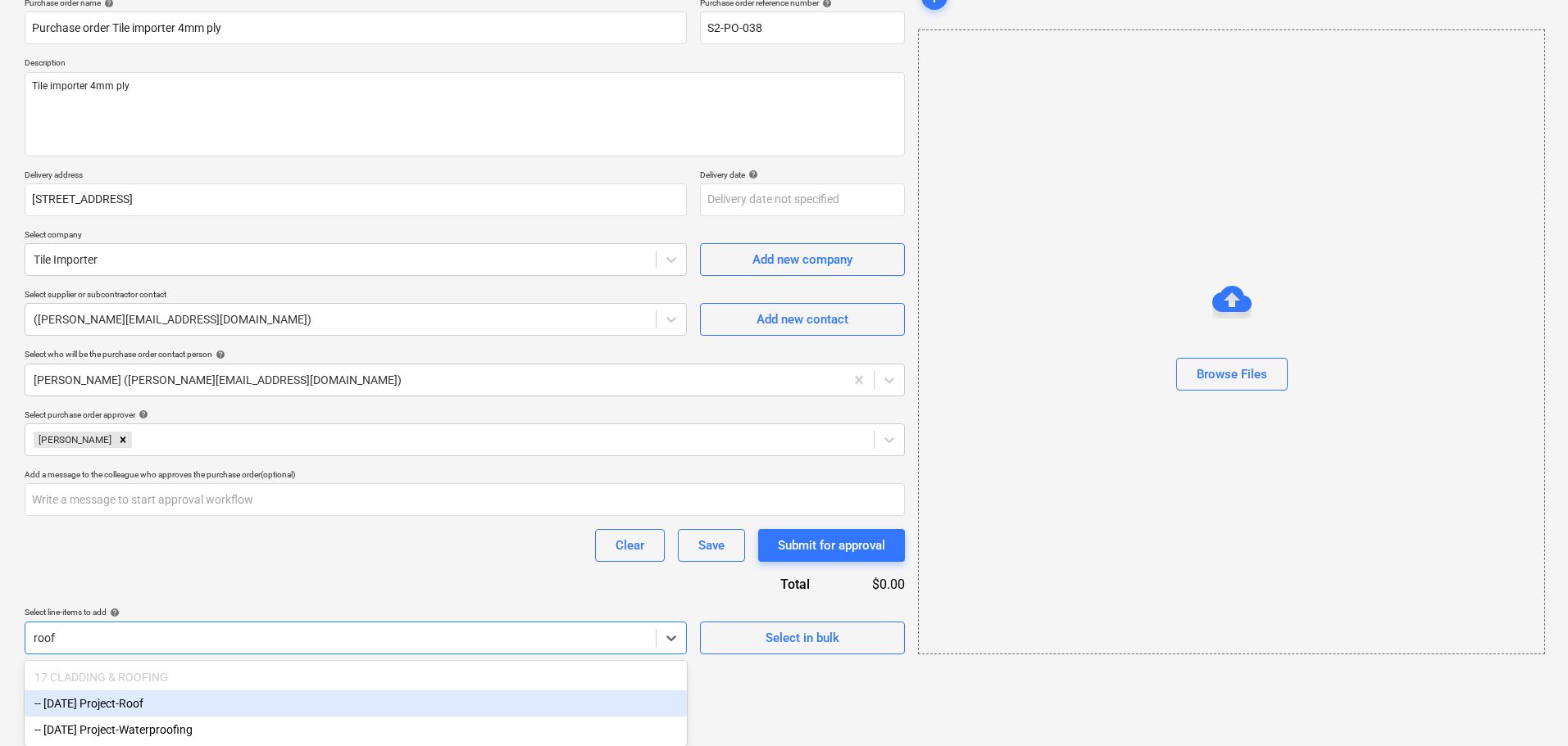
click at [459, 702] on div "-- [DATE] Project-Roof" at bounding box center [355, 704] width 662 height 26
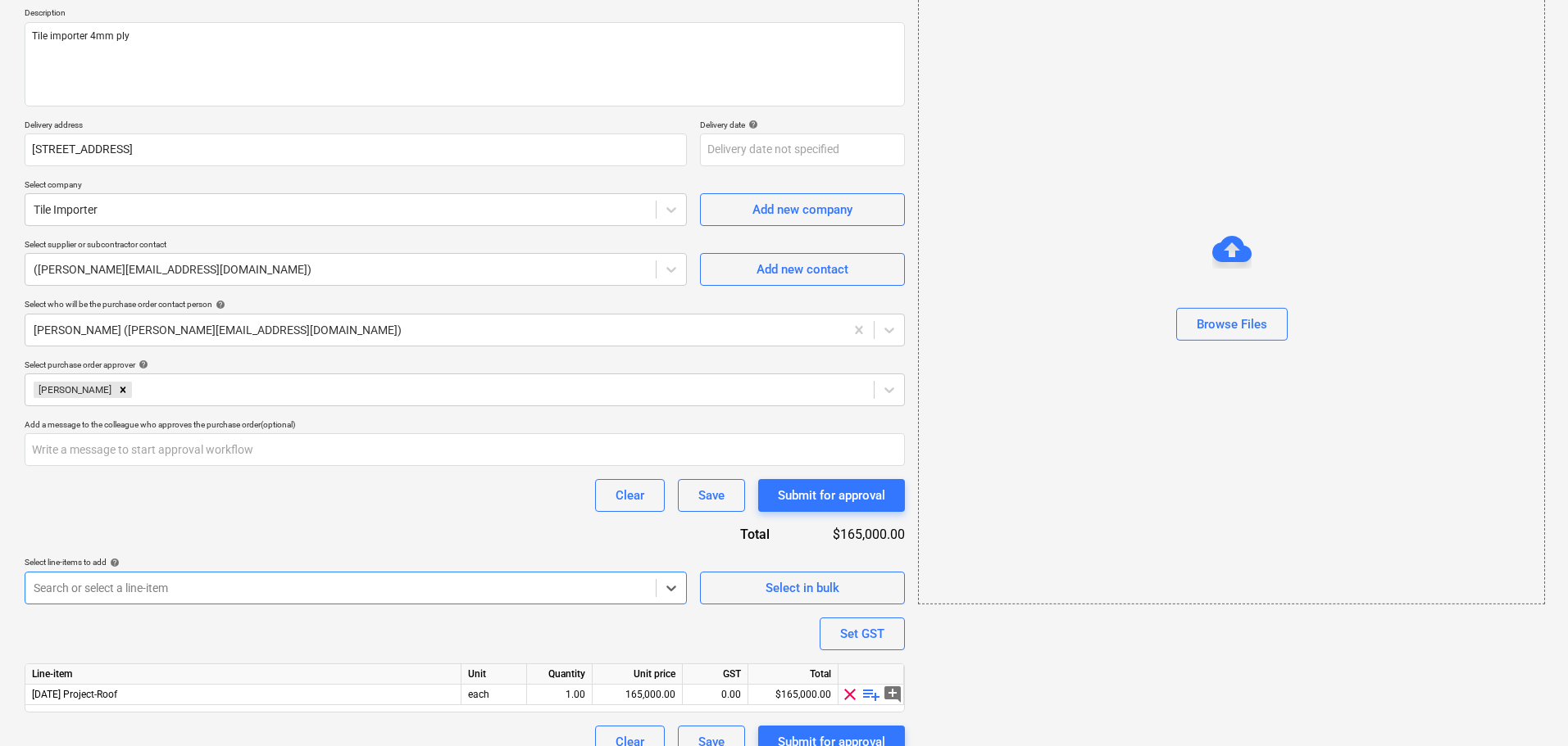
scroll to position [212, 0]
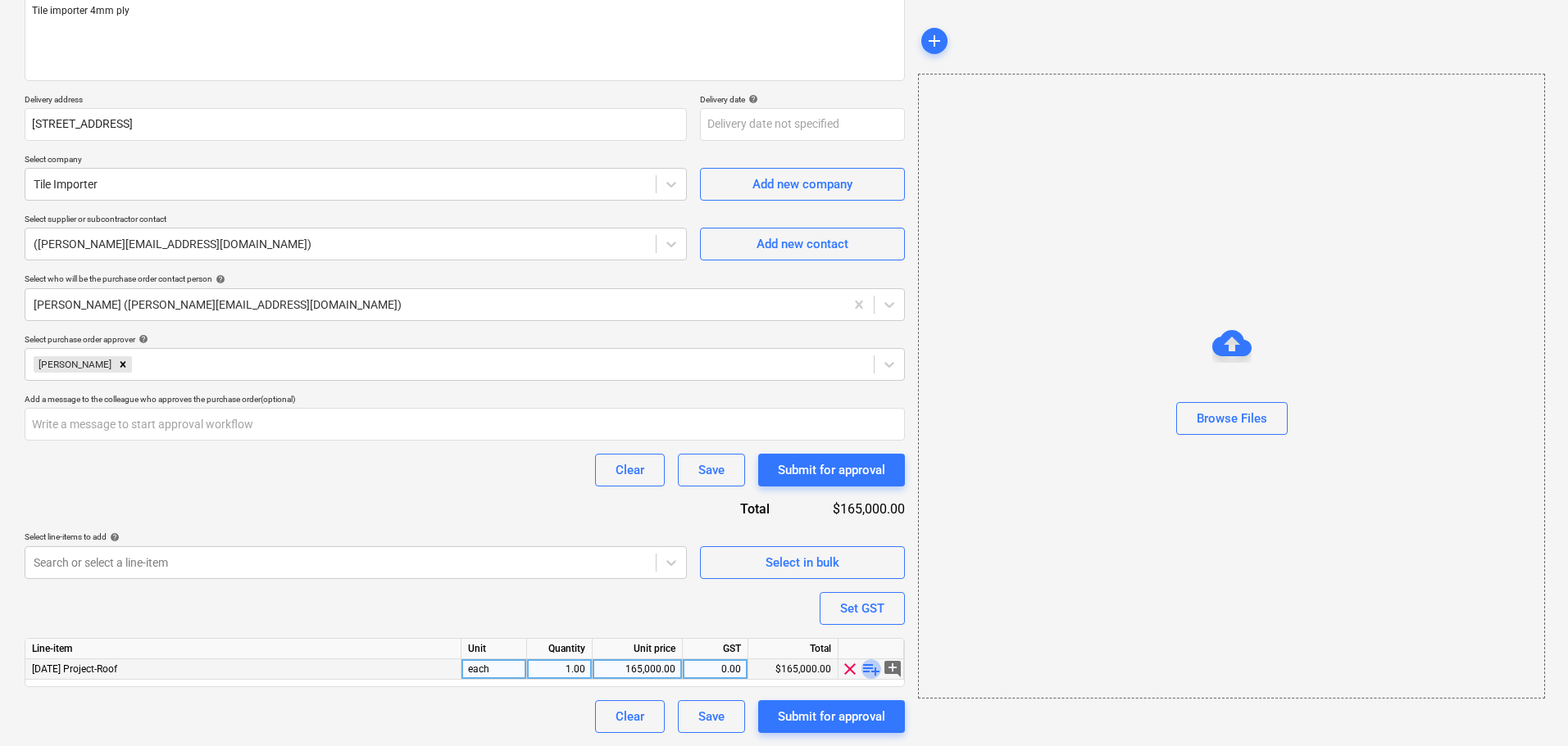
click at [869, 669] on span "playlist_add" at bounding box center [871, 669] width 20 height 20
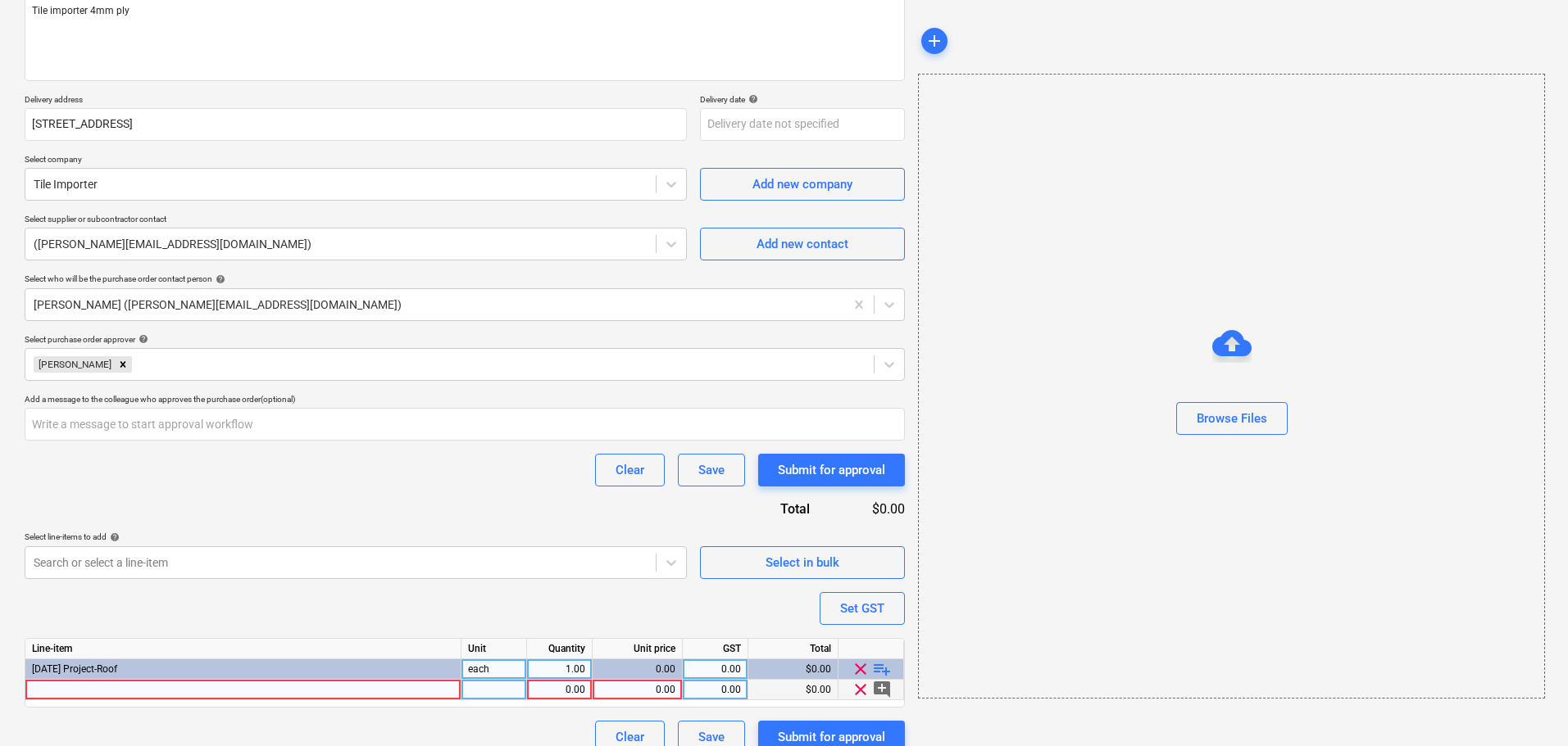
click at [321, 687] on div at bounding box center [243, 690] width 437 height 21
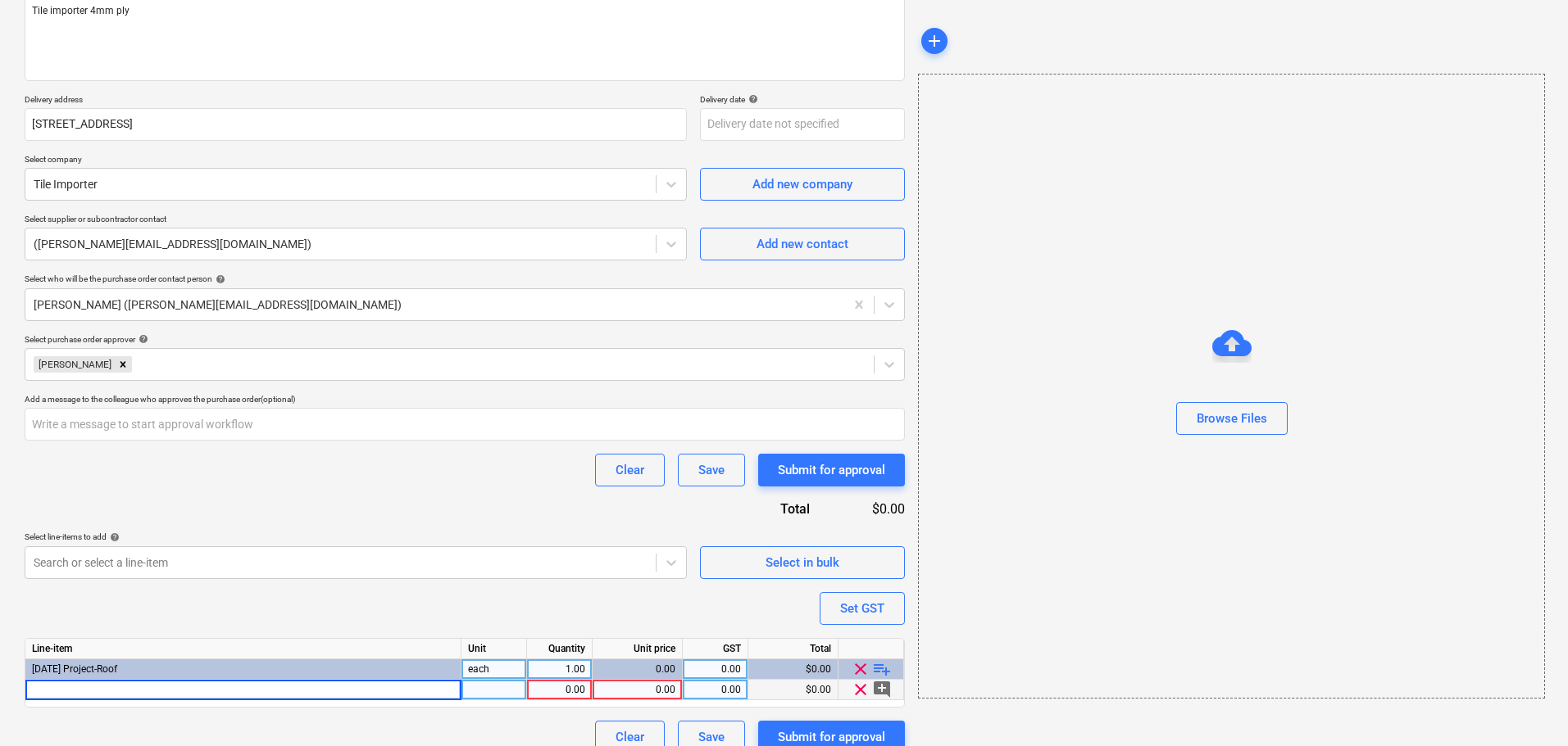
type input "Tile importer 4mm ply"
click at [663, 692] on div "0.00" at bounding box center [637, 690] width 76 height 21
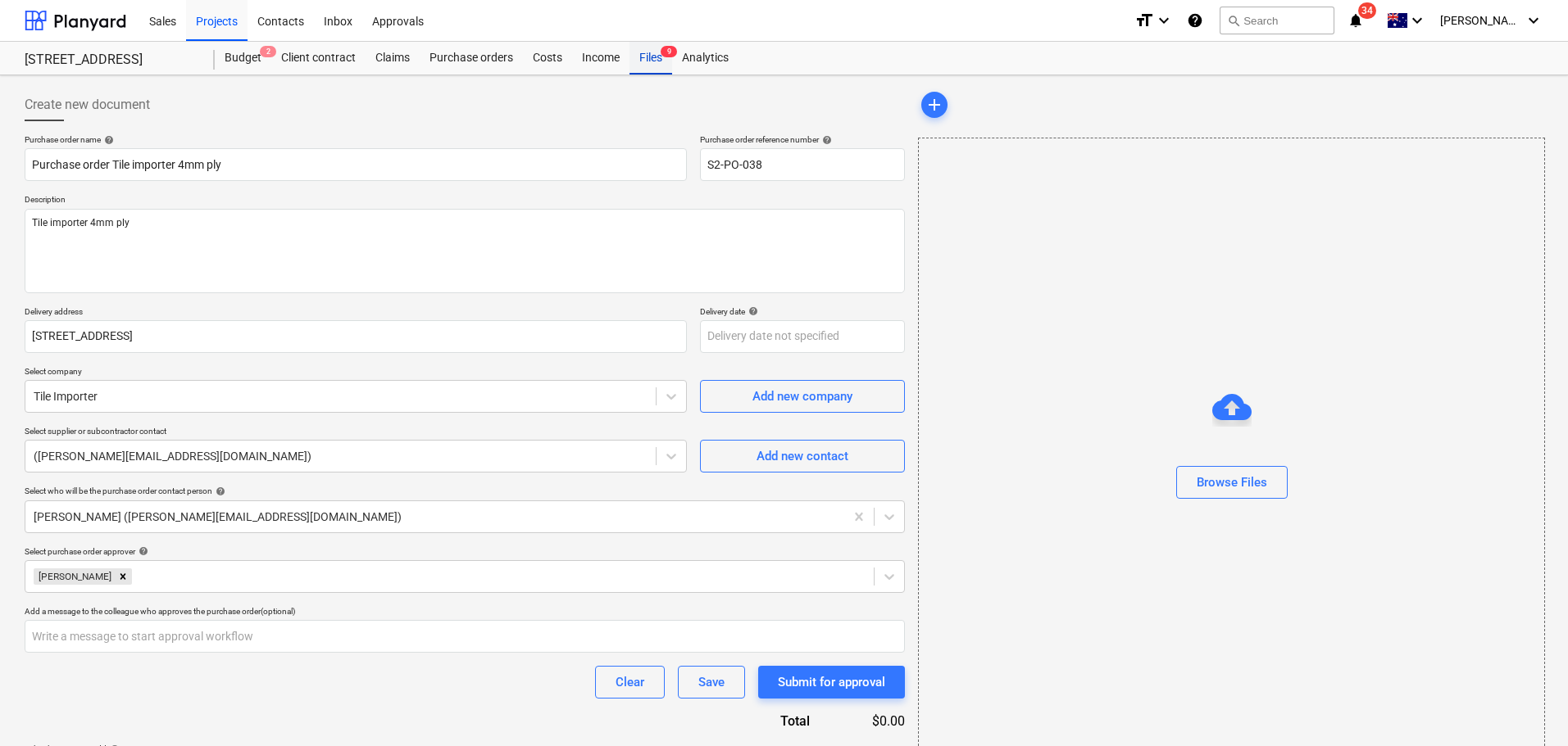
click at [655, 58] on div "Files 9" at bounding box center [651, 58] width 42 height 33
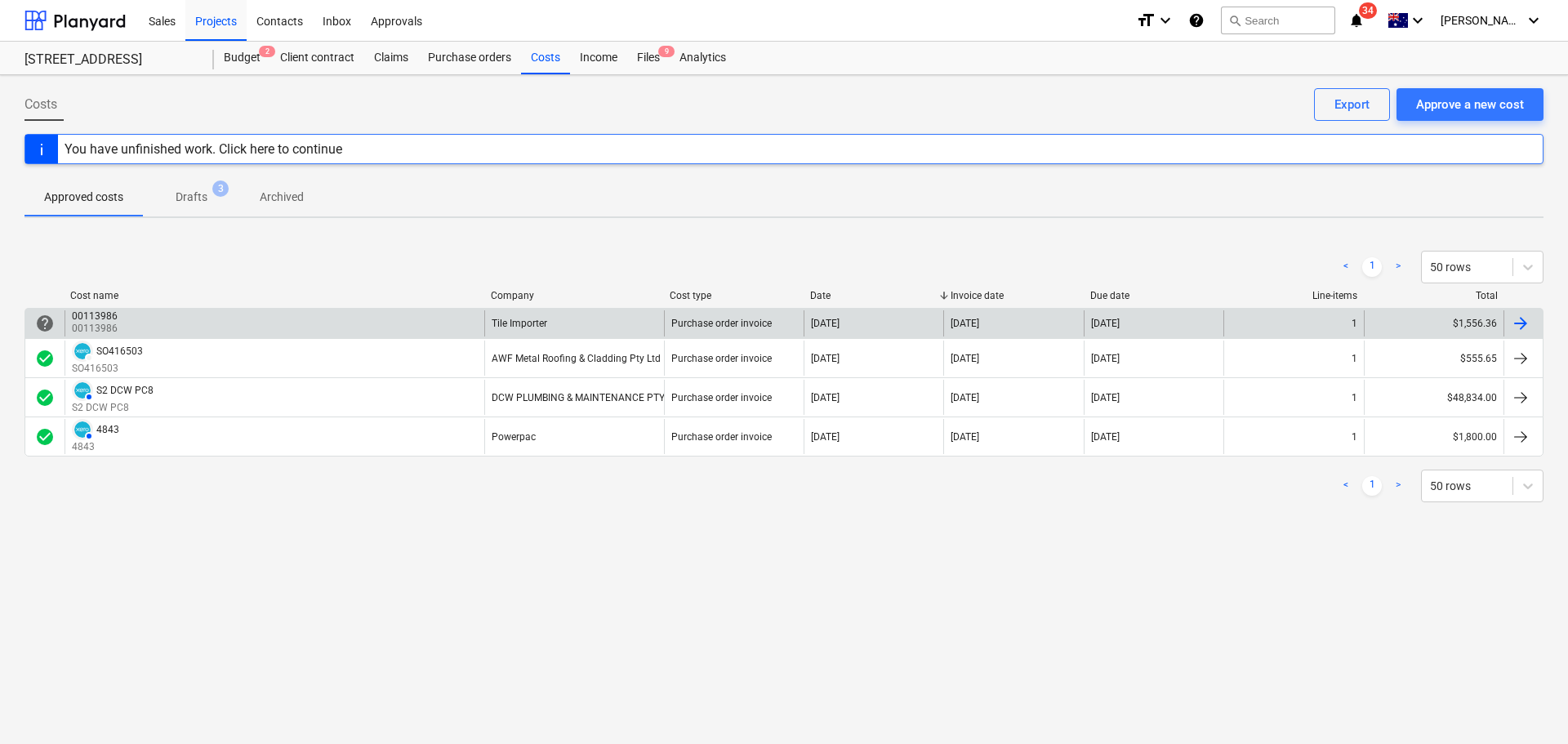
click at [139, 326] on div "00113986 00113986" at bounding box center [275, 323] width 420 height 26
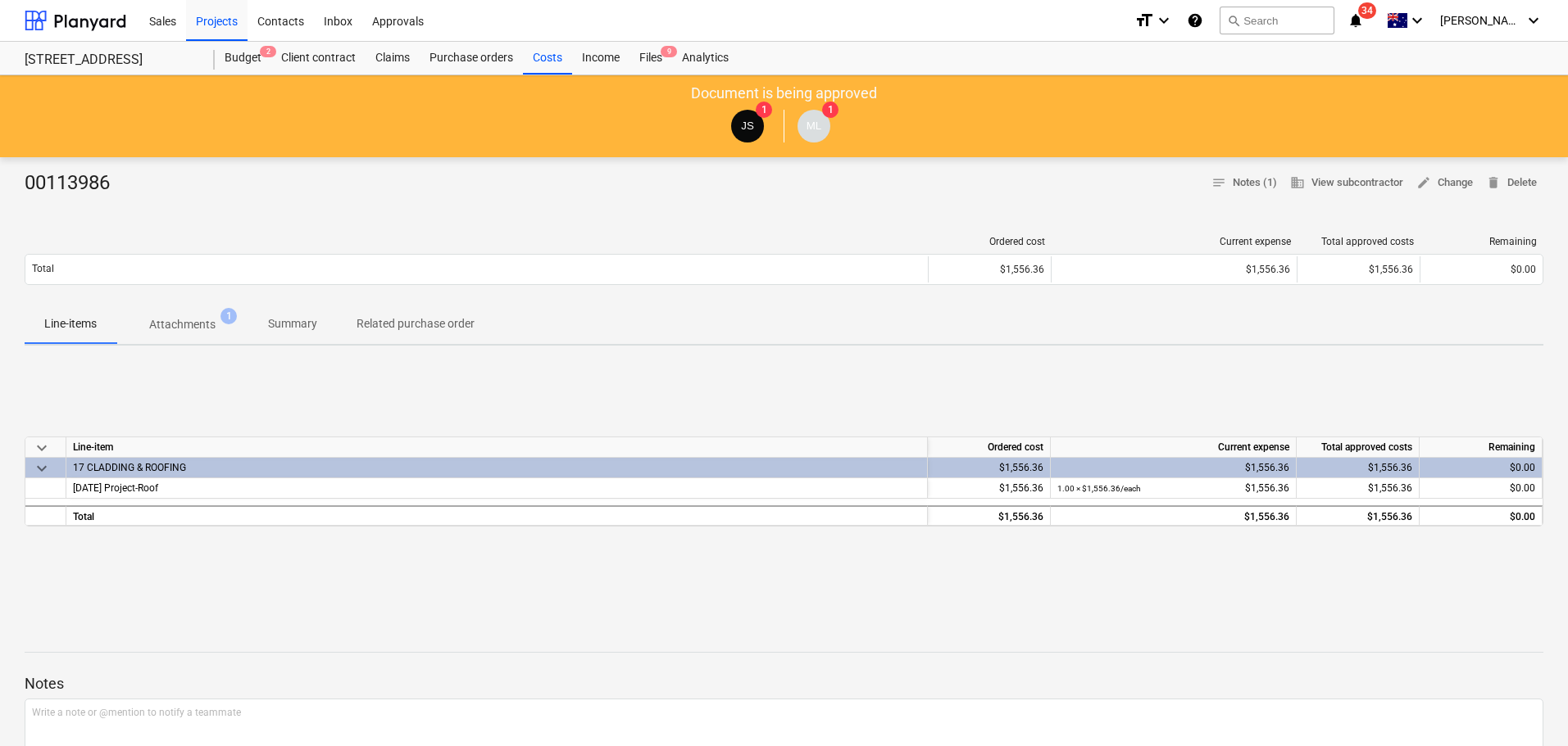
click at [77, 185] on div "00113986" at bounding box center [73, 183] width 99 height 26
click at [77, 183] on div "00113986" at bounding box center [73, 183] width 99 height 26
click at [1454, 182] on span "edit Change" at bounding box center [1444, 182] width 57 height 19
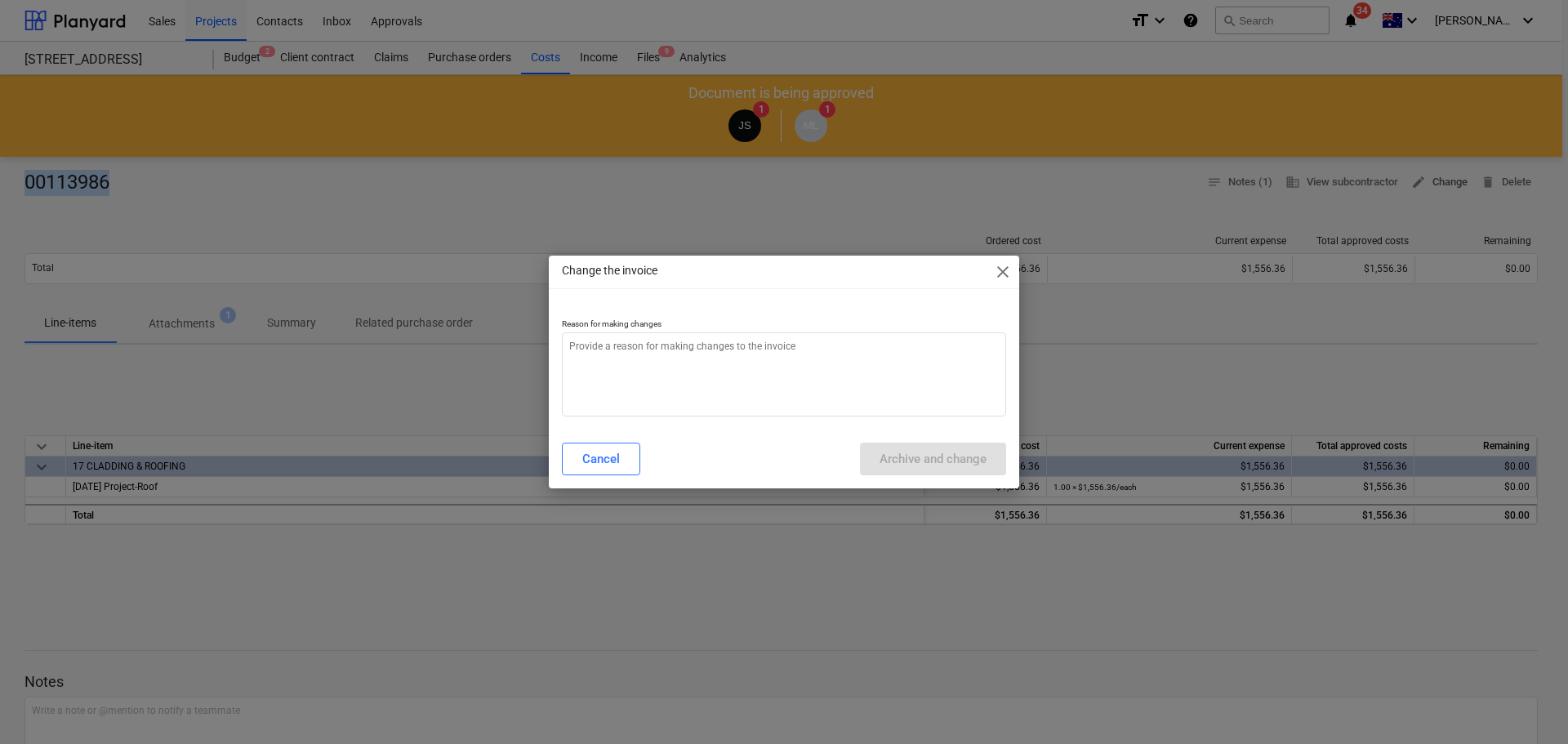
type textarea "x"
click at [691, 348] on textarea at bounding box center [784, 374] width 444 height 84
type textarea "I"
type textarea "x"
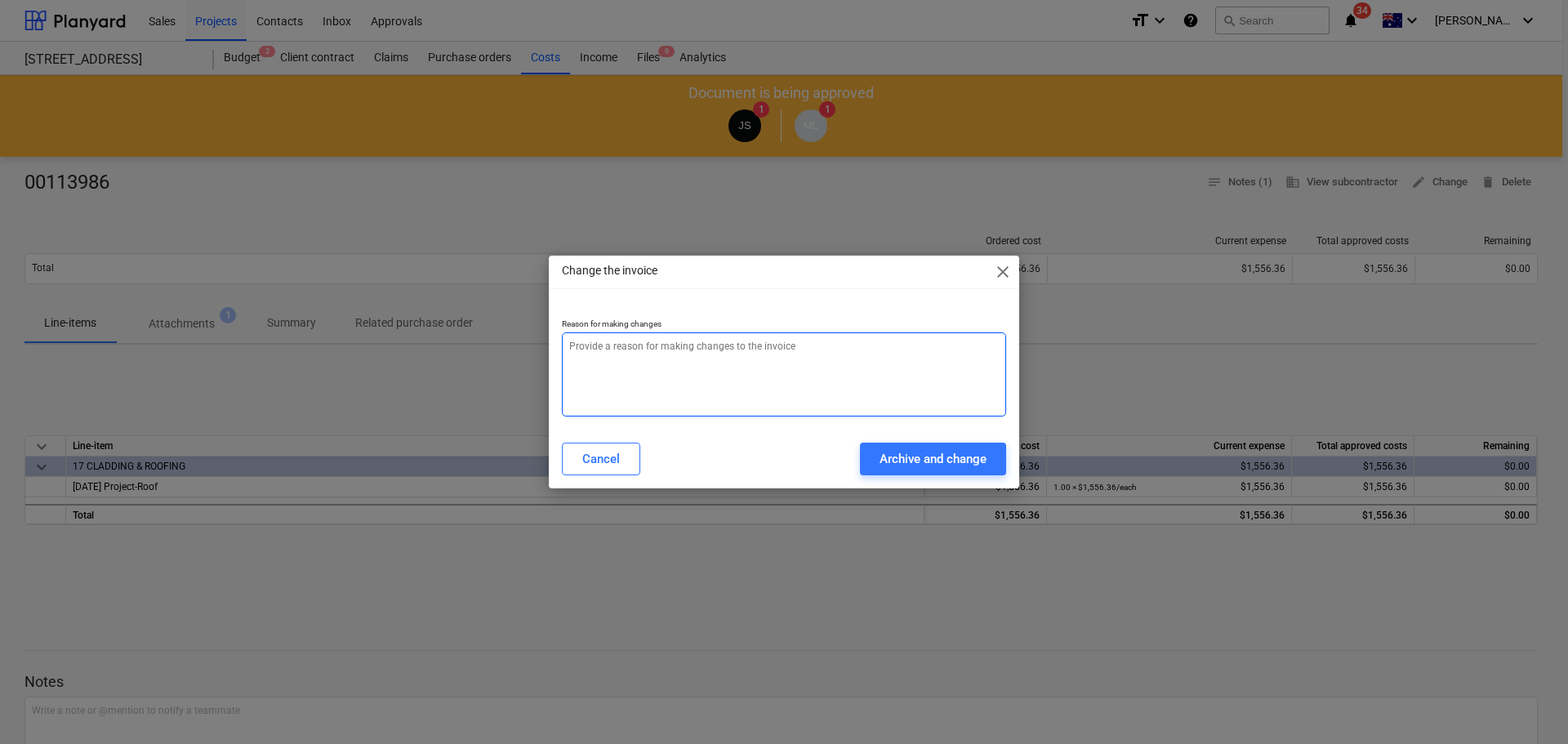
type textarea "x"
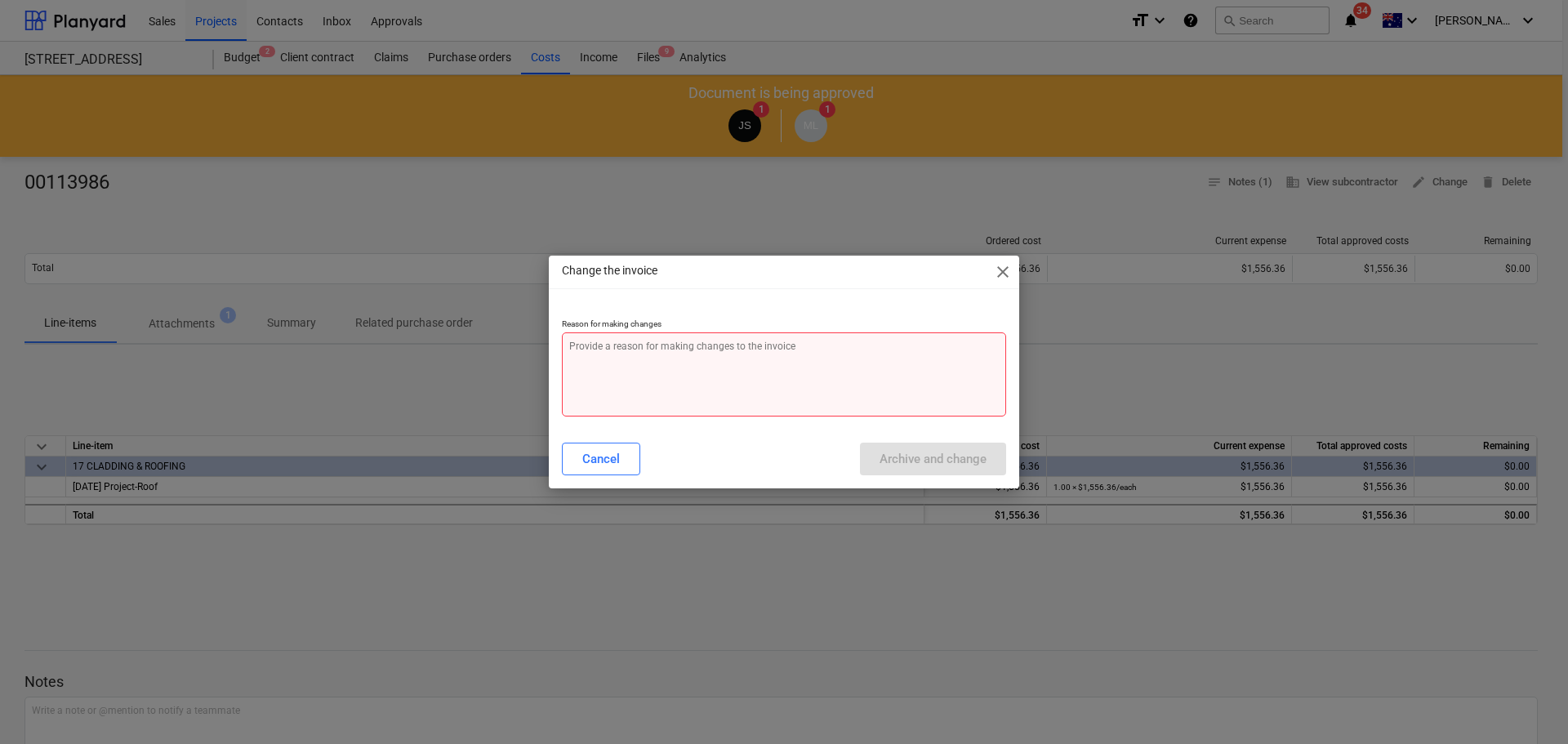
type textarea "P"
type textarea "x"
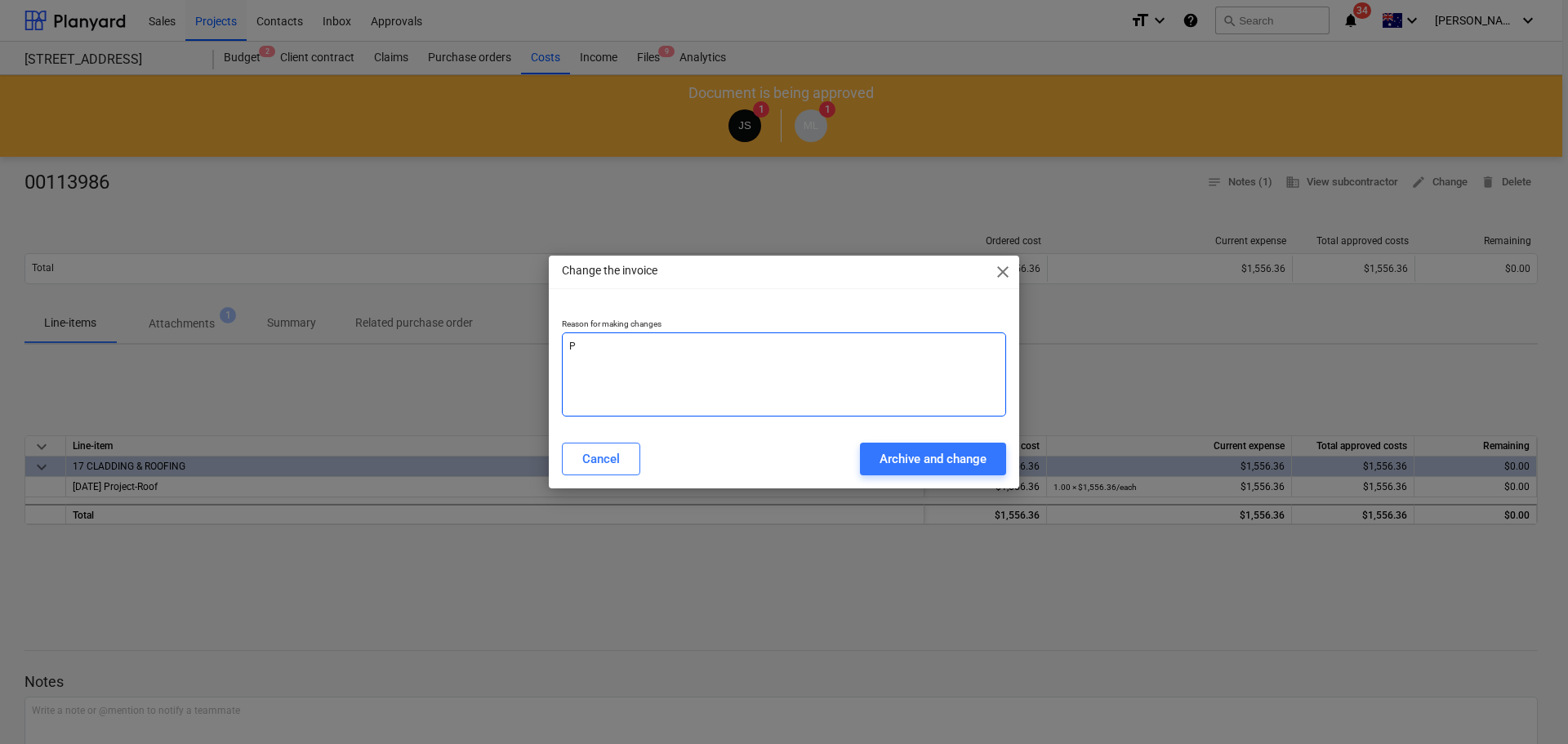
type textarea "Pa"
type textarea "x"
type textarea "Pai"
type textarea "x"
type textarea "Paid"
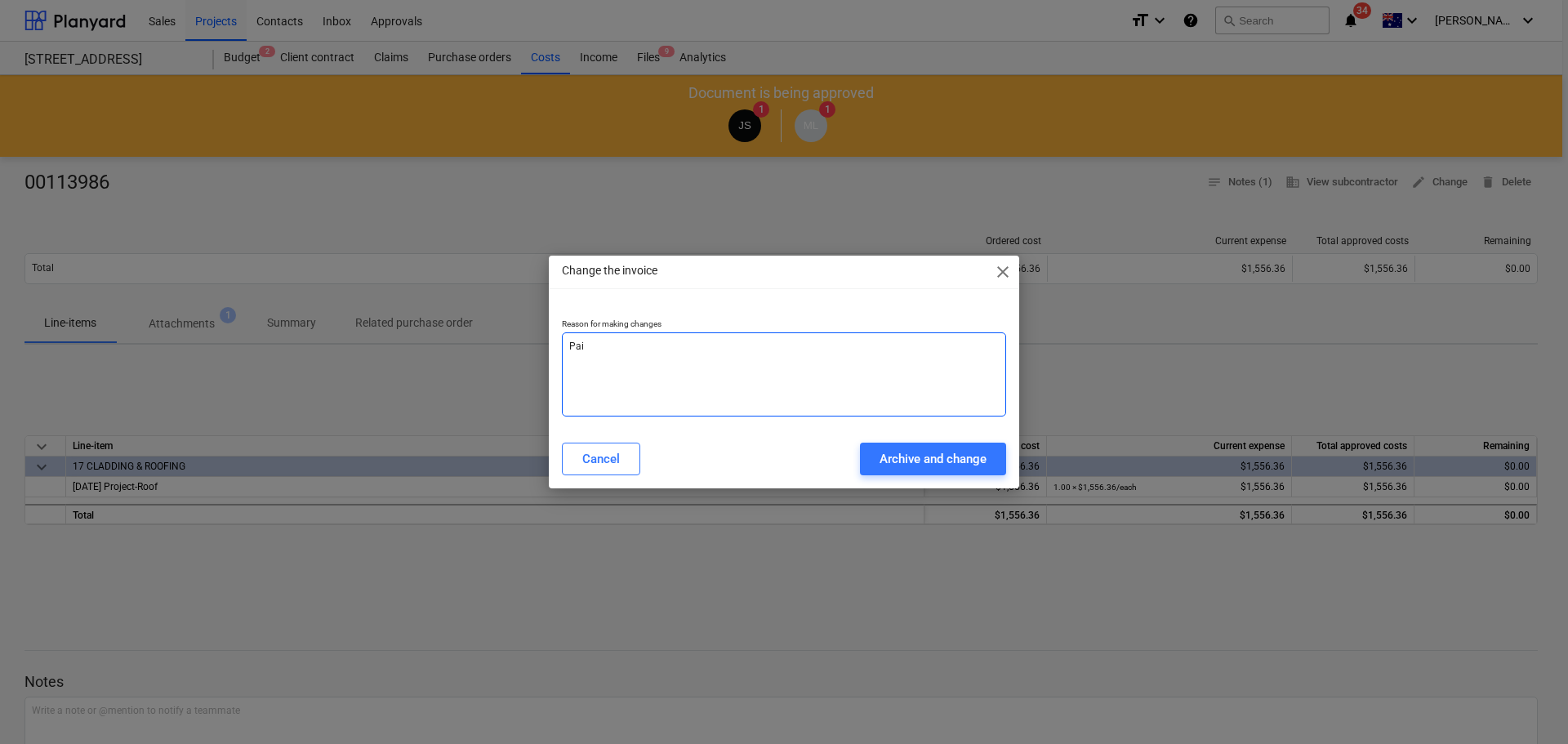
type textarea "x"
type textarea "Paid"
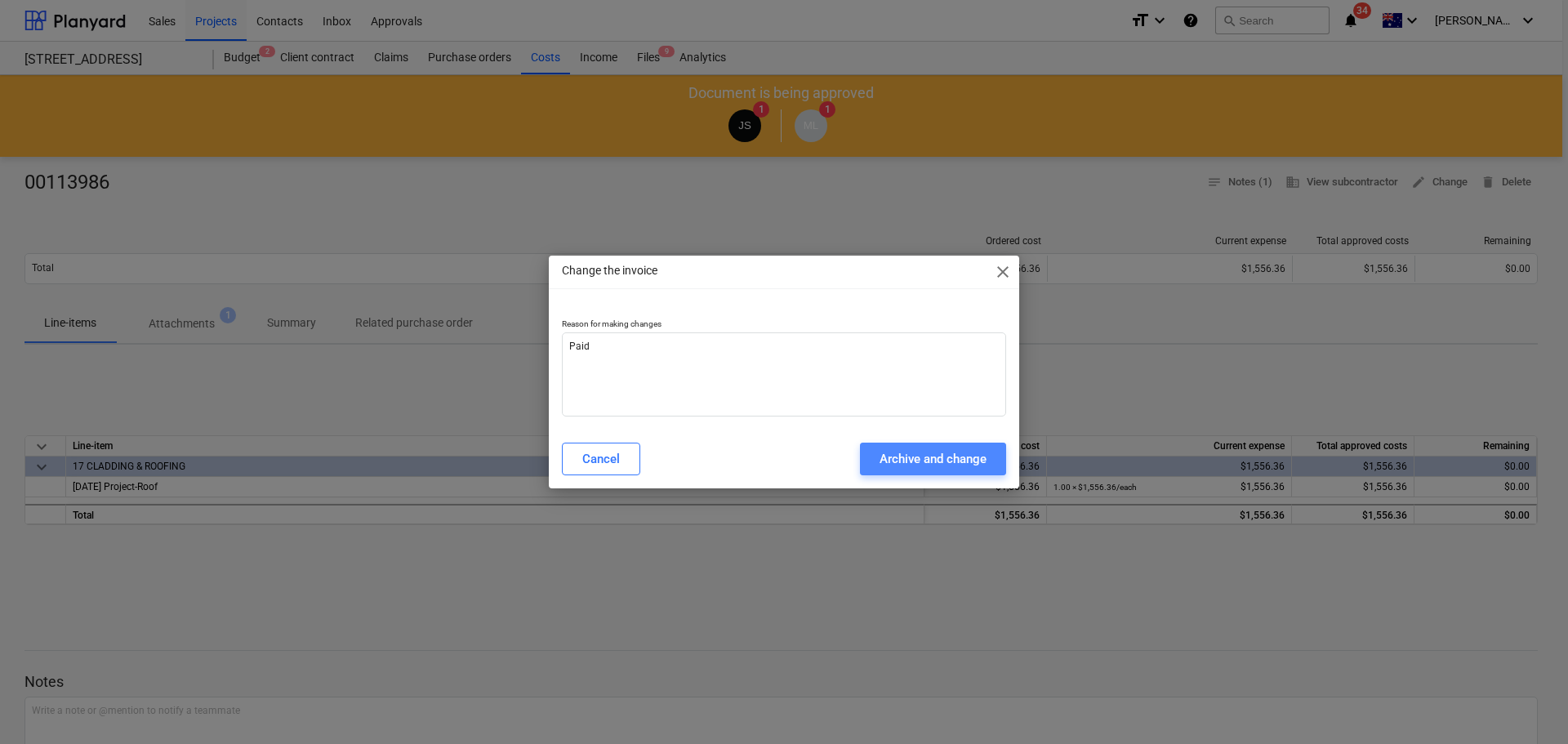
click at [909, 458] on div "Archive and change" at bounding box center [933, 459] width 107 height 22
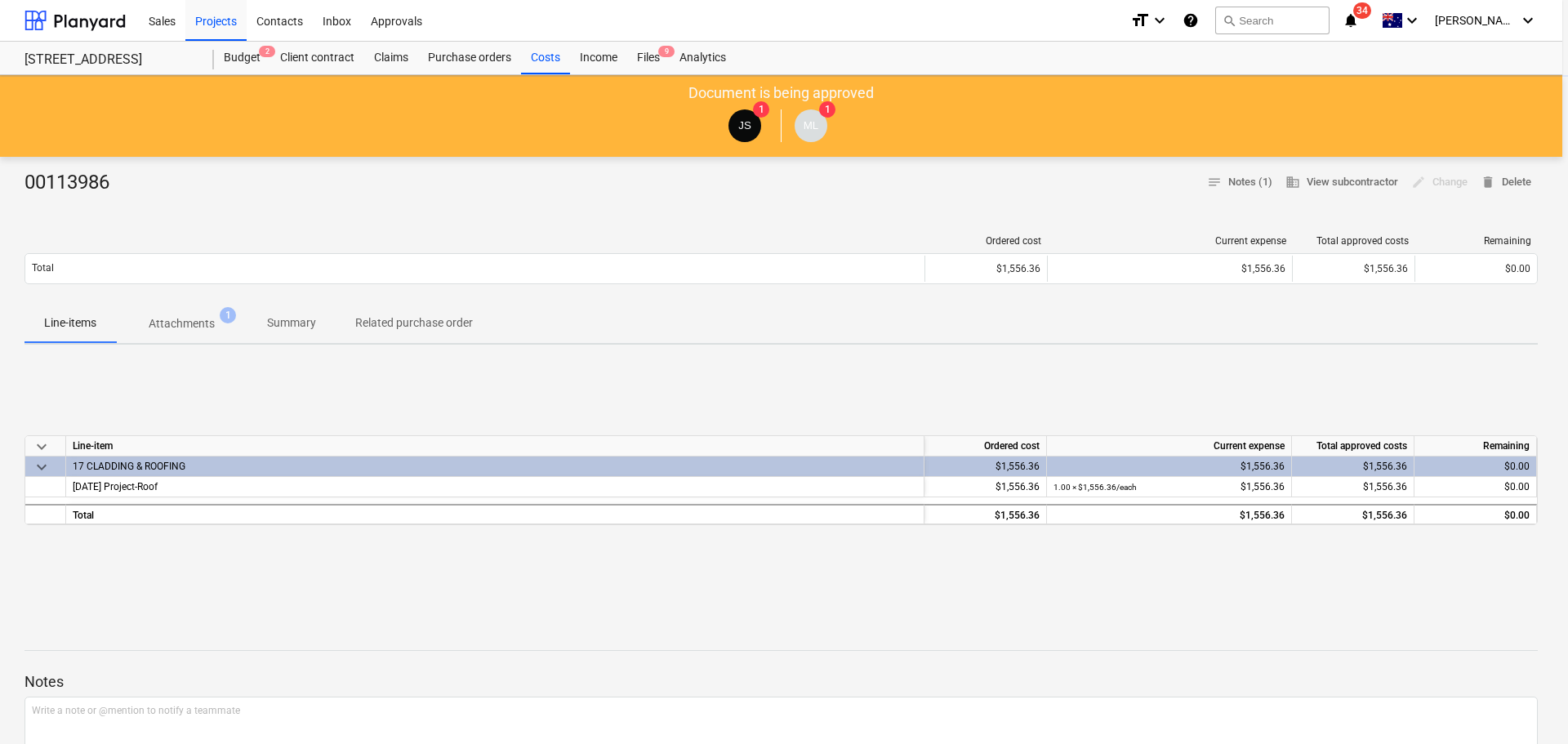
type textarea "x"
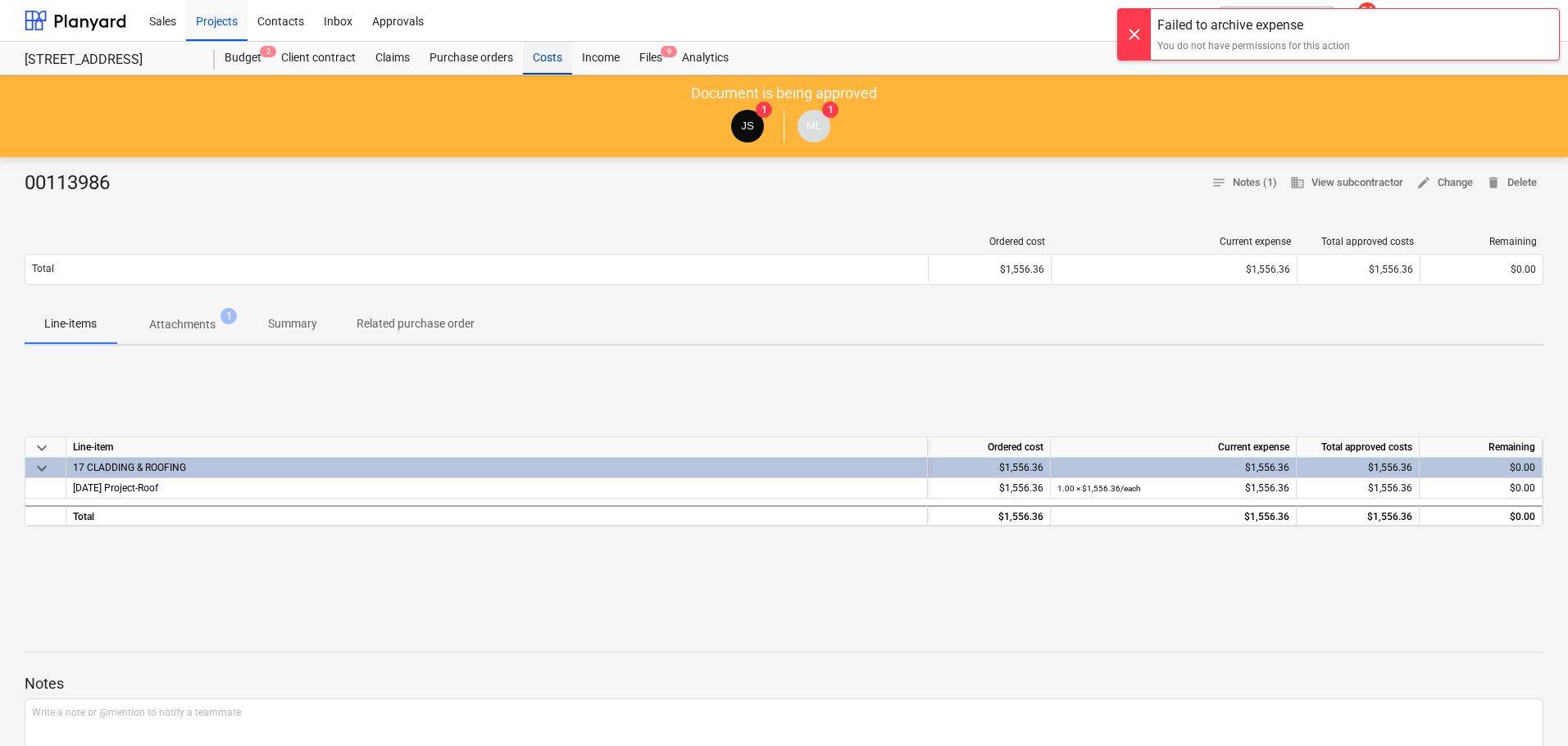
click at [559, 64] on div "Costs" at bounding box center [548, 58] width 49 height 33
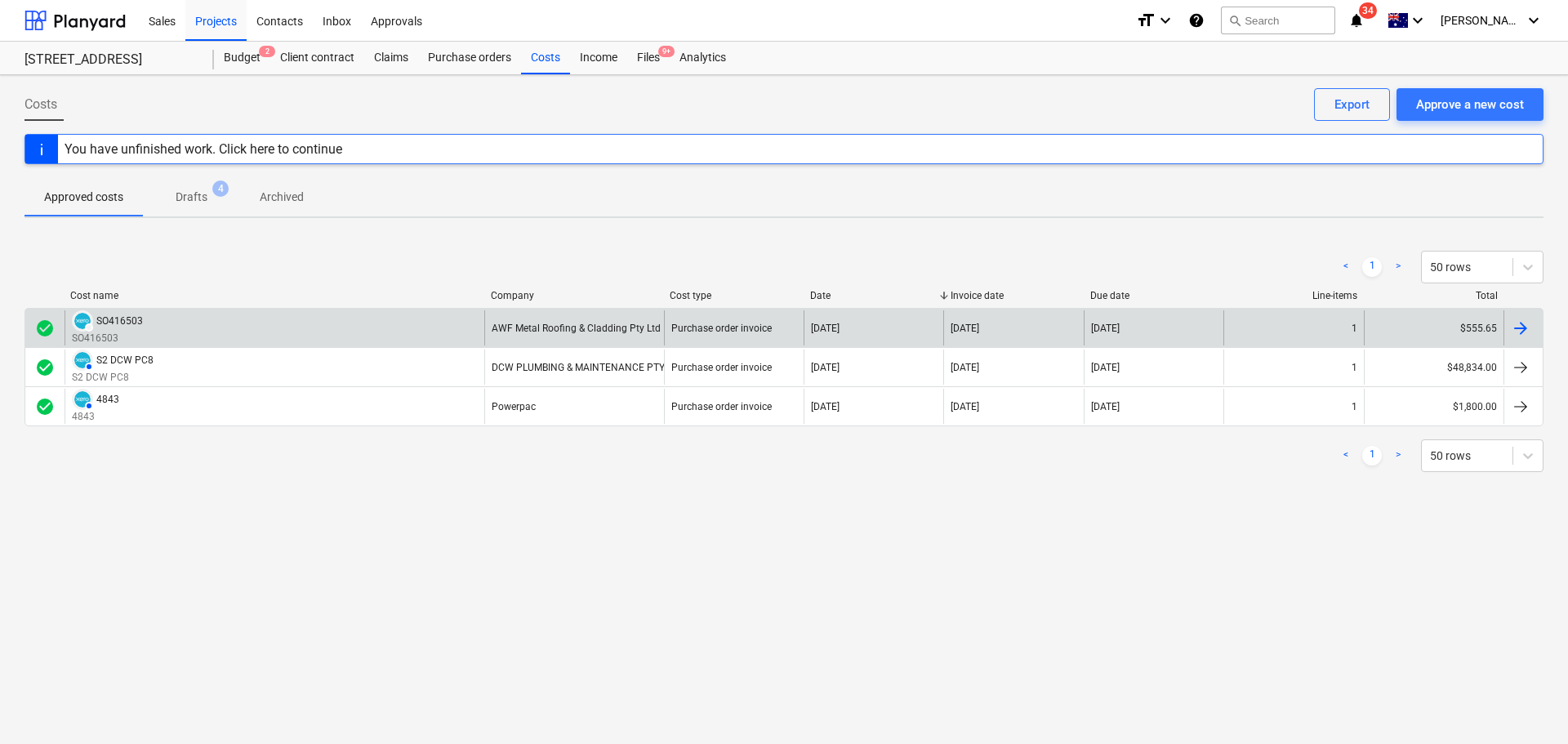
click at [436, 323] on div "DRAFT SO416503 SO416503" at bounding box center [275, 328] width 420 height 35
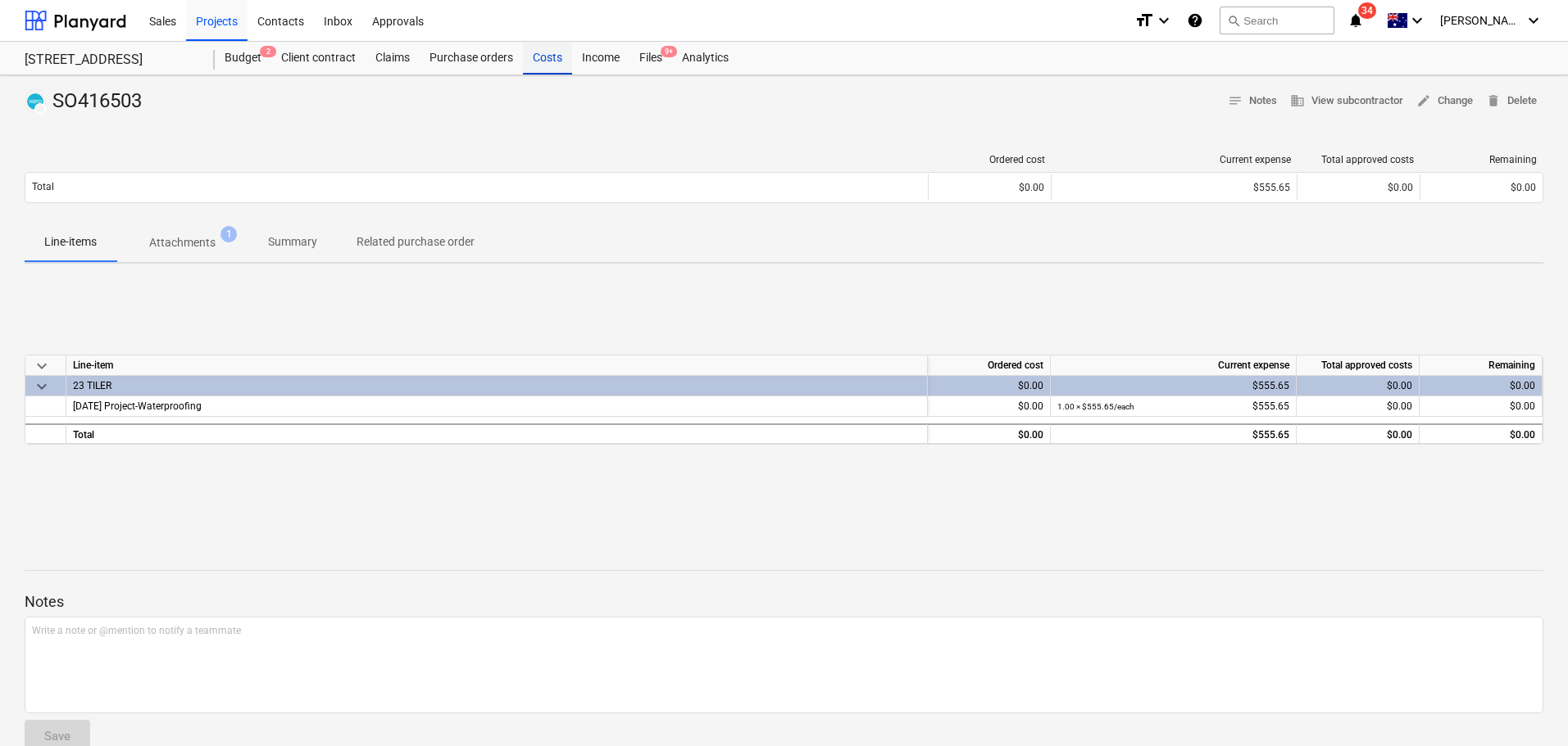
click at [549, 61] on div "Costs" at bounding box center [548, 58] width 49 height 33
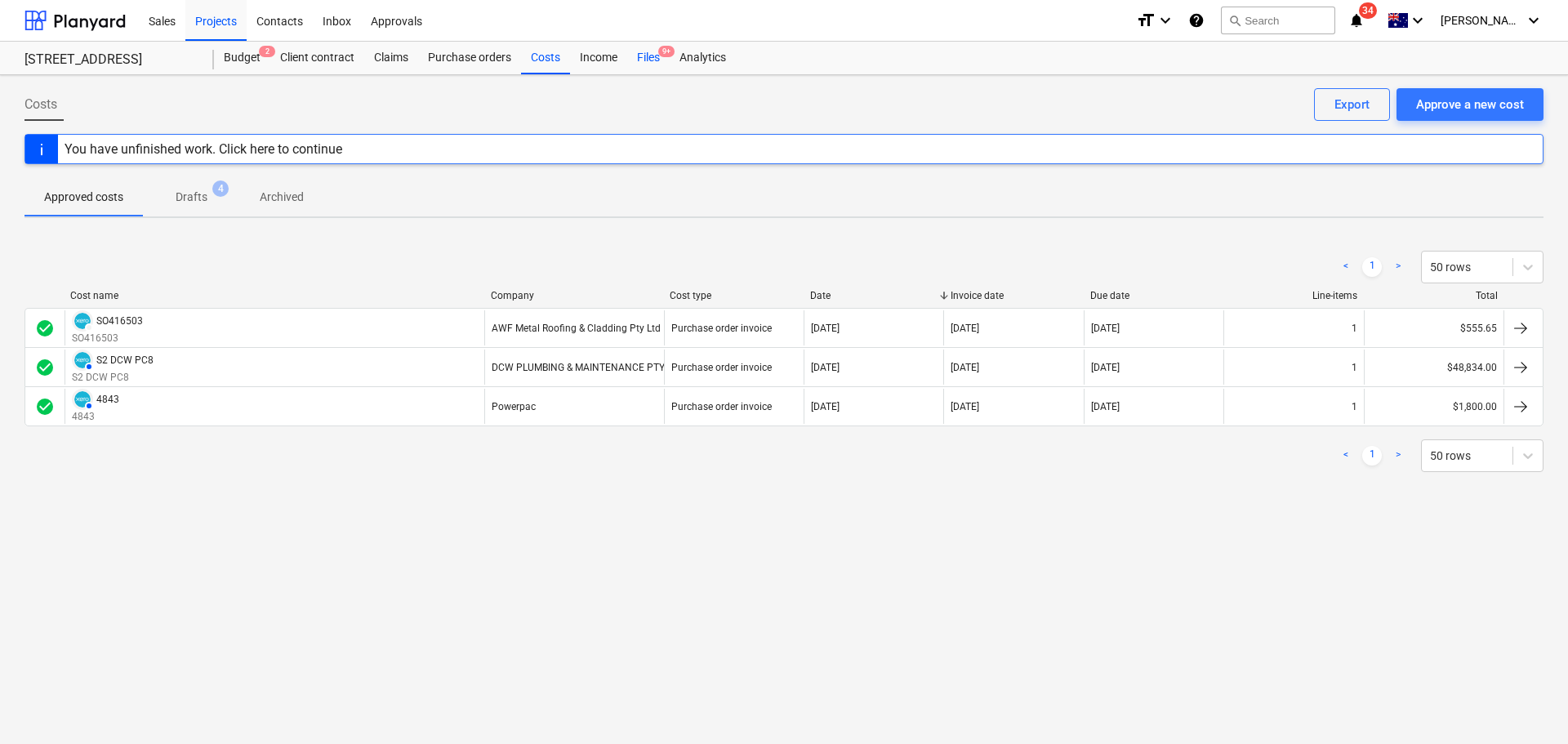
click at [642, 52] on div "Files 9+" at bounding box center [648, 58] width 42 height 32
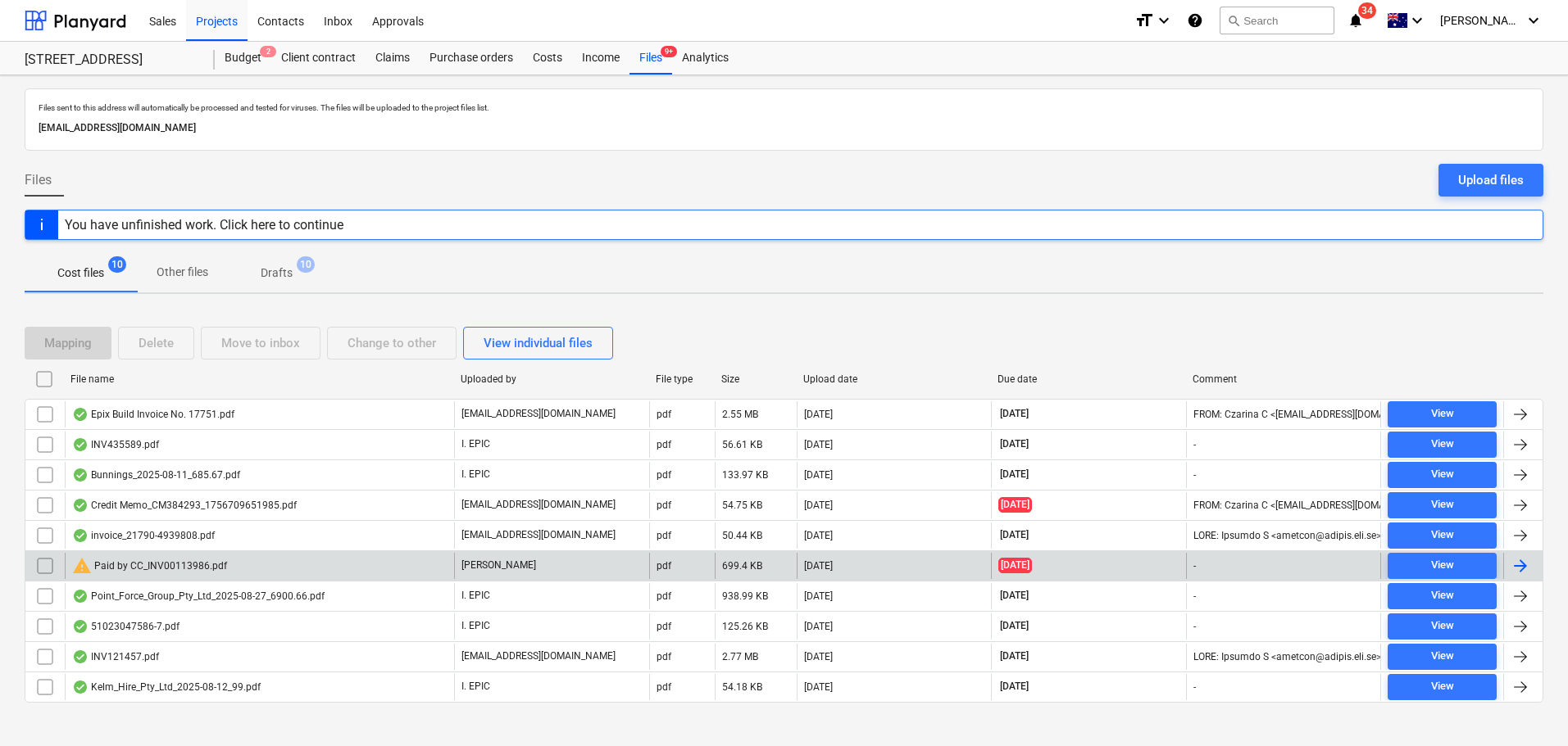
click at [182, 573] on div "warning Paid by CC_INV00113986.pdf" at bounding box center [149, 566] width 155 height 20
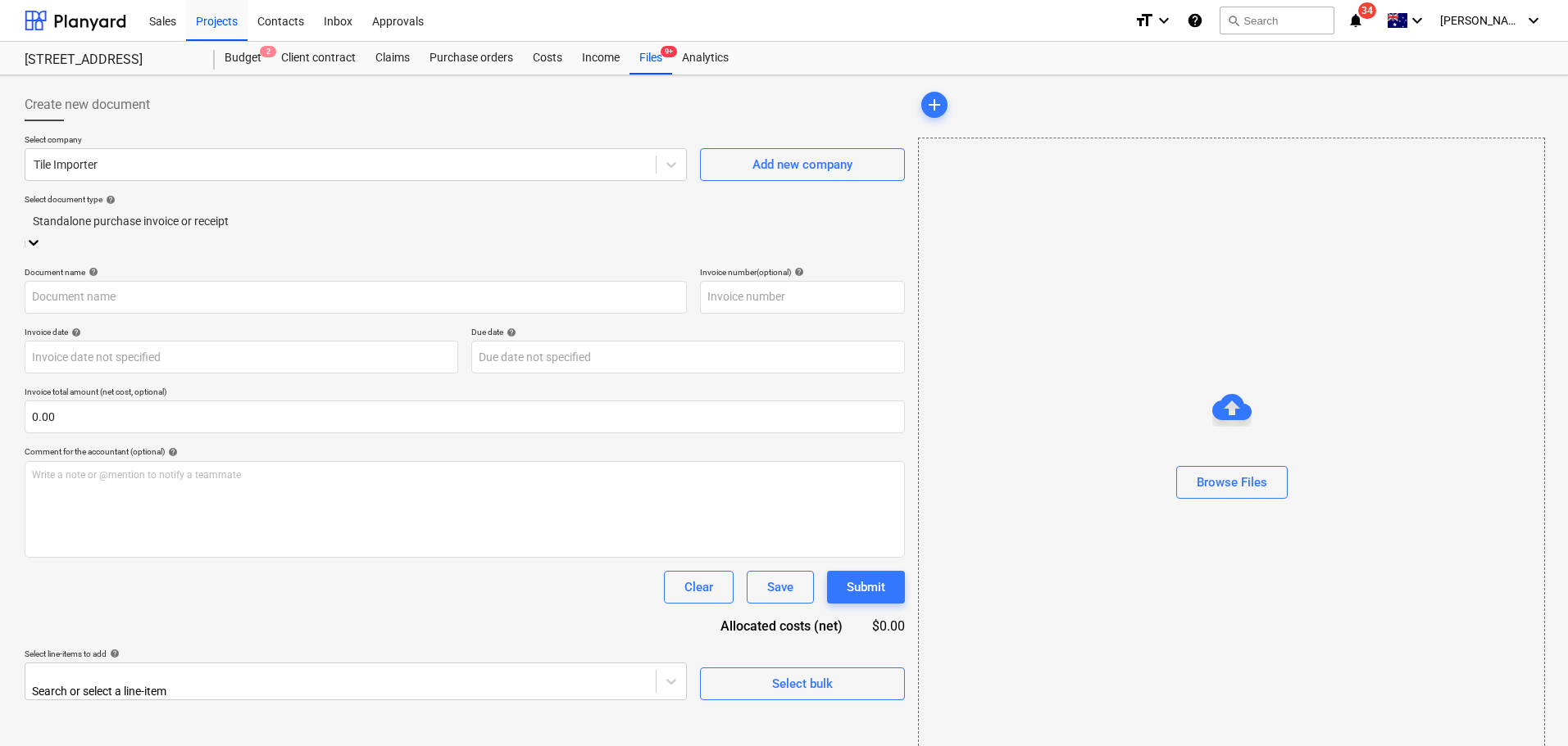
type input "00113986"
type input "[DATE]"
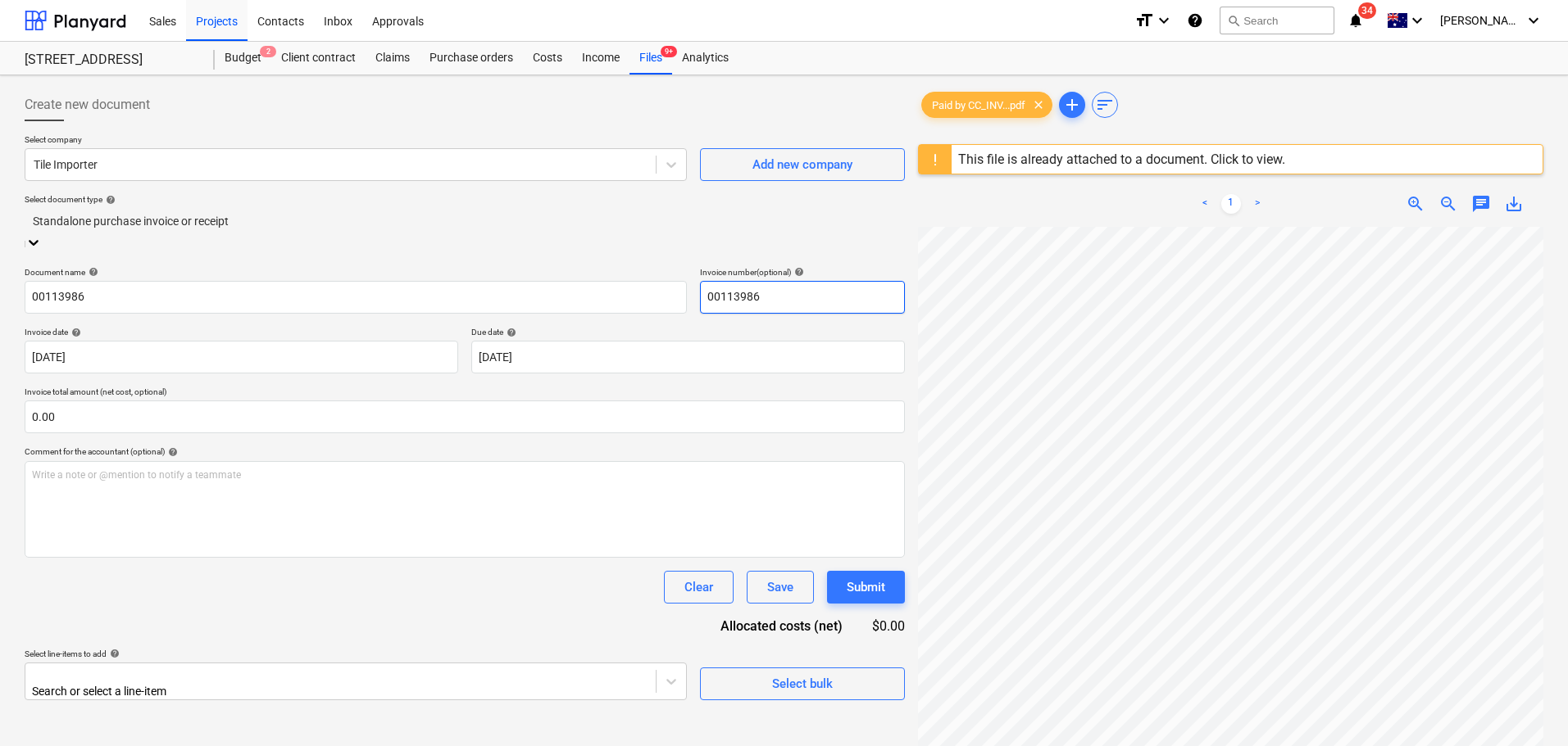
click at [790, 281] on input "00113986" at bounding box center [803, 297] width 205 height 33
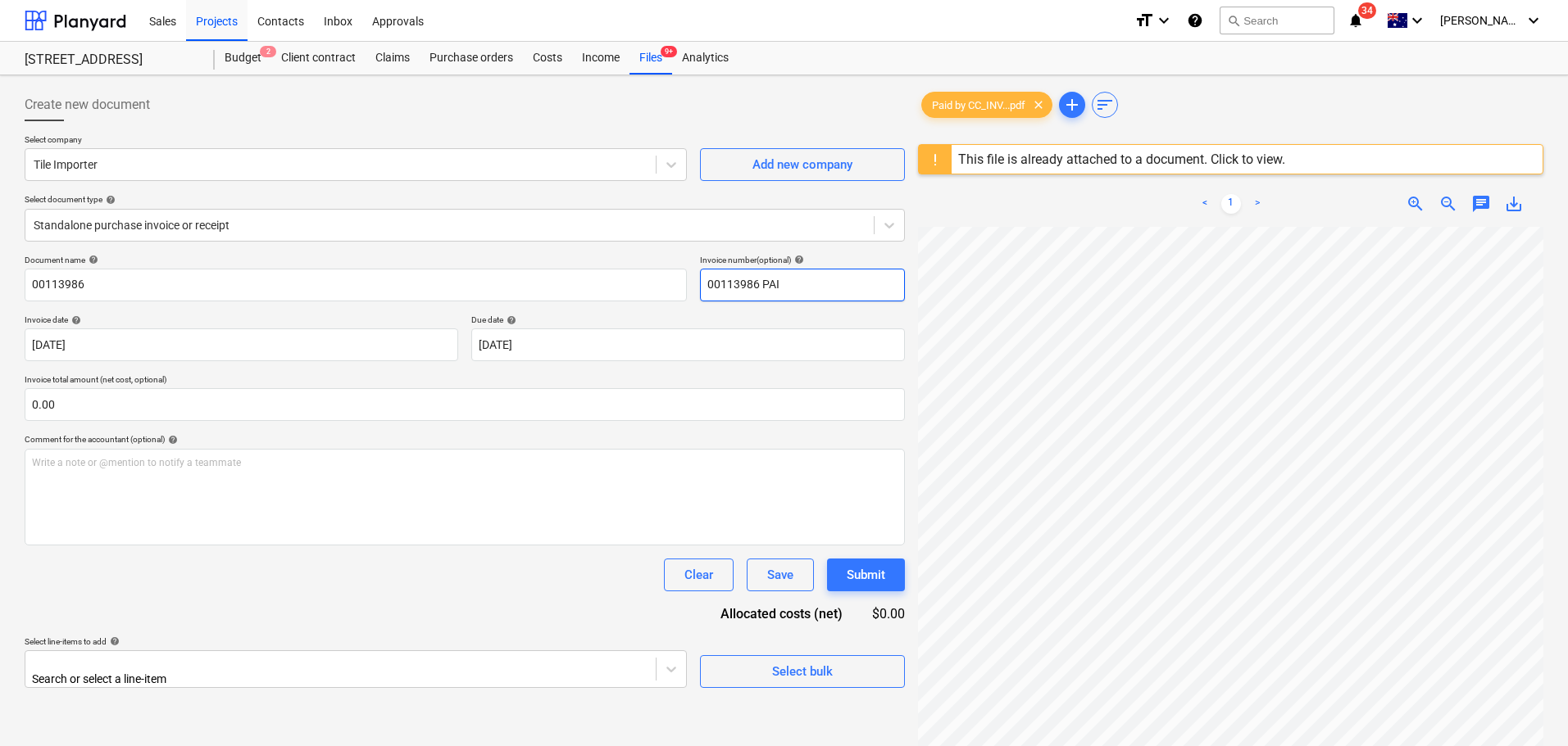
type input "00113986 PAID"
click at [793, 577] on div "Save" at bounding box center [780, 575] width 26 height 22
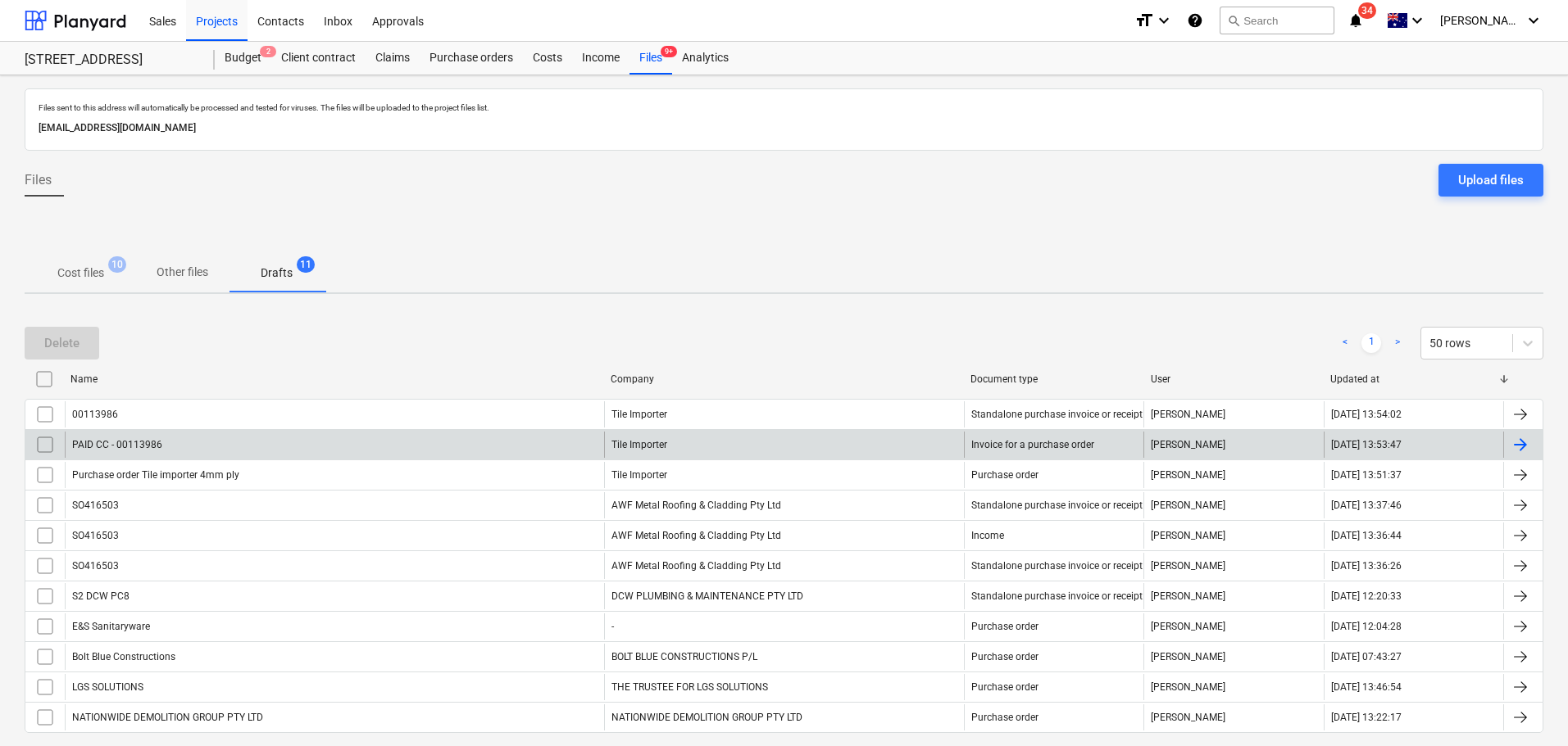
click at [387, 446] on div "PAID CC - 00113986" at bounding box center [334, 444] width 540 height 26
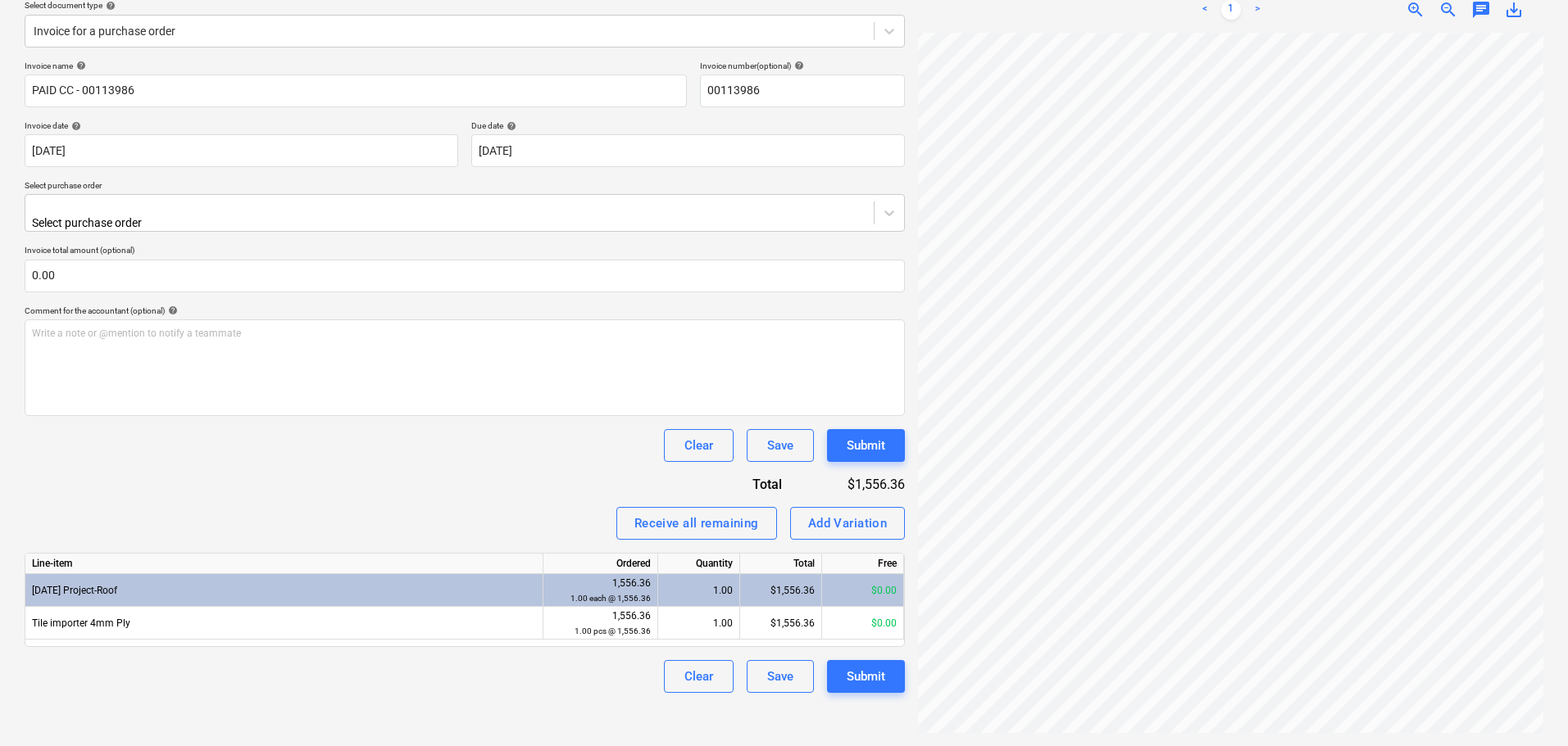
scroll to position [518, 238]
click at [1151, 425] on div "Create new document Select company Tile Importer Add new company Select documen…" at bounding box center [784, 313] width 1532 height 852
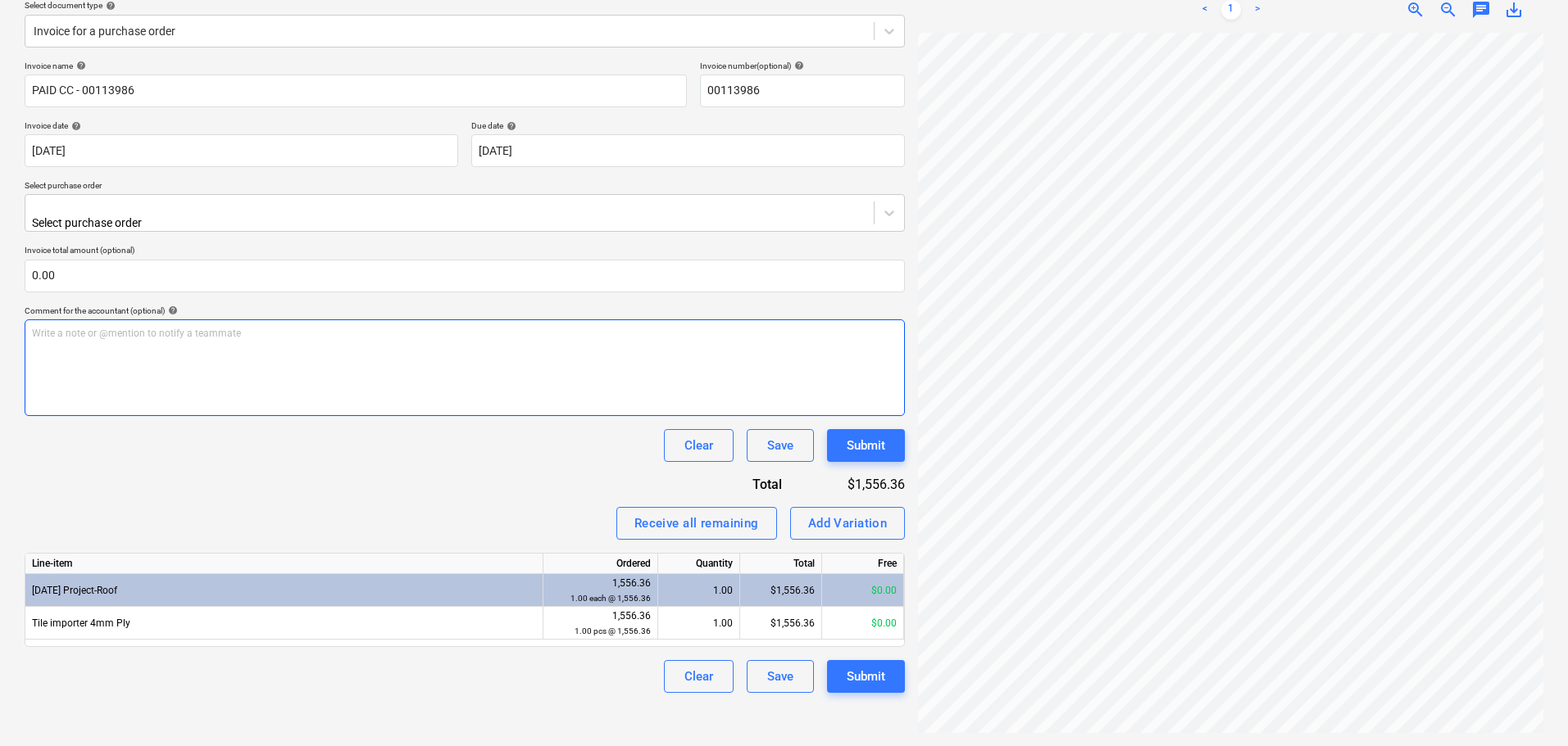
scroll to position [0, 0]
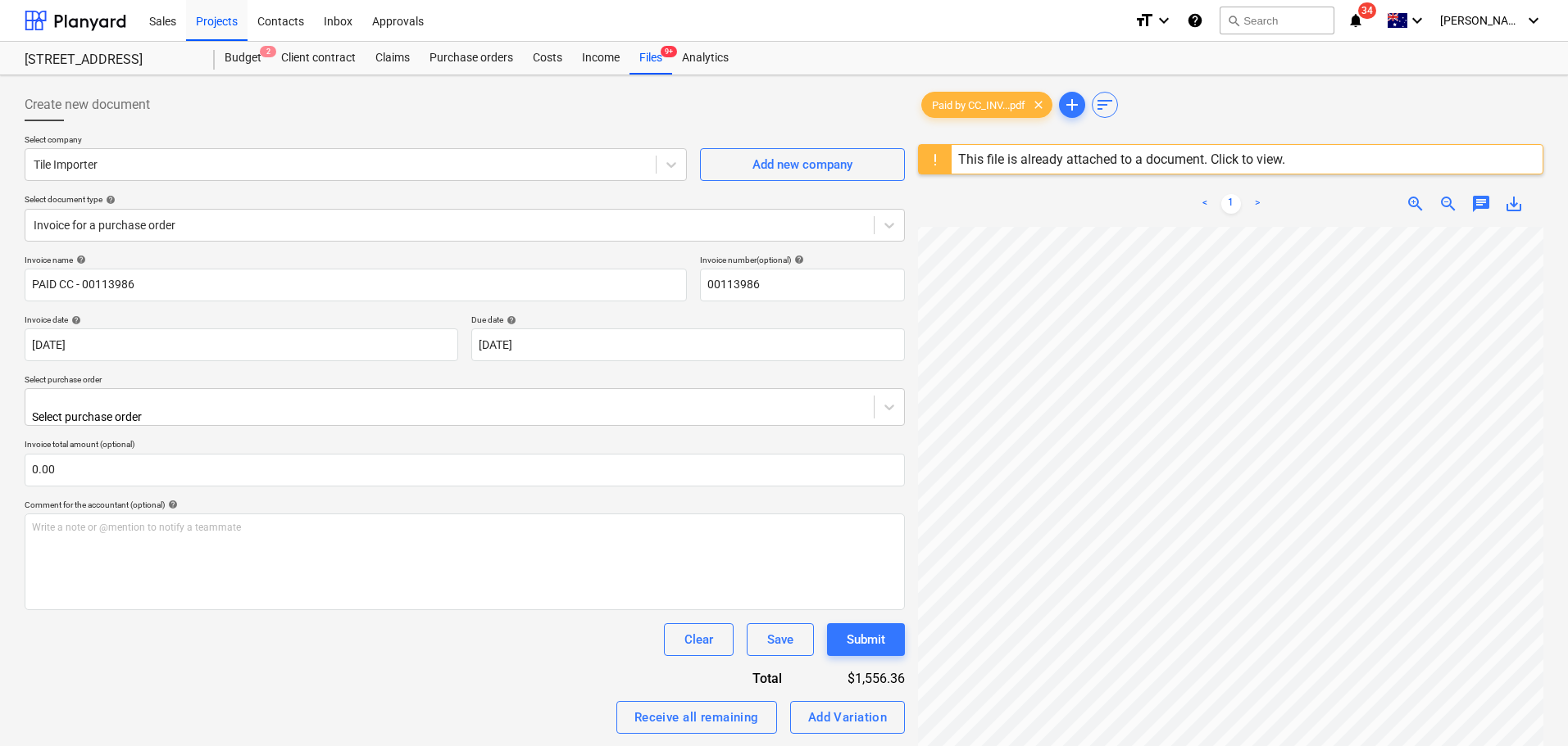
click at [1271, 163] on div "This file is already attached to a document. Click to view." at bounding box center [1122, 159] width 327 height 15
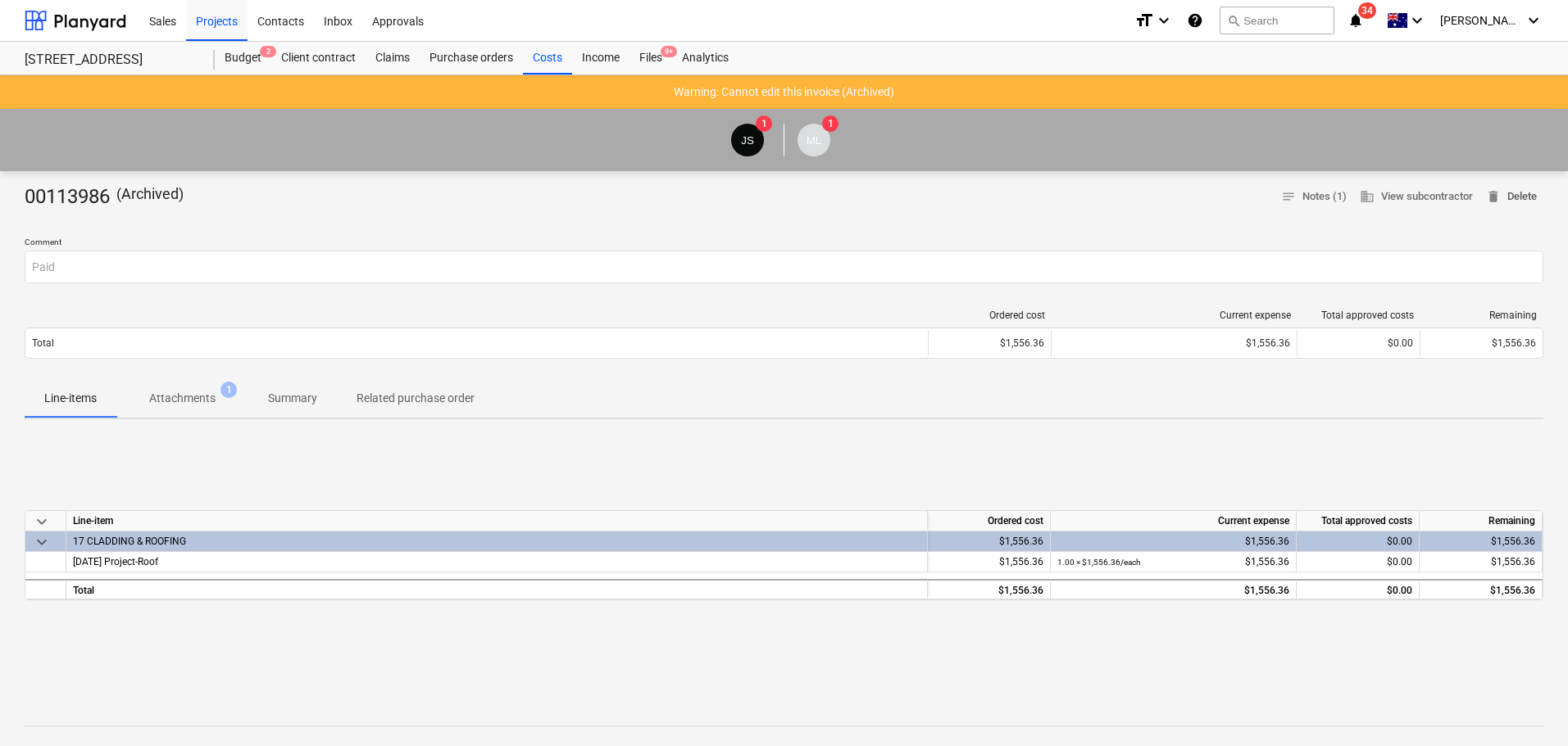
click at [1498, 196] on span "delete" at bounding box center [1493, 197] width 14 height 14
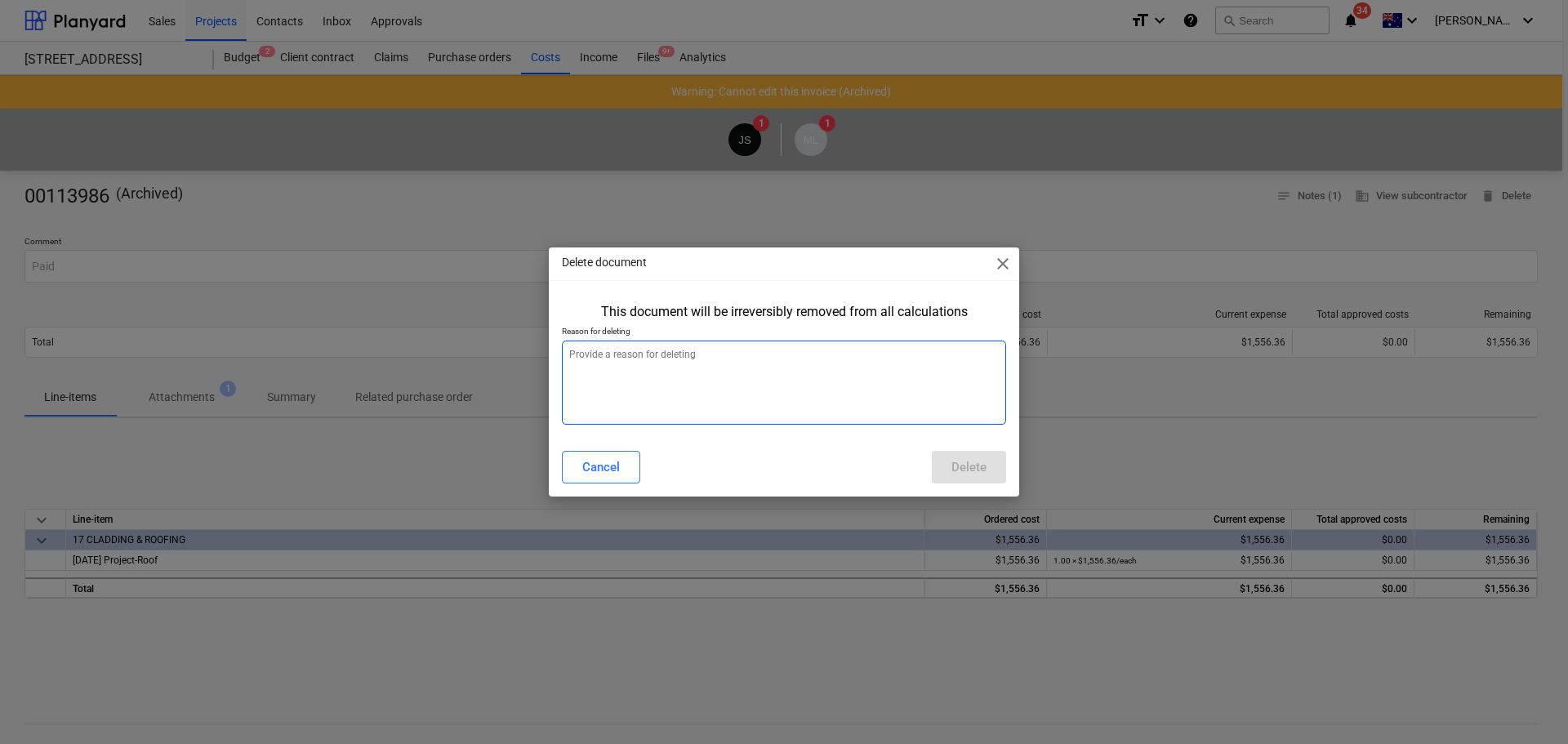
click at [758, 344] on textarea at bounding box center [784, 382] width 444 height 84
type textarea "paid"
click at [983, 466] on div "Delete" at bounding box center [969, 467] width 35 height 22
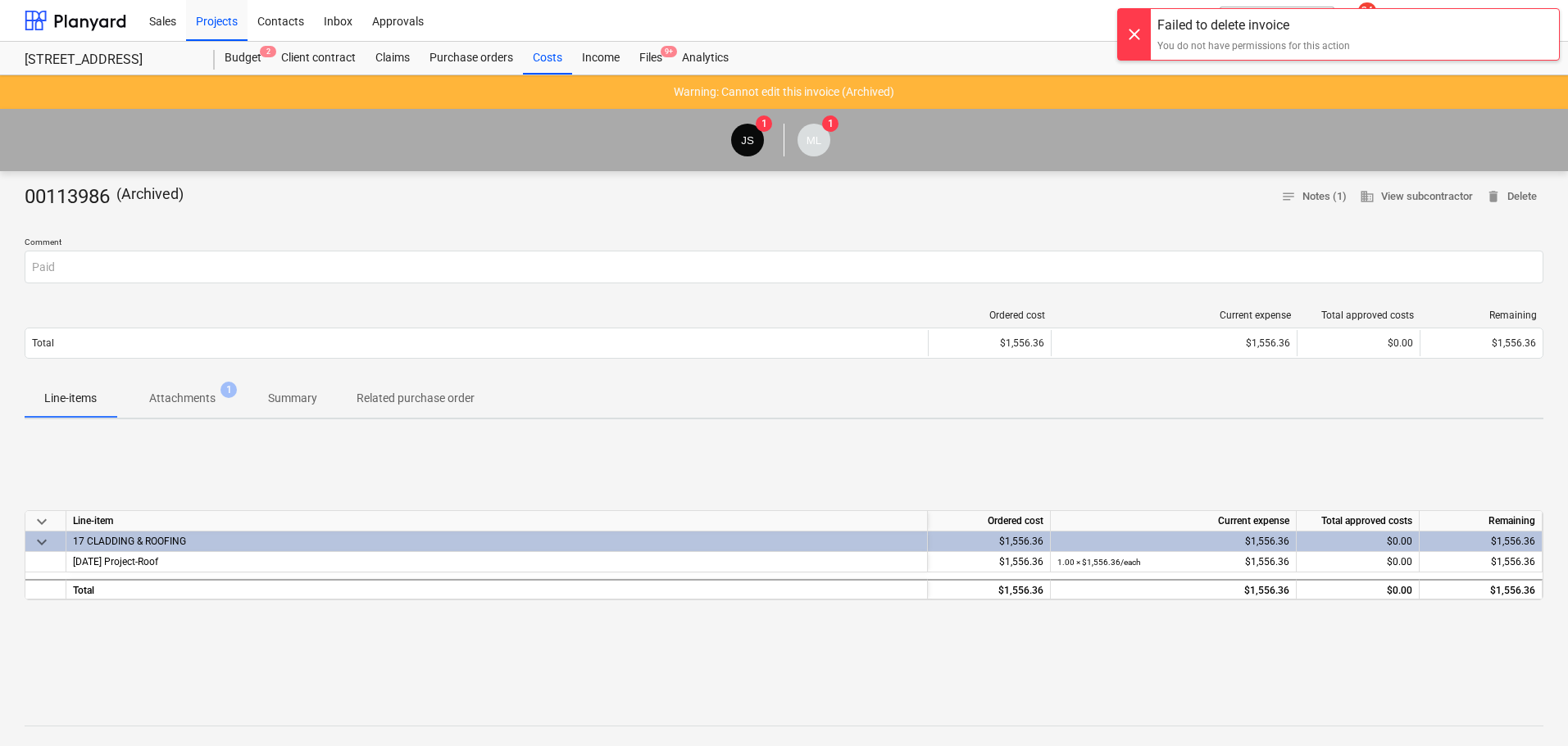
click at [1134, 41] on div at bounding box center [1134, 34] width 33 height 51
drag, startPoint x: 613, startPoint y: 48, endPoint x: 622, endPoint y: 51, distance: 9.5
click at [613, 49] on div "Income" at bounding box center [600, 58] width 57 height 33
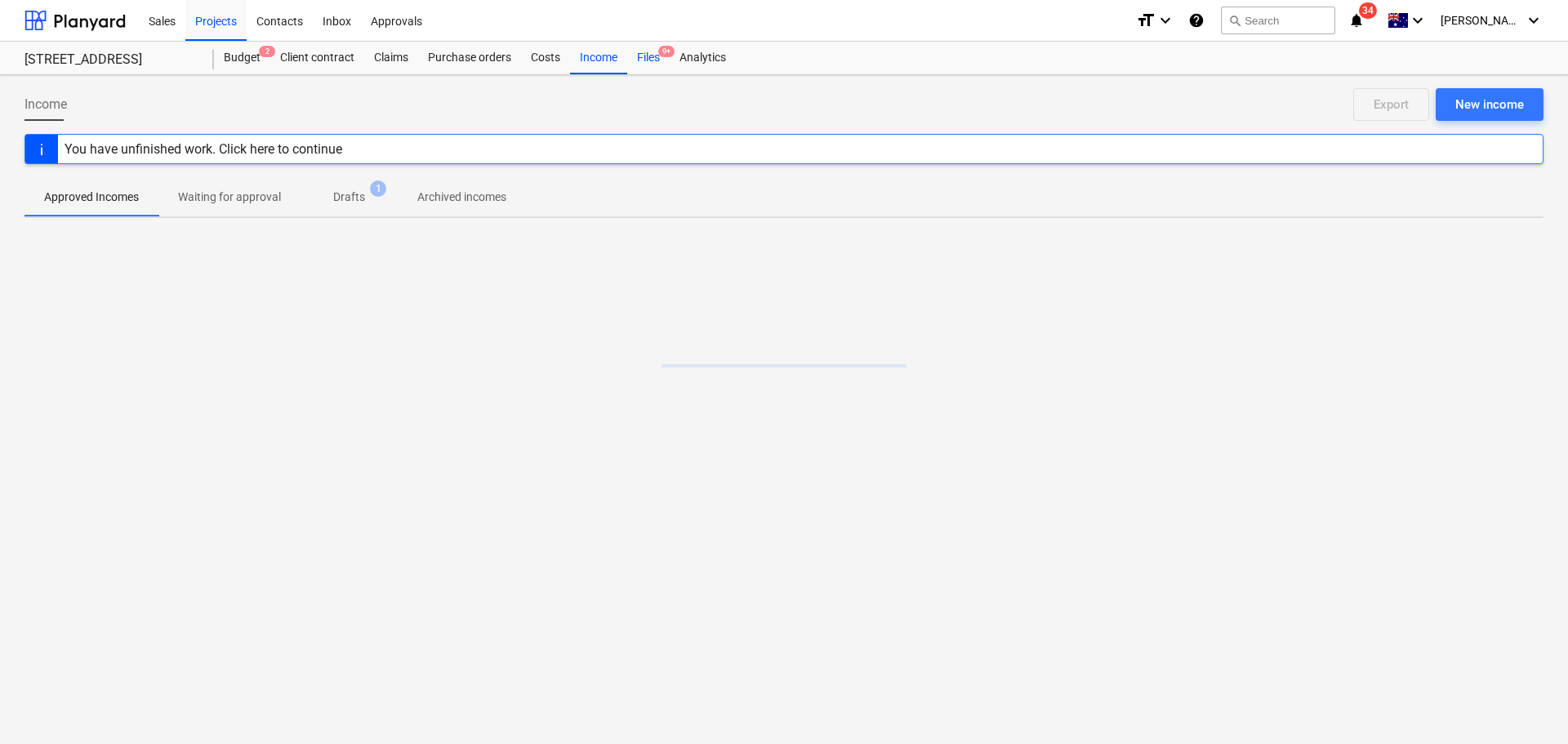
click at [655, 57] on div "Files 9+" at bounding box center [648, 58] width 42 height 32
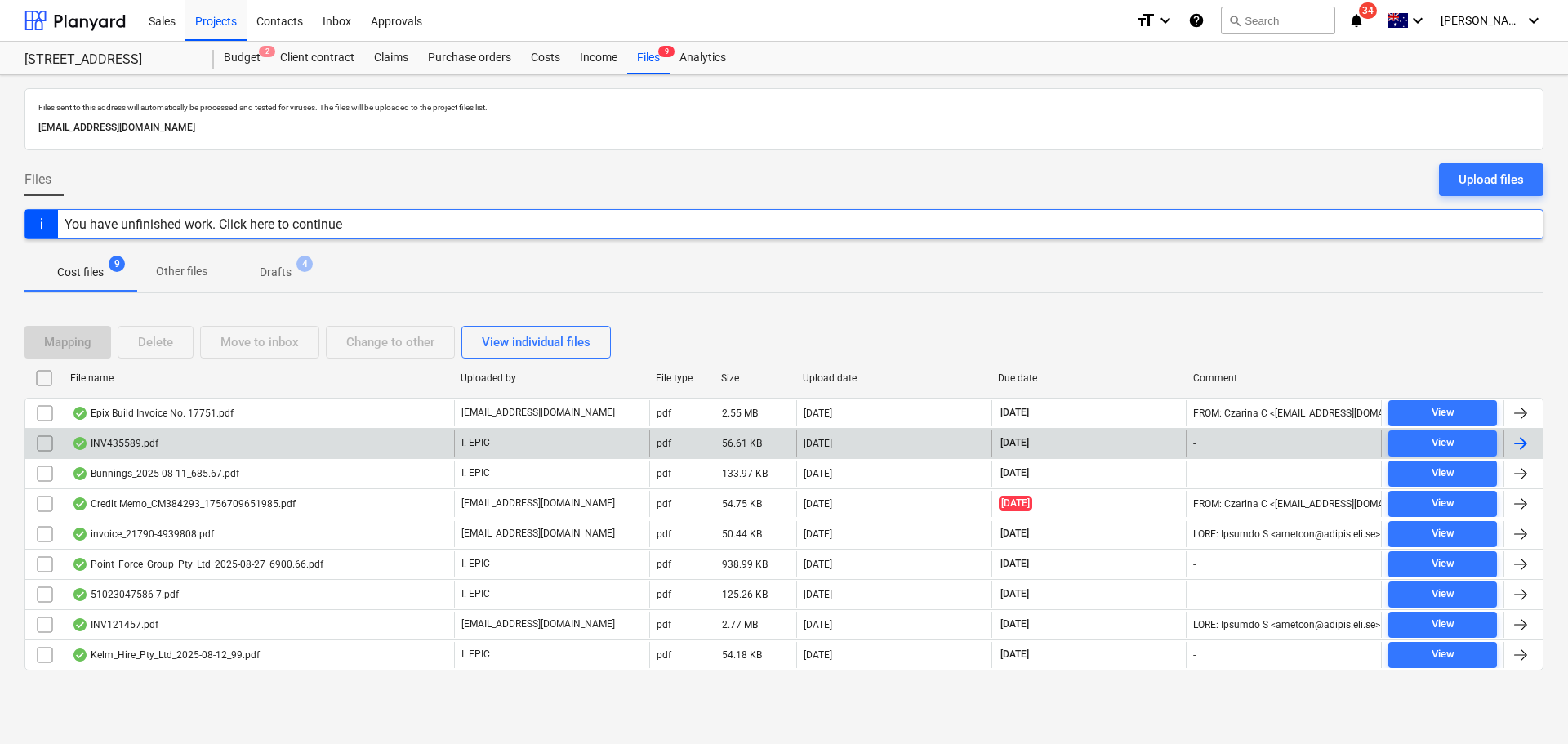
click at [285, 449] on div "INV435589.pdf" at bounding box center [259, 443] width 390 height 26
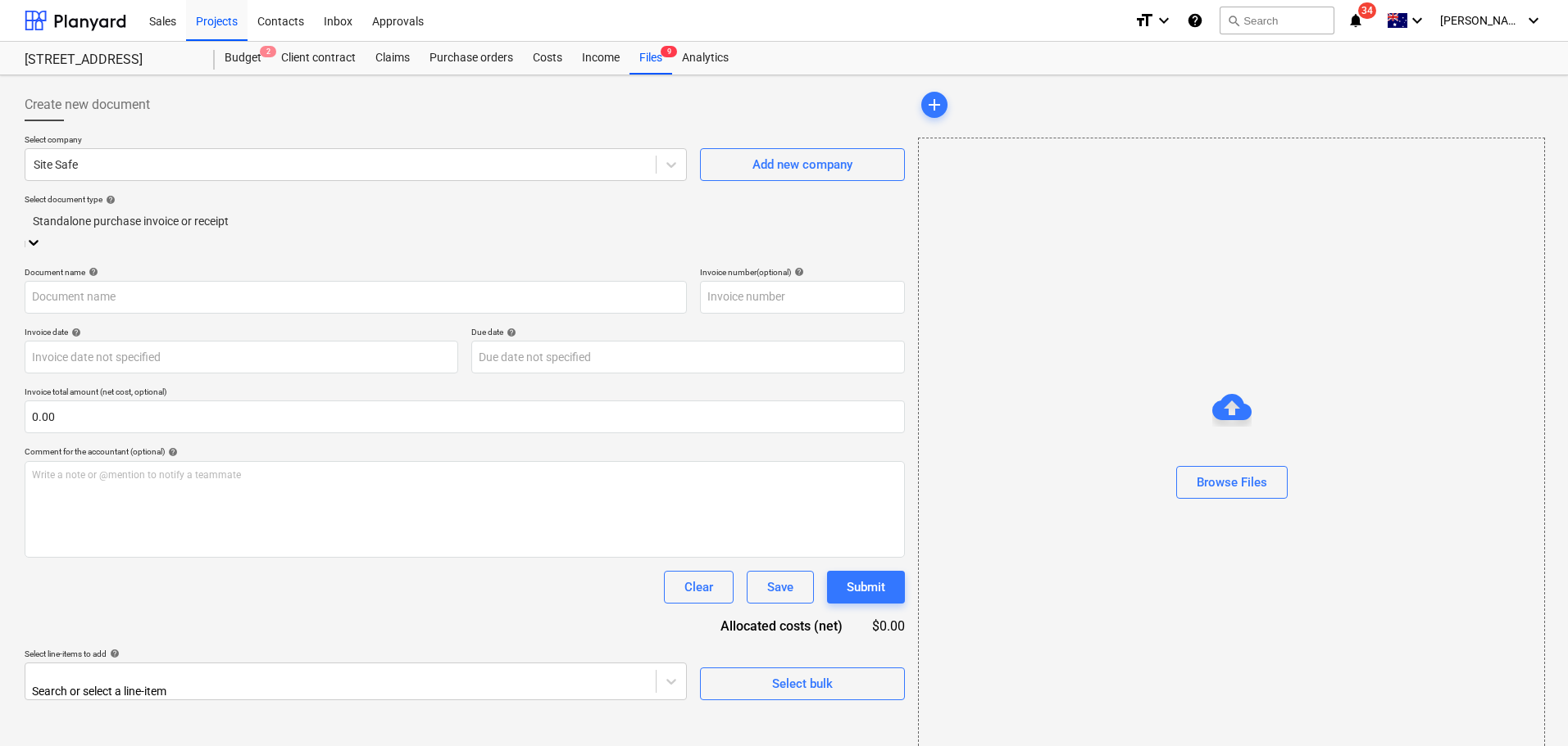
type input "435589"
type input "[DATE]"
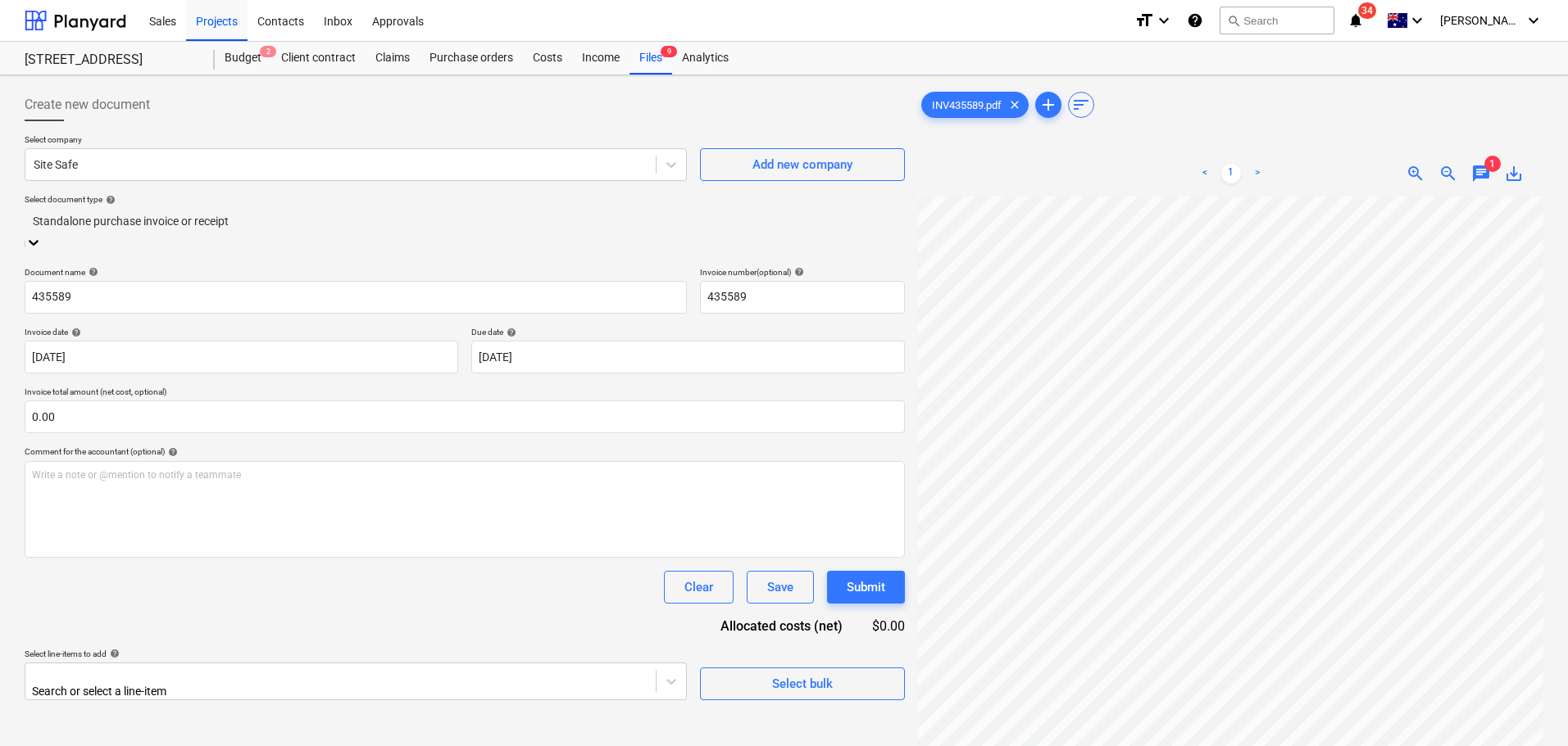
scroll to position [163, 0]
click at [815, 286] on input "435589" at bounding box center [803, 297] width 205 height 33
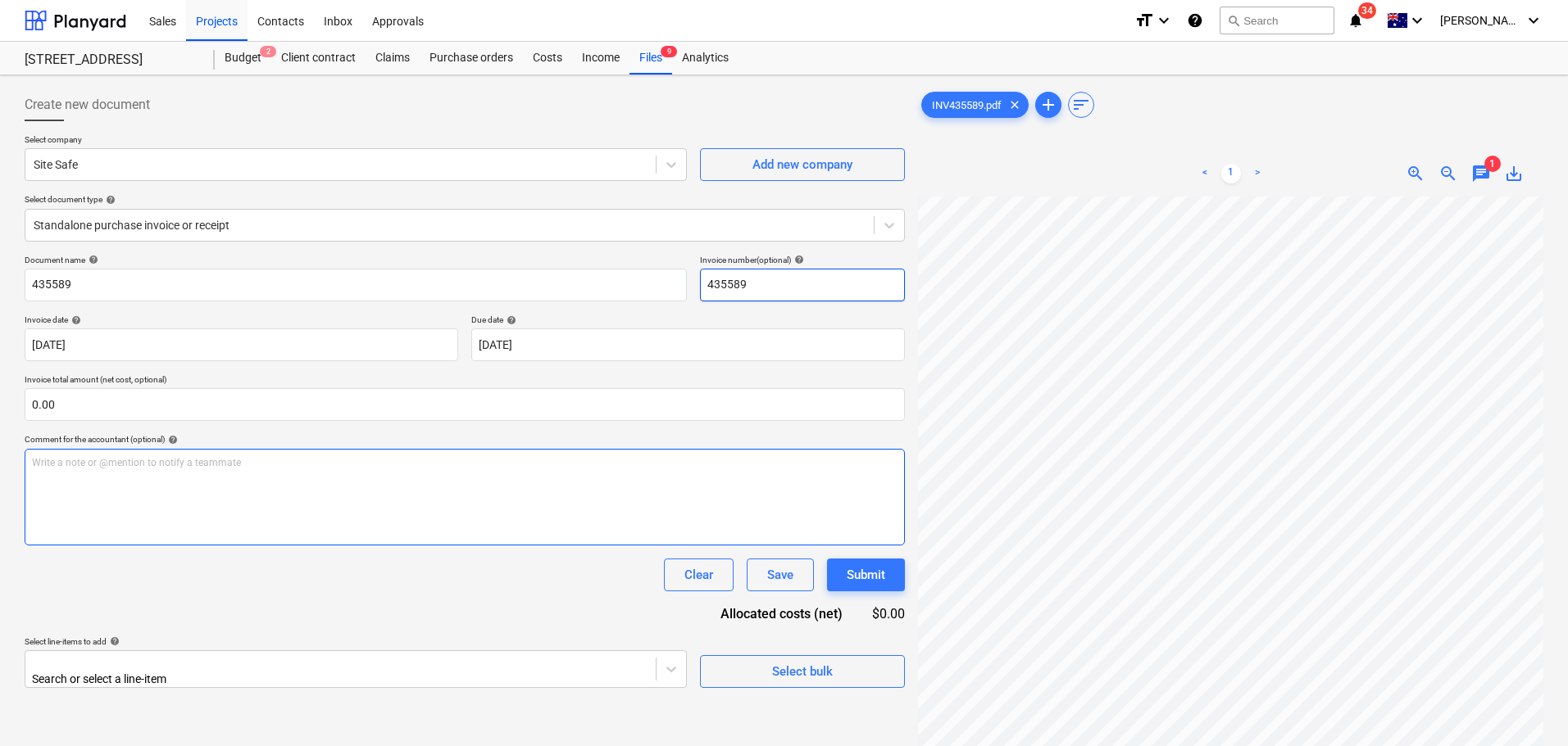
type input "435589"
click at [507, 481] on div "Write a note or @mention to notify a teammate [PERSON_NAME]" at bounding box center [465, 497] width 880 height 97
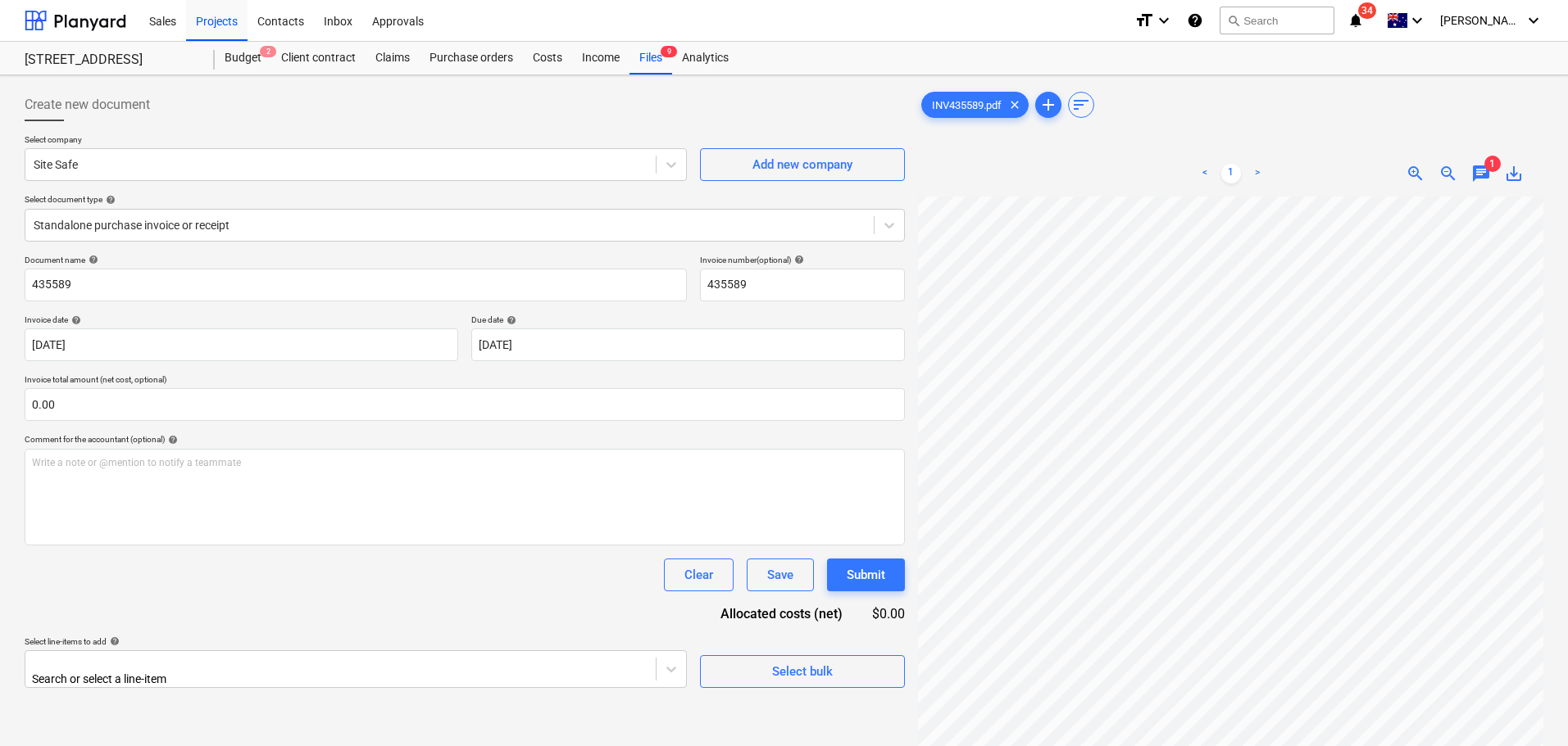
scroll to position [0, 0]
click at [648, 59] on div "Files 9" at bounding box center [651, 58] width 42 height 33
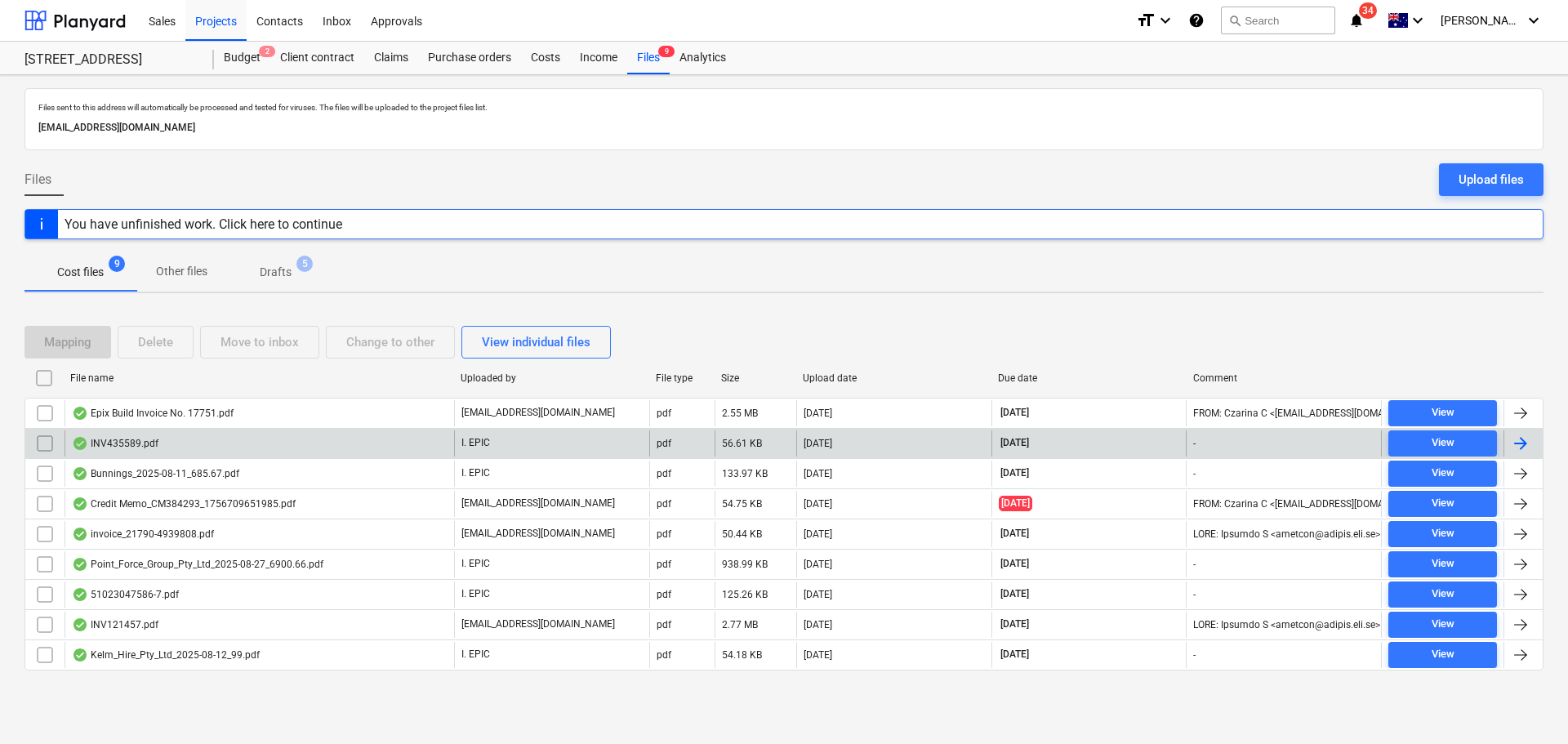
click at [216, 428] on div "INV435589.pdf I. EPIC pdf 56.61 KB 01.09.2025 30.09.2025 - View" at bounding box center [784, 443] width 1519 height 31
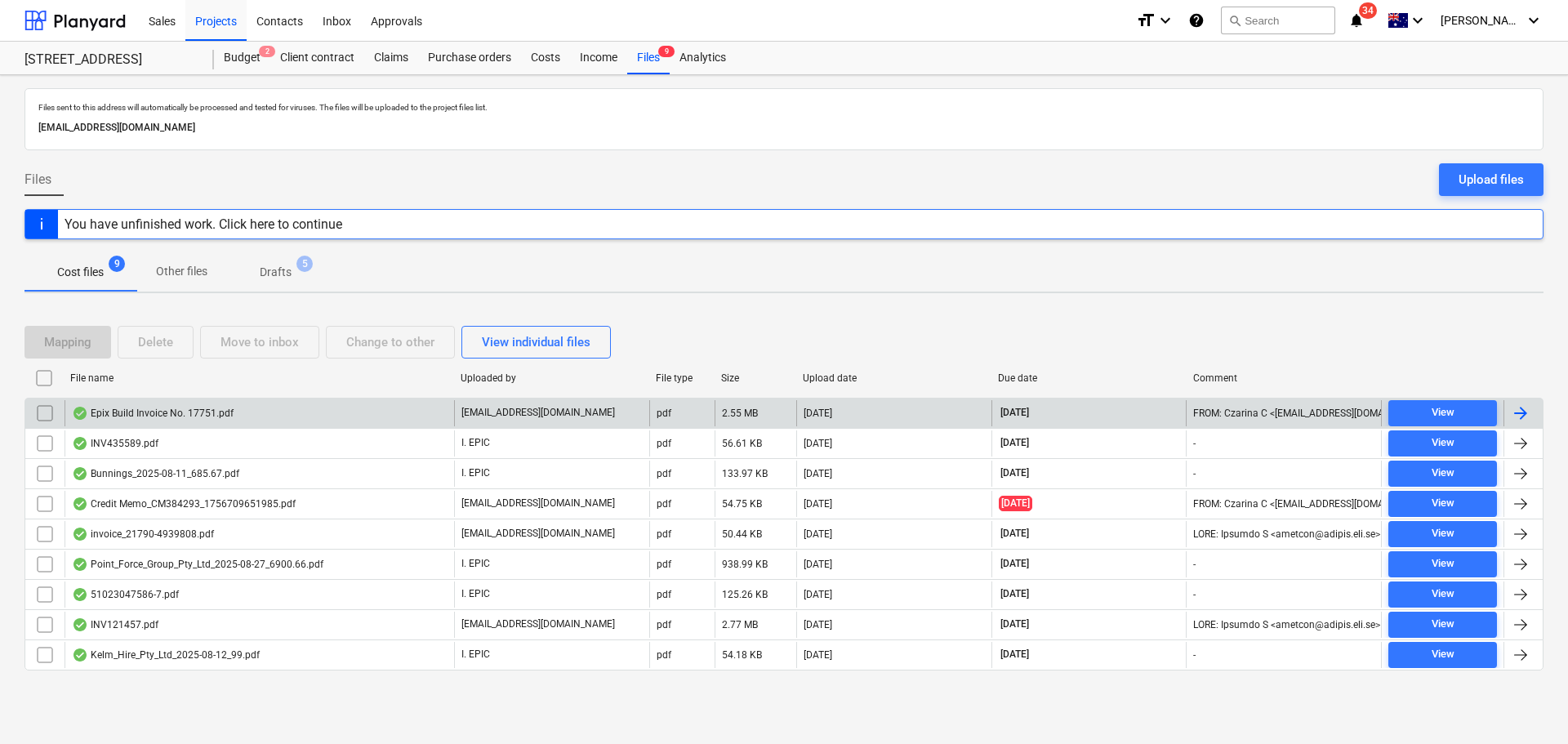
click at [219, 420] on div "Epix Build Invoice No. 17751.pdf" at bounding box center [259, 413] width 390 height 26
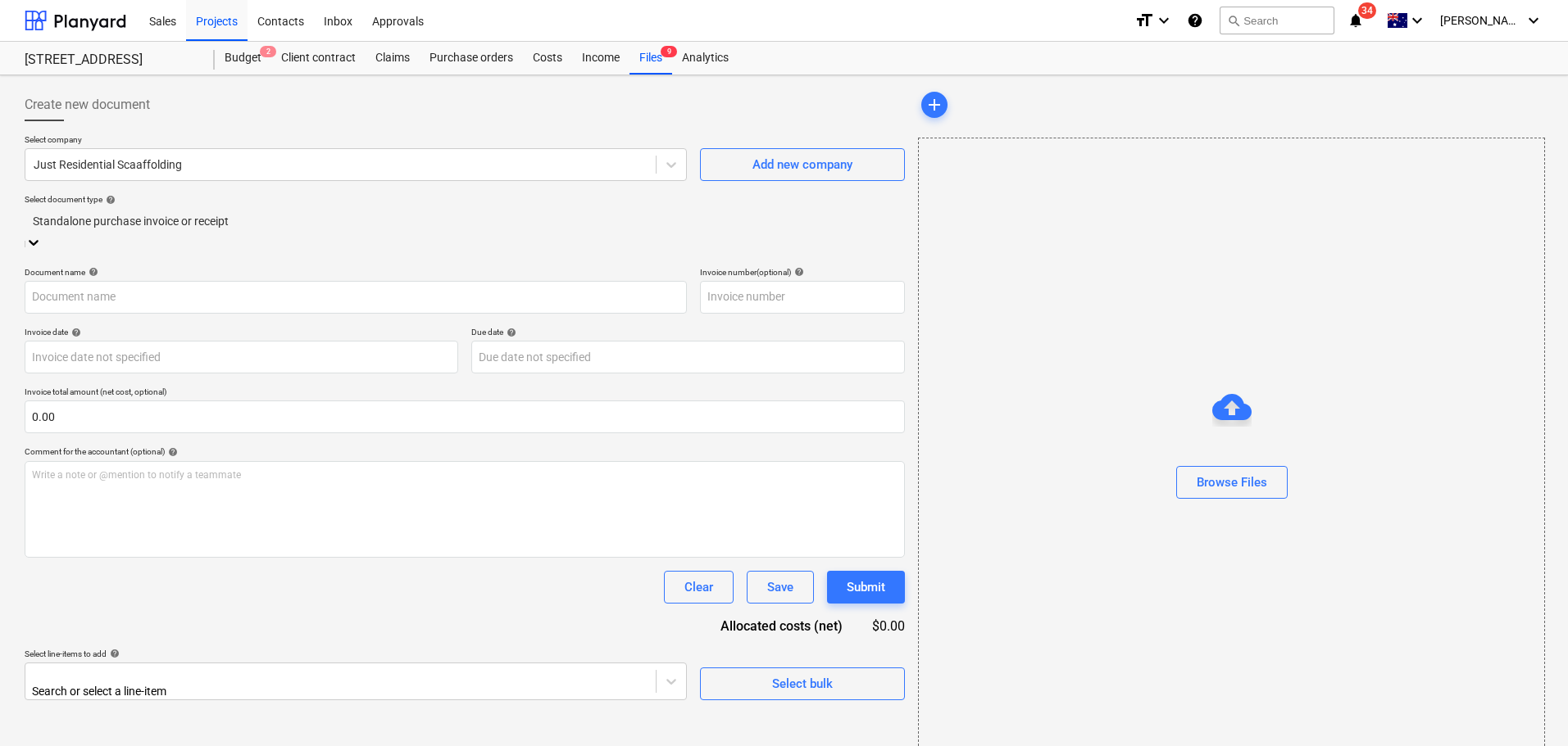
type input "00017751"
type input "[DATE]"
